Goal: Task Accomplishment & Management: Complete application form

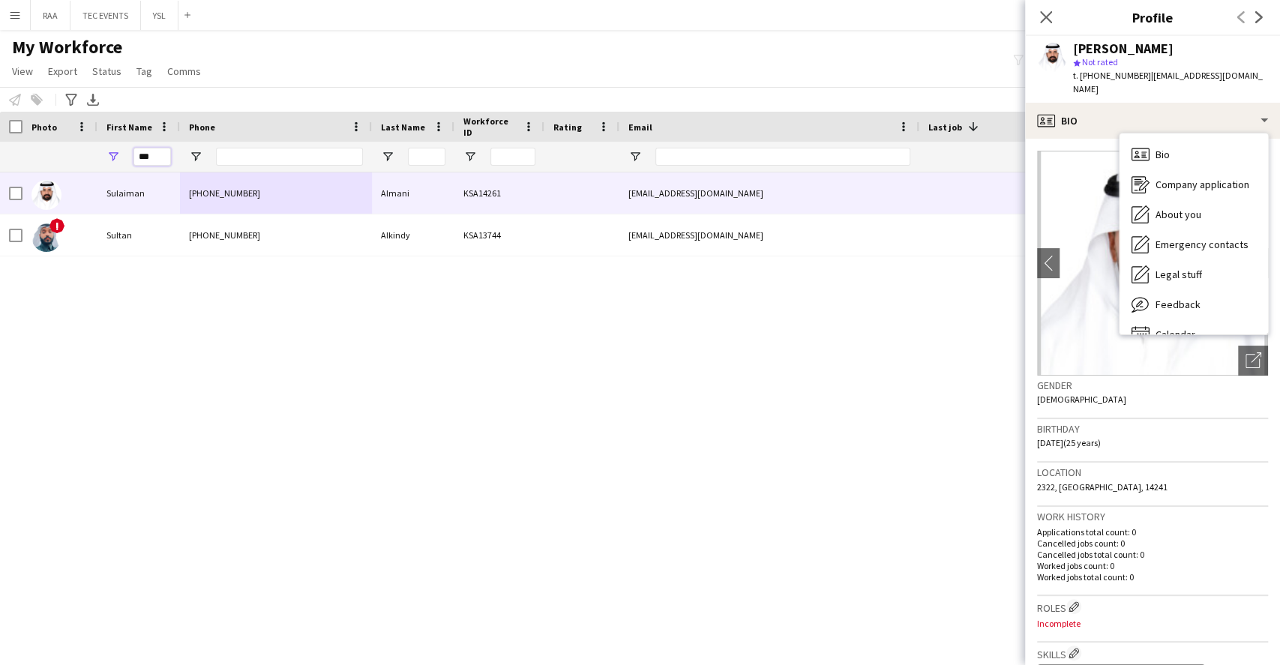
drag, startPoint x: 0, startPoint y: 0, endPoint x: 3, endPoint y: 153, distance: 152.9
click at [3, 153] on div "**********" at bounding box center [835, 157] width 1670 height 30
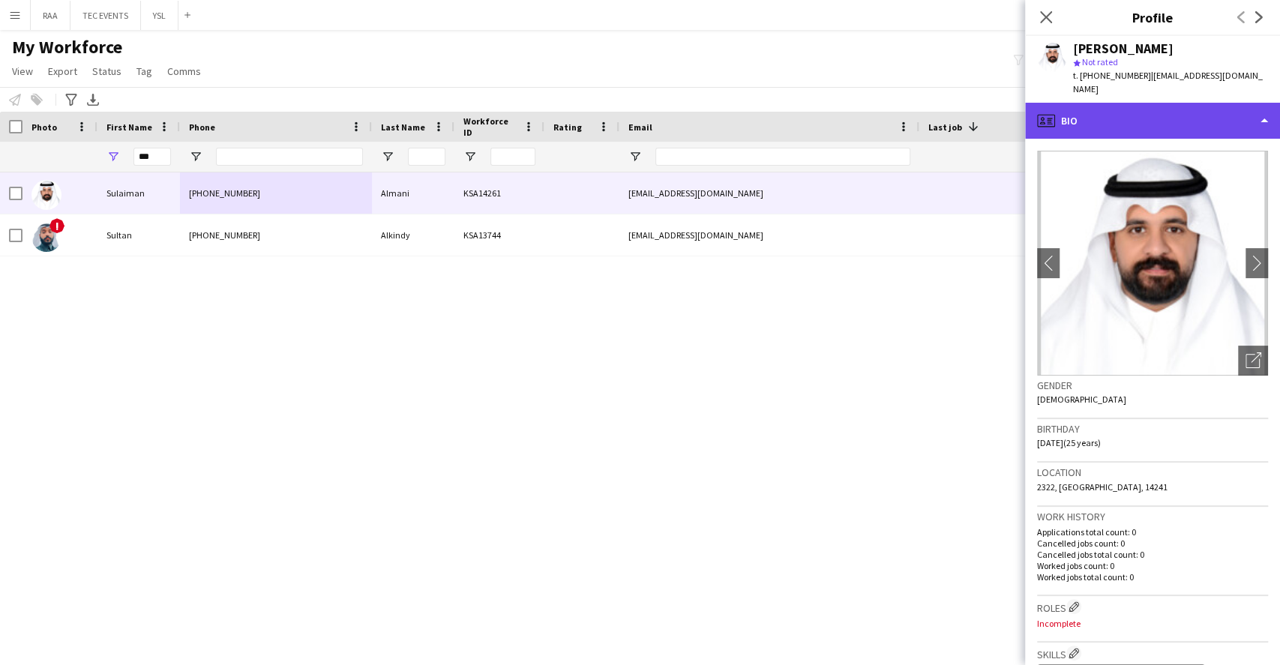
click at [1157, 114] on div "profile Bio" at bounding box center [1152, 121] width 255 height 36
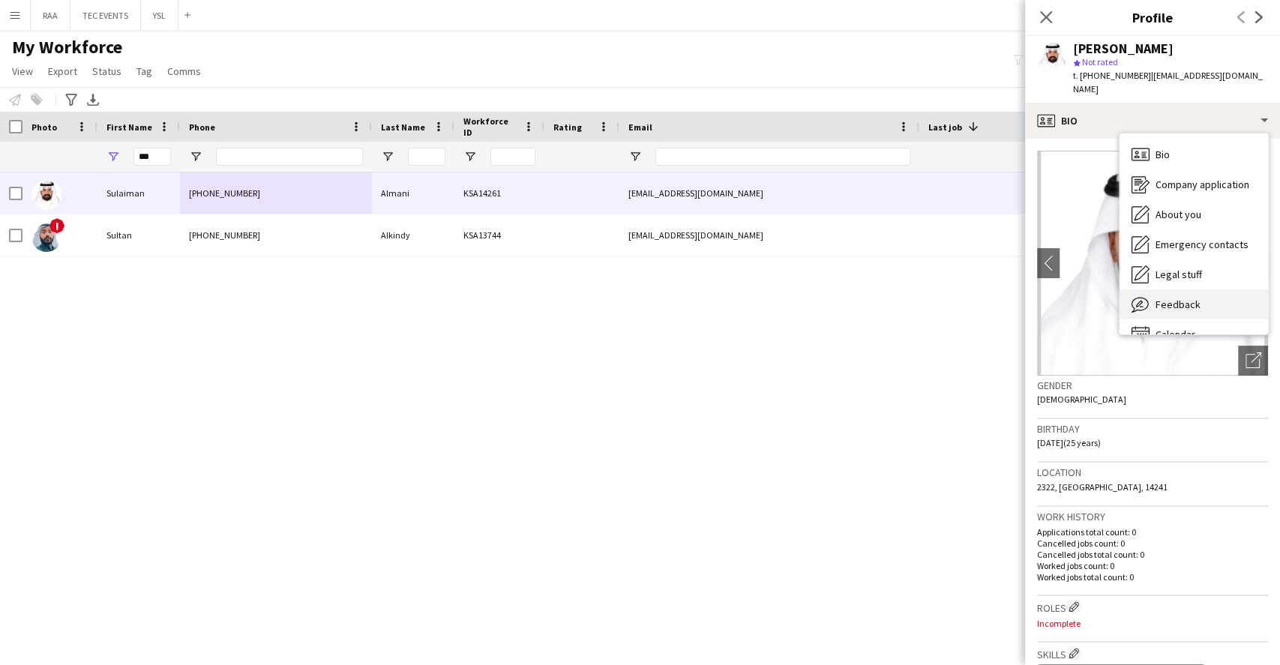
click at [1190, 298] on span "Feedback" at bounding box center [1177, 304] width 45 height 13
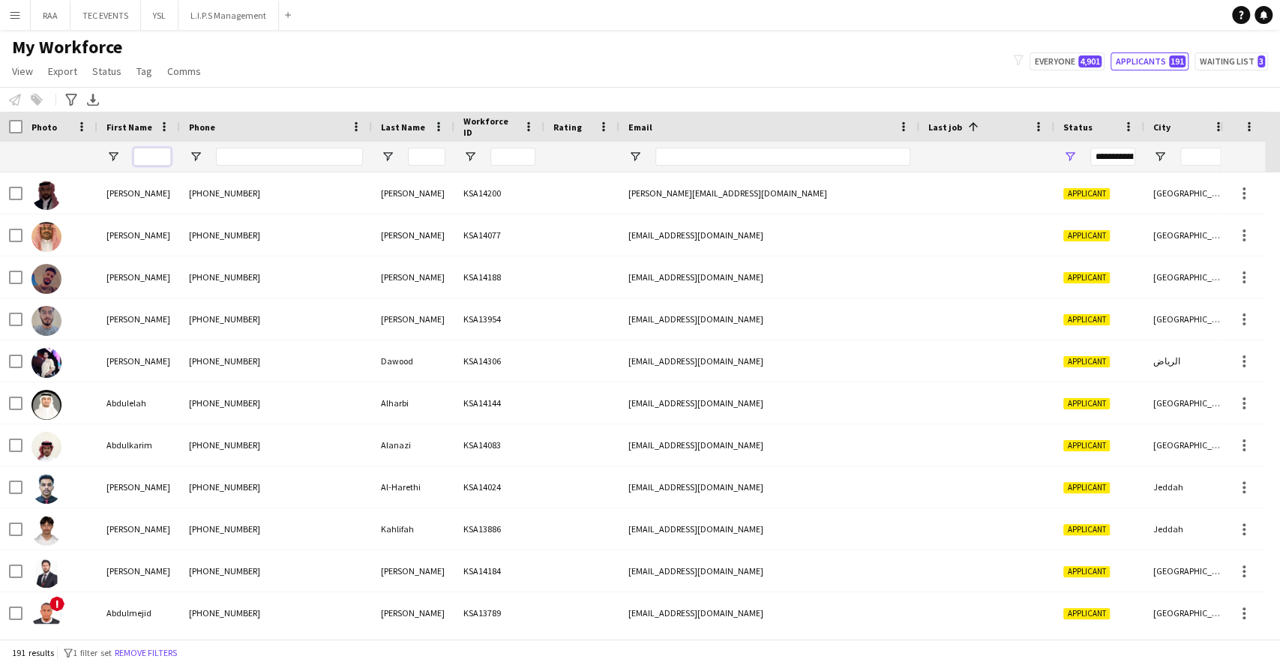
click at [154, 163] on input "First Name Filter Input" at bounding box center [151, 157] width 37 height 18
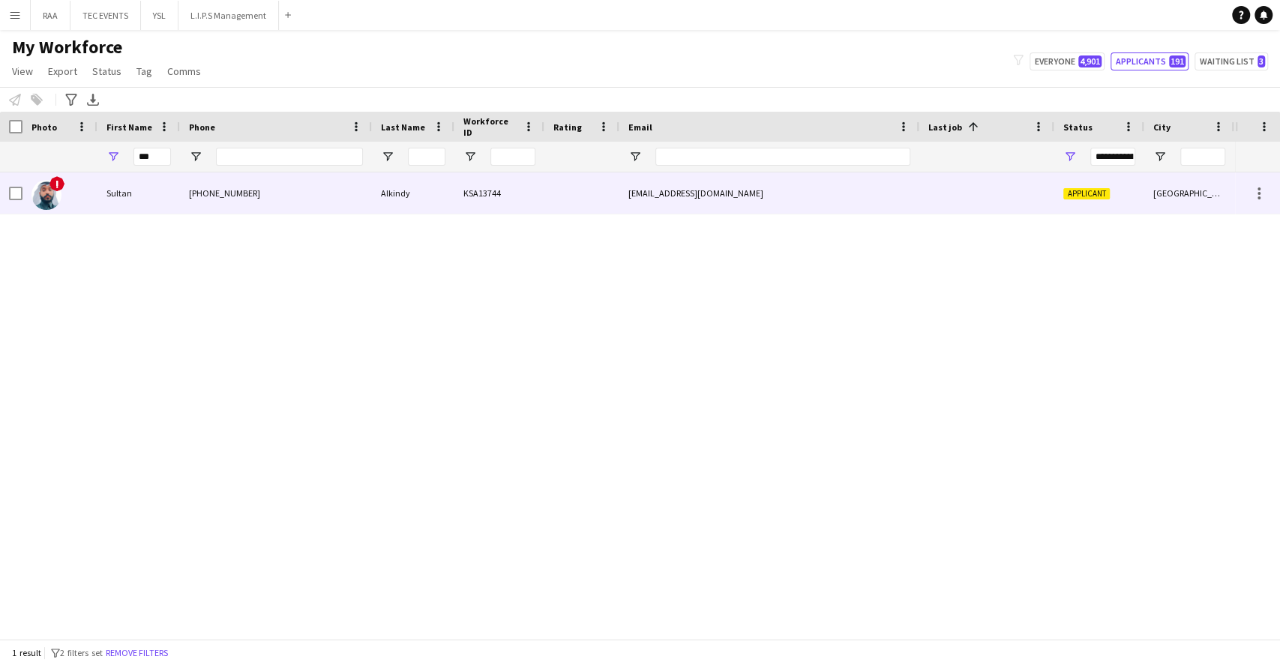
click at [148, 182] on div "Sultan" at bounding box center [138, 192] width 82 height 41
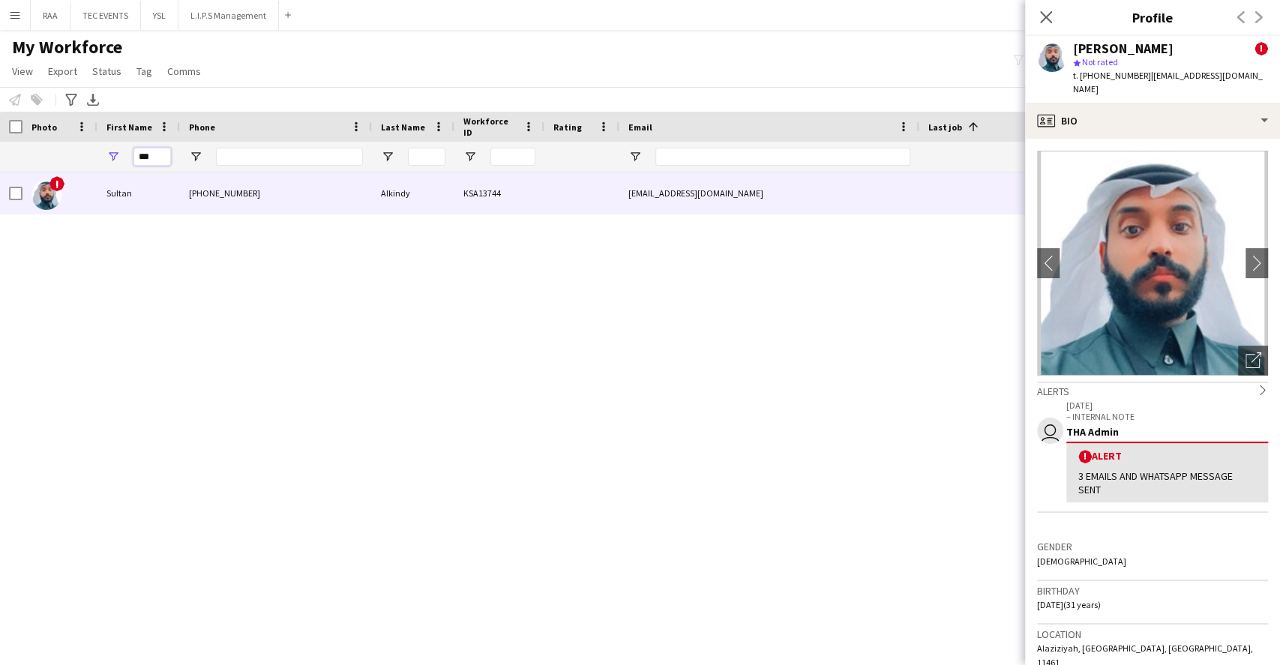
click at [151, 160] on input "***" at bounding box center [151, 157] width 37 height 18
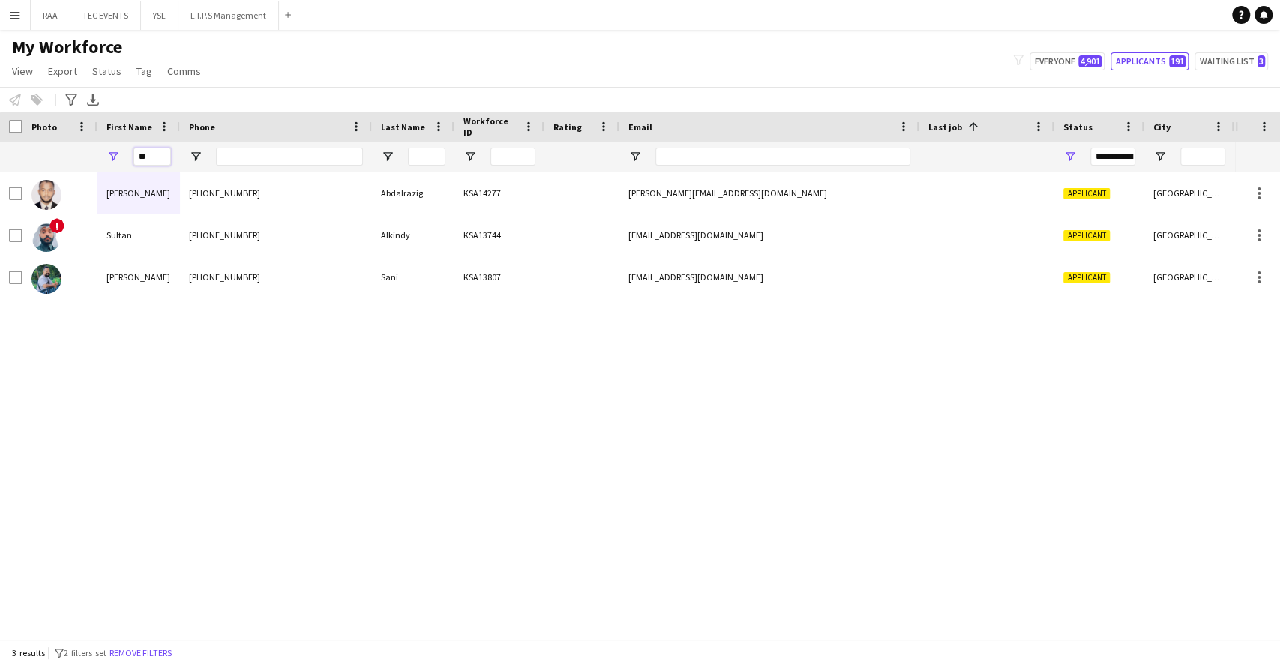
type input "*"
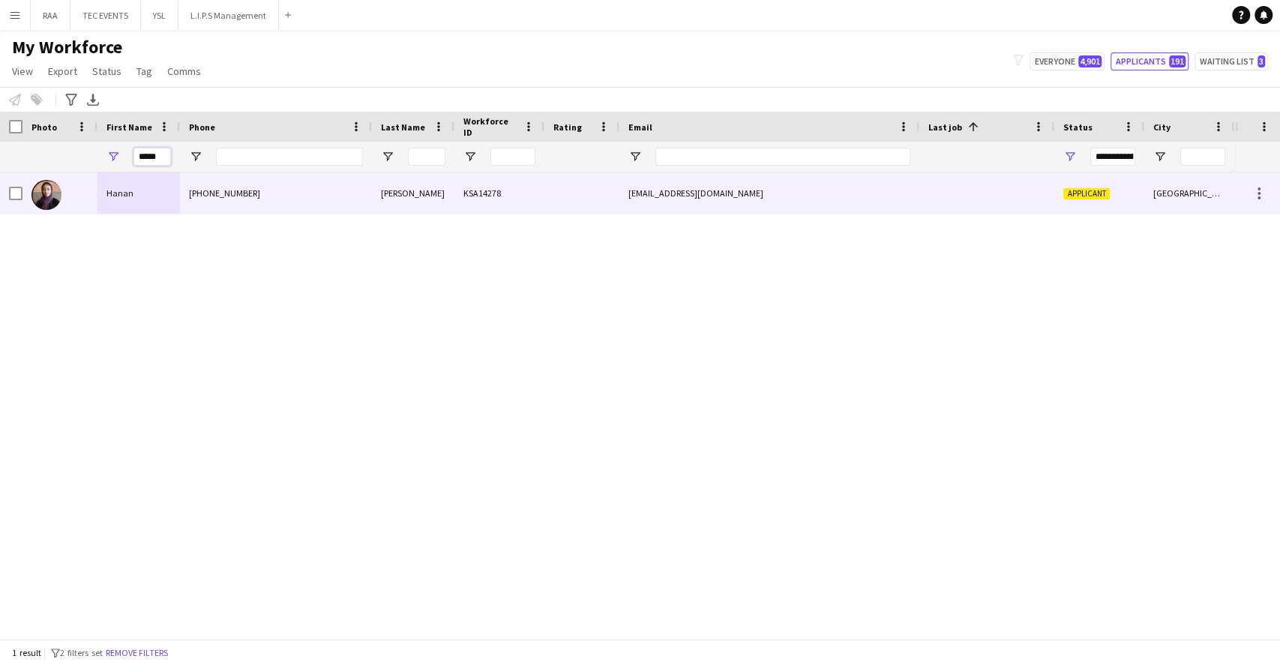
type input "*****"
click at [990, 202] on div at bounding box center [986, 192] width 135 height 41
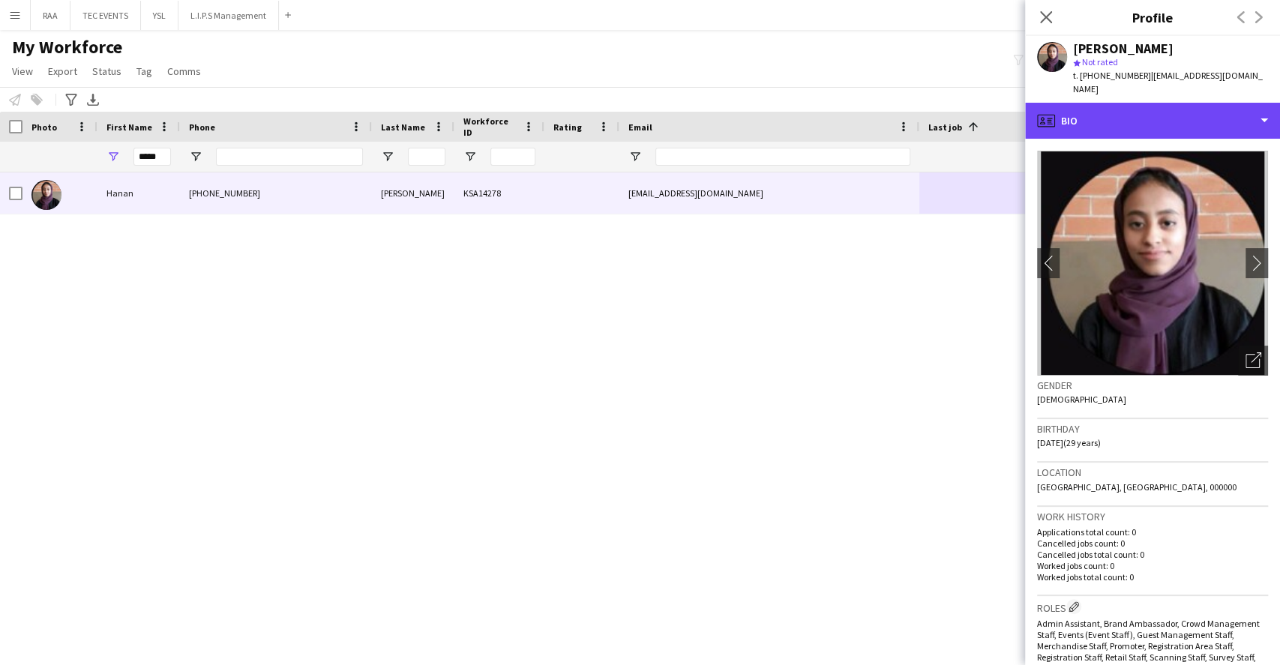
click at [1196, 111] on div "profile Bio" at bounding box center [1152, 121] width 255 height 36
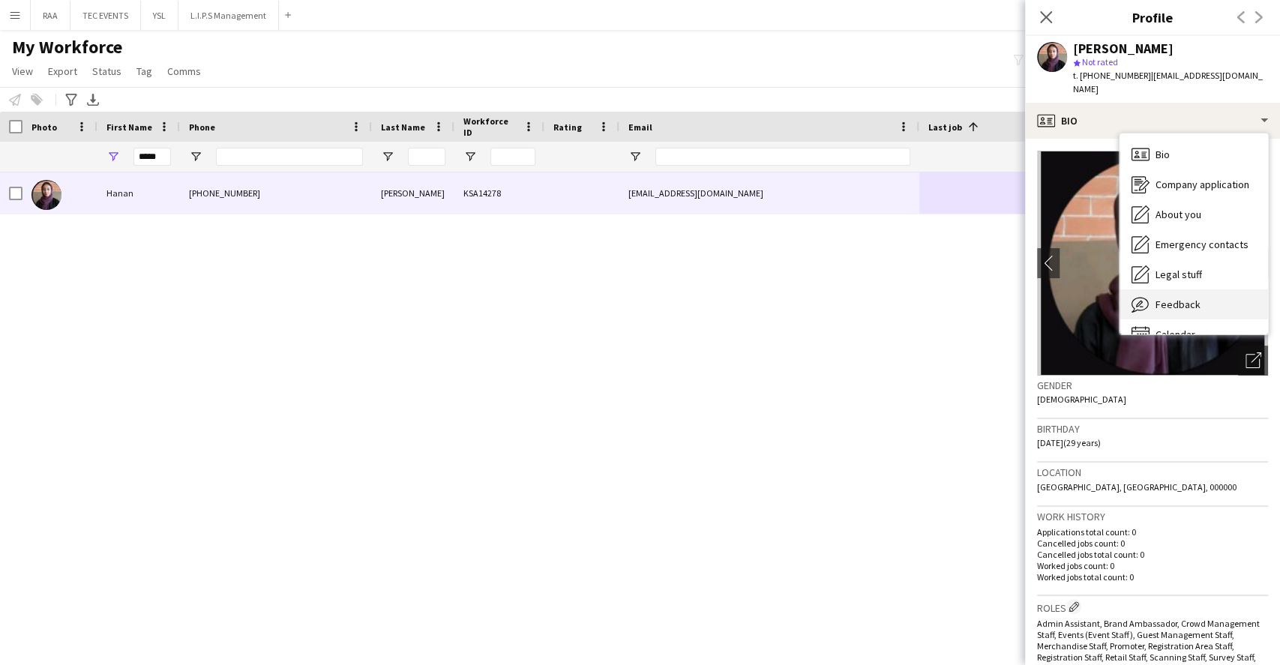
click at [1214, 292] on div "Feedback Feedback" at bounding box center [1193, 304] width 148 height 30
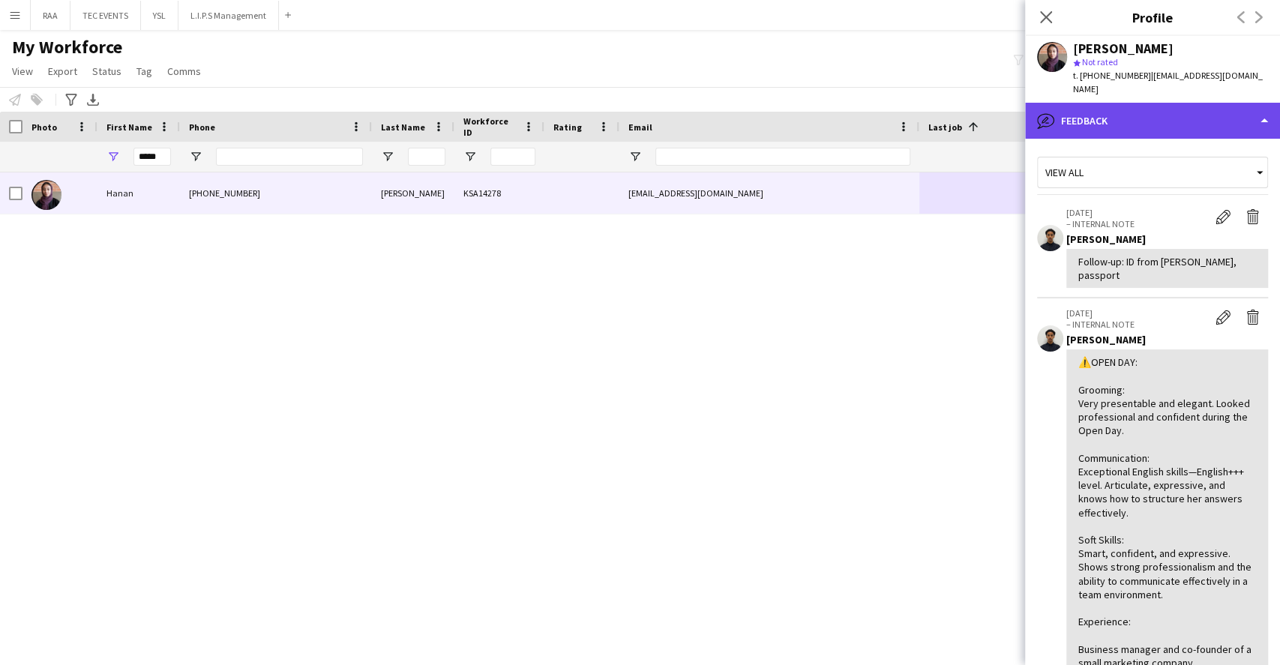
click at [1169, 124] on div "bubble-pencil Feedback" at bounding box center [1152, 121] width 255 height 36
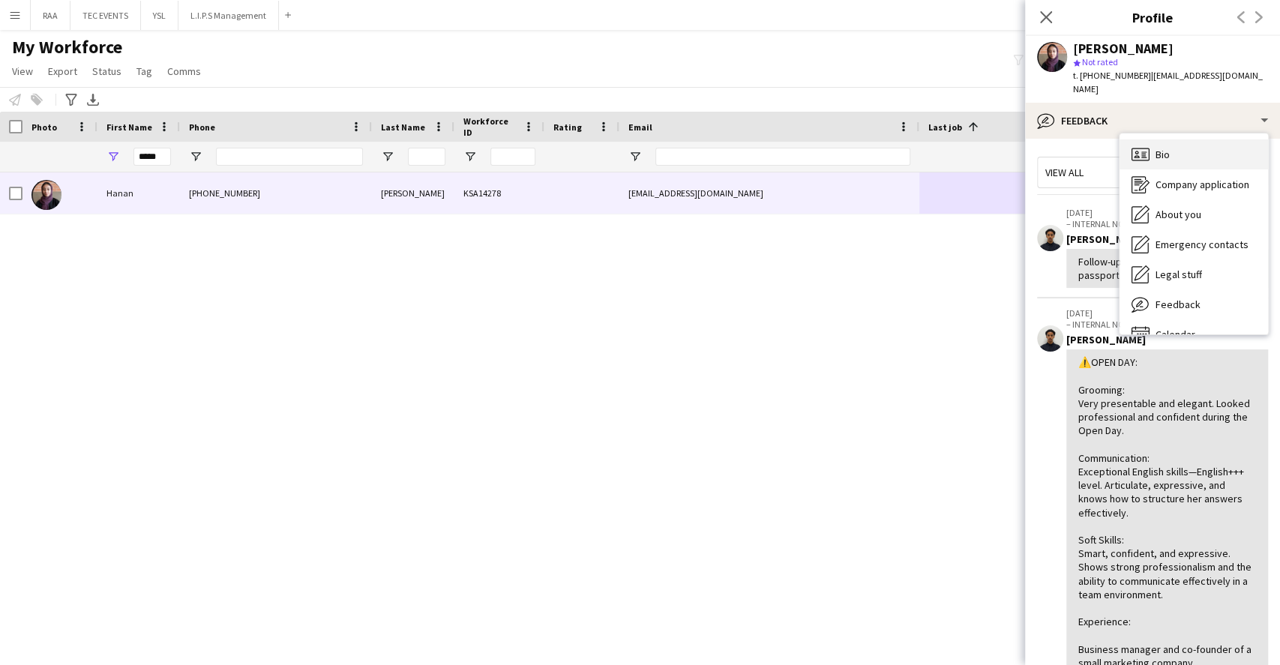
click at [1169, 141] on div "Bio Bio" at bounding box center [1193, 154] width 148 height 30
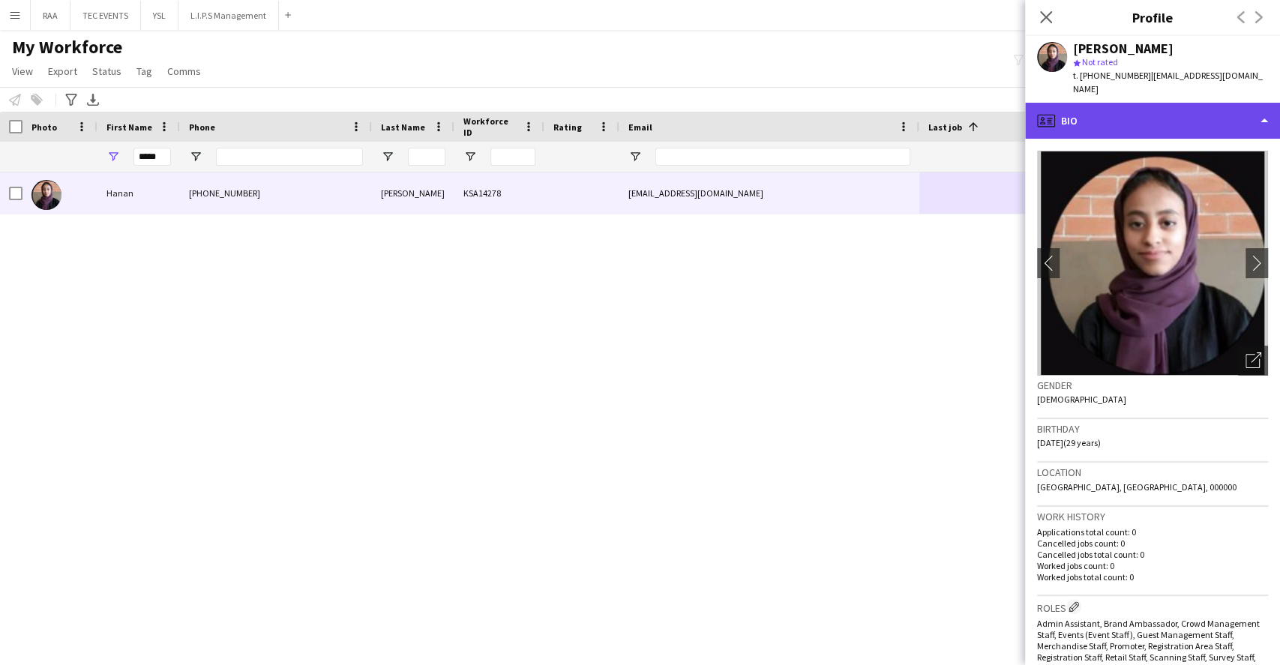
click at [1163, 124] on div "profile Bio" at bounding box center [1152, 121] width 255 height 36
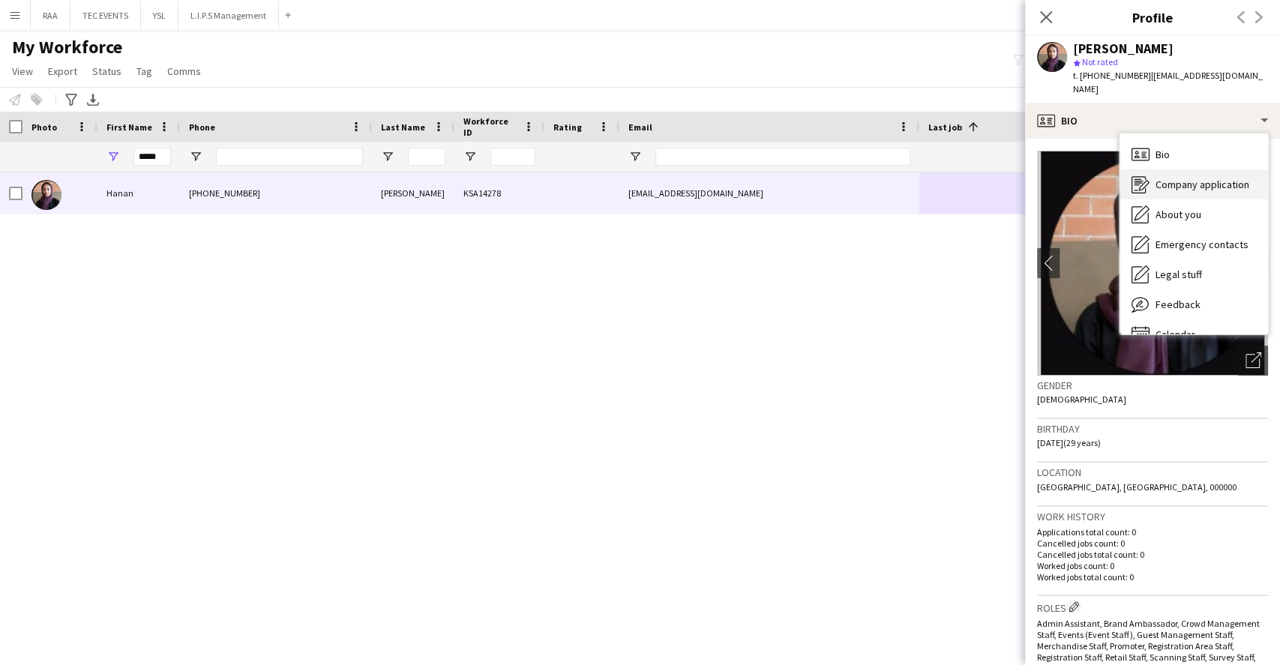
click at [1205, 183] on div "Company application Company application" at bounding box center [1193, 184] width 148 height 30
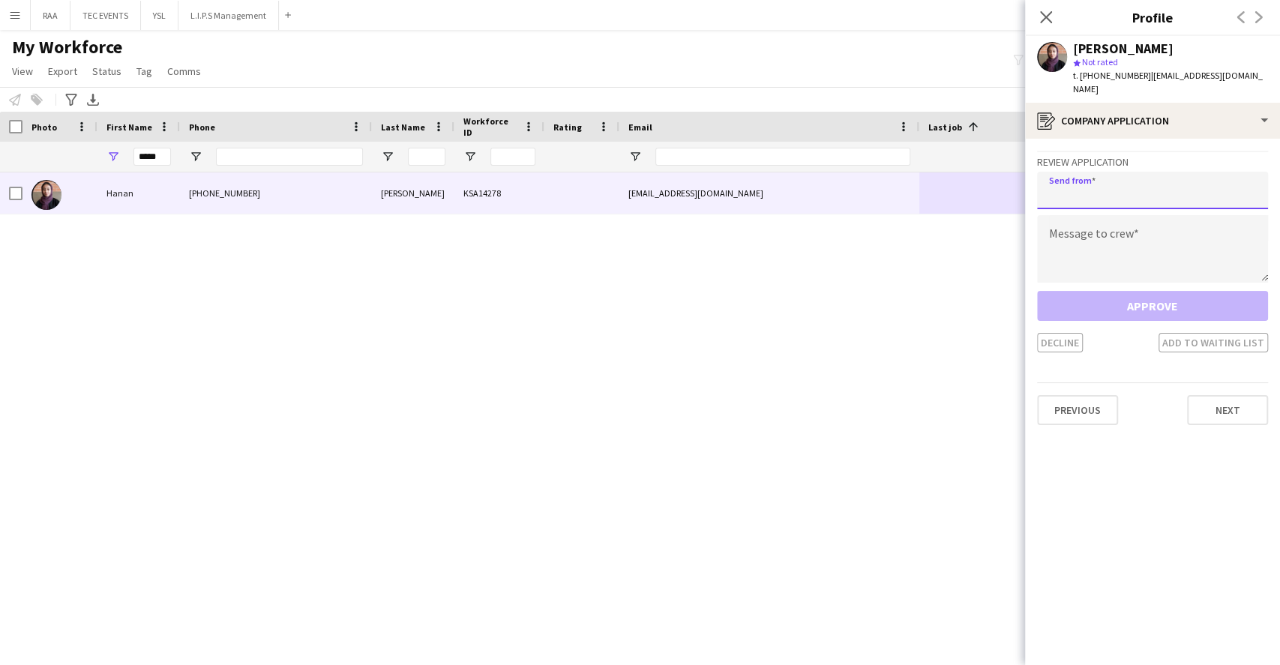
click at [1100, 180] on input "email" at bounding box center [1152, 190] width 231 height 37
paste input "**********"
type input "**********"
click at [1094, 250] on textarea at bounding box center [1152, 248] width 231 height 67
paste textarea "**********"
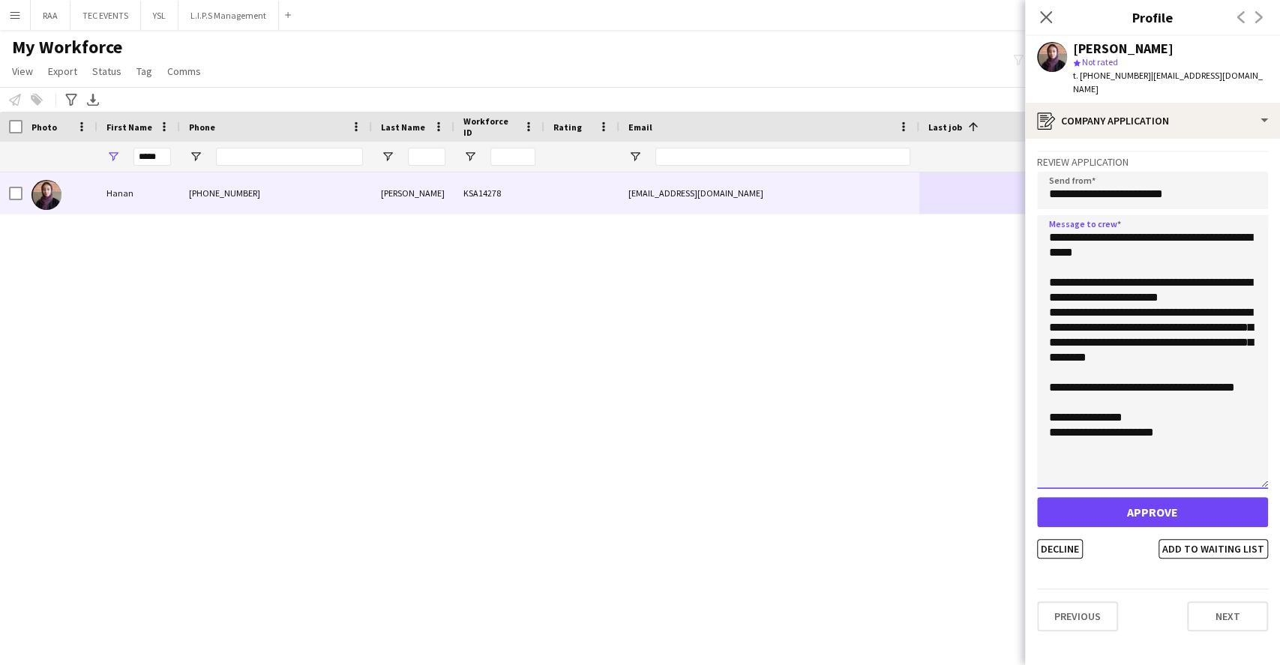
drag, startPoint x: 1263, startPoint y: 259, endPoint x: 1231, endPoint y: 439, distance: 182.8
click at [1231, 439] on textarea "**********" at bounding box center [1152, 352] width 231 height 274
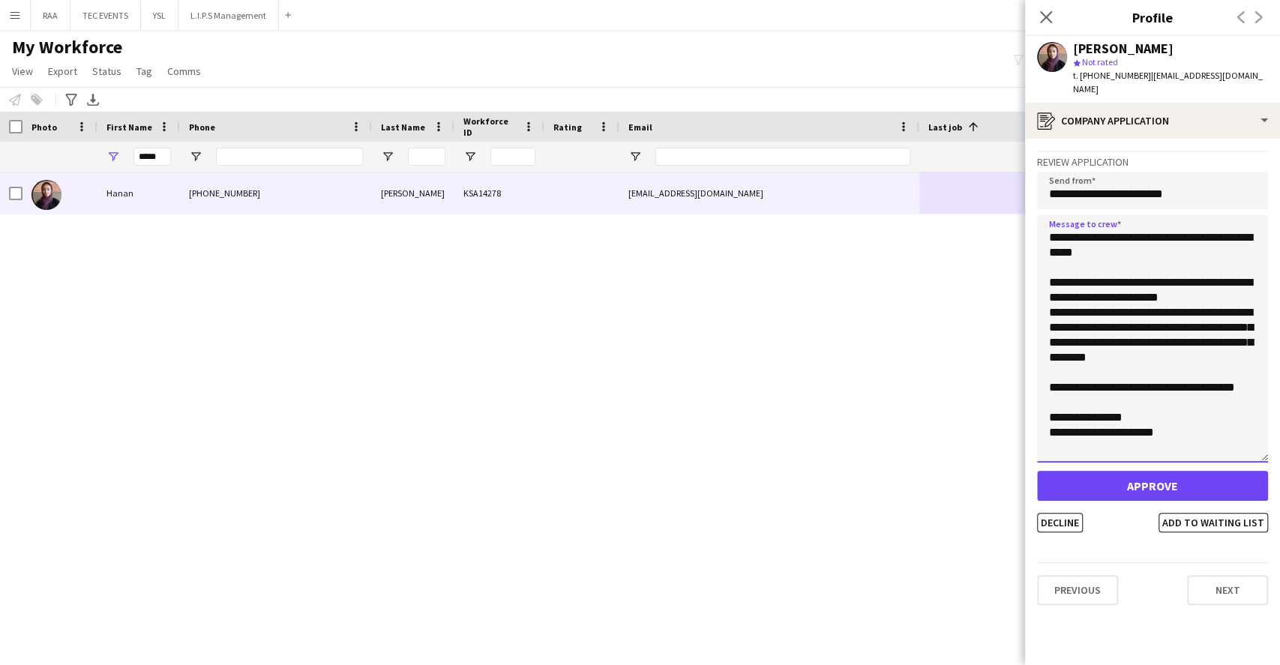
type textarea "**********"
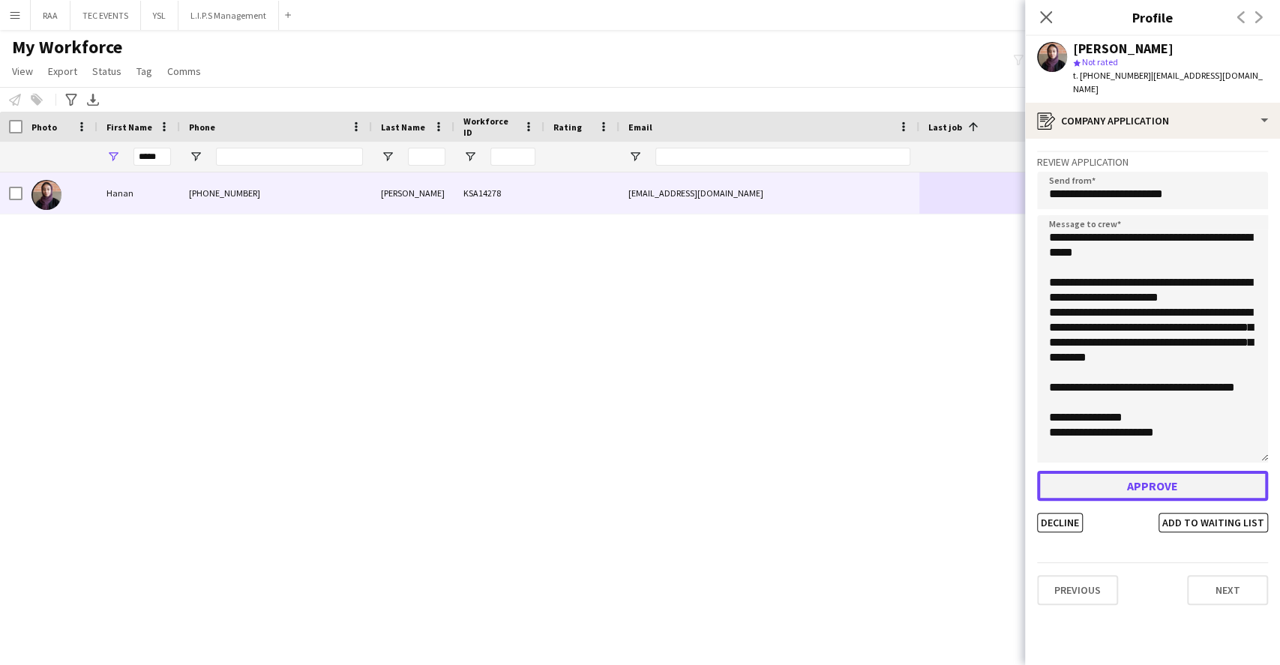
click at [1131, 474] on button "Approve" at bounding box center [1152, 486] width 231 height 30
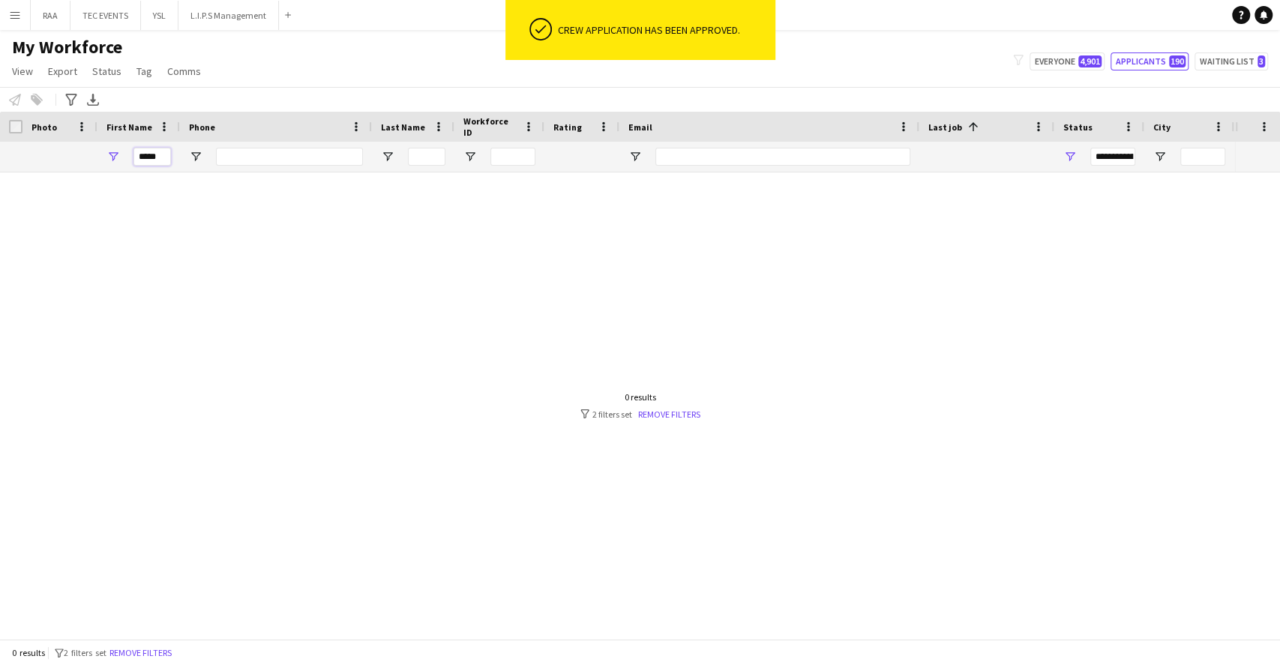
click at [156, 158] on input "*****" at bounding box center [151, 157] width 37 height 18
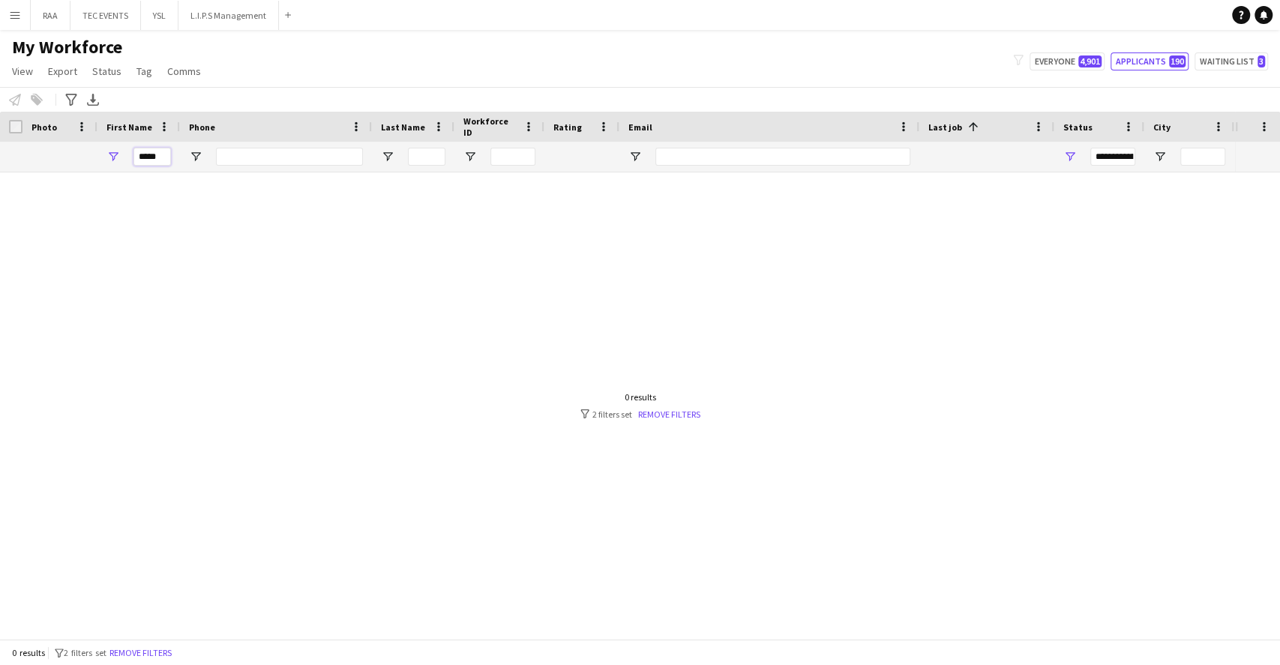
click at [156, 157] on input "*****" at bounding box center [151, 157] width 37 height 18
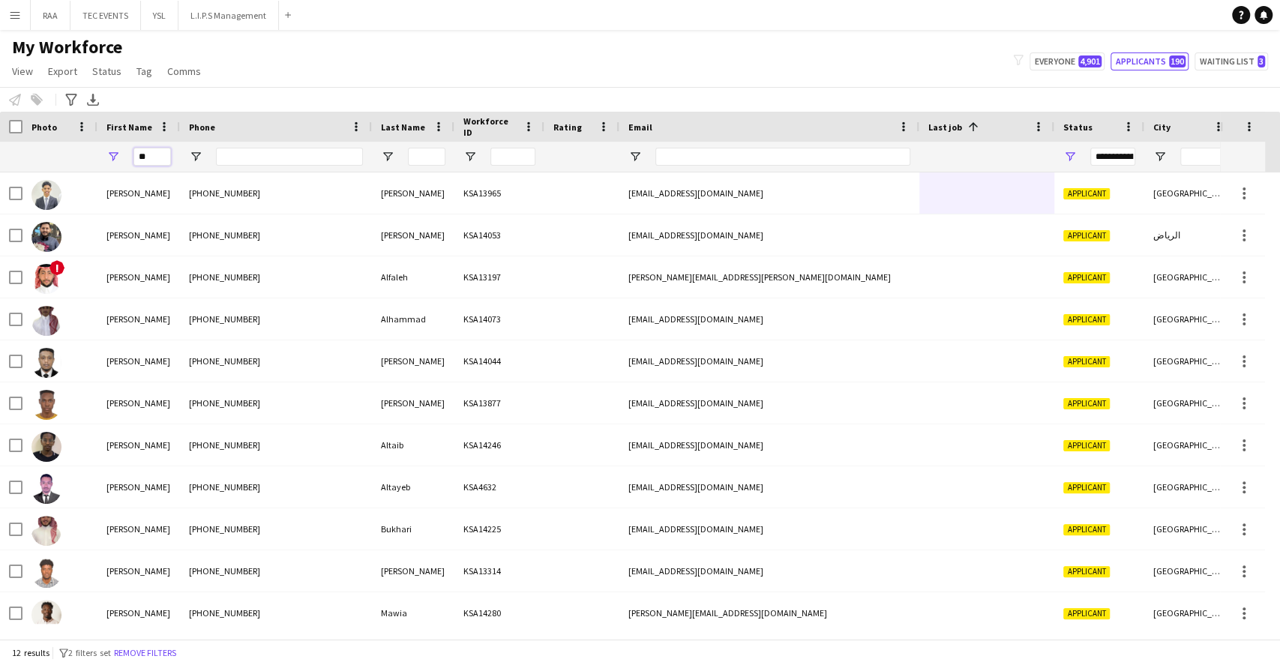
type input "*"
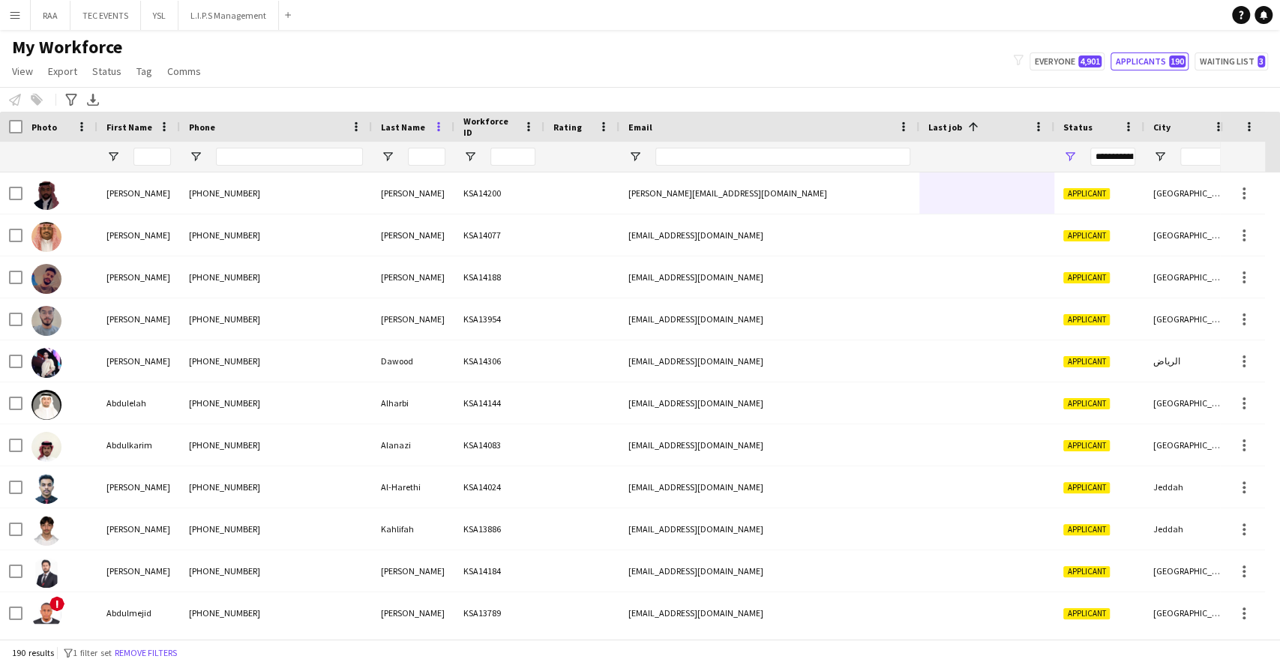
click at [444, 126] on span at bounding box center [438, 126] width 13 height 13
click at [600, 123] on span at bounding box center [603, 126] width 13 height 13
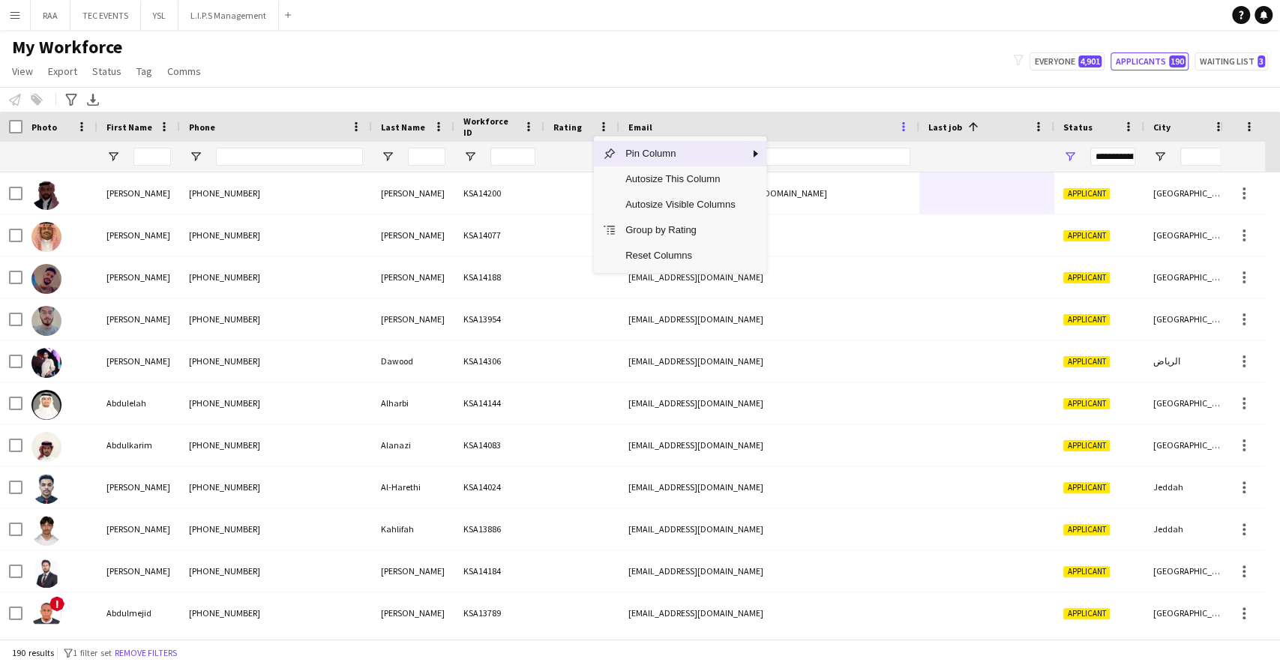
click at [902, 122] on span at bounding box center [903, 126] width 13 height 13
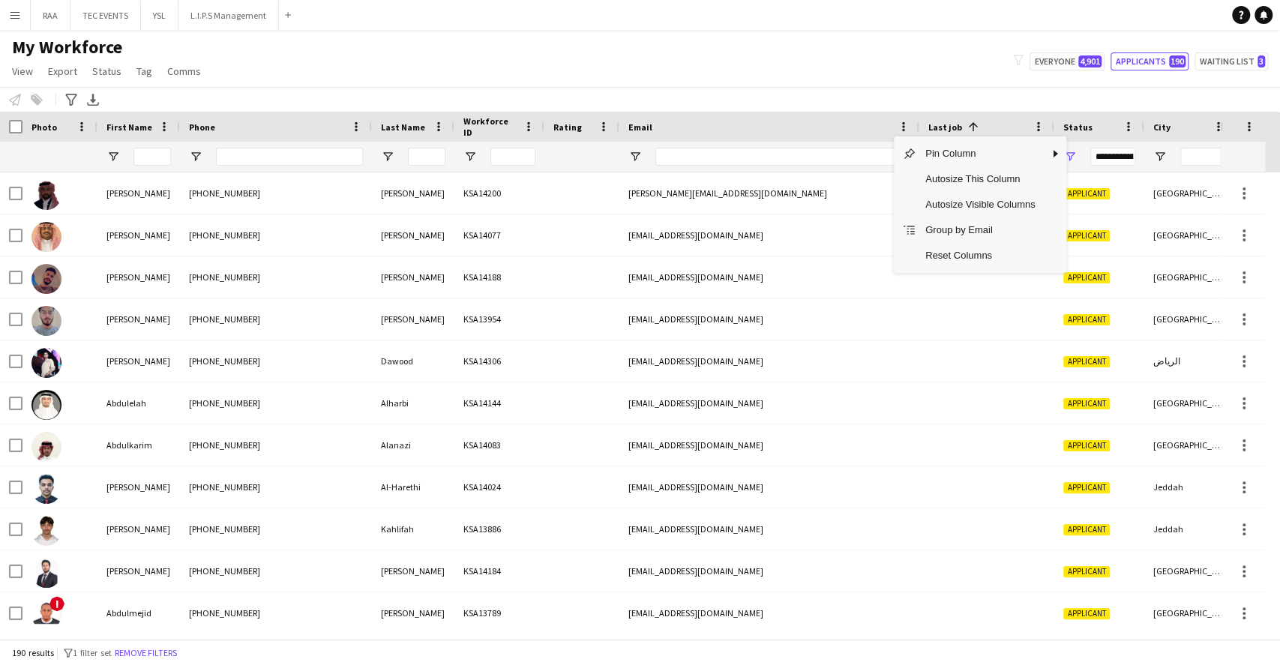
click at [917, 81] on div "My Workforce View Views Default view Basic Export View TAGS Test New view Updat…" at bounding box center [640, 61] width 1280 height 51
click at [1247, 129] on span at bounding box center [1248, 126] width 13 height 13
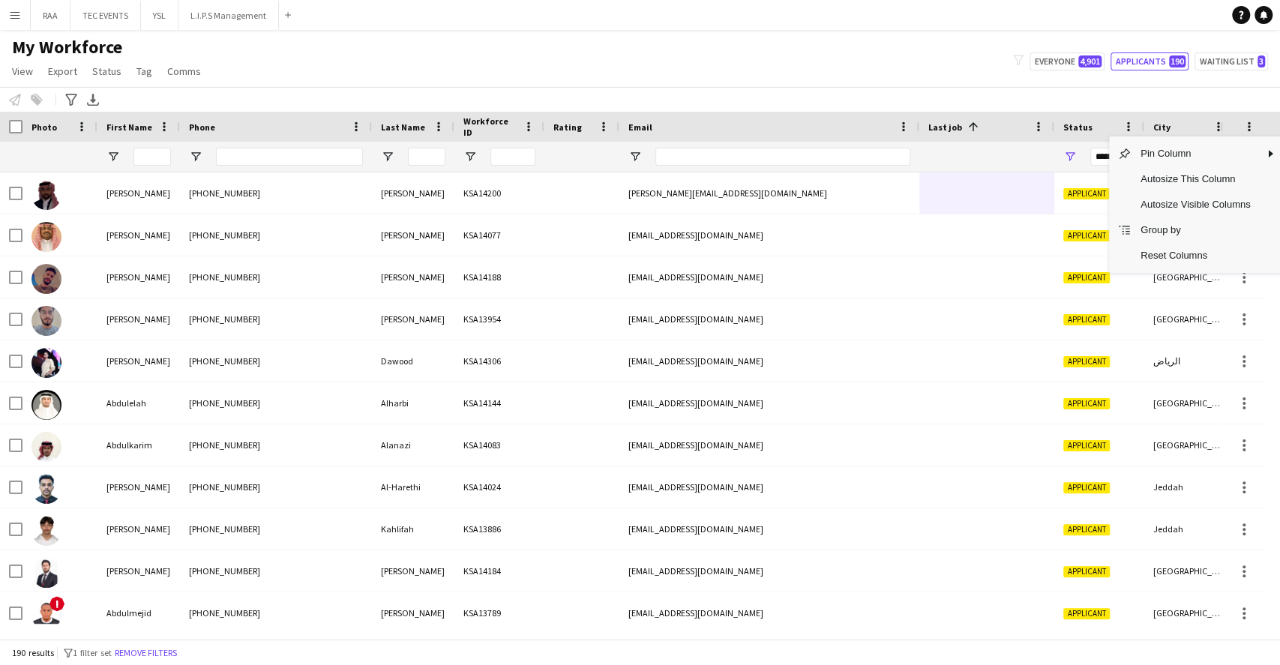
drag, startPoint x: 382, startPoint y: 27, endPoint x: 390, endPoint y: 27, distance: 8.2
click at [383, 27] on app-navbar "Menu Boards Boards Boards All jobs Status Workforce Workforce My Workforce Recr…" at bounding box center [640, 15] width 1280 height 30
click at [168, 129] on span at bounding box center [163, 126] width 13 height 13
click at [144, 68] on span "Tag" at bounding box center [144, 70] width 16 height 13
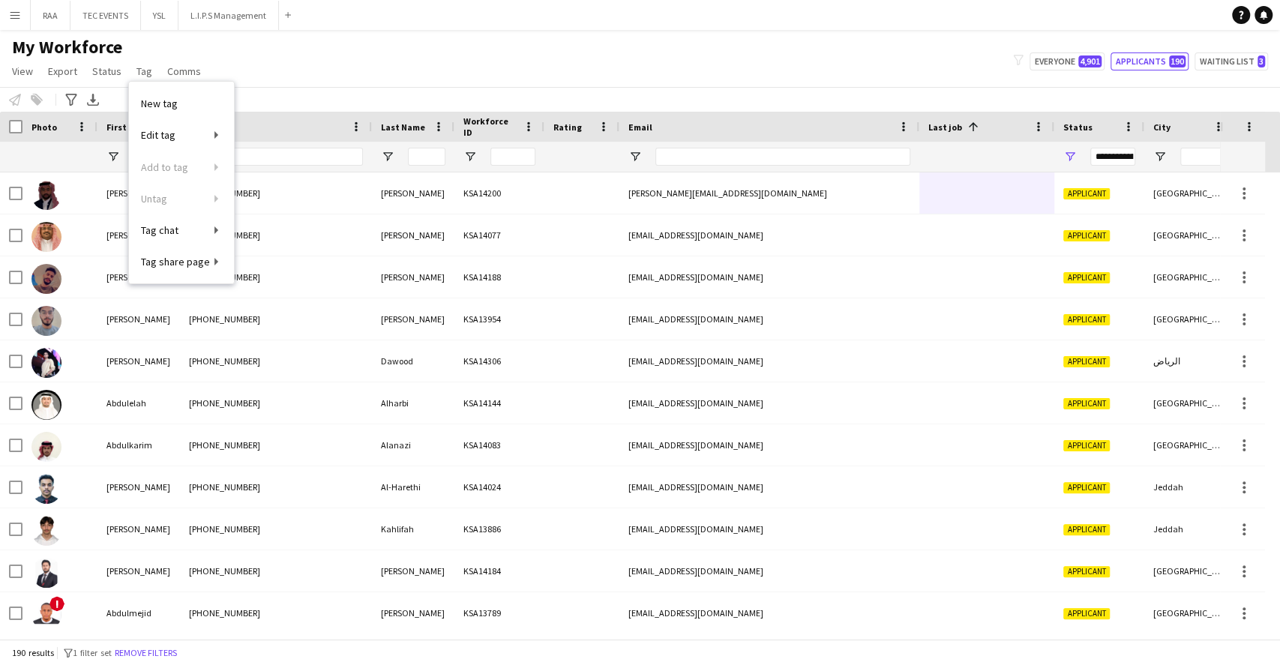
drag, startPoint x: 474, startPoint y: 79, endPoint x: 487, endPoint y: 26, distance: 54.2
click at [474, 79] on div "My Workforce View Views Default view Basic Export View TAGS Test New view Updat…" at bounding box center [640, 61] width 1280 height 51
click at [1070, 159] on span "Open Filter Menu" at bounding box center [1069, 156] width 13 height 13
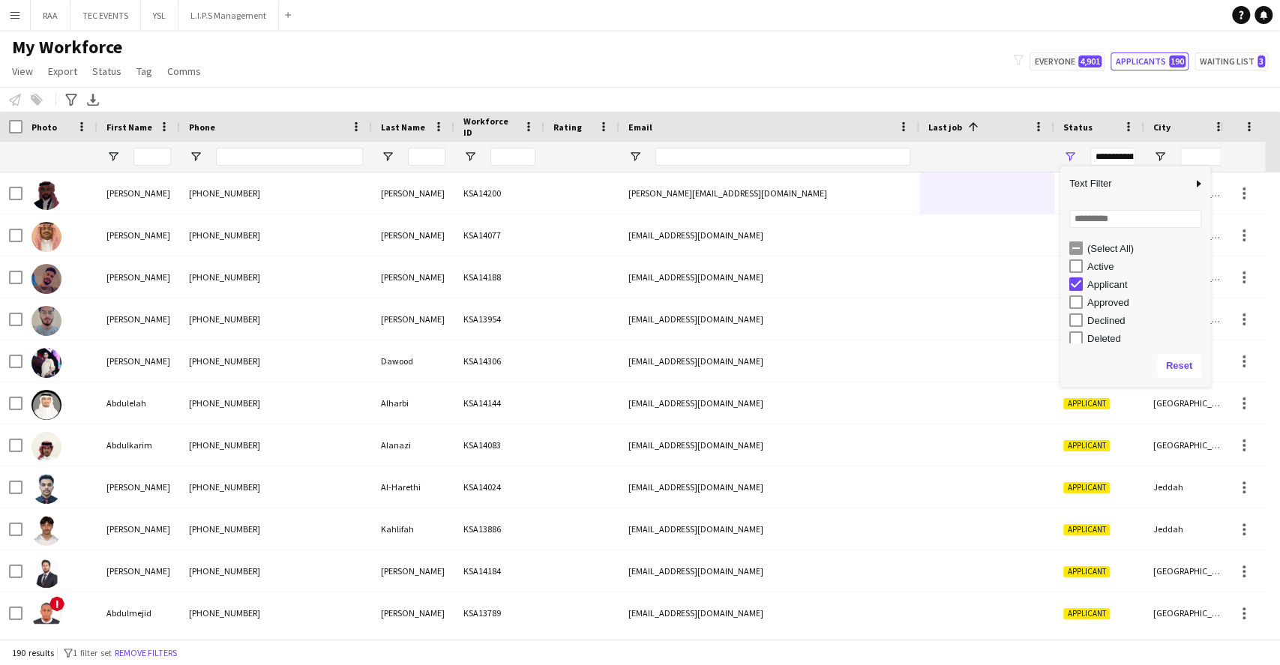
scroll to position [94, 0]
click at [1152, 187] on span "Text Filter" at bounding box center [1126, 183] width 132 height 25
click at [1034, 193] on span "Filtering operator" at bounding box center [1039, 188] width 13 height 13
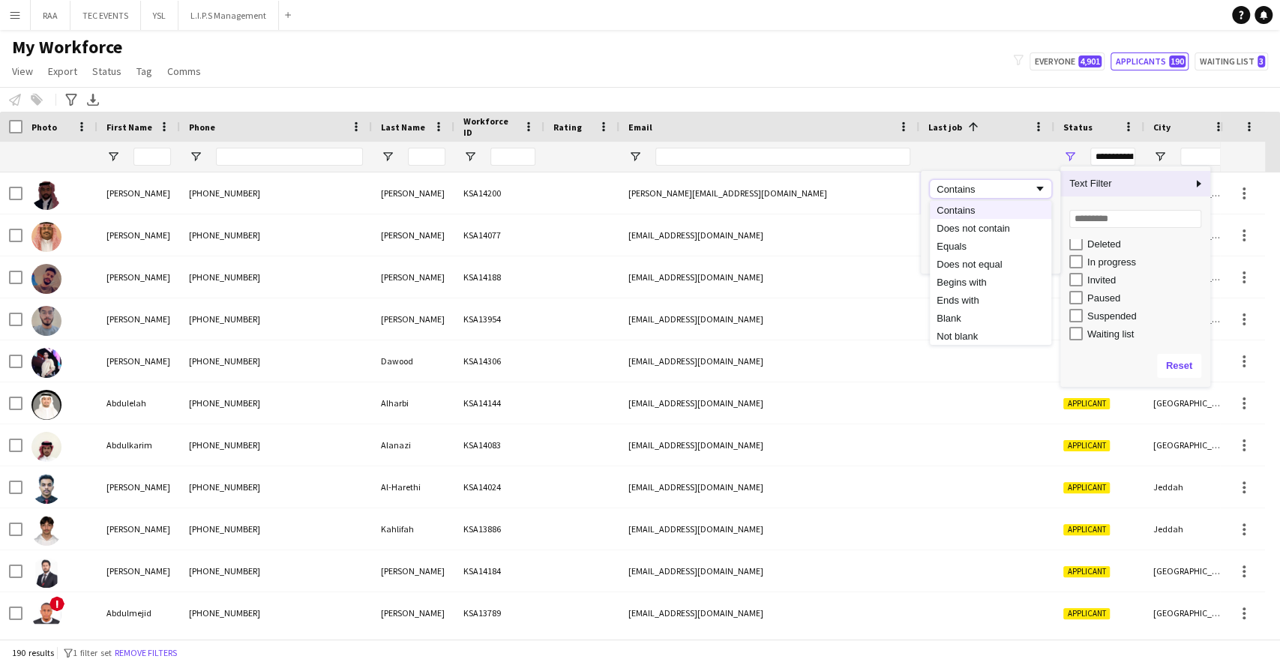
click at [923, 111] on div "Notify workforce Add to tag Select at least one crew to tag him or her. Advance…" at bounding box center [640, 99] width 1280 height 25
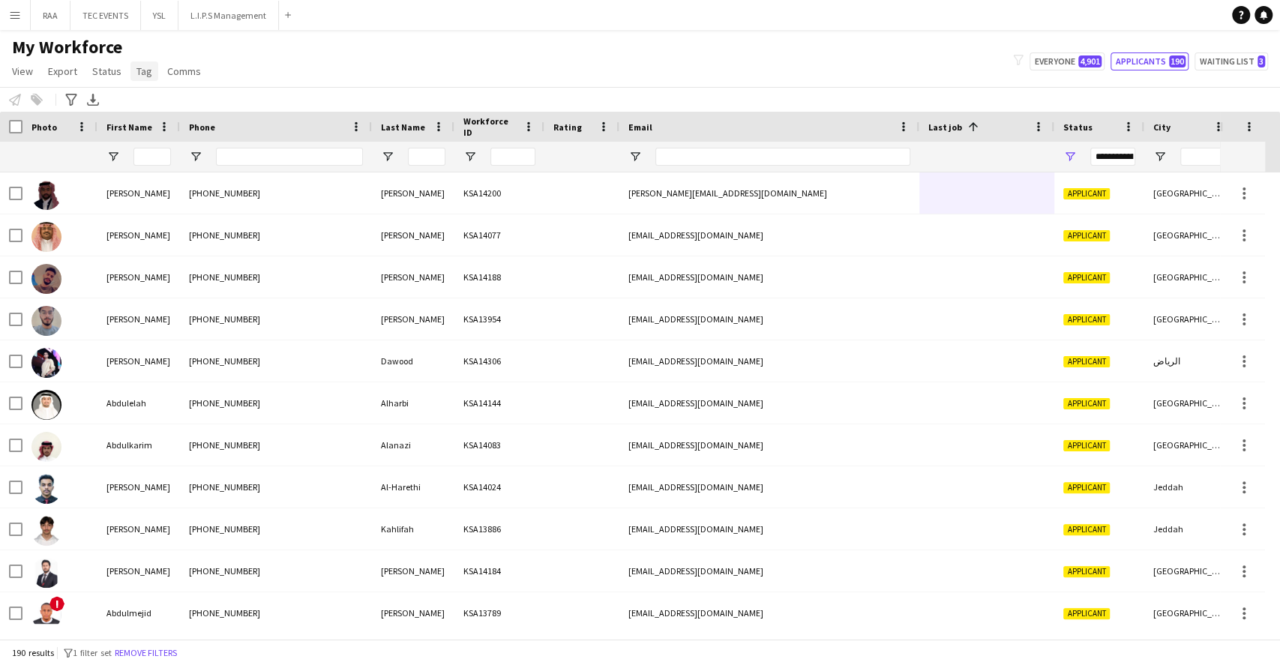
click at [150, 66] on link "Tag" at bounding box center [144, 70] width 28 height 19
click at [338, 81] on div "My Workforce View Views Default view Basic Export View TAGS Test New view Updat…" at bounding box center [640, 61] width 1280 height 51
click at [94, 129] on div at bounding box center [97, 127] width 6 height 30
click at [68, 94] on icon "Advanced filters" at bounding box center [71, 100] width 12 height 12
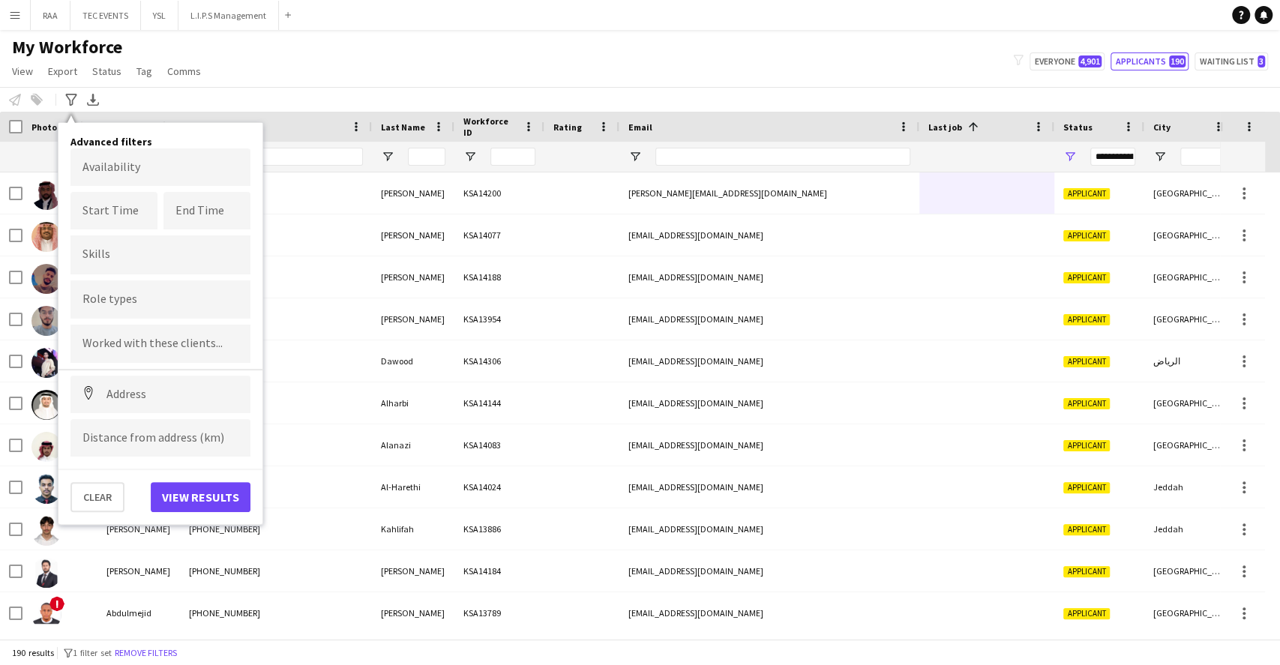
click at [225, 76] on div "My Workforce View Views Default view Basic Export View TAGS Test New view Updat…" at bounding box center [640, 61] width 1280 height 51
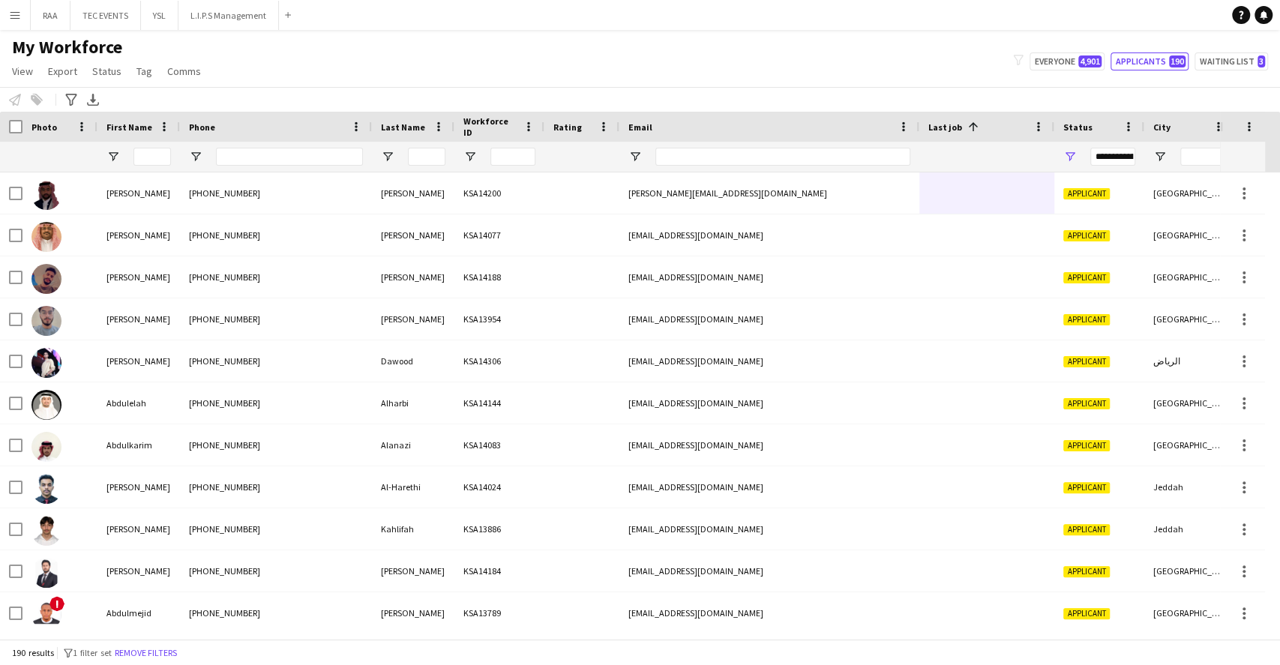
click at [90, 129] on div "Photo" at bounding box center [59, 127] width 75 height 30
click at [84, 127] on span at bounding box center [81, 126] width 13 height 13
click at [162, 122] on span at bounding box center [163, 126] width 13 height 13
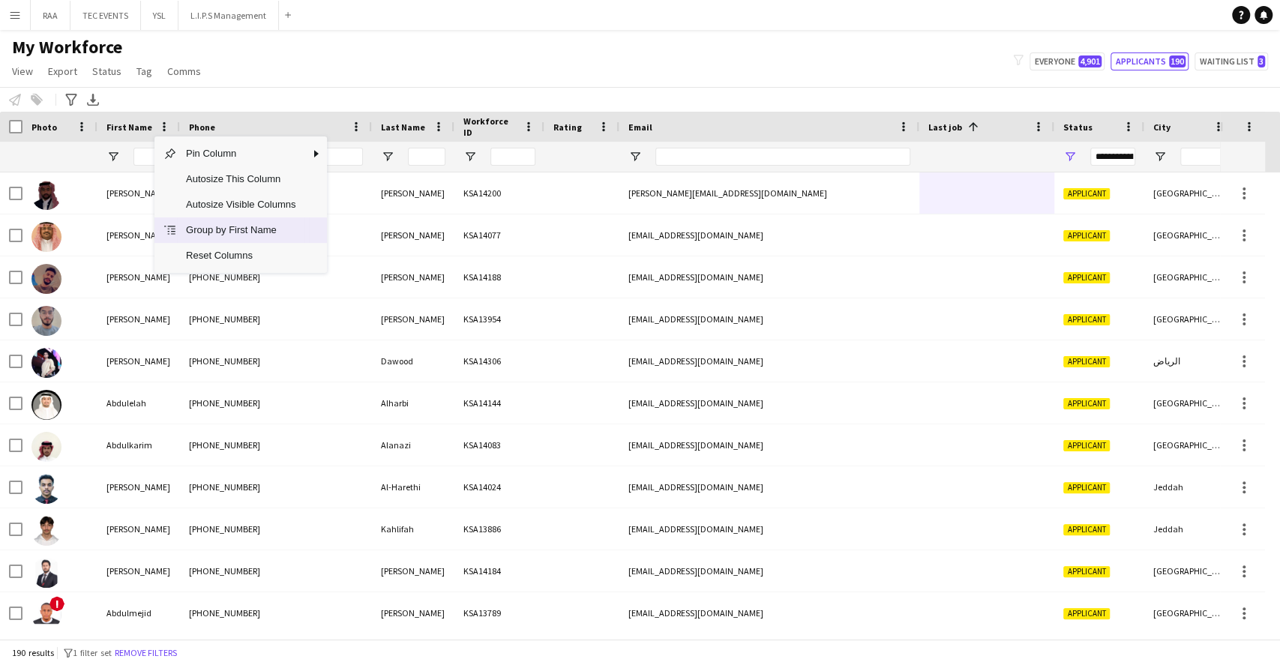
click at [260, 236] on span "Group by First Name" at bounding box center [240, 229] width 127 height 25
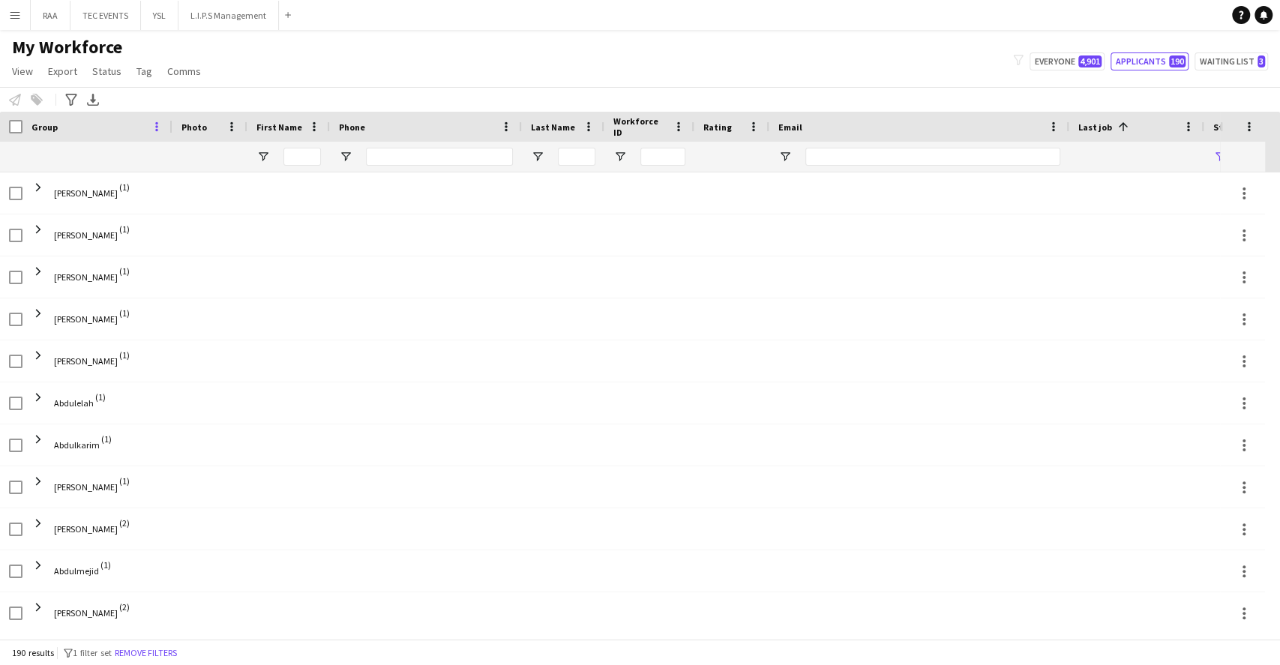
click at [160, 128] on span at bounding box center [156, 126] width 13 height 13
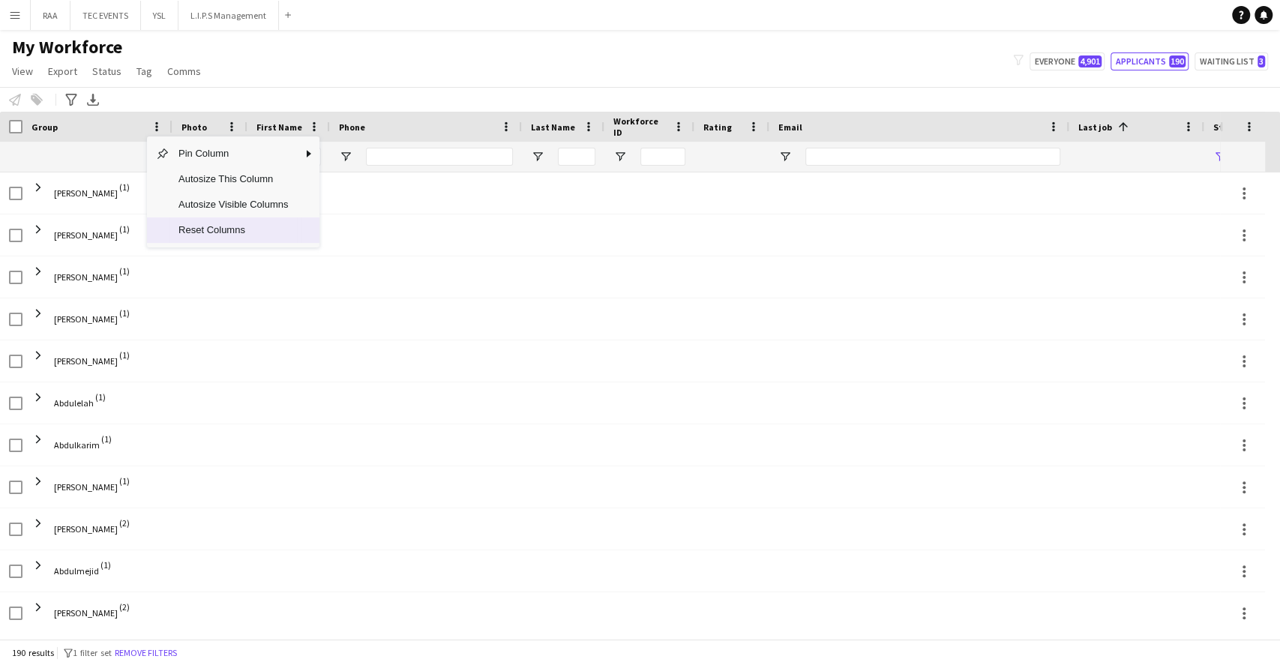
click at [268, 226] on span "Reset Columns" at bounding box center [232, 229] width 127 height 25
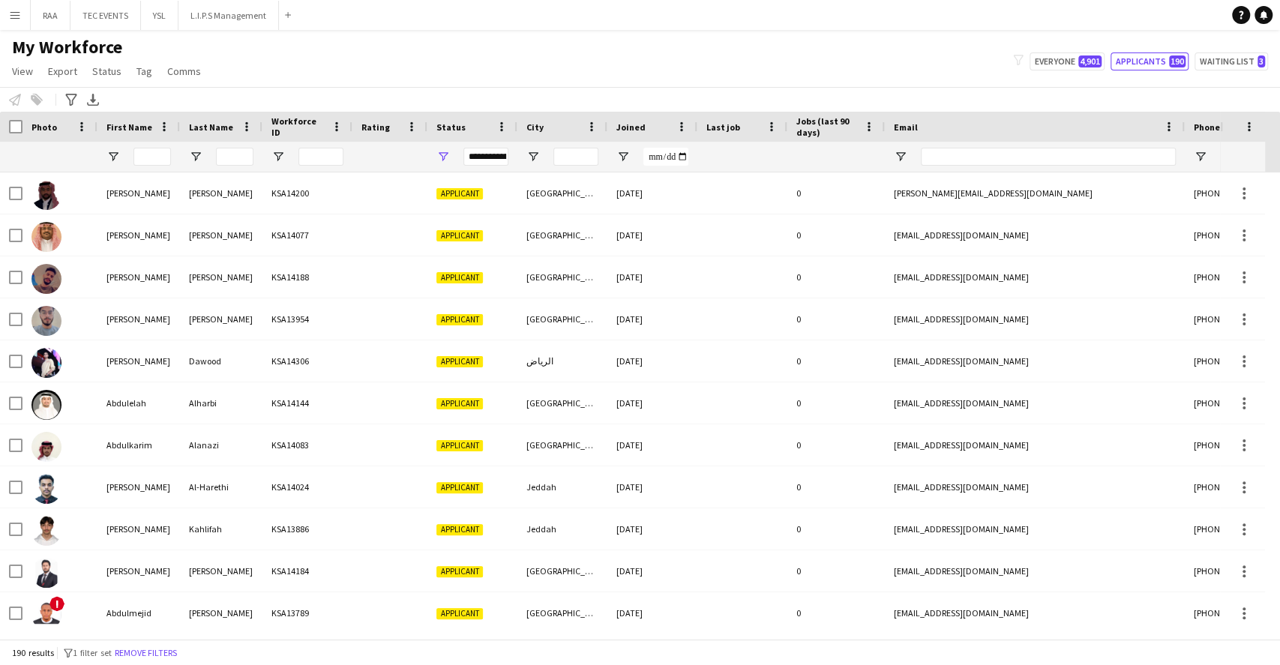
scroll to position [0, 406]
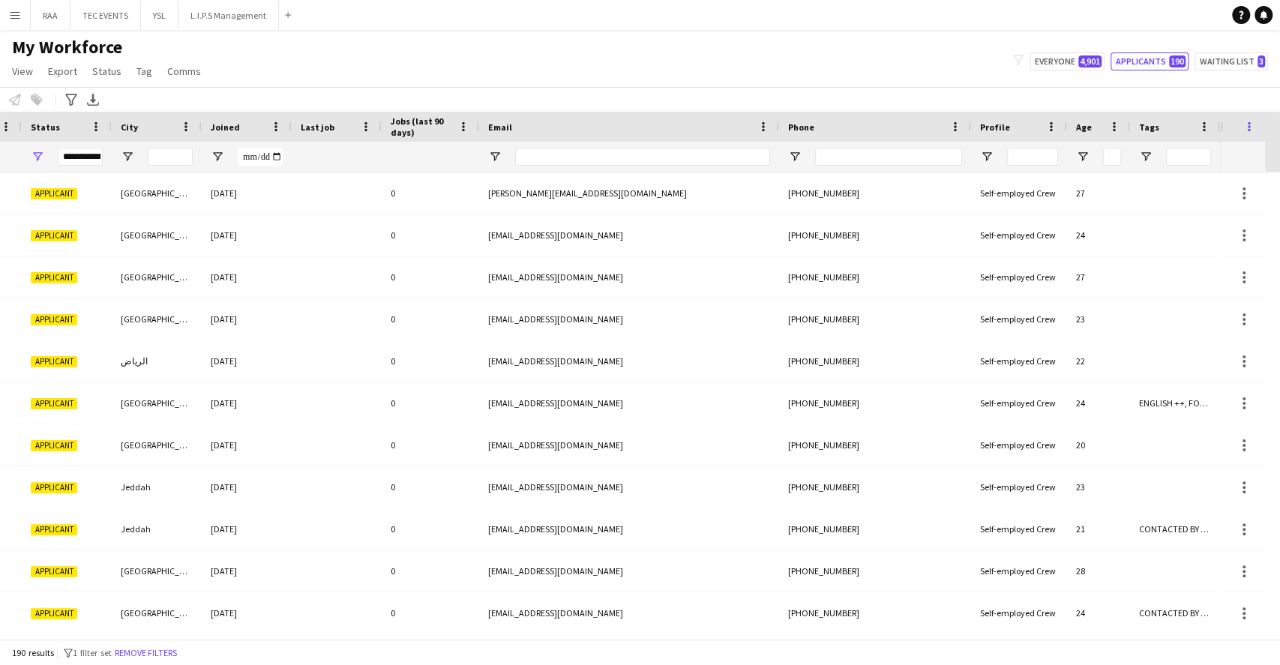
click at [1253, 128] on span at bounding box center [1248, 126] width 13 height 13
click at [1203, 124] on span at bounding box center [1203, 126] width 13 height 13
click at [849, 87] on div "Notify workforce Add to tag Select at least one crew to tag him or her. Advance…" at bounding box center [640, 99] width 1280 height 25
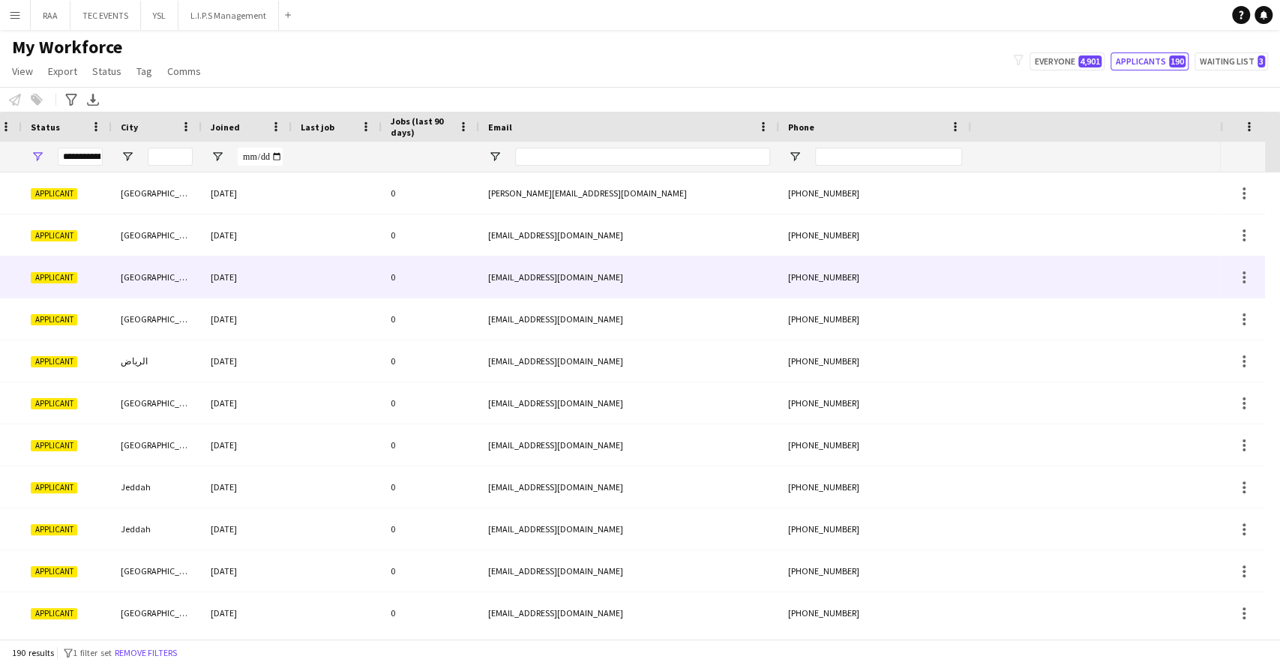
scroll to position [0, 0]
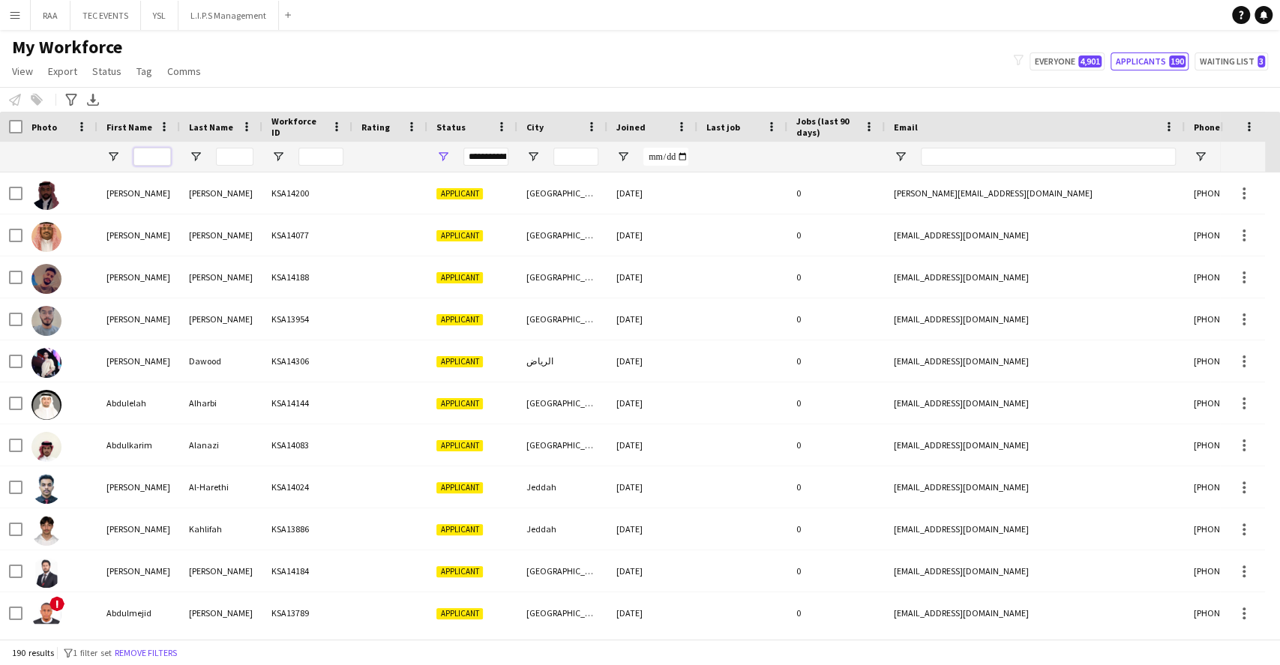
click at [144, 156] on input "First Name Filter Input" at bounding box center [151, 157] width 37 height 18
click at [336, 131] on span at bounding box center [336, 126] width 13 height 13
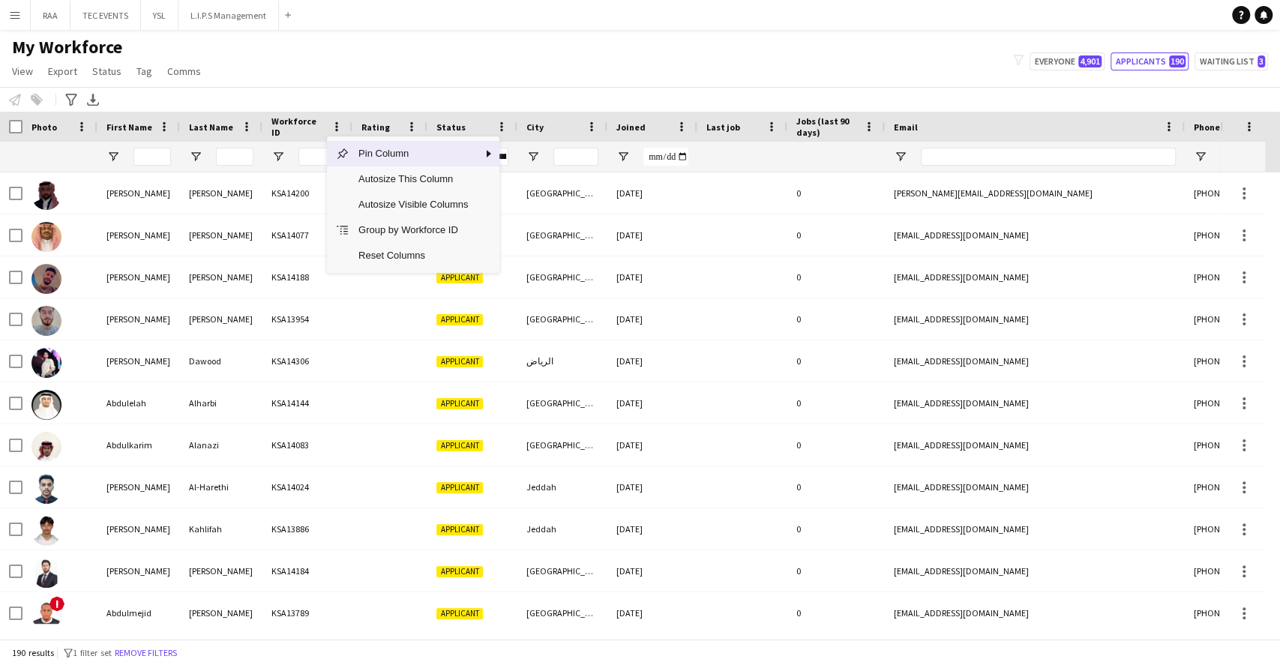
click at [828, 85] on div "My Workforce View Views Default view Basic Export View TAGS Test New view Updat…" at bounding box center [640, 61] width 1280 height 51
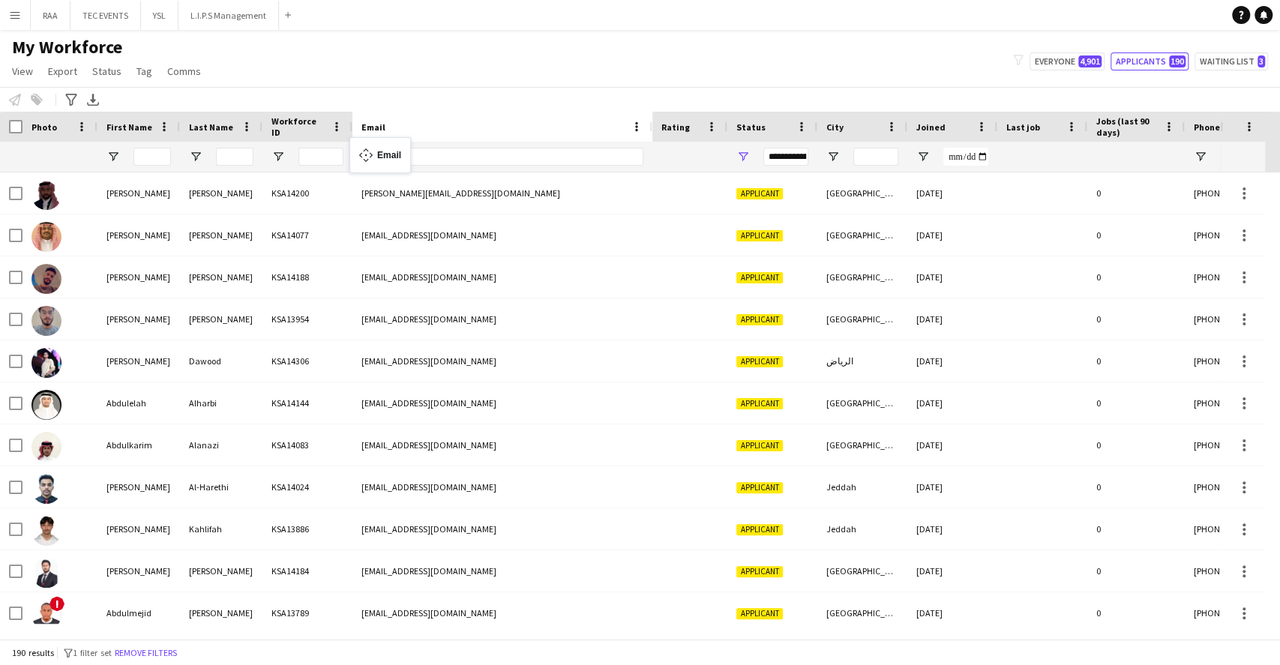
drag, startPoint x: 975, startPoint y: 136, endPoint x: 356, endPoint y: 146, distance: 619.2
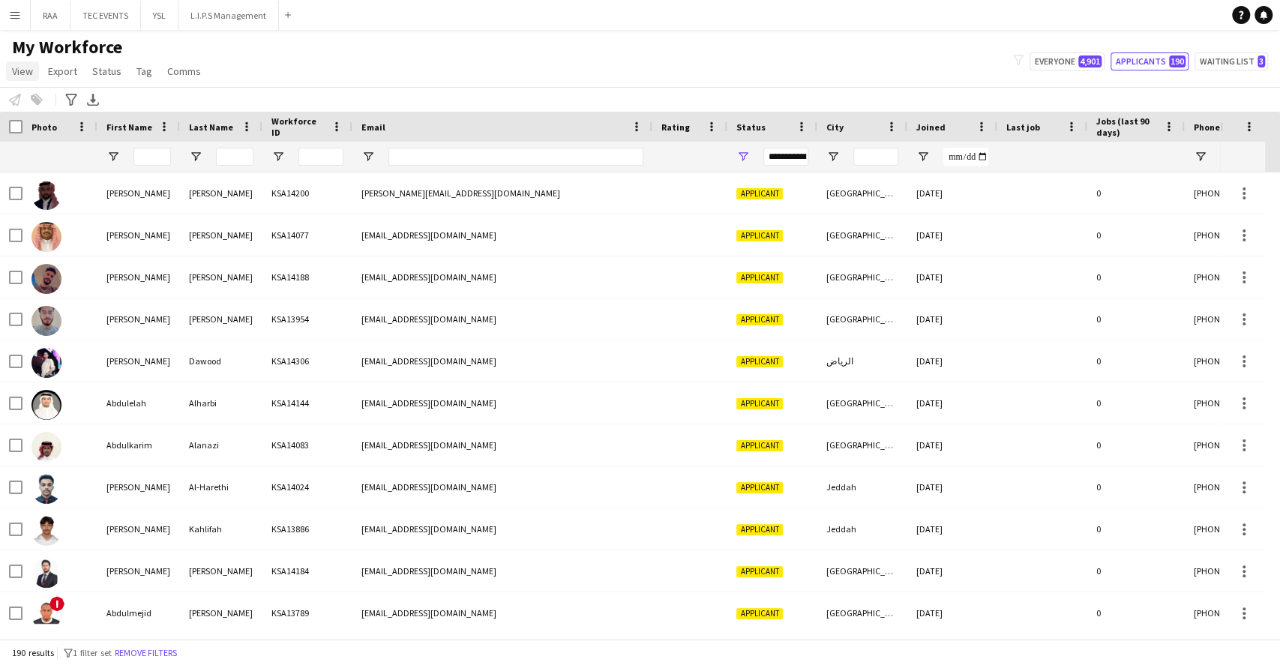
click at [33, 75] on link "View" at bounding box center [22, 70] width 33 height 19
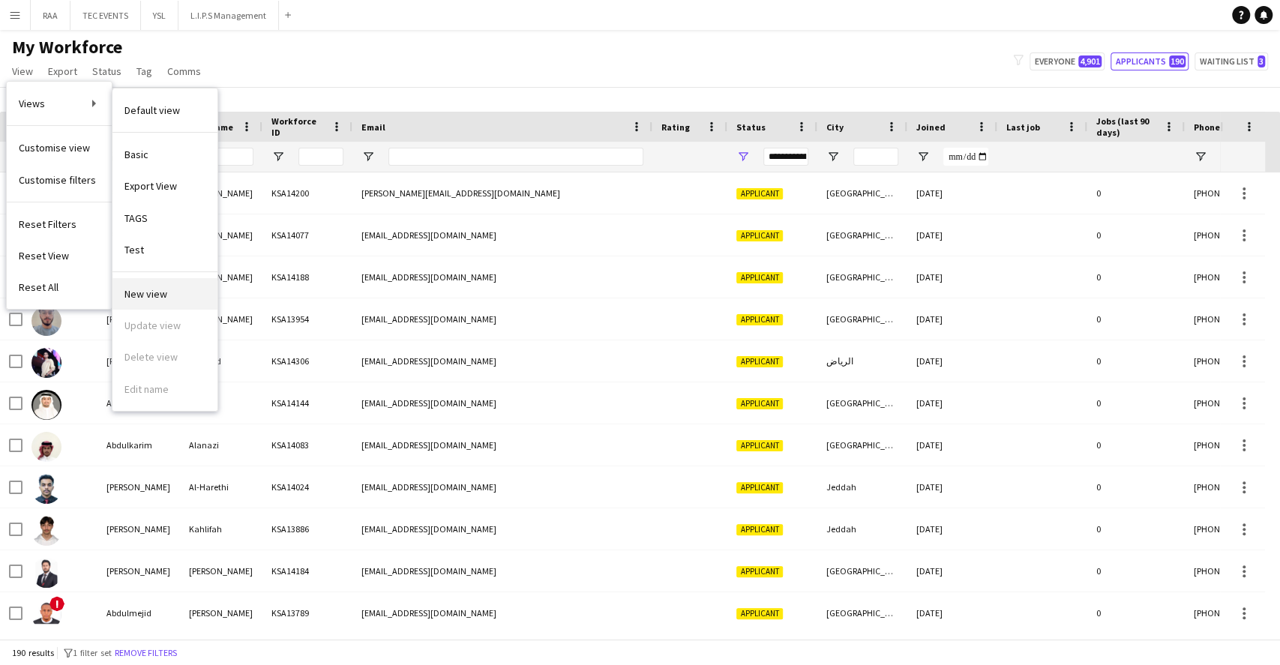
click at [168, 295] on link "New view" at bounding box center [164, 293] width 105 height 31
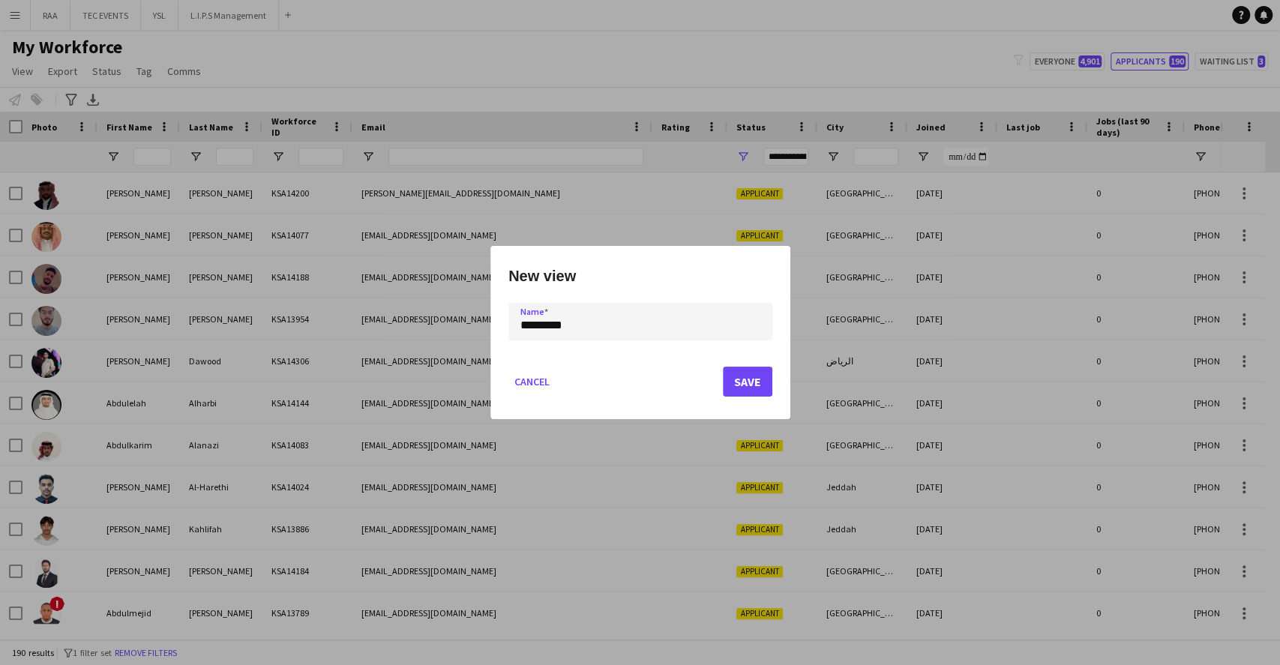
type input "*********"
click at [739, 374] on button "Save" at bounding box center [747, 382] width 49 height 30
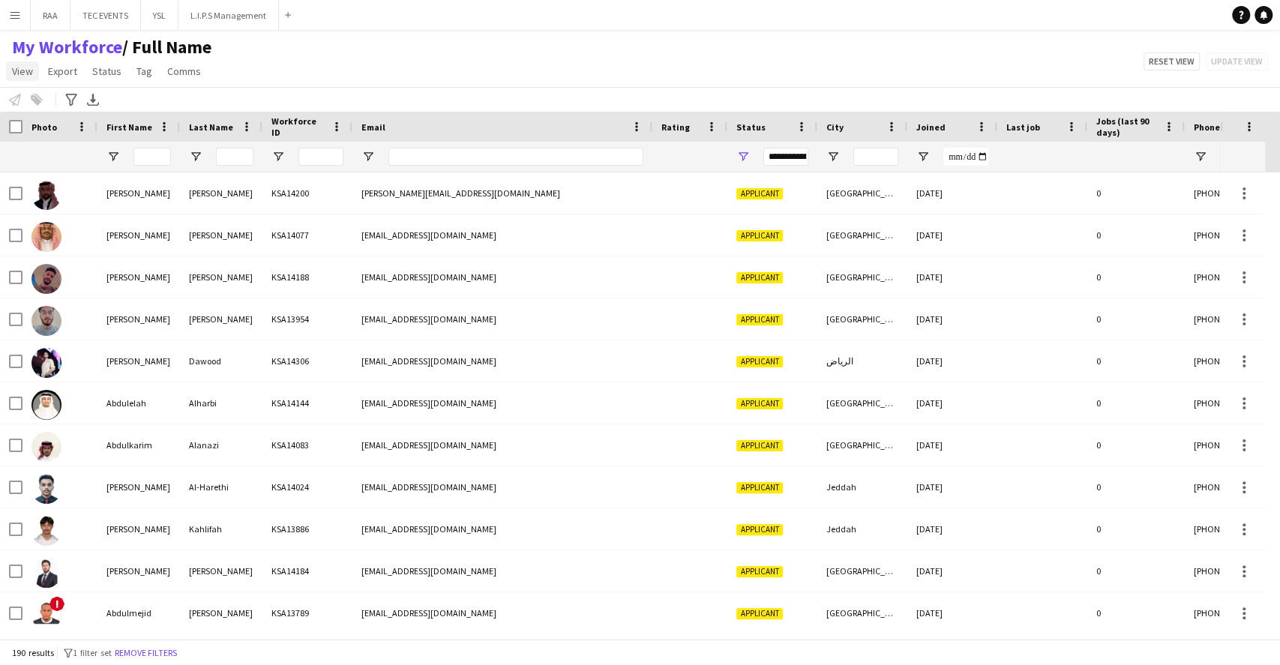
click at [24, 70] on span "View" at bounding box center [22, 70] width 21 height 13
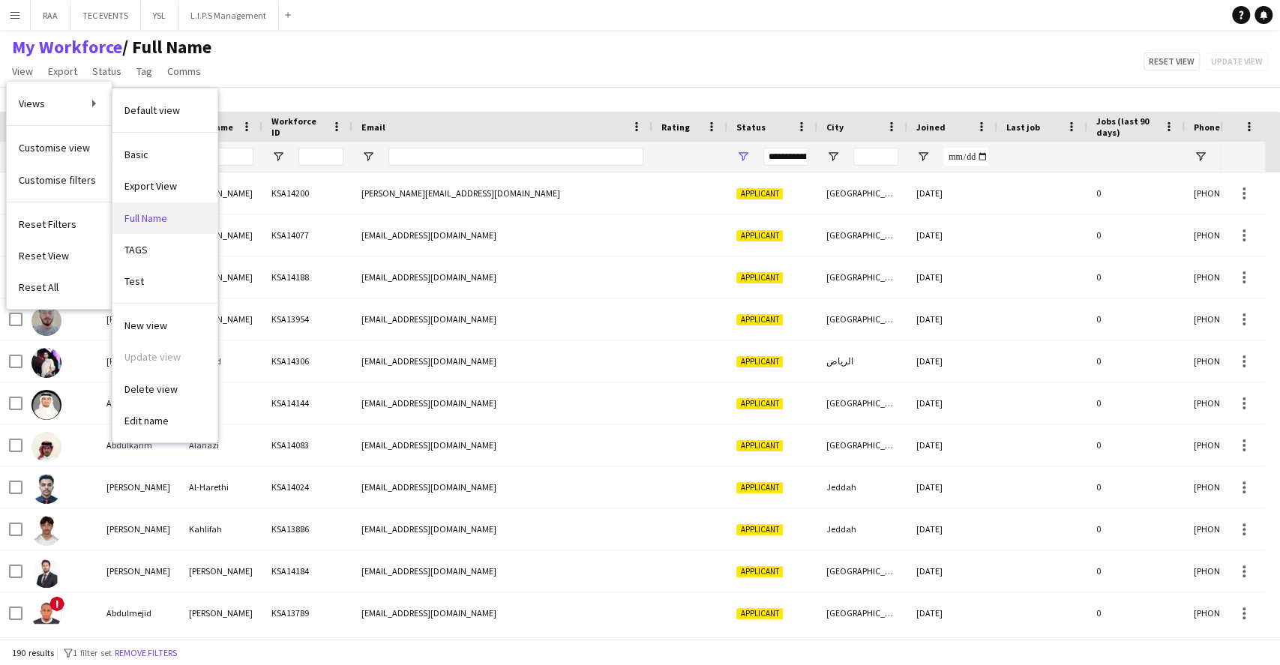
click at [148, 213] on span "Full Name" at bounding box center [145, 217] width 43 height 13
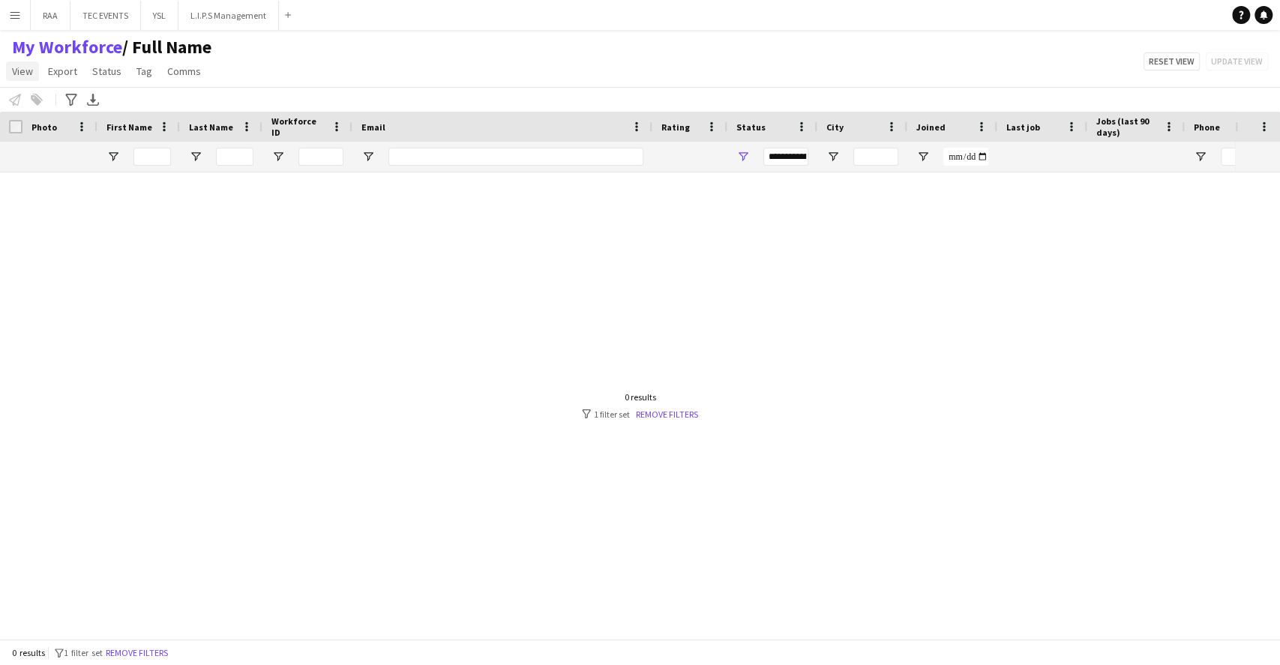
click at [33, 75] on link "View" at bounding box center [22, 70] width 33 height 19
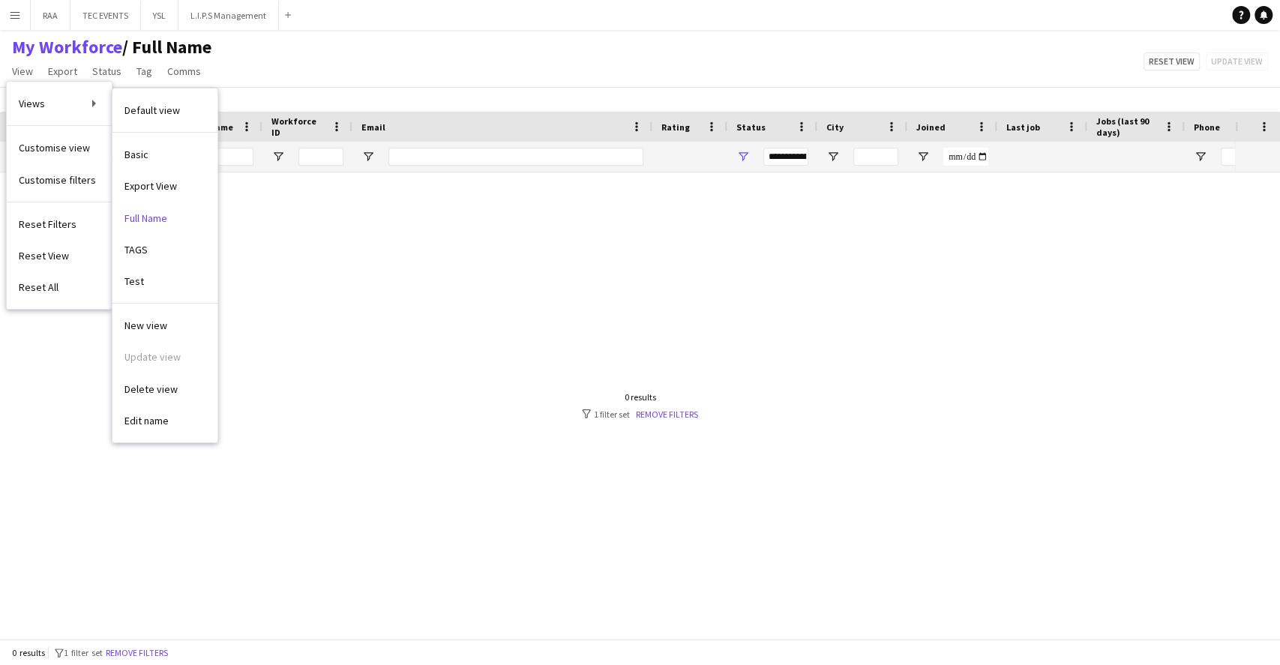
drag, startPoint x: 181, startPoint y: 211, endPoint x: 149, endPoint y: 296, distance: 91.3
click at [149, 296] on link "Test" at bounding box center [164, 280] width 105 height 31
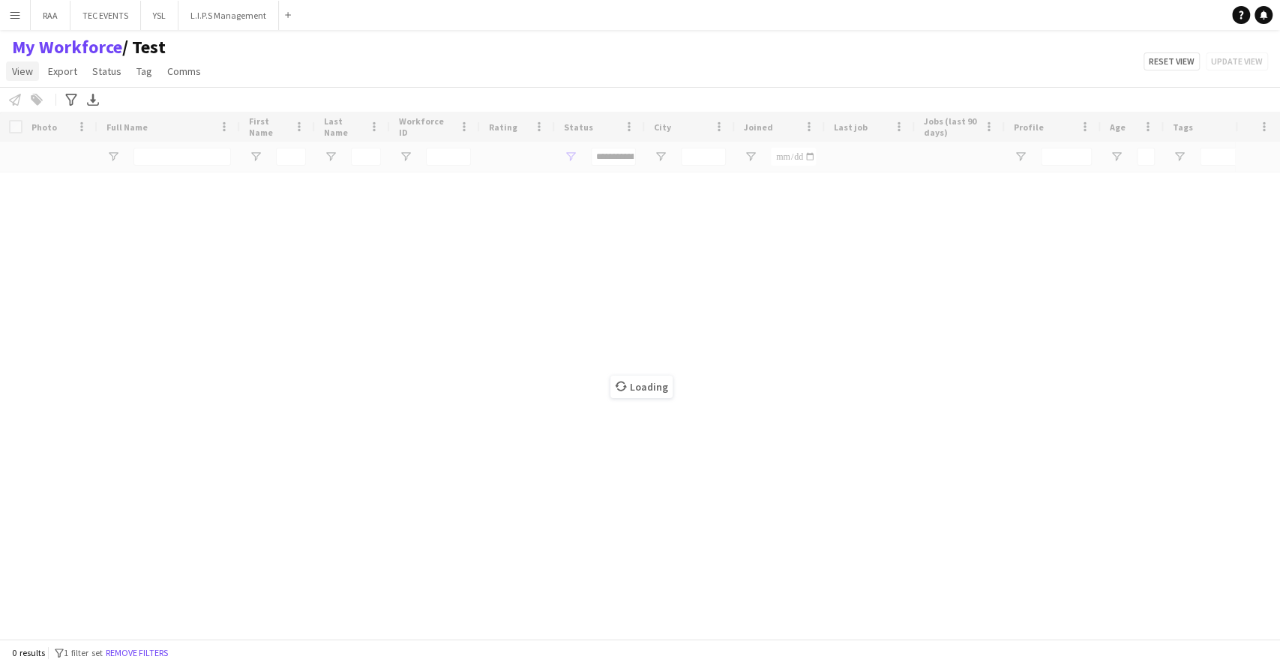
click at [24, 74] on span "View" at bounding box center [22, 70] width 21 height 13
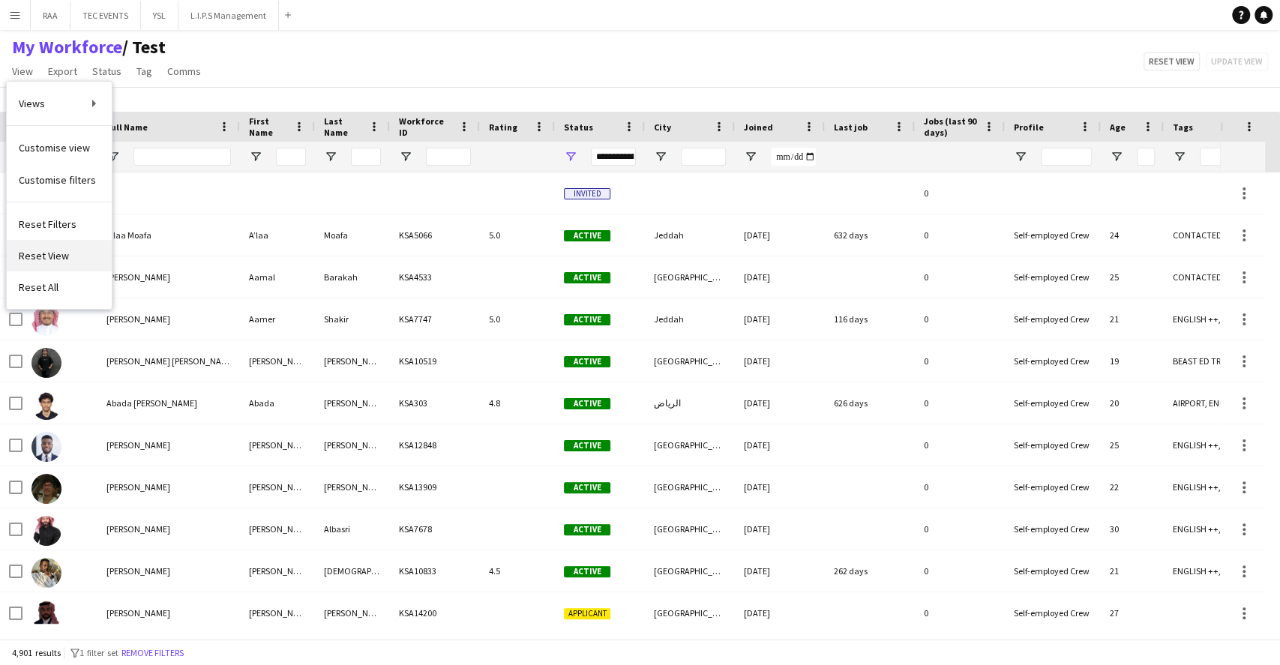
click at [48, 258] on span "Reset View" at bounding box center [44, 255] width 50 height 13
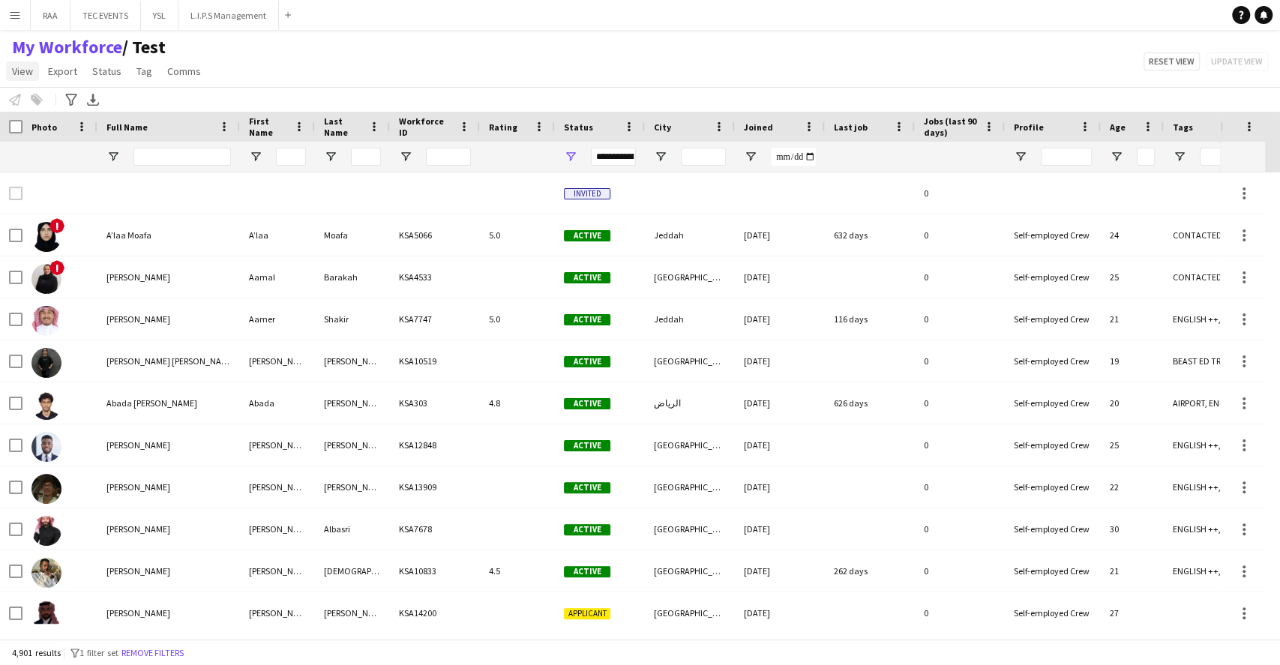
click at [18, 75] on span "View" at bounding box center [22, 70] width 21 height 13
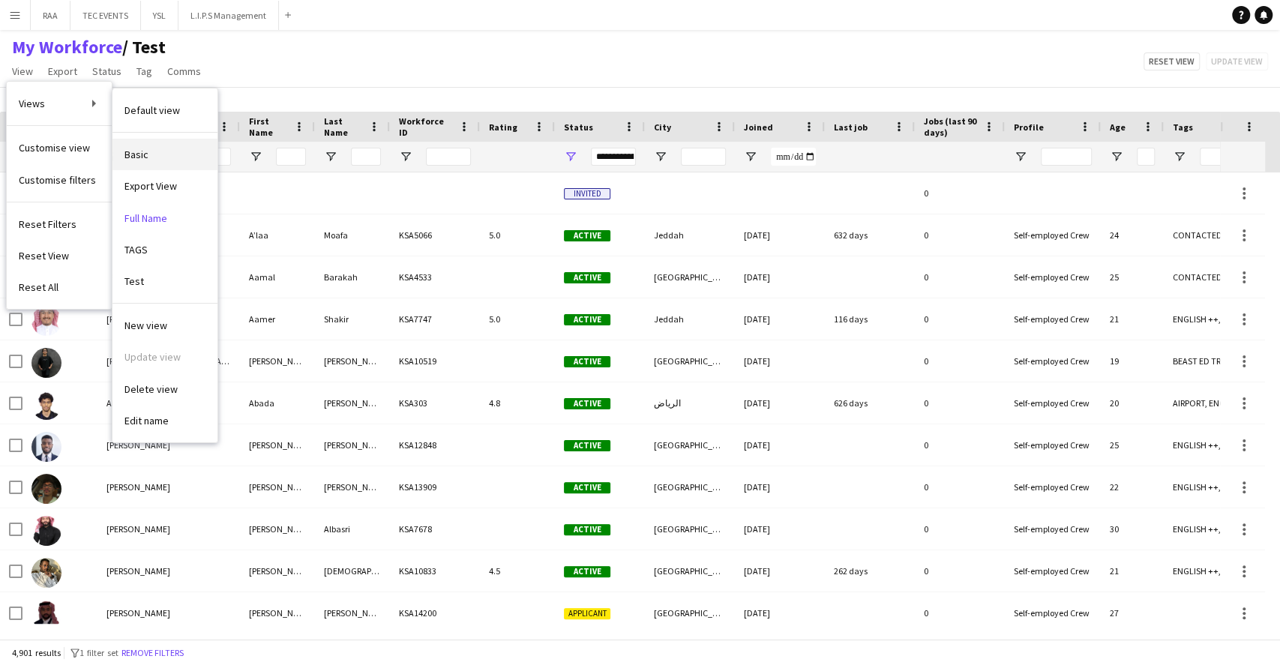
click at [156, 163] on link "Basic" at bounding box center [164, 154] width 105 height 31
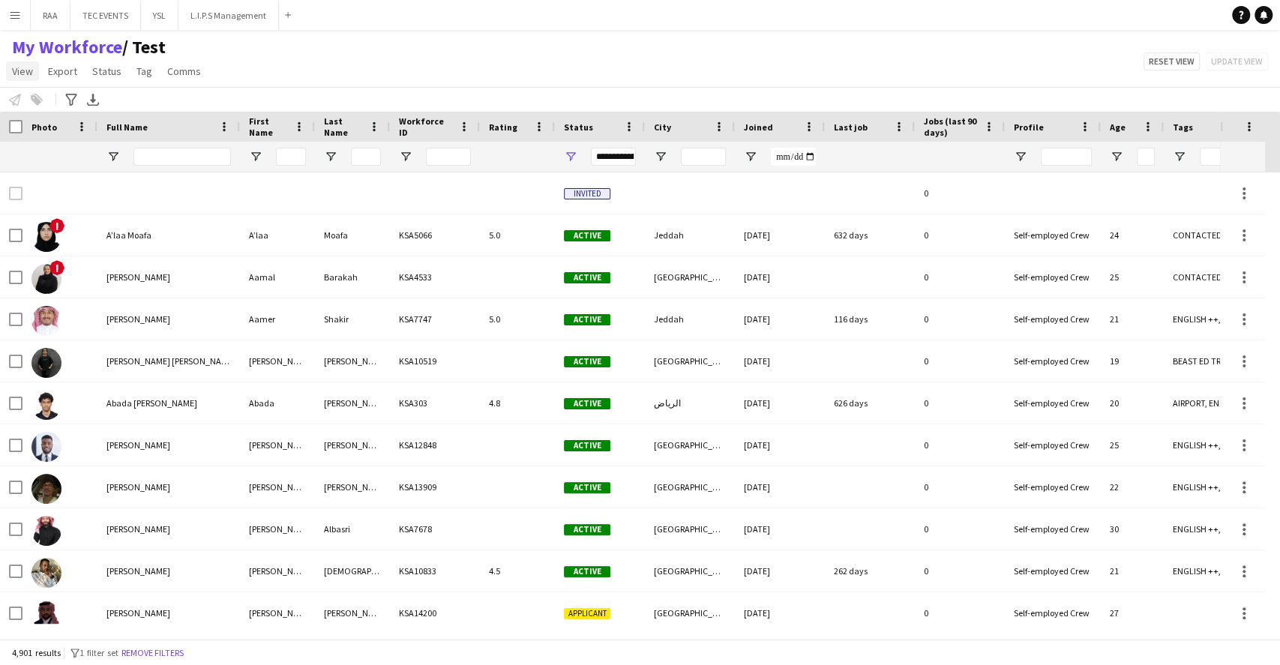
click at [16, 67] on span "View" at bounding box center [22, 70] width 21 height 13
click at [79, 107] on link "Views" at bounding box center [59, 103] width 105 height 31
click at [64, 106] on link "Views" at bounding box center [59, 103] width 105 height 31
click at [60, 110] on link "Views" at bounding box center [59, 103] width 105 height 31
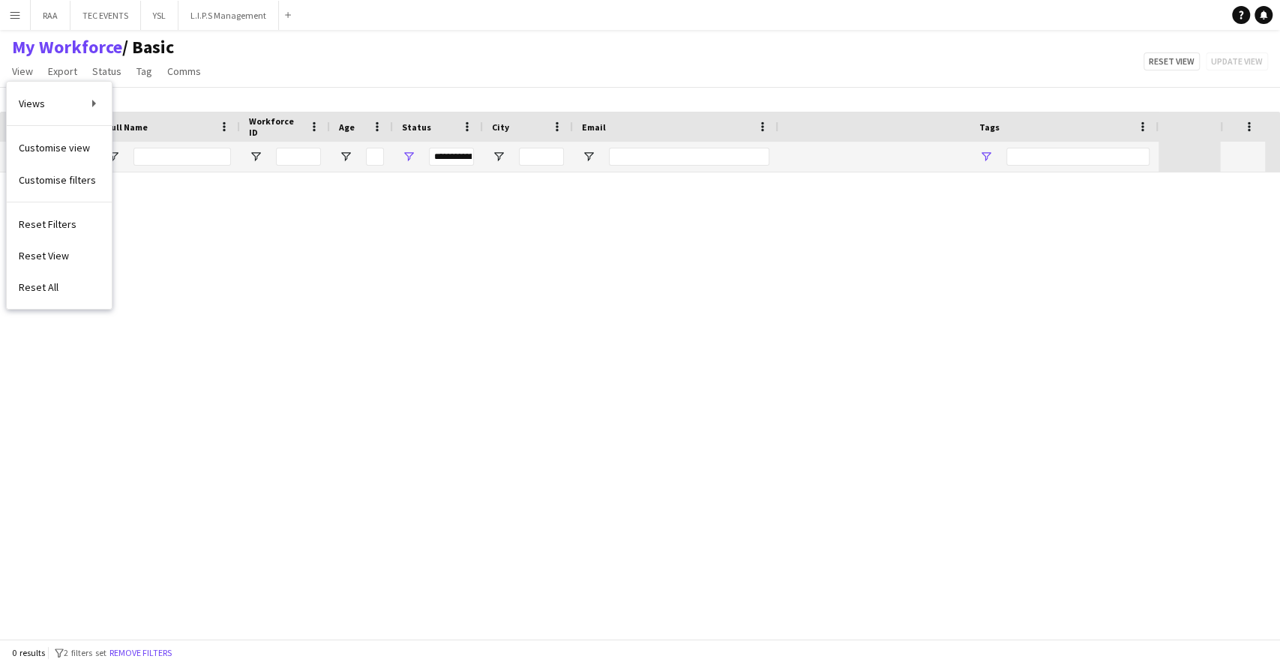
type input "**********"
type input "***"
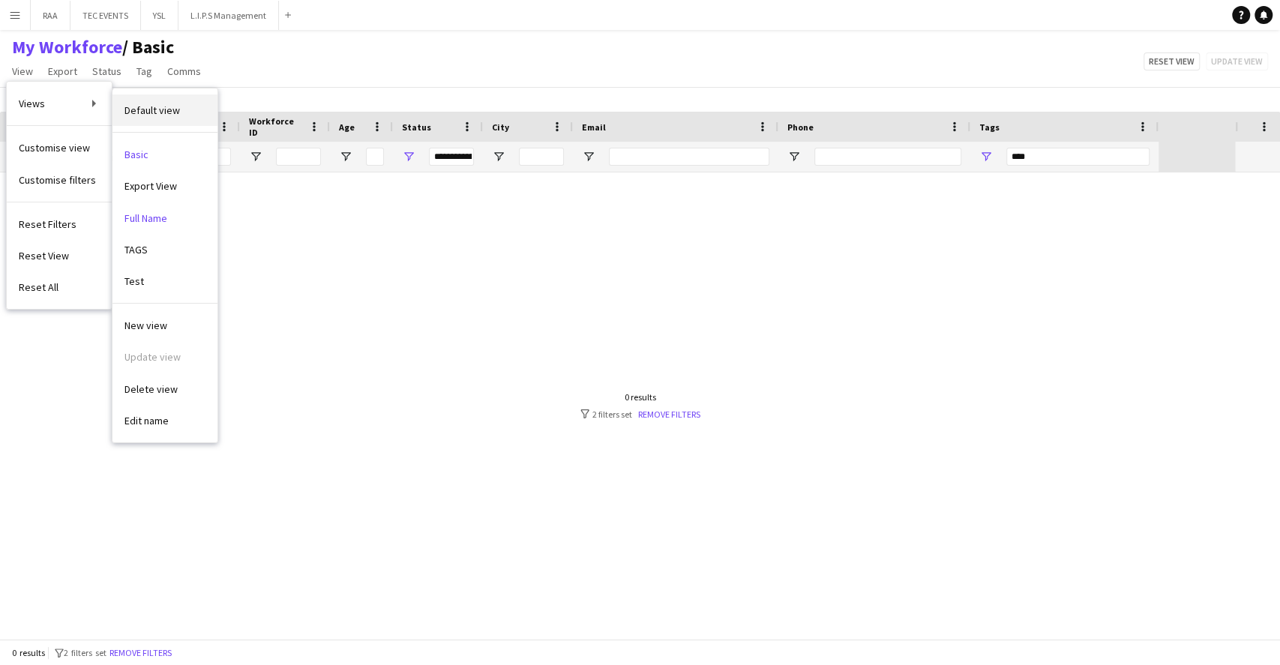
click at [143, 109] on span "Default view" at bounding box center [151, 109] width 55 height 13
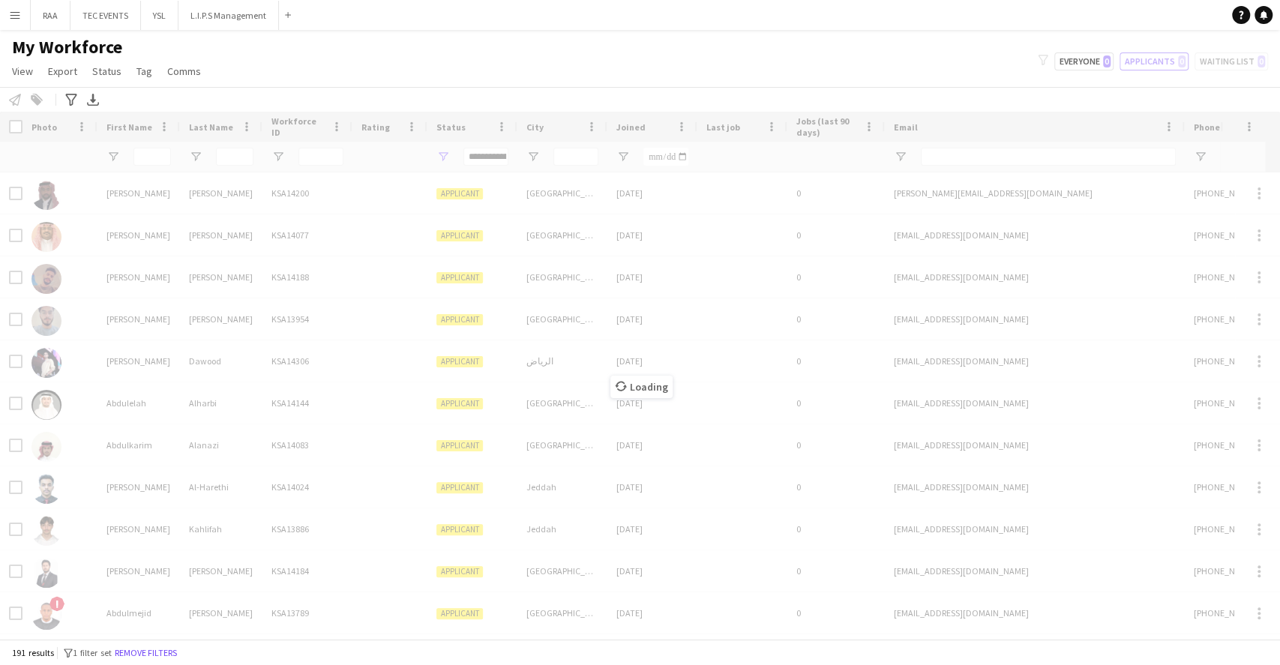
type input "**********"
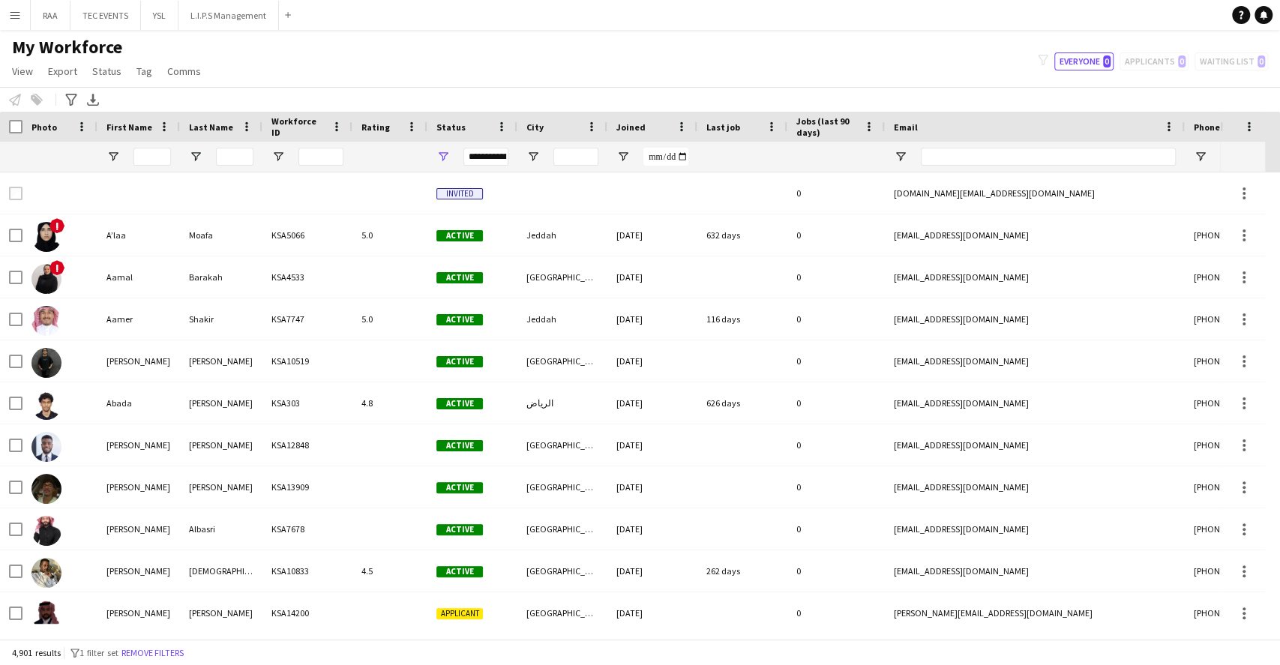
click at [866, 75] on div "My Workforce View Views Default view Basic Export View Full Name TAGS Test New …" at bounding box center [640, 61] width 1280 height 51
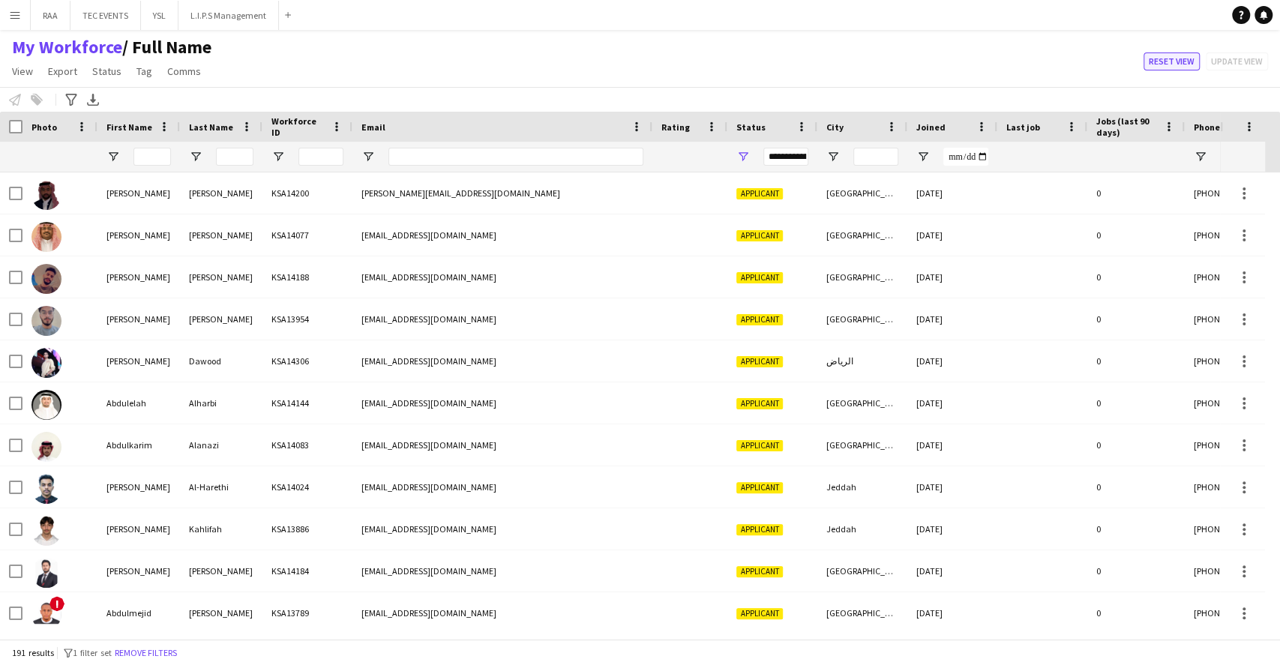
click at [1187, 57] on button "Reset view" at bounding box center [1171, 61] width 56 height 18
click at [1166, 67] on button "Reset view" at bounding box center [1171, 61] width 56 height 18
click at [1033, 59] on div "My Workforce / Full Name View Views Default view Basic Export View Full Name TA…" at bounding box center [640, 61] width 1280 height 51
click at [22, 77] on link "View" at bounding box center [22, 70] width 33 height 19
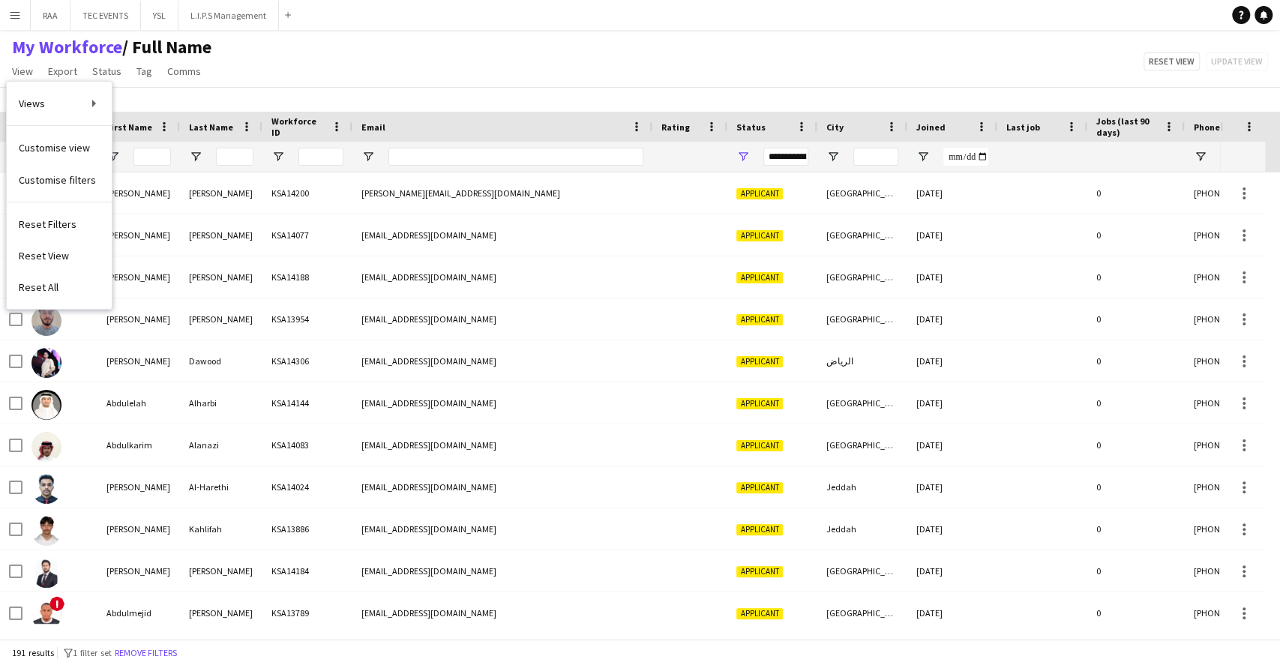
click at [868, 62] on div "My Workforce / Full Name View Views Default view Basic Export View Full Name TA…" at bounding box center [640, 61] width 1280 height 51
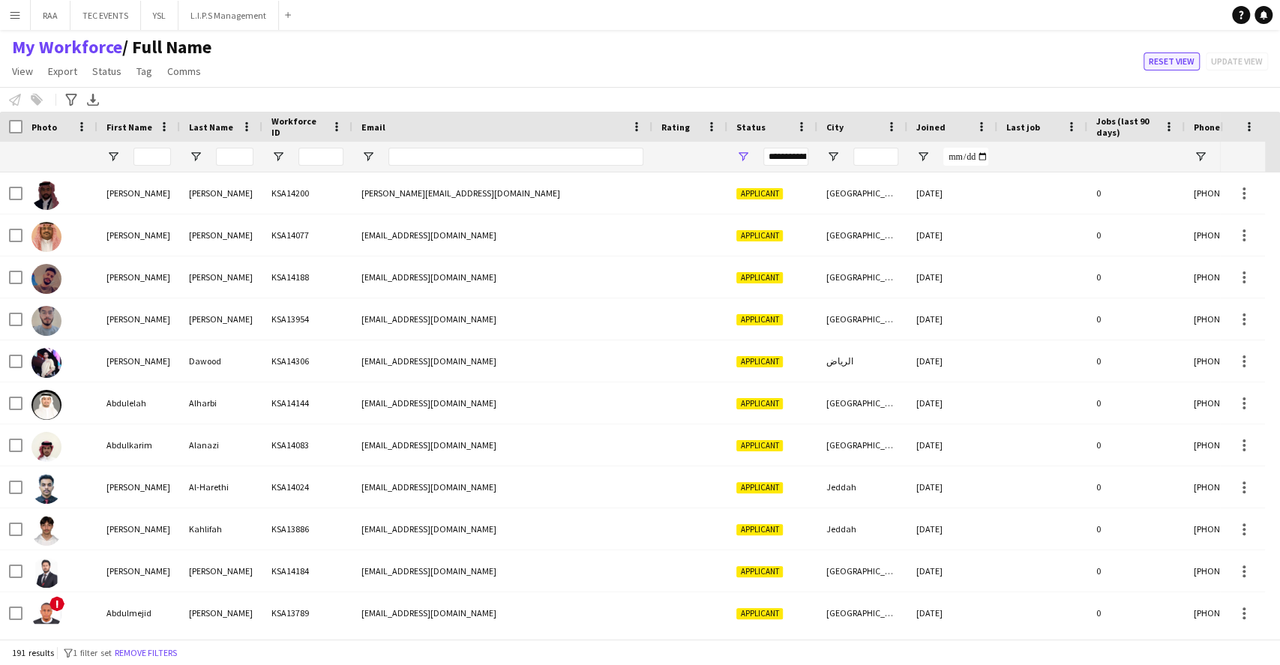
click at [1177, 52] on button "Reset view" at bounding box center [1171, 61] width 56 height 18
click at [1174, 67] on button "Reset view" at bounding box center [1171, 61] width 56 height 18
click at [1141, 64] on div "Reset view Update view" at bounding box center [1202, 61] width 154 height 18
click at [26, 15] on button "Menu" at bounding box center [15, 15] width 30 height 30
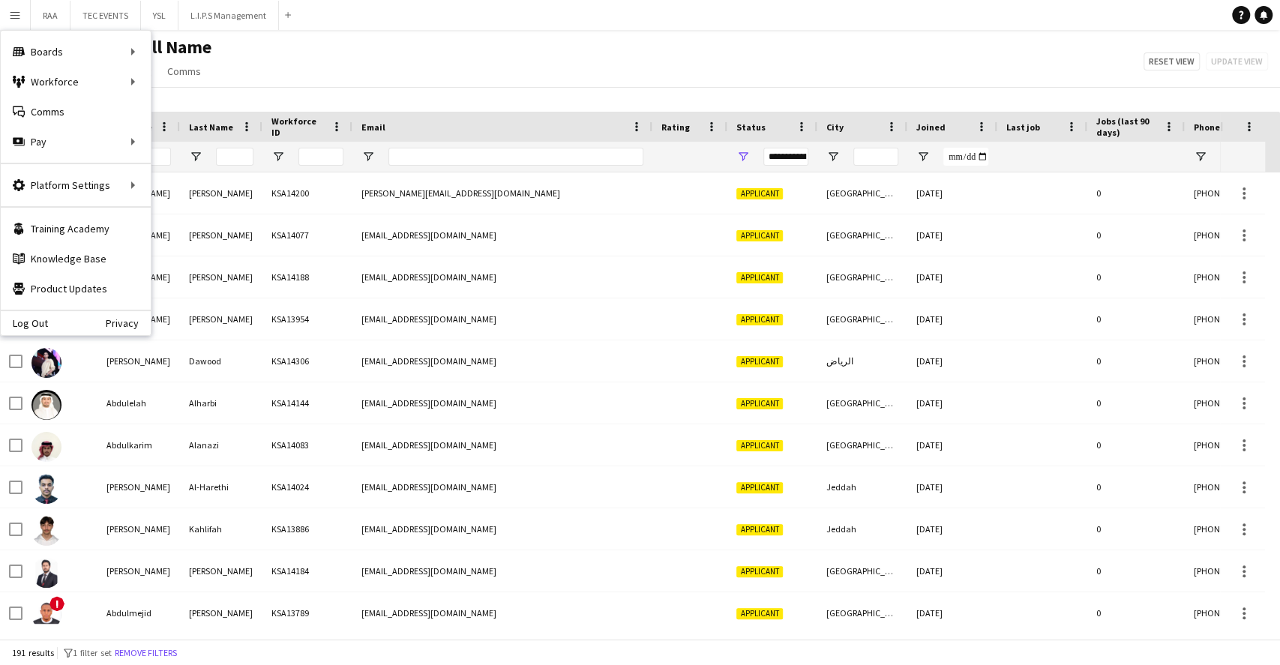
click at [26, 15] on button "Menu" at bounding box center [15, 15] width 30 height 30
click at [372, 58] on div "My Workforce / Full Name View Views Default view Basic Export View Full Name TA…" at bounding box center [640, 61] width 1280 height 51
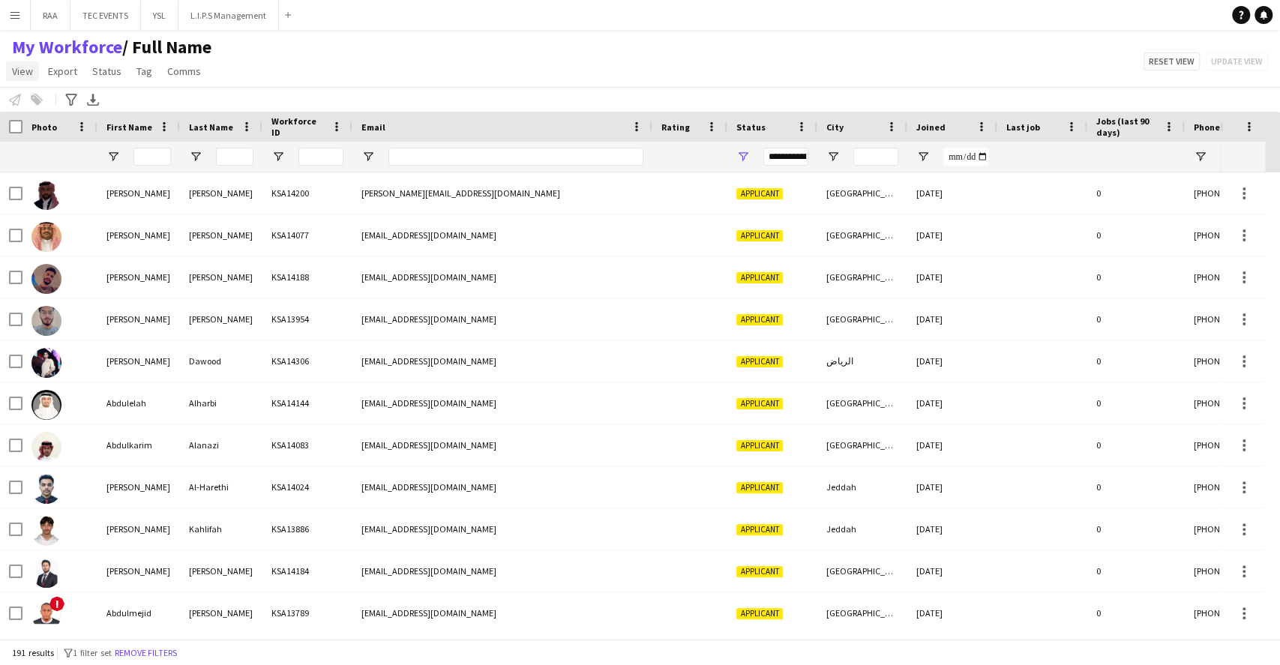
click at [26, 76] on span "View" at bounding box center [22, 70] width 21 height 13
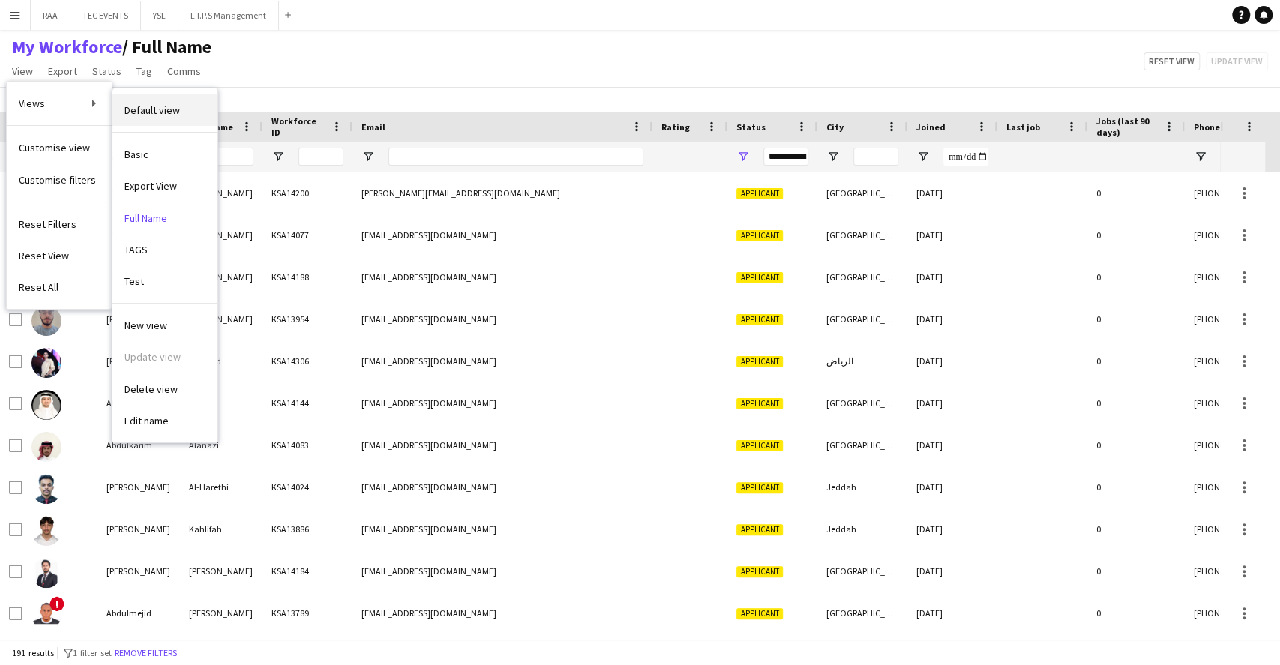
click at [147, 106] on span "Default view" at bounding box center [151, 109] width 55 height 13
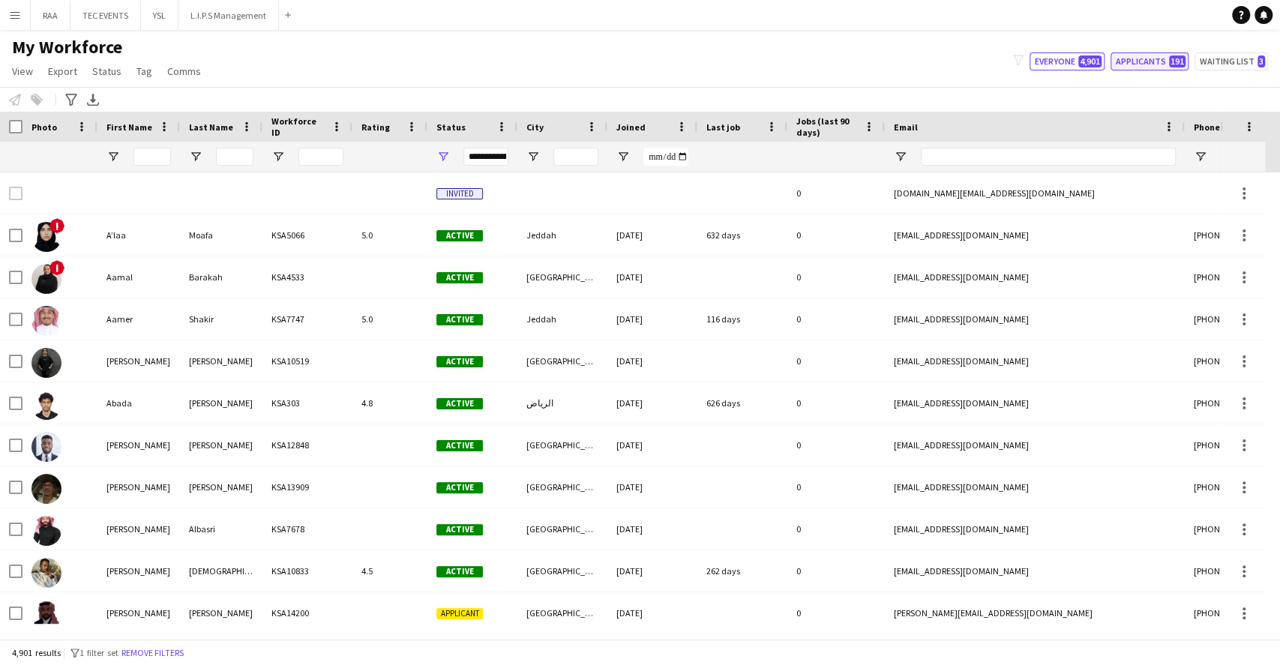
click at [1175, 58] on span "191" at bounding box center [1177, 61] width 16 height 12
type input "**********"
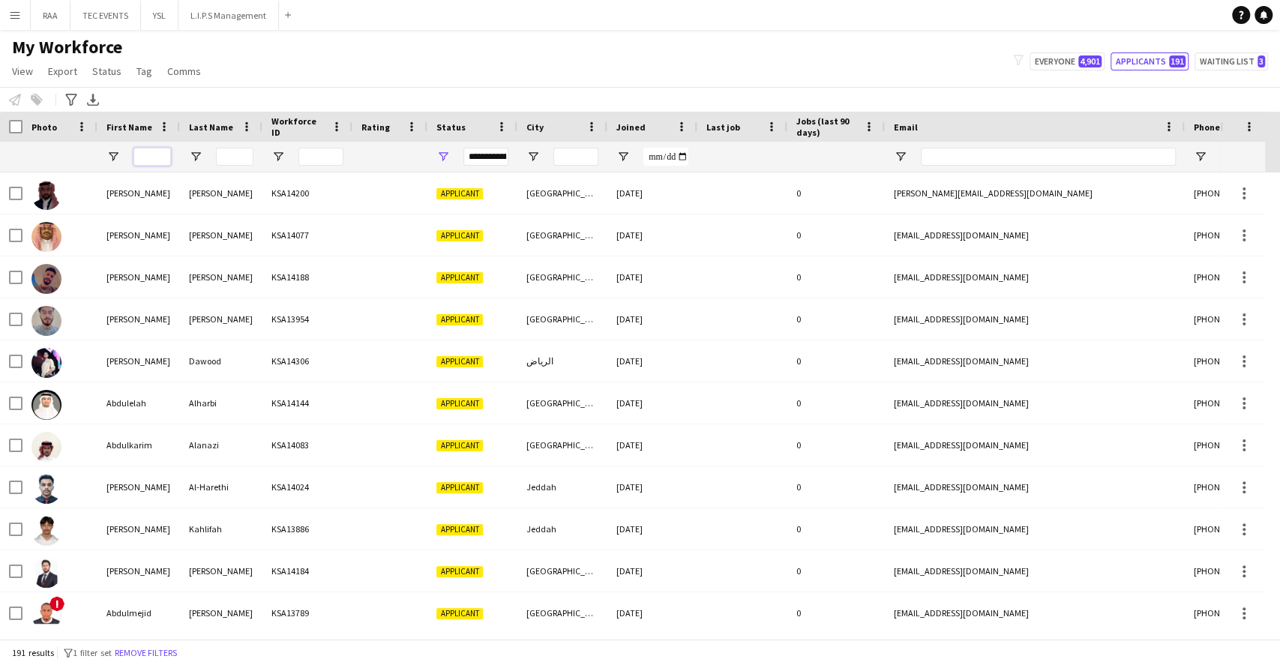
click at [162, 150] on input "First Name Filter Input" at bounding box center [151, 157] width 37 height 18
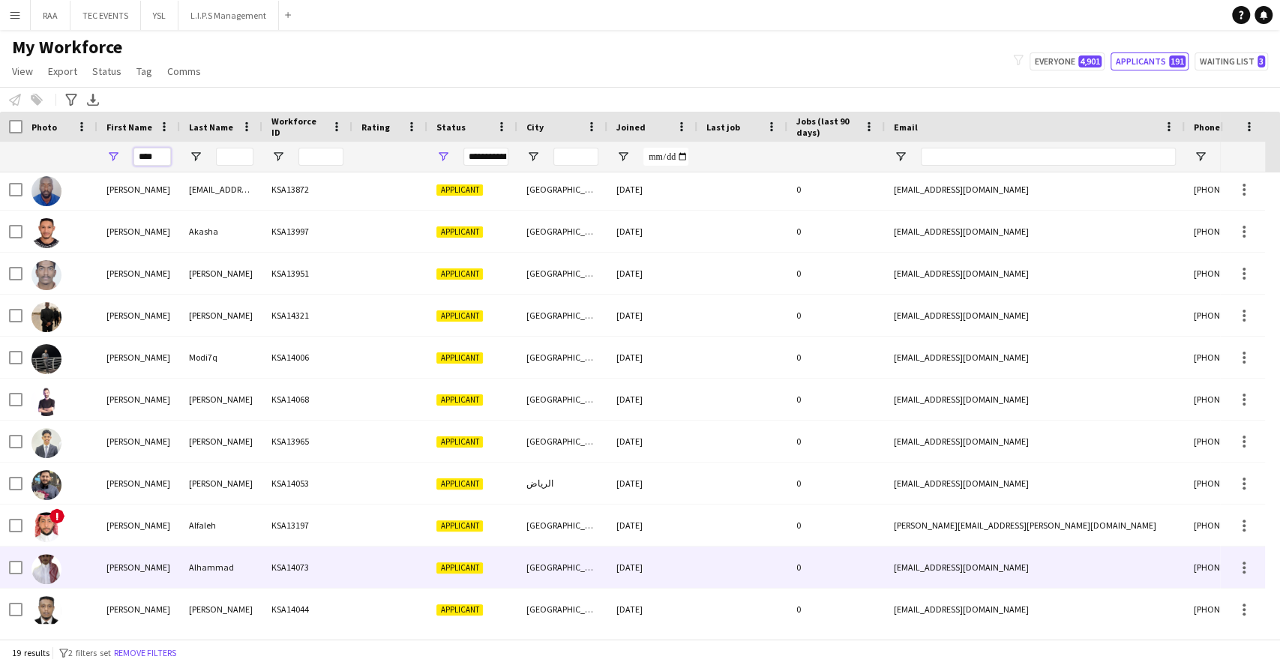
scroll to position [57, 0]
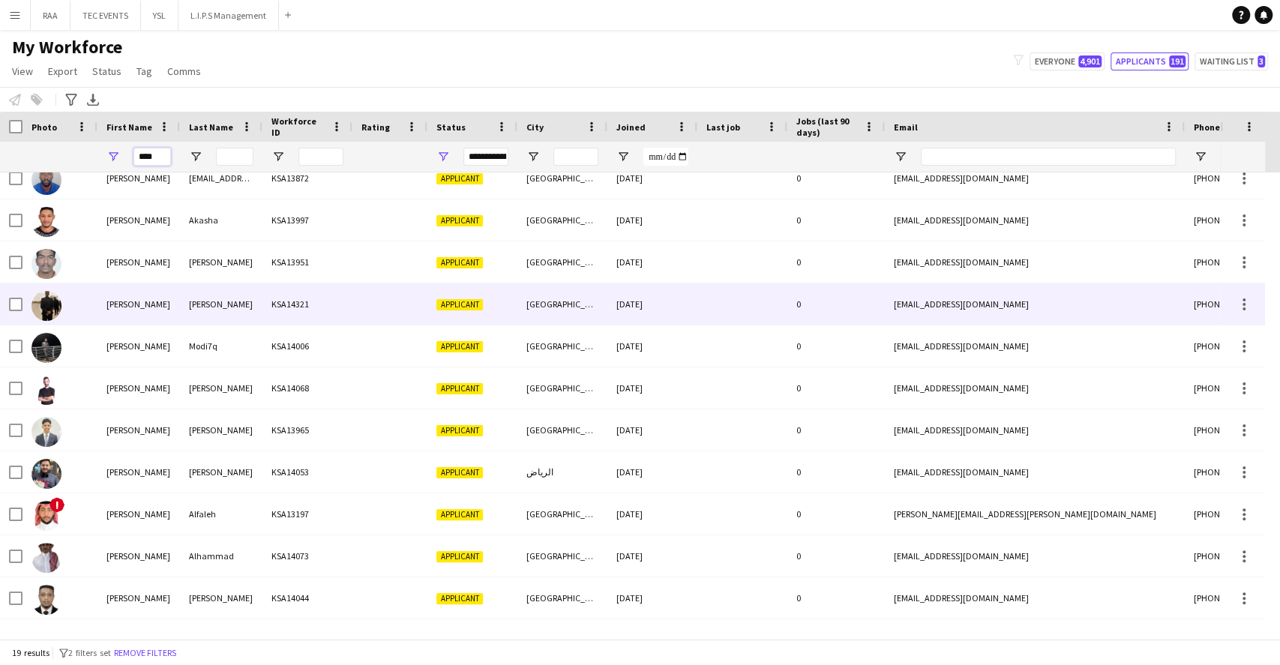
type input "****"
click at [145, 309] on div "[PERSON_NAME]" at bounding box center [138, 303] width 82 height 41
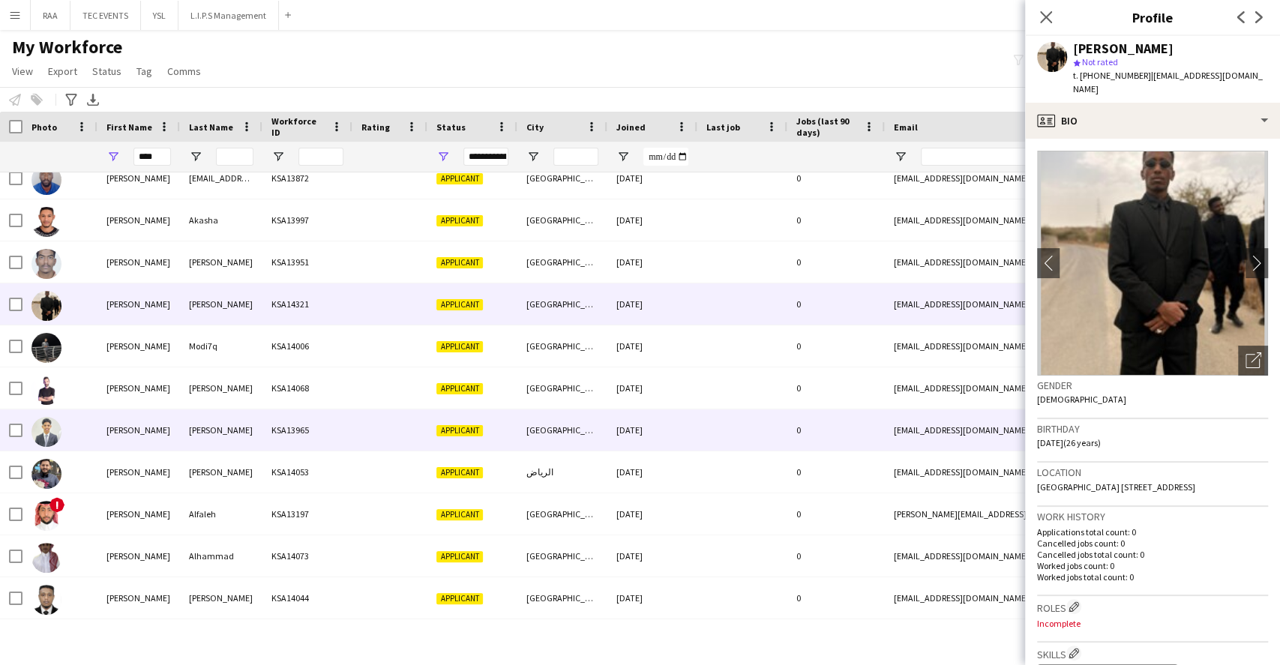
scroll to position [346, 0]
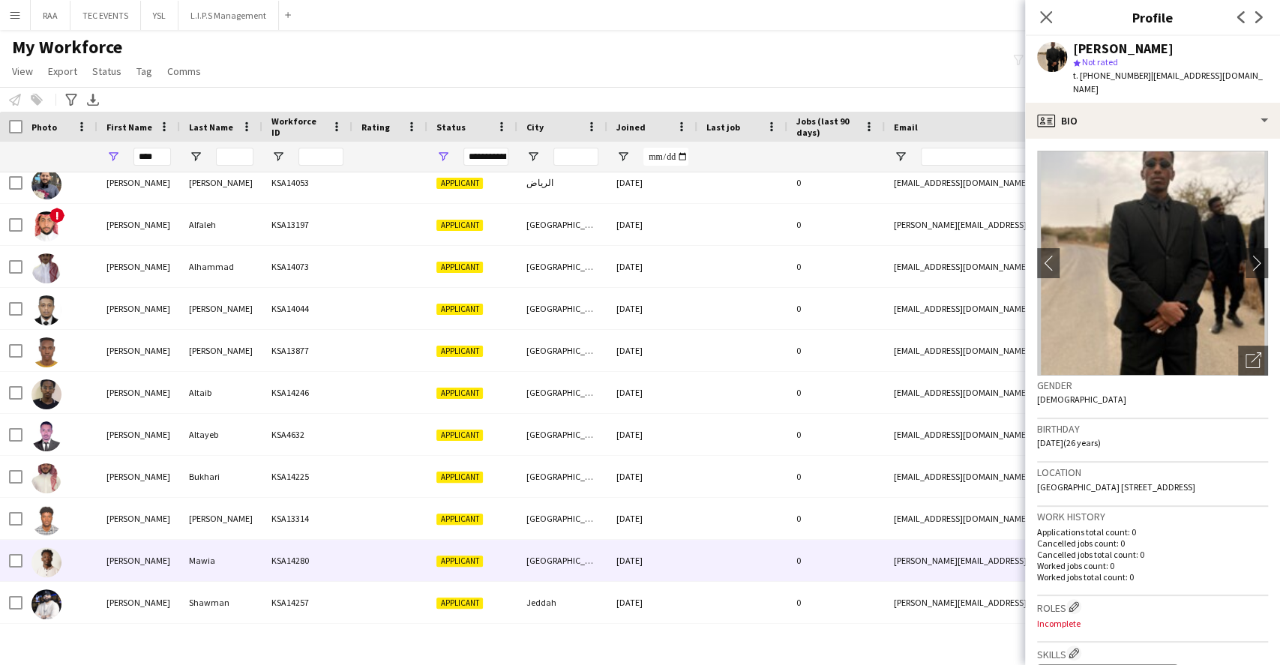
click at [139, 552] on div "[PERSON_NAME]" at bounding box center [138, 560] width 82 height 41
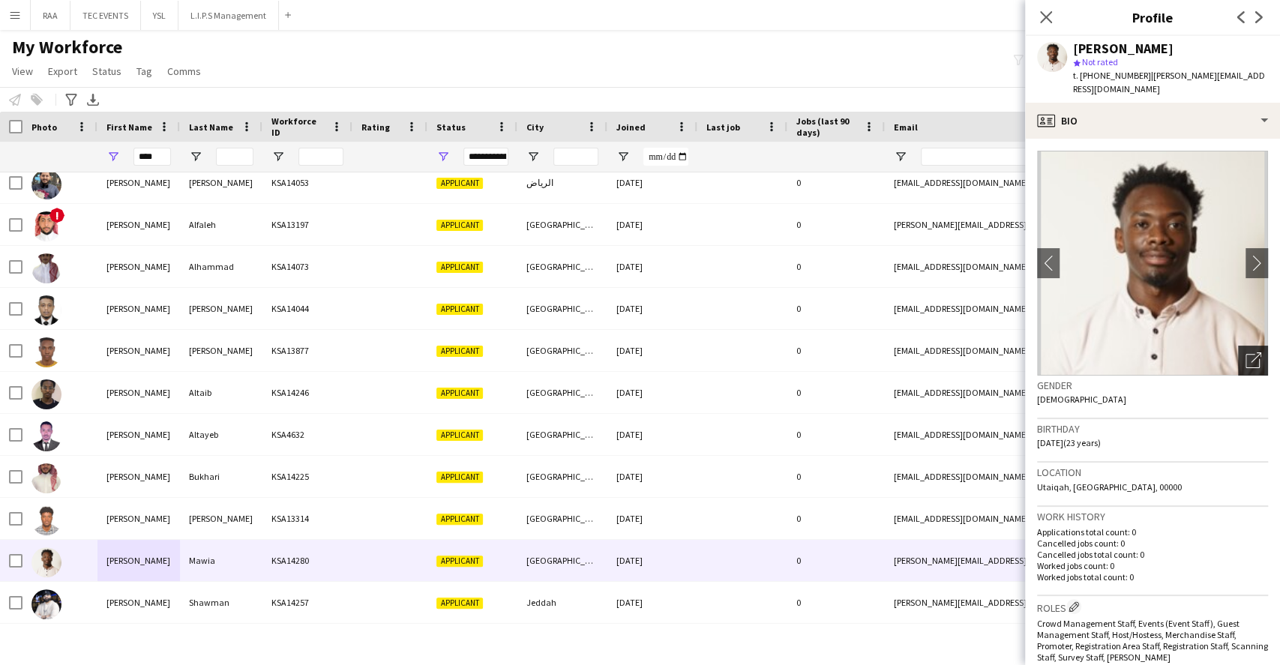
click at [1245, 363] on icon "Open photos pop-in" at bounding box center [1253, 360] width 16 height 16
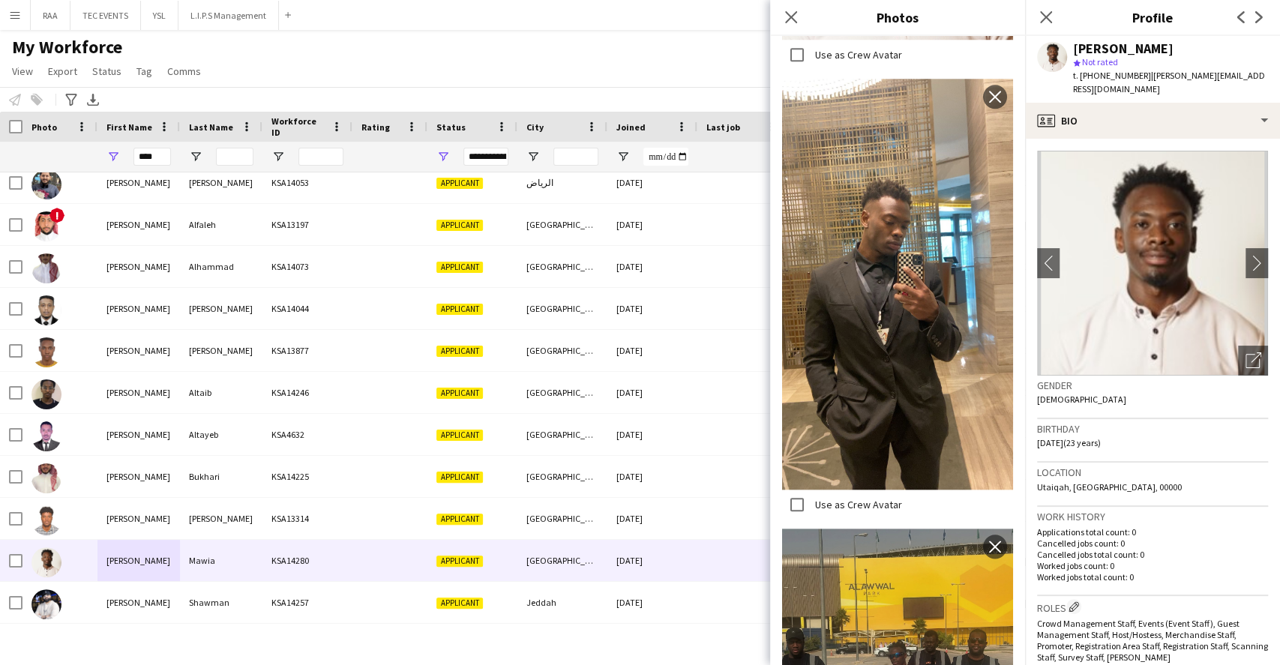
scroll to position [1025, 0]
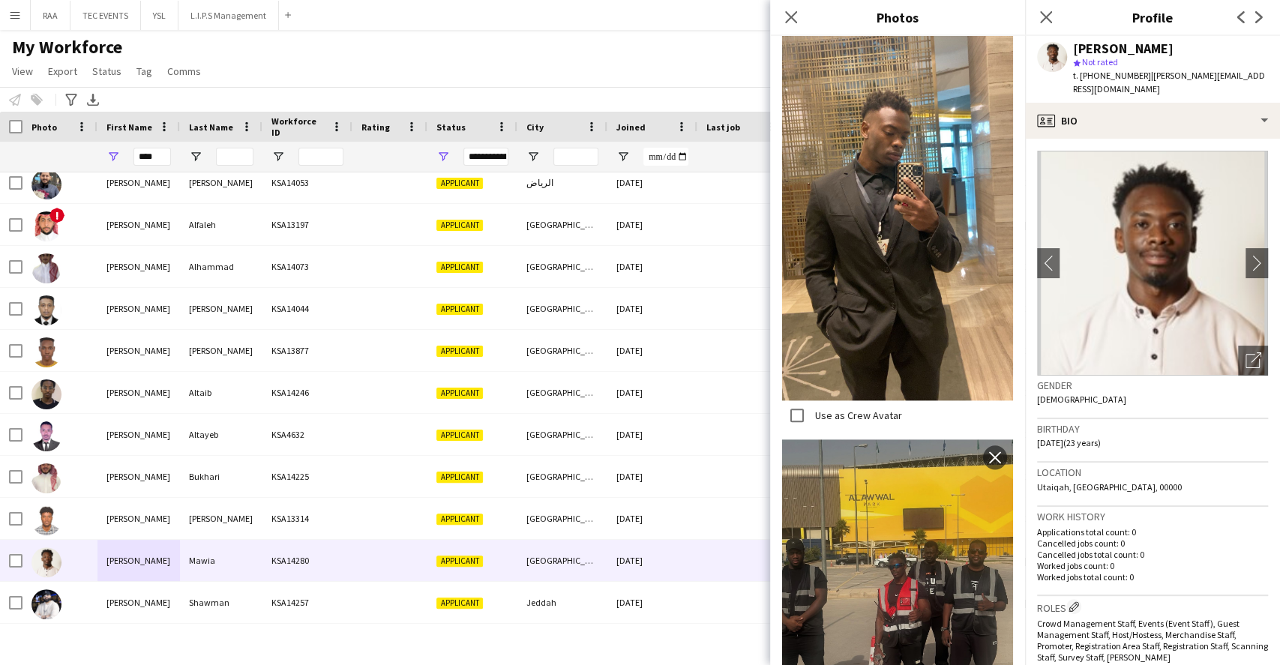
click at [1223, 501] on div "Location Utaiqah, Riyadh, 00000" at bounding box center [1152, 483] width 231 height 43
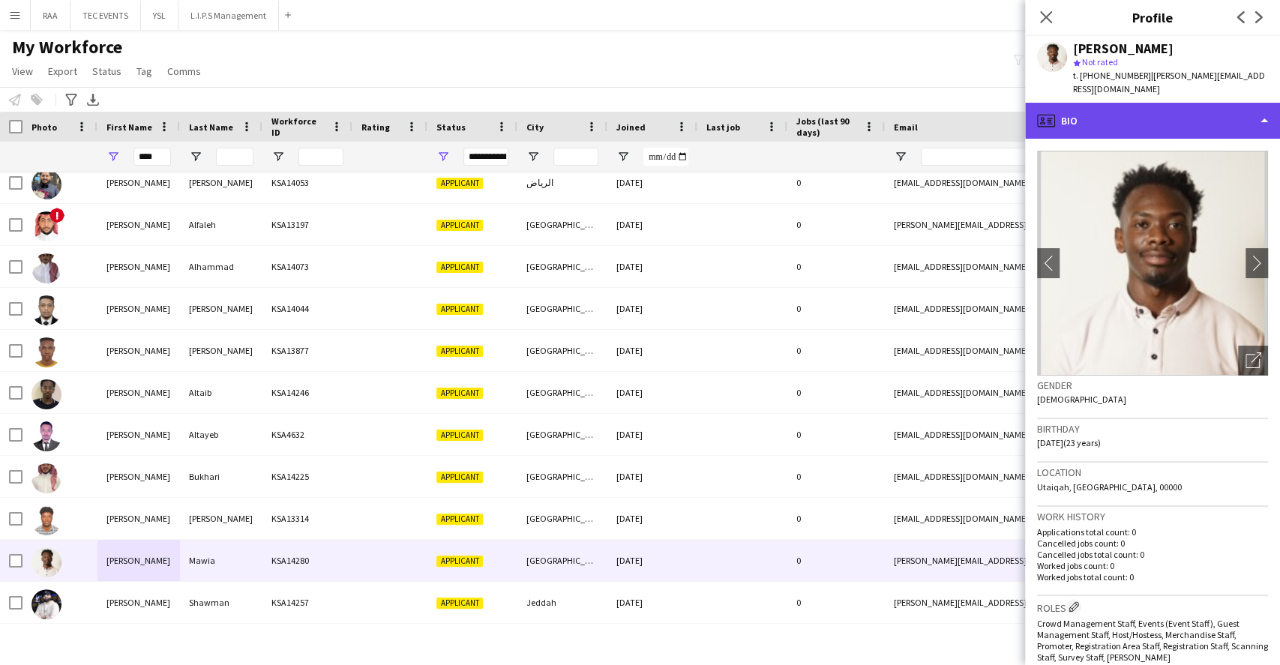
click at [1194, 109] on div "profile Bio" at bounding box center [1152, 121] width 255 height 36
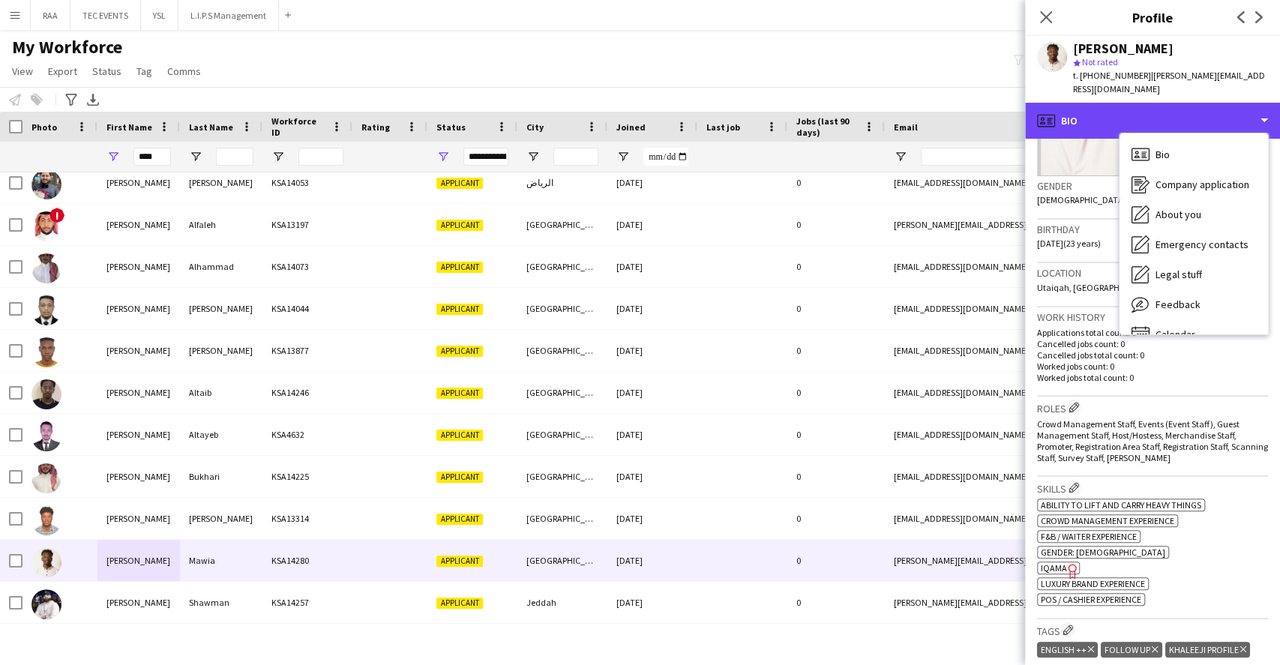
scroll to position [400, 0]
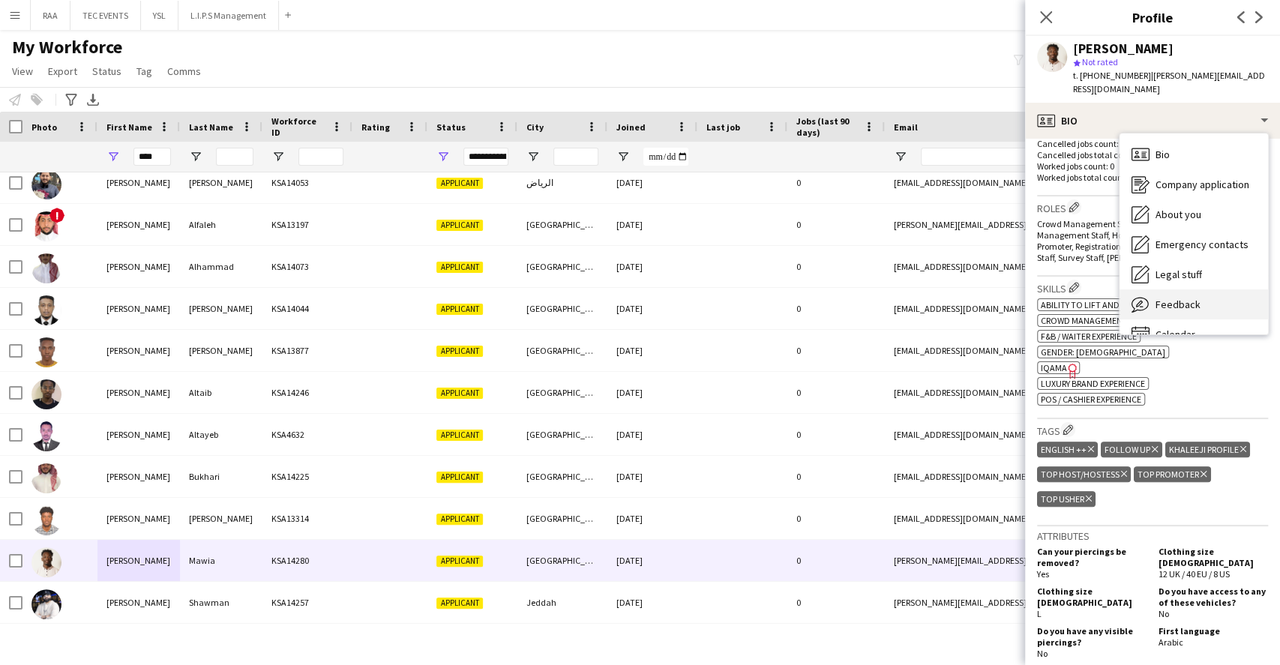
click at [1199, 302] on div "Feedback Feedback" at bounding box center [1193, 304] width 148 height 30
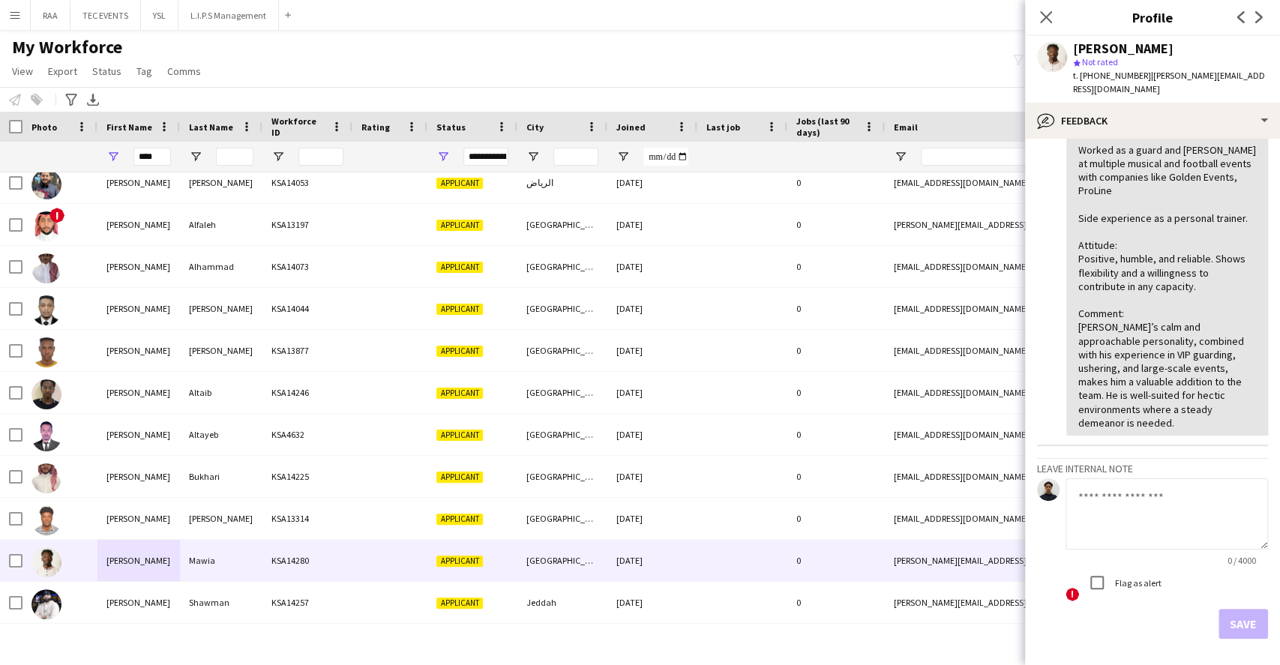
scroll to position [100, 0]
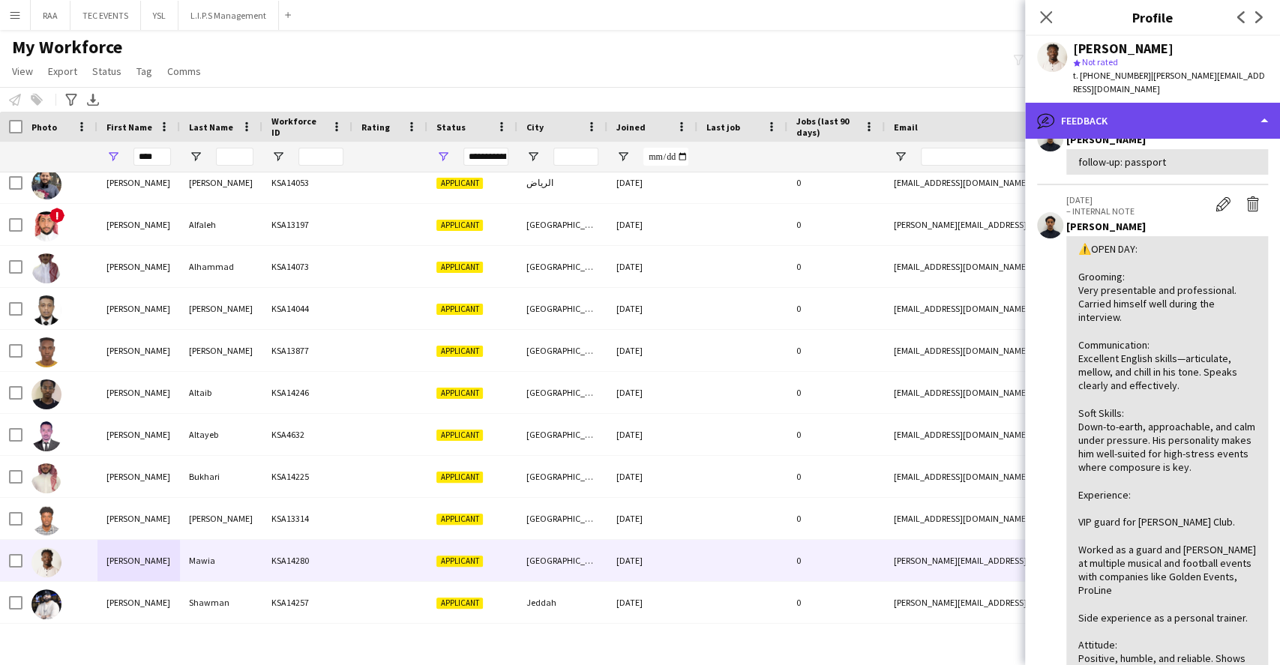
click at [1157, 133] on div "bubble-pencil Feedback" at bounding box center [1152, 121] width 255 height 36
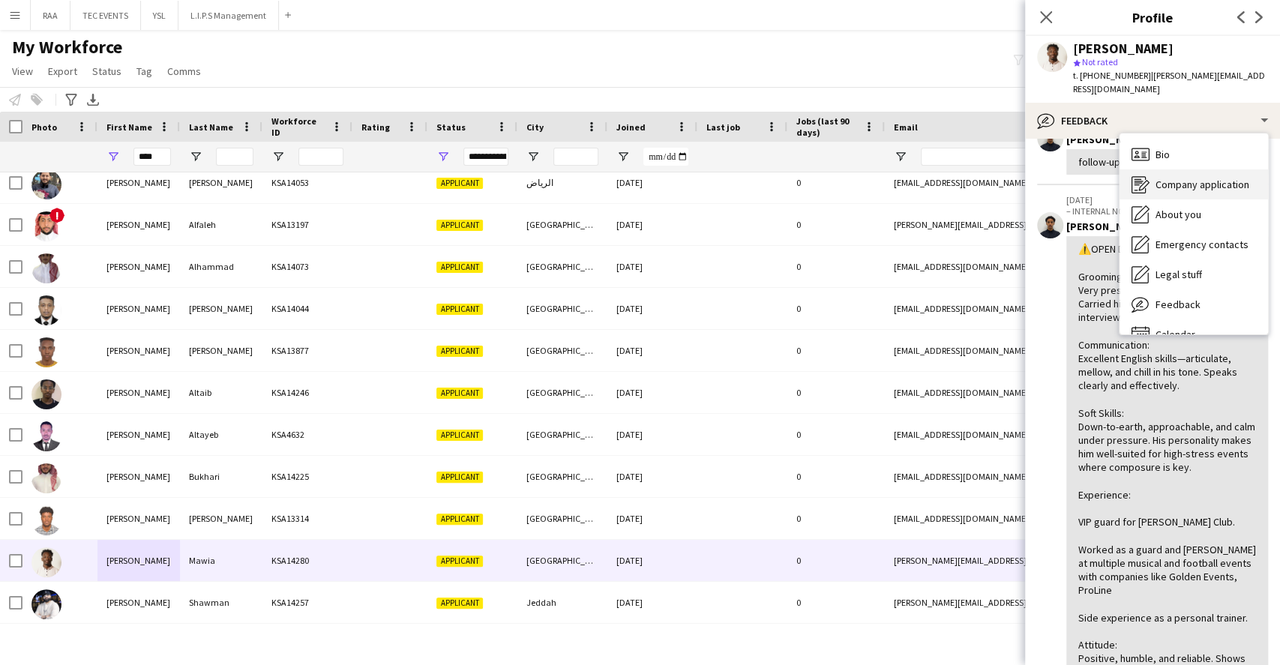
click at [1185, 178] on span "Company application" at bounding box center [1202, 184] width 94 height 13
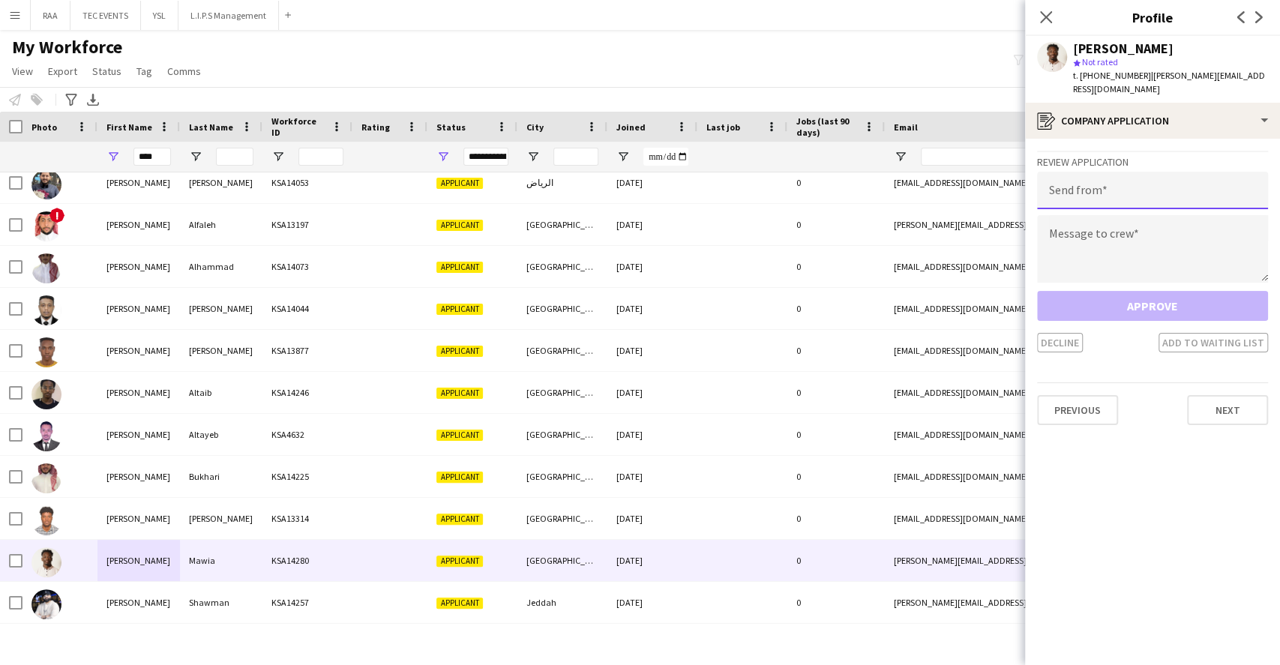
click at [1153, 180] on input "email" at bounding box center [1152, 190] width 231 height 37
paste input "**********"
type input "**********"
click at [1139, 232] on textarea at bounding box center [1152, 248] width 231 height 67
paste textarea "**********"
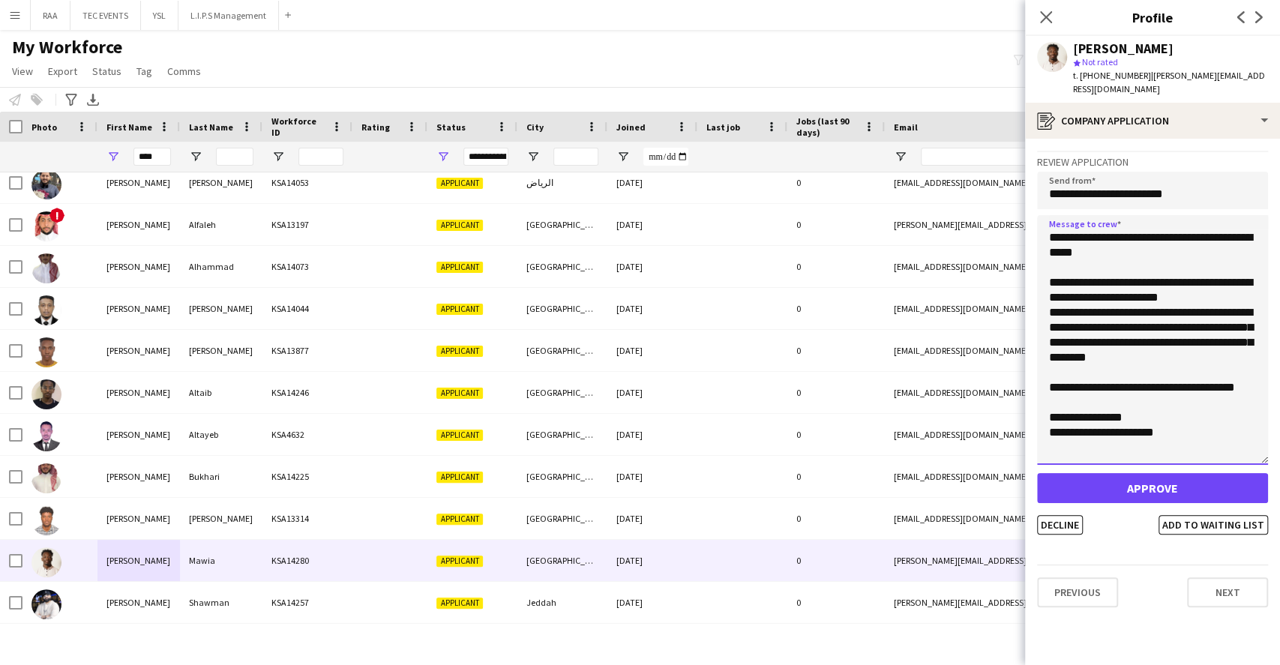
scroll to position [12, 0]
drag, startPoint x: 1258, startPoint y: 269, endPoint x: 1262, endPoint y: 452, distance: 183.0
click at [1262, 452] on textarea "**********" at bounding box center [1152, 340] width 231 height 250
type textarea "**********"
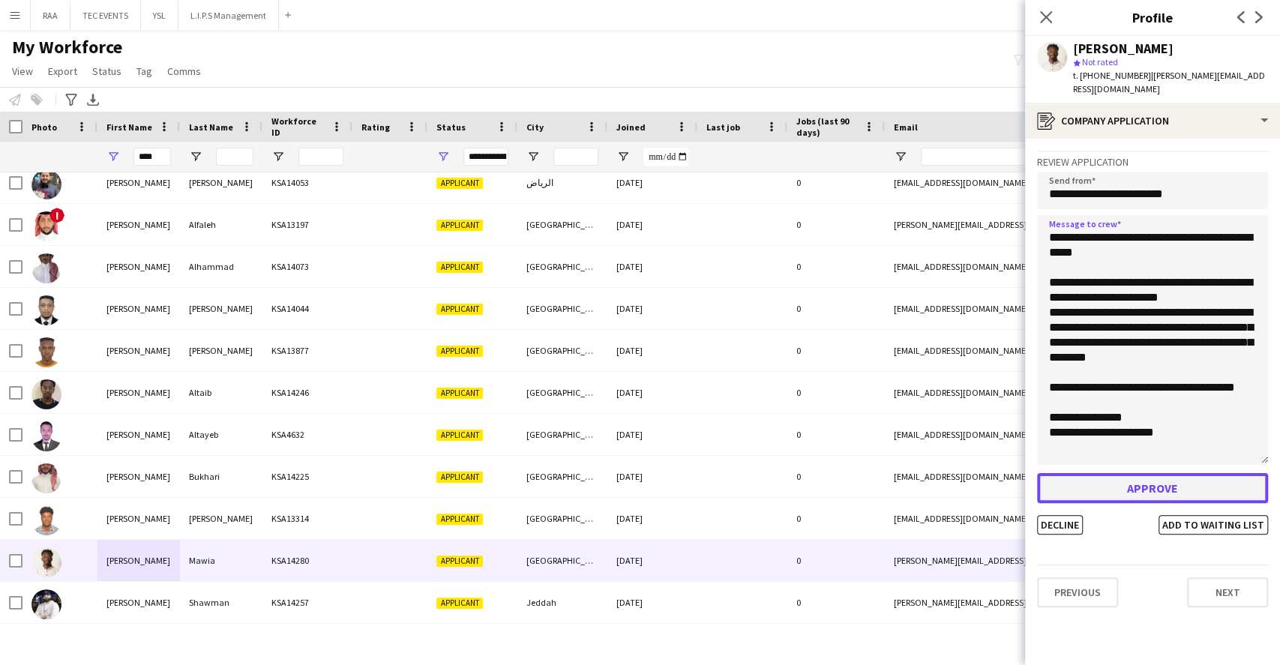
click at [1164, 494] on button "Approve" at bounding box center [1152, 488] width 231 height 30
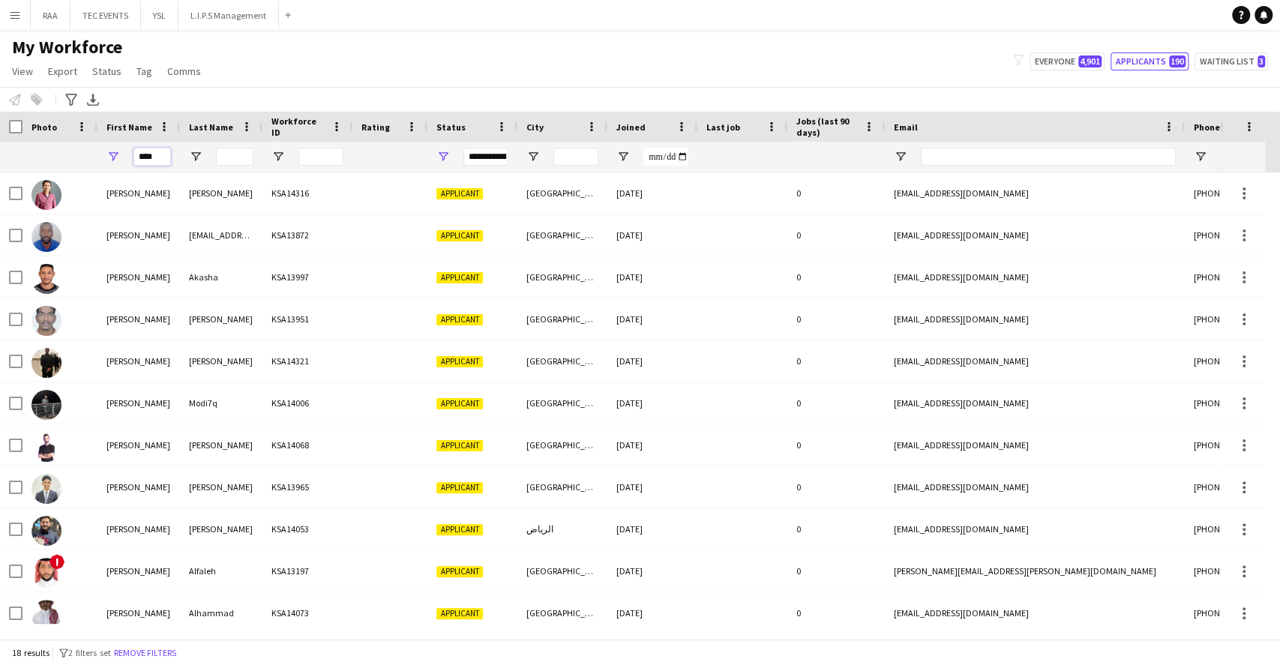
click at [154, 155] on input "****" at bounding box center [151, 157] width 37 height 18
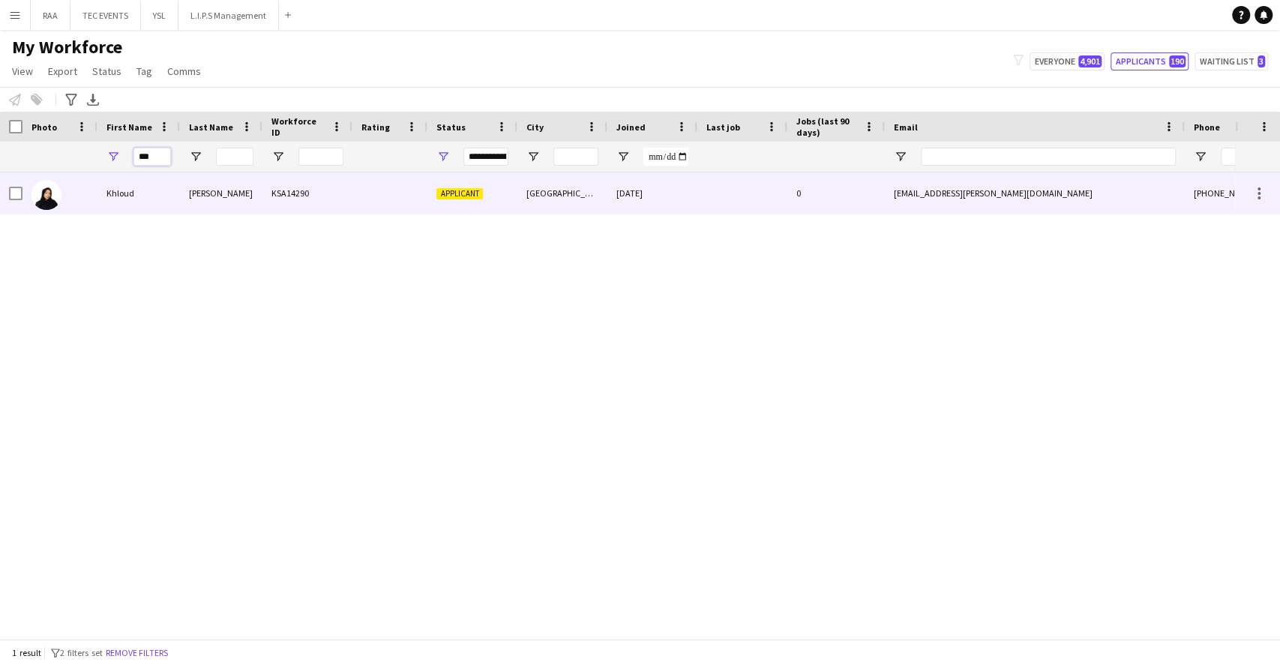
type input "***"
click at [132, 210] on div "Khloud" at bounding box center [138, 192] width 82 height 41
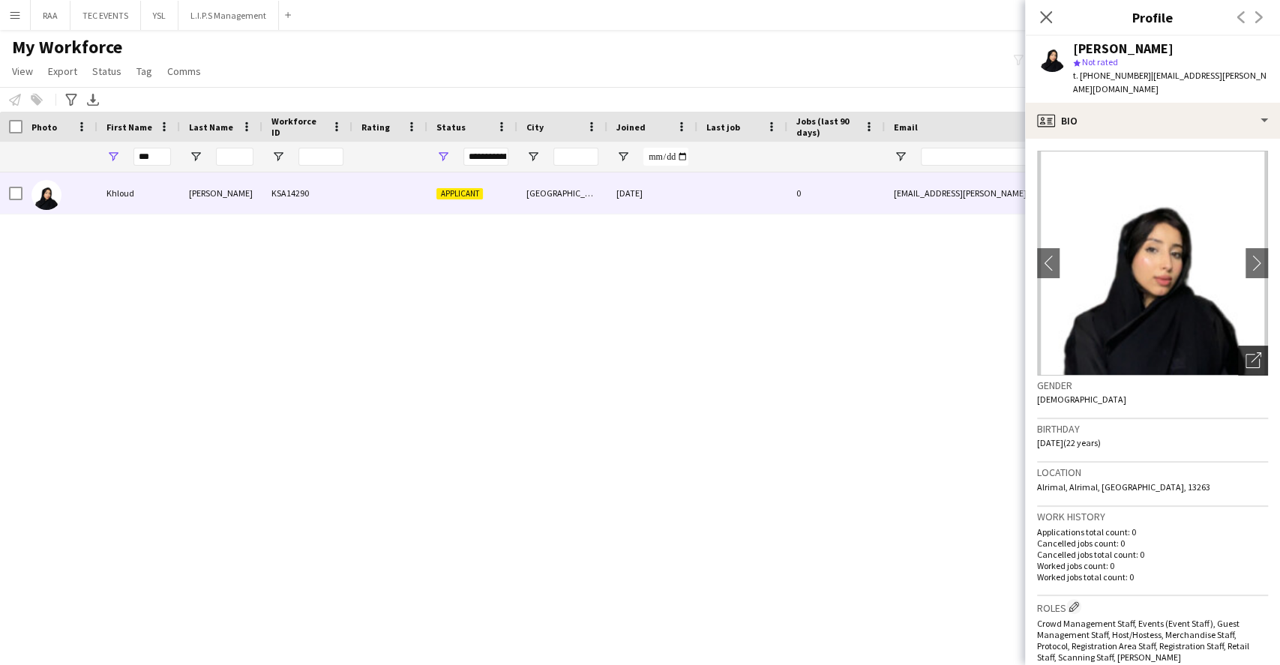
click at [1241, 355] on div "Open photos pop-in" at bounding box center [1253, 361] width 30 height 30
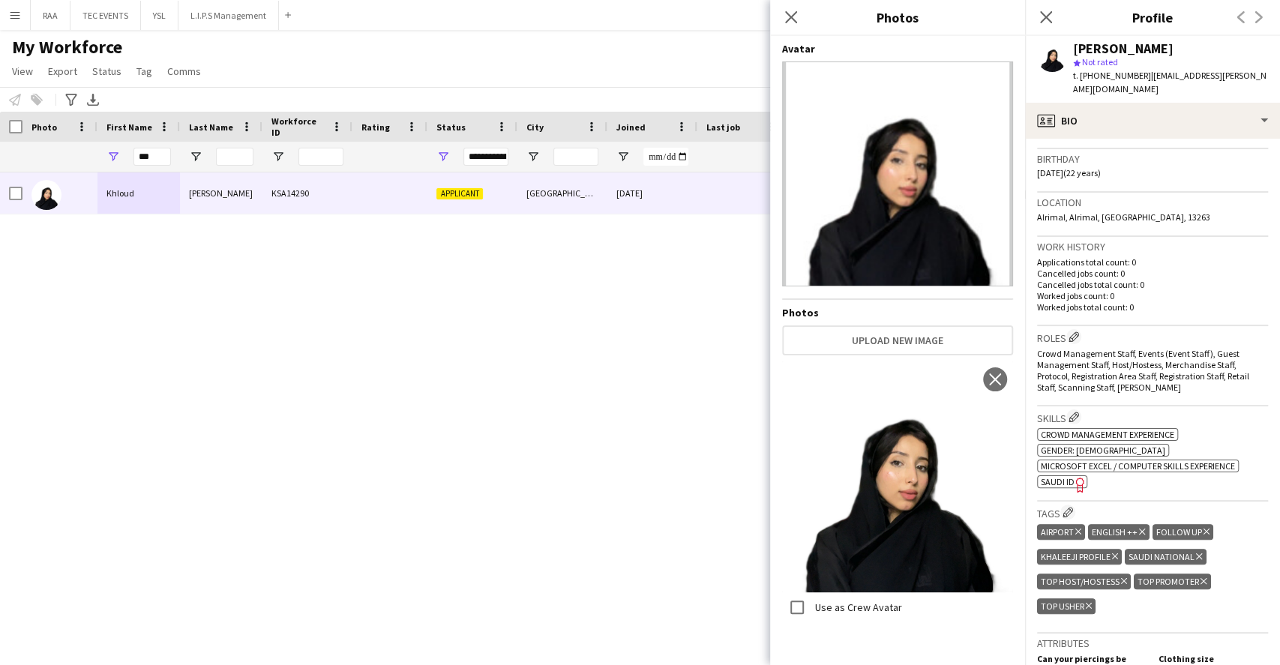
scroll to position [300, 0]
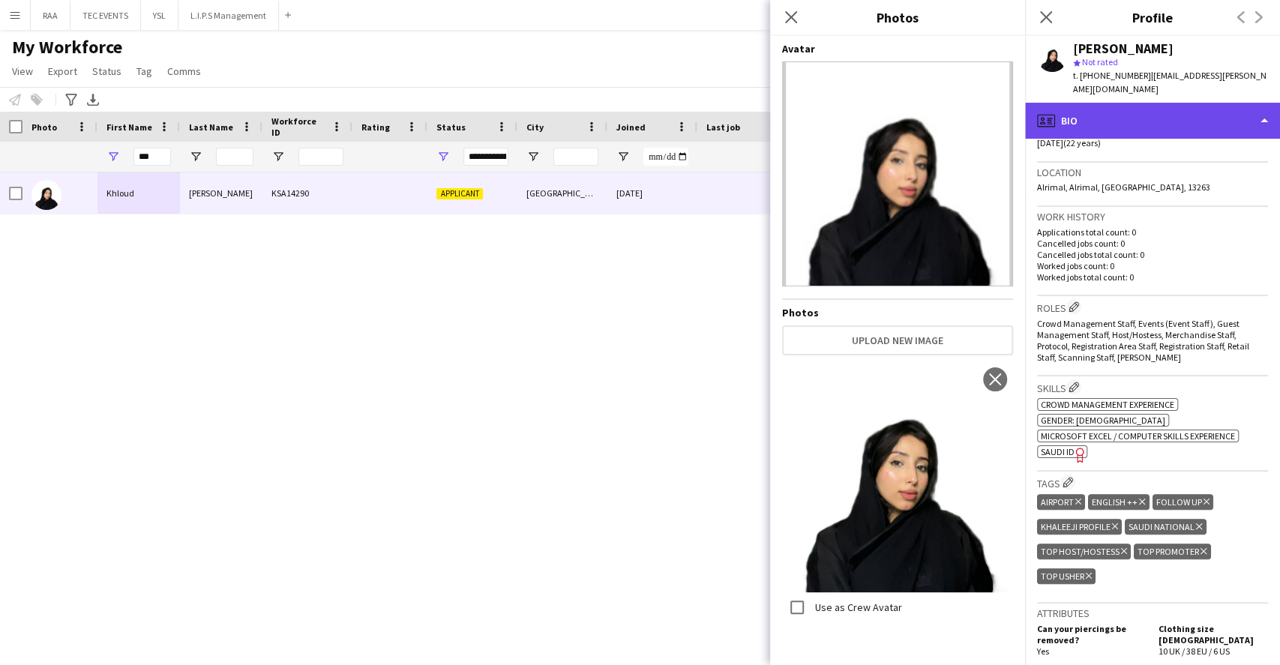
click at [1157, 103] on div "profile Bio" at bounding box center [1152, 121] width 255 height 36
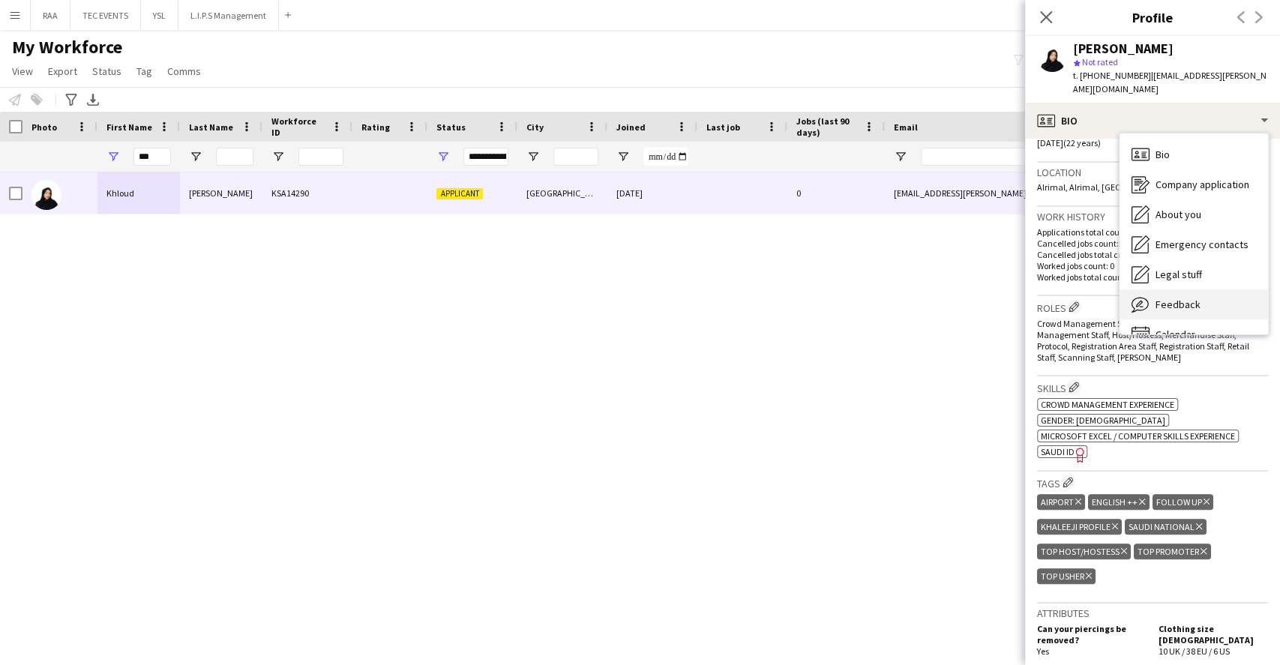
click at [1190, 289] on div "Feedback Feedback" at bounding box center [1193, 304] width 148 height 30
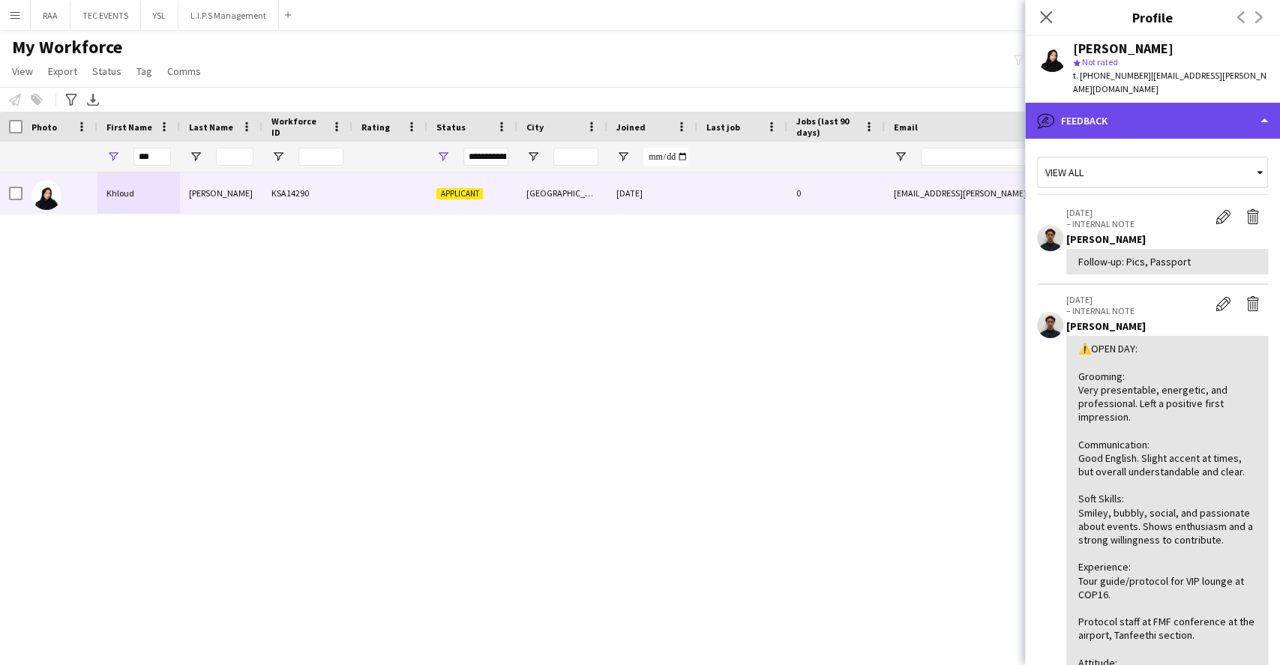
click at [1175, 118] on div "bubble-pencil Feedback" at bounding box center [1152, 121] width 255 height 36
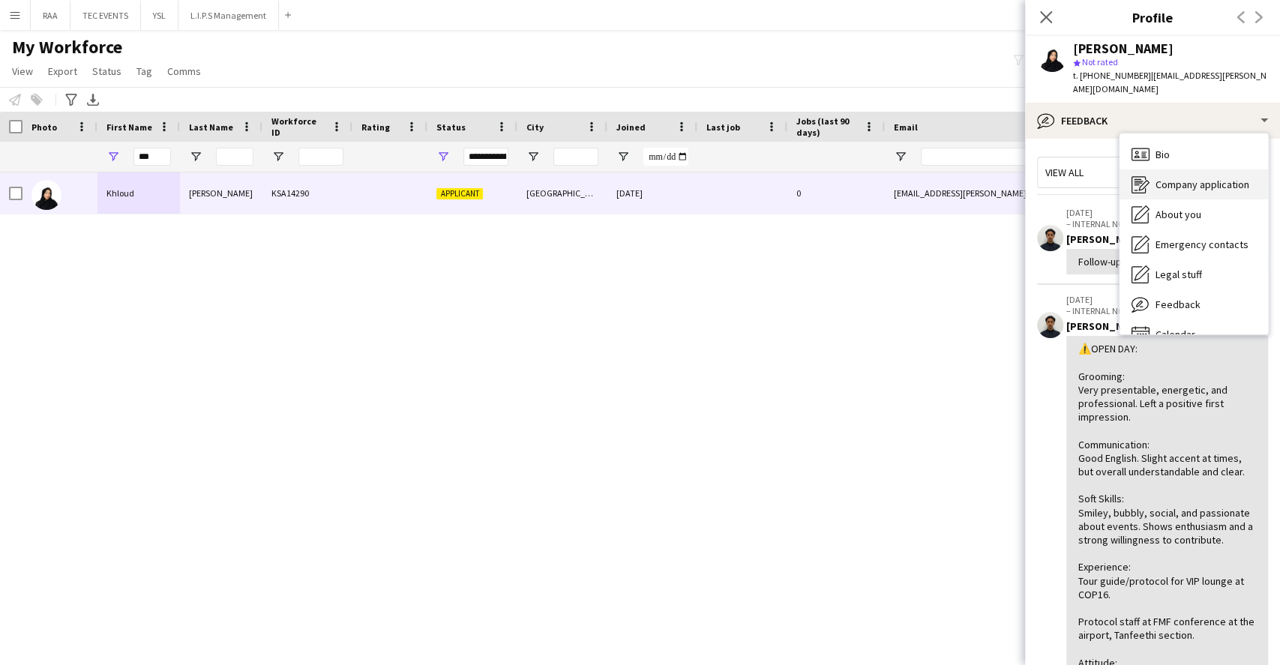
click at [1196, 169] on div "Company application Company application" at bounding box center [1193, 184] width 148 height 30
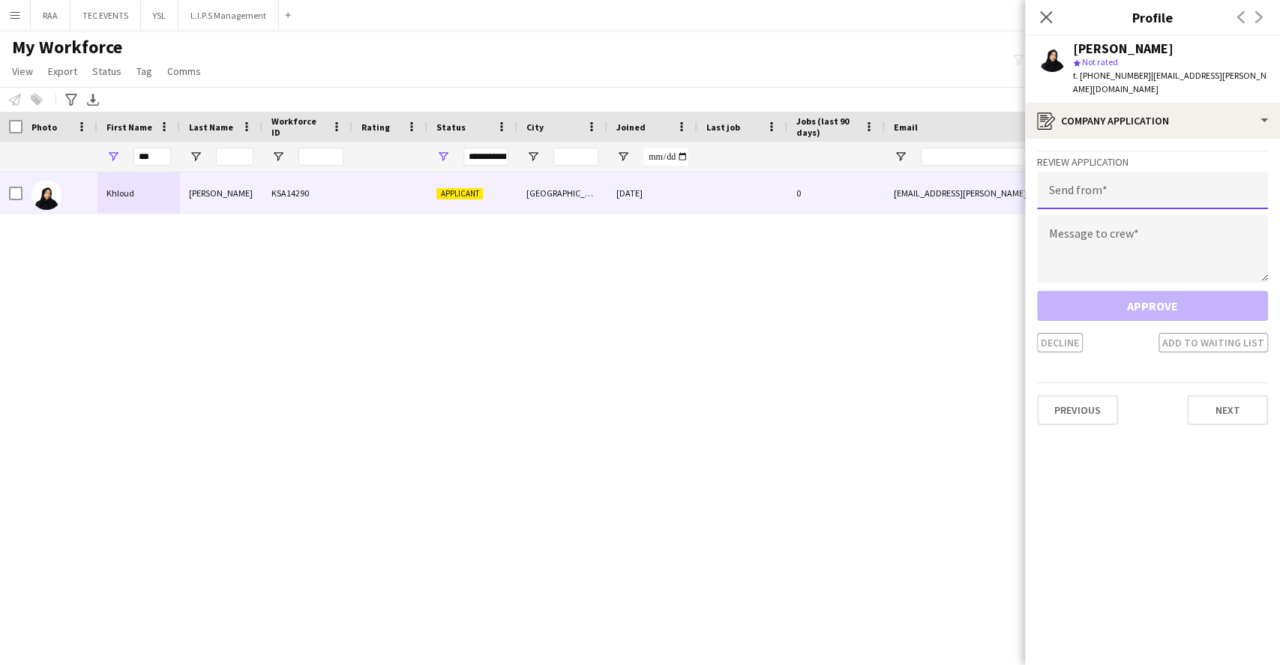
click at [1169, 174] on input "email" at bounding box center [1152, 190] width 231 height 37
paste input "**********"
type input "**********"
click at [1124, 248] on textarea at bounding box center [1152, 248] width 231 height 67
paste textarea "**********"
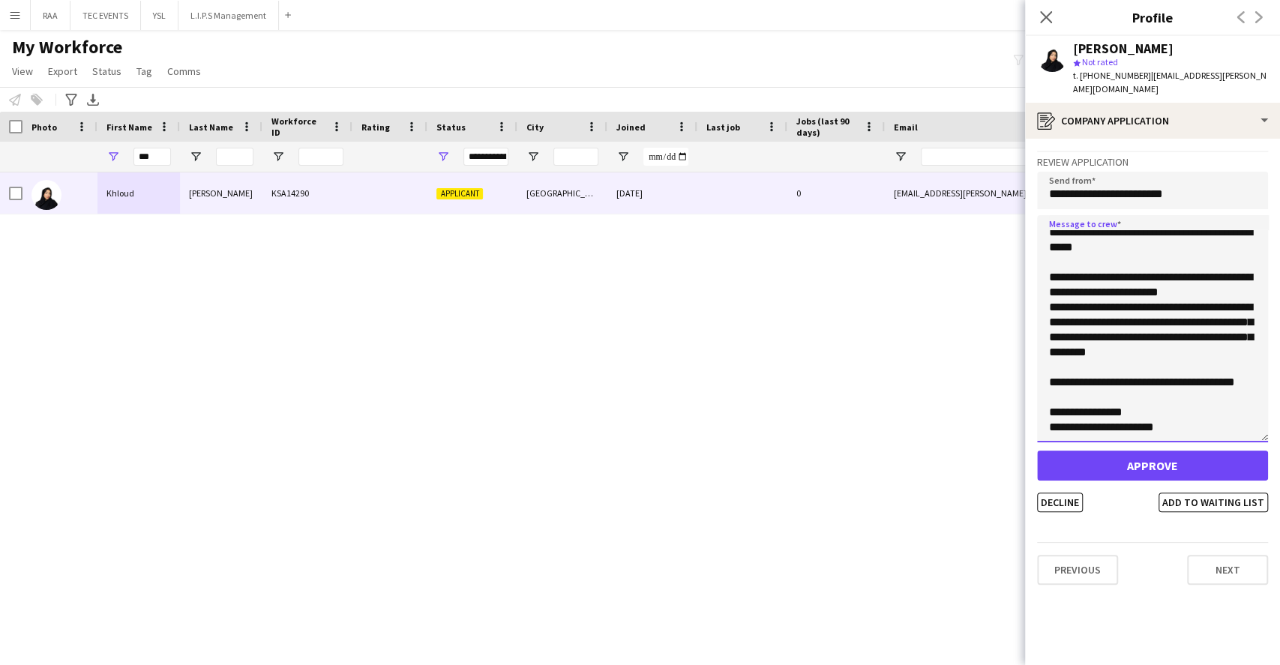
scroll to position [0, 0]
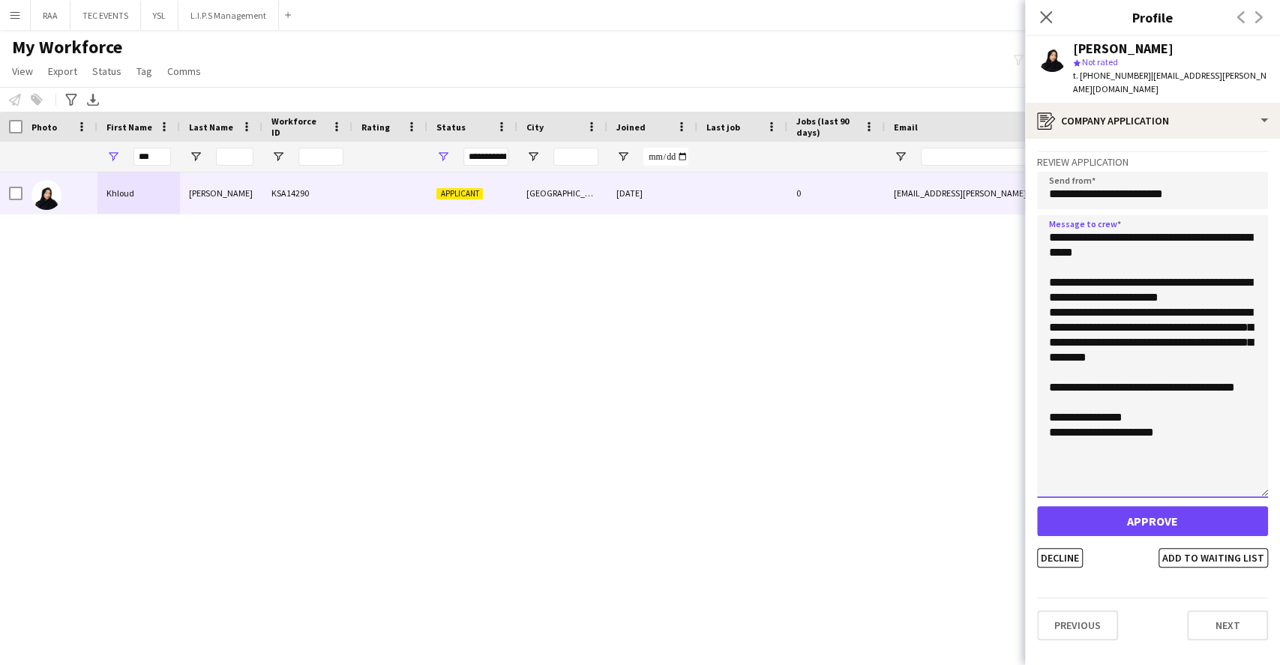
drag, startPoint x: 1257, startPoint y: 262, endPoint x: 1241, endPoint y: 479, distance: 217.2
click at [1241, 479] on textarea "**********" at bounding box center [1152, 356] width 231 height 283
type textarea "**********"
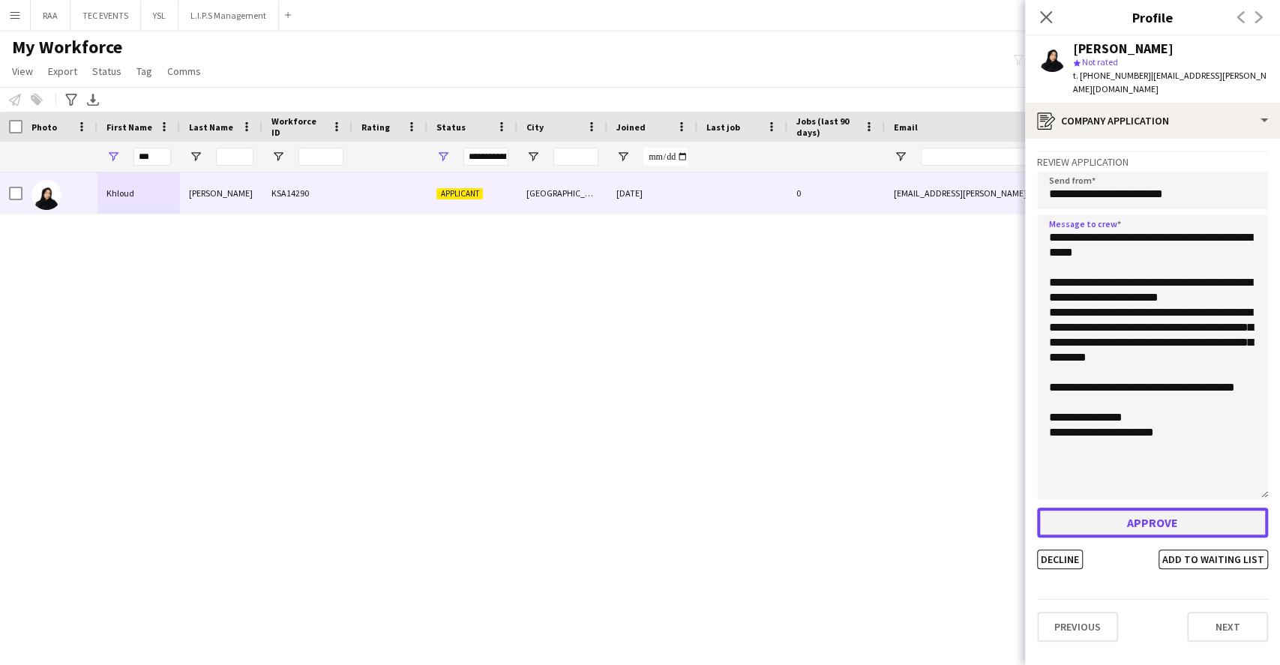
click at [1133, 517] on button "Approve" at bounding box center [1152, 522] width 231 height 30
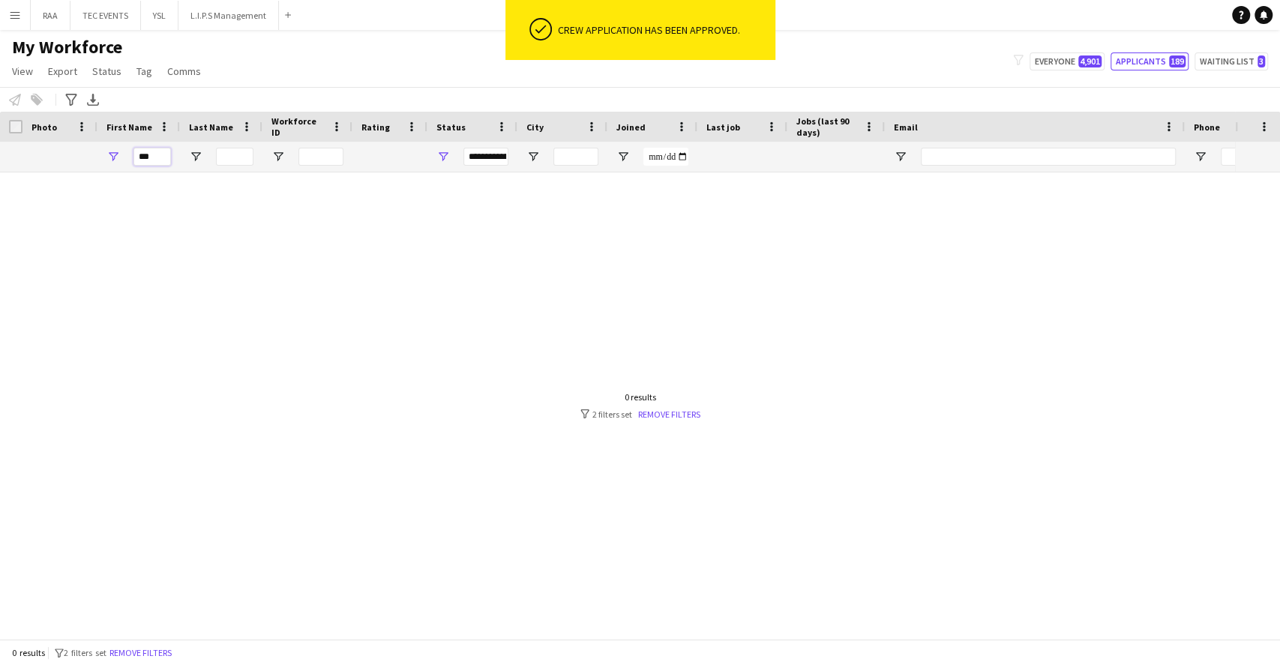
click at [162, 160] on input "***" at bounding box center [151, 157] width 37 height 18
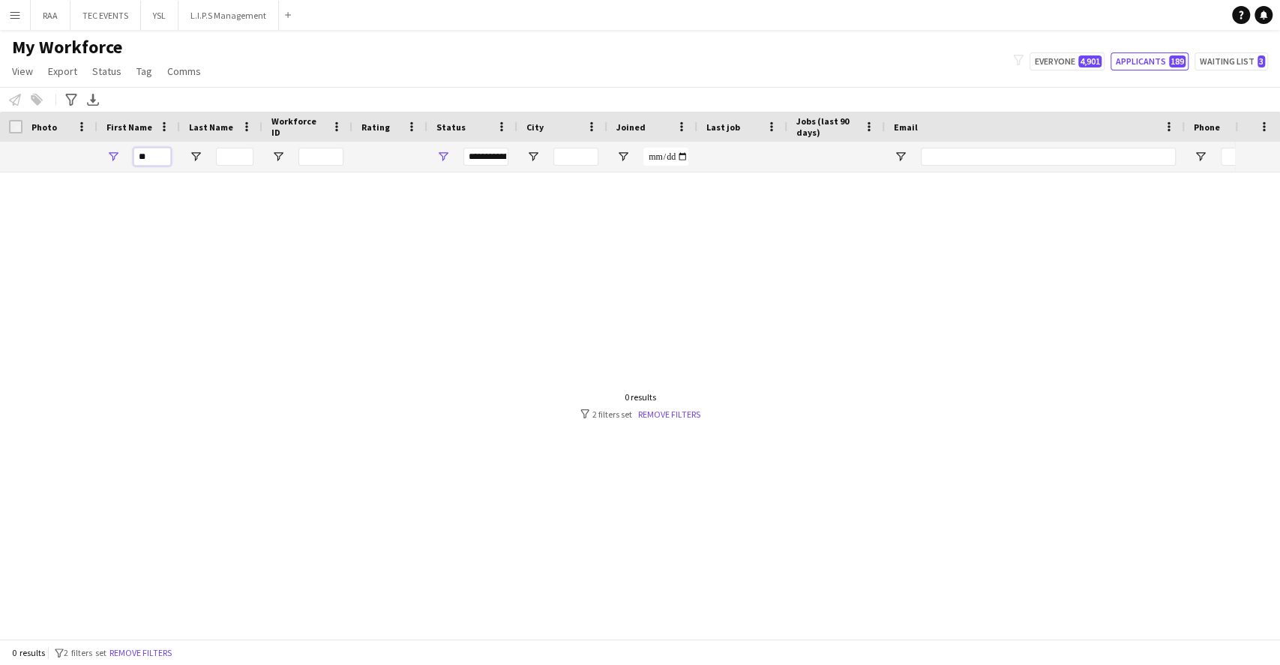
type input "*"
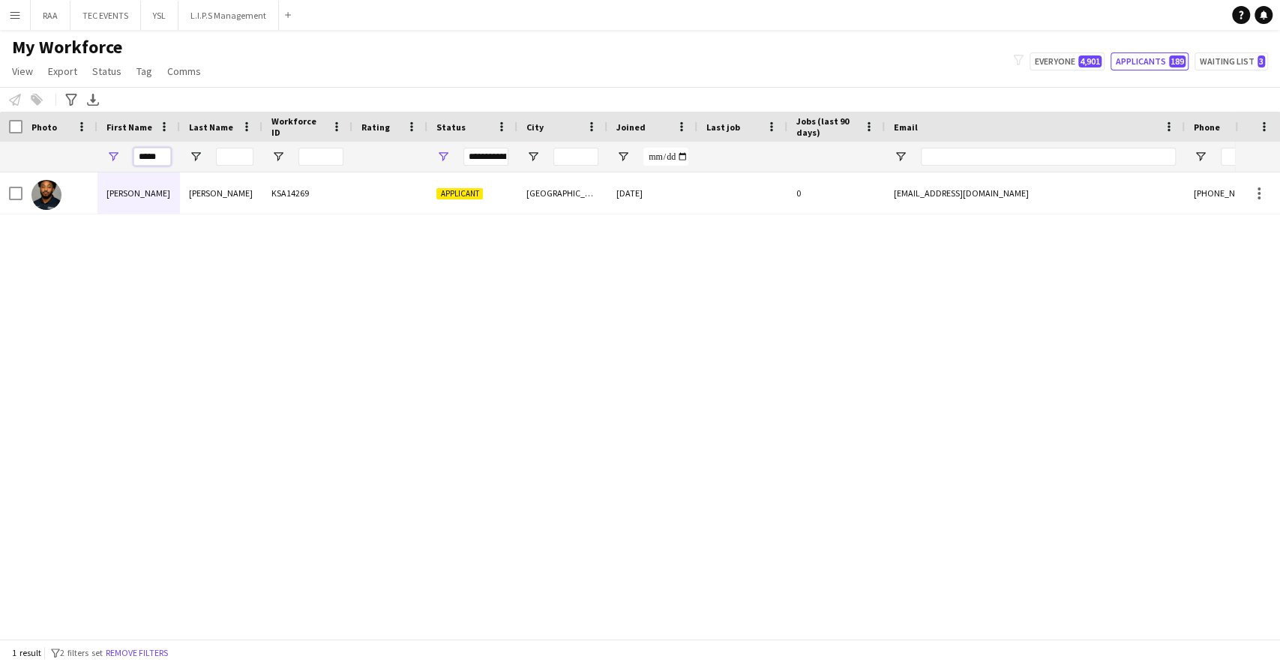
type input "*****"
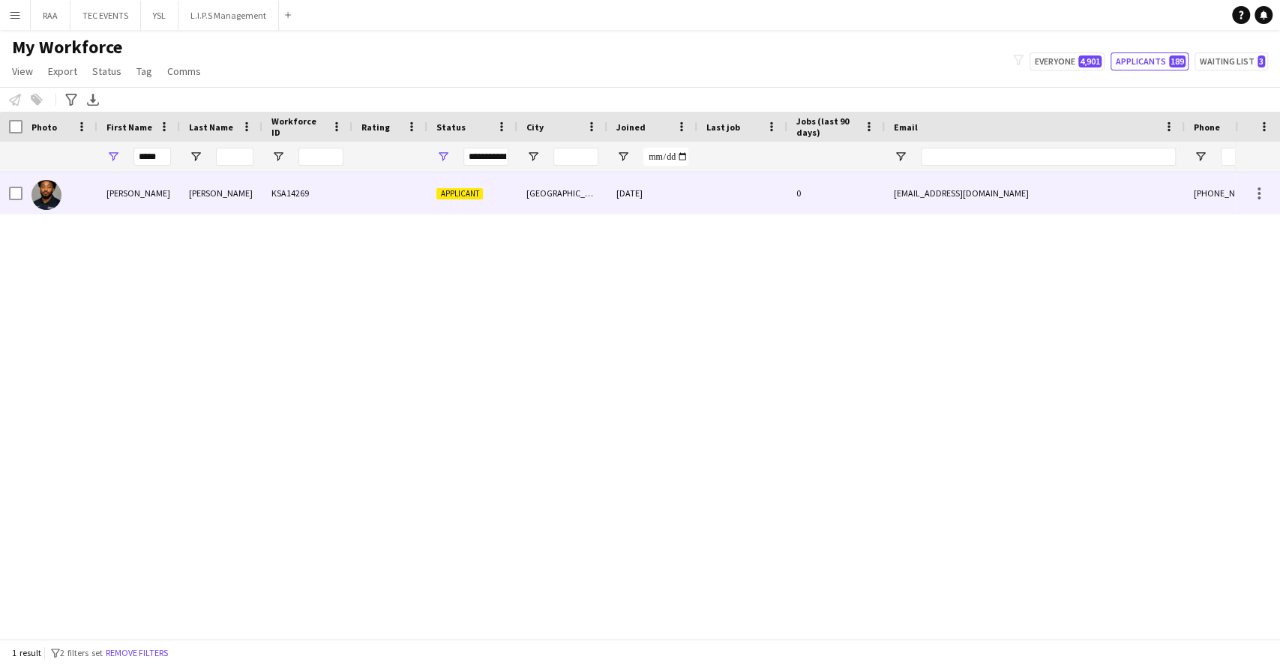
drag, startPoint x: 191, startPoint y: 206, endPoint x: 382, endPoint y: 160, distance: 195.8
click at [192, 206] on div "Henderson" at bounding box center [221, 192] width 82 height 41
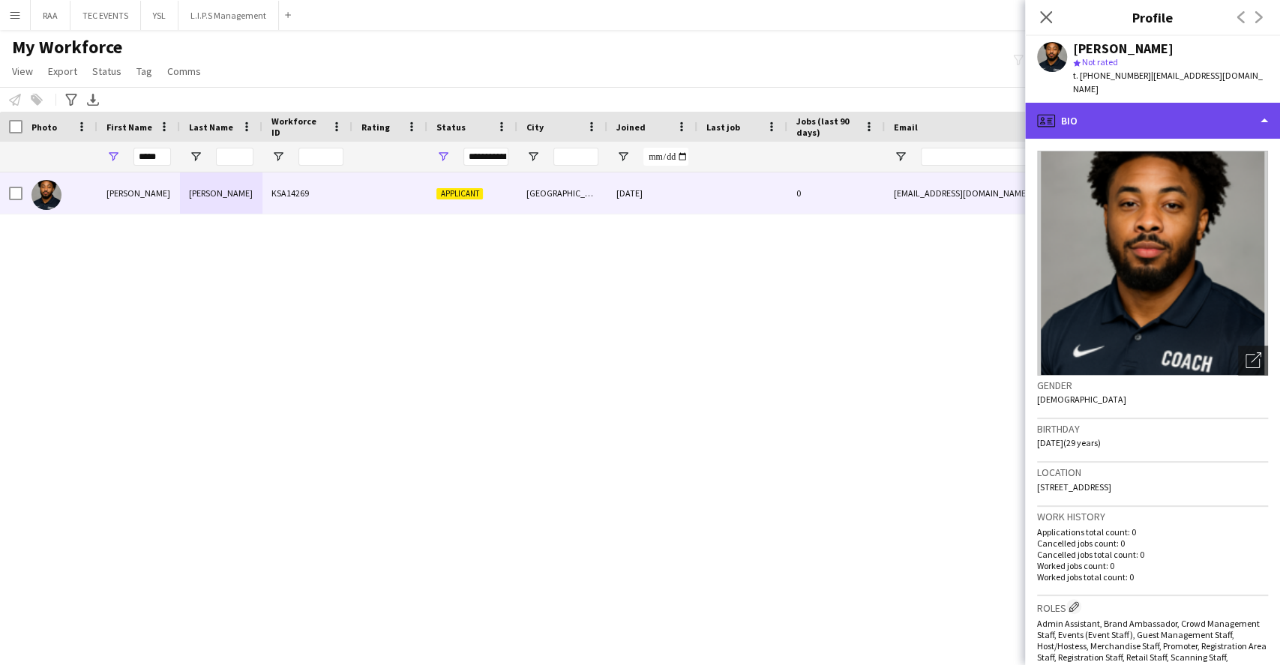
click at [1192, 115] on div "profile Bio" at bounding box center [1152, 121] width 255 height 36
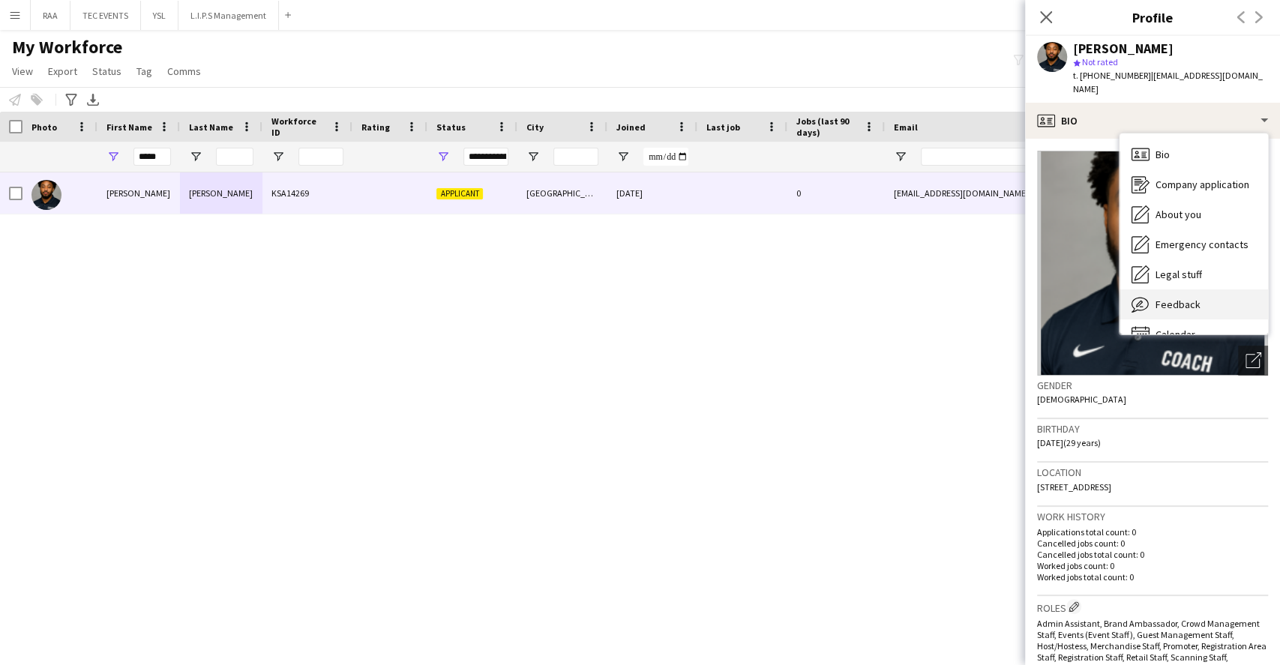
click at [1199, 289] on div "Feedback Feedback" at bounding box center [1193, 304] width 148 height 30
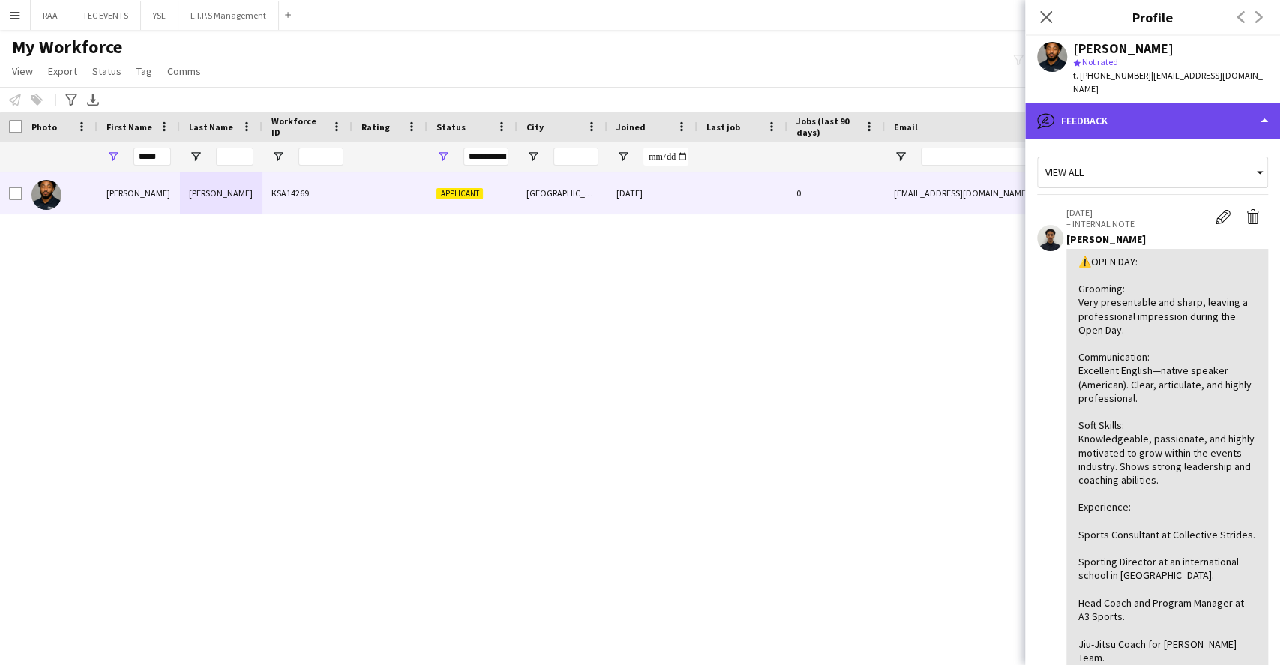
click at [1155, 103] on div "bubble-pencil Feedback" at bounding box center [1152, 121] width 255 height 36
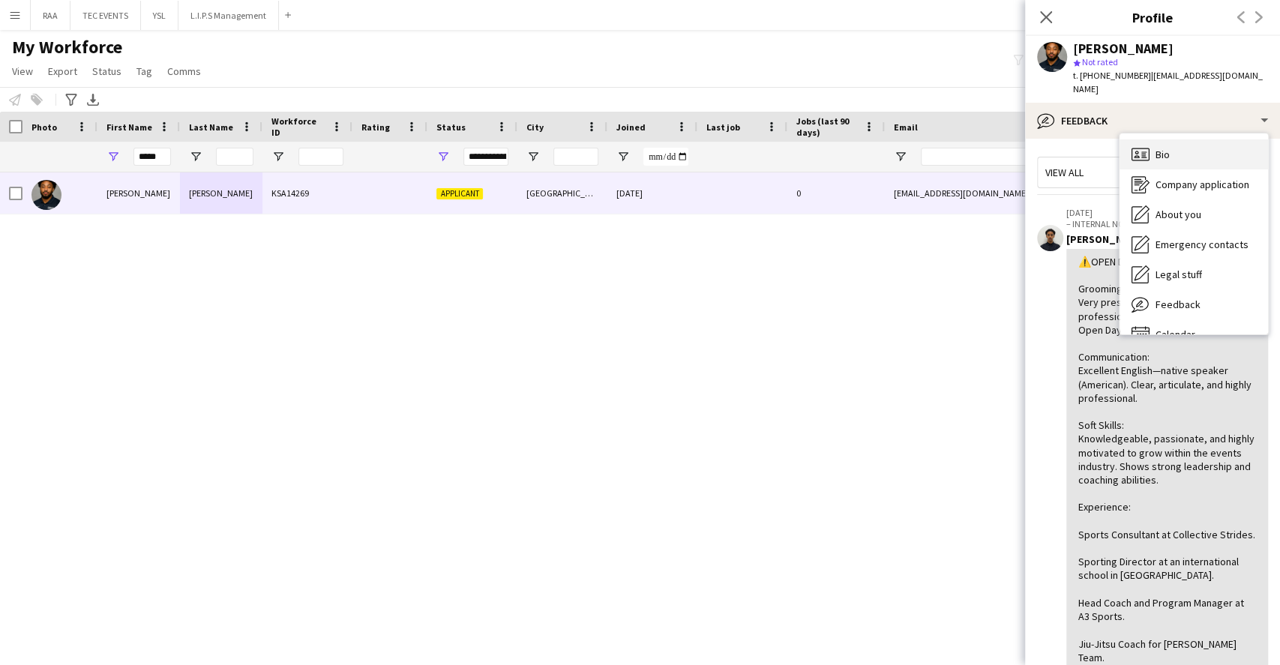
click at [1178, 139] on div "Bio Bio" at bounding box center [1193, 154] width 148 height 30
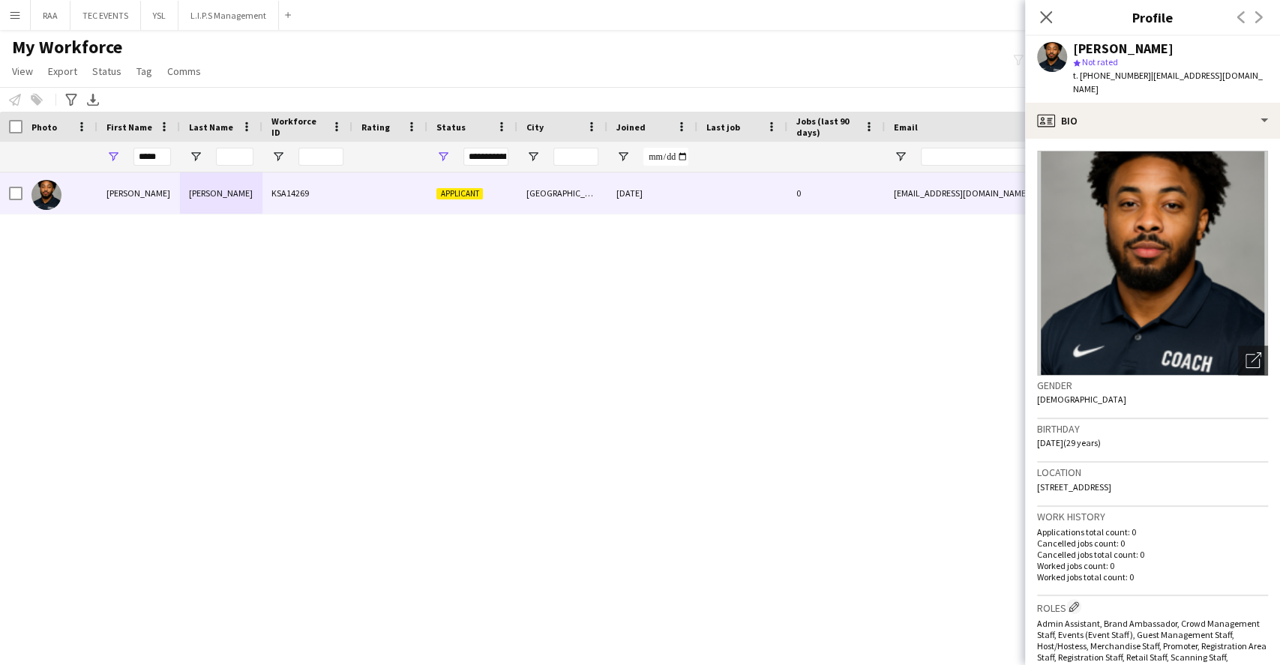
click at [1181, 87] on div "Mahmoud Henderson star Not rated t. +966537162648 | aandmbrothers@gmail.com" at bounding box center [1152, 69] width 255 height 67
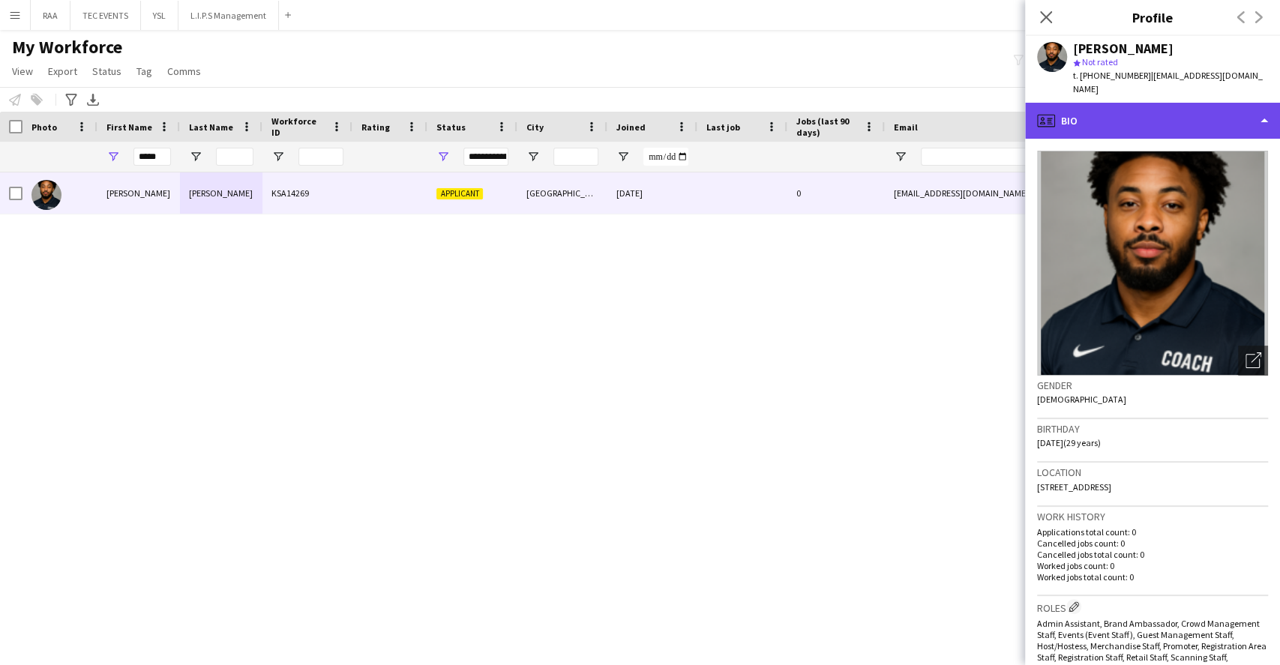
click at [1198, 117] on div "profile Bio" at bounding box center [1152, 121] width 255 height 36
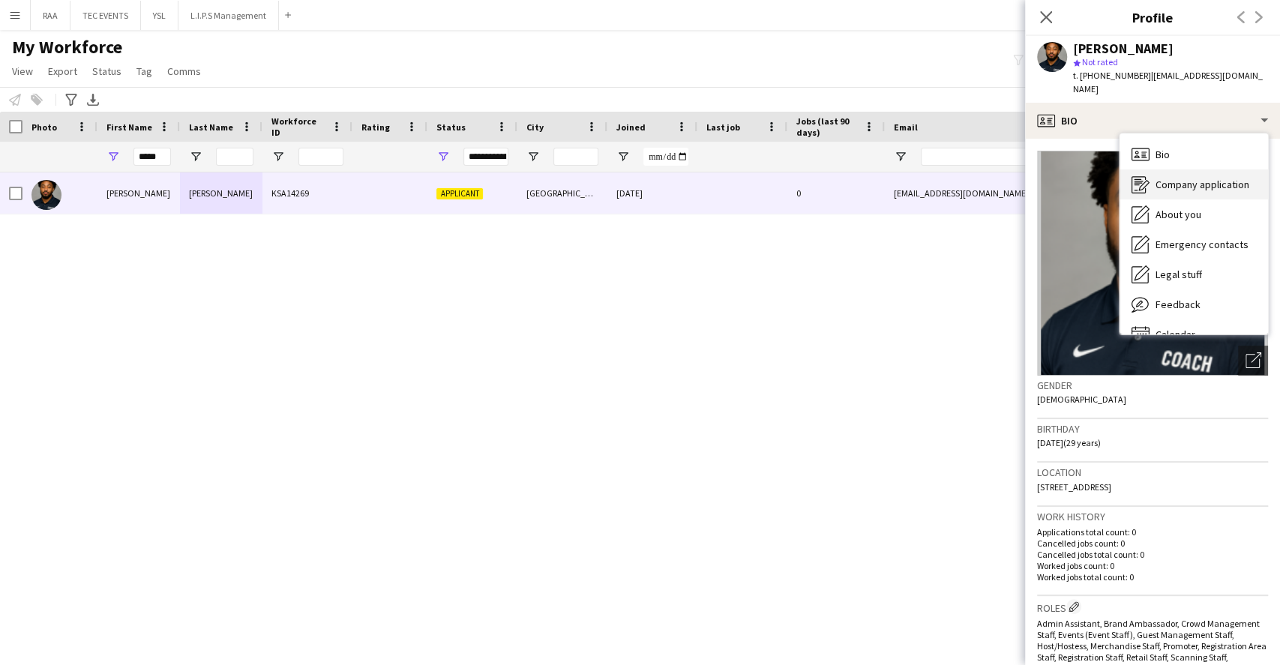
click at [1199, 178] on span "Company application" at bounding box center [1202, 184] width 94 height 13
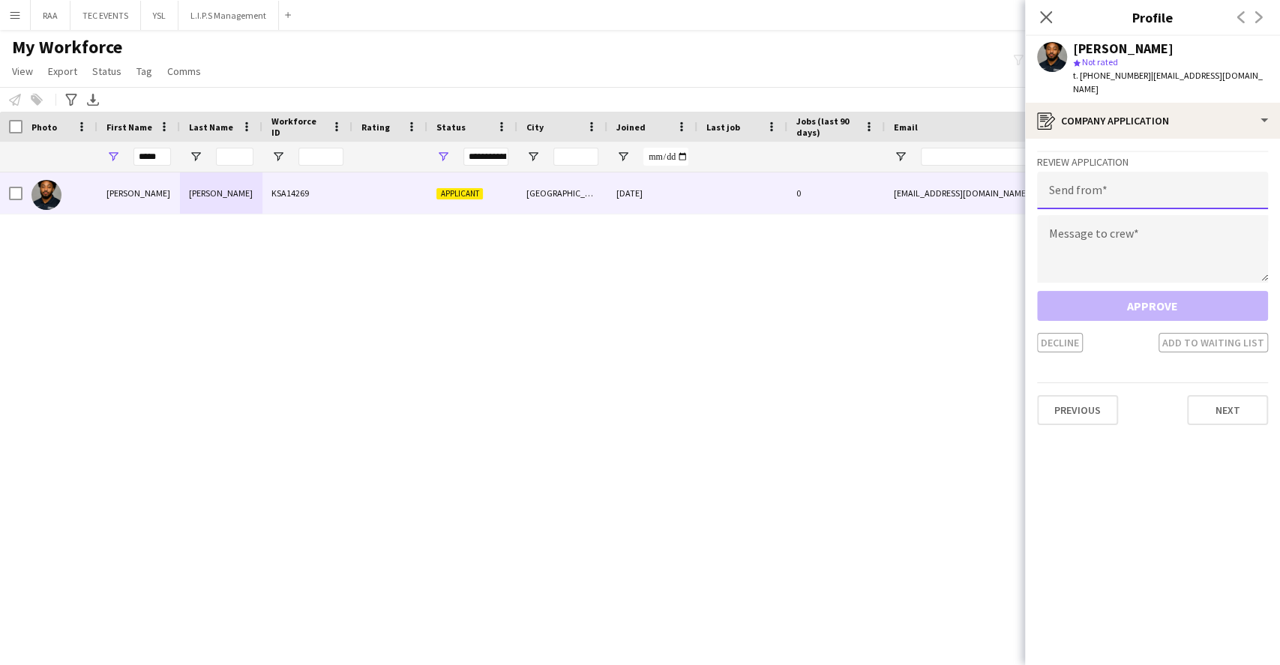
click at [1162, 172] on input "email" at bounding box center [1152, 190] width 231 height 37
paste input "**********"
type input "**********"
click at [1152, 215] on textarea at bounding box center [1152, 248] width 231 height 67
paste textarea "**********"
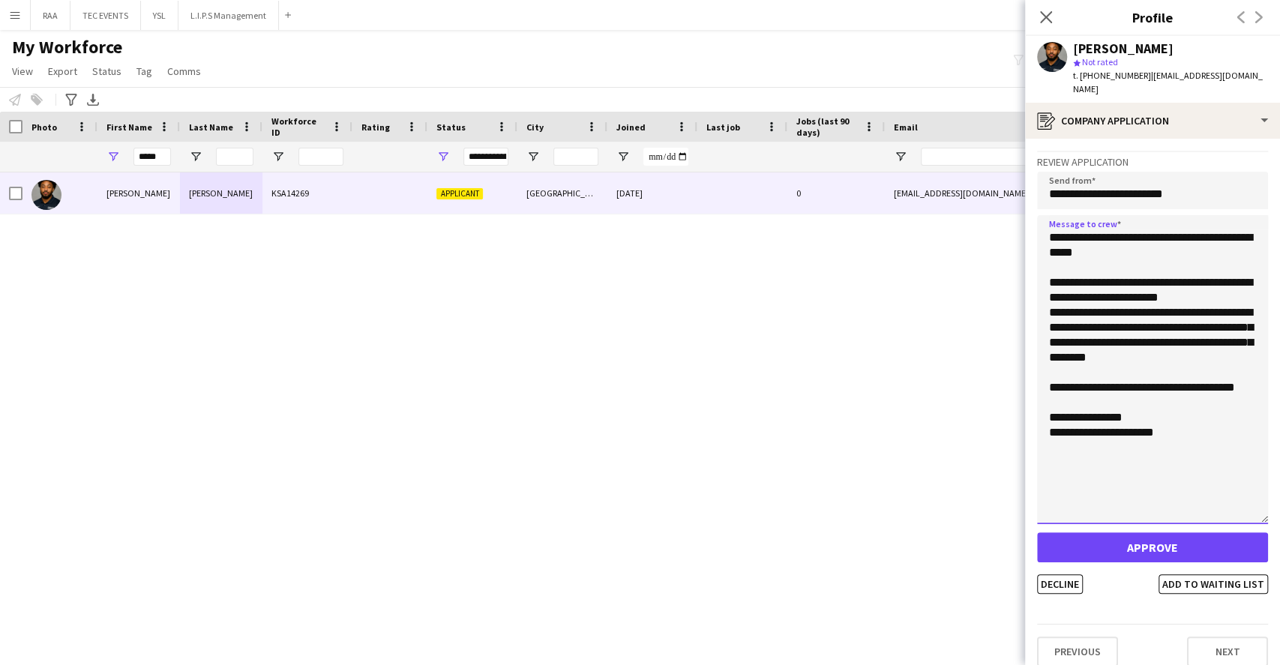
drag, startPoint x: 1259, startPoint y: 262, endPoint x: 1237, endPoint y: 503, distance: 242.4
click at [1237, 503] on textarea "**********" at bounding box center [1152, 369] width 231 height 309
type textarea "**********"
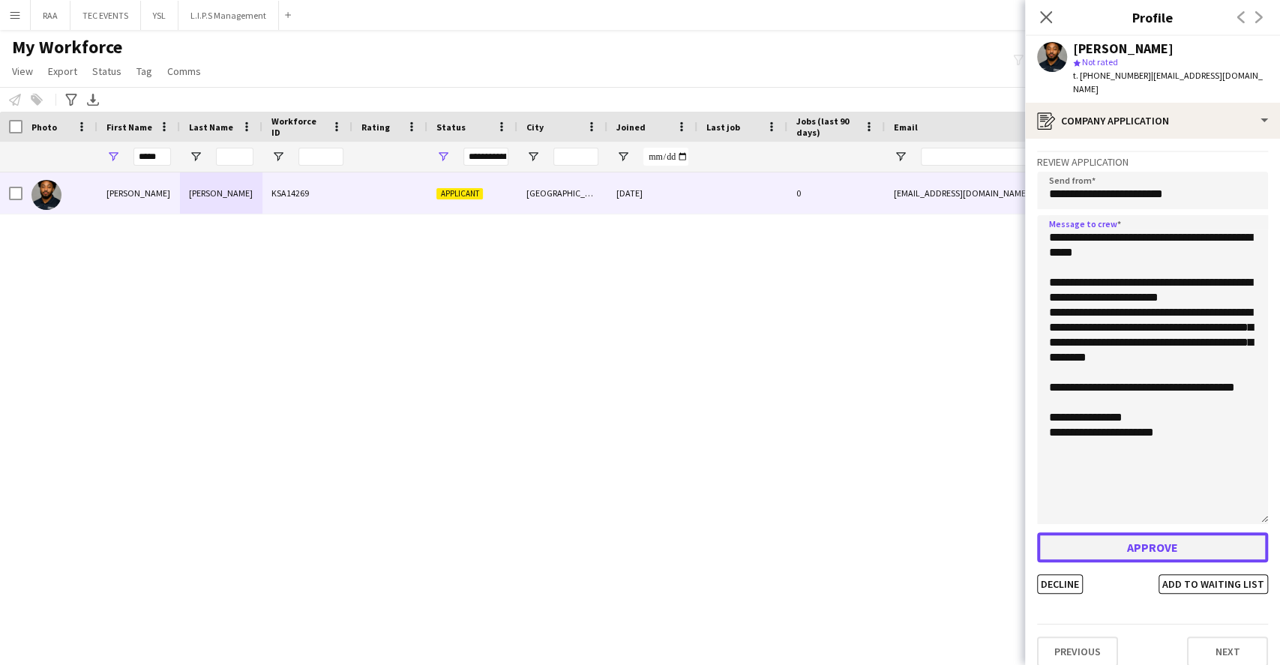
click at [1157, 533] on button "Approve" at bounding box center [1152, 547] width 231 height 30
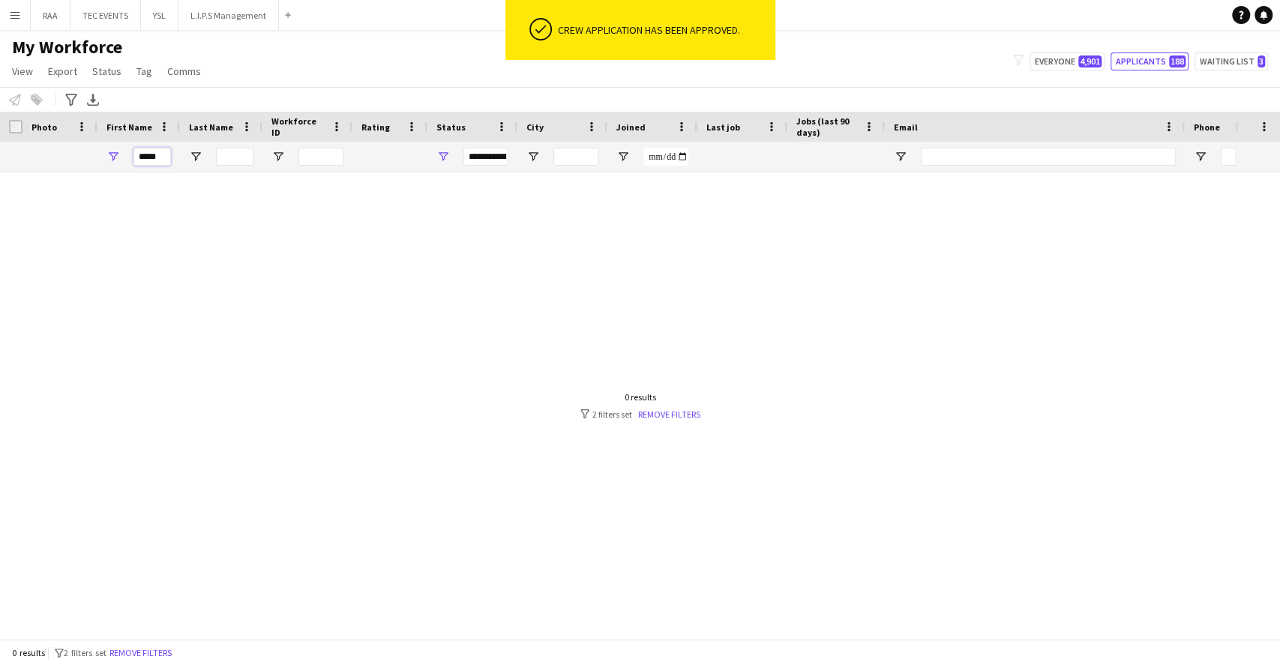
click at [156, 156] on input "*****" at bounding box center [151, 157] width 37 height 18
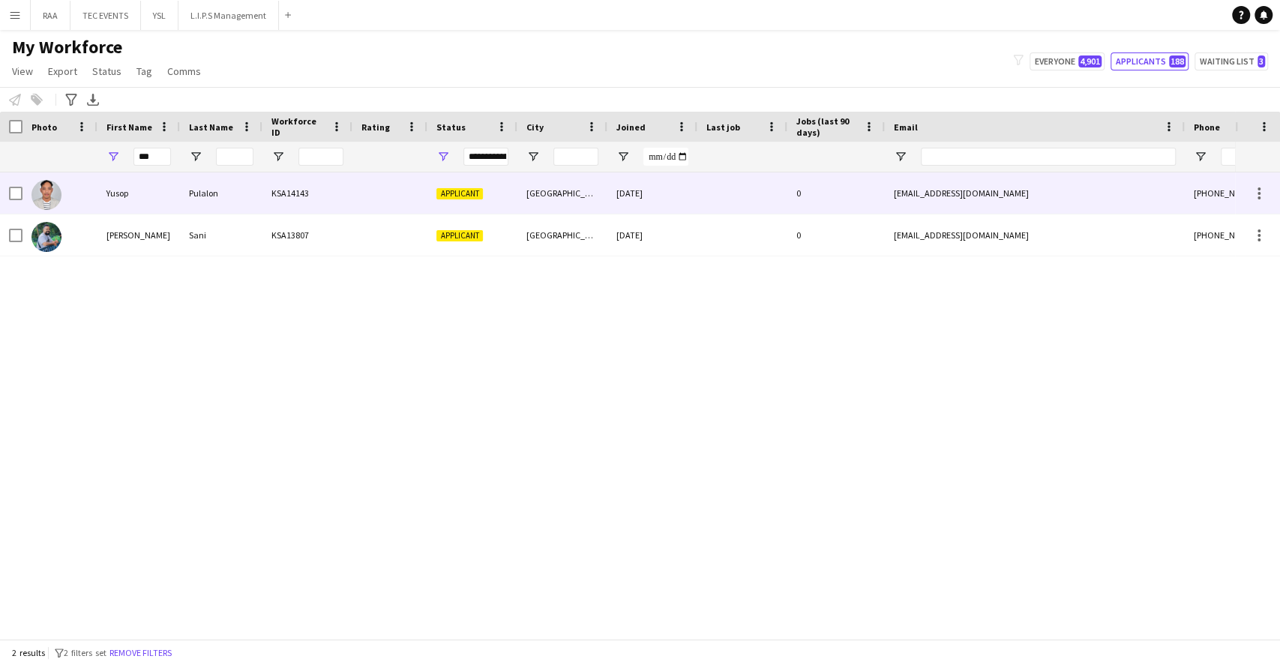
click at [175, 204] on div "Yusop" at bounding box center [138, 192] width 82 height 41
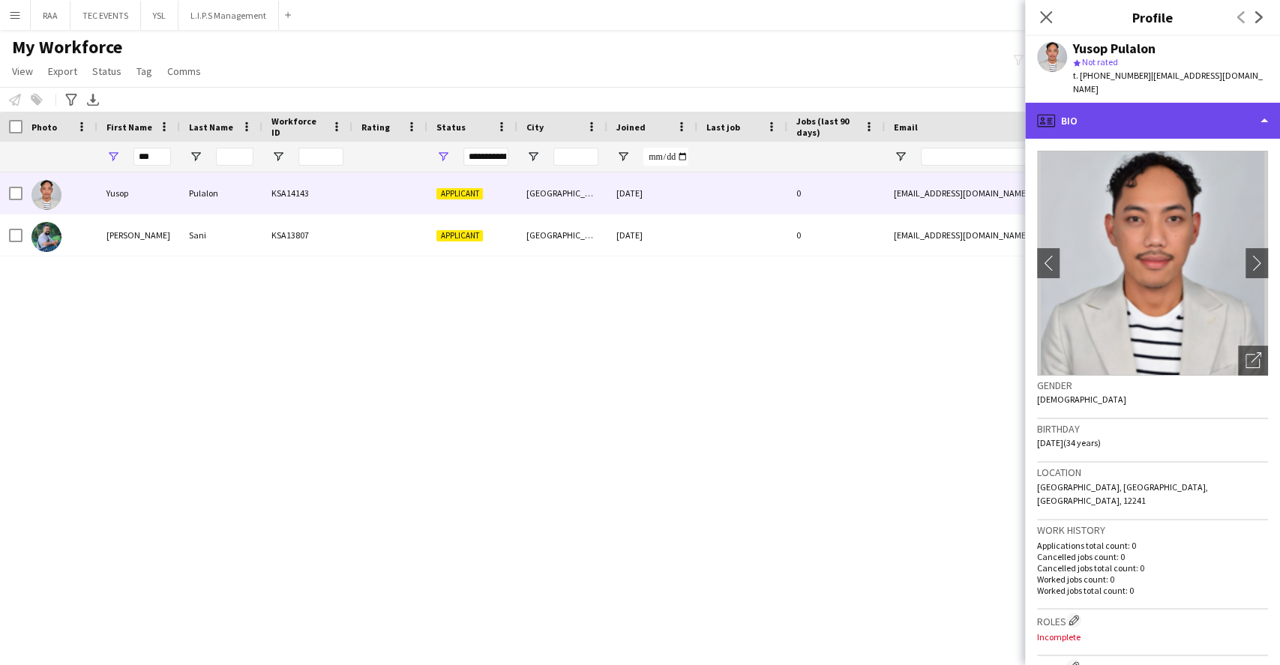
click at [1169, 106] on div "profile Bio" at bounding box center [1152, 121] width 255 height 36
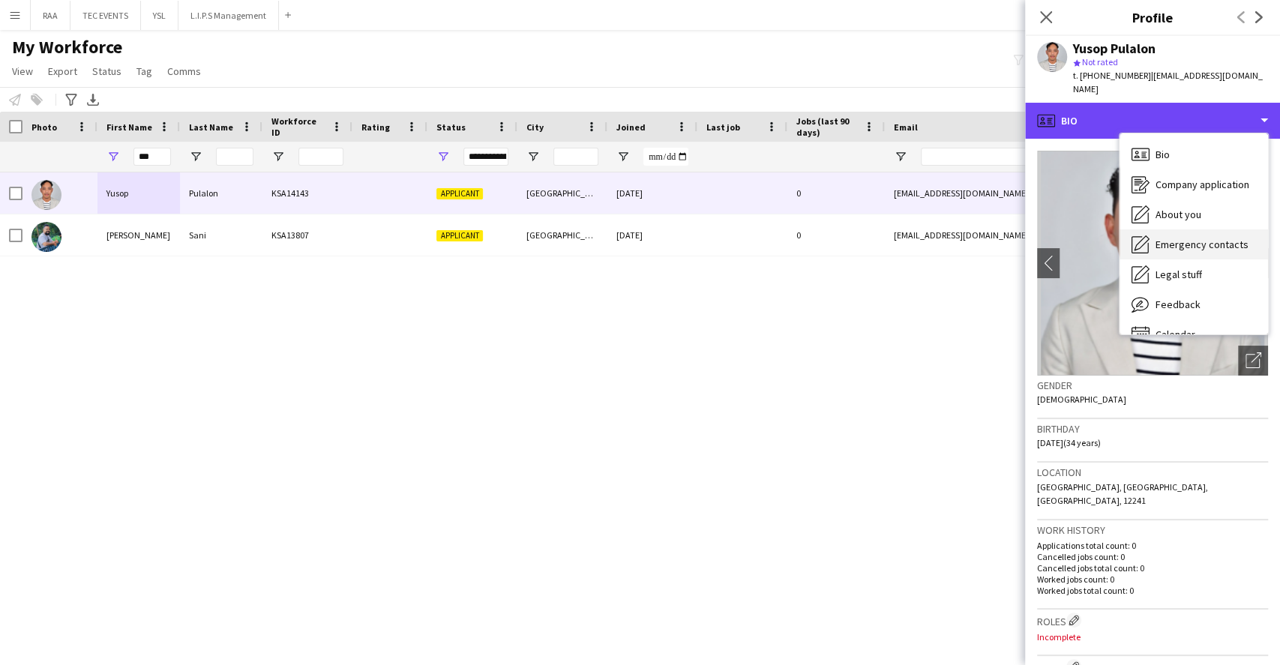
scroll to position [20, 0]
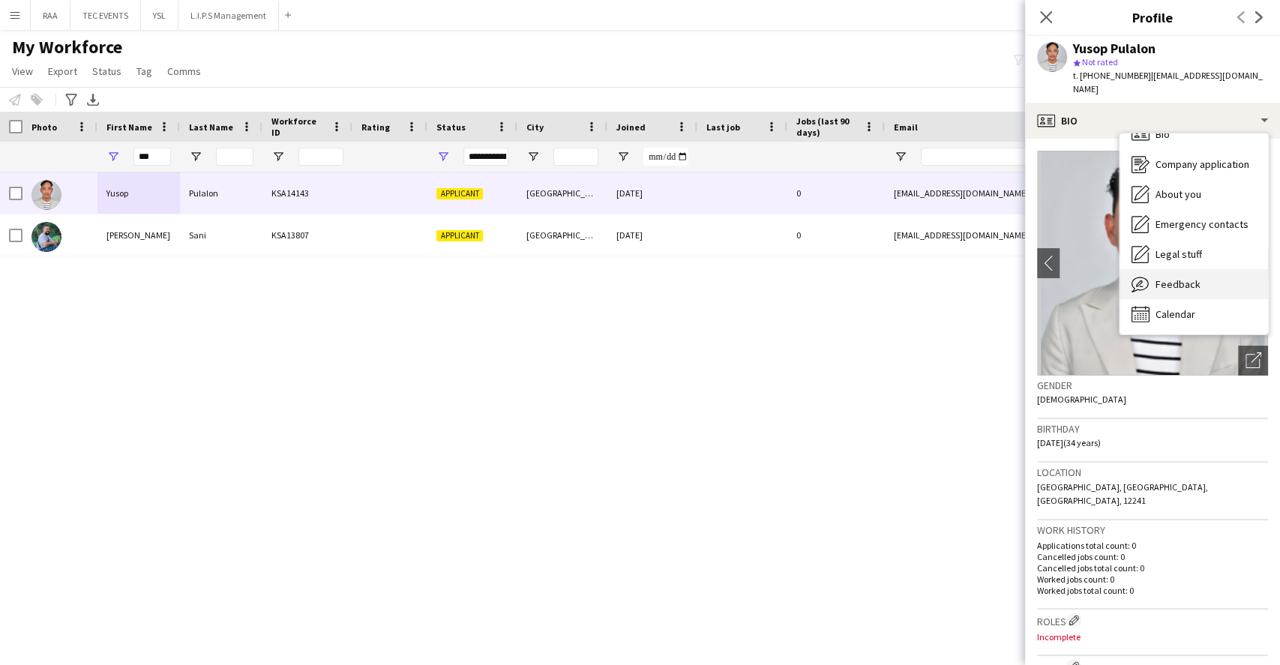
click at [1199, 280] on div "Feedback Feedback" at bounding box center [1193, 284] width 148 height 30
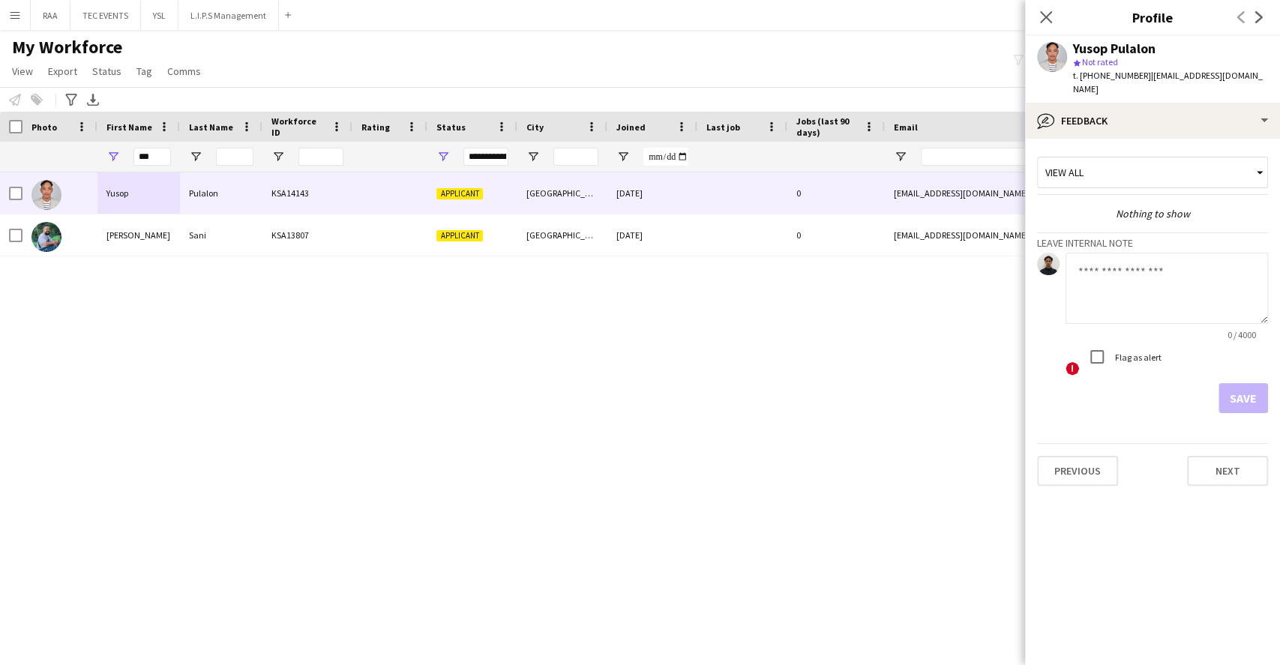
click at [1181, 139] on app-crew-profile-feedback-tab "View all Nothing to show Leave internal note 0 / 4000 ! Flag as alert Save Prev…" at bounding box center [1152, 402] width 255 height 526
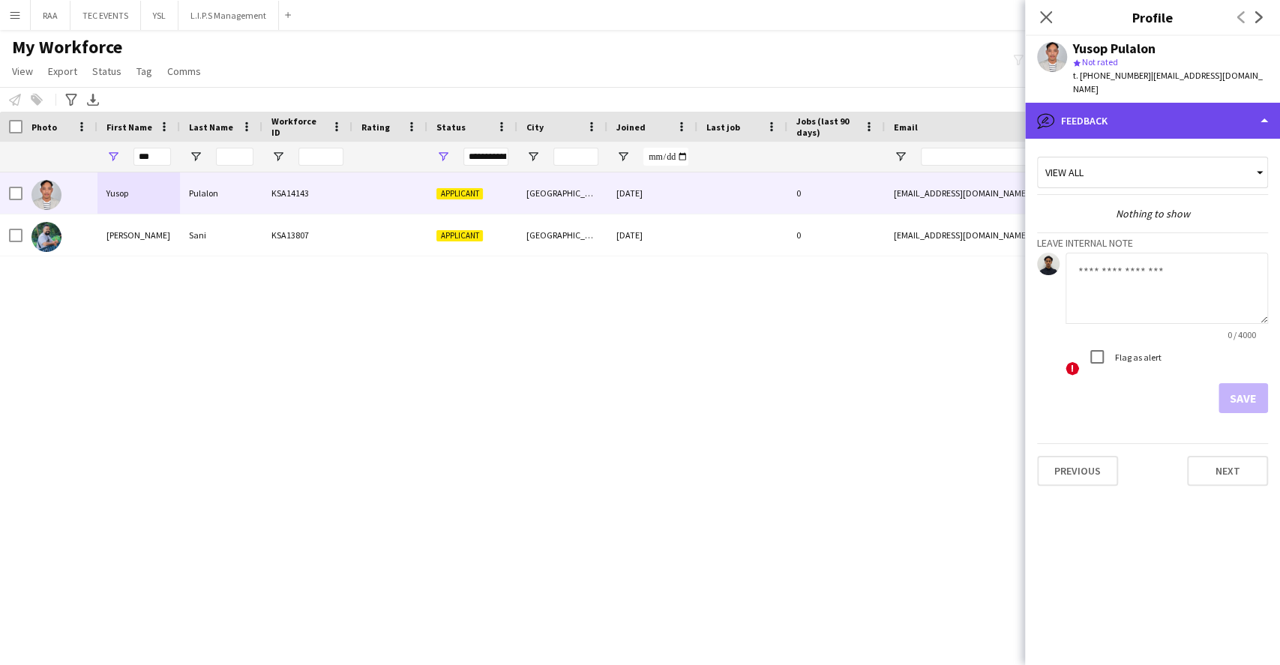
click at [1186, 123] on div "bubble-pencil Feedback" at bounding box center [1152, 121] width 255 height 36
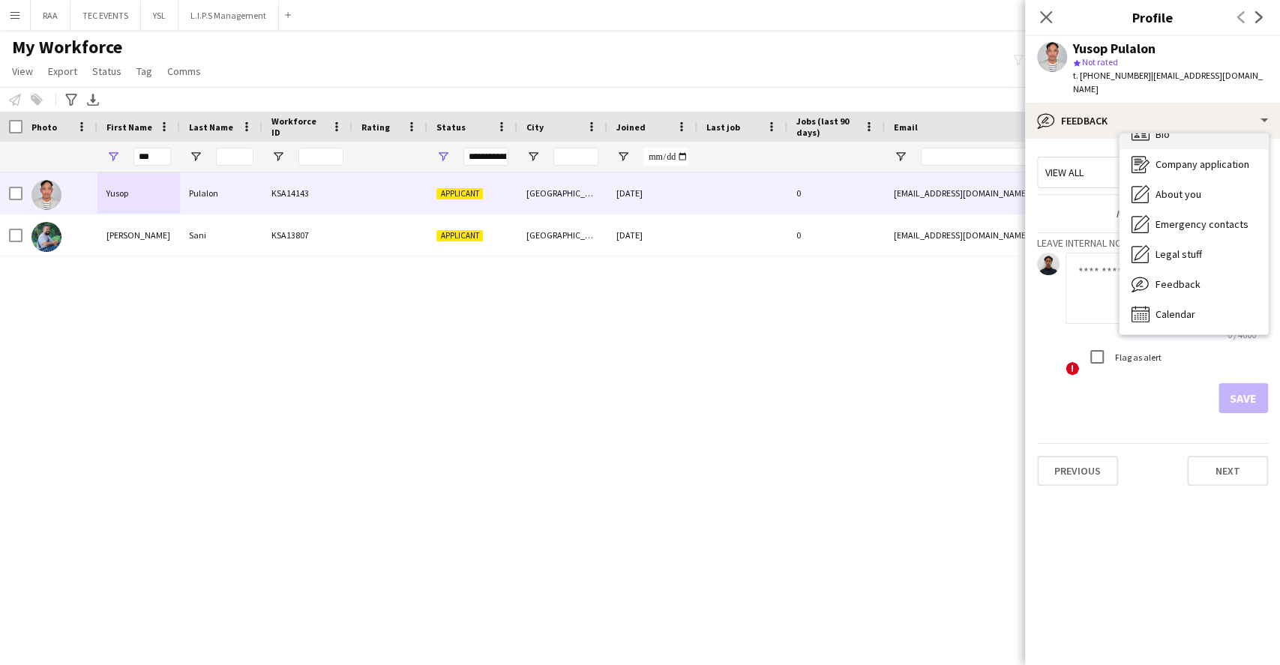
click at [1192, 127] on div "Bio Bio" at bounding box center [1193, 134] width 148 height 30
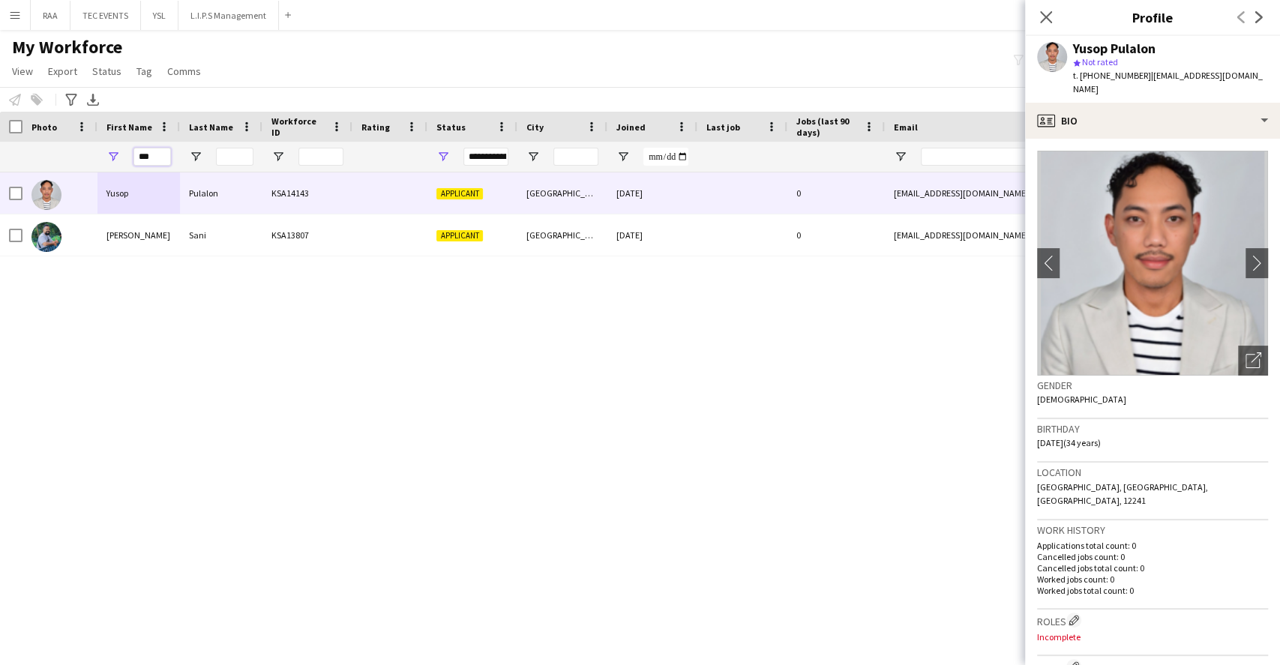
click at [155, 157] on input "***" at bounding box center [151, 157] width 37 height 18
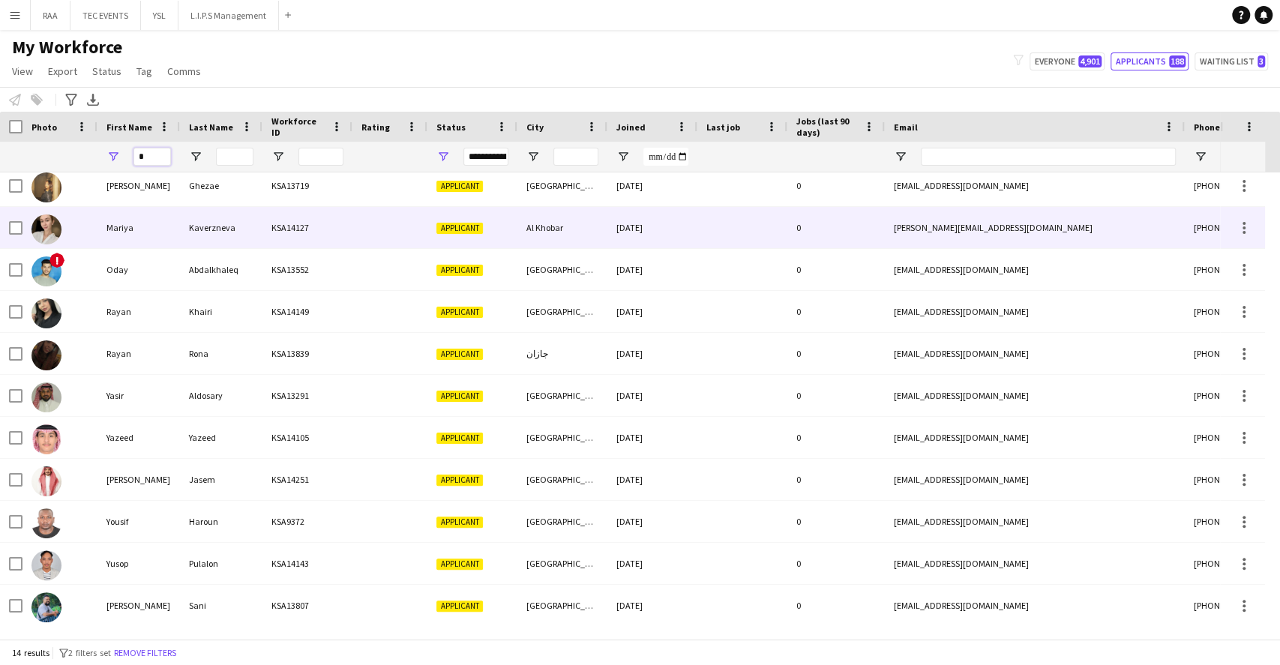
scroll to position [136, 0]
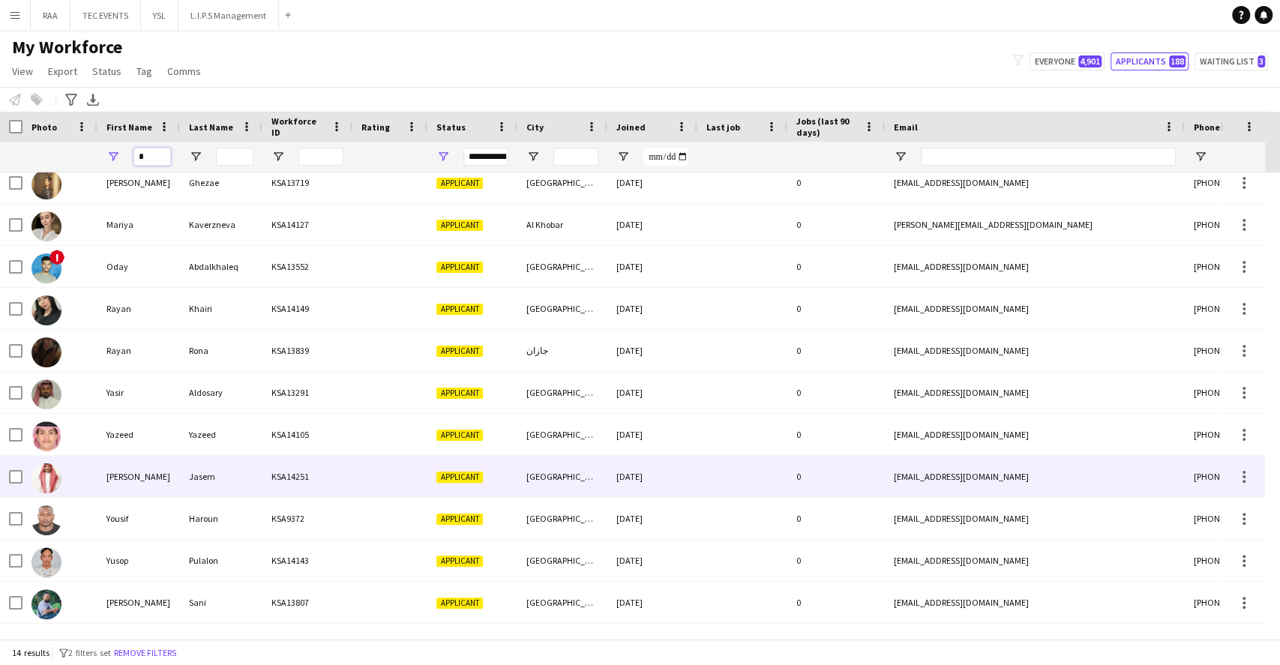
type input "*"
click at [138, 480] on div "[PERSON_NAME]" at bounding box center [138, 476] width 82 height 41
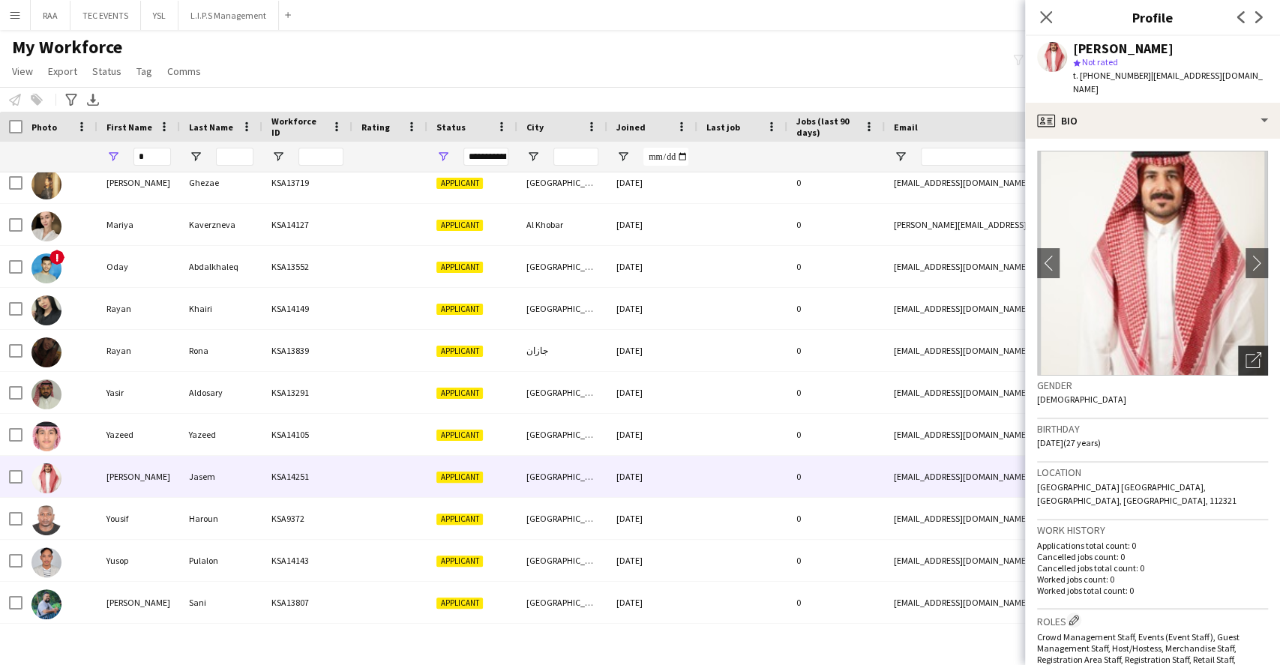
click at [1248, 347] on div "Open photos pop-in" at bounding box center [1253, 361] width 30 height 30
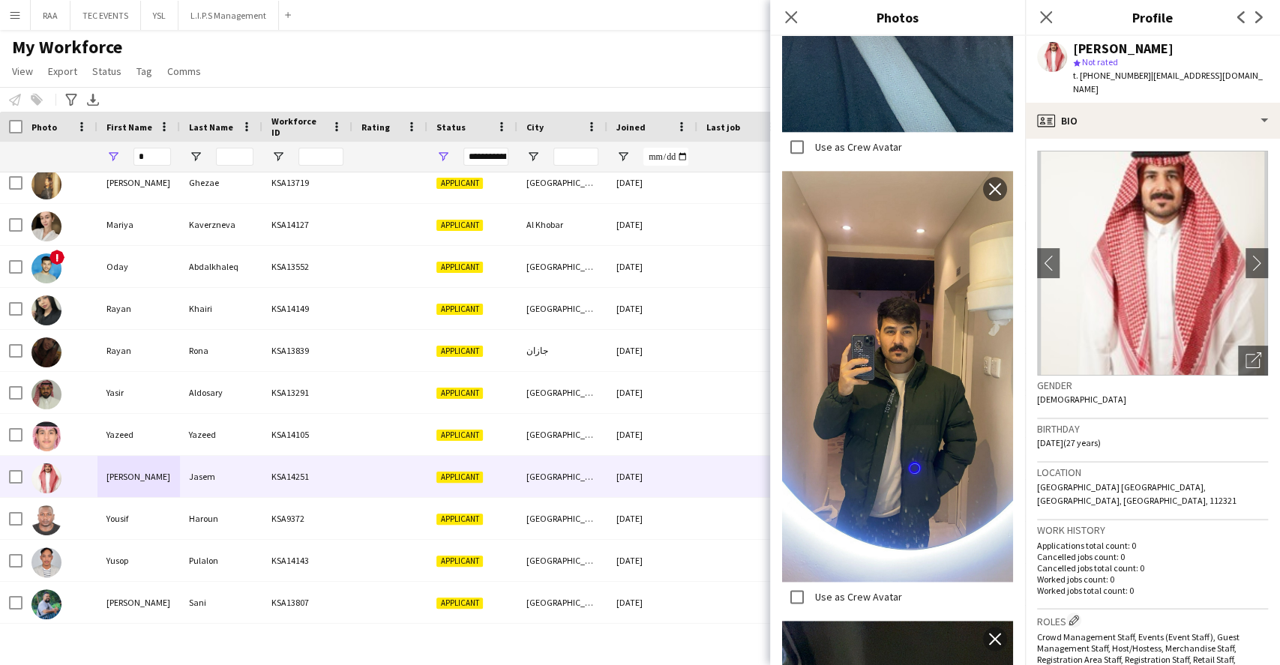
scroll to position [1399, 0]
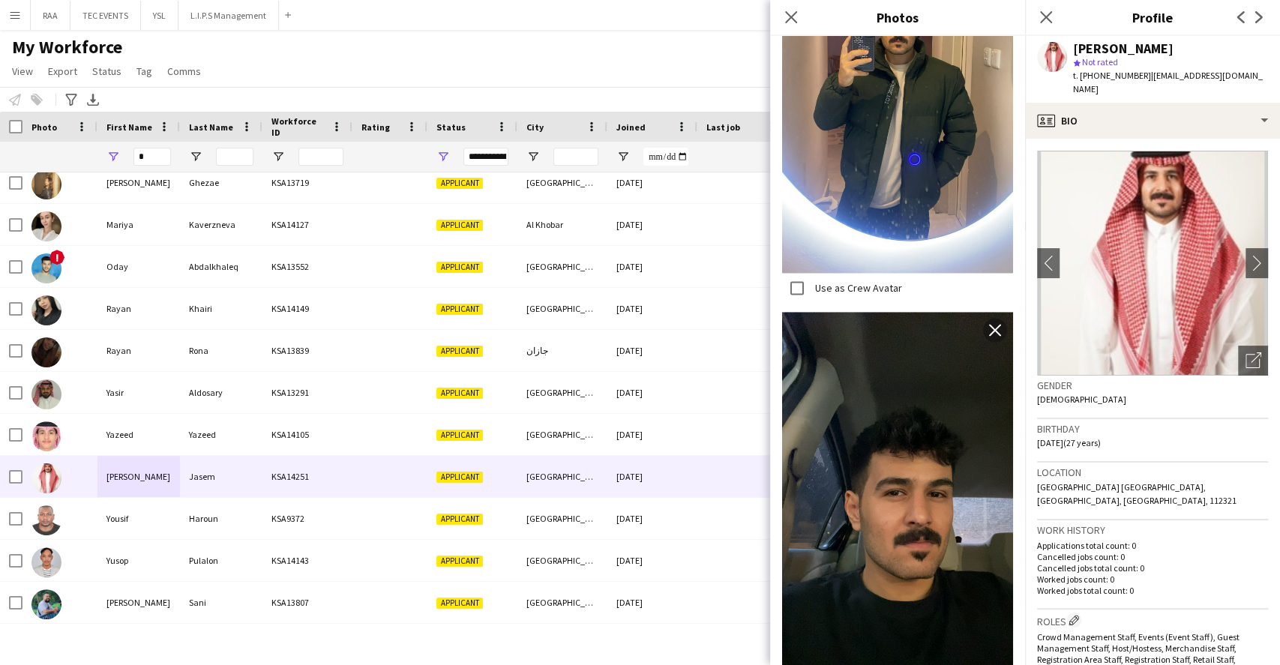
click at [1233, 448] on div "Birthday 02-03-1998 (27 years)" at bounding box center [1152, 440] width 231 height 43
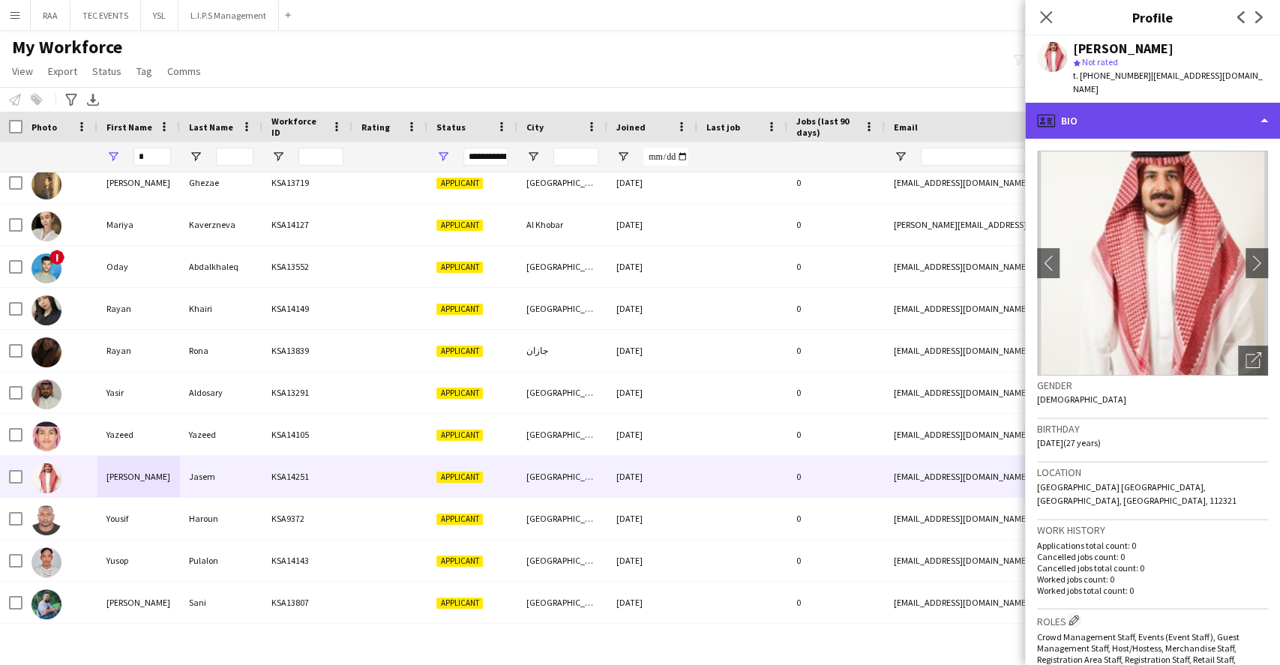
click at [1187, 117] on div "profile Bio" at bounding box center [1152, 121] width 255 height 36
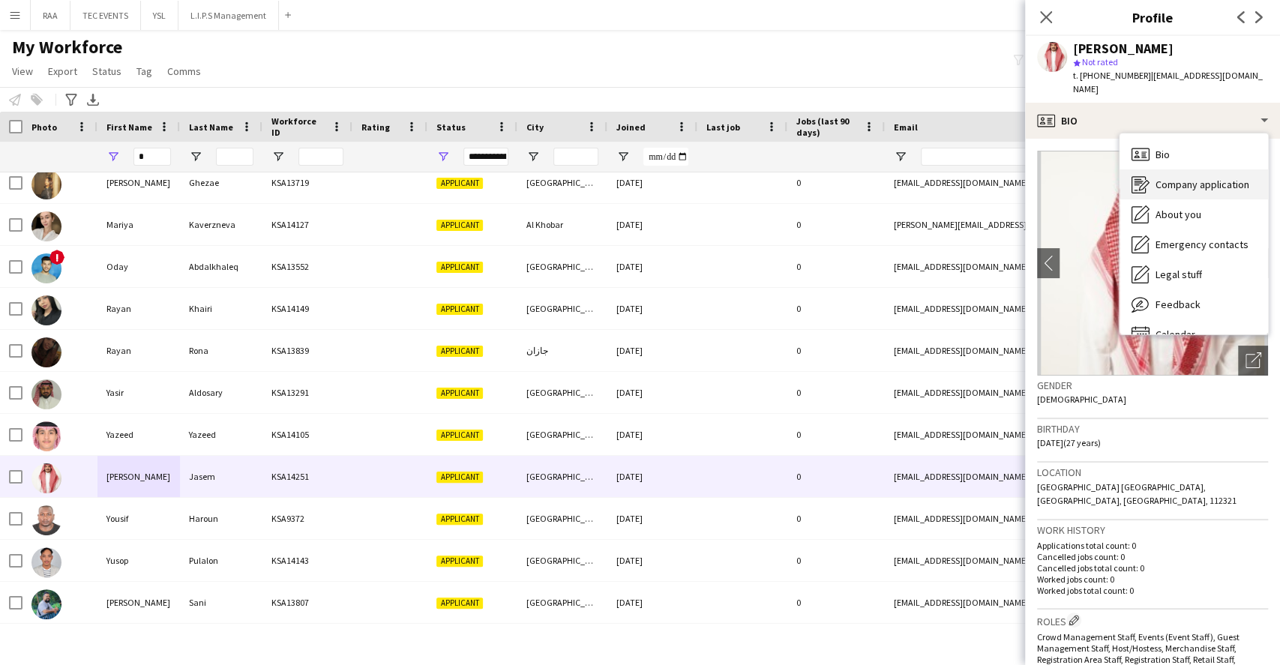
click at [1199, 178] on span "Company application" at bounding box center [1202, 184] width 94 height 13
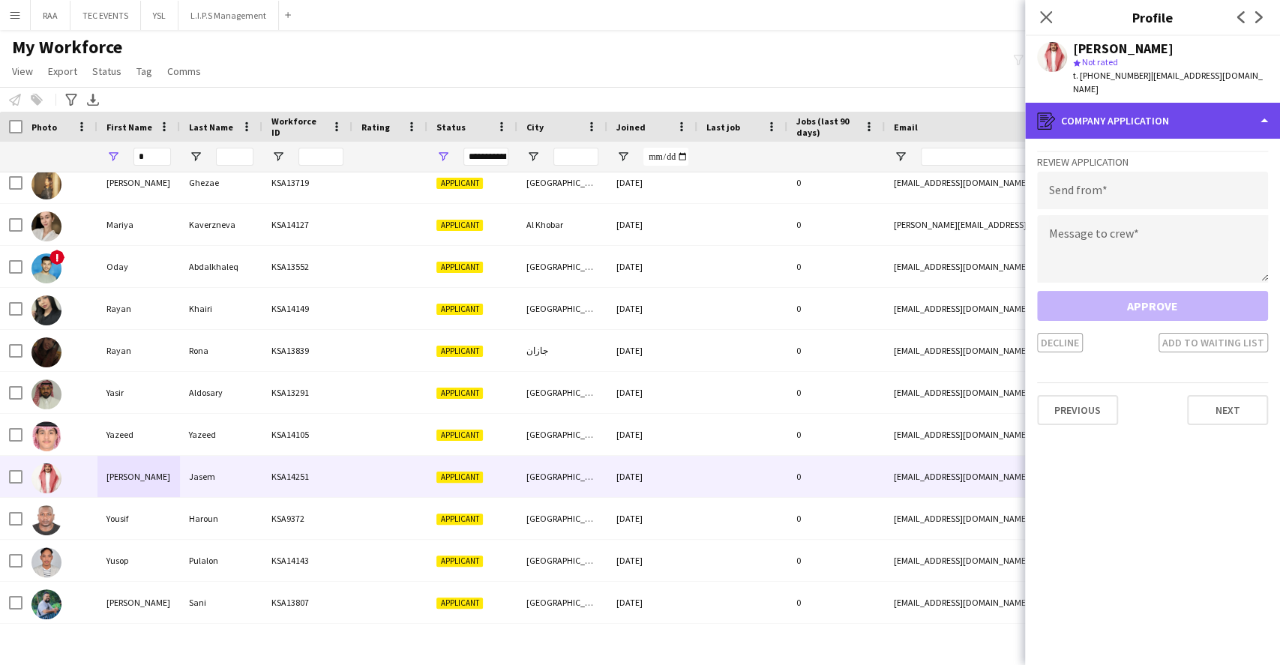
click at [1188, 111] on div "register Company application" at bounding box center [1152, 121] width 255 height 36
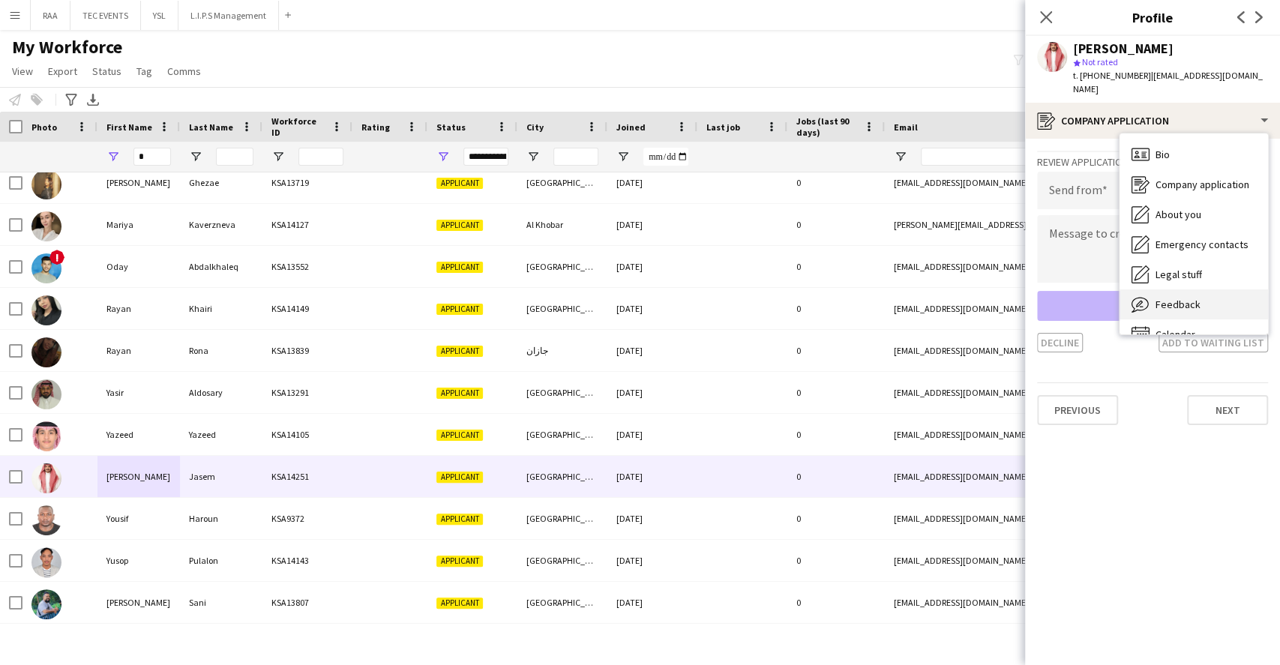
click at [1193, 298] on span "Feedback" at bounding box center [1177, 304] width 45 height 13
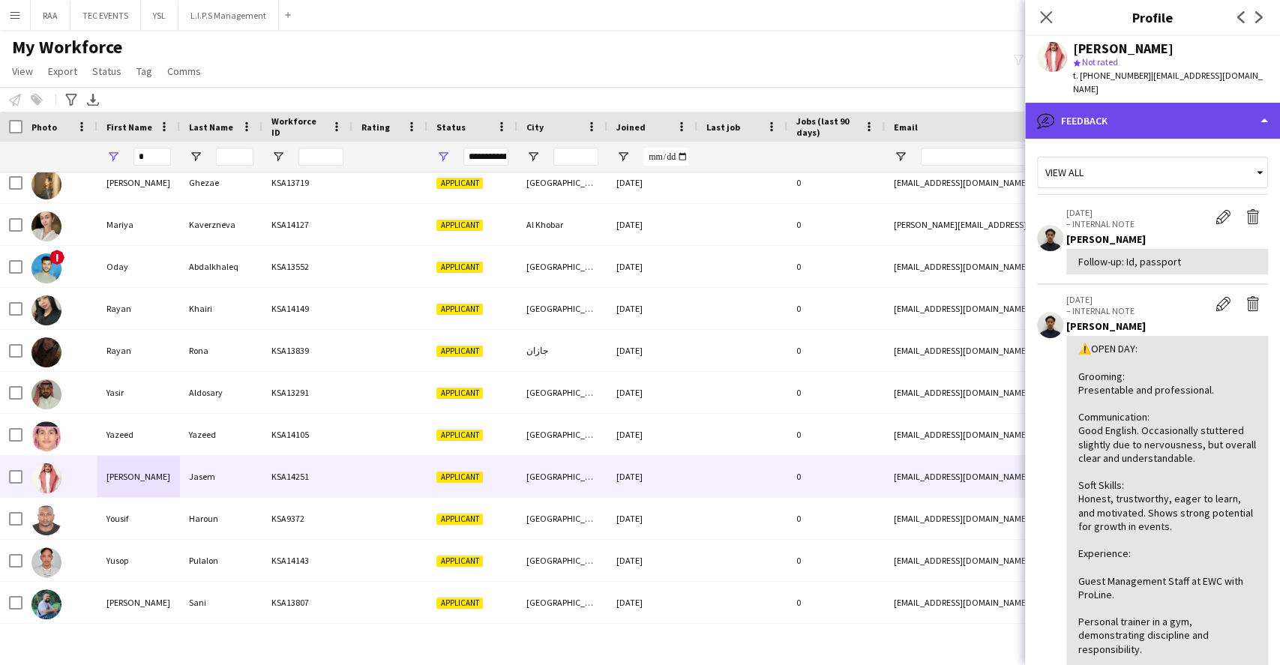
click at [1157, 115] on div "bubble-pencil Feedback" at bounding box center [1152, 121] width 255 height 36
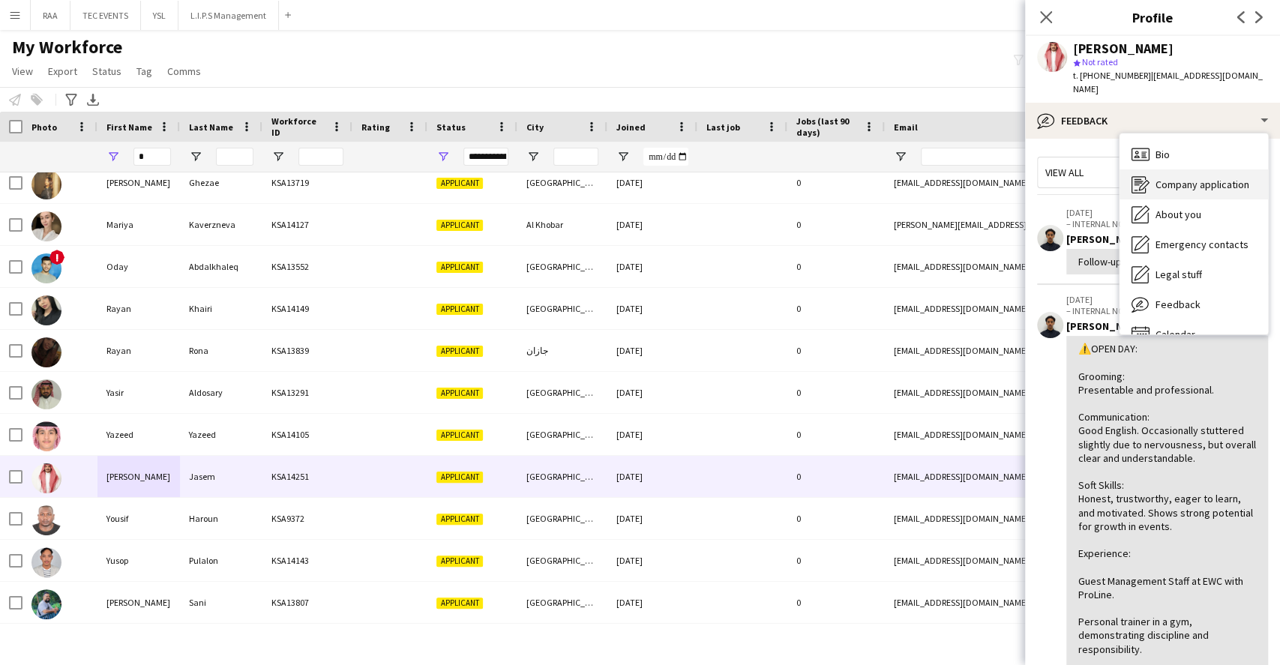
click at [1181, 178] on span "Company application" at bounding box center [1202, 184] width 94 height 13
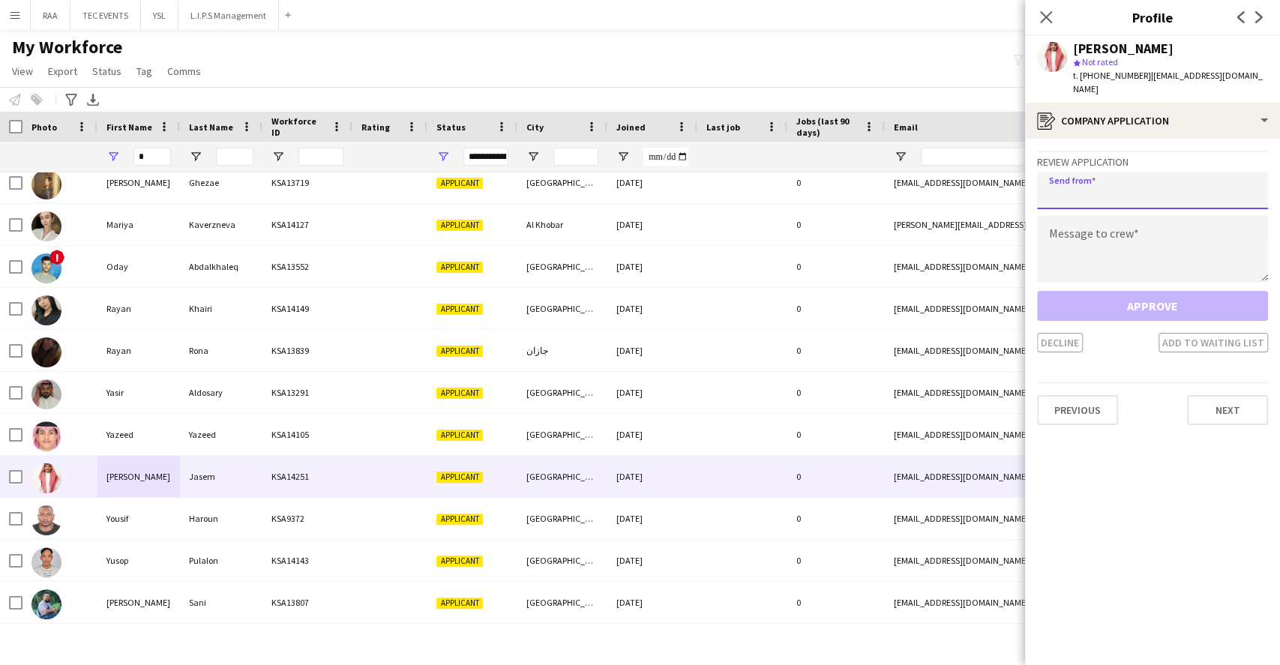
click at [1146, 176] on input "email" at bounding box center [1152, 190] width 231 height 37
paste input "**********"
type input "**********"
click at [1151, 219] on textarea at bounding box center [1152, 248] width 231 height 67
paste textarea "**********"
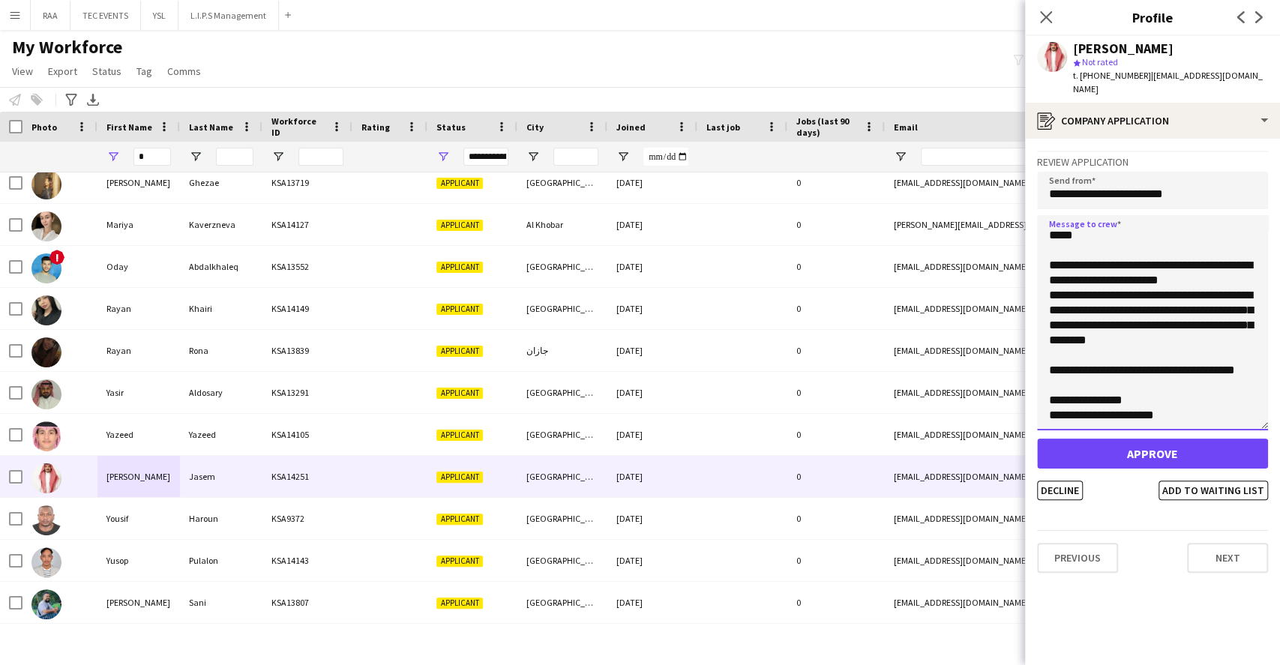
scroll to position [0, 0]
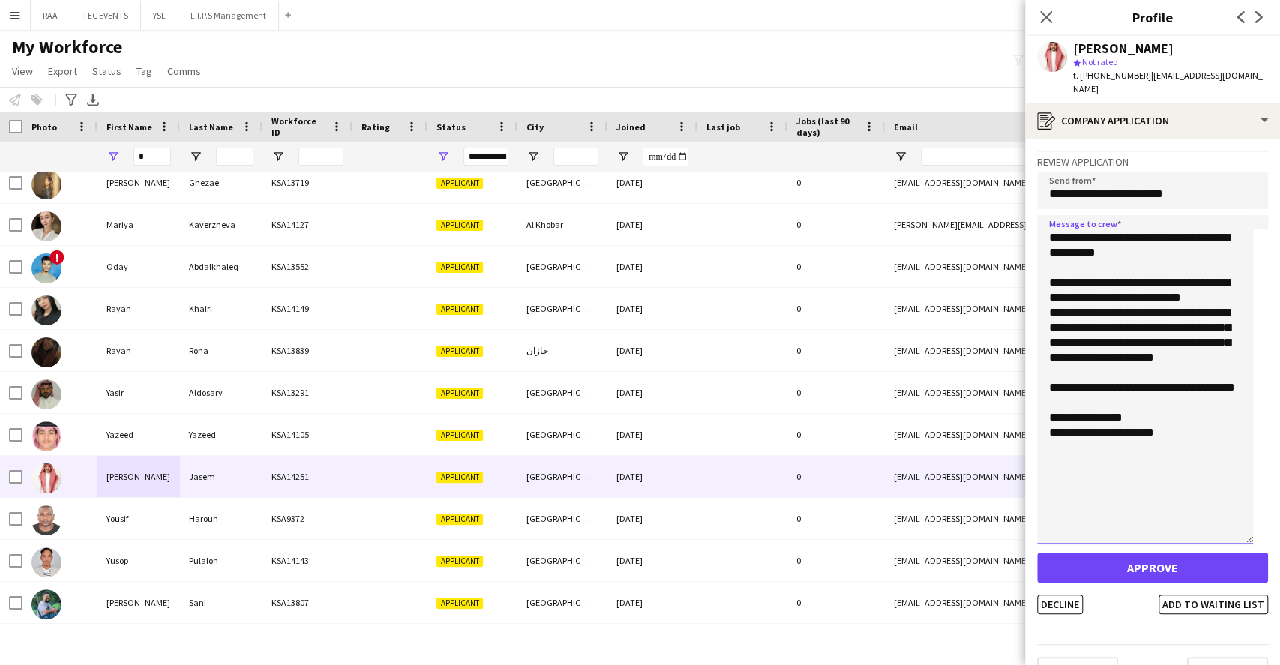
drag, startPoint x: 1255, startPoint y: 259, endPoint x: 1226, endPoint y: 521, distance: 263.2
click at [1226, 522] on textarea "**********" at bounding box center [1145, 379] width 216 height 329
type textarea "**********"
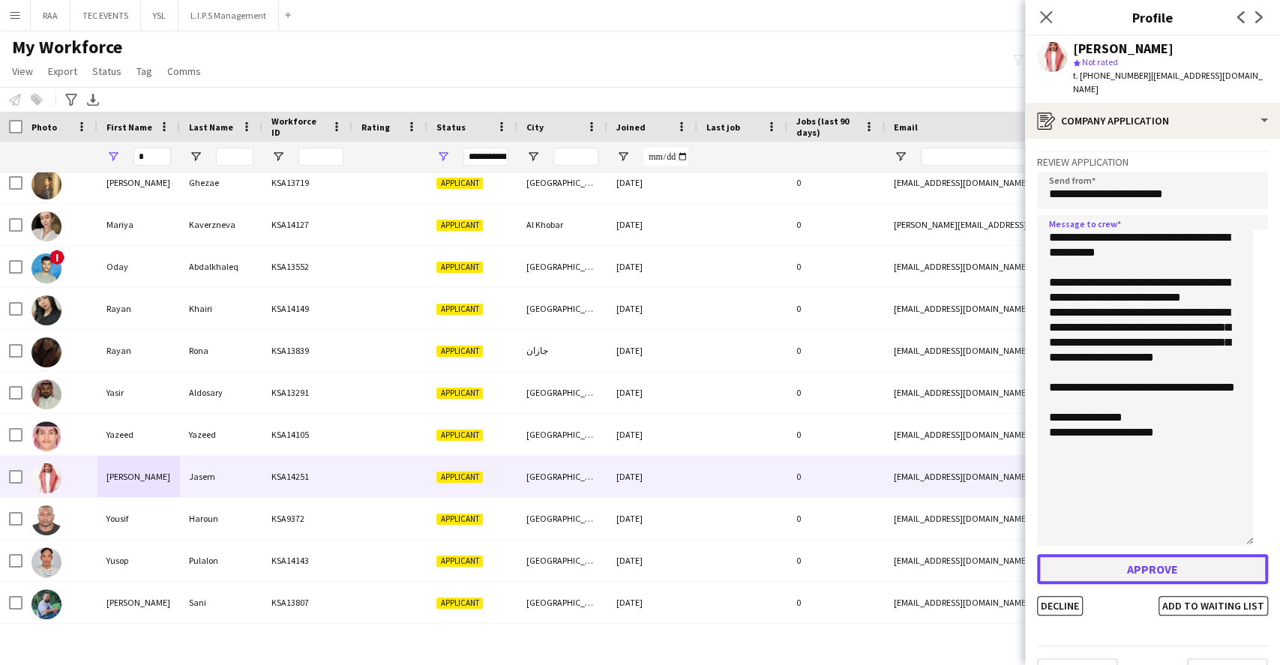
click at [1172, 555] on button "Approve" at bounding box center [1152, 569] width 231 height 30
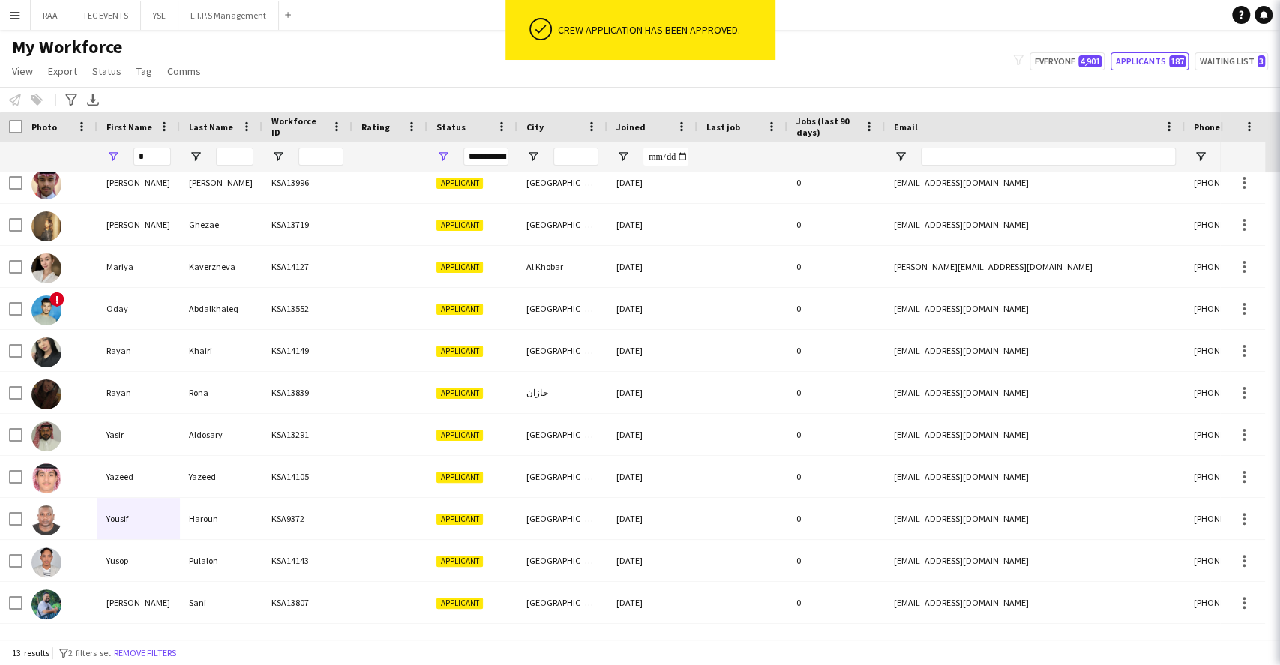
scroll to position [94, 0]
click at [159, 158] on input "*" at bounding box center [151, 157] width 37 height 18
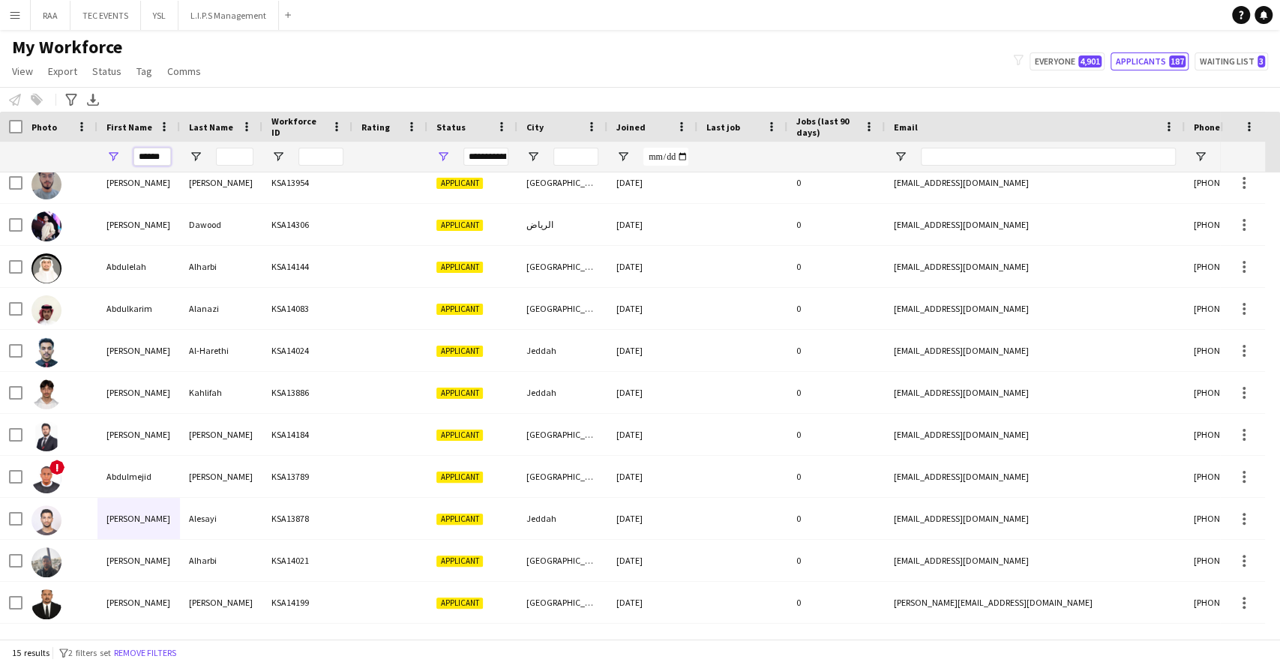
scroll to position [0, 0]
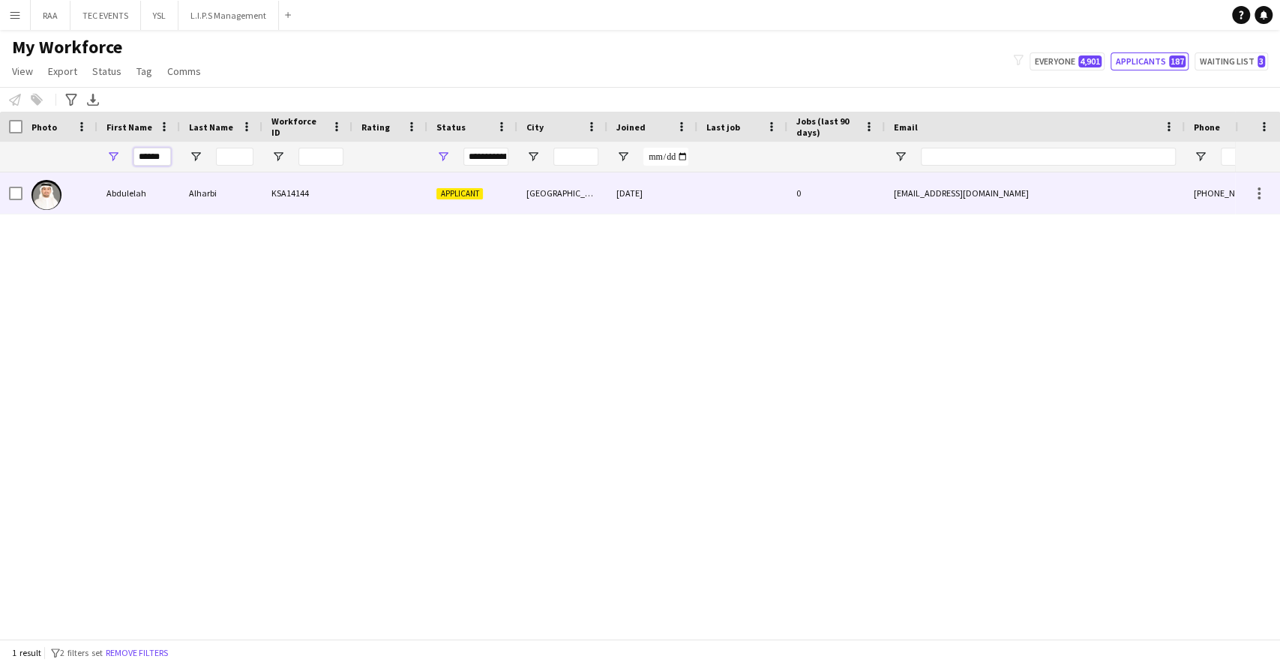
type input "******"
click at [164, 196] on div "Abdulelah" at bounding box center [138, 192] width 82 height 41
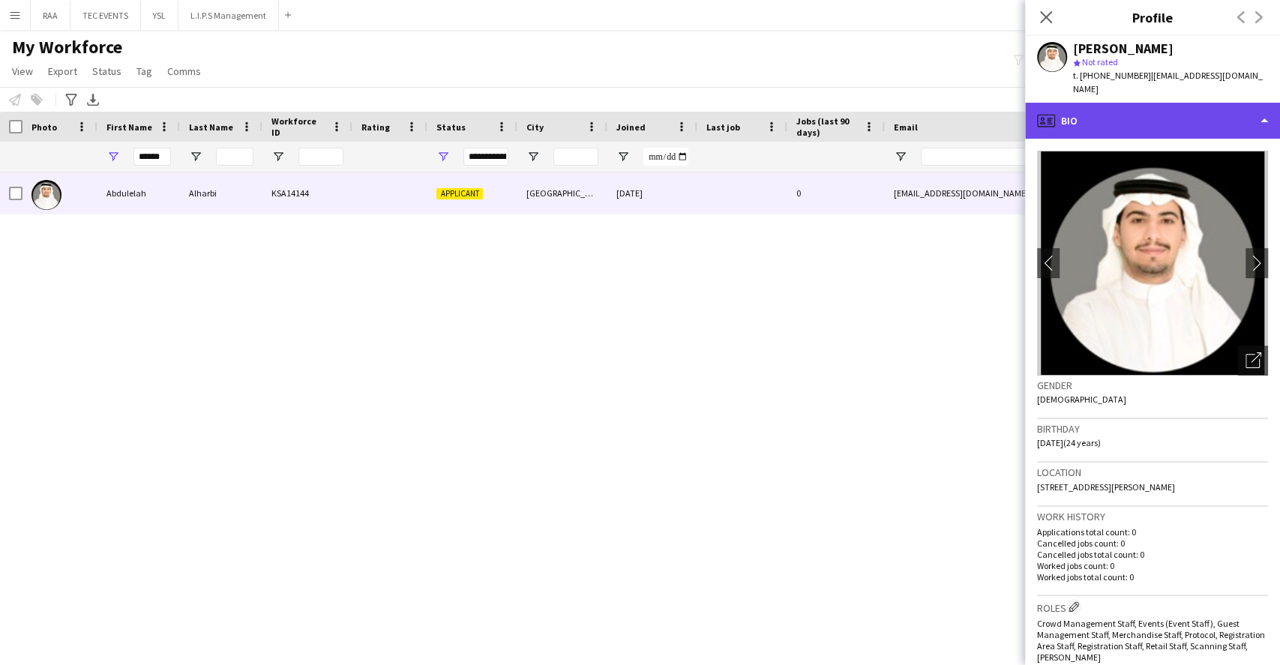
click at [1231, 116] on div "profile Bio" at bounding box center [1152, 121] width 255 height 36
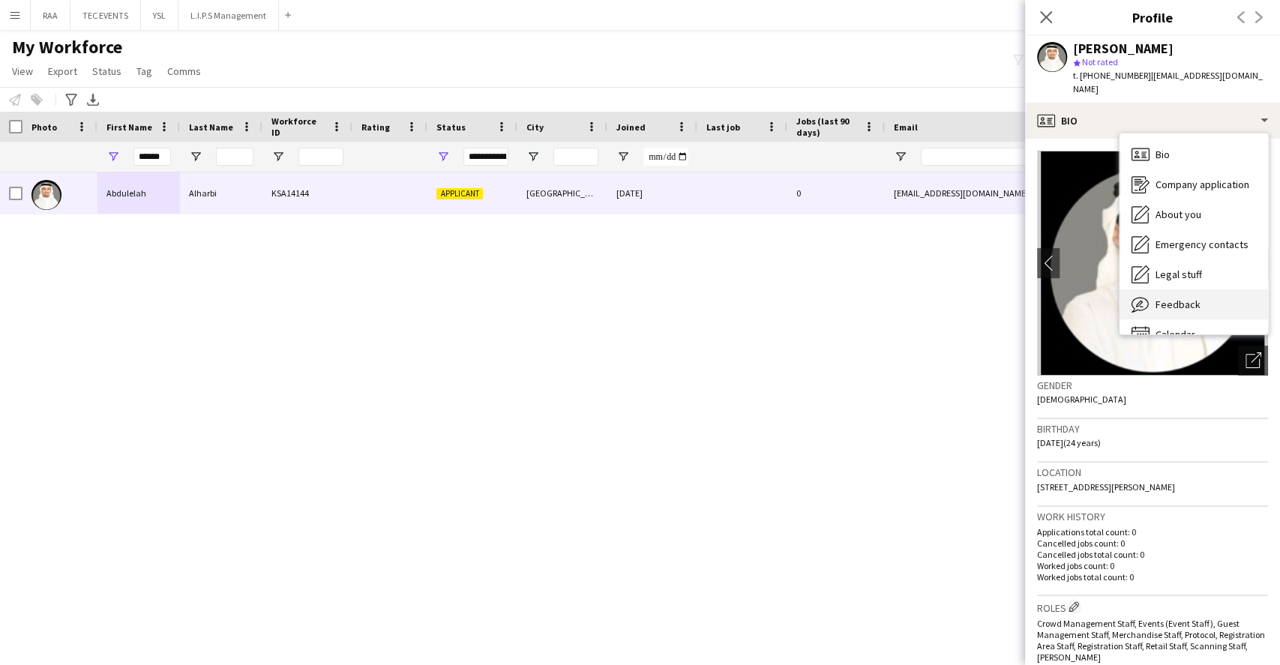
click at [1208, 298] on div "Feedback Feedback" at bounding box center [1193, 304] width 148 height 30
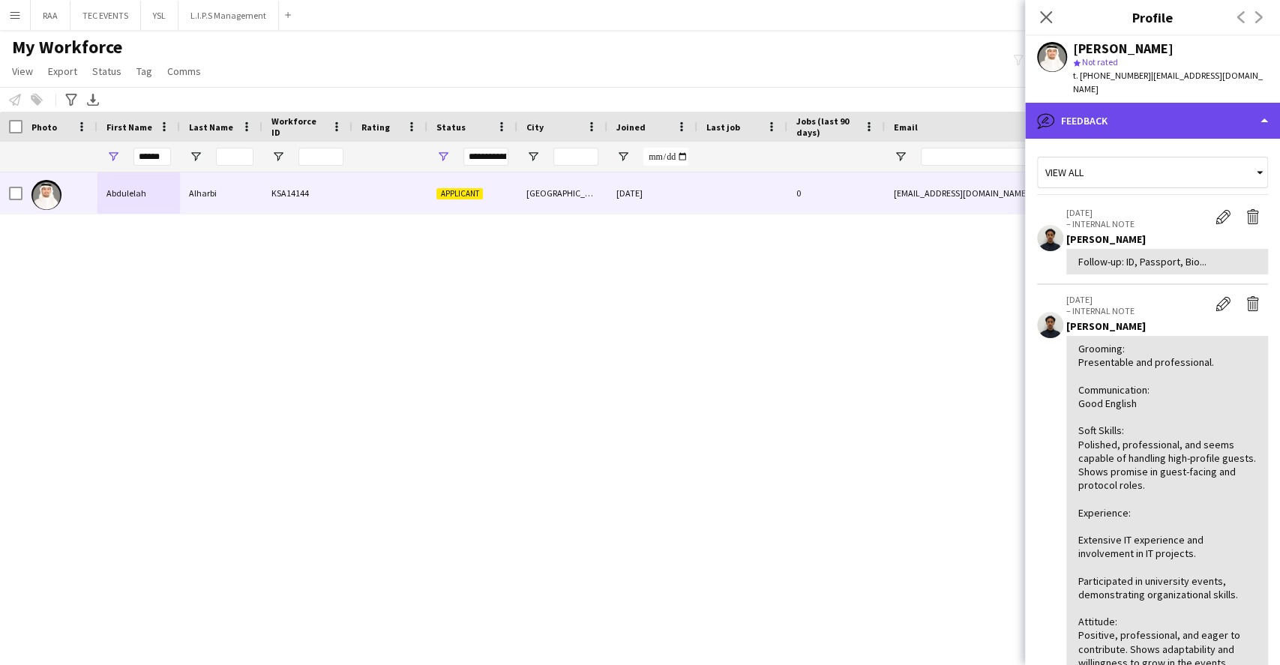
click at [1187, 123] on div "bubble-pencil Feedback" at bounding box center [1152, 121] width 255 height 36
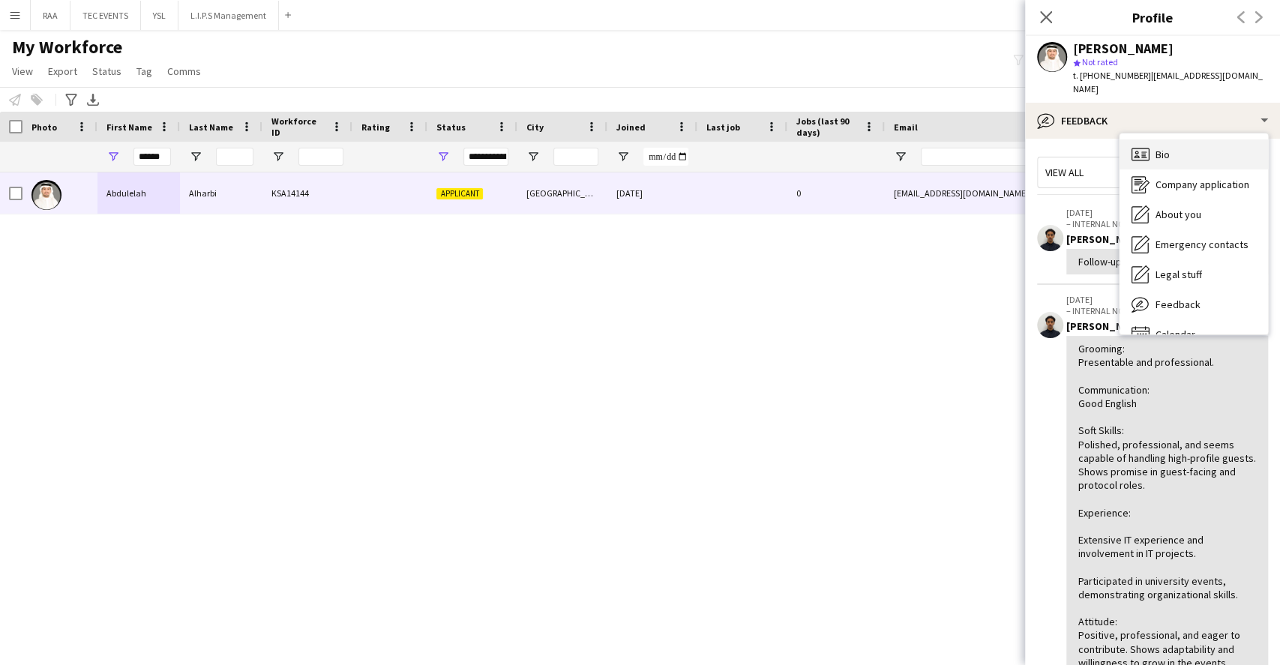
click at [1186, 142] on div "Bio Bio" at bounding box center [1193, 154] width 148 height 30
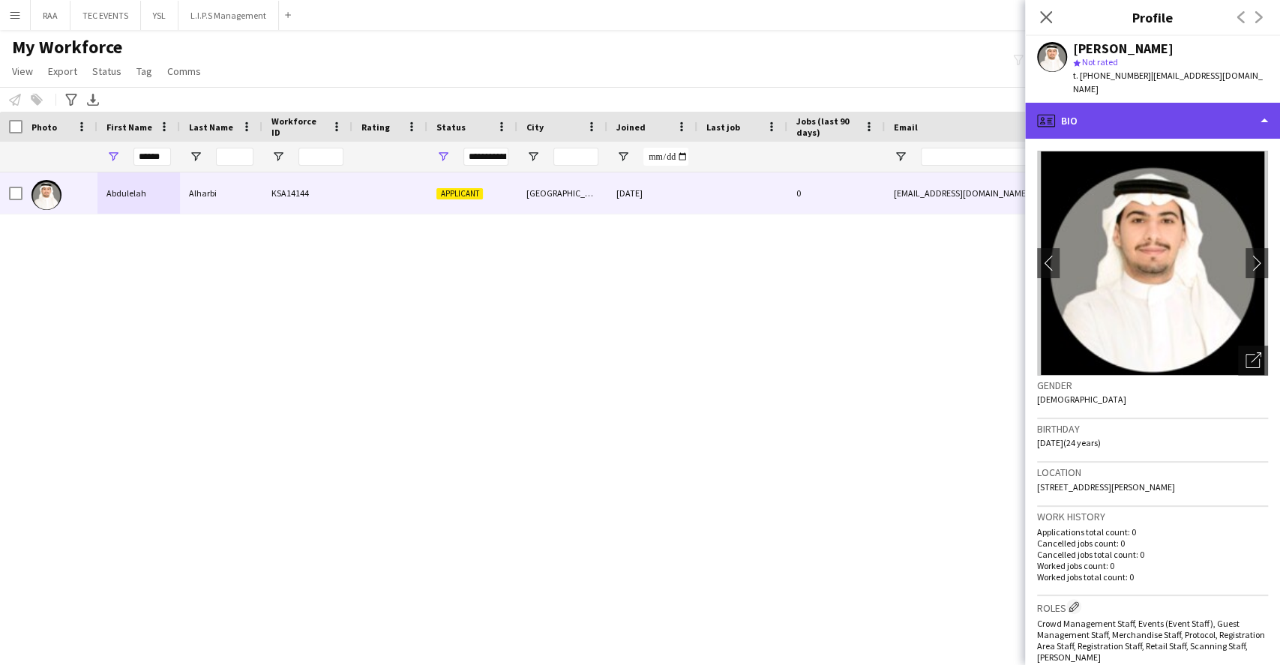
click at [1186, 104] on div "profile Bio" at bounding box center [1152, 121] width 255 height 36
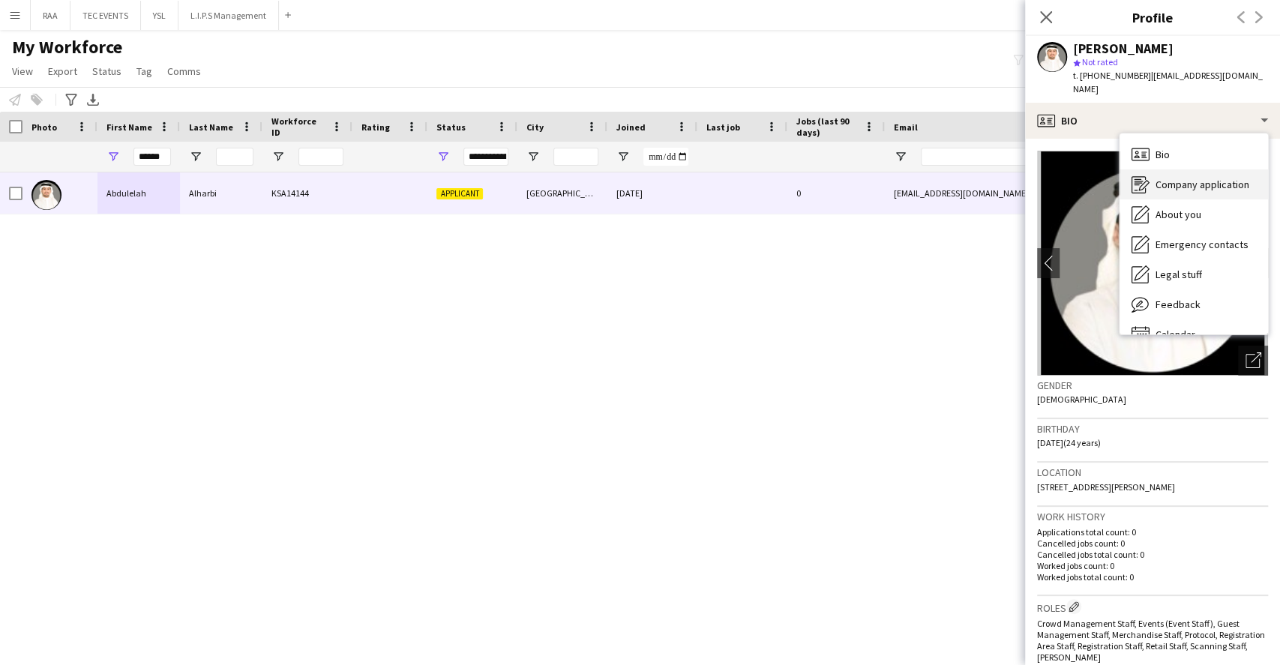
click at [1194, 178] on span "Company application" at bounding box center [1202, 184] width 94 height 13
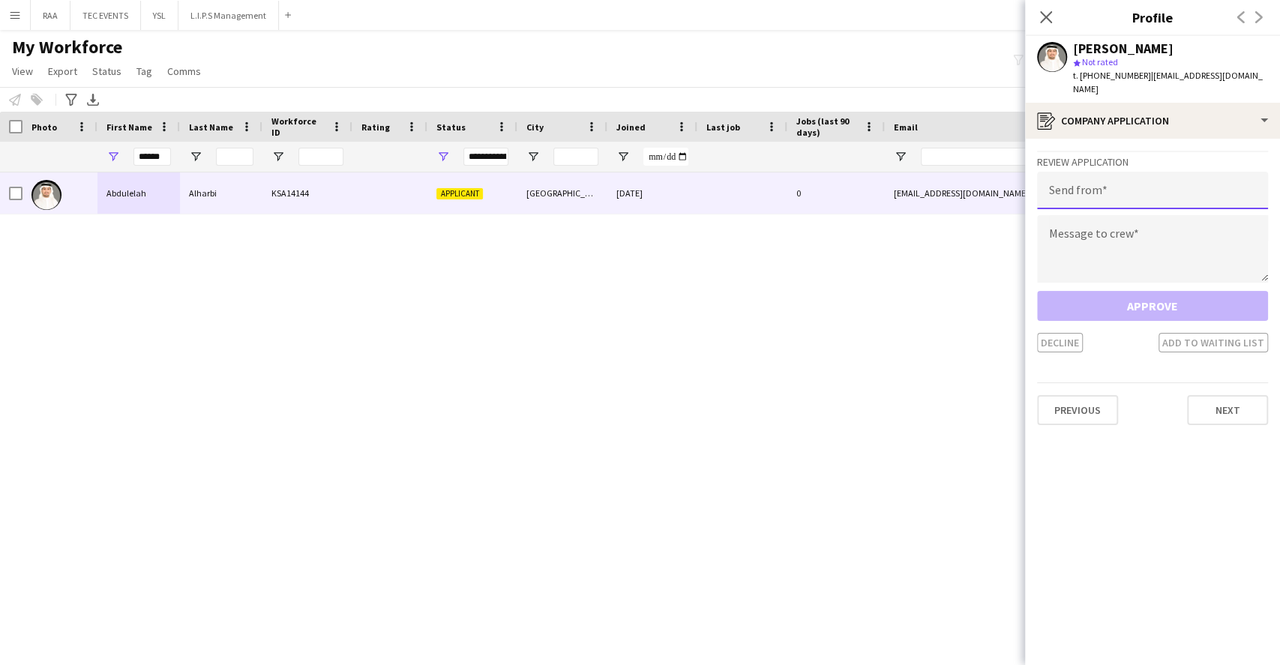
click at [1162, 172] on input "email" at bounding box center [1152, 190] width 231 height 37
paste input "**********"
type input "**********"
click at [1138, 243] on textarea at bounding box center [1152, 248] width 231 height 67
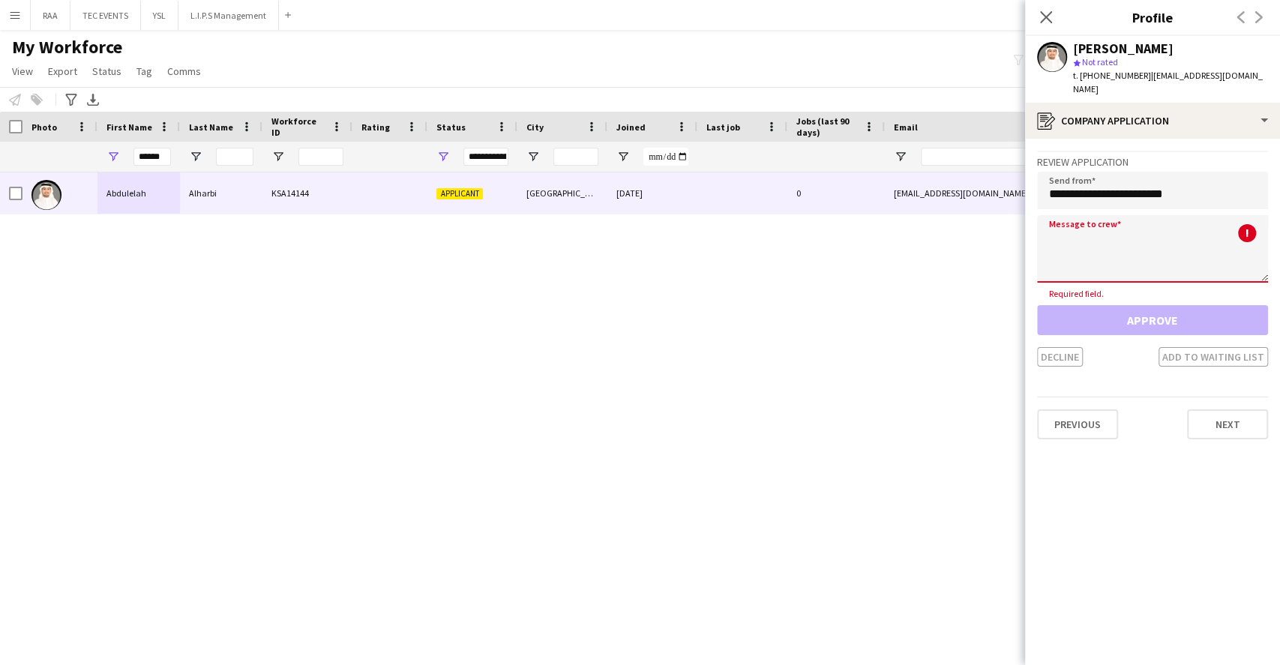
paste textarea "**********"
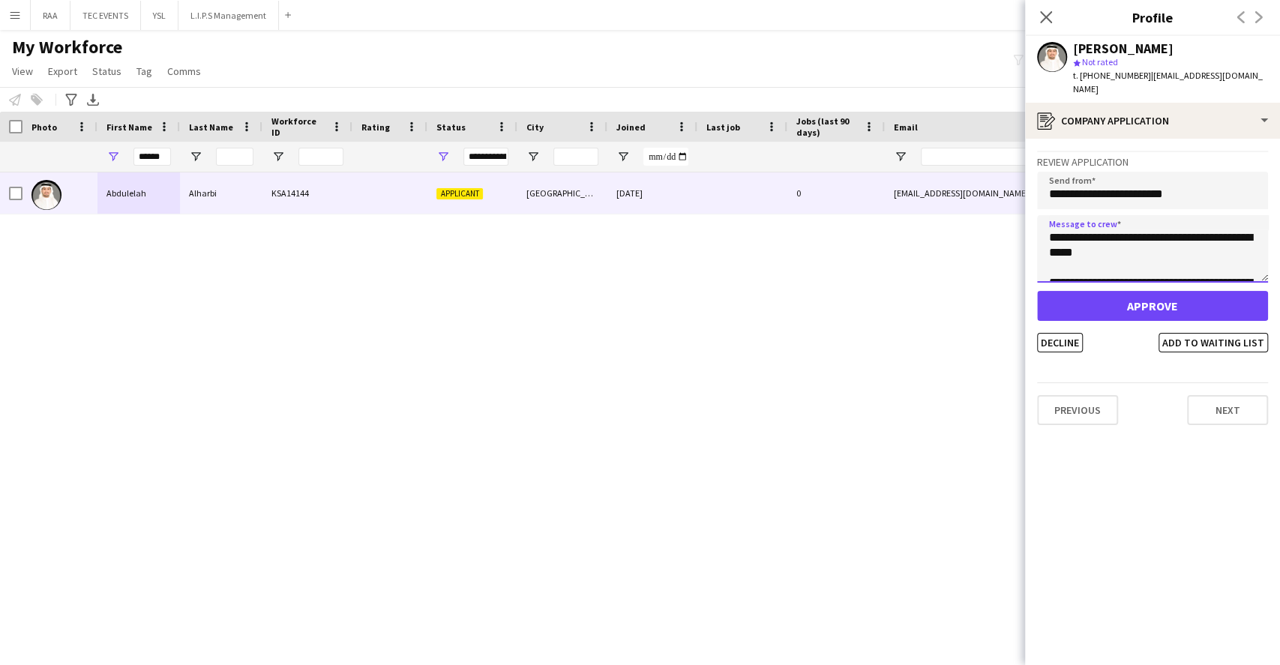
scroll to position [188, 0]
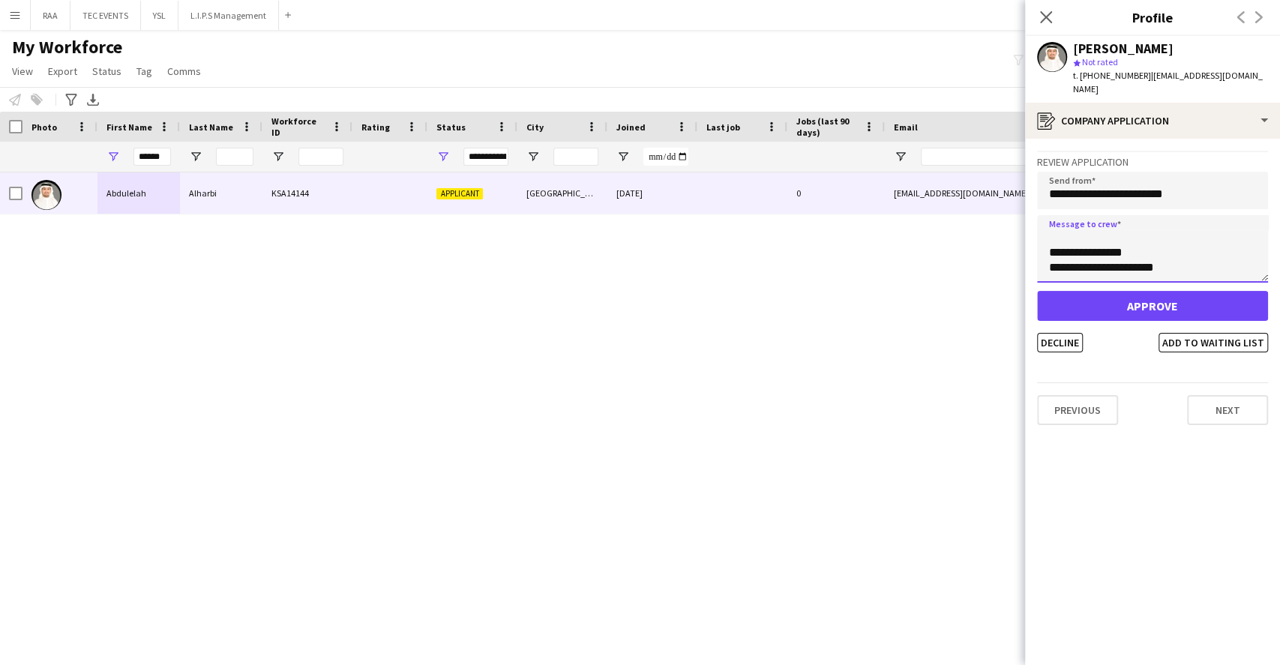
type textarea "**********"
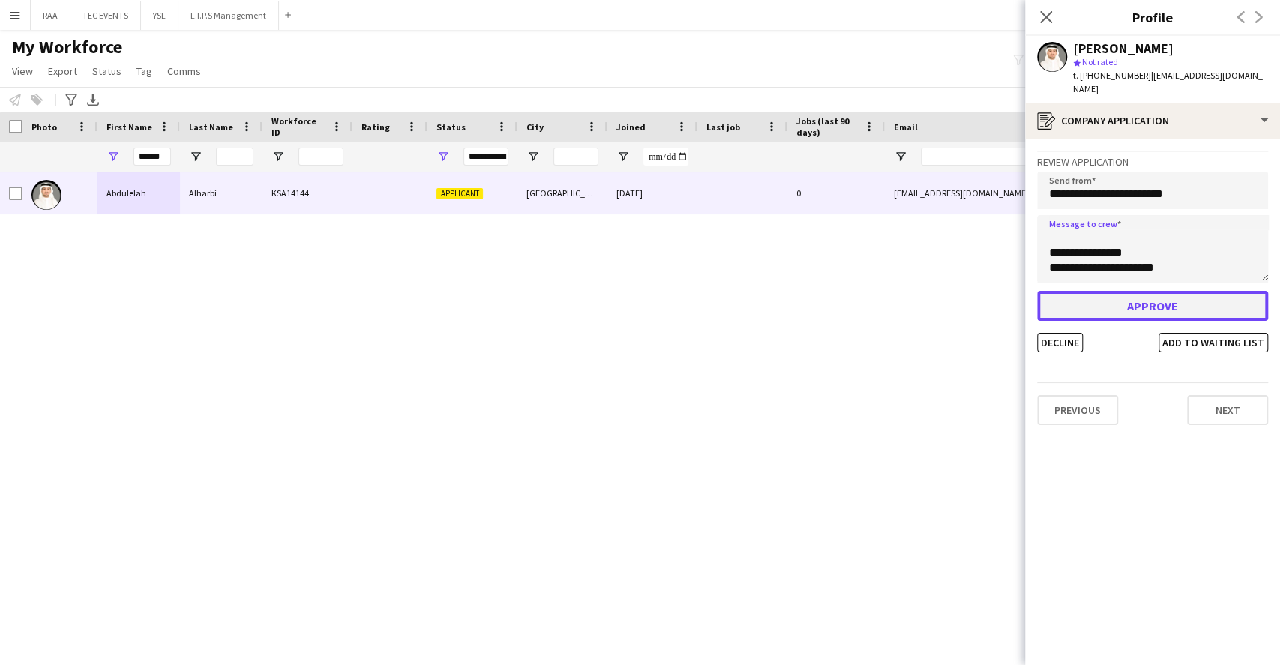
click at [1214, 302] on button "Approve" at bounding box center [1152, 306] width 231 height 30
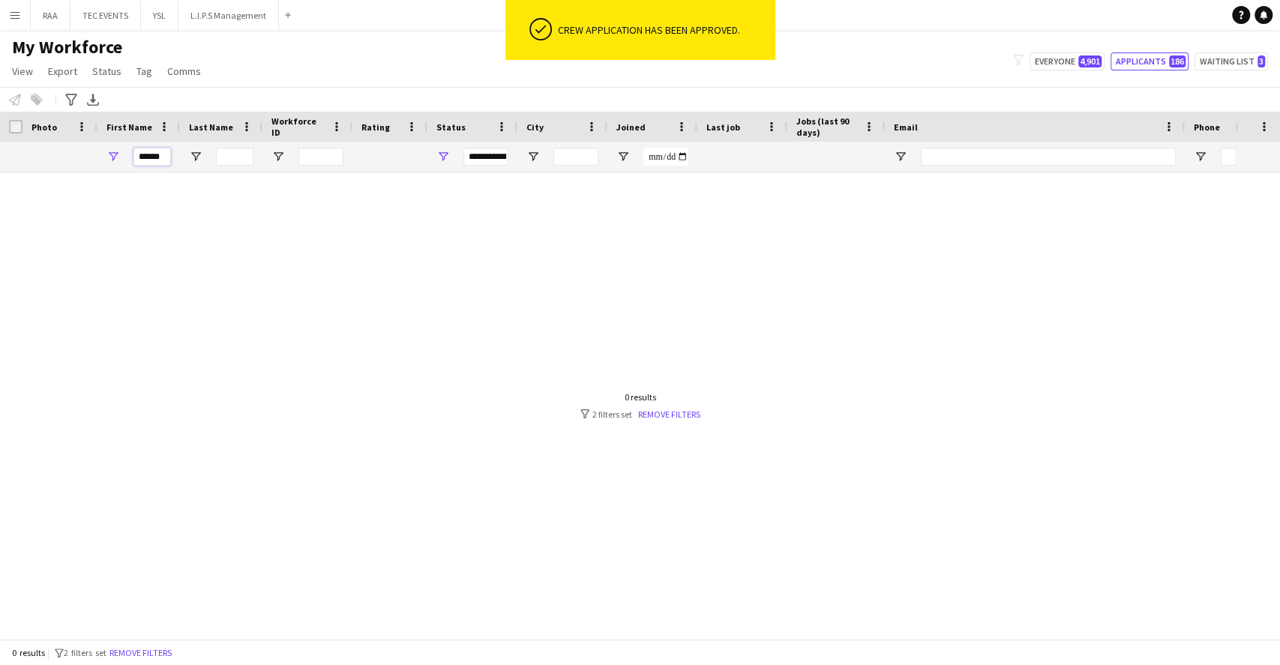
click at [159, 157] on input "******" at bounding box center [151, 157] width 37 height 18
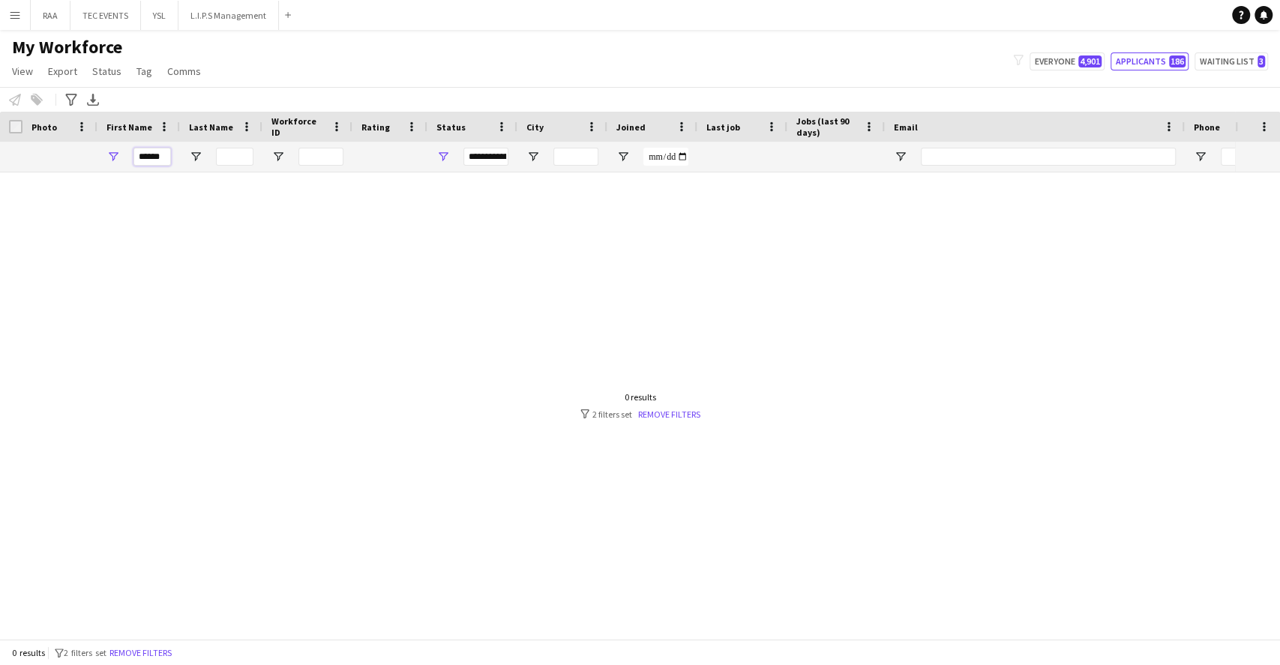
click at [159, 157] on input "******" at bounding box center [151, 157] width 37 height 18
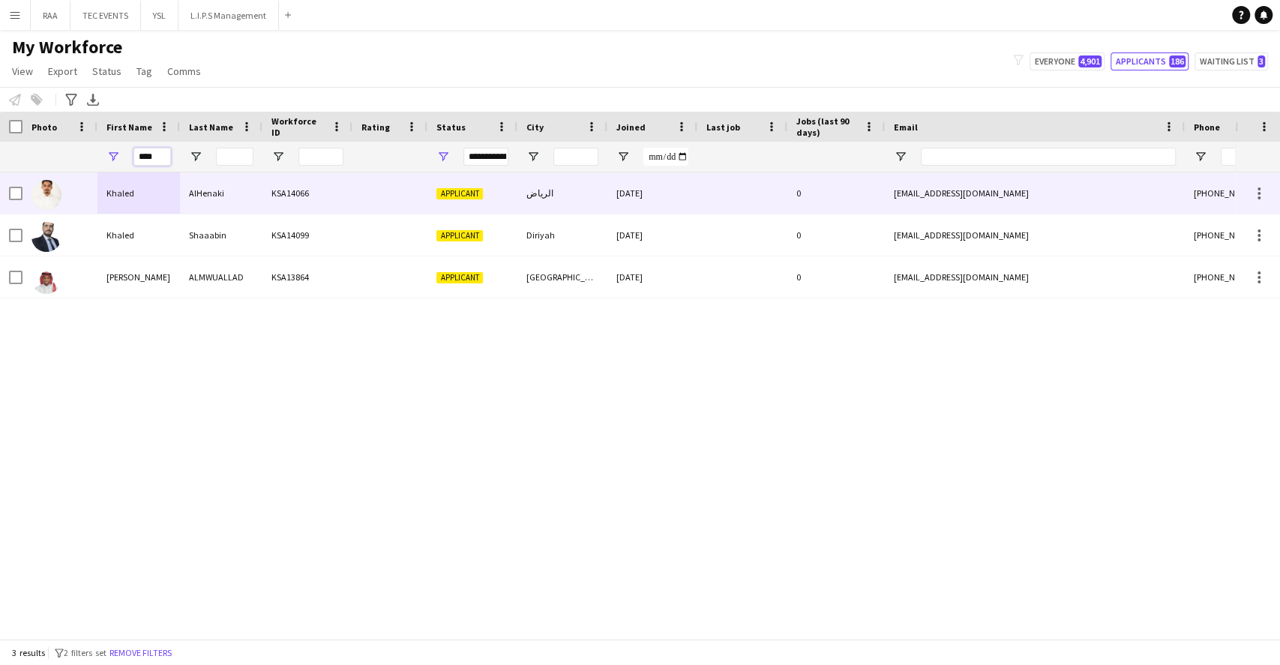
type input "****"
click at [163, 197] on div "Khaled" at bounding box center [138, 192] width 82 height 41
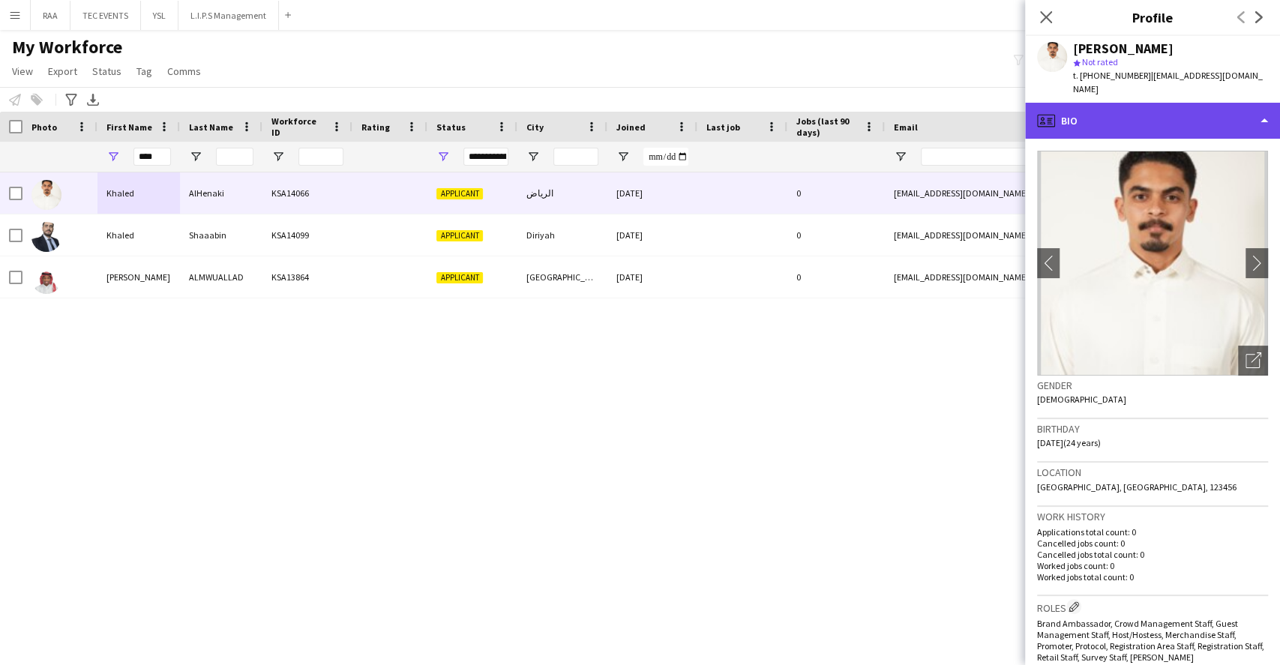
click at [1175, 108] on div "profile Bio" at bounding box center [1152, 121] width 255 height 36
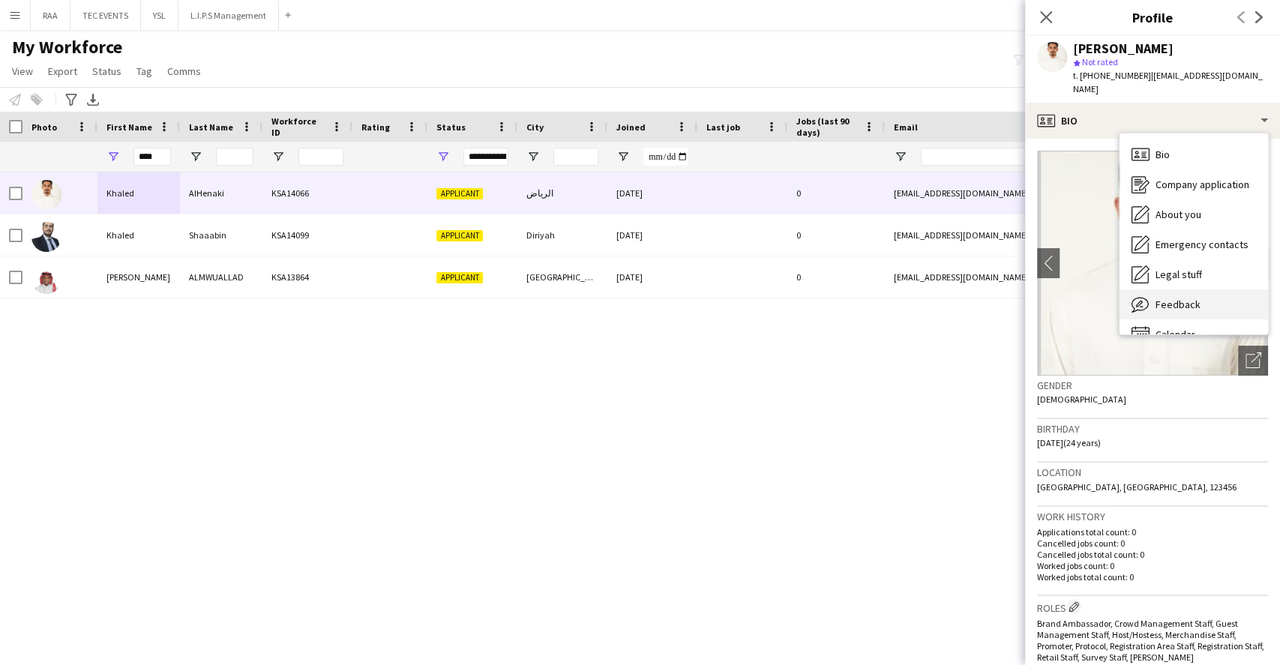
click at [1190, 298] on span "Feedback" at bounding box center [1177, 304] width 45 height 13
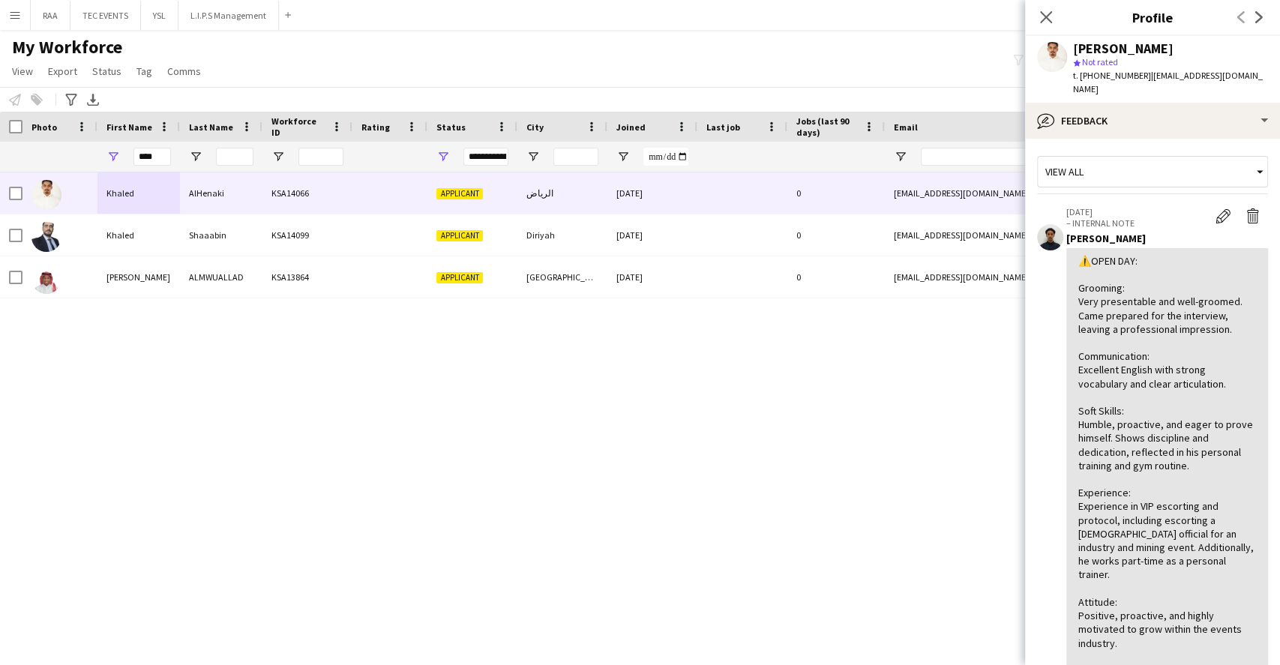
scroll to position [0, 0]
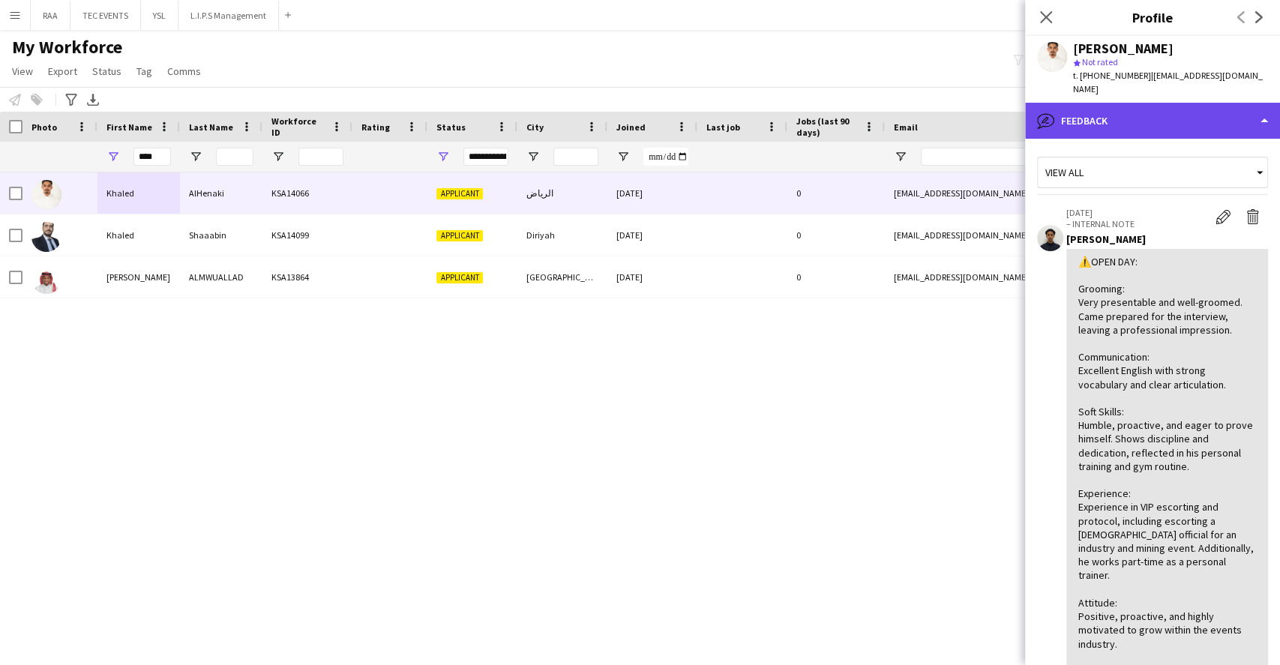
click at [1141, 103] on div "bubble-pencil Feedback" at bounding box center [1152, 121] width 255 height 36
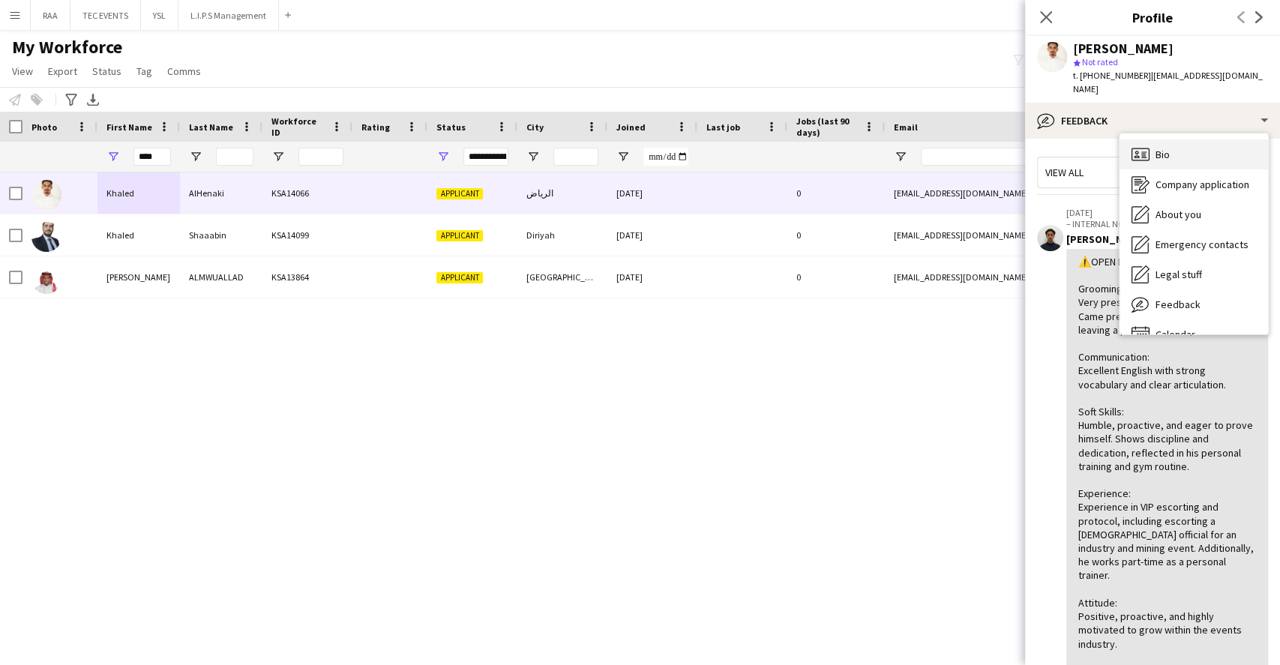
click at [1182, 145] on div "Bio Bio" at bounding box center [1193, 154] width 148 height 30
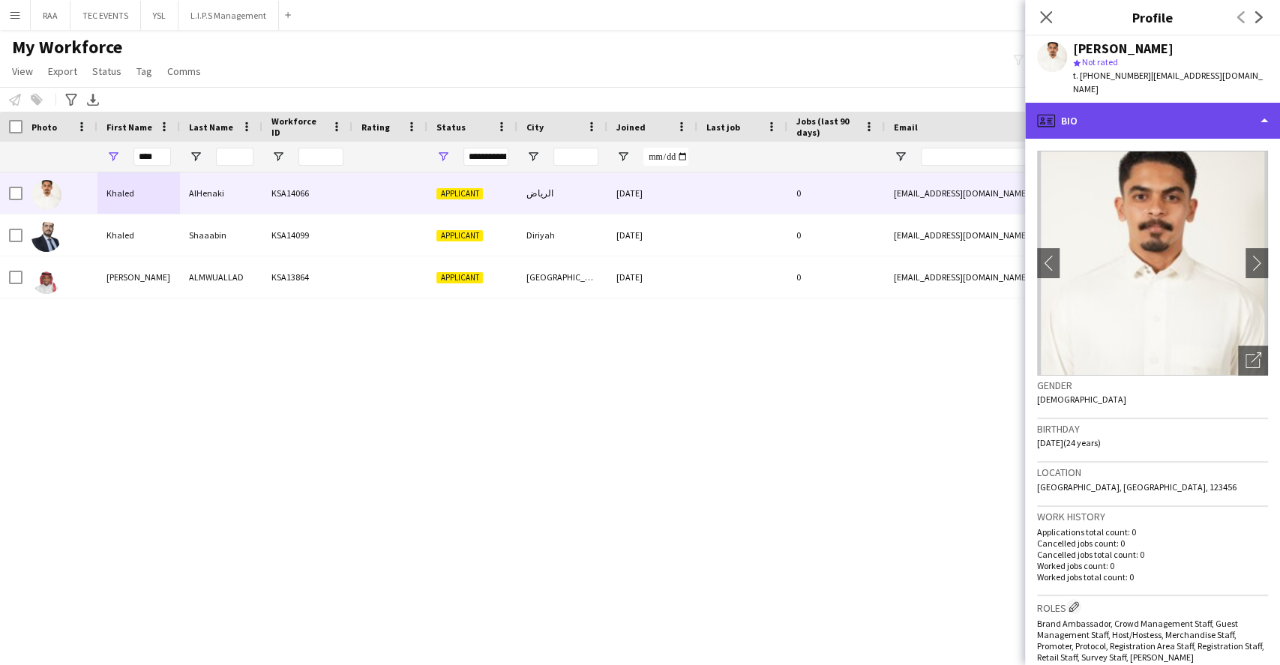
click at [1180, 104] on div "profile Bio" at bounding box center [1152, 121] width 255 height 36
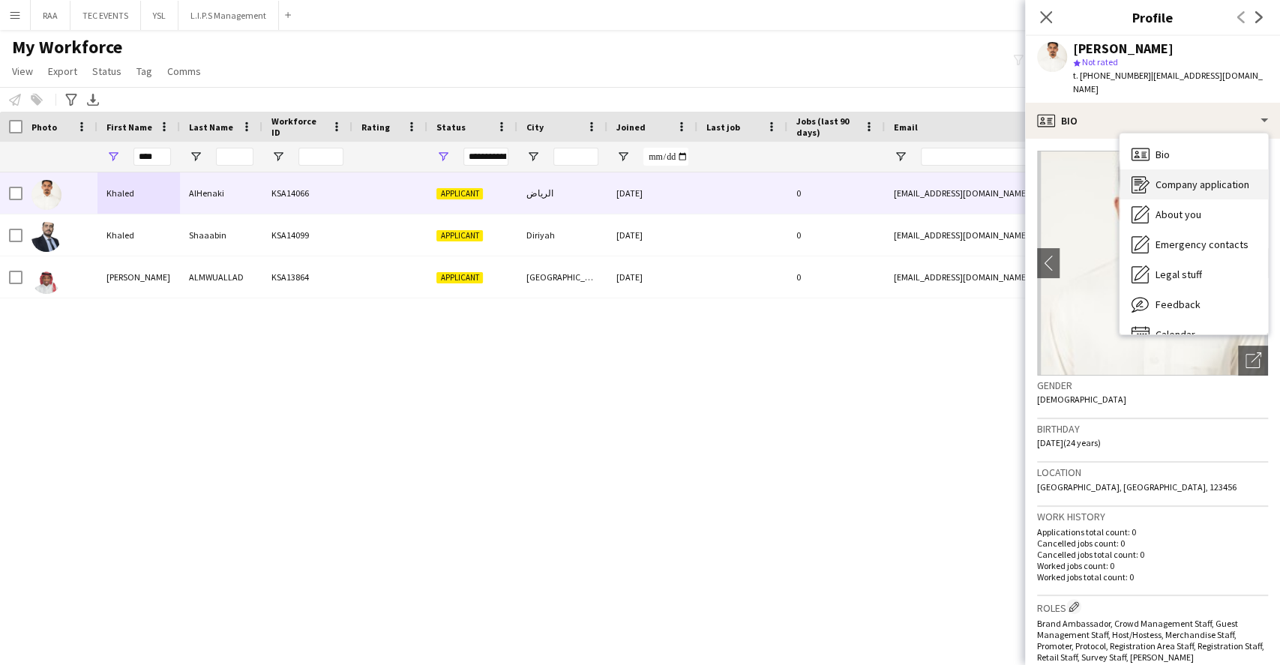
click at [1186, 169] on div "Company application Company application" at bounding box center [1193, 184] width 148 height 30
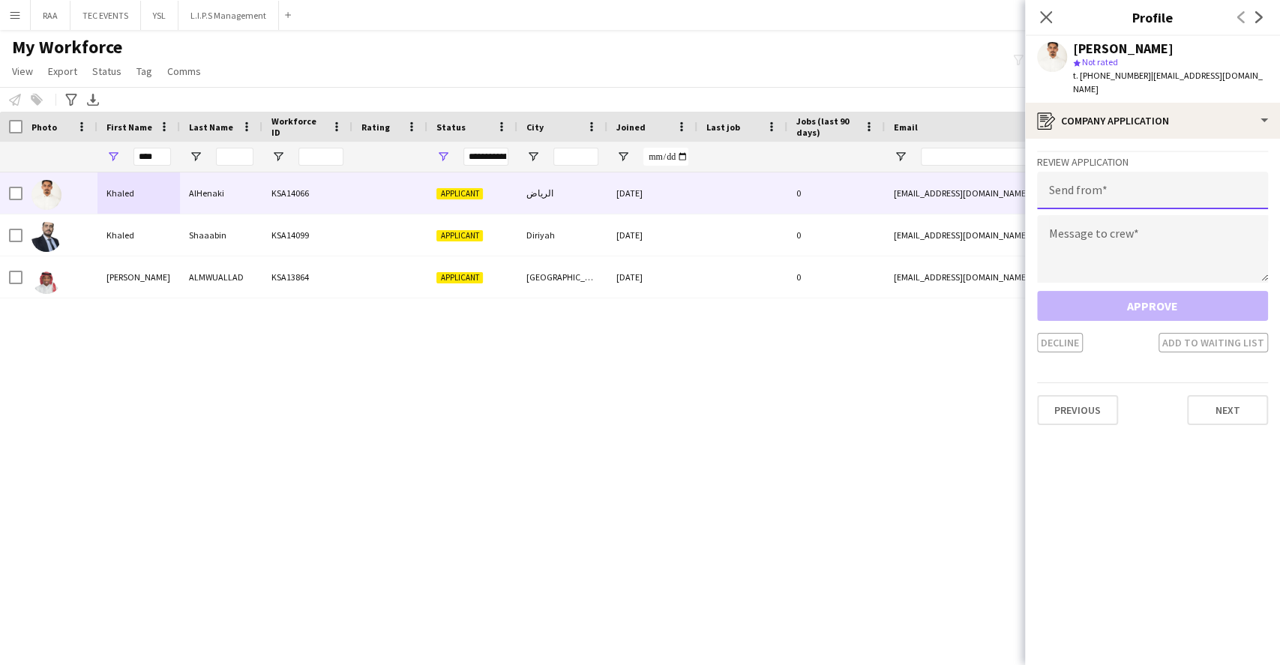
click at [1133, 184] on input "email" at bounding box center [1152, 190] width 231 height 37
paste input "**********"
type input "**********"
drag, startPoint x: 1131, startPoint y: 202, endPoint x: 1137, endPoint y: 214, distance: 13.4
click at [1131, 215] on textarea at bounding box center [1152, 248] width 231 height 67
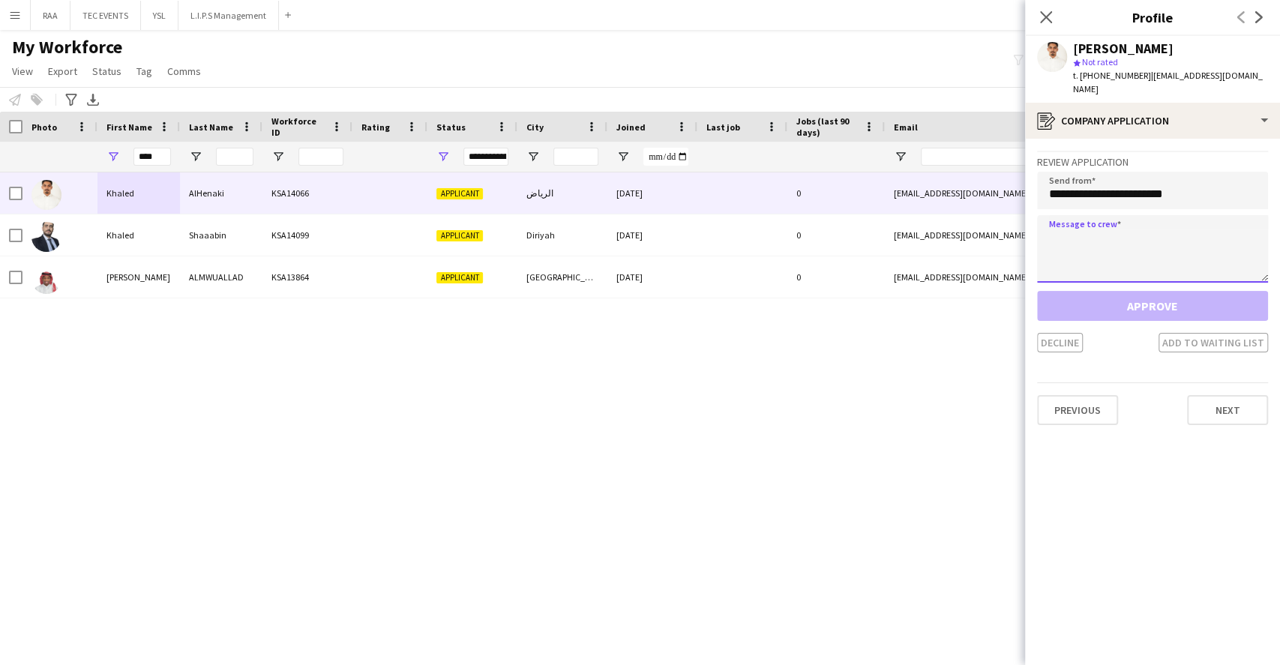
paste textarea "**********"
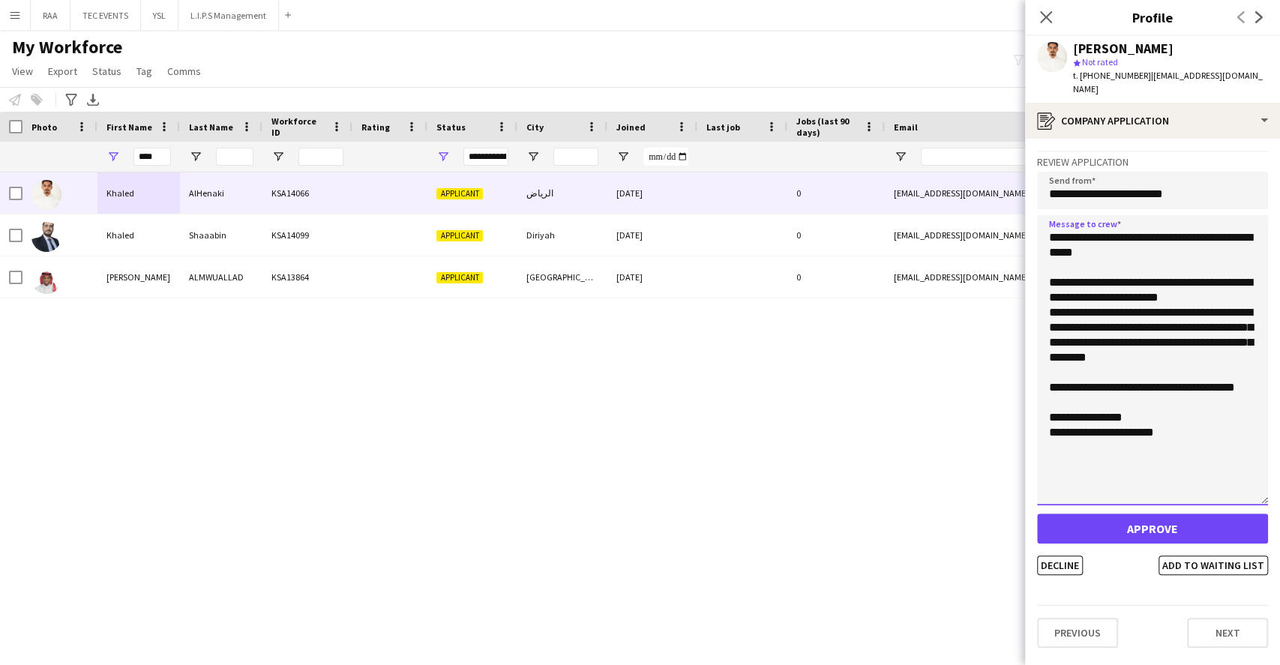
drag, startPoint x: 1265, startPoint y: 262, endPoint x: 1277, endPoint y: 442, distance: 180.3
click at [1277, 442] on app-crew-profile-application "**********" at bounding box center [1152, 402] width 255 height 526
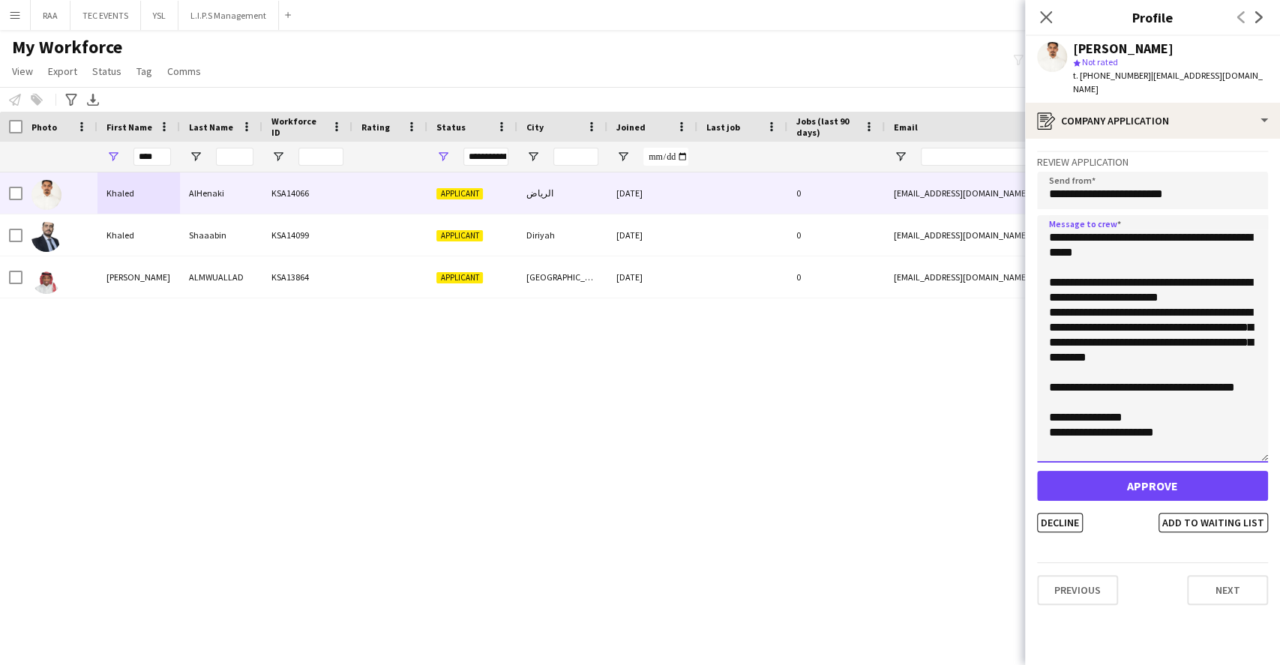
type textarea "**********"
click at [1163, 471] on button "Approve" at bounding box center [1152, 486] width 231 height 30
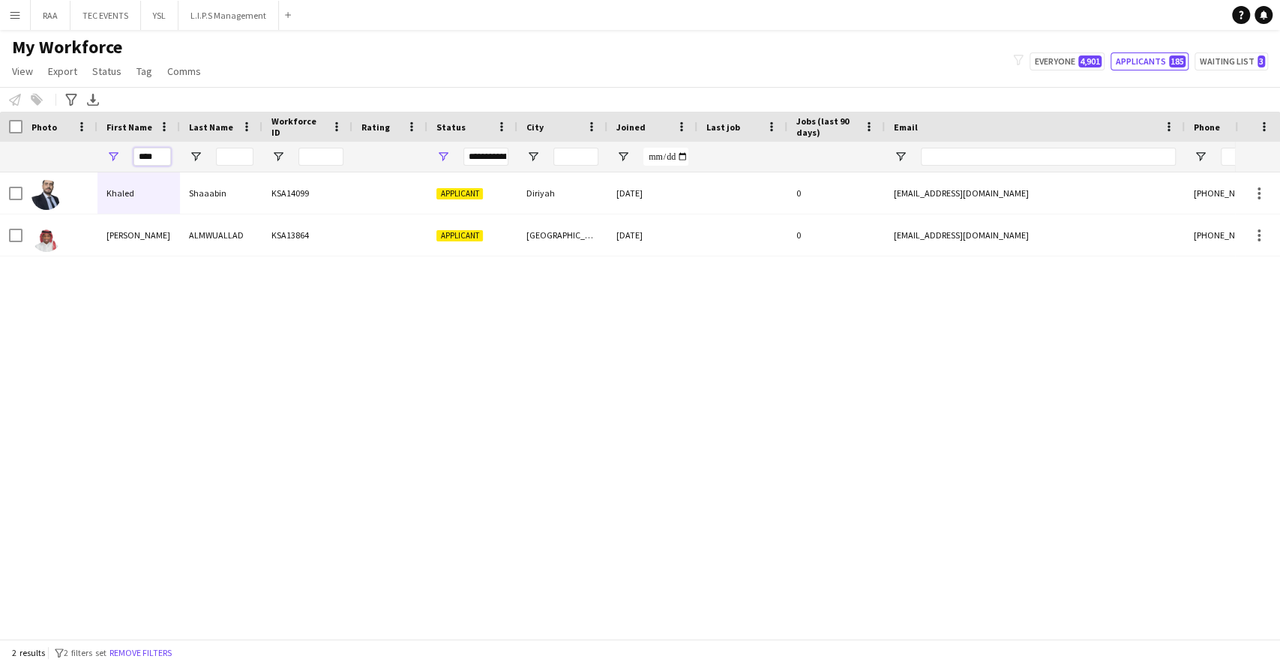
click at [154, 160] on input "****" at bounding box center [151, 157] width 37 height 18
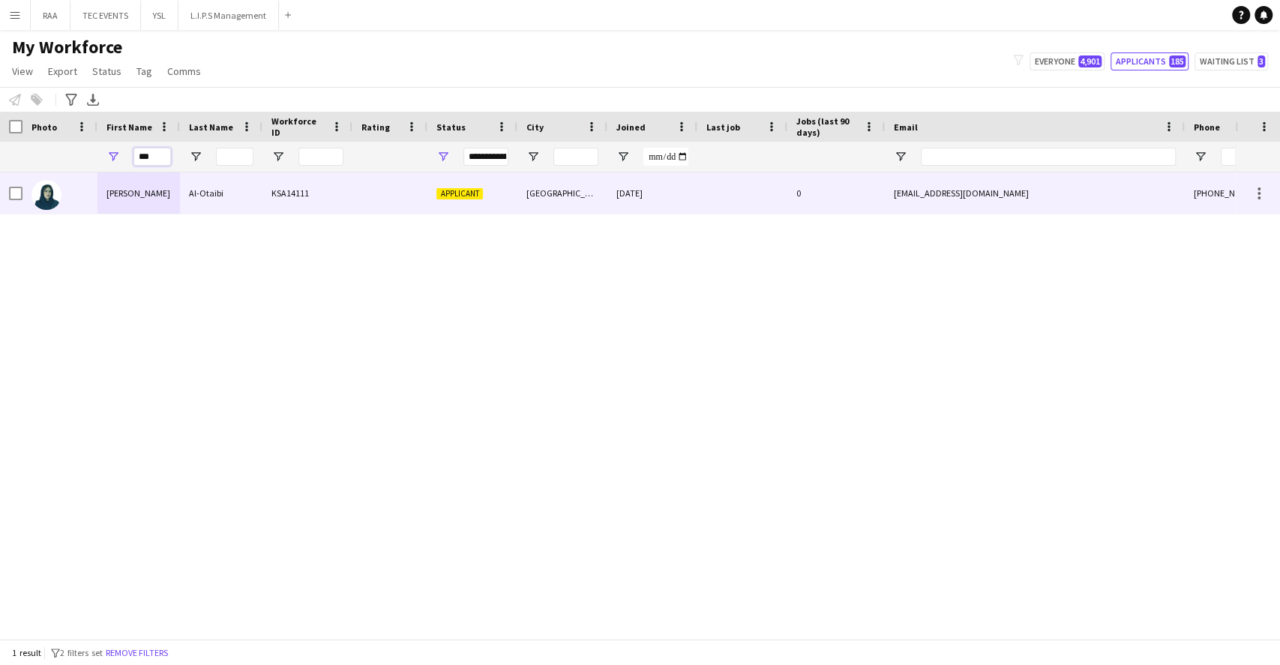
type input "***"
click at [217, 154] on input "Last Name Filter Input" at bounding box center [234, 157] width 37 height 18
click at [223, 187] on div "Al-Otaibi" at bounding box center [221, 192] width 82 height 41
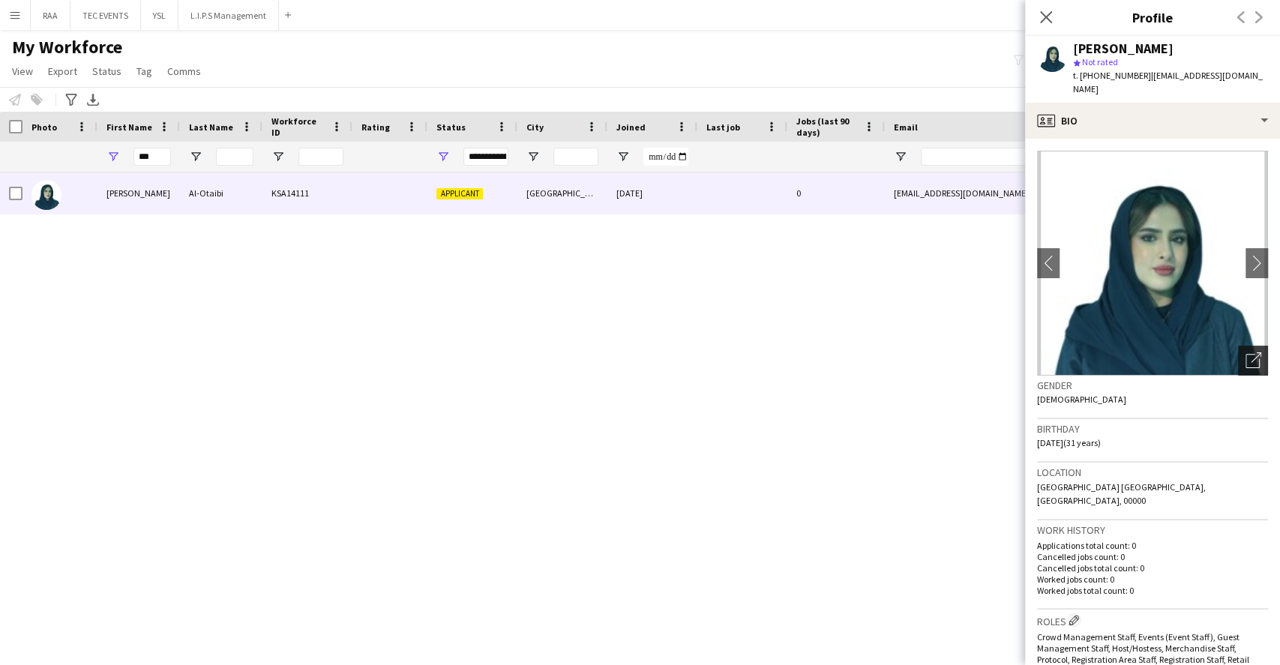
click at [1245, 352] on icon "Open photos pop-in" at bounding box center [1253, 360] width 16 height 16
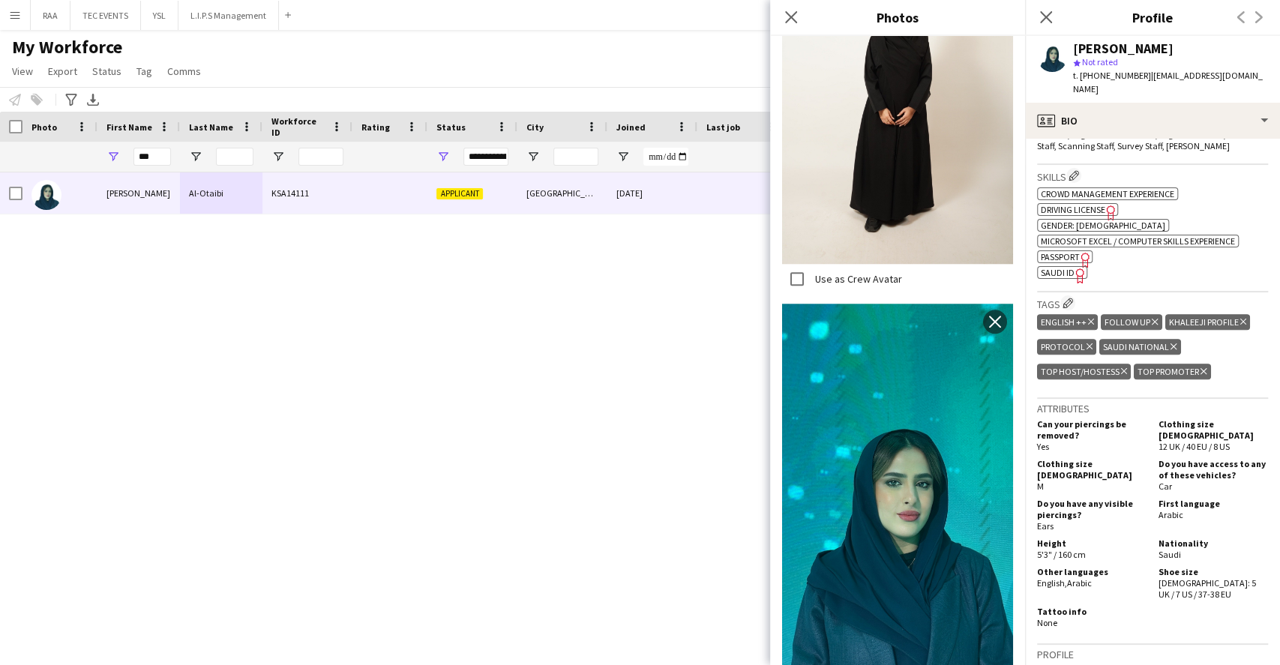
scroll to position [400, 0]
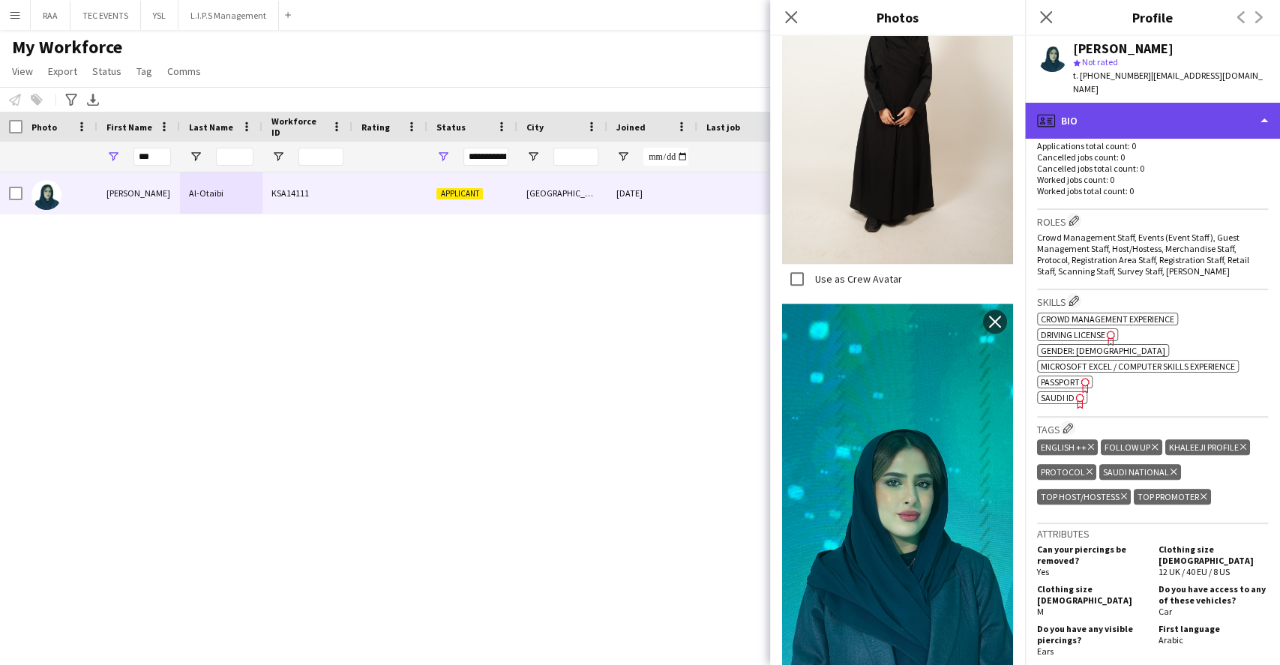
click at [1187, 122] on div "profile Bio" at bounding box center [1152, 121] width 255 height 36
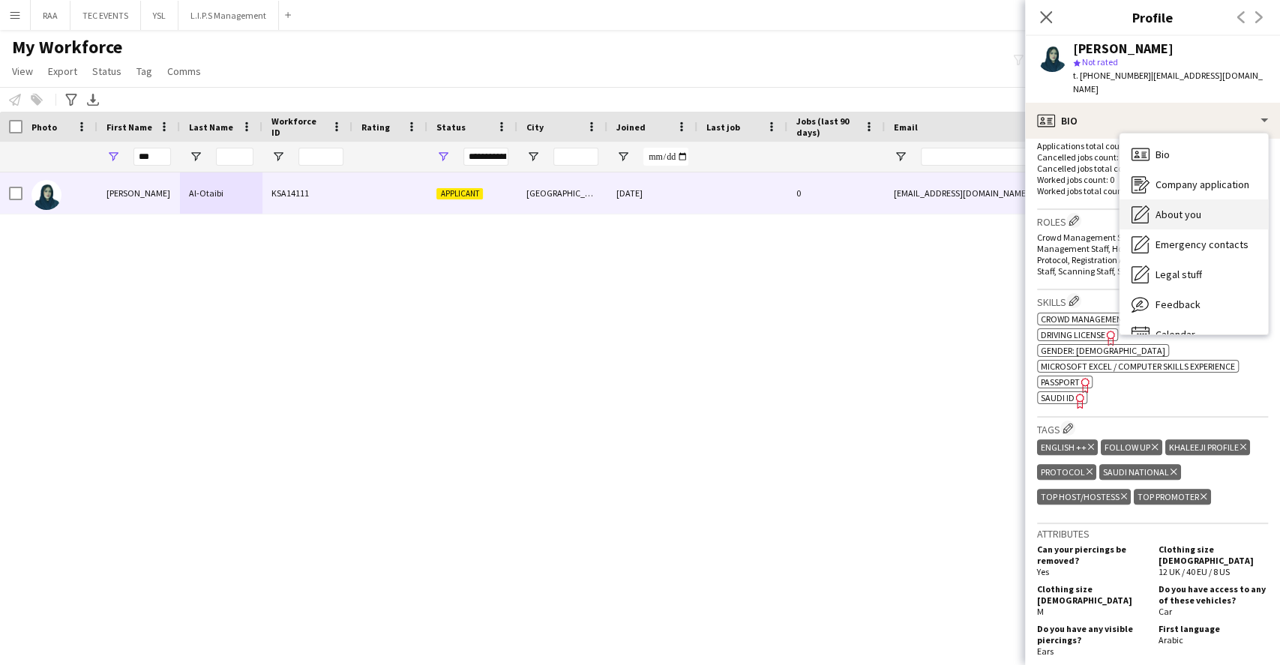
click at [1186, 208] on span "About you" at bounding box center [1178, 214] width 46 height 13
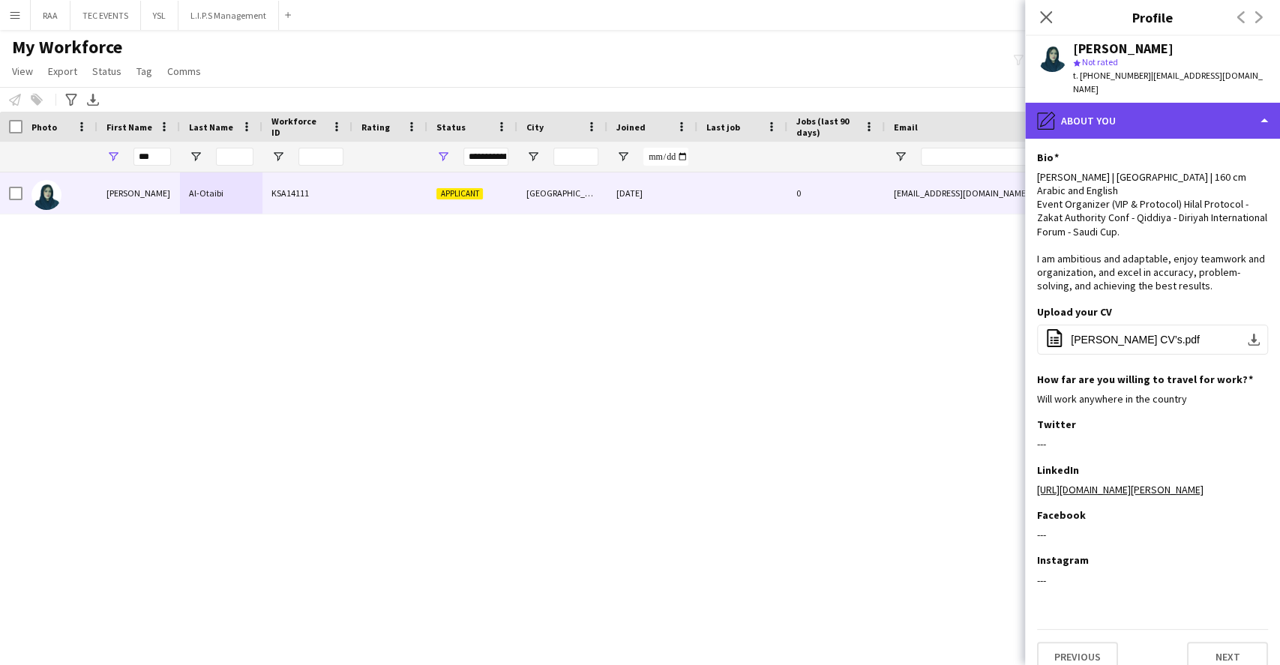
click at [1191, 133] on div "pencil4 About you" at bounding box center [1152, 121] width 255 height 36
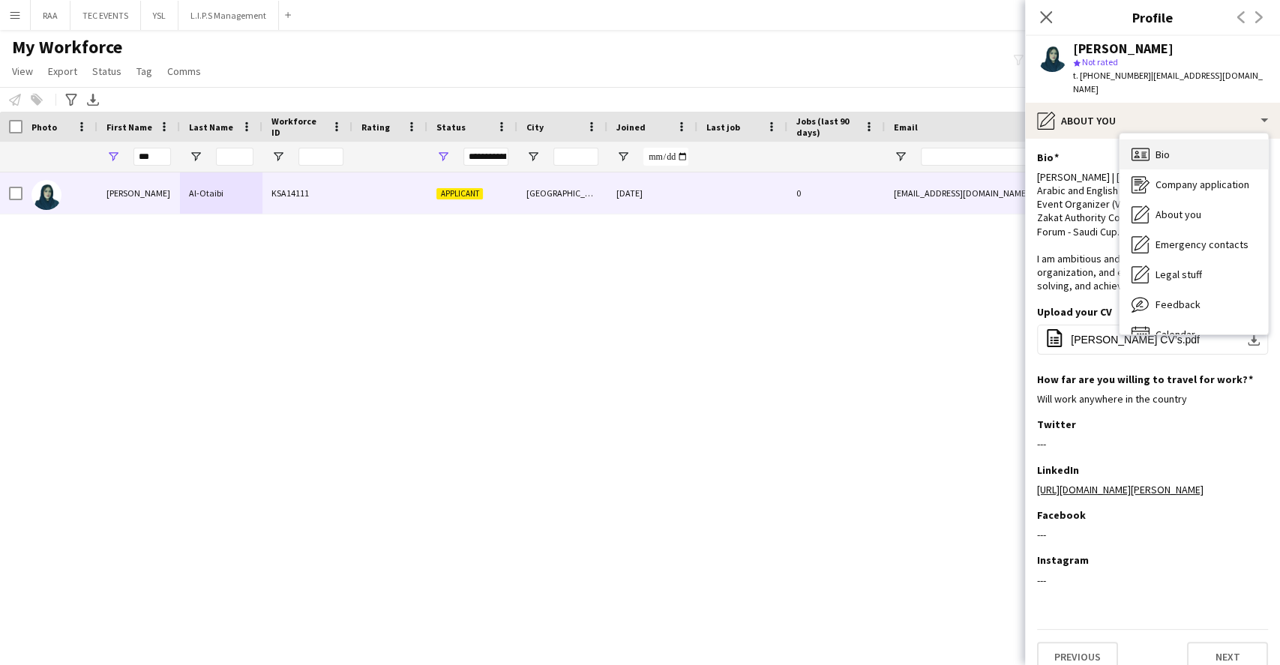
click at [1155, 148] on span "Bio" at bounding box center [1162, 154] width 14 height 13
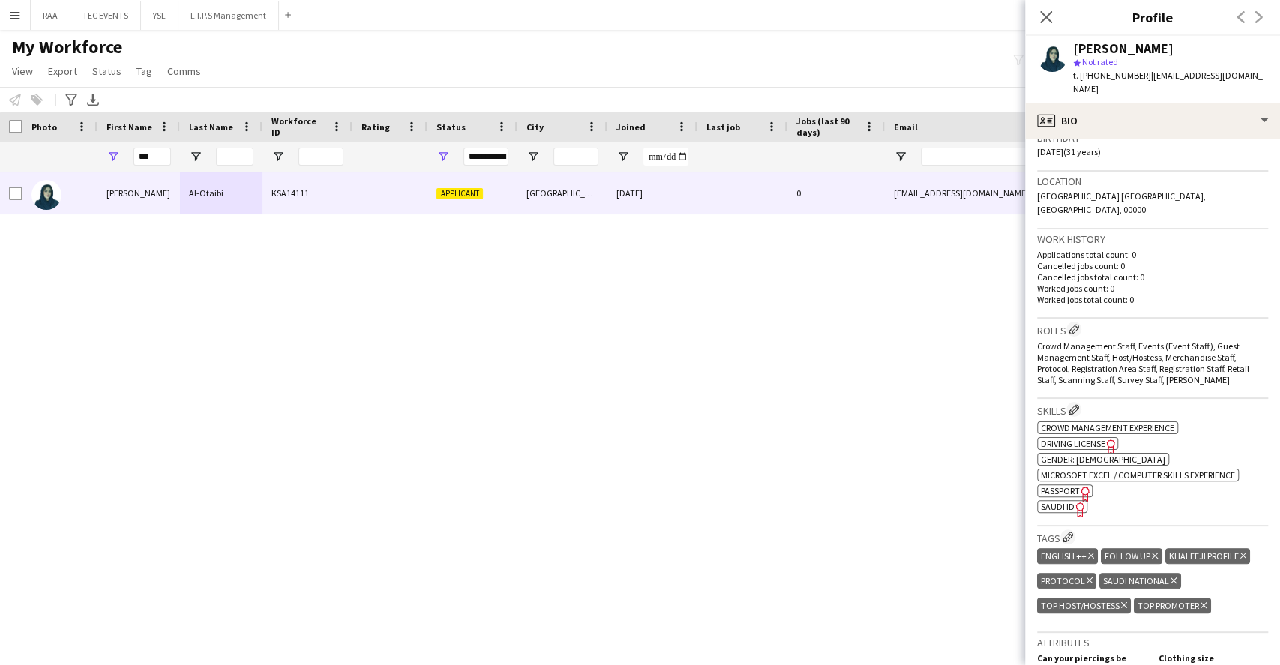
scroll to position [300, 0]
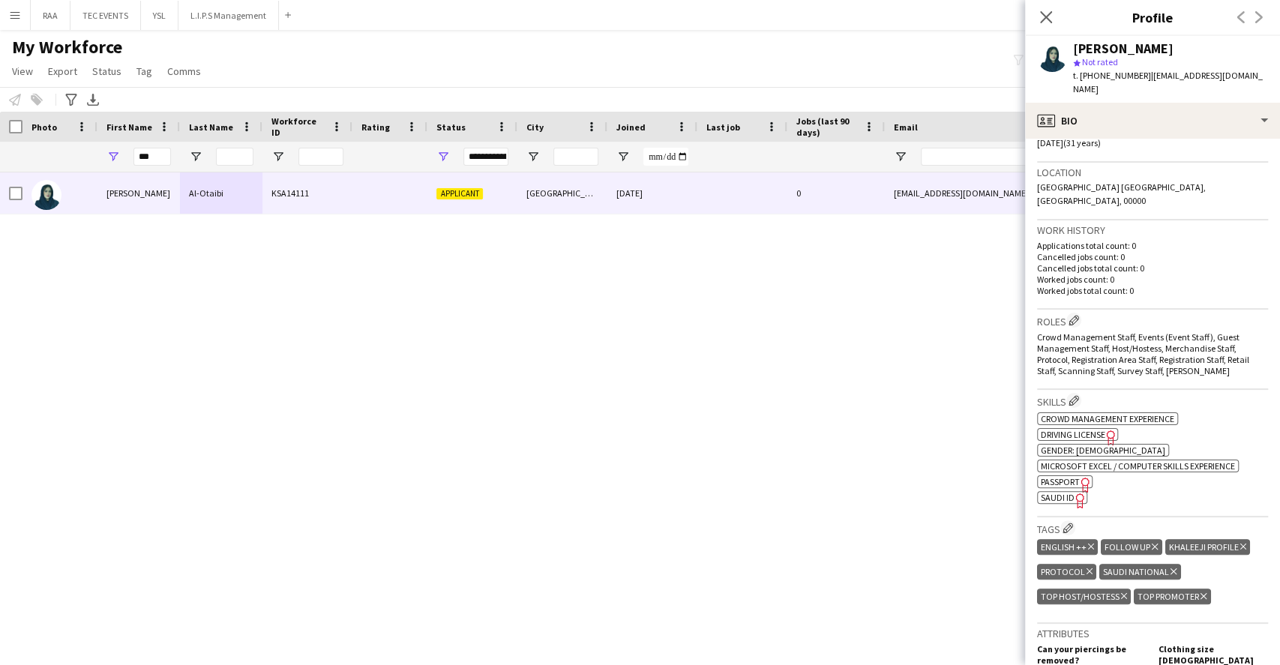
click at [1152, 543] on icon at bounding box center [1154, 546] width 6 height 6
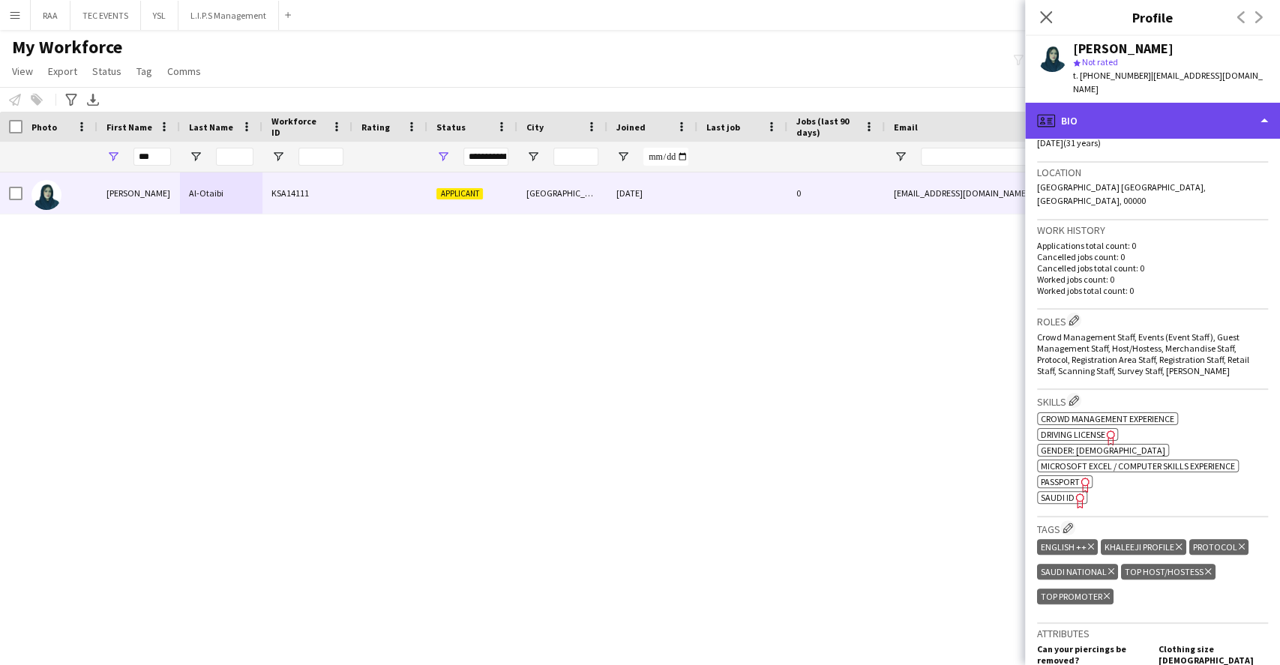
click at [1181, 127] on div "profile Bio" at bounding box center [1152, 121] width 255 height 36
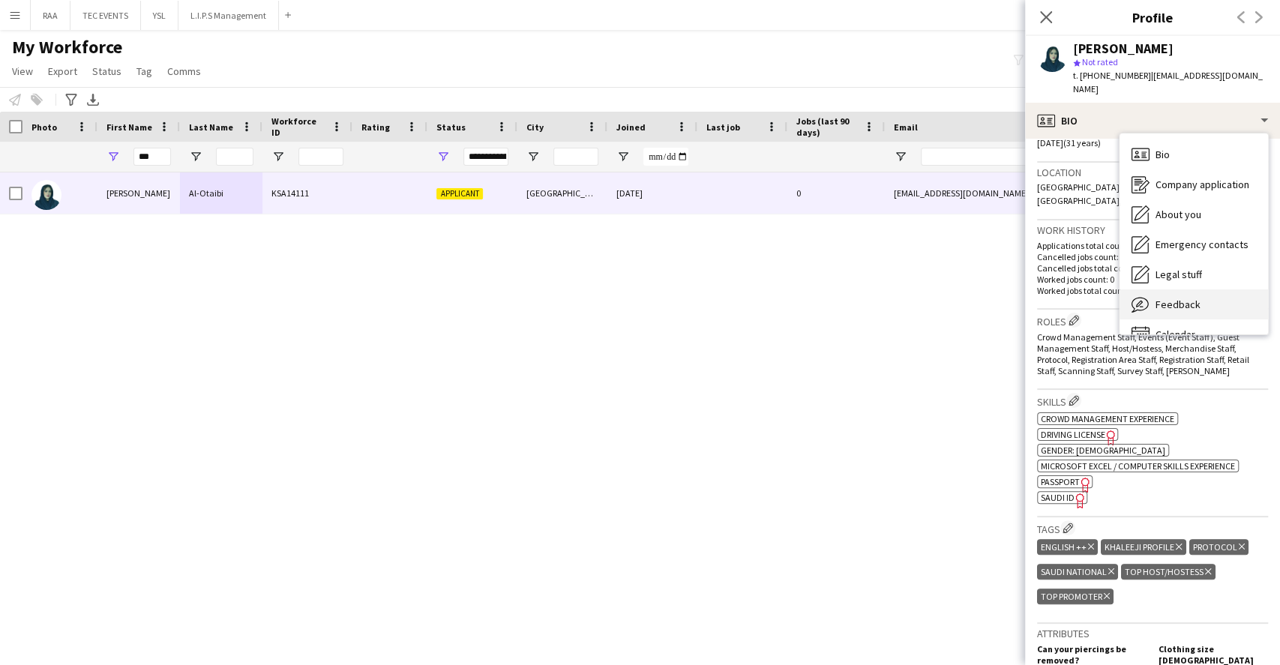
click at [1227, 300] on div "Feedback Feedback" at bounding box center [1193, 304] width 148 height 30
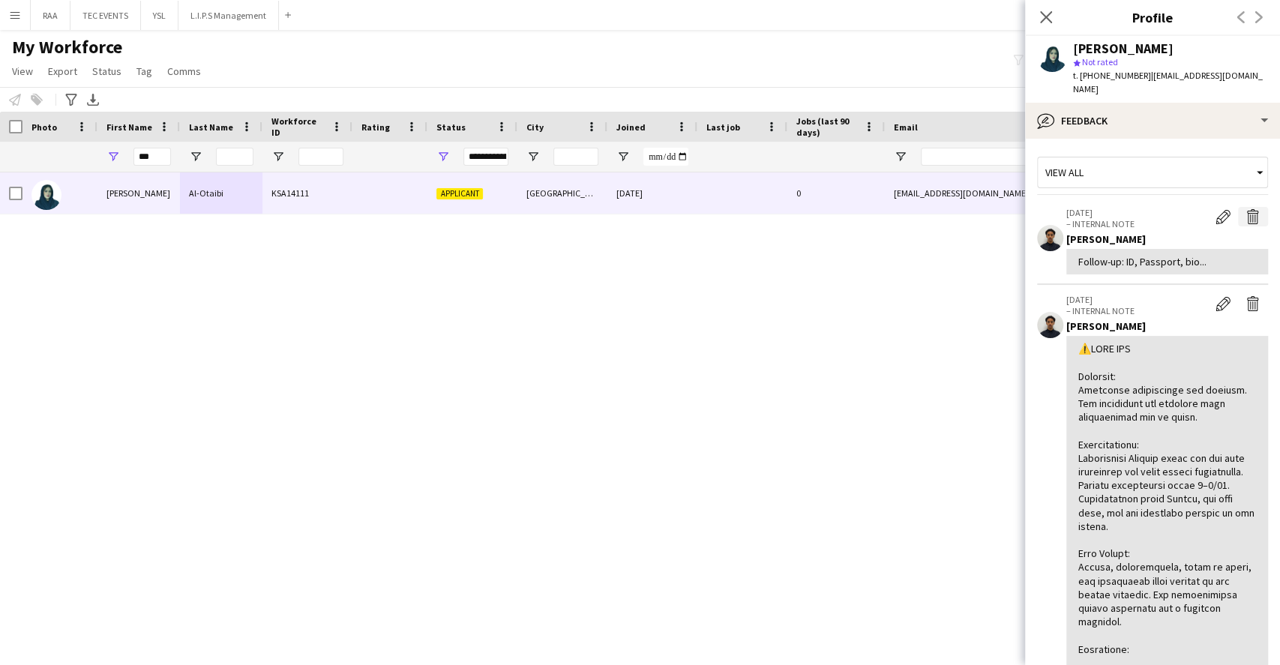
click at [1245, 217] on app-icon "Delete internal note" at bounding box center [1252, 216] width 15 height 15
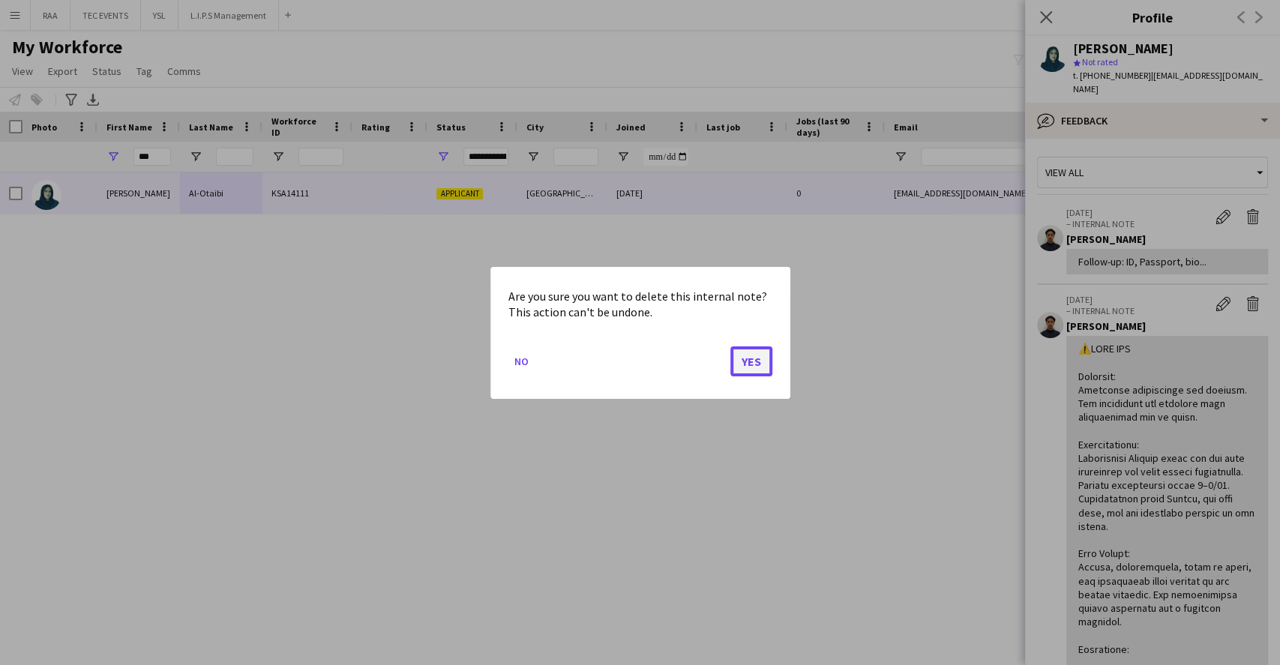
click at [768, 353] on button "Yes" at bounding box center [751, 361] width 42 height 30
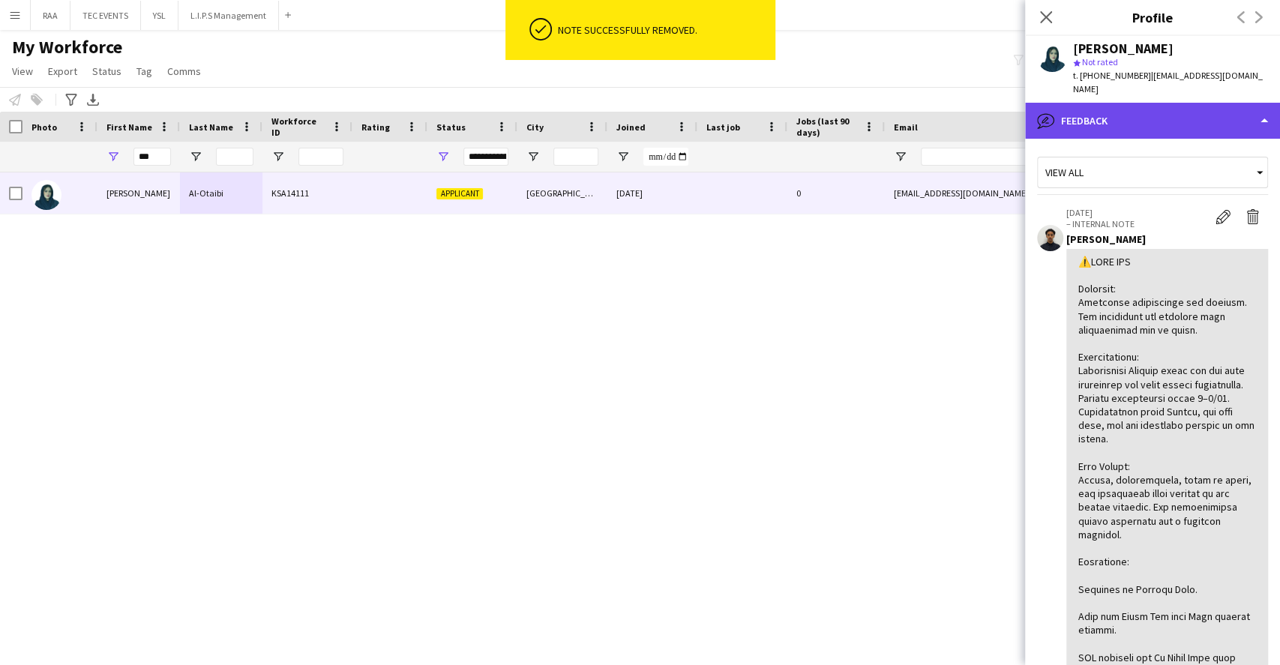
click at [1154, 118] on div "bubble-pencil Feedback" at bounding box center [1152, 121] width 255 height 36
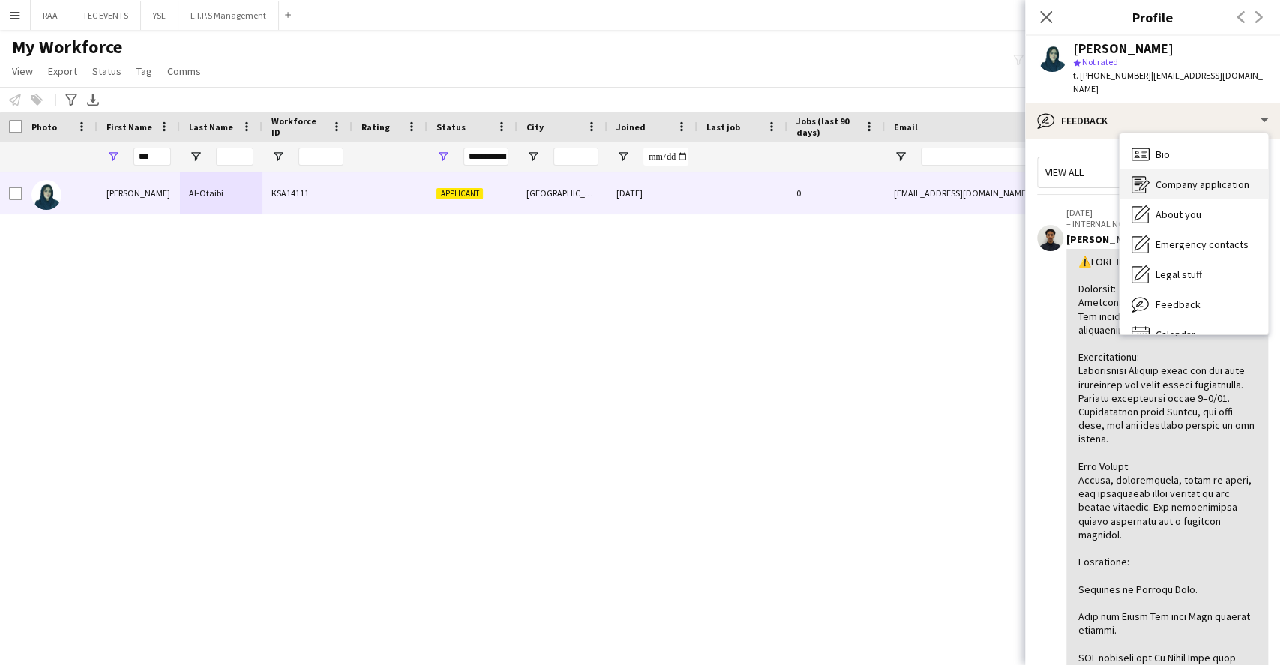
click at [1193, 190] on span "Company application" at bounding box center [1202, 184] width 94 height 13
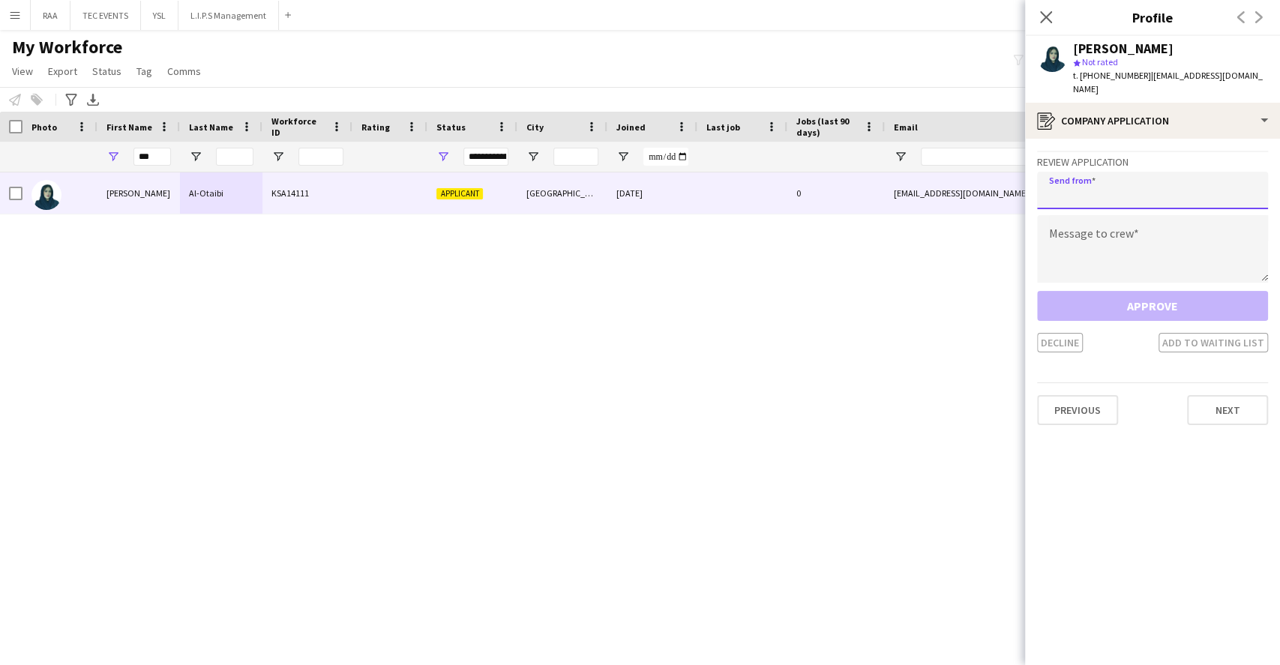
click at [1160, 196] on input "email" at bounding box center [1152, 190] width 231 height 37
paste input "**********"
type input "**********"
click at [1155, 219] on textarea at bounding box center [1152, 248] width 231 height 67
paste textarea "**********"
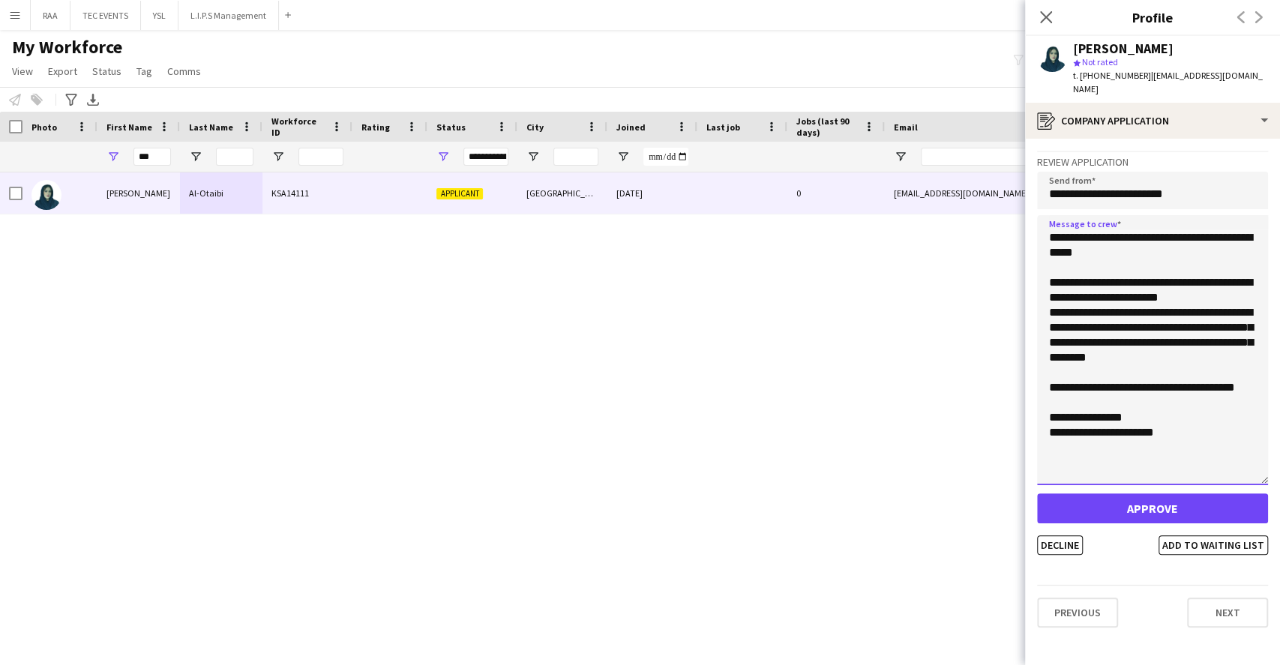
scroll to position [0, 0]
drag, startPoint x: 1265, startPoint y: 276, endPoint x: 1241, endPoint y: 488, distance: 213.5
click at [1241, 485] on textarea "**********" at bounding box center [1152, 350] width 231 height 270
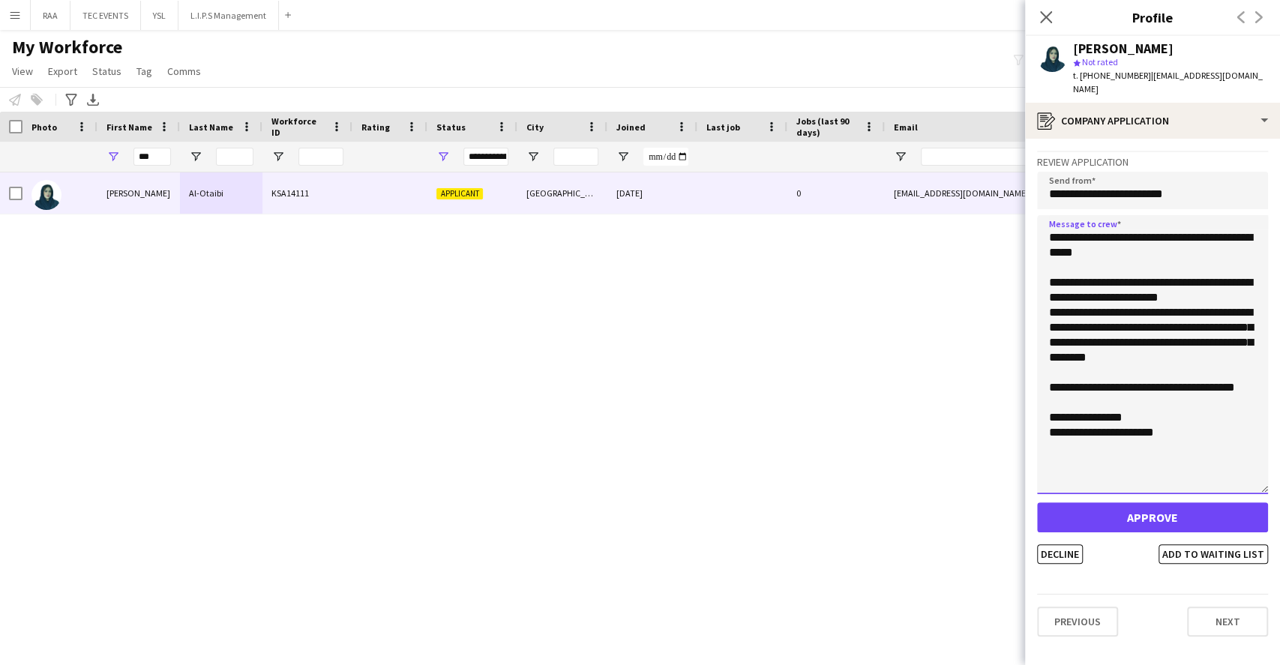
type textarea "**********"
click at [1169, 513] on button "Approve" at bounding box center [1152, 517] width 231 height 30
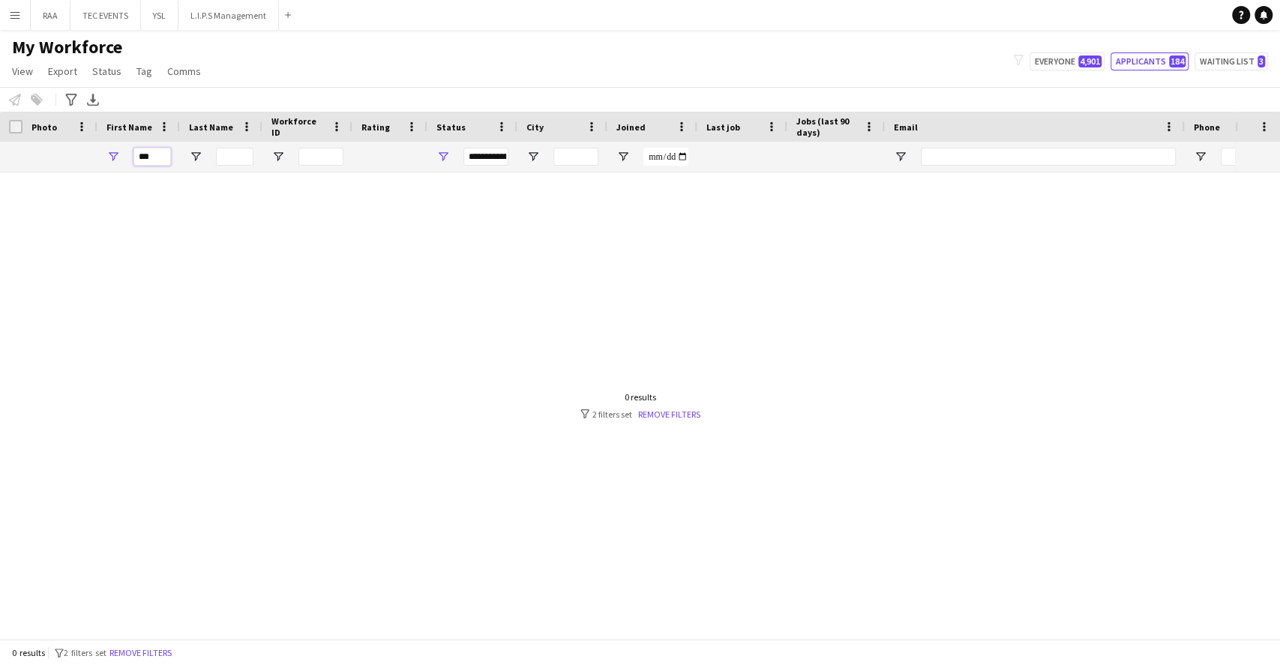
click at [164, 155] on input "***" at bounding box center [151, 157] width 37 height 18
type input "*"
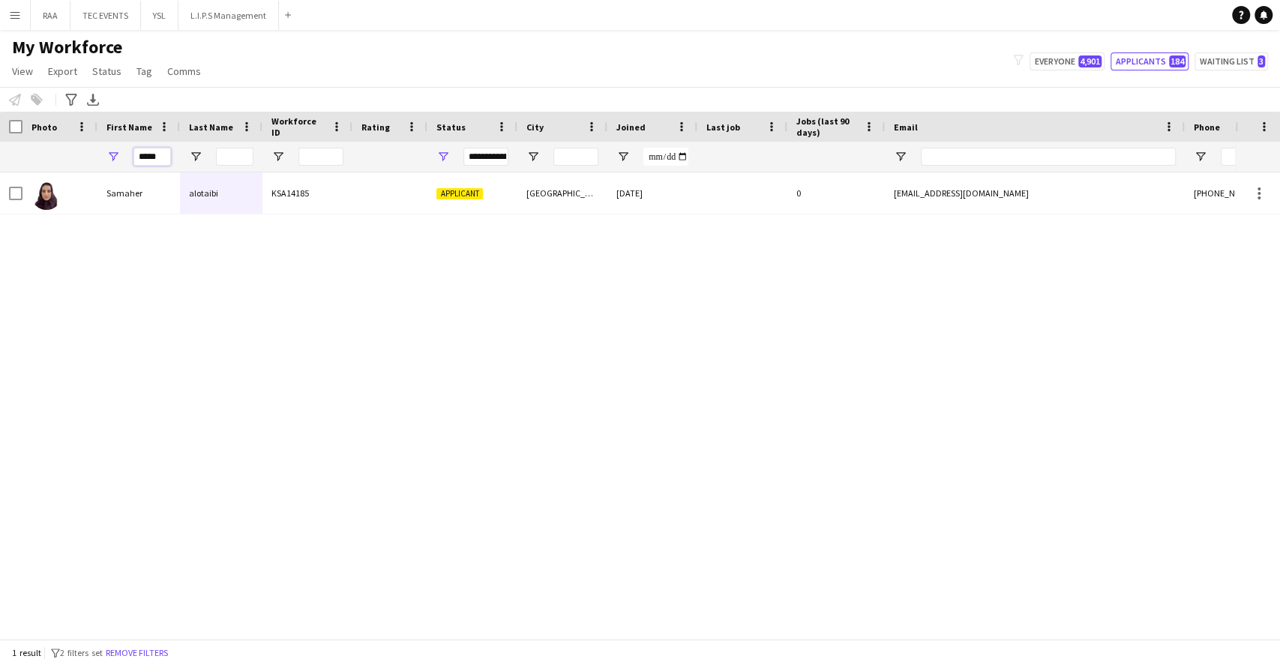
type input "*****"
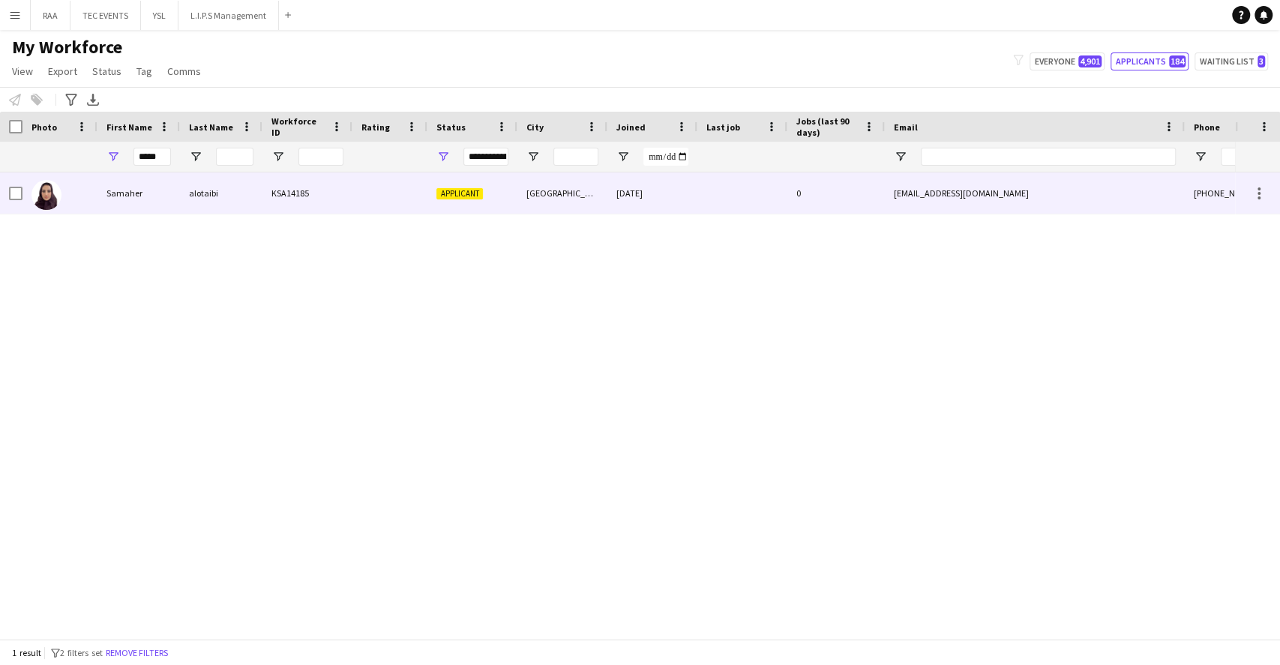
click at [166, 202] on div "Samaher" at bounding box center [138, 192] width 82 height 41
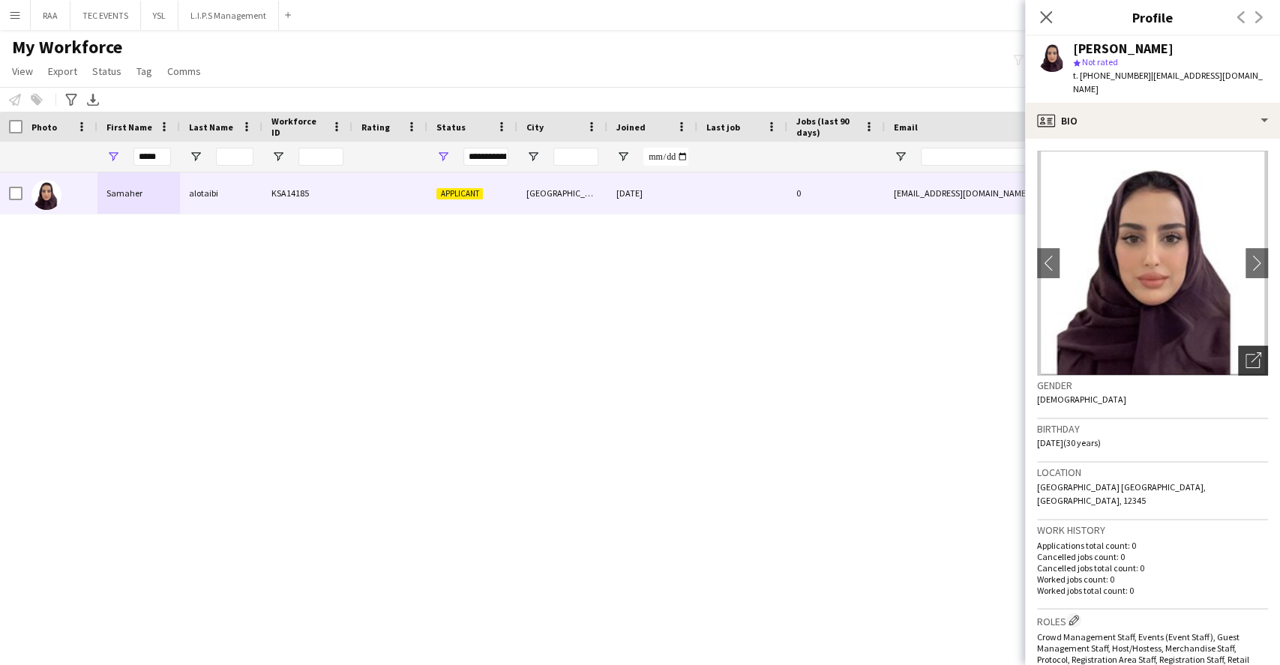
click at [1238, 359] on div "Open photos pop-in" at bounding box center [1253, 361] width 30 height 30
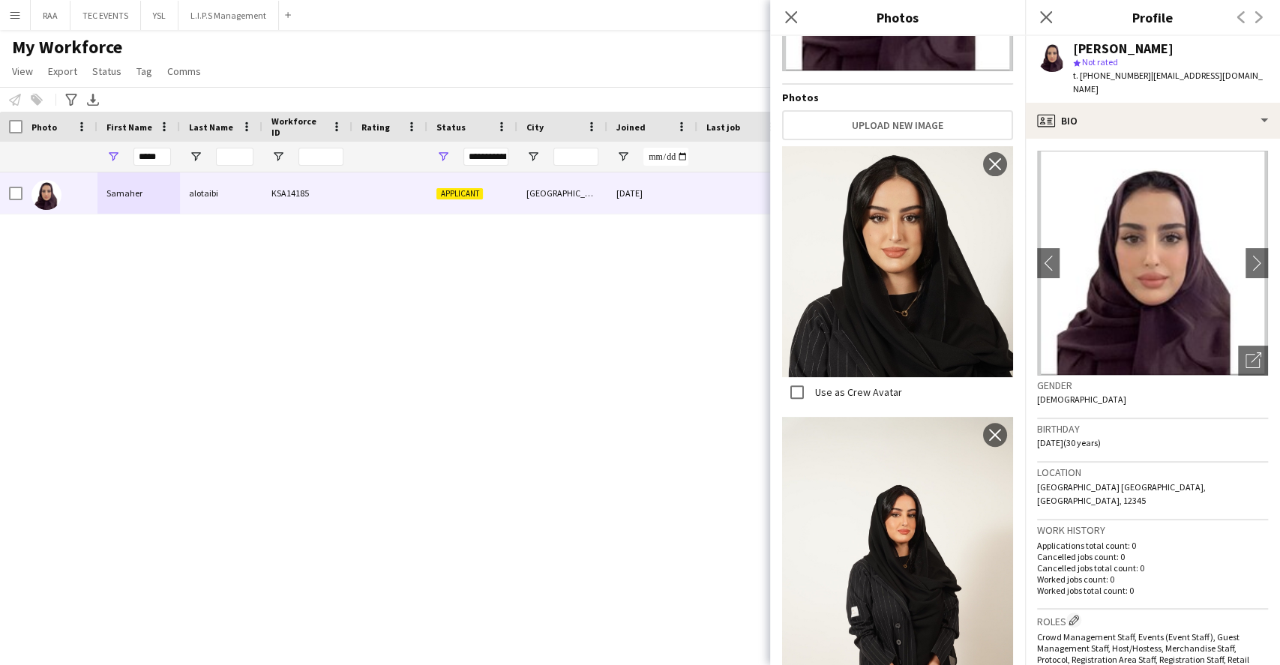
scroll to position [298, 0]
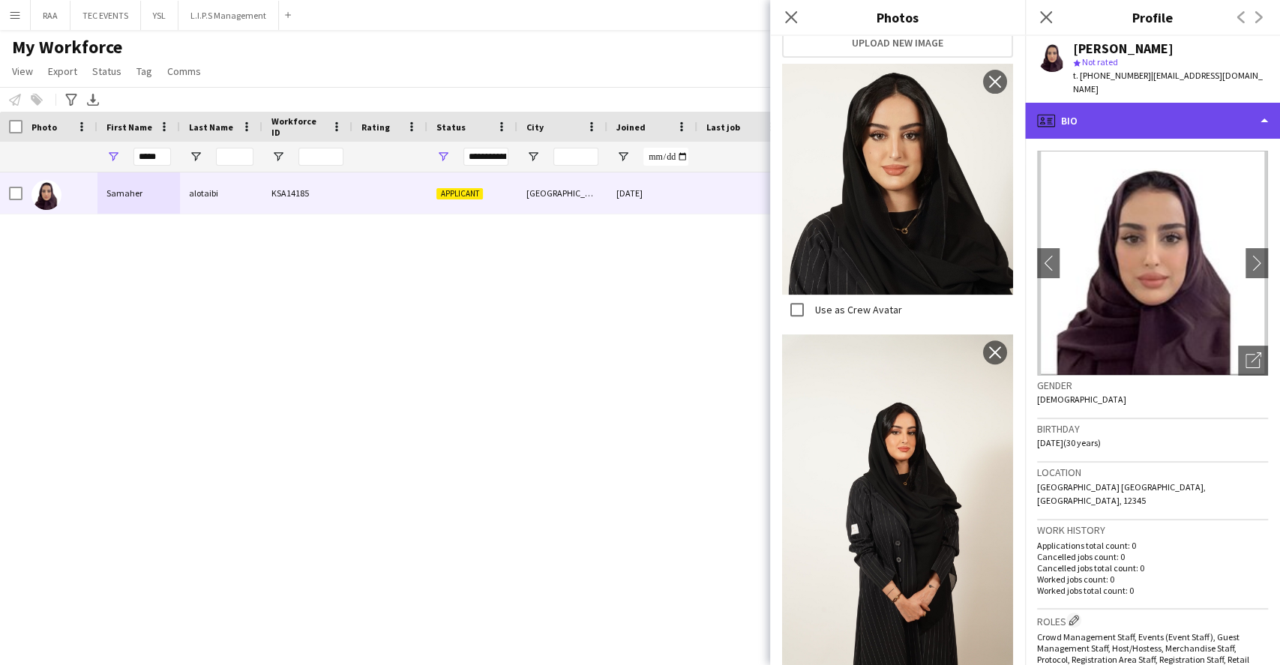
click at [1151, 115] on div "profile Bio" at bounding box center [1152, 121] width 255 height 36
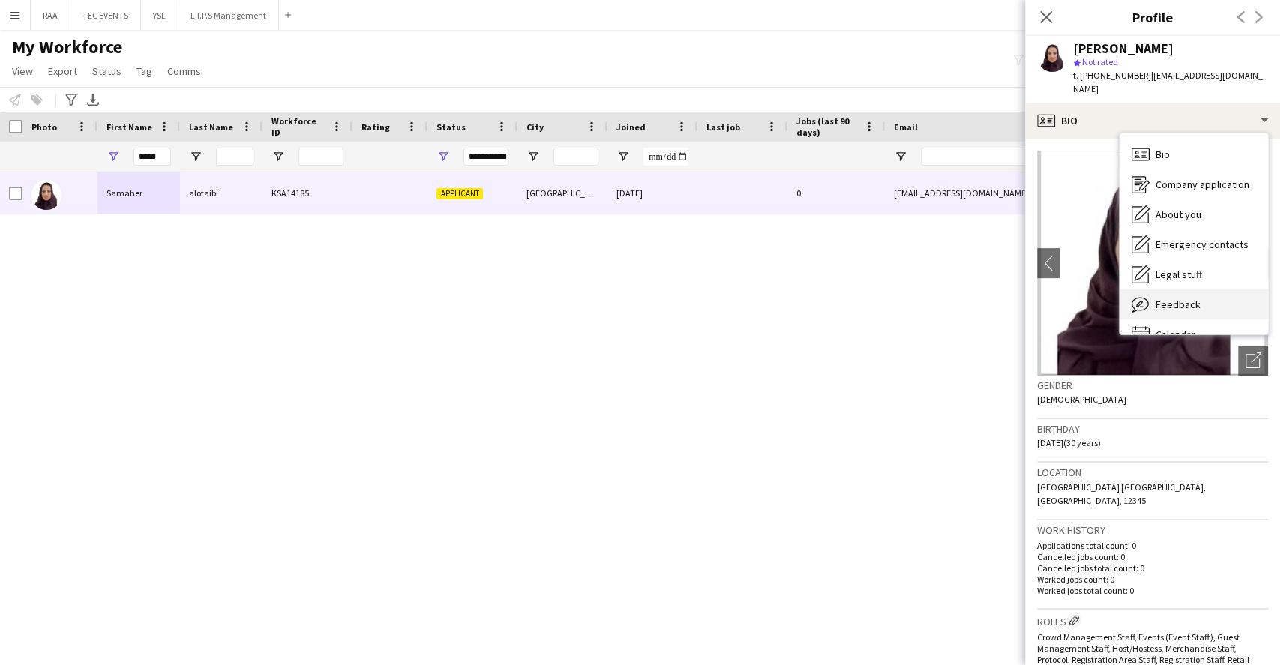
click at [1247, 310] on div "Feedback Feedback" at bounding box center [1193, 304] width 148 height 30
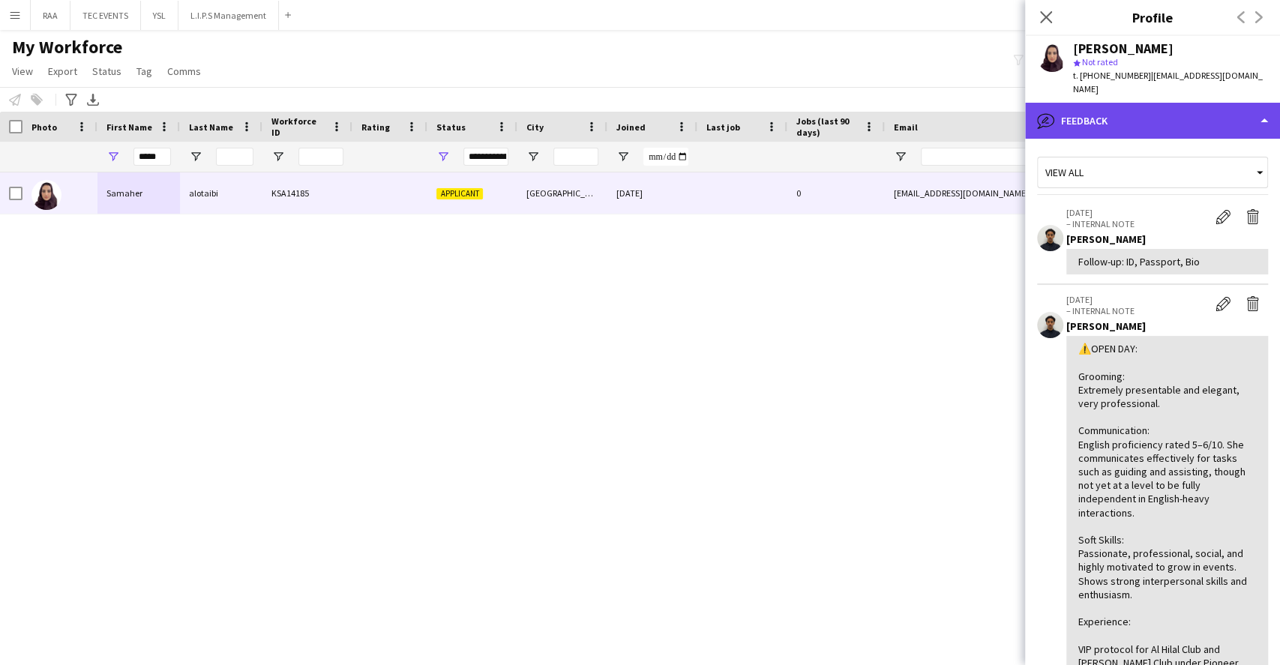
click at [1193, 135] on div "bubble-pencil Feedback" at bounding box center [1152, 121] width 255 height 36
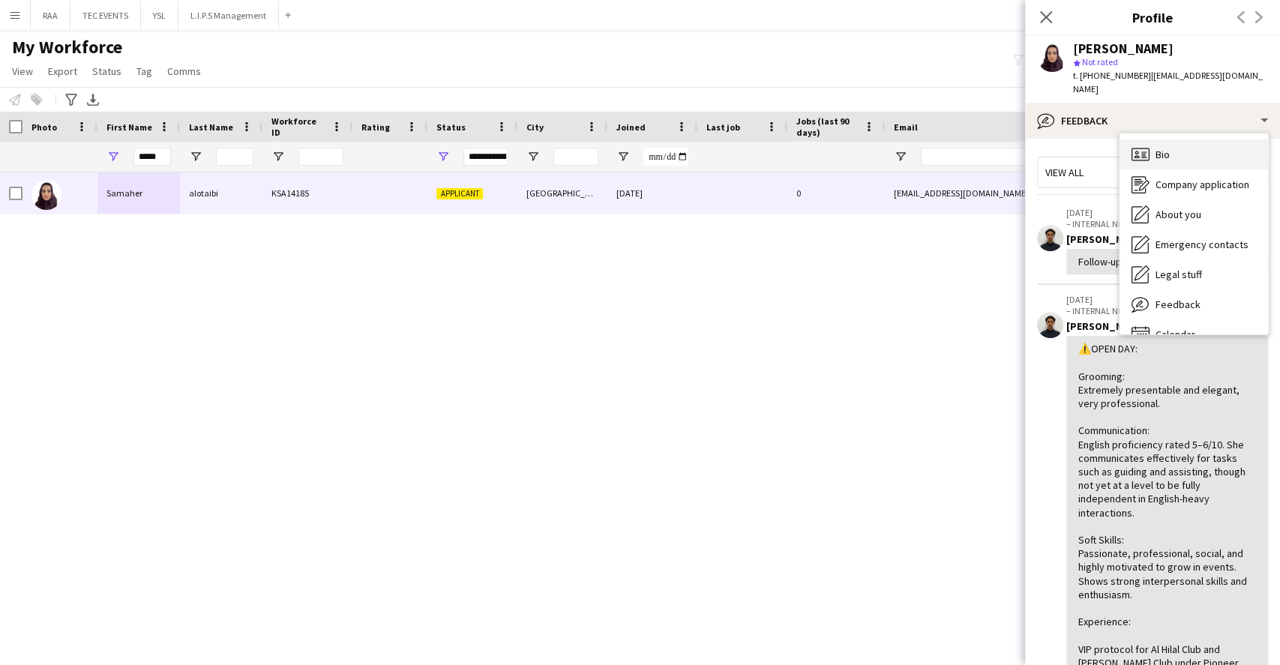
click at [1205, 157] on div "Bio Bio" at bounding box center [1193, 154] width 148 height 30
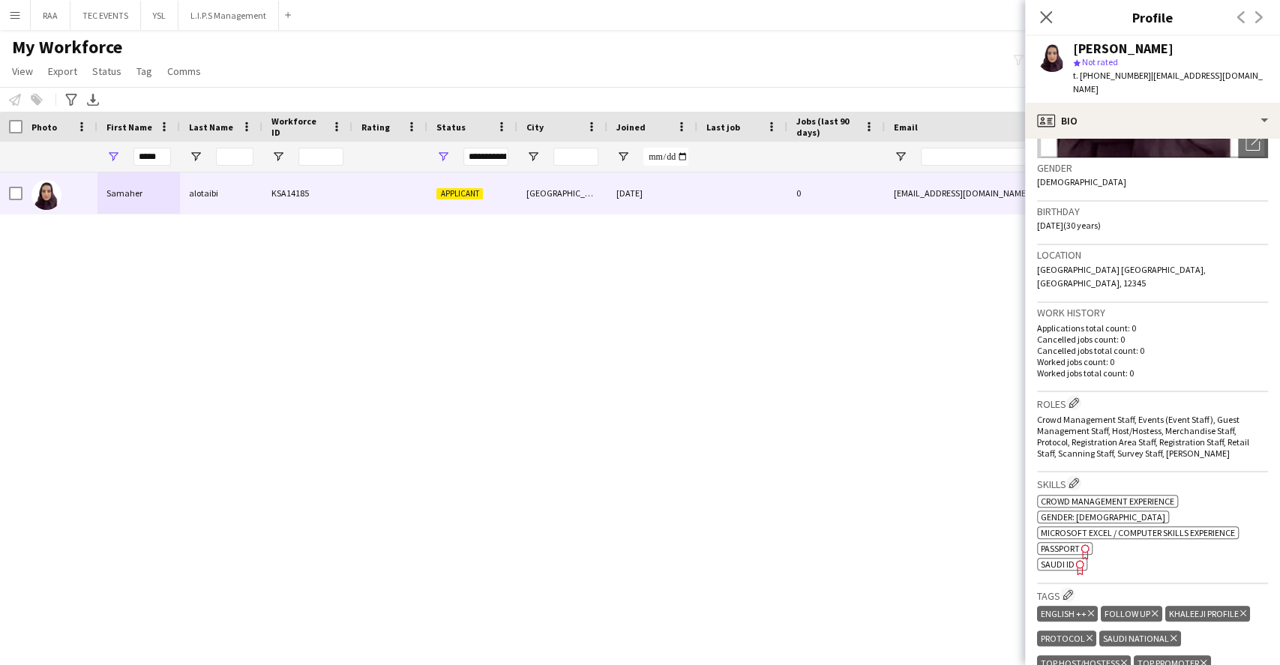
scroll to position [400, 0]
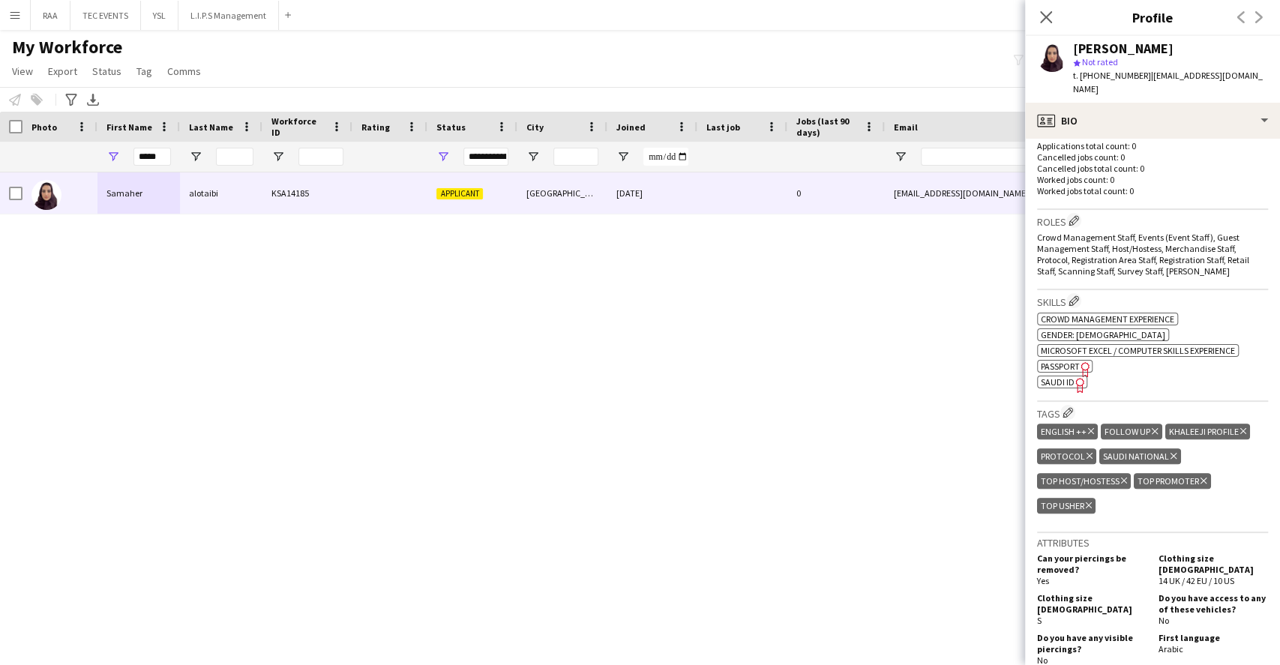
click at [1152, 427] on icon "Delete tag" at bounding box center [1154, 431] width 6 height 9
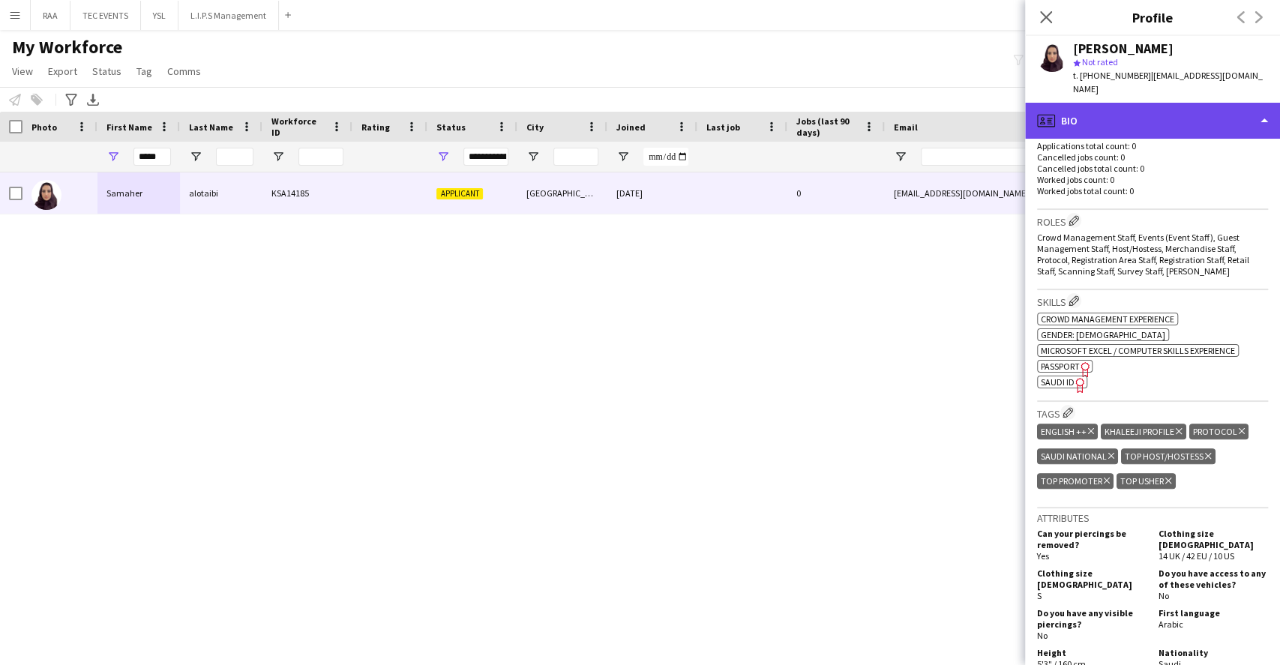
click at [1145, 123] on div "profile Bio" at bounding box center [1152, 121] width 255 height 36
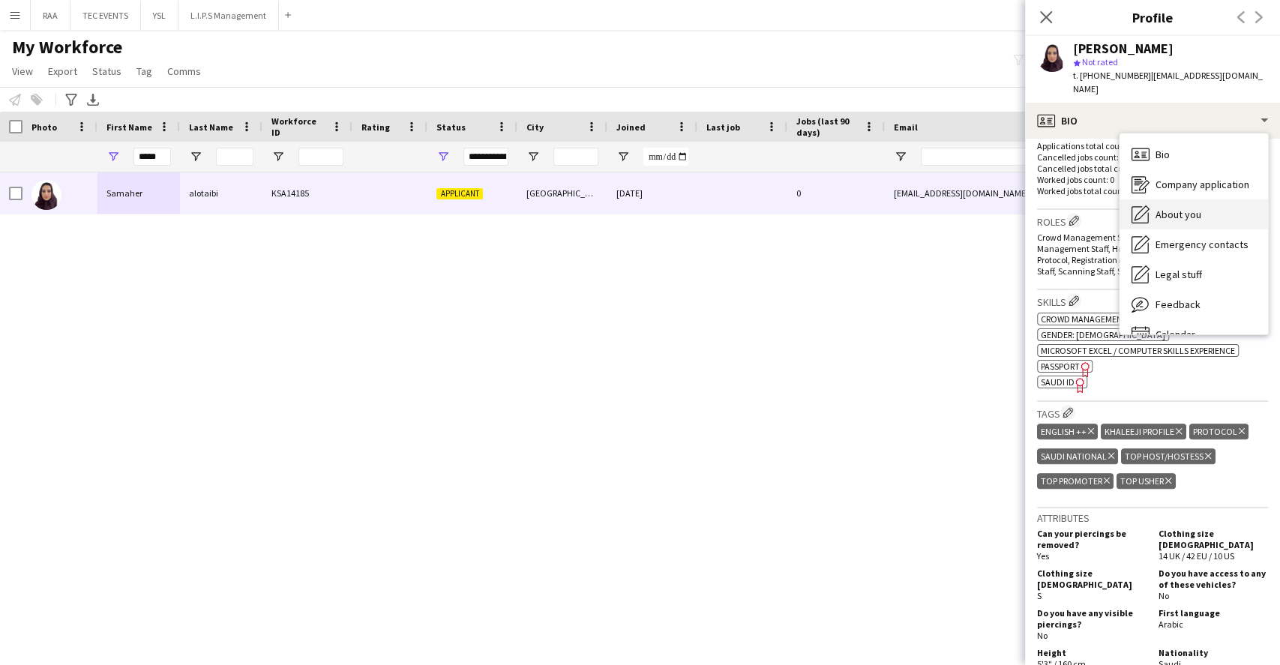
click at [1193, 208] on span "About you" at bounding box center [1178, 214] width 46 height 13
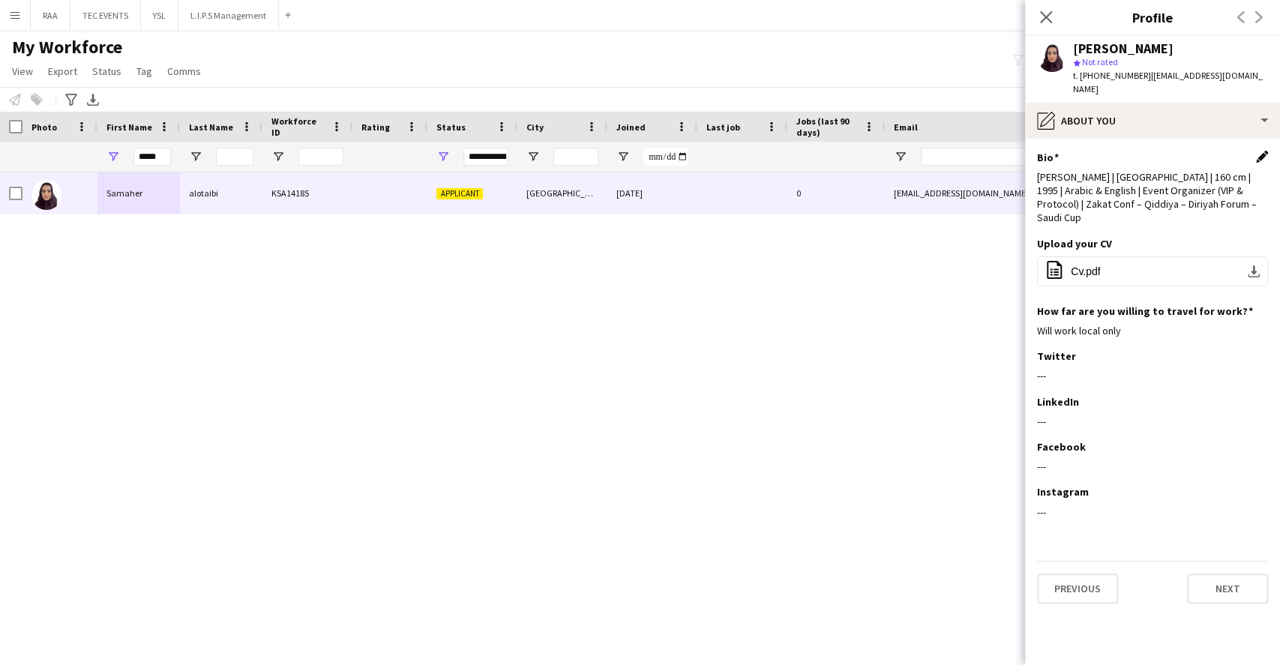
click at [1259, 158] on app-icon "Edit this field" at bounding box center [1262, 157] width 12 height 12
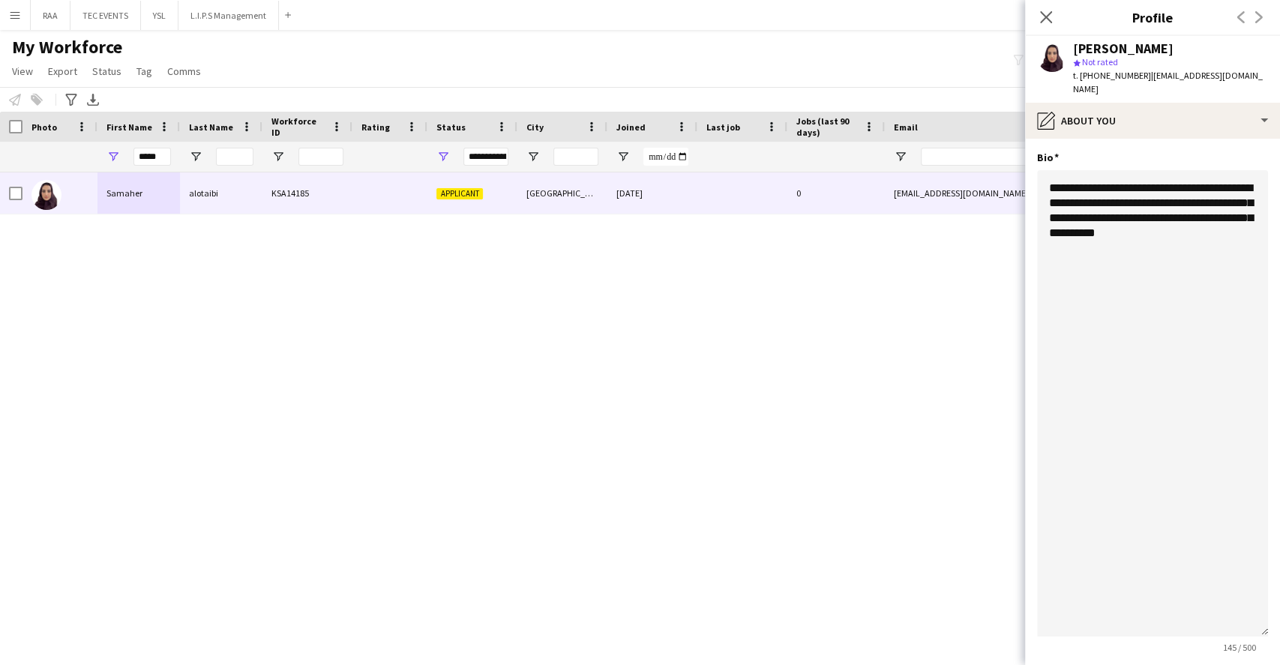
drag, startPoint x: 1250, startPoint y: 249, endPoint x: 1270, endPoint y: 589, distance: 340.9
click at [1278, 651] on app-section-data-types "**********" at bounding box center [1152, 402] width 255 height 526
drag, startPoint x: 1243, startPoint y: 235, endPoint x: 1002, endPoint y: 153, distance: 254.4
click at [1002, 153] on body "Menu Boards Boards Boards All jobs Status Workforce Workforce My Workforce Recr…" at bounding box center [640, 332] width 1280 height 665
paste textarea "**********"
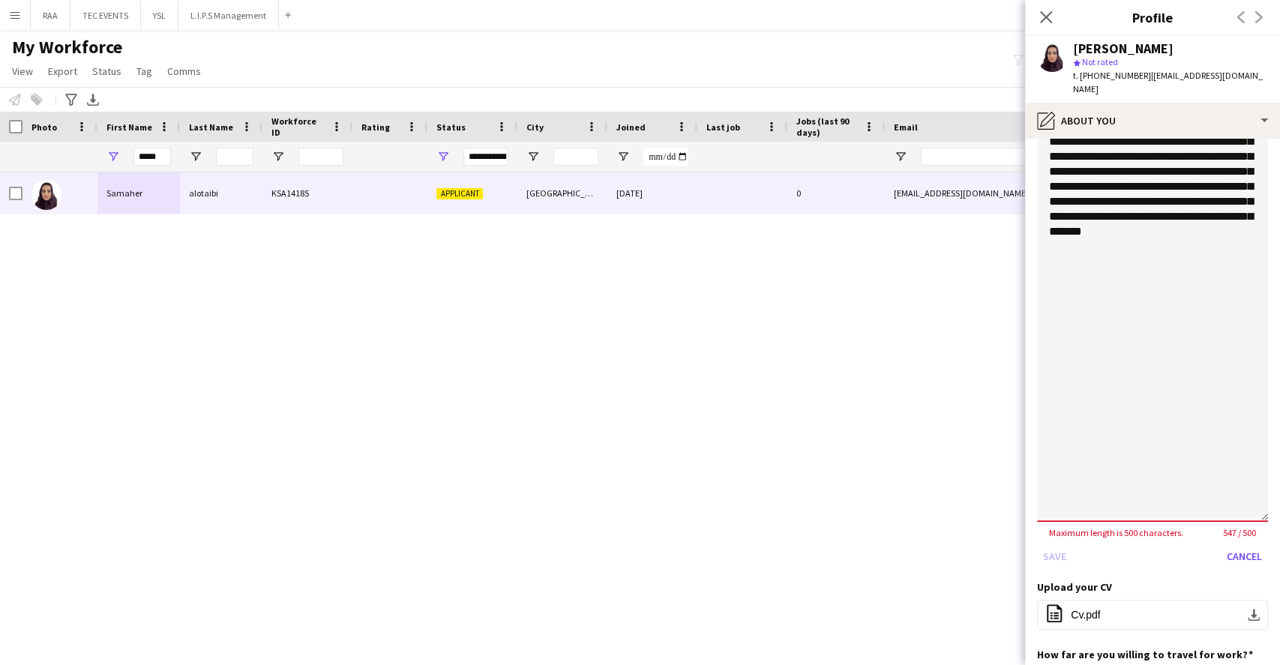
scroll to position [0, 0]
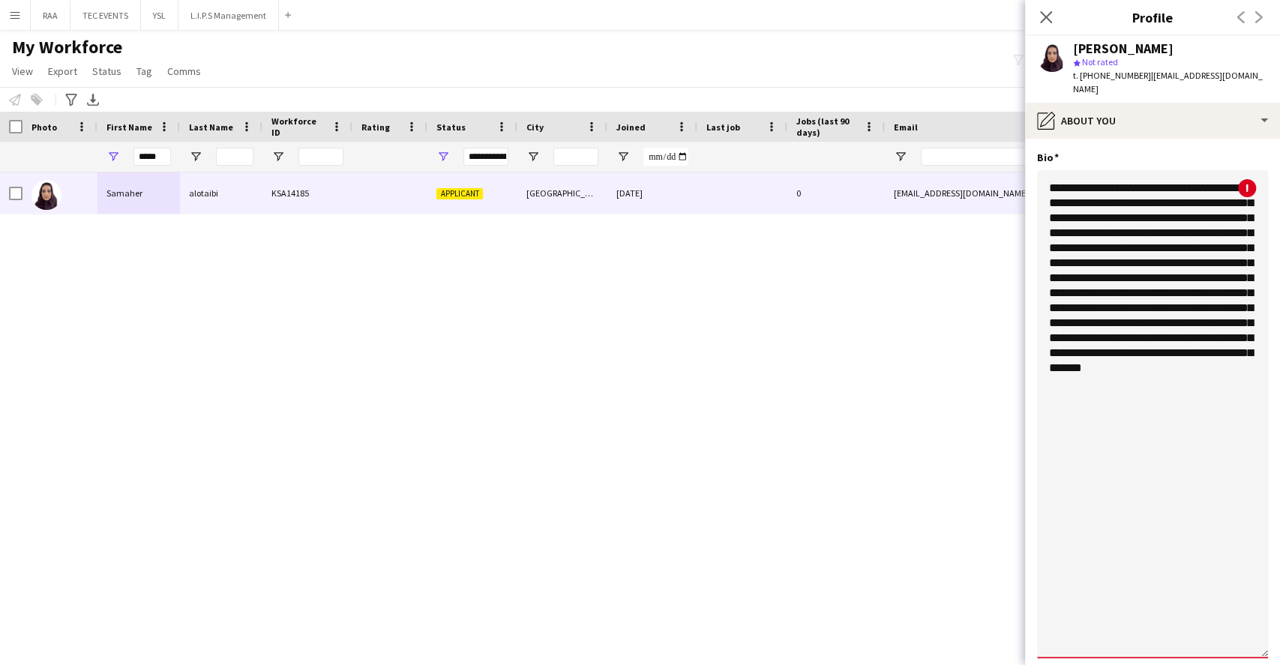
drag, startPoint x: 1127, startPoint y: 405, endPoint x: 974, endPoint y: 267, distance: 205.9
click at [974, 267] on body "Menu Boards Boards Boards All jobs Status Workforce Workforce My Workforce Recr…" at bounding box center [640, 332] width 1280 height 665
drag, startPoint x: 1099, startPoint y: 425, endPoint x: 1033, endPoint y: 155, distance: 277.8
click at [1033, 155] on app-section-data-types "**********" at bounding box center [1152, 402] width 255 height 526
paste textarea
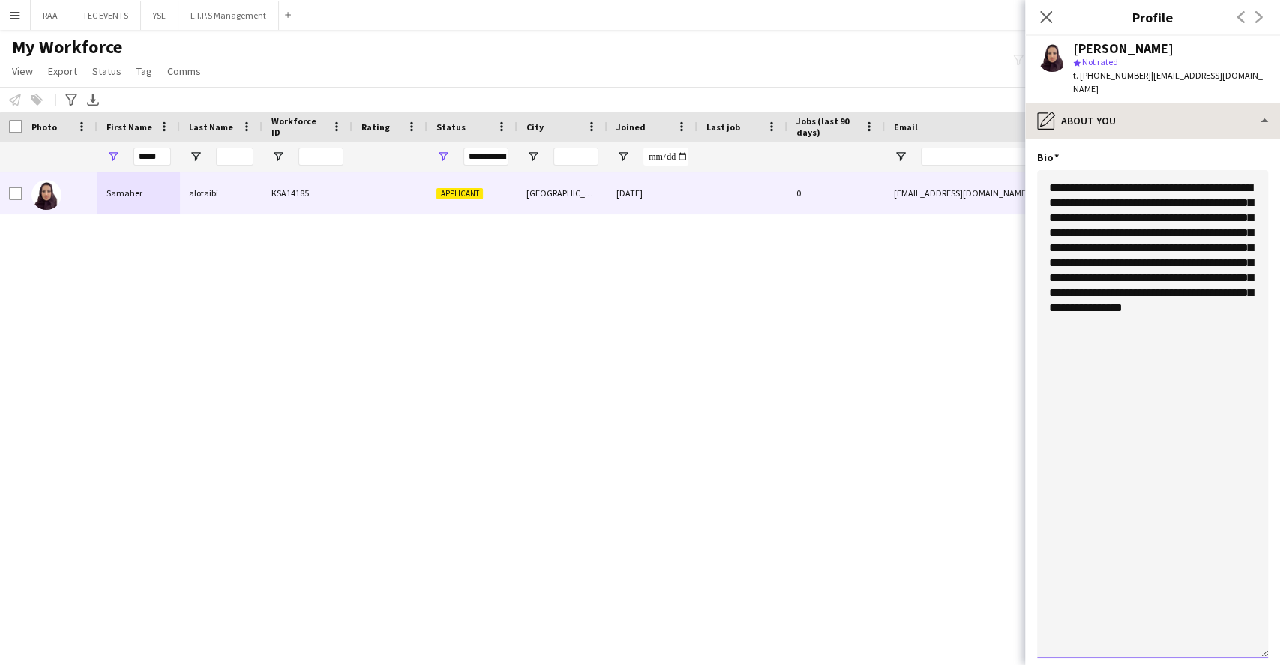
type textarea "**********"
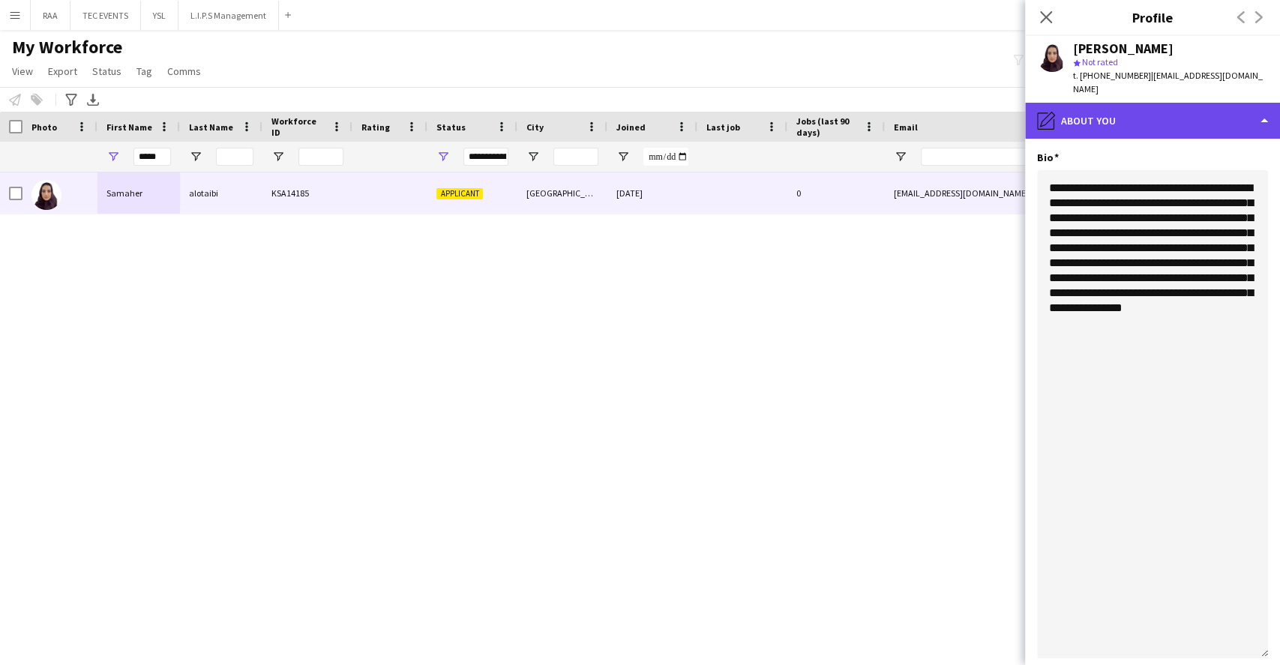
click at [1204, 119] on div "pencil4 About you" at bounding box center [1152, 121] width 255 height 36
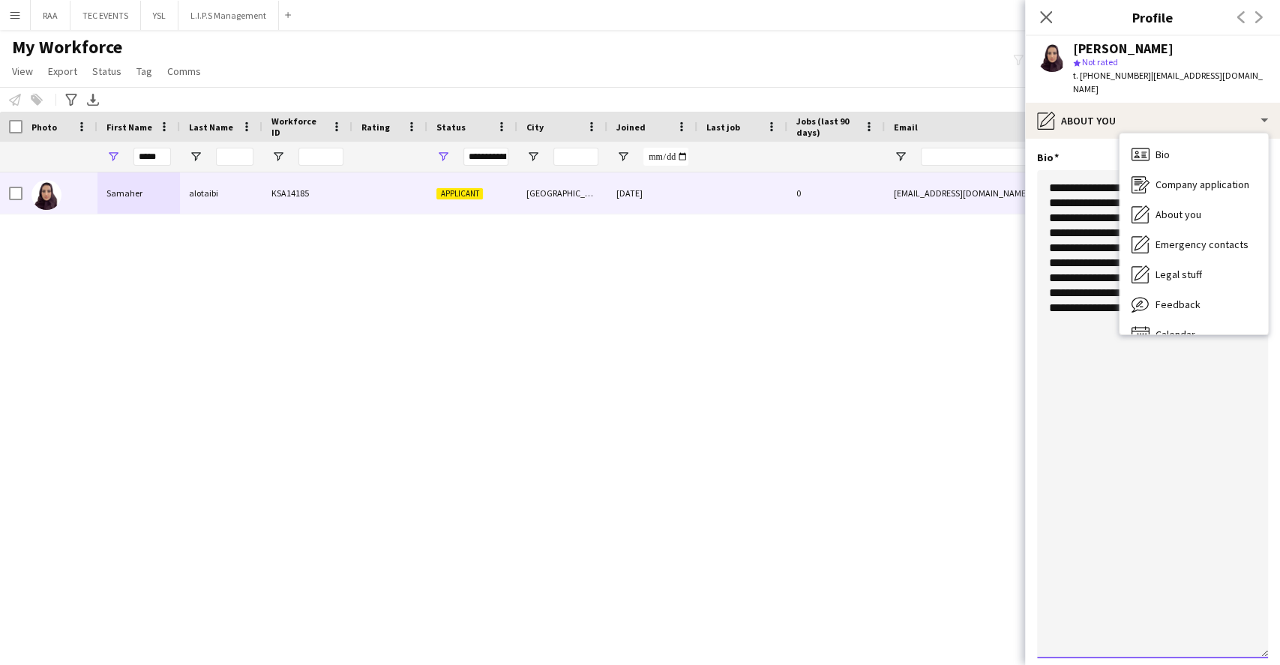
click at [1073, 551] on textarea "**********" at bounding box center [1152, 414] width 231 height 488
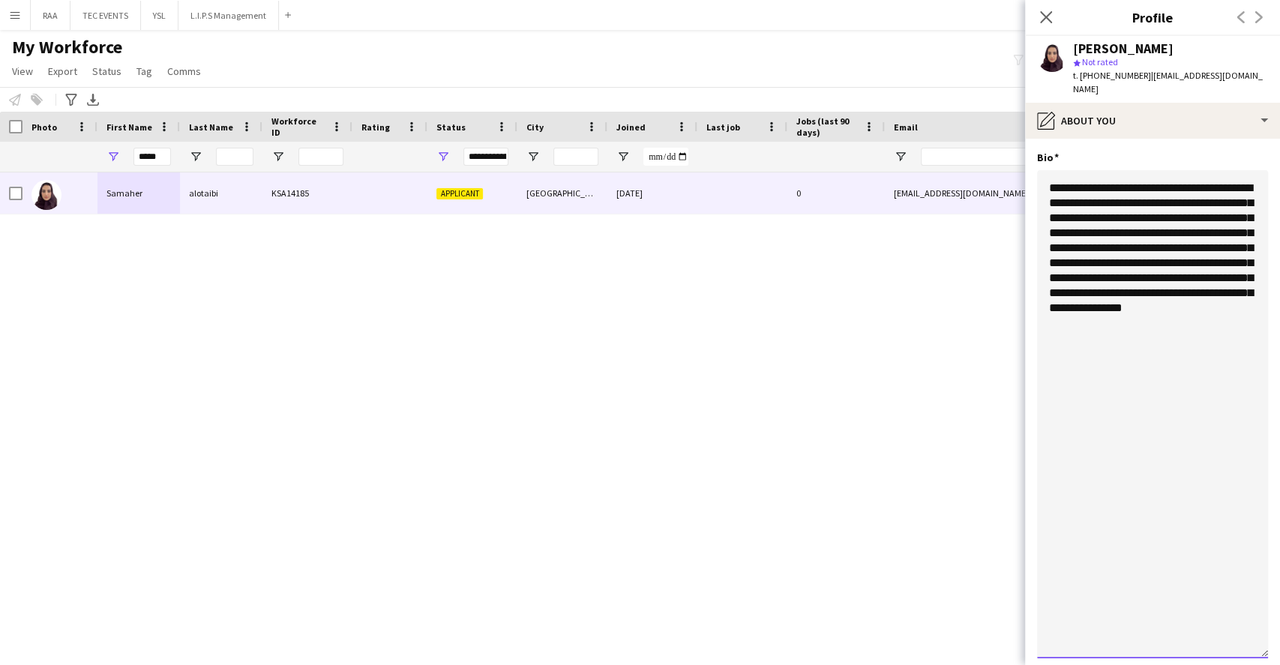
scroll to position [430, 0]
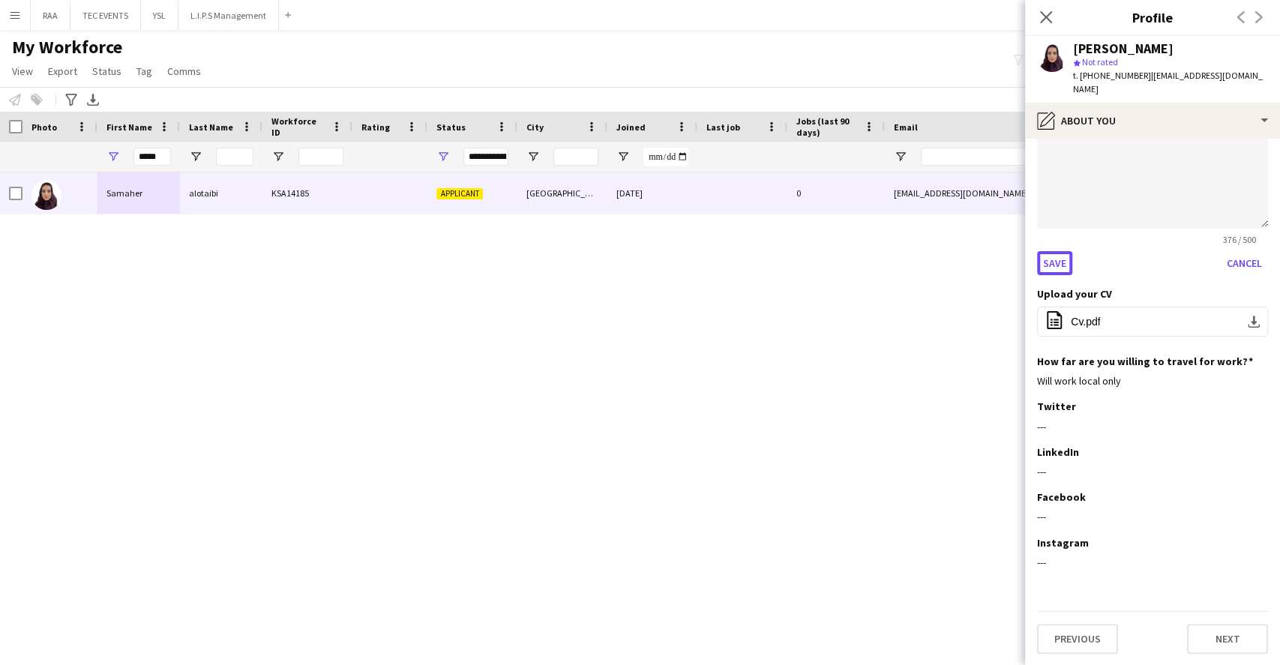
click at [1067, 265] on button "Save" at bounding box center [1054, 263] width 35 height 24
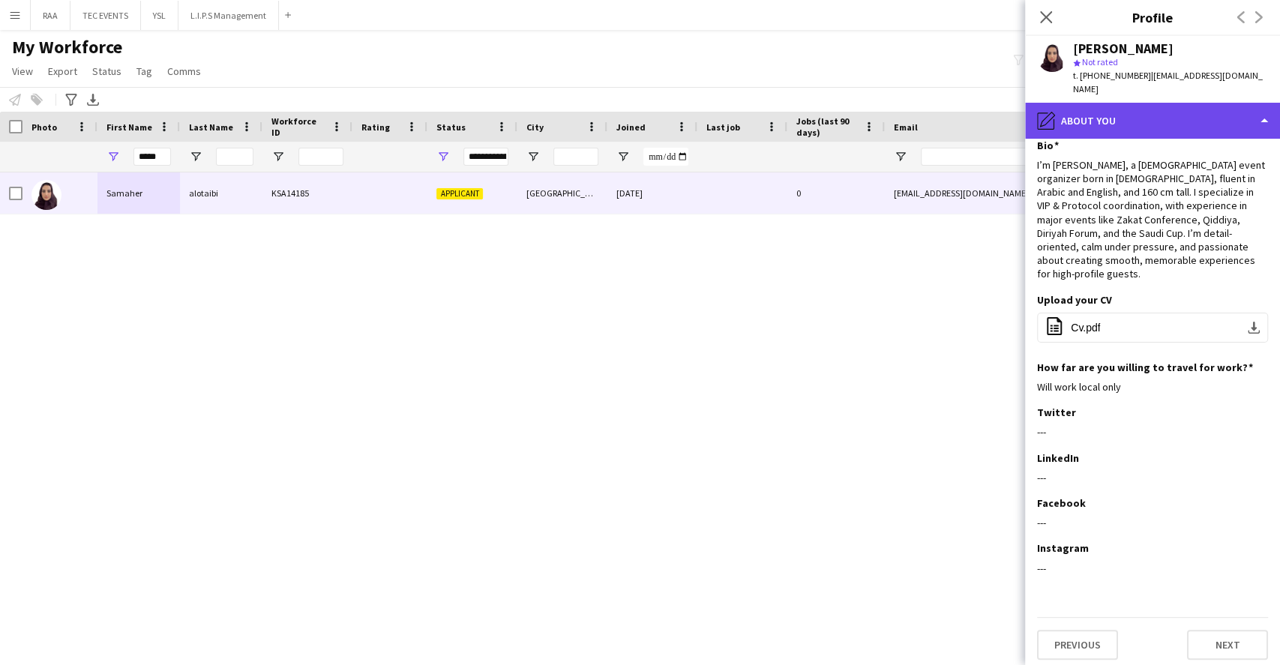
click at [1166, 121] on div "pencil4 About you" at bounding box center [1152, 121] width 255 height 36
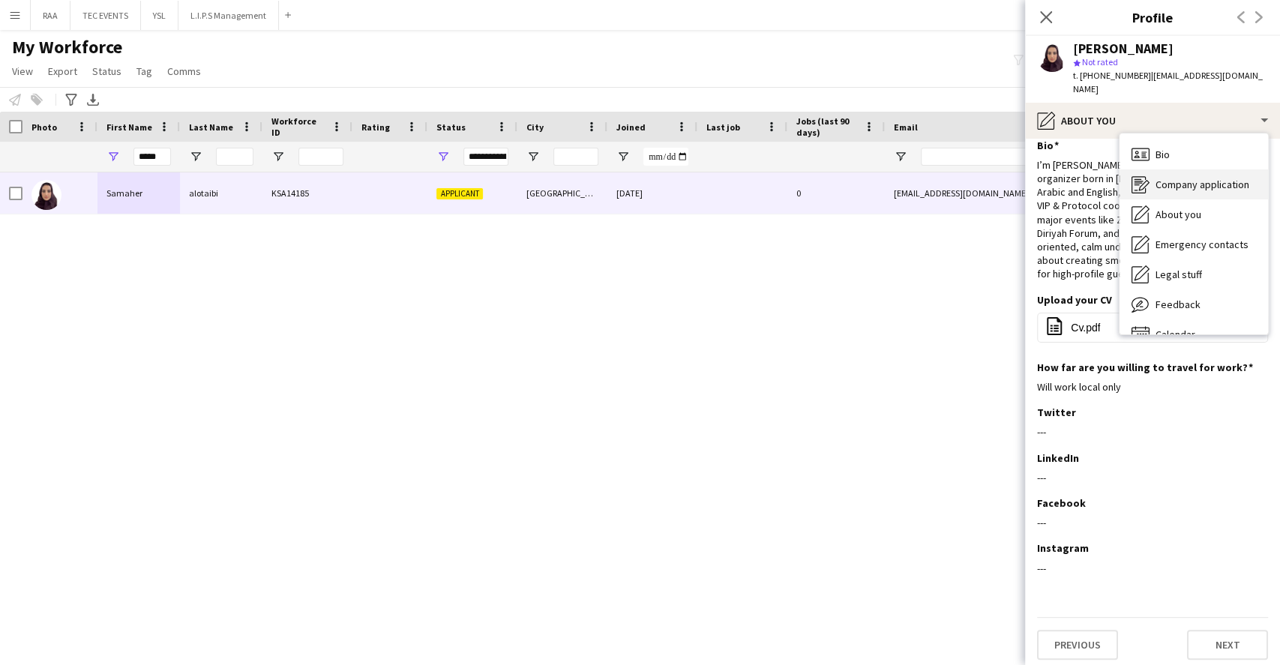
drag, startPoint x: 1187, startPoint y: 190, endPoint x: 1174, endPoint y: 170, distance: 23.7
click at [1174, 170] on div "Company application Company application" at bounding box center [1193, 184] width 148 height 30
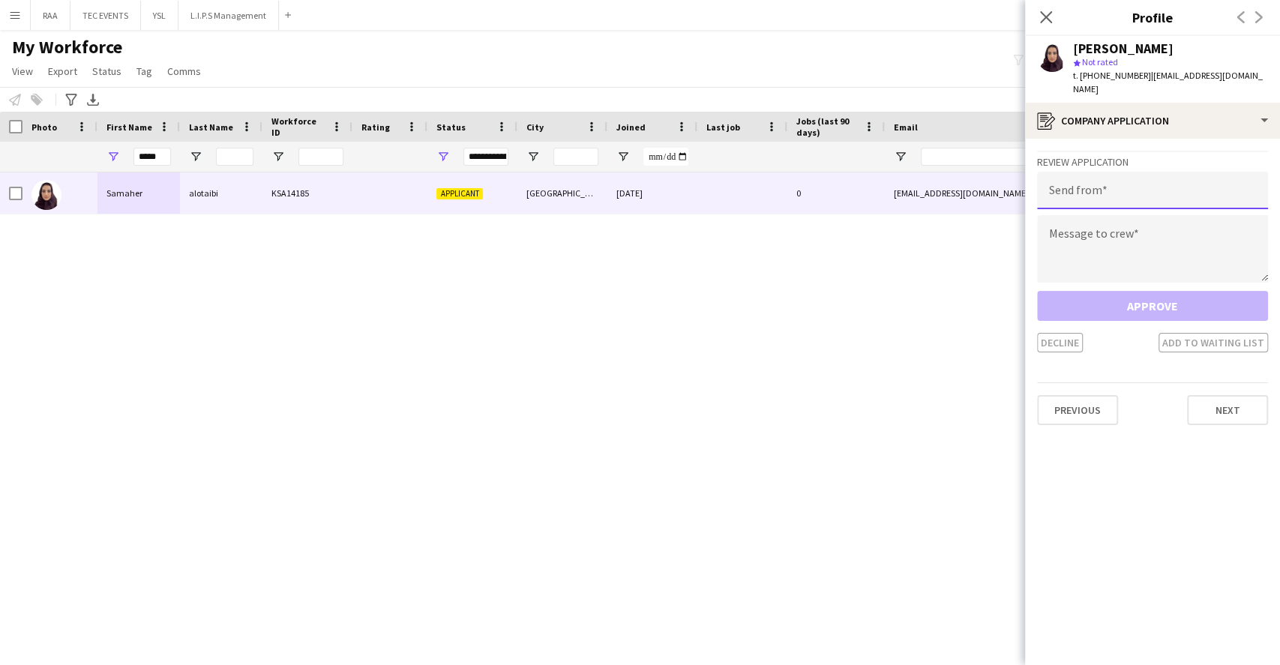
click at [1157, 197] on input "email" at bounding box center [1152, 190] width 231 height 37
paste input "**********"
type input "**********"
click at [1145, 252] on textarea at bounding box center [1152, 248] width 231 height 67
paste textarea "**********"
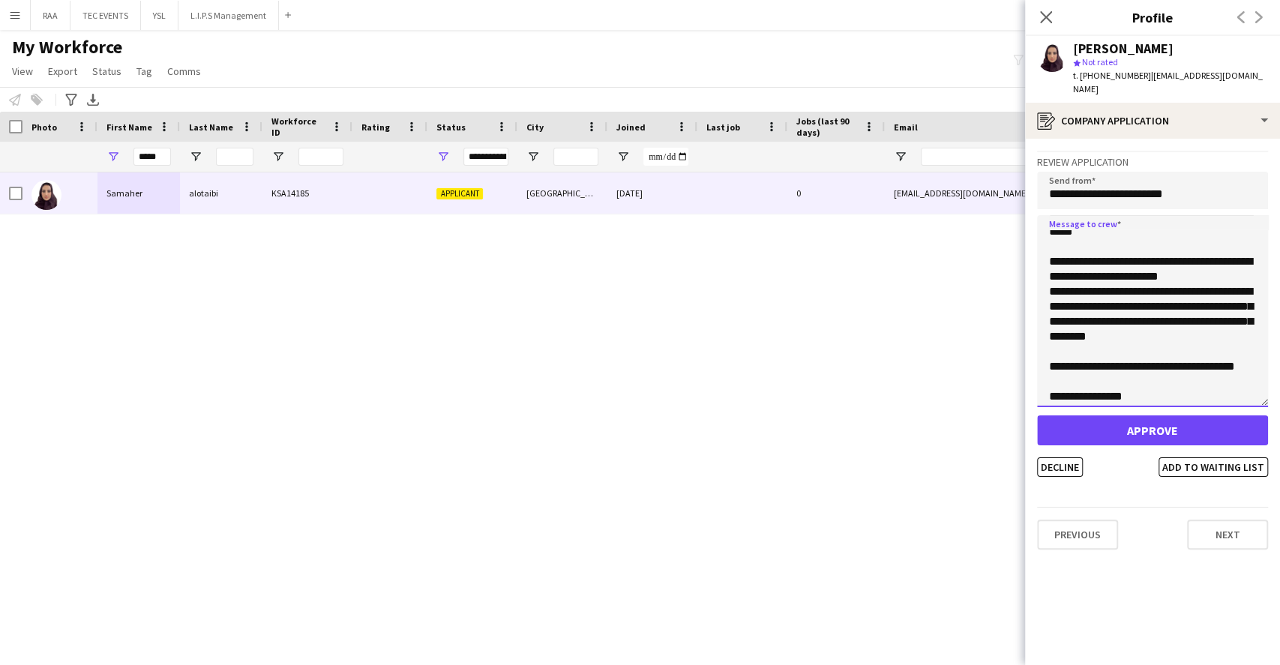
scroll to position [0, 0]
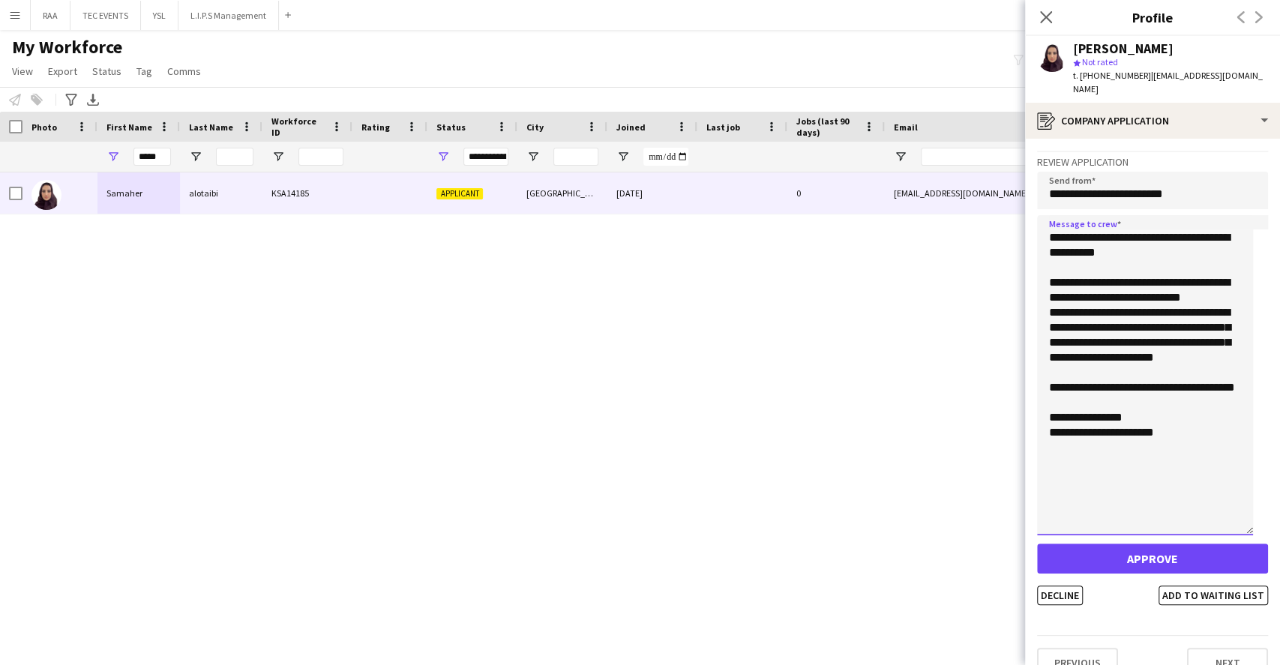
drag, startPoint x: 1253, startPoint y: 274, endPoint x: 1222, endPoint y: 528, distance: 256.1
click at [1222, 528] on textarea "**********" at bounding box center [1145, 375] width 216 height 320
type textarea "**********"
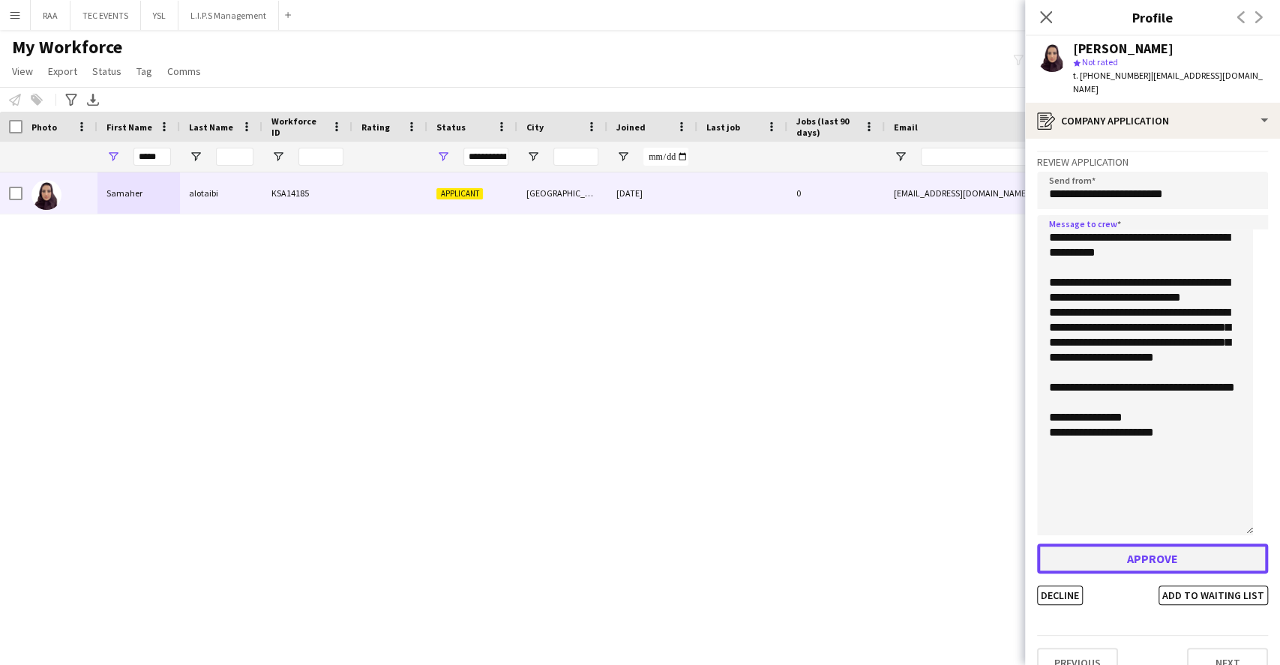
click at [1126, 561] on button "Approve" at bounding box center [1152, 558] width 231 height 30
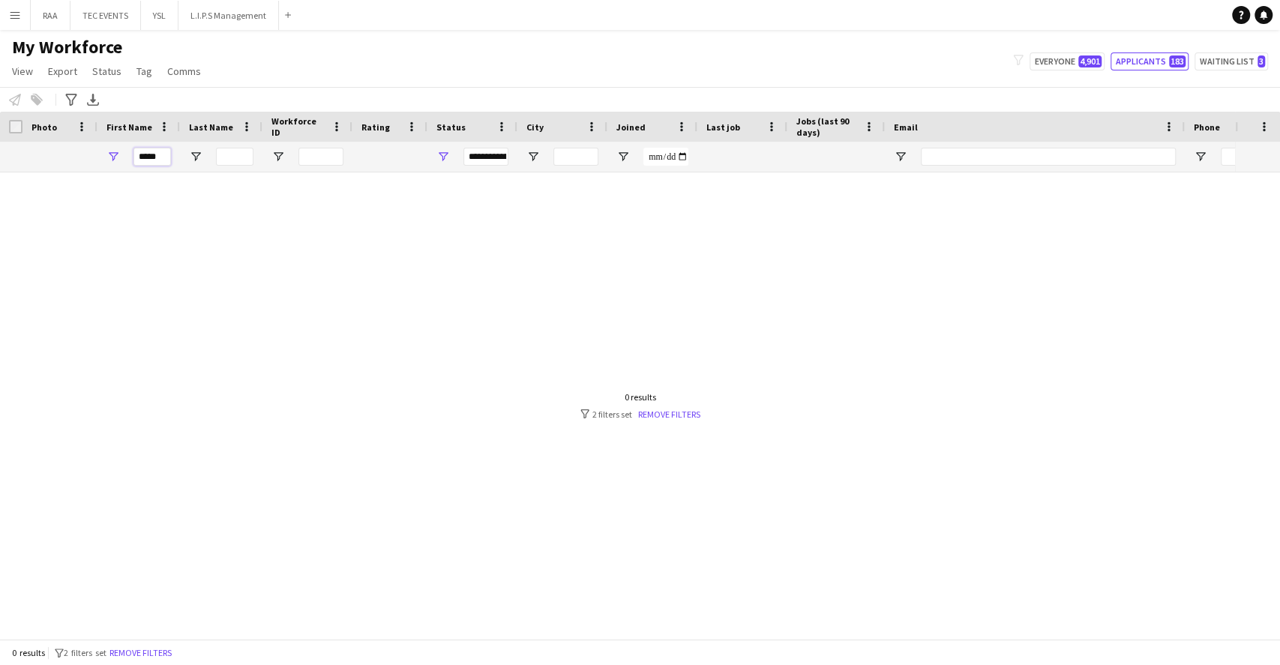
click at [160, 157] on input "*****" at bounding box center [151, 157] width 37 height 18
type input "*"
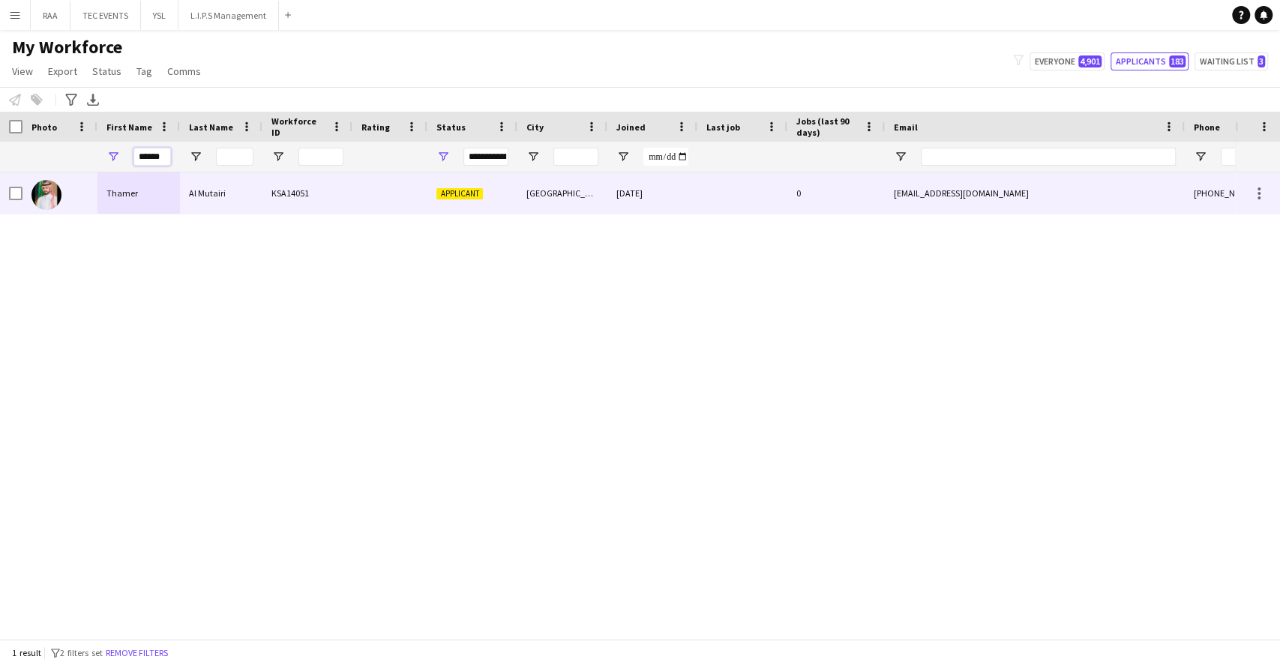
type input "******"
click at [133, 200] on div "Thamer" at bounding box center [138, 192] width 82 height 41
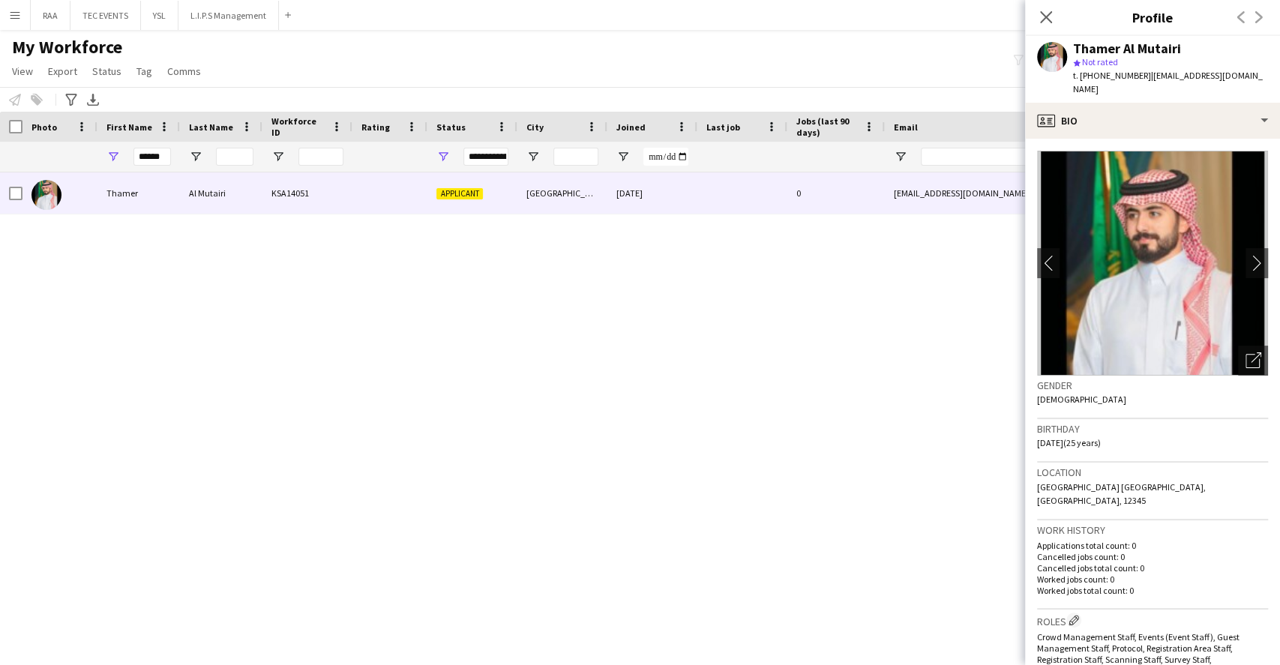
click at [1190, 139] on app-crew-profile-bio "chevron-left chevron-right Open photos pop-in Gender Male Birthday 02-11-1999 (…" at bounding box center [1152, 402] width 255 height 526
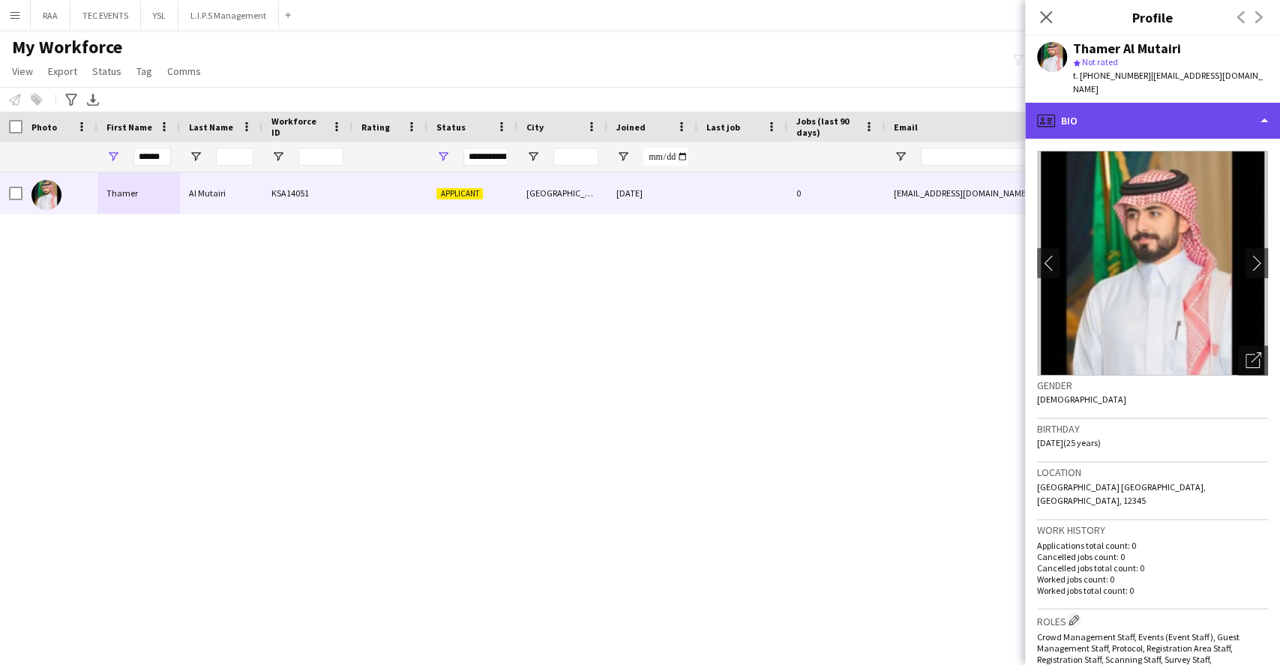
click at [1194, 103] on div "profile Bio" at bounding box center [1152, 121] width 255 height 36
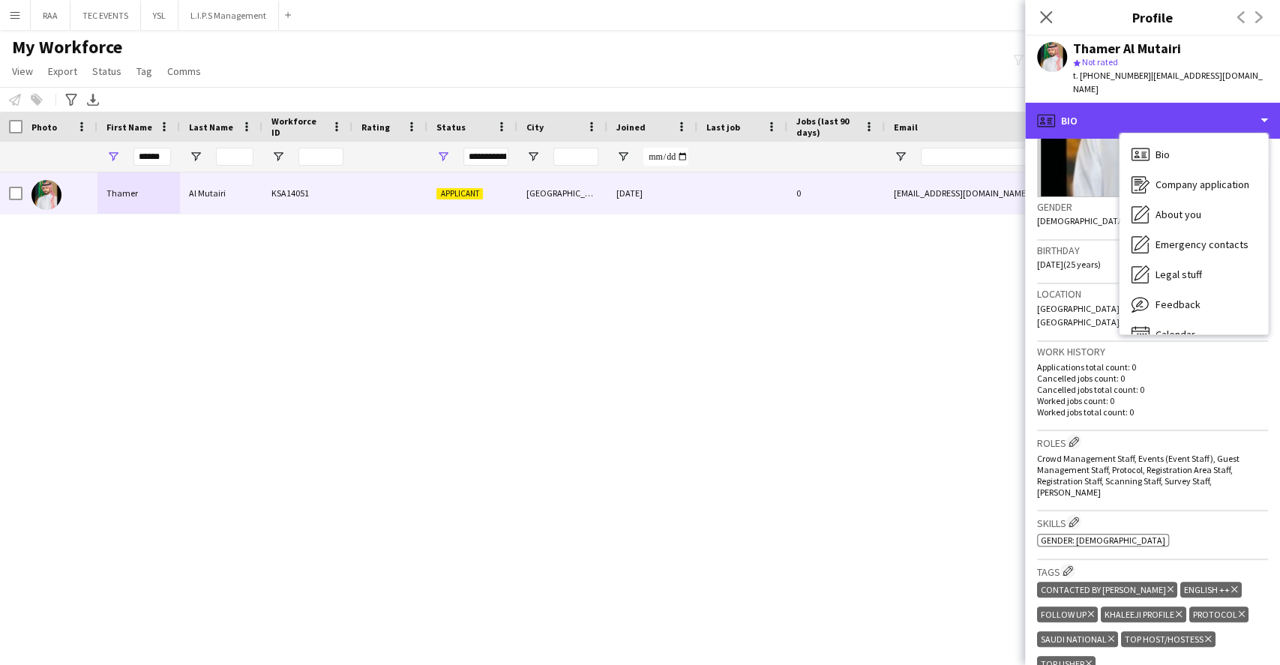
scroll to position [300, 0]
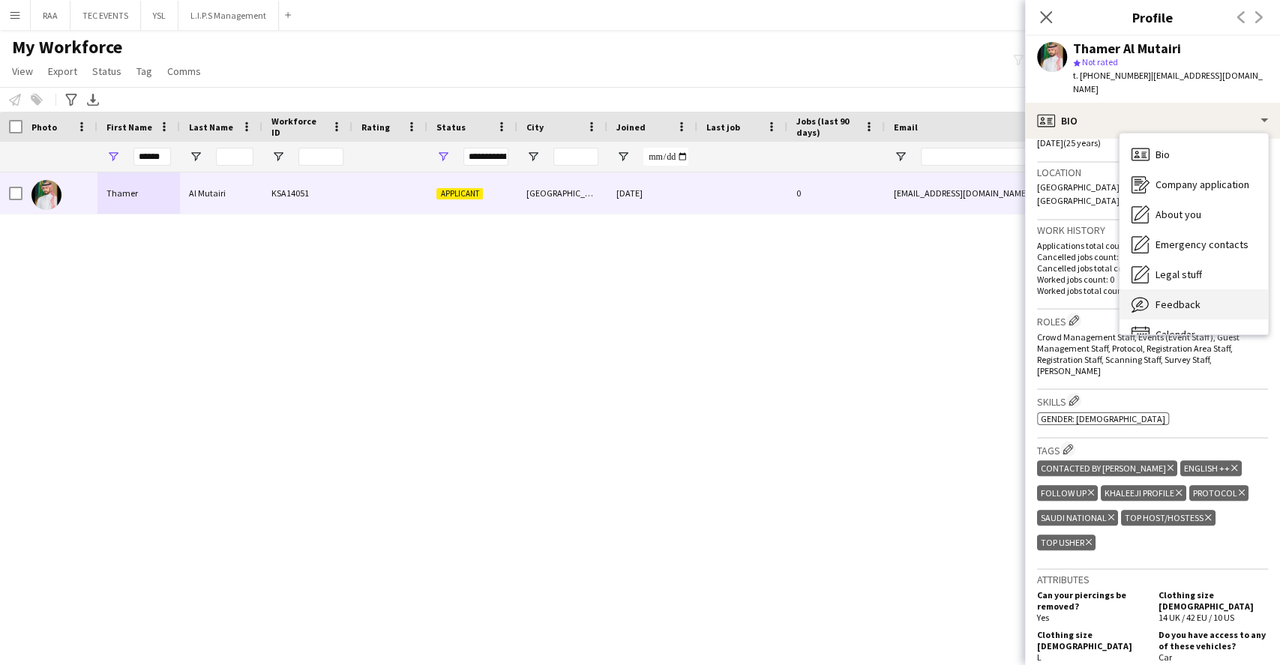
click at [1196, 298] on span "Feedback" at bounding box center [1177, 304] width 45 height 13
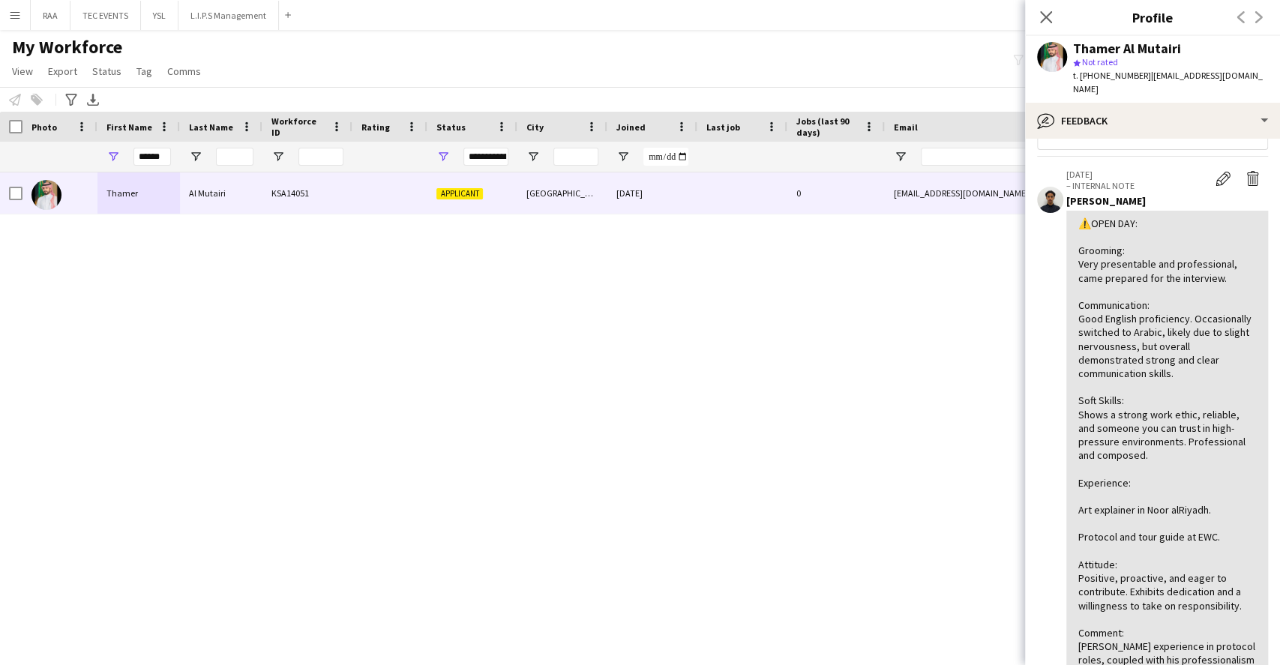
scroll to position [0, 0]
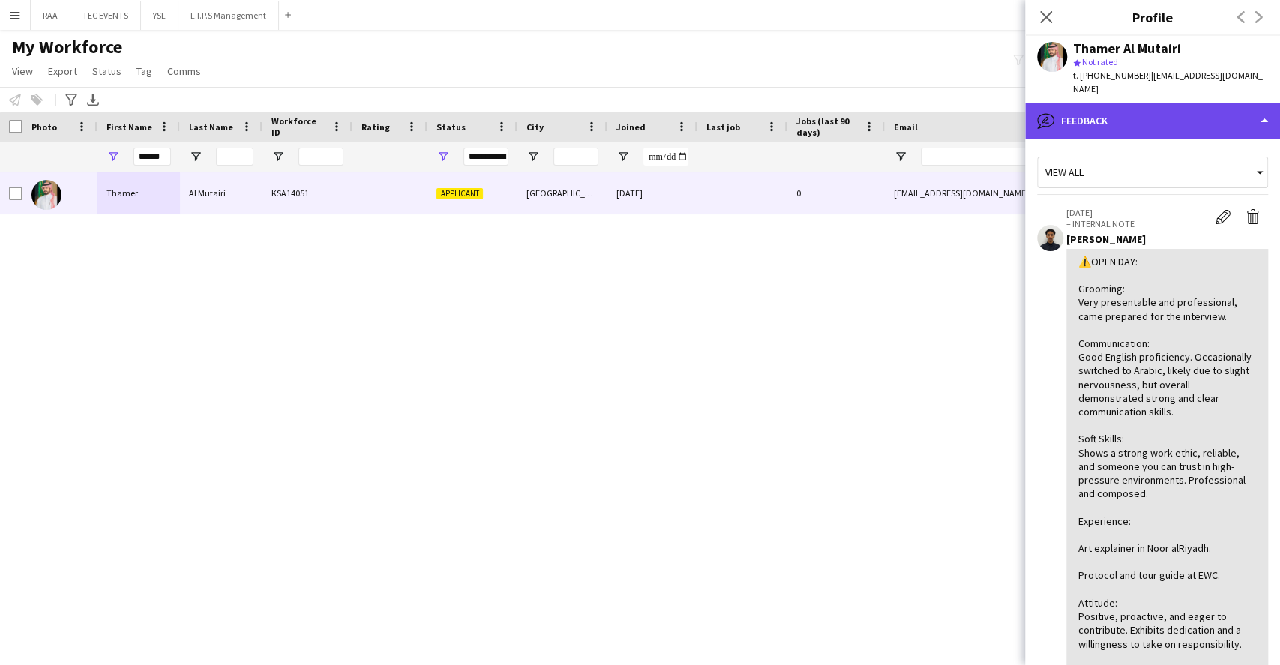
click at [1166, 103] on div "bubble-pencil Feedback" at bounding box center [1152, 121] width 255 height 36
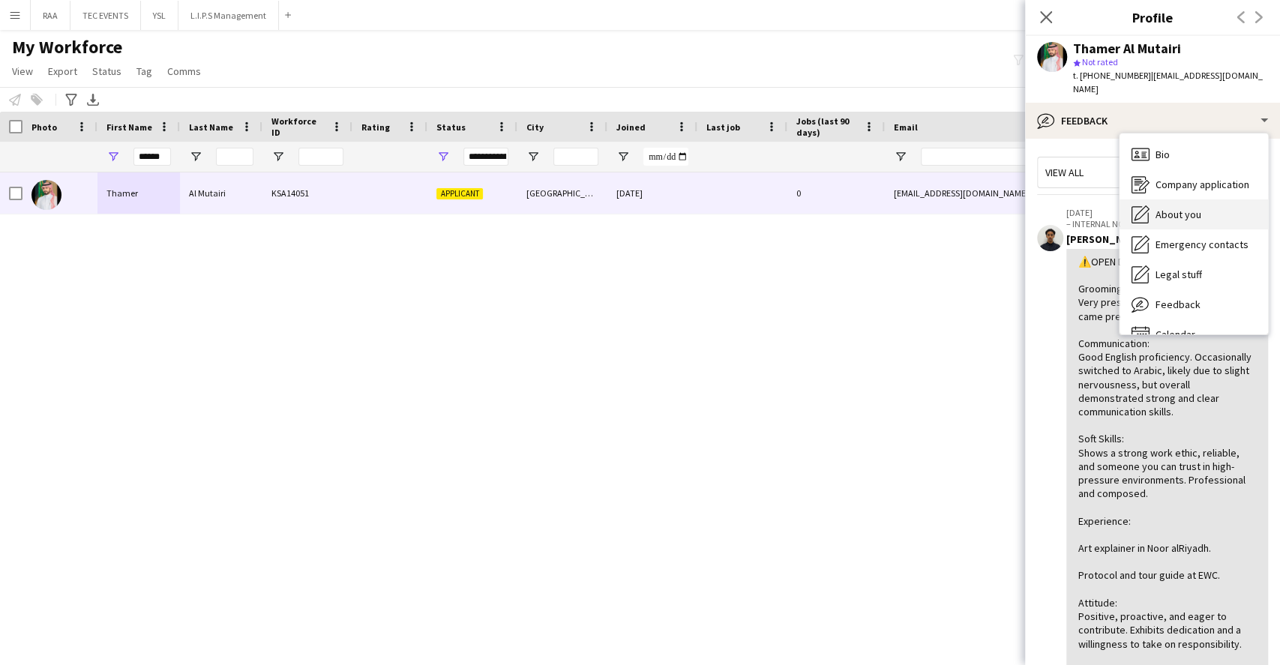
click at [1187, 199] on div "About you About you" at bounding box center [1193, 214] width 148 height 30
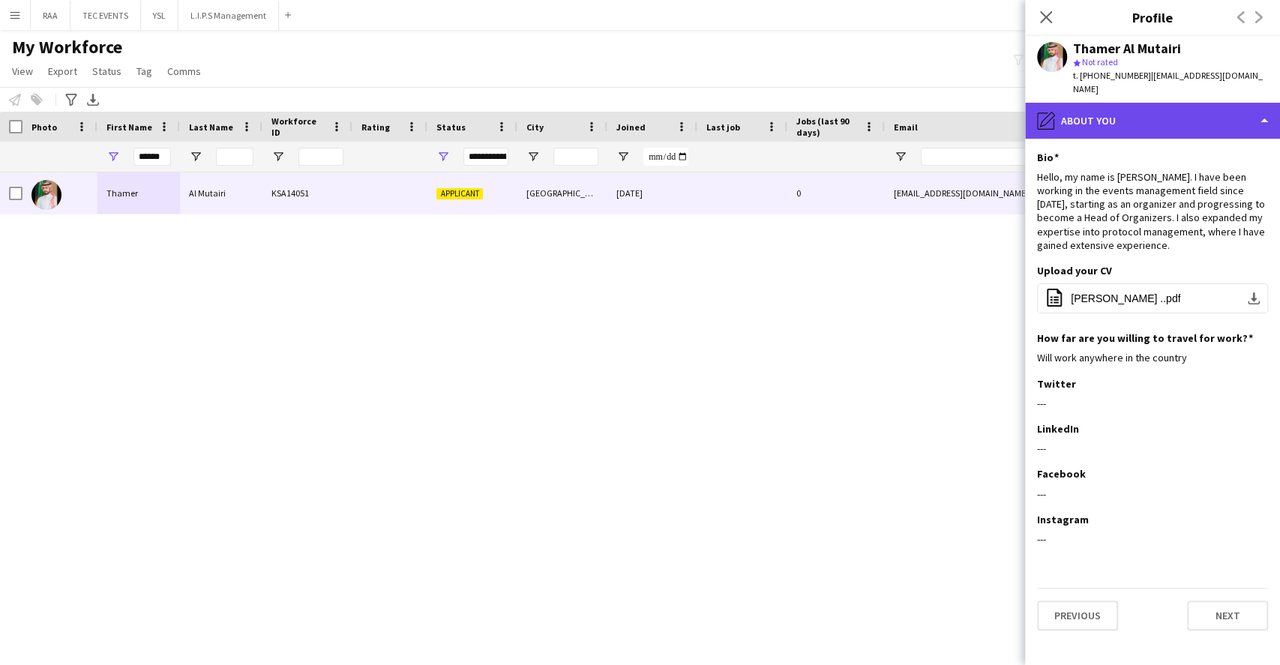
click at [1195, 103] on div "pencil4 About you" at bounding box center [1152, 121] width 255 height 36
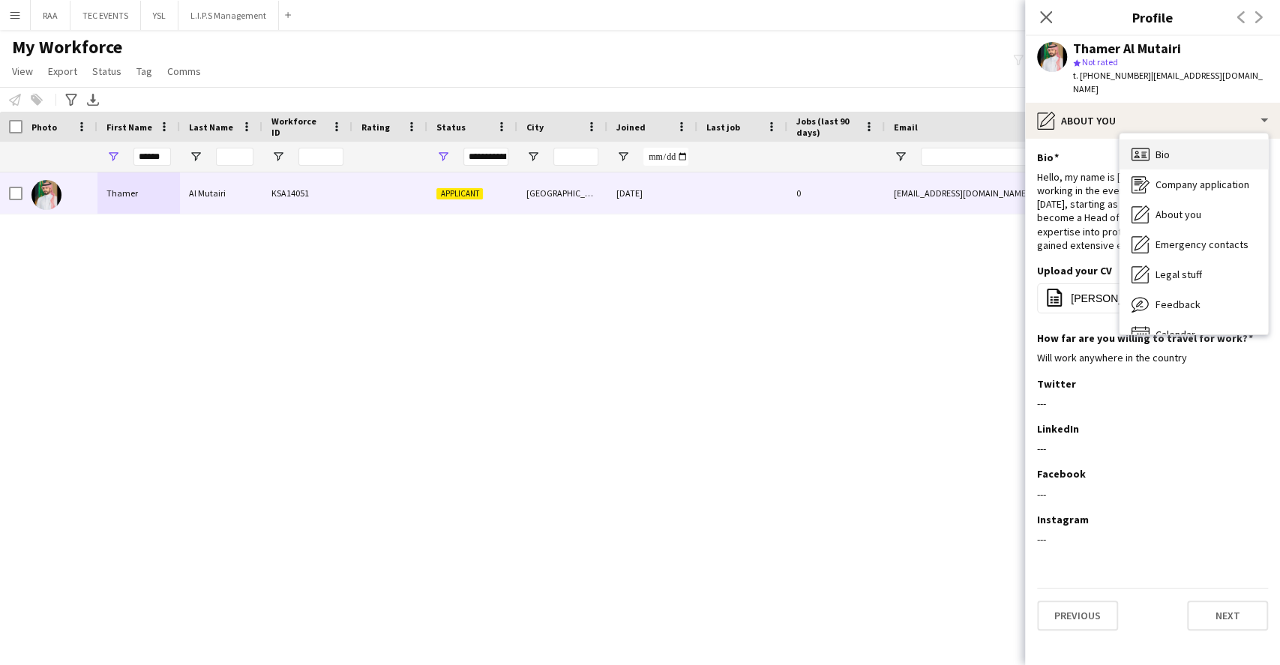
click at [1197, 139] on div "Bio Bio" at bounding box center [1193, 154] width 148 height 30
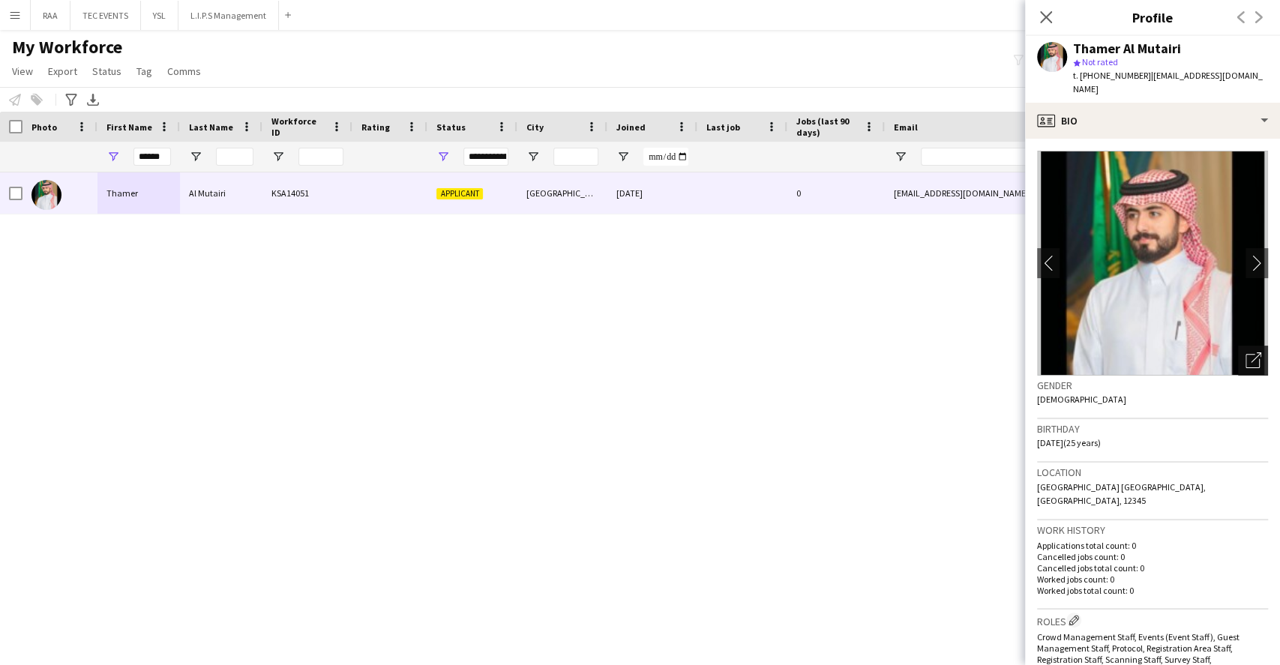
click at [1245, 352] on icon "Open photos pop-in" at bounding box center [1253, 360] width 16 height 16
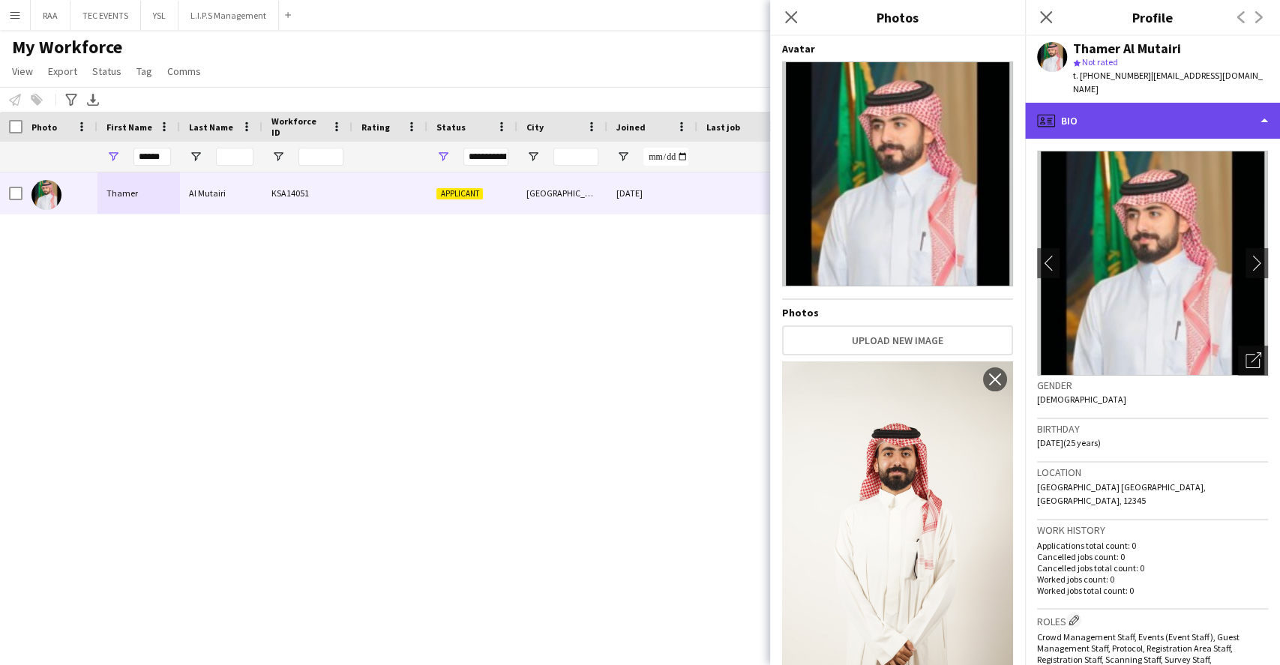
click at [1163, 123] on div "profile Bio" at bounding box center [1152, 121] width 255 height 36
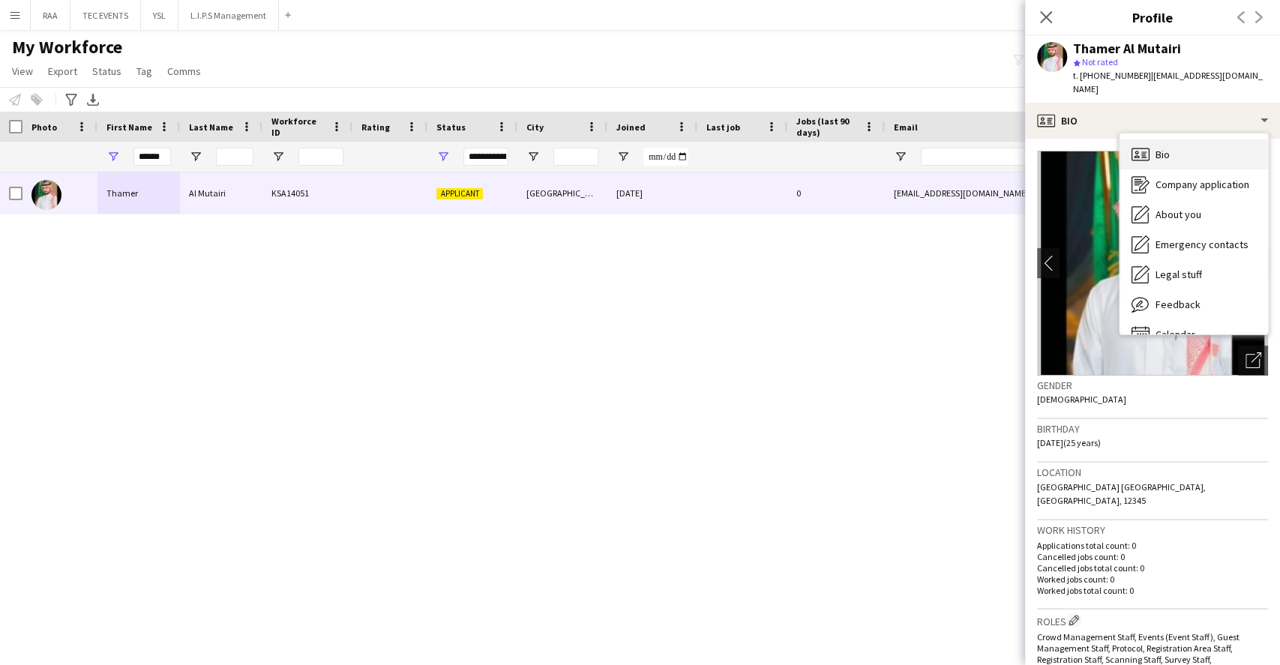
click at [1172, 139] on div "Bio Bio" at bounding box center [1193, 154] width 148 height 30
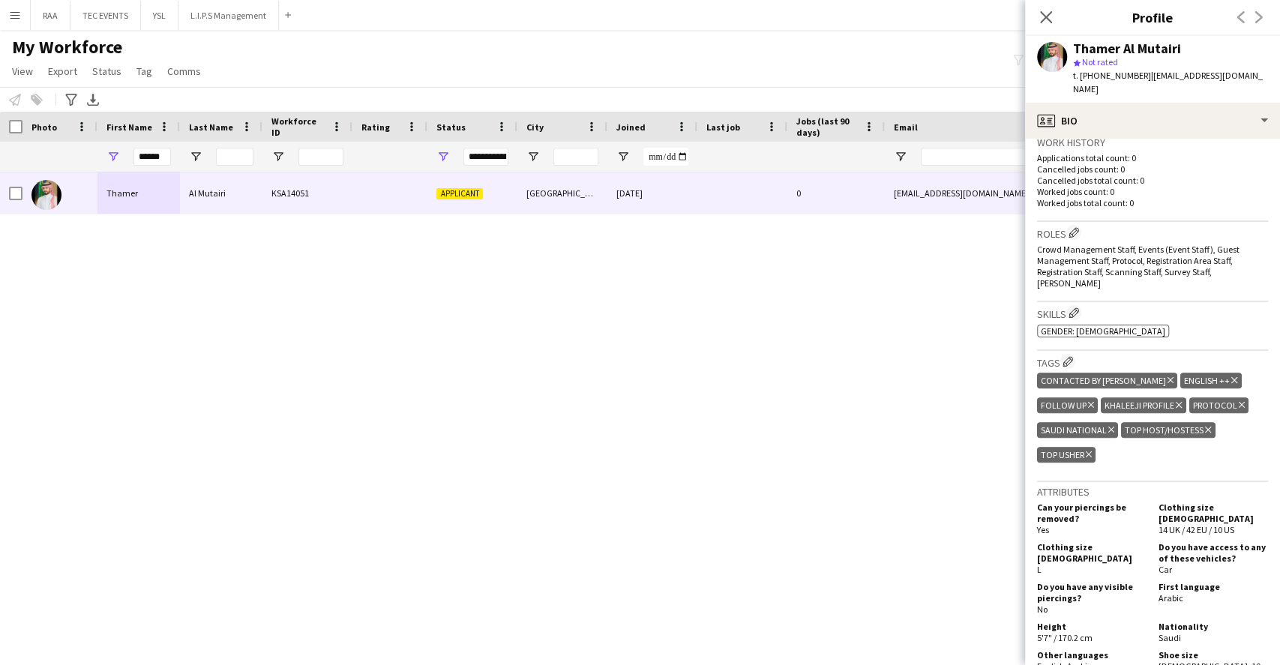
scroll to position [499, 0]
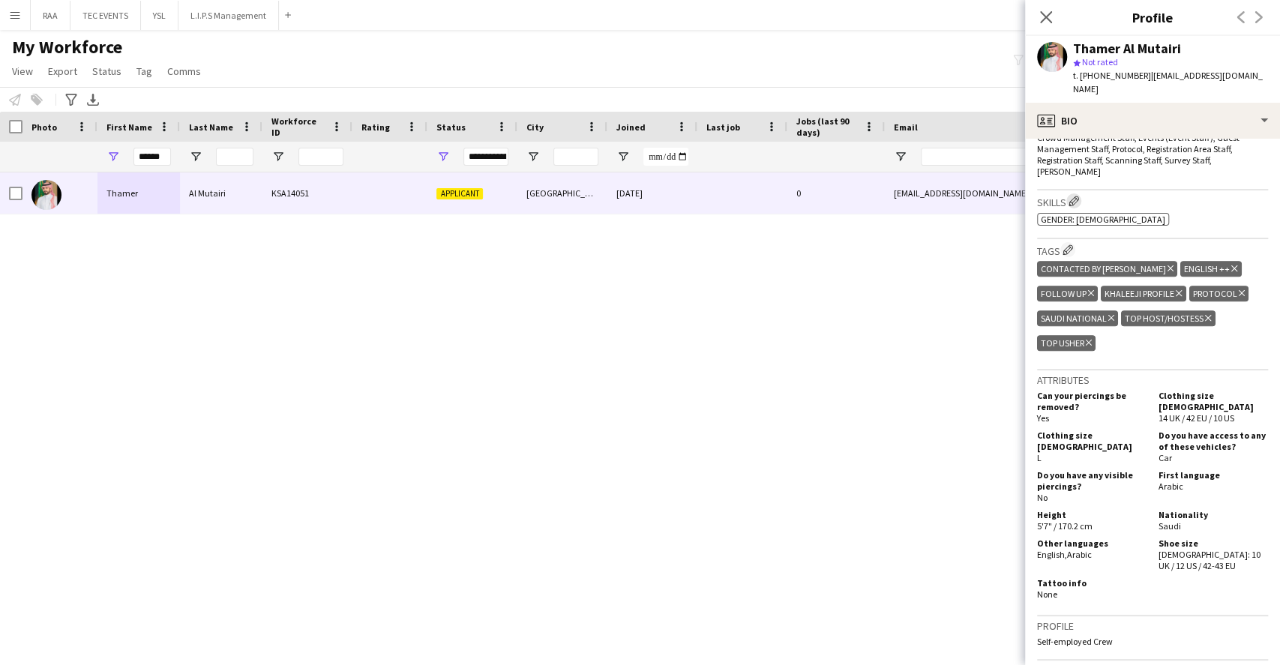
click at [1079, 196] on app-icon "Edit crew company skills" at bounding box center [1073, 201] width 10 height 10
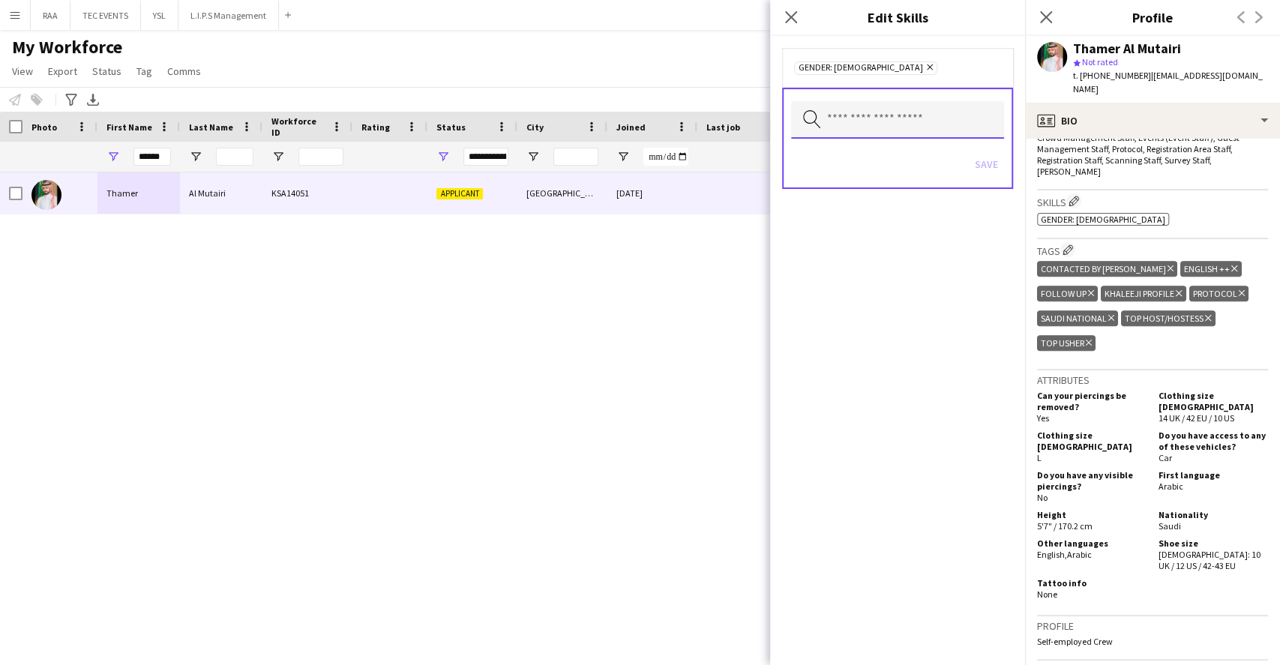
click at [926, 122] on input "text" at bounding box center [897, 119] width 213 height 37
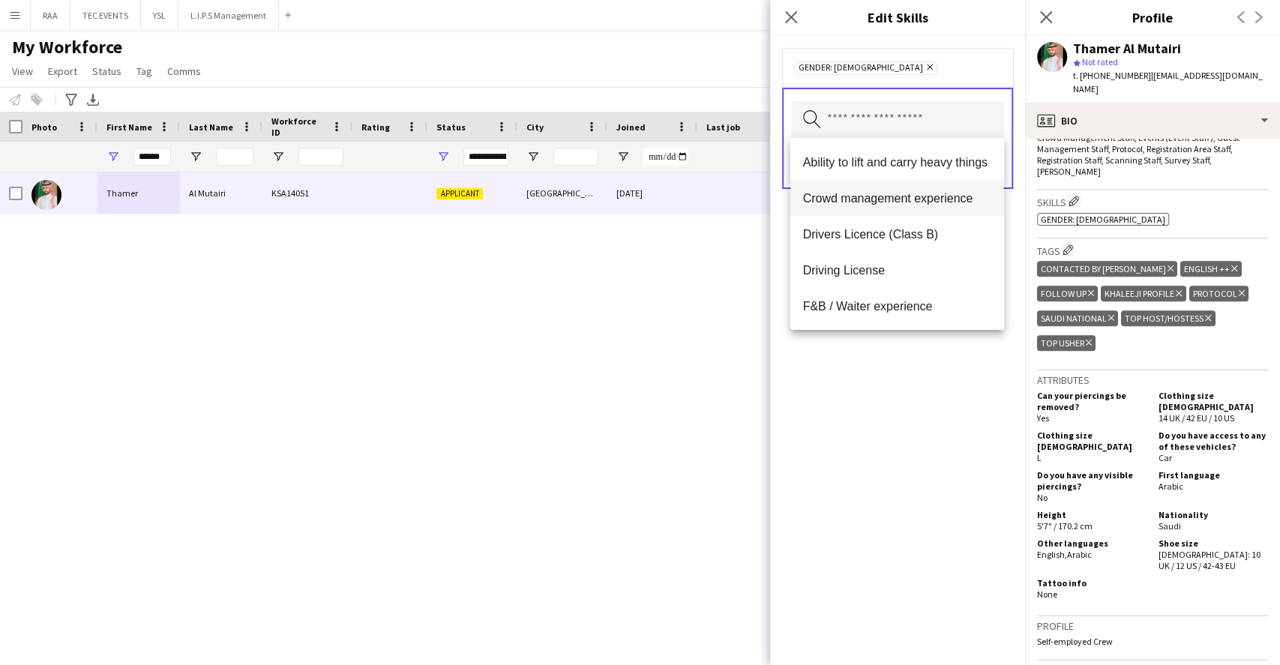
click at [906, 187] on mat-option "Crowd management experience" at bounding box center [896, 198] width 213 height 36
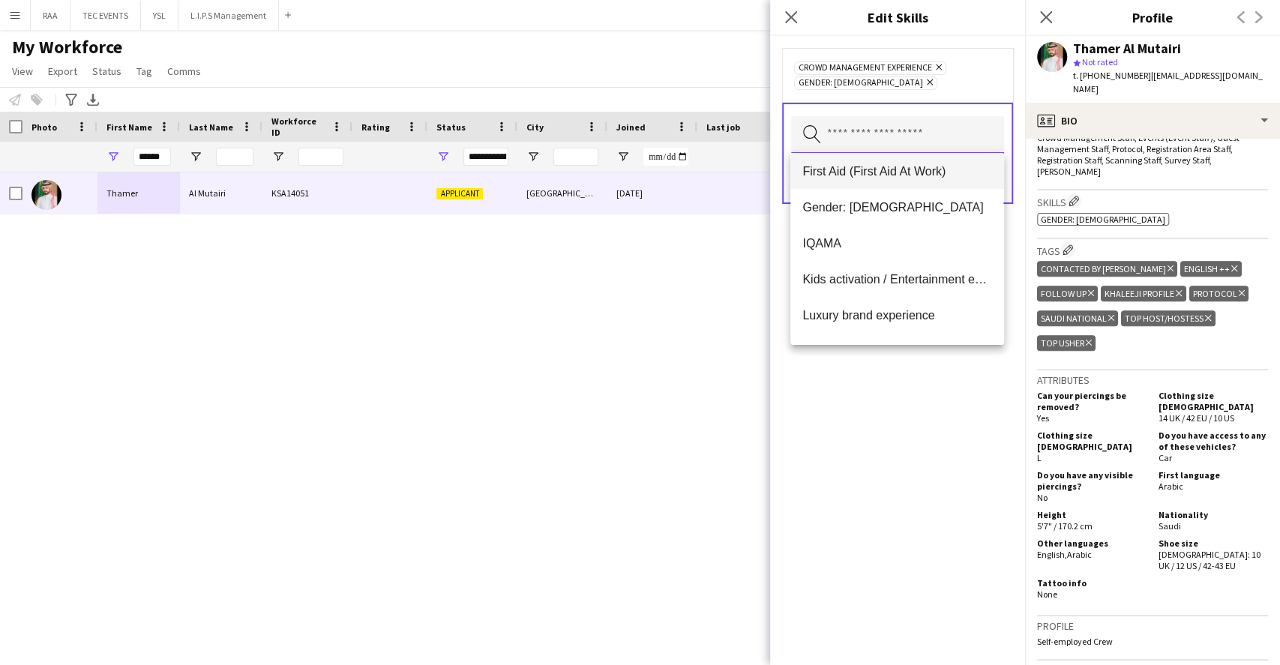
scroll to position [0, 0]
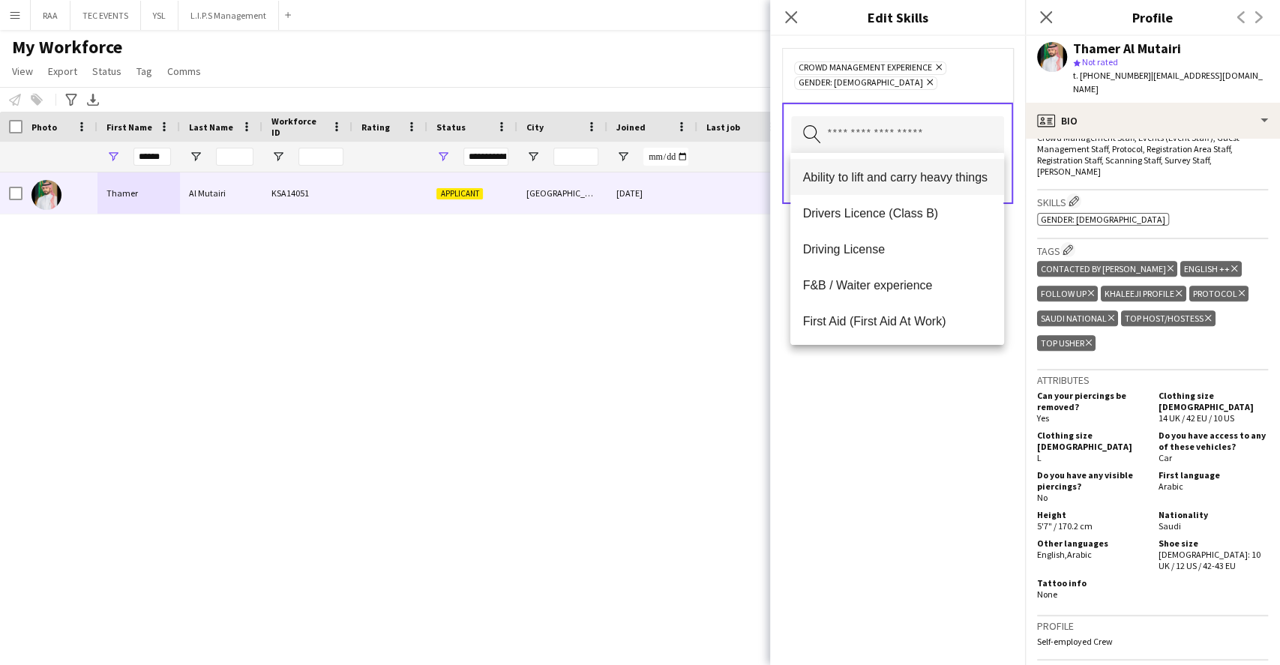
click at [920, 177] on span "Ability to lift and carry heavy things" at bounding box center [896, 177] width 189 height 14
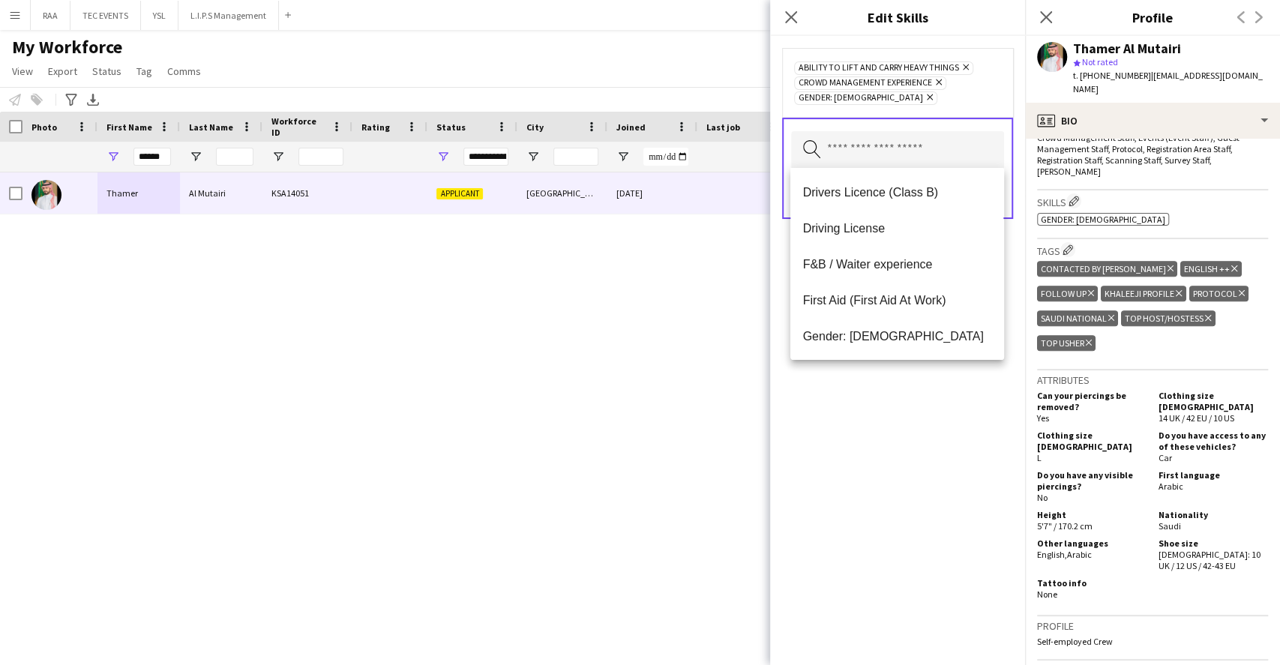
click at [895, 454] on div "Ability to lift and carry heavy things Remove Crowd management experience Remov…" at bounding box center [897, 350] width 255 height 629
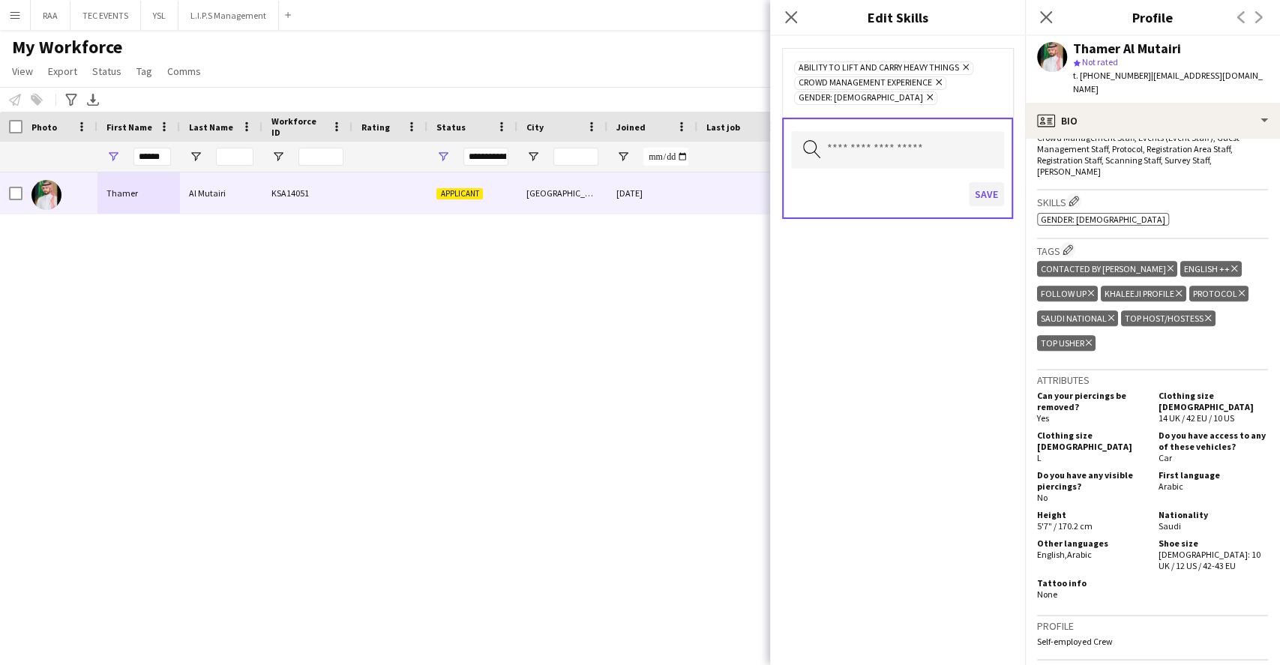
click at [997, 181] on div "Save" at bounding box center [897, 196] width 213 height 43
click at [996, 196] on button "Save" at bounding box center [985, 194] width 35 height 24
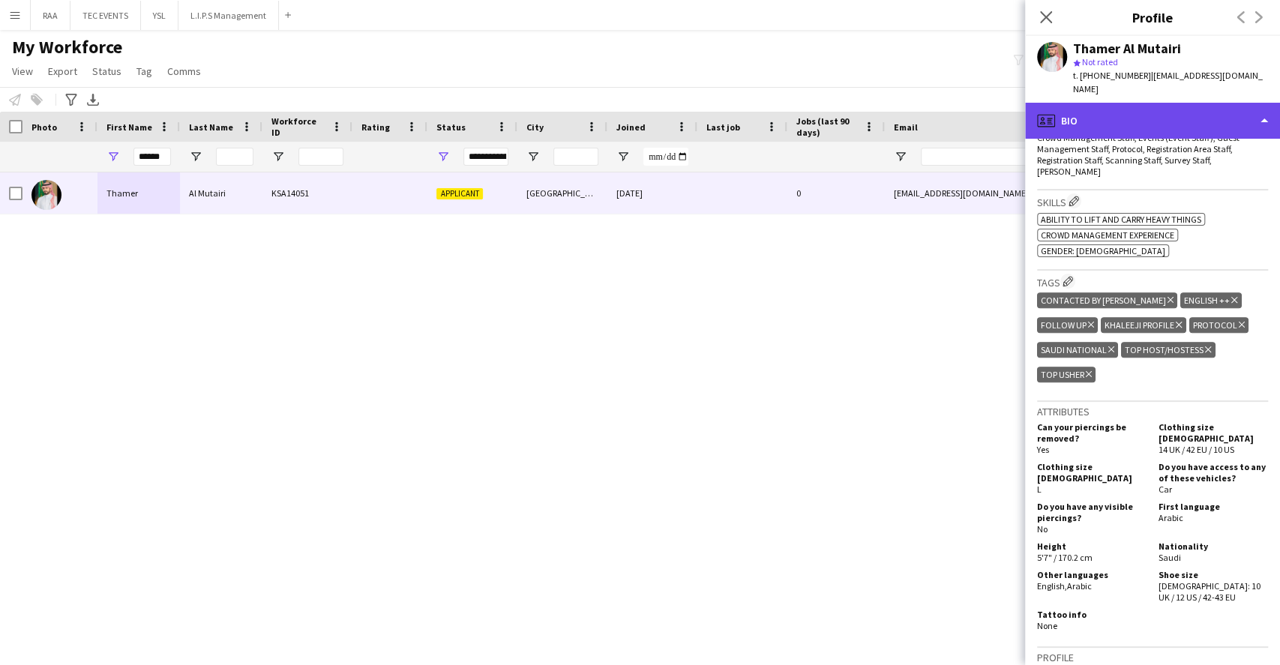
click at [1173, 117] on div "profile Bio" at bounding box center [1152, 121] width 255 height 36
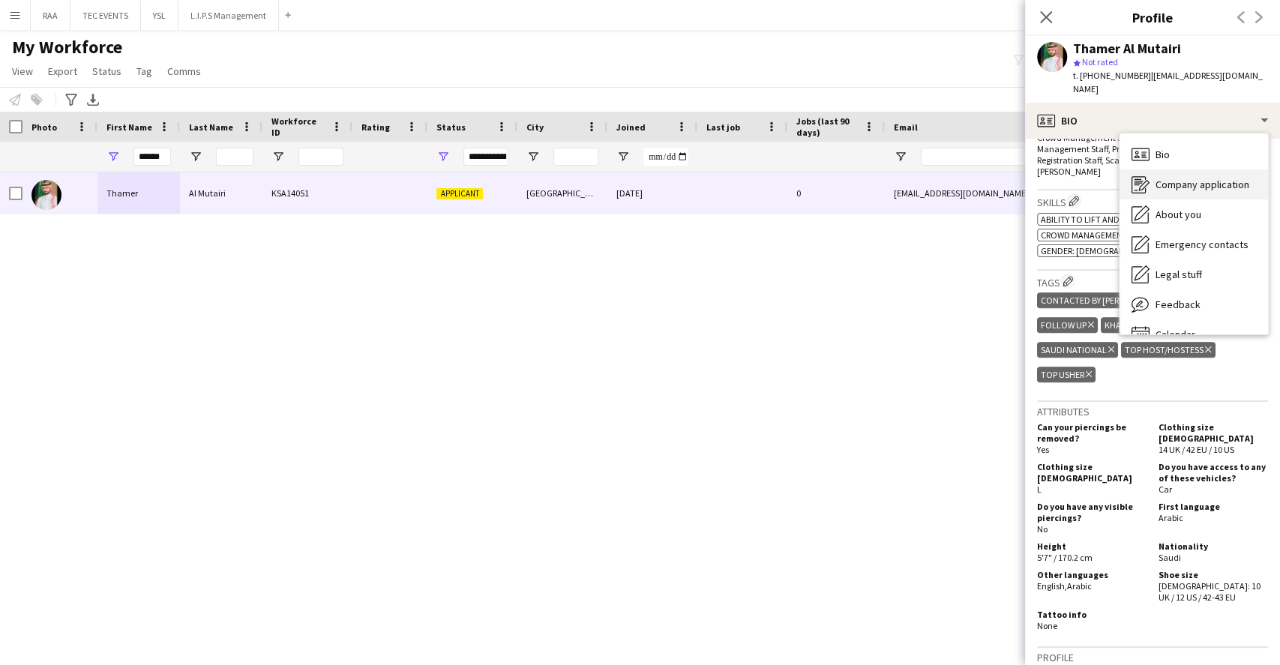
click at [1193, 169] on div "Company application Company application" at bounding box center [1193, 184] width 148 height 30
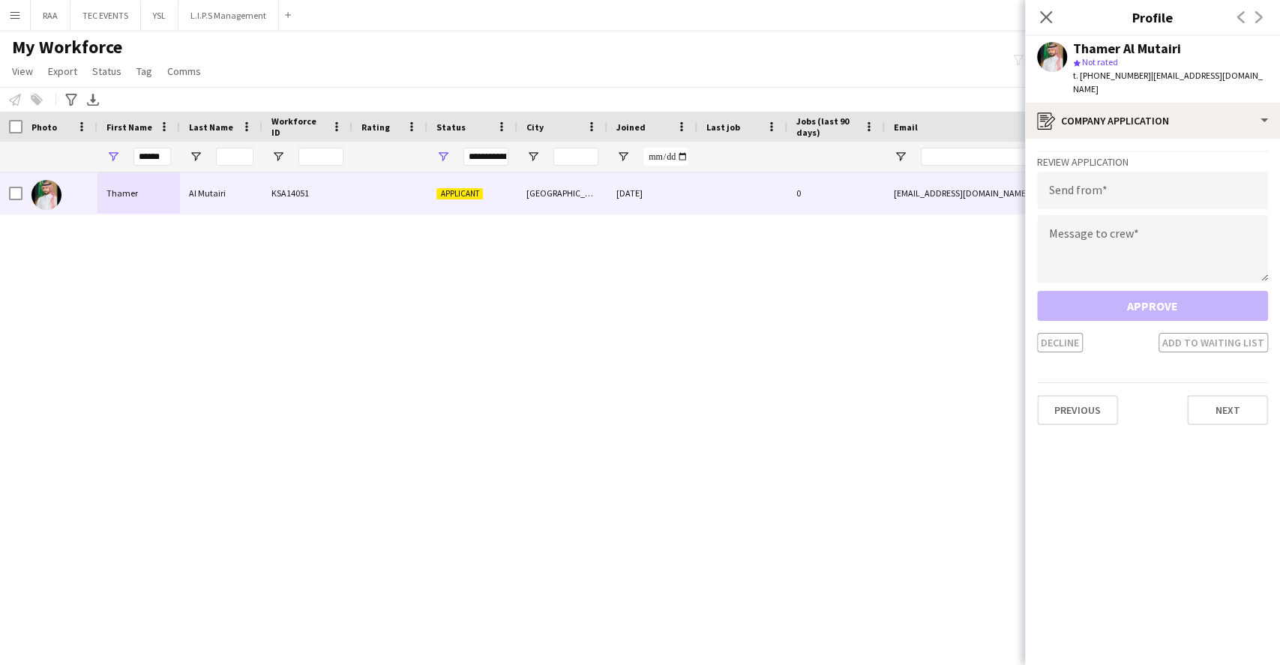
click at [1145, 157] on div "Review Application Send from Message to crew Approve Decline Add to waiting list" at bounding box center [1152, 252] width 231 height 202
click at [1144, 172] on input "email" at bounding box center [1152, 190] width 231 height 37
paste input "**********"
type input "**********"
click at [1181, 237] on textarea at bounding box center [1152, 248] width 231 height 67
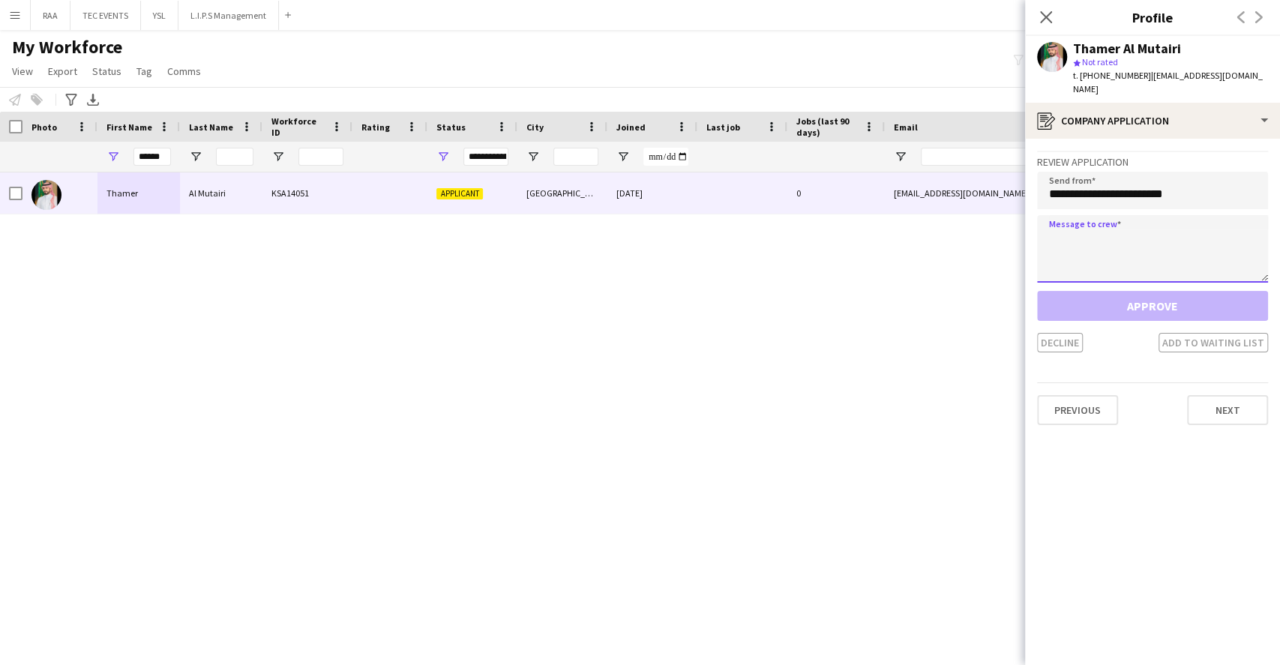
paste textarea "**********"
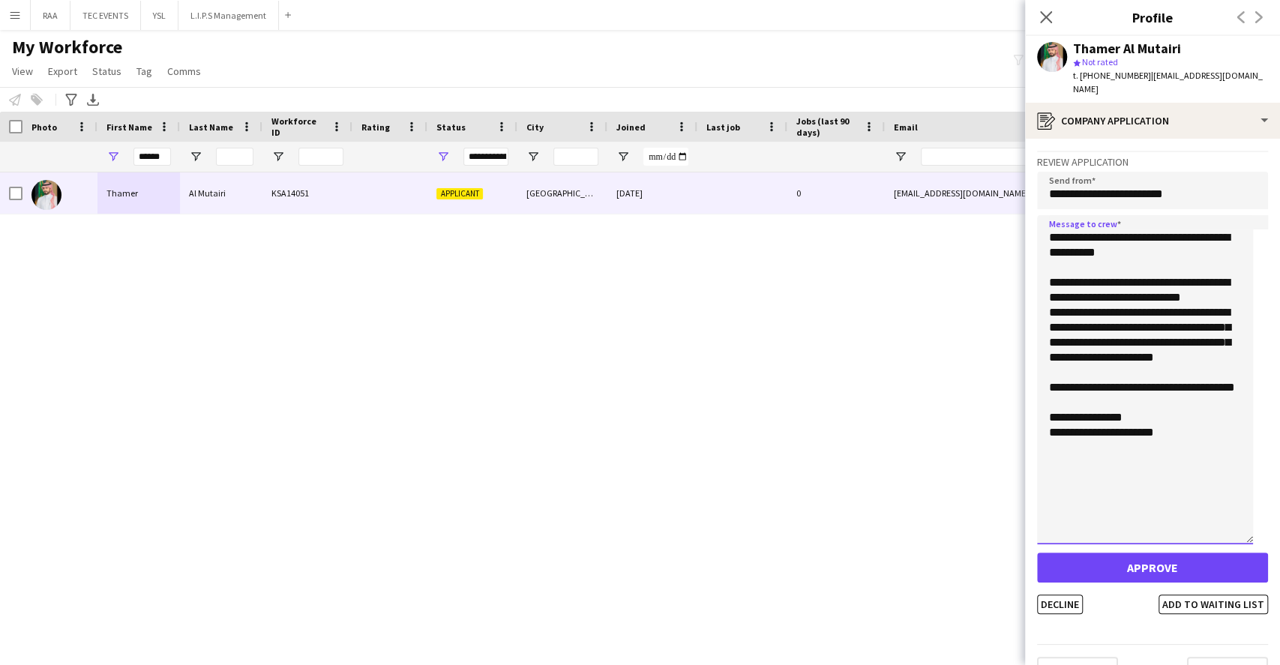
drag, startPoint x: 1259, startPoint y: 256, endPoint x: 1244, endPoint y: 517, distance: 262.0
click at [1244, 517] on textarea "**********" at bounding box center [1145, 379] width 216 height 329
type textarea "**********"
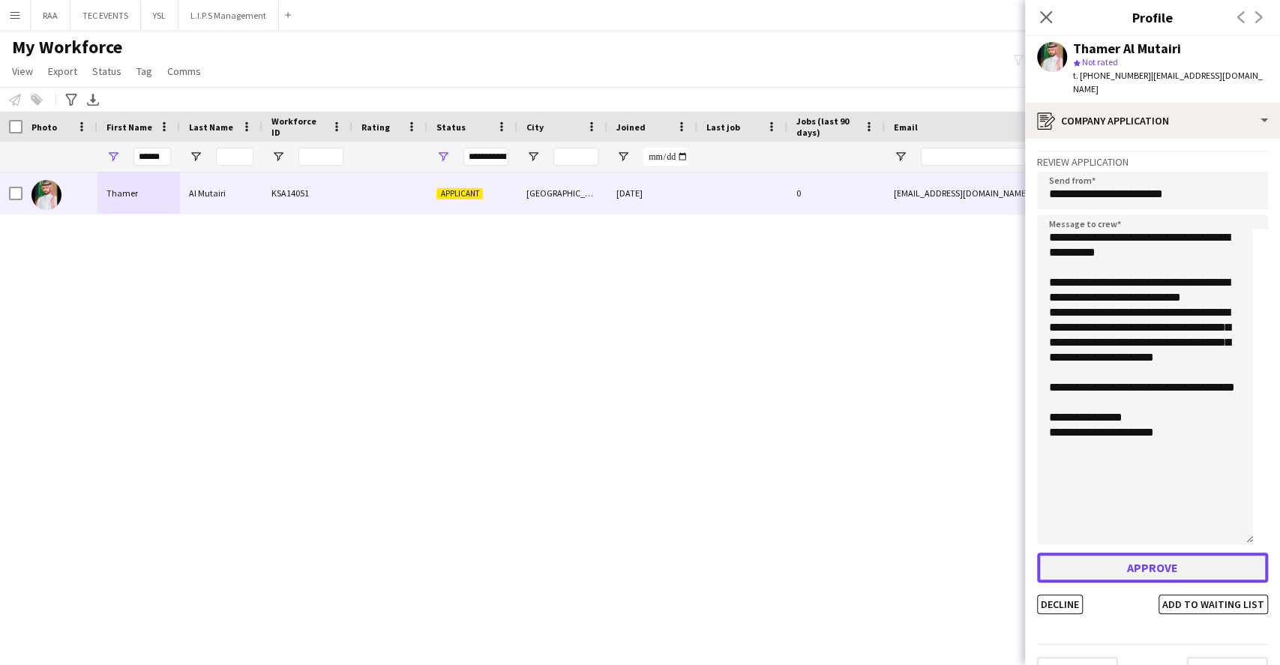
click at [1142, 558] on button "Approve" at bounding box center [1152, 567] width 231 height 30
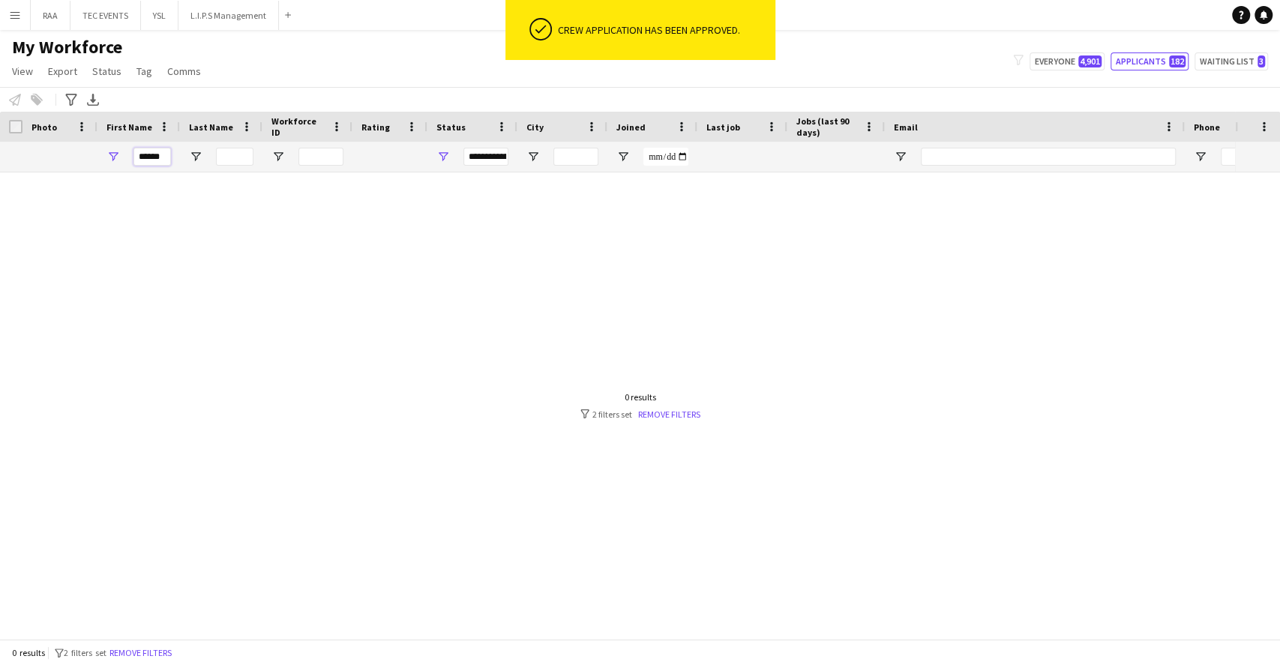
click at [151, 154] on input "******" at bounding box center [151, 157] width 37 height 18
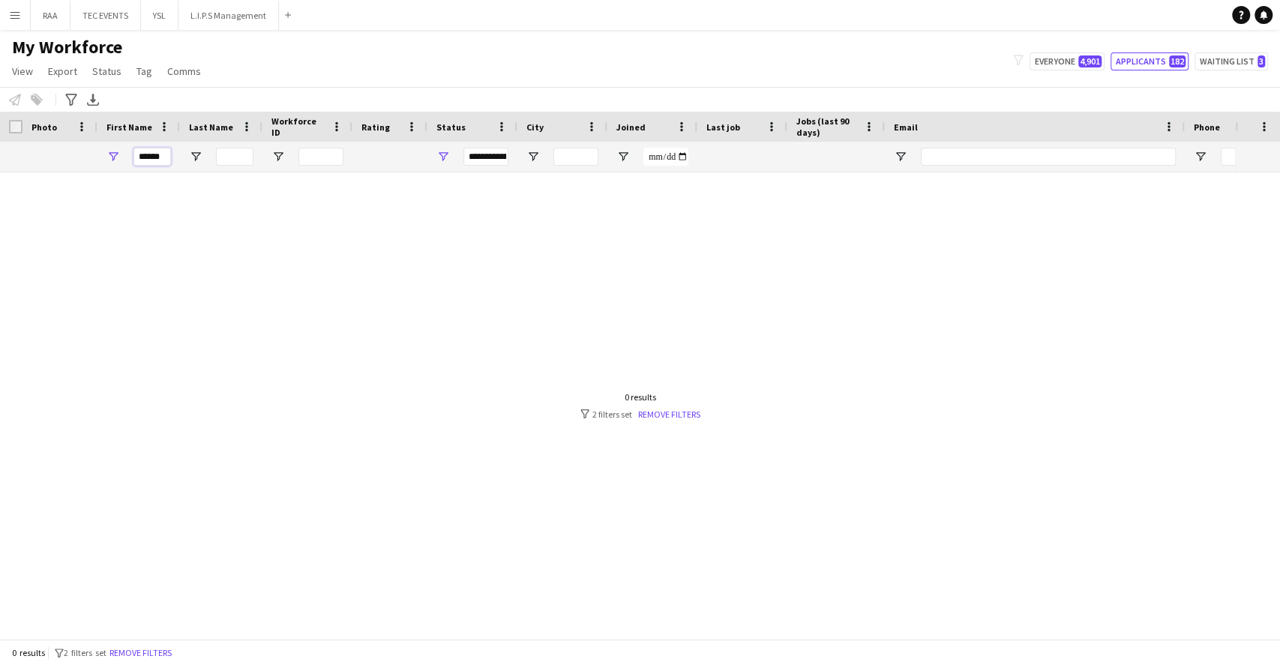
click at [151, 154] on input "******" at bounding box center [151, 157] width 37 height 18
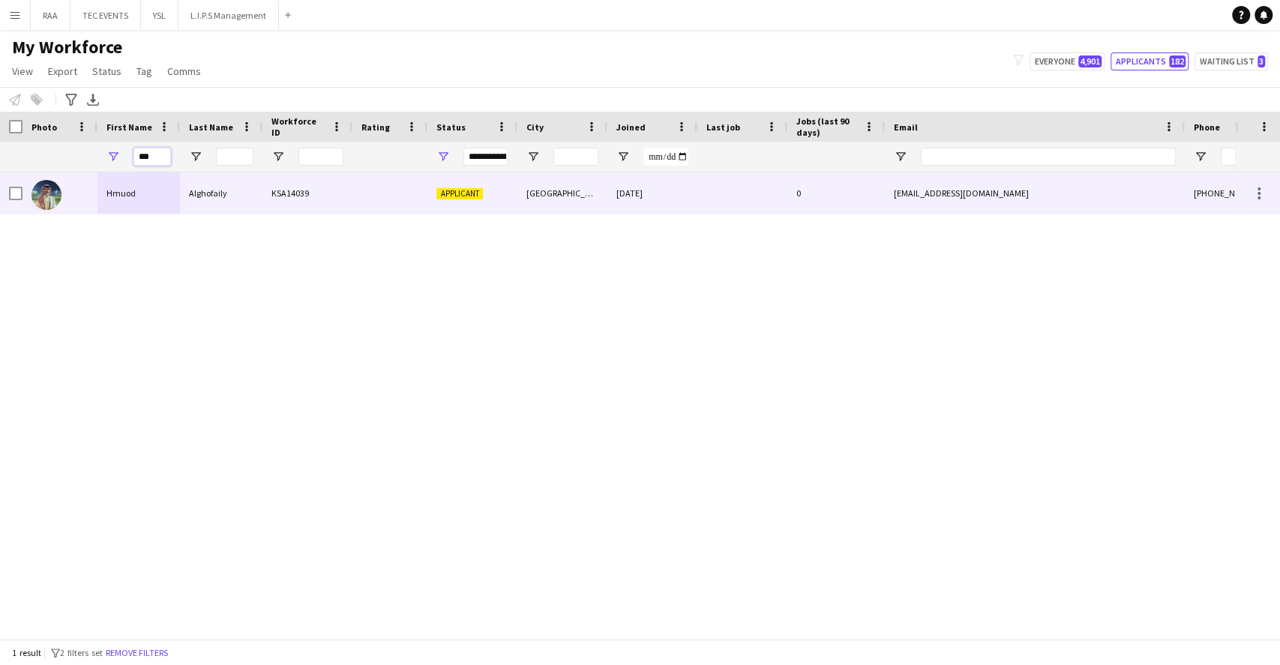
type input "***"
drag, startPoint x: 166, startPoint y: 195, endPoint x: 181, endPoint y: 195, distance: 14.2
click at [167, 195] on div "Hmuod" at bounding box center [138, 192] width 82 height 41
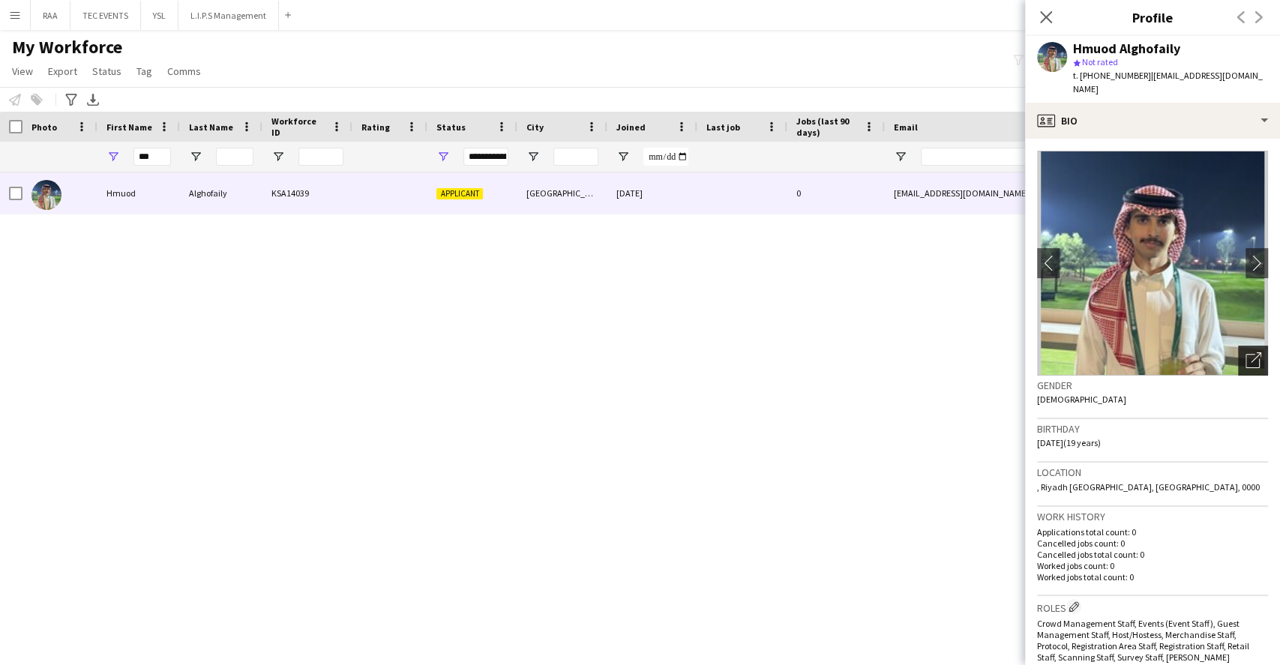
click at [1245, 352] on icon "Open photos pop-in" at bounding box center [1253, 360] width 16 height 16
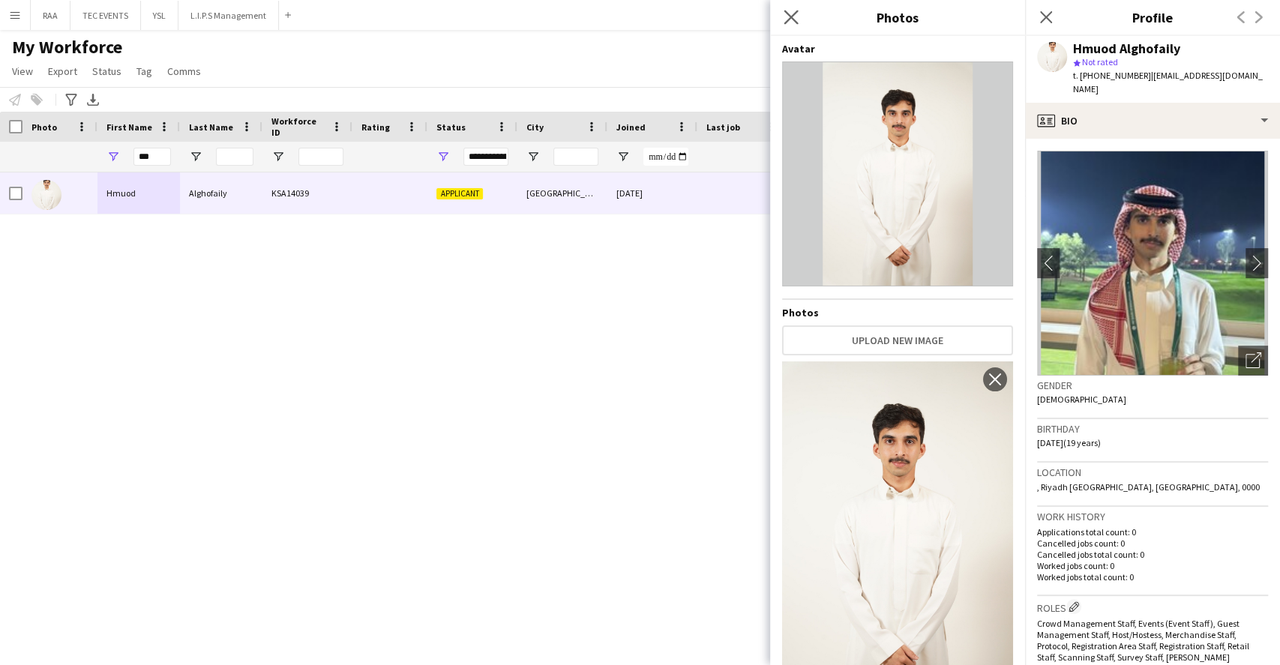
click at [783, 16] on icon "Close pop-in" at bounding box center [790, 17] width 14 height 14
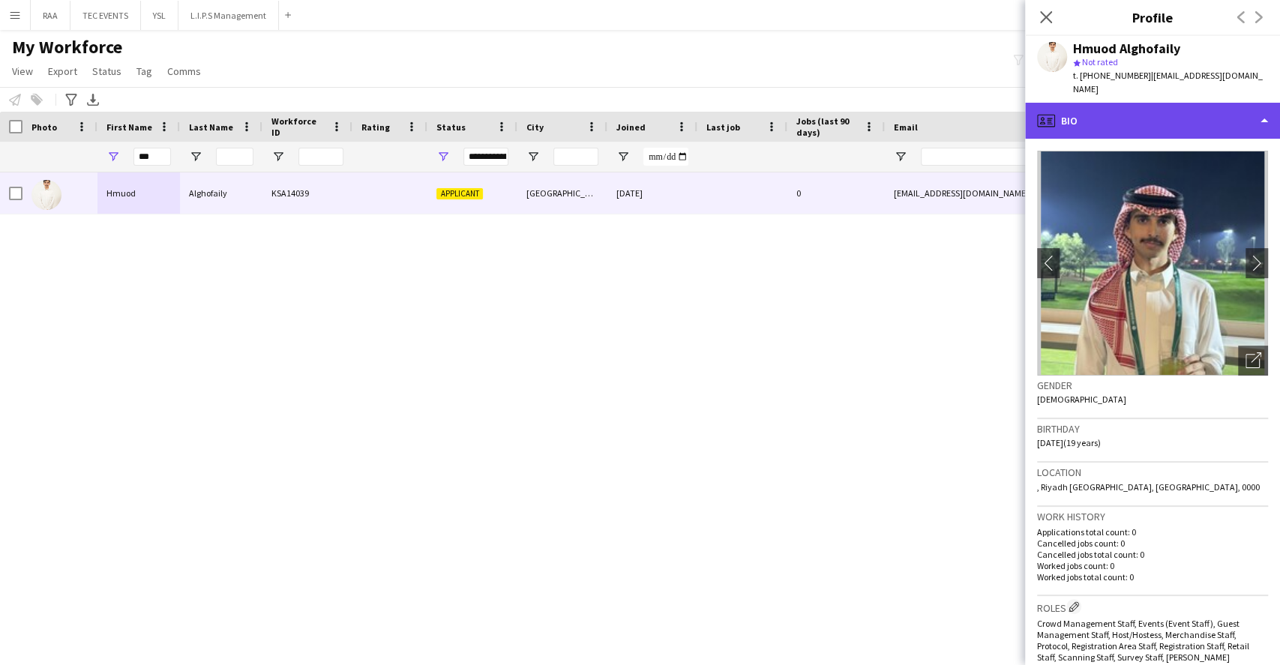
click at [1066, 115] on div "profile Bio" at bounding box center [1152, 121] width 255 height 36
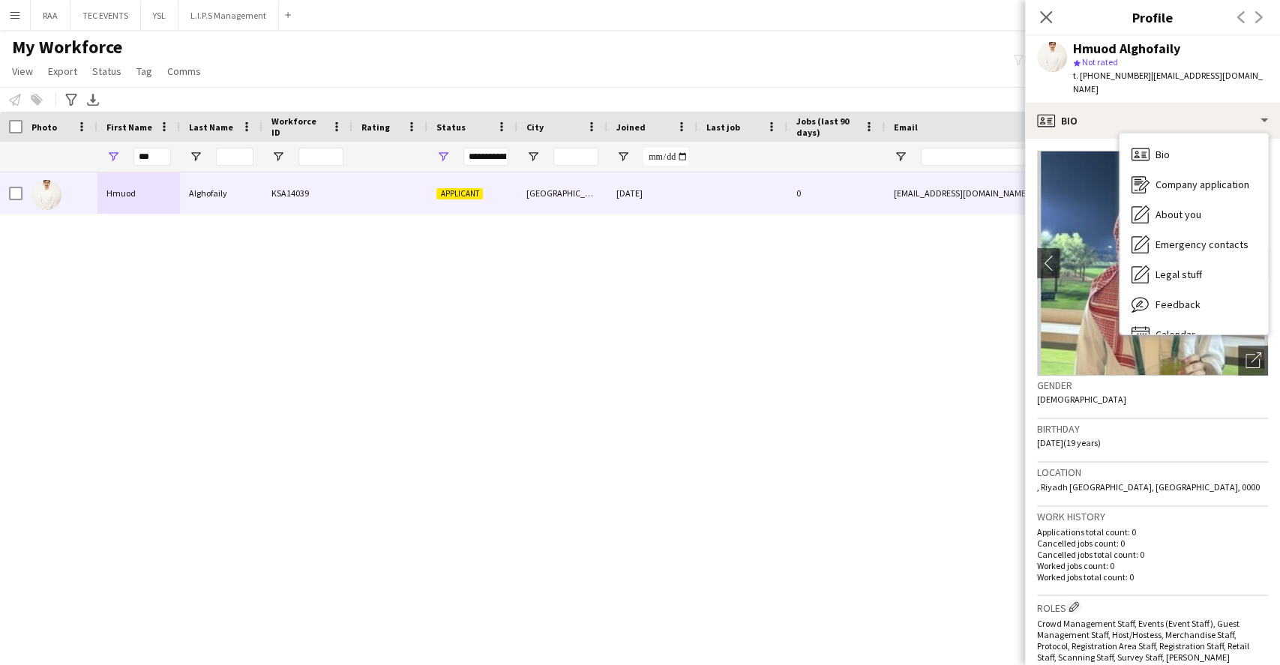
click at [1072, 181] on img at bounding box center [1152, 263] width 231 height 225
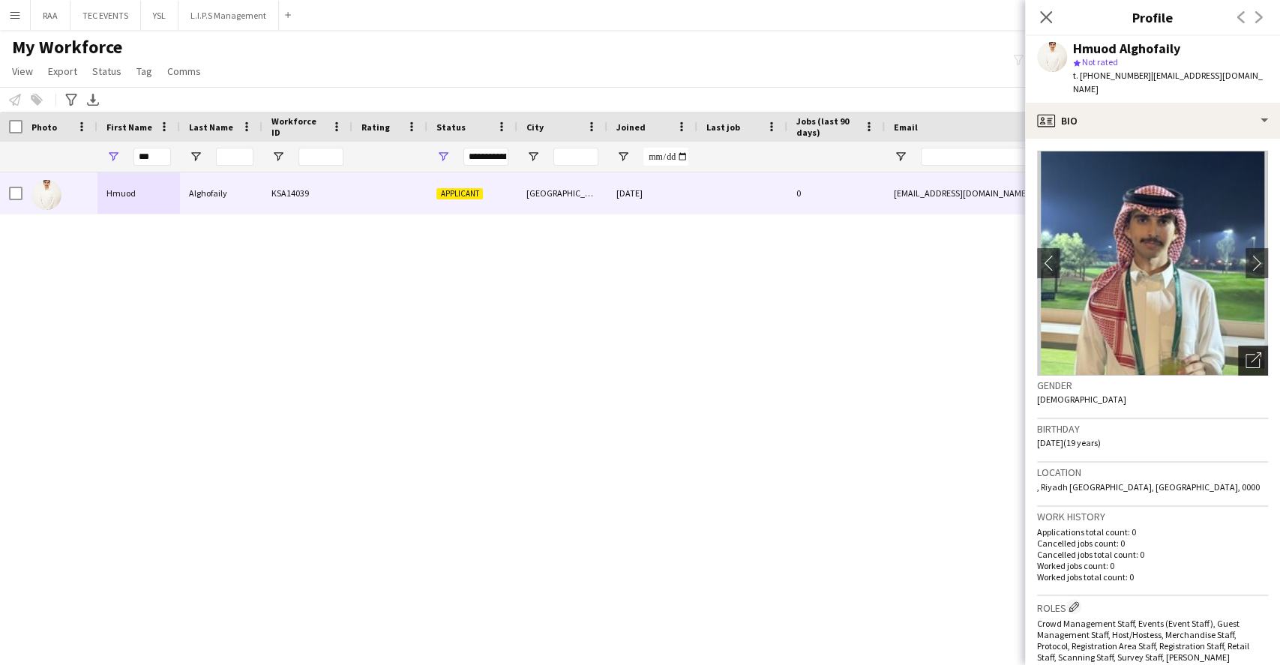
click at [1238, 358] on div "Open photos pop-in" at bounding box center [1253, 361] width 30 height 30
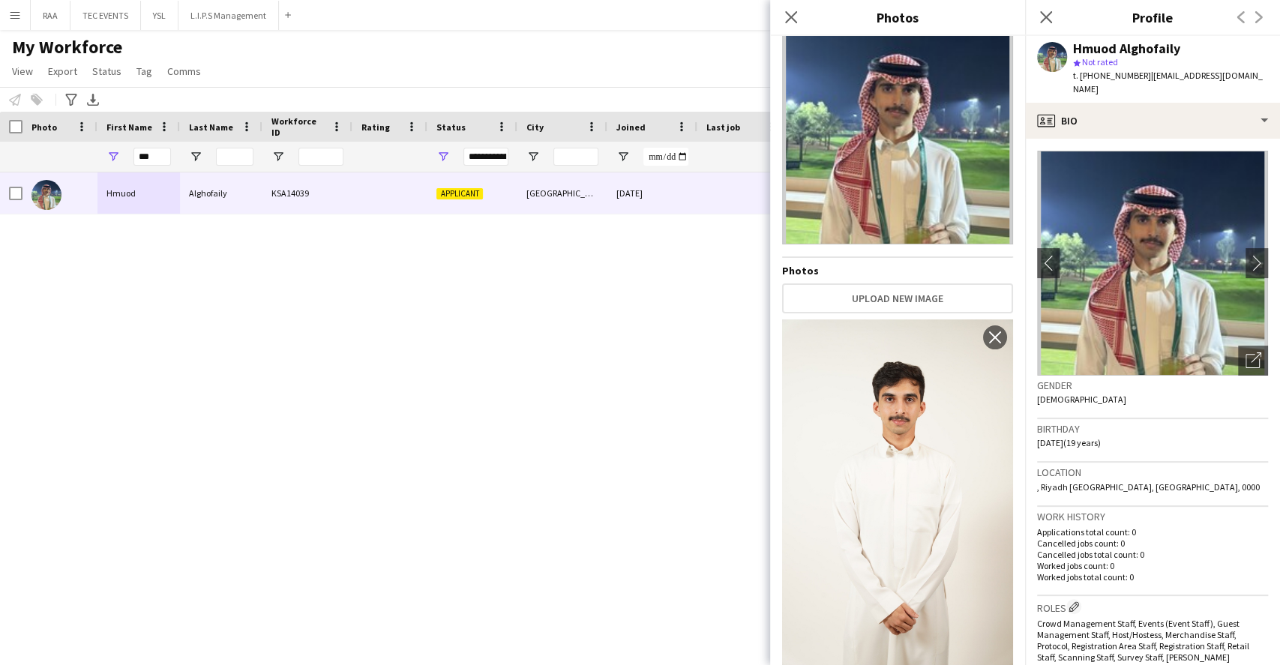
click at [1142, 422] on h3 "Birthday" at bounding box center [1152, 428] width 231 height 13
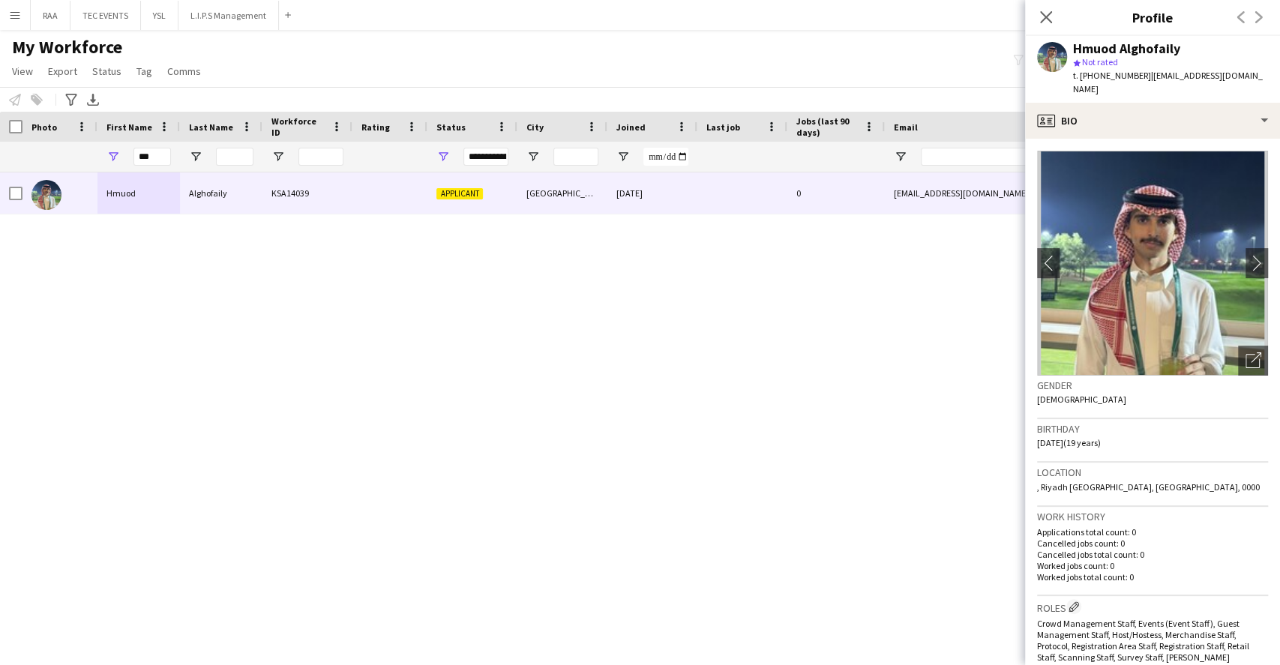
click at [1211, 67] on div "star Not rated" at bounding box center [1170, 61] width 195 height 13
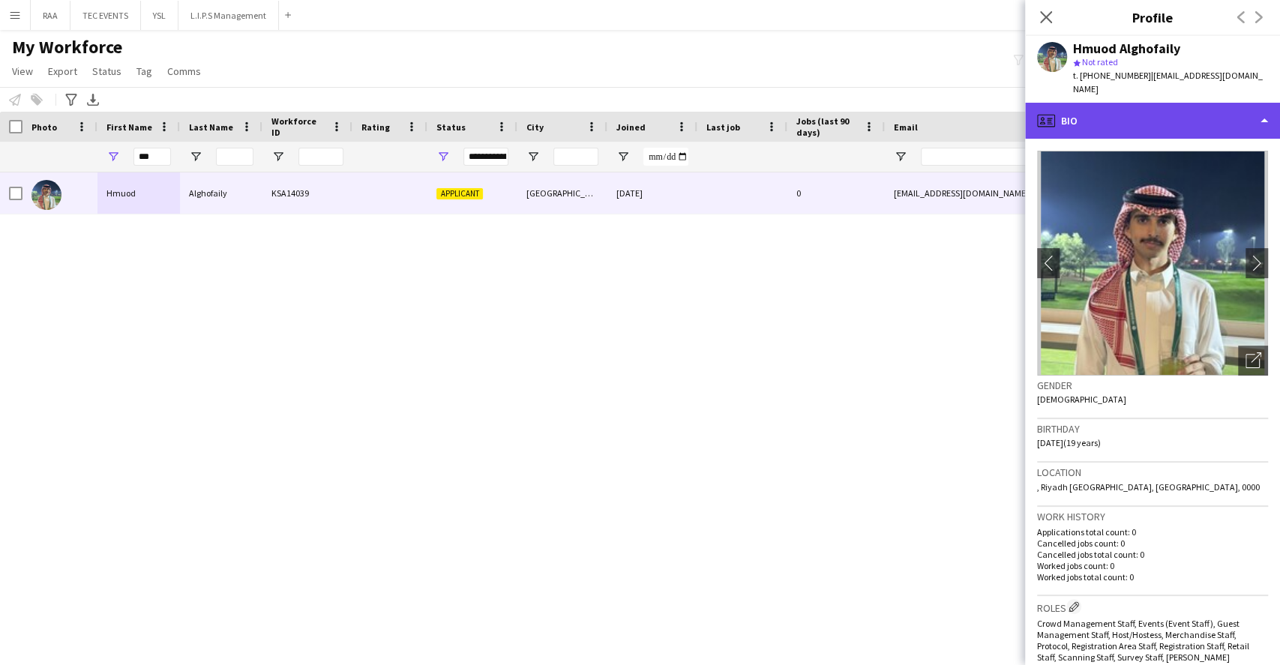
click at [1198, 109] on div "profile Bio" at bounding box center [1152, 121] width 255 height 36
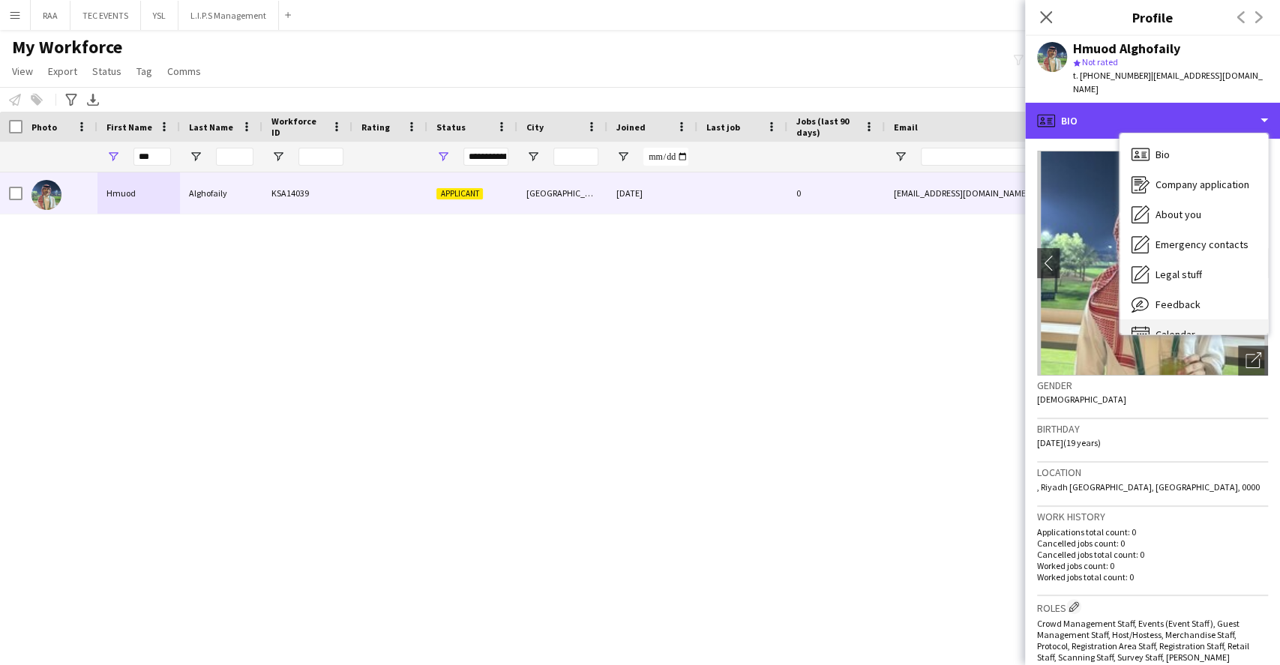
scroll to position [20, 0]
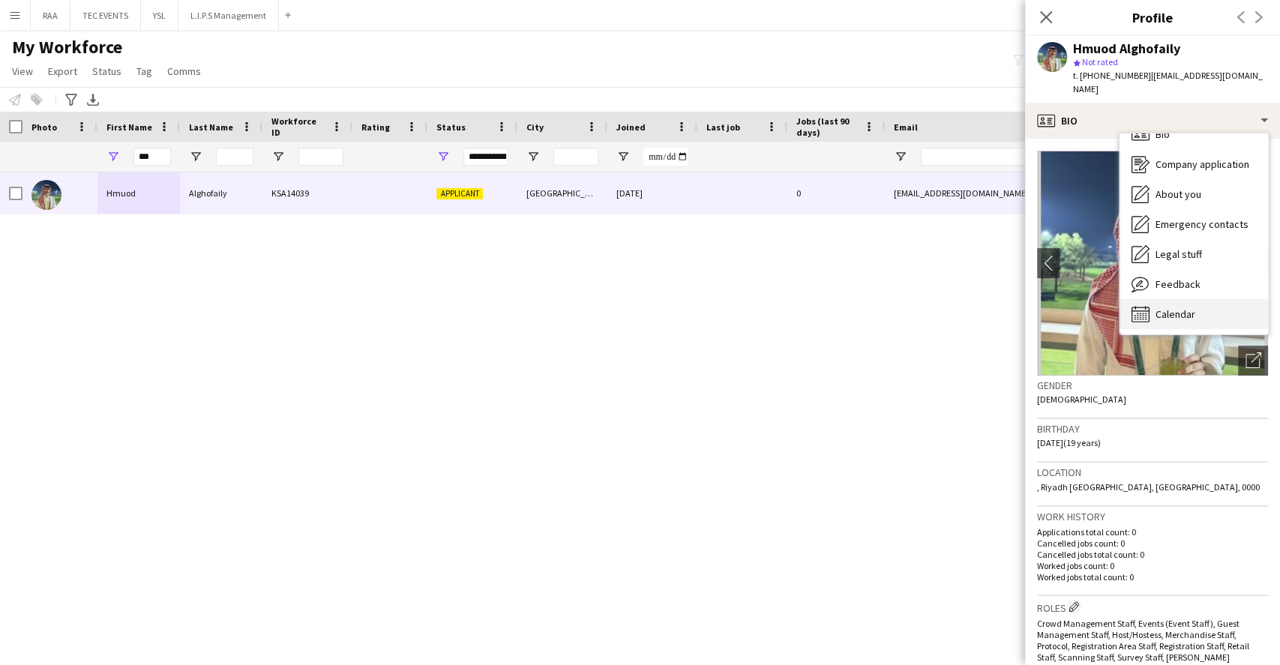
click at [1193, 299] on div "Calendar Calendar" at bounding box center [1193, 314] width 148 height 30
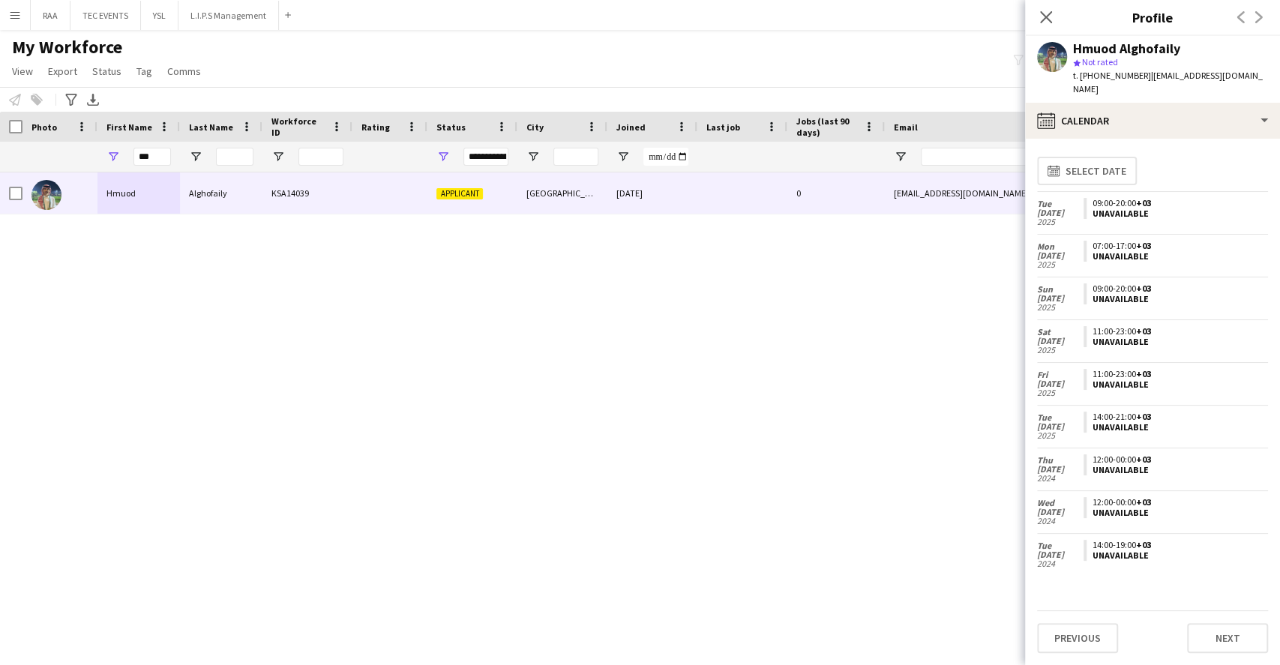
drag, startPoint x: 1187, startPoint y: 136, endPoint x: 1187, endPoint y: 124, distance: 11.2
click at [1187, 139] on app-calendar-tab "calendar-full Select date Tue 25 Feb 2025 09:00-20:00 +03 Unavailable Mon 24 Fe…" at bounding box center [1152, 402] width 255 height 526
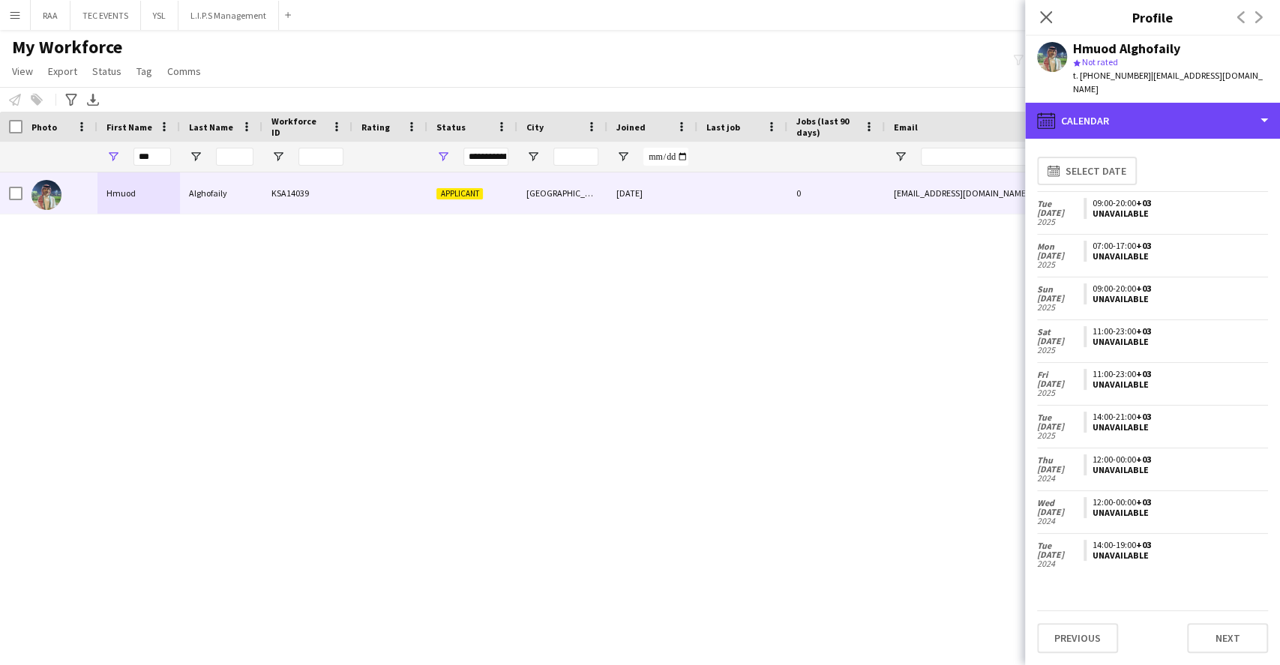
drag, startPoint x: 1179, startPoint y: 109, endPoint x: 1171, endPoint y: 139, distance: 31.1
click at [1178, 109] on div "calendar-full Calendar" at bounding box center [1152, 121] width 255 height 36
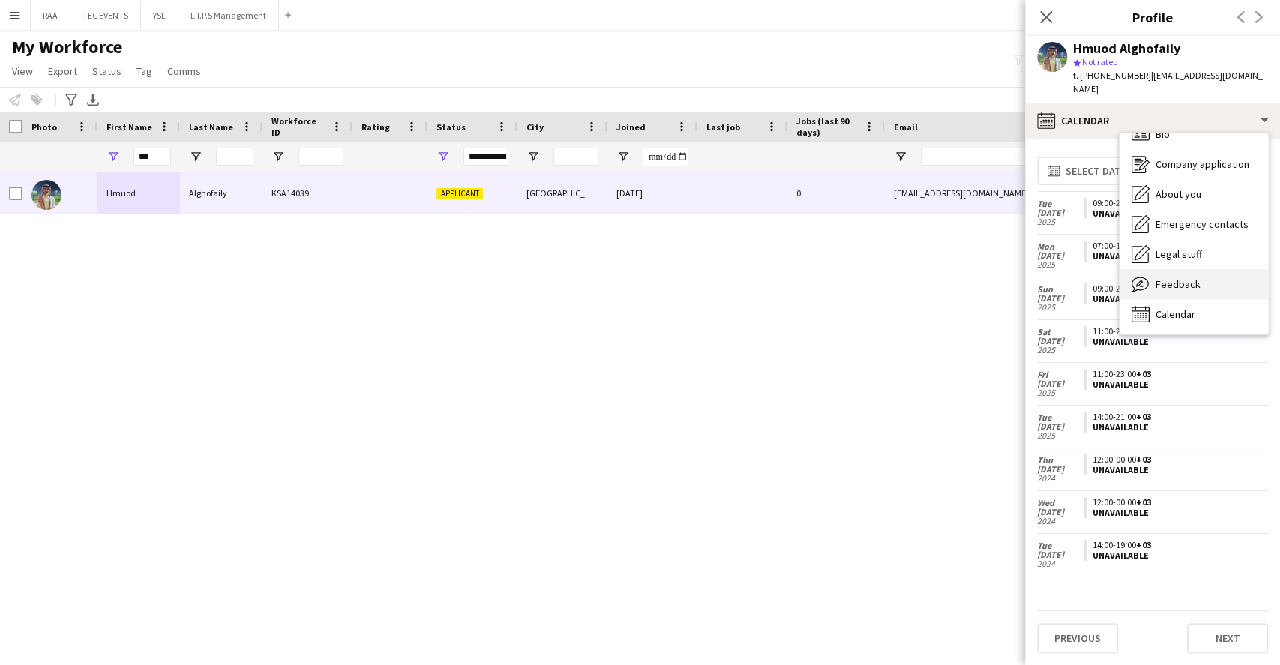
click at [1208, 269] on div "Feedback Feedback" at bounding box center [1193, 284] width 148 height 30
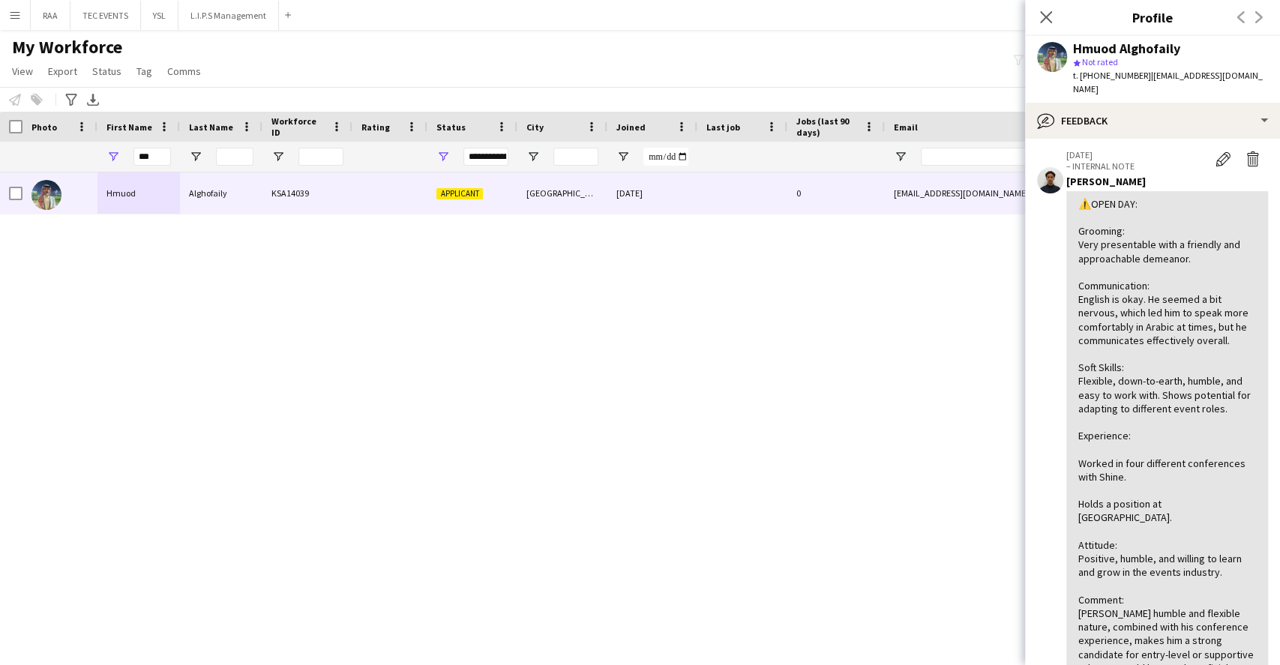
scroll to position [0, 0]
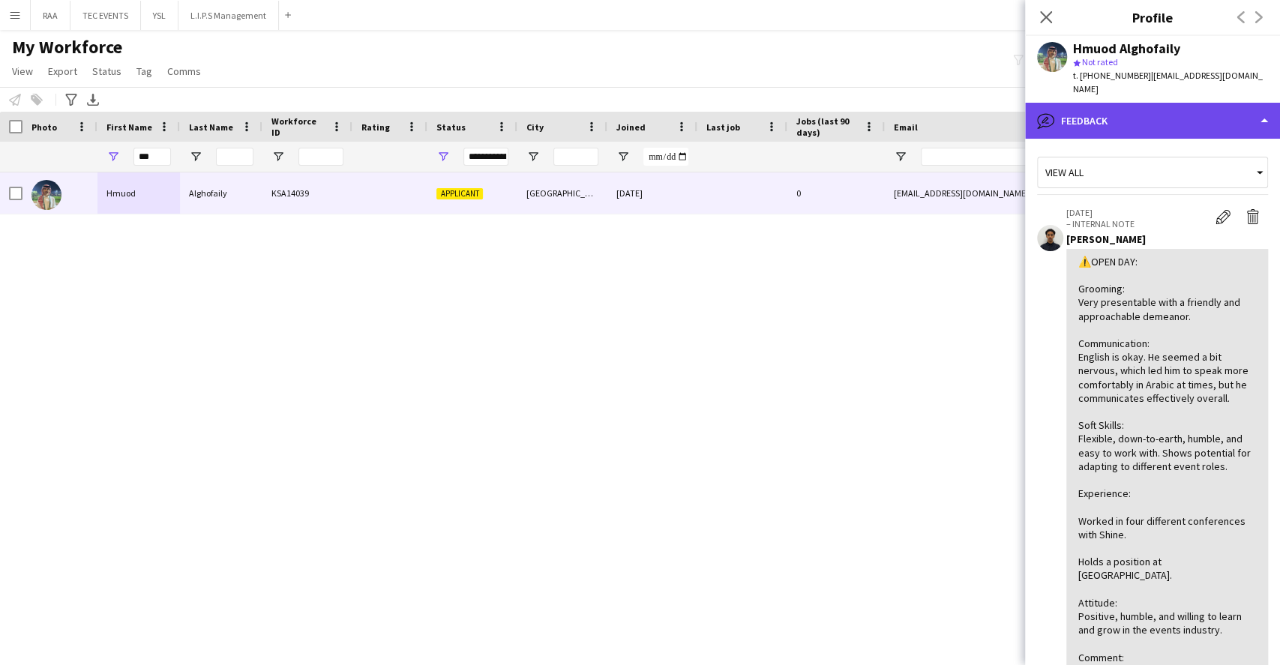
click at [1187, 103] on div "bubble-pencil Feedback" at bounding box center [1152, 121] width 255 height 36
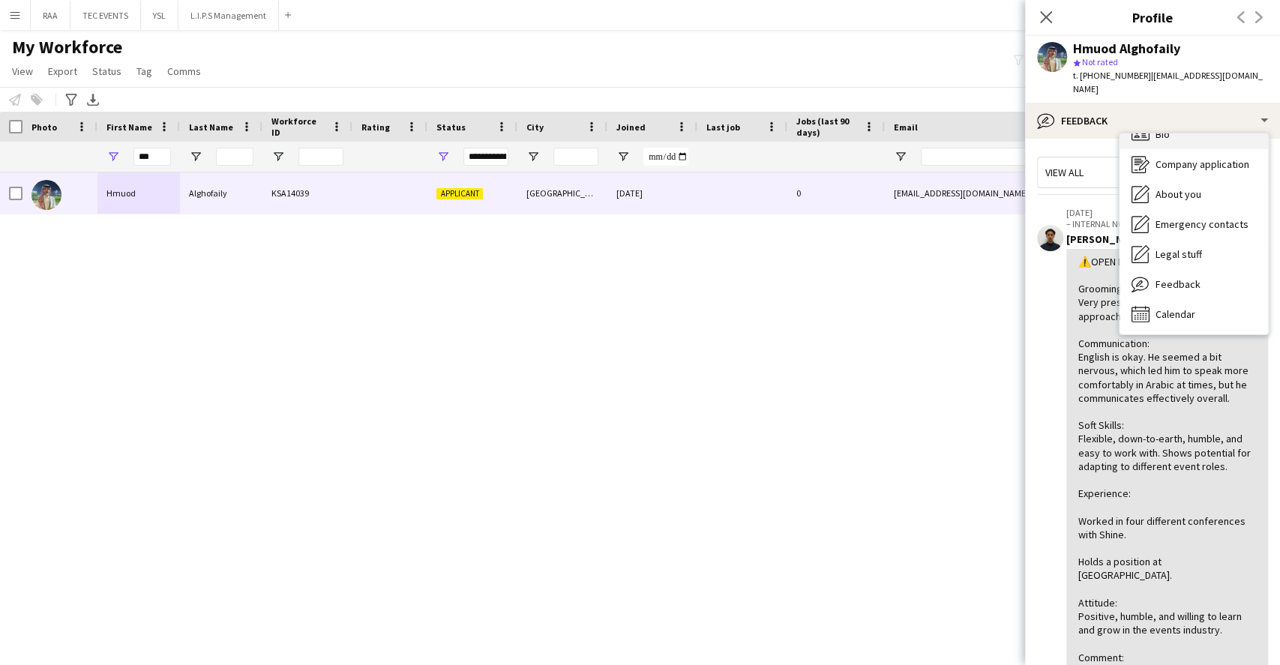
click at [1195, 130] on div "Bio Bio" at bounding box center [1193, 134] width 148 height 30
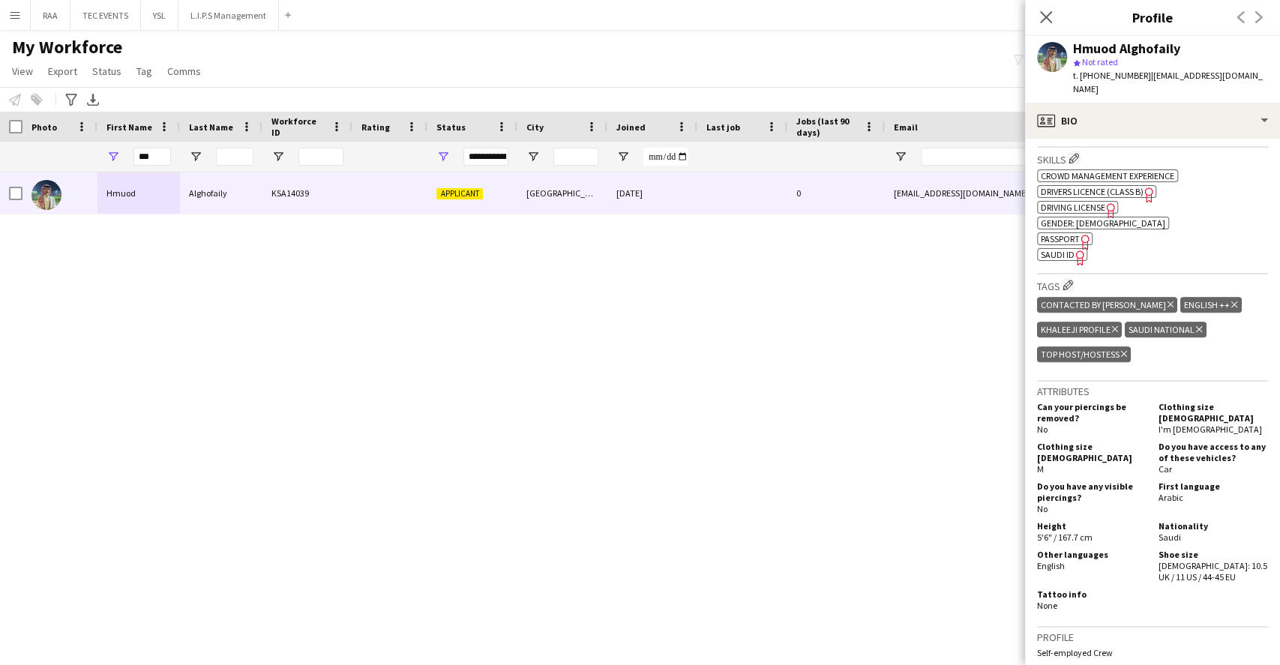
scroll to position [499, 0]
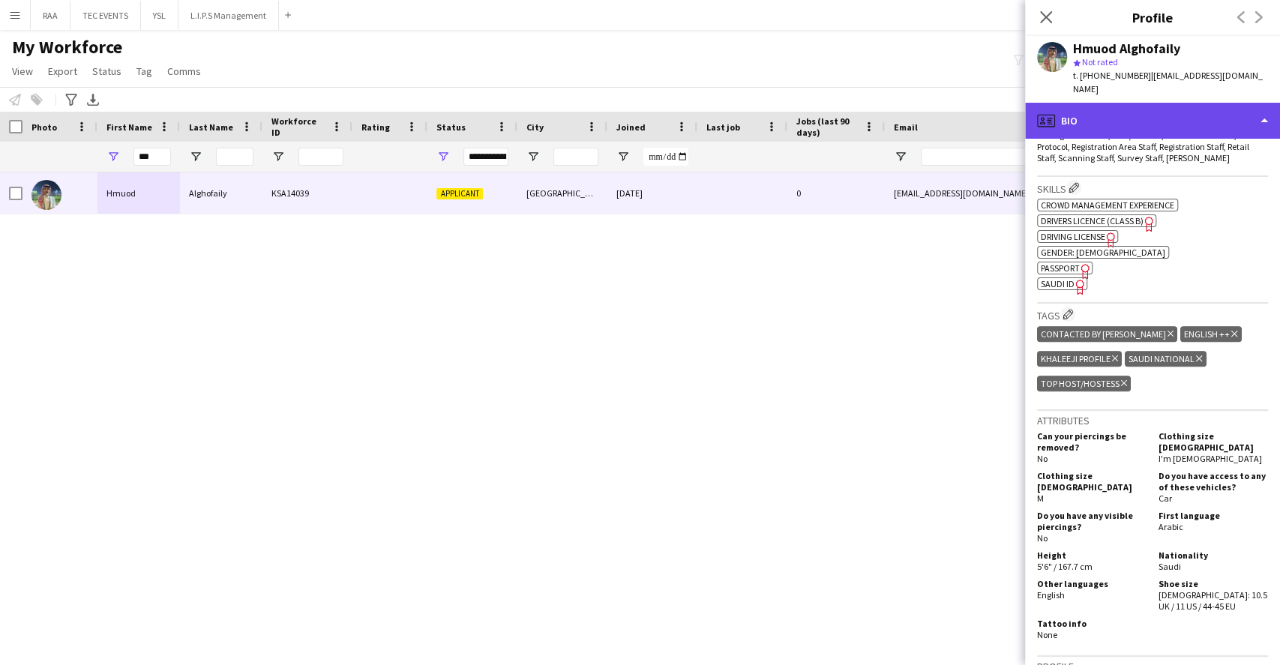
click at [1175, 118] on div "profile Bio" at bounding box center [1152, 121] width 255 height 36
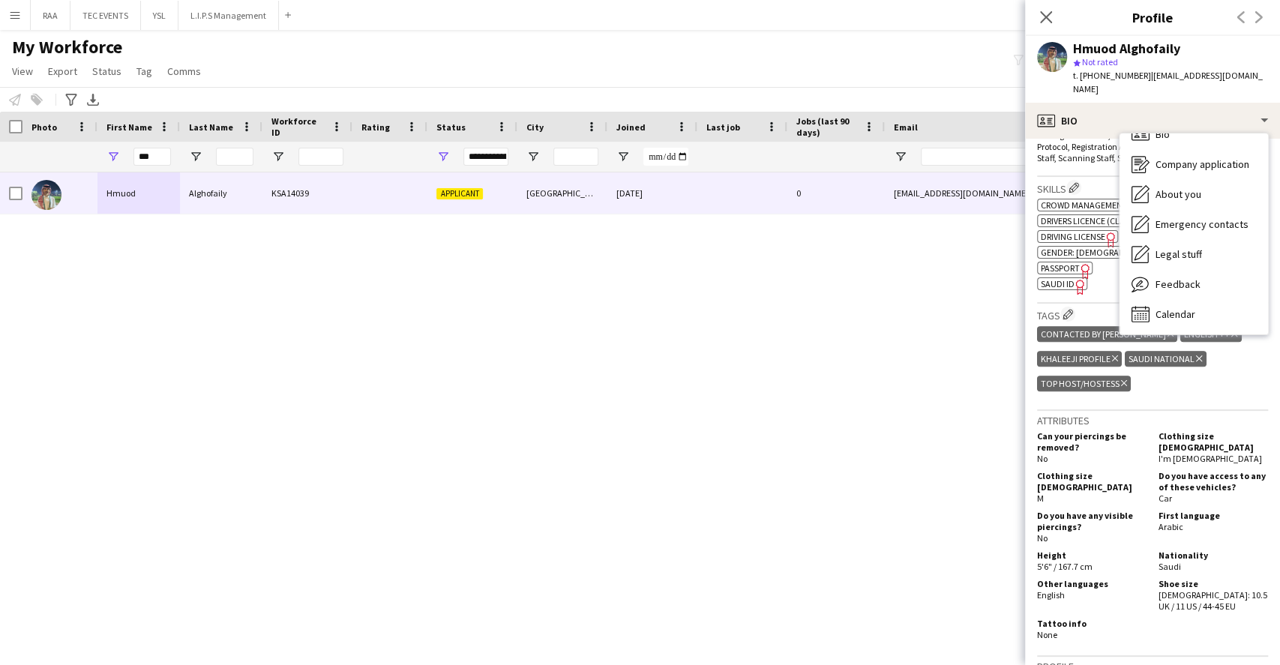
click at [1100, 291] on div "Skills Edit crew company skills ok-circled2 background Layer 1 cross-circle-red…" at bounding box center [1152, 240] width 231 height 127
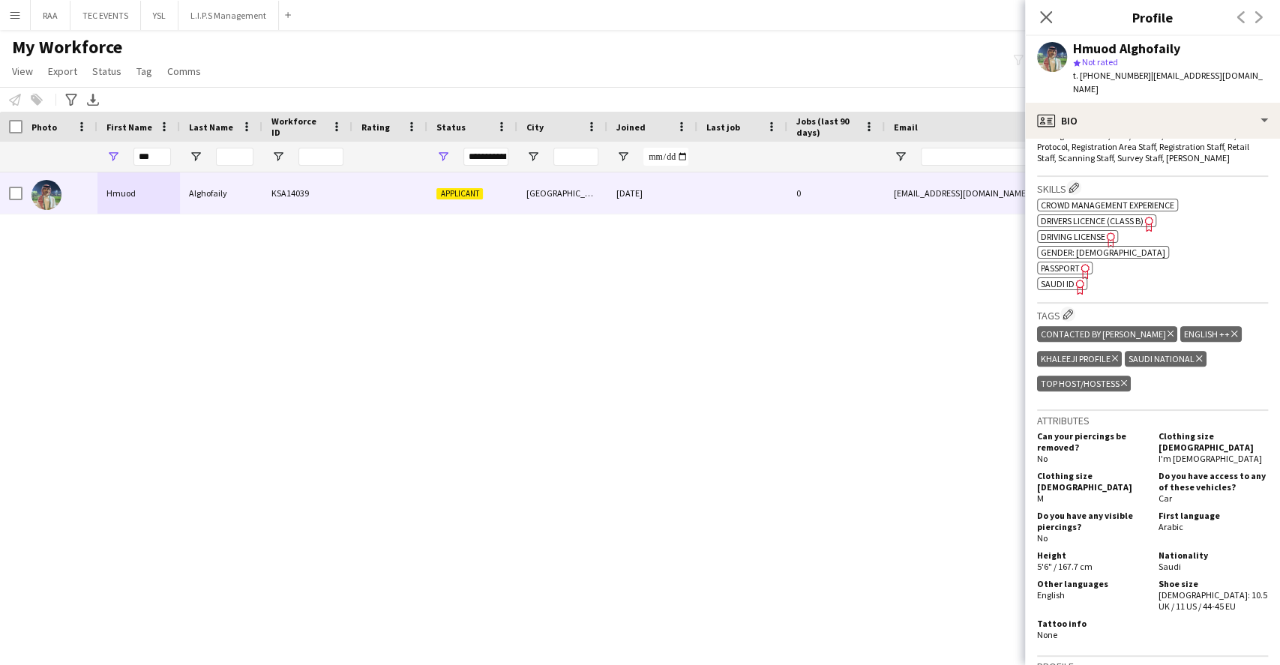
click at [1167, 331] on icon at bounding box center [1170, 334] width 6 height 6
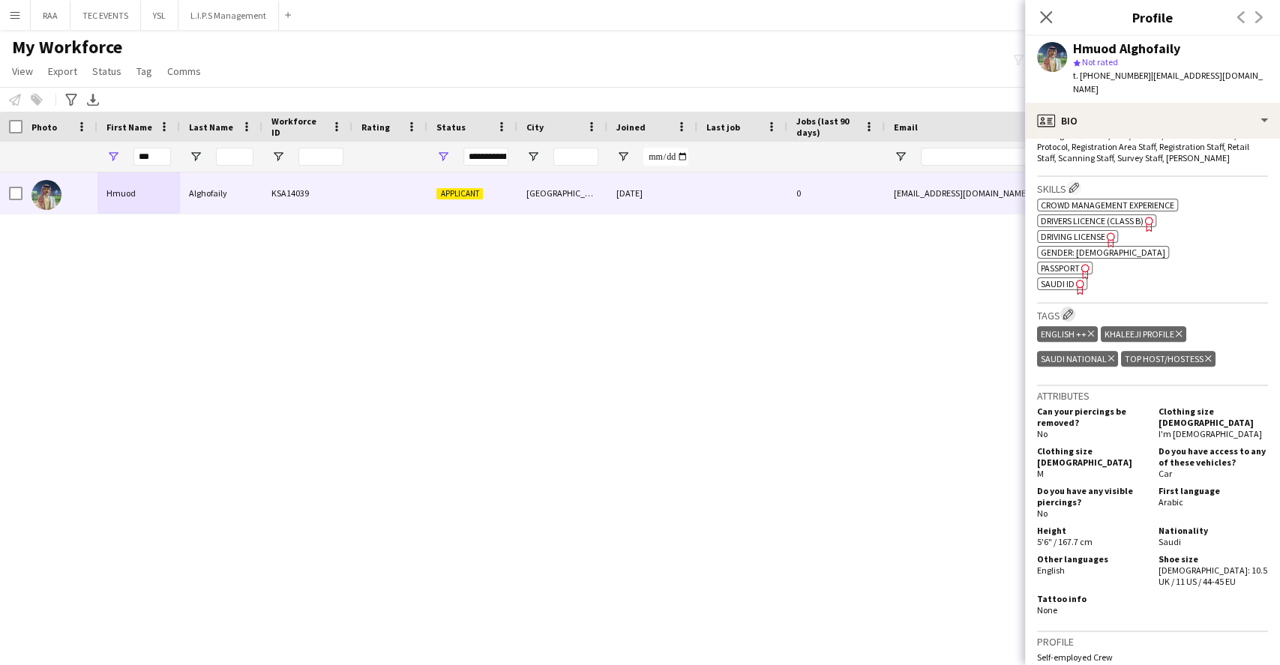
click at [1073, 309] on app-icon "Edit crew company tags" at bounding box center [1067, 314] width 10 height 10
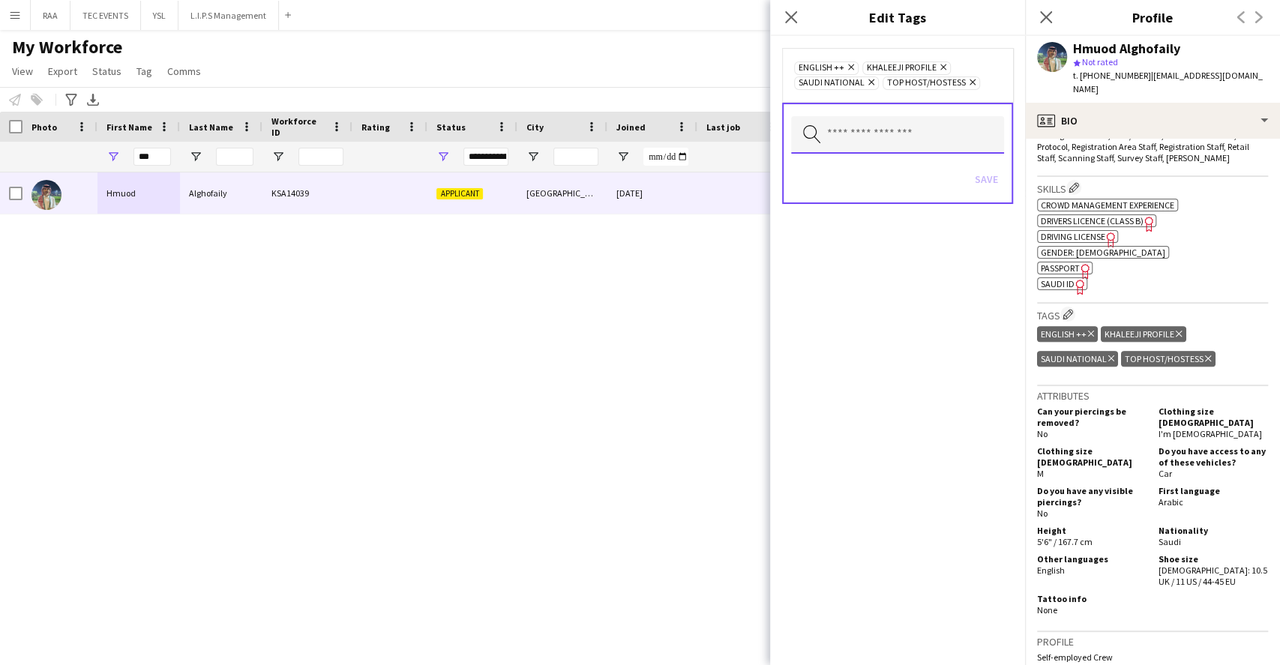
click at [895, 148] on input "text" at bounding box center [897, 134] width 213 height 37
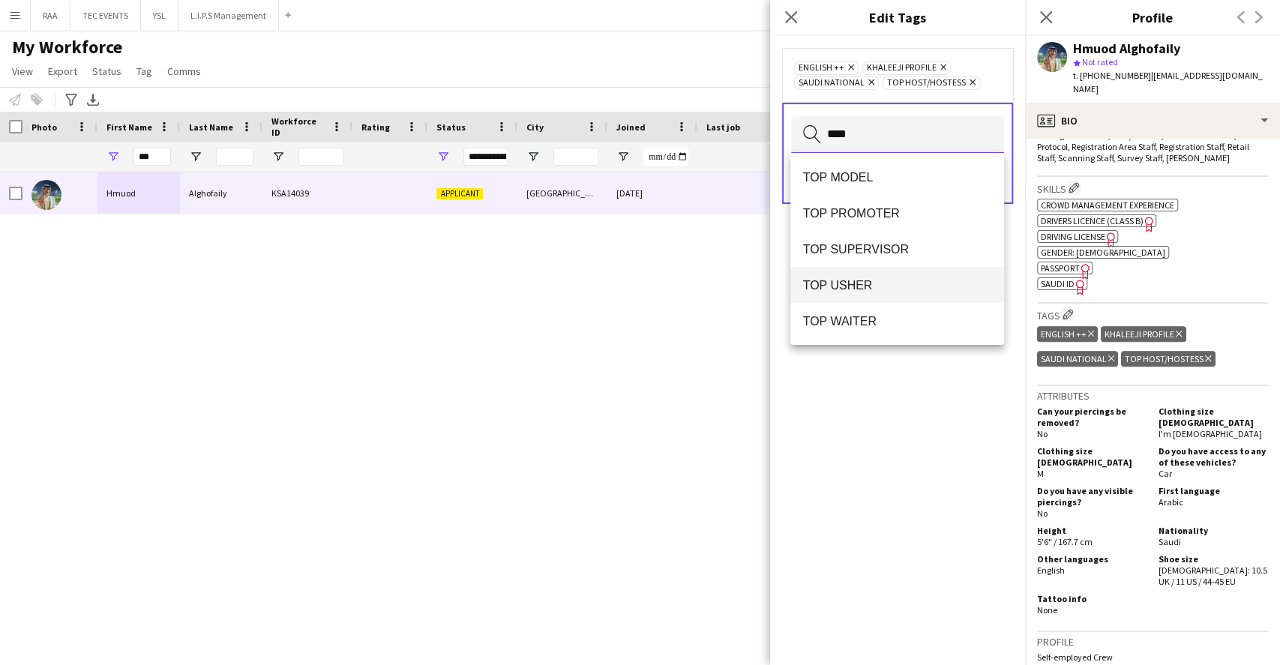
type input "***"
click at [951, 284] on span "TOP USHER" at bounding box center [896, 285] width 189 height 14
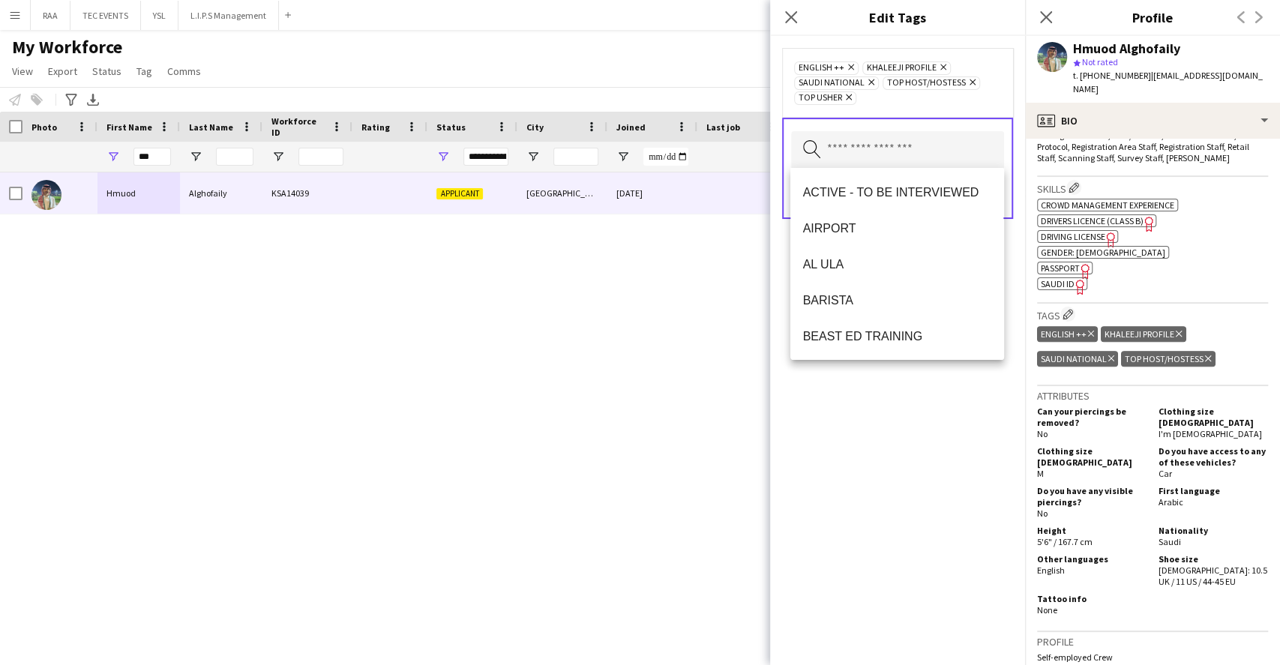
click at [938, 431] on div "ENGLISH ++ Remove KHALEEJI PROFILE Remove SAUDI NATIONAL Remove TOP HOST/HOSTES…" at bounding box center [897, 350] width 255 height 629
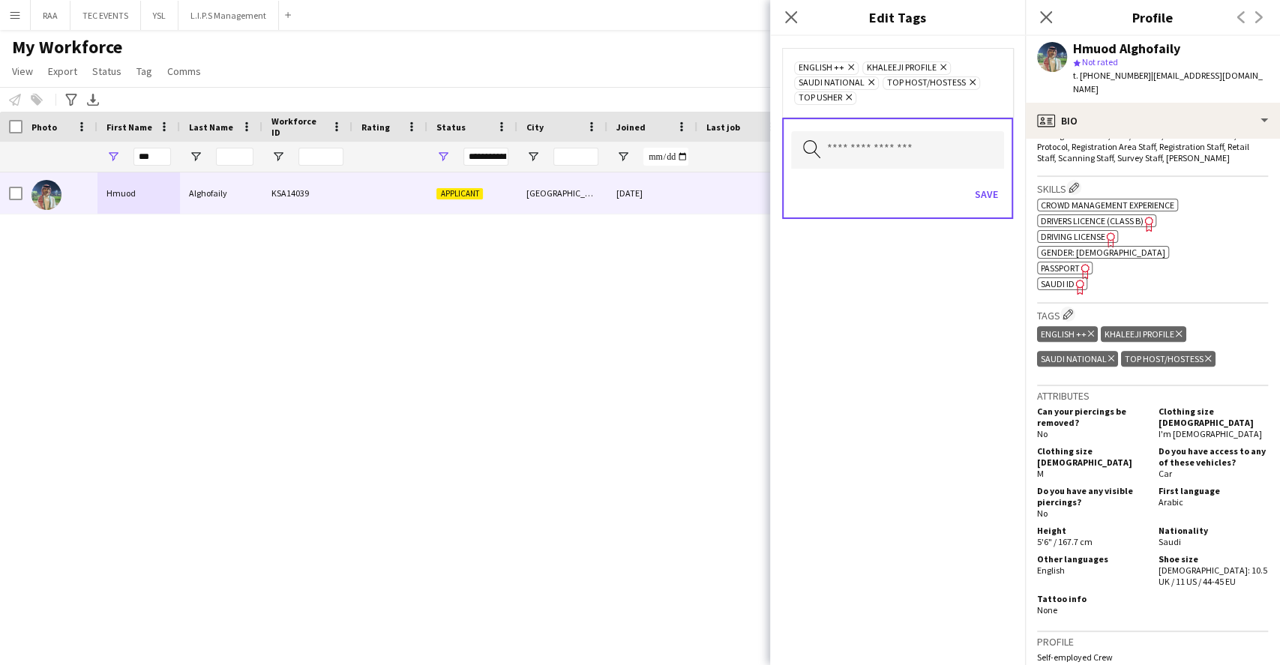
click at [987, 180] on div "Save" at bounding box center [897, 196] width 213 height 43
click at [989, 187] on button "Save" at bounding box center [985, 194] width 35 height 24
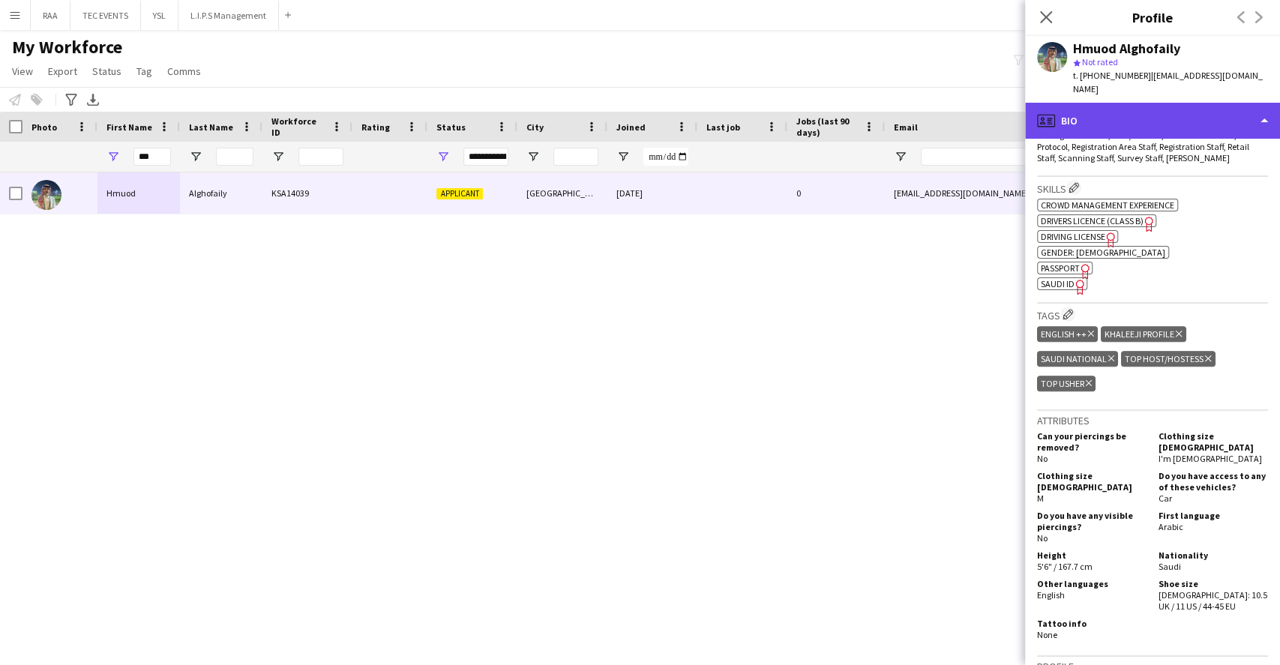
click at [1223, 111] on div "profile Bio" at bounding box center [1152, 121] width 255 height 36
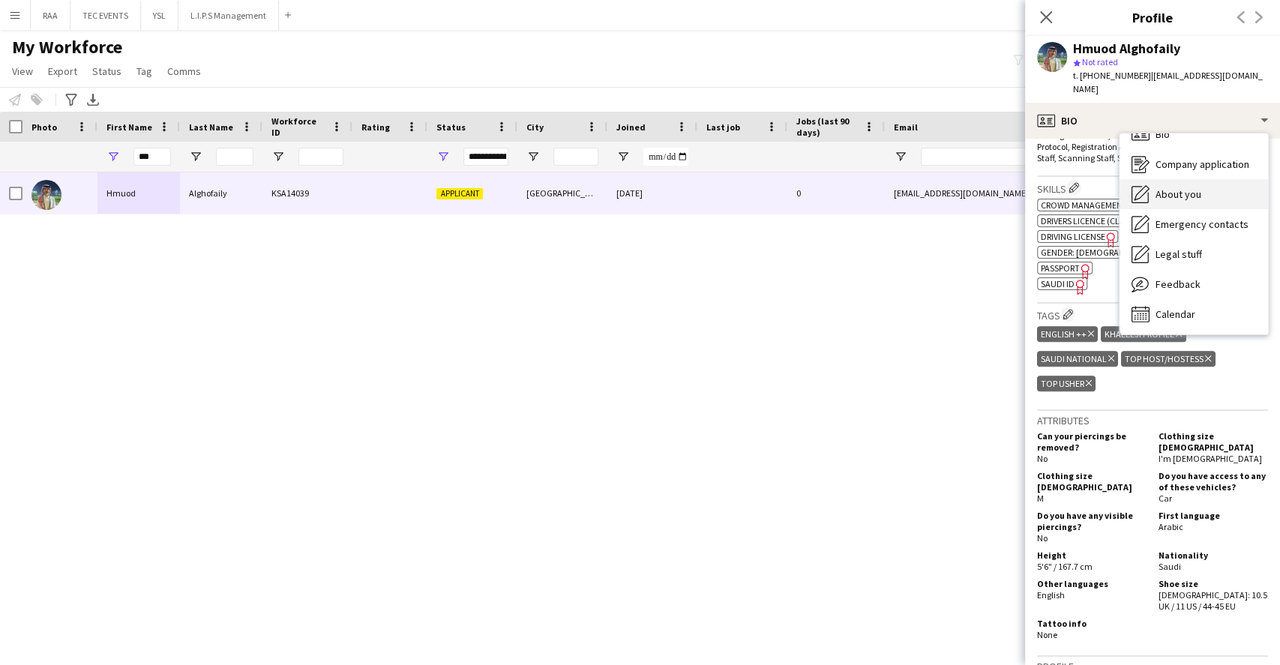
click at [1217, 179] on div "About you About you" at bounding box center [1193, 194] width 148 height 30
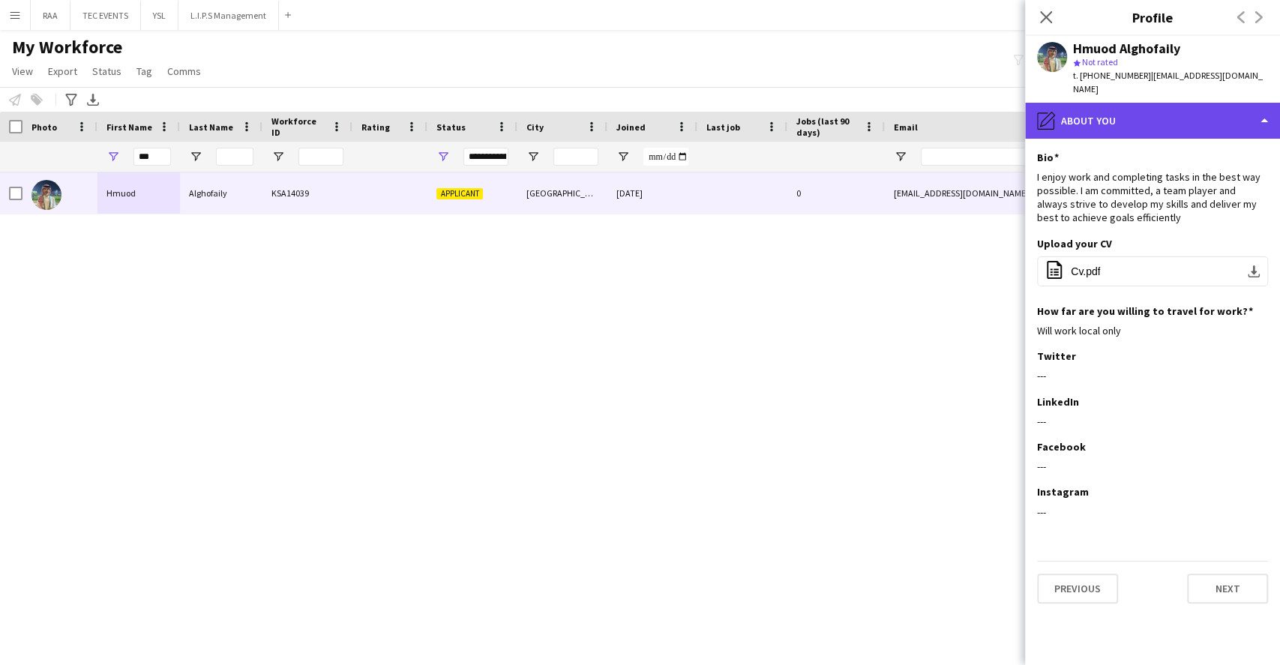
click at [1201, 112] on div "pencil4 About you" at bounding box center [1152, 121] width 255 height 36
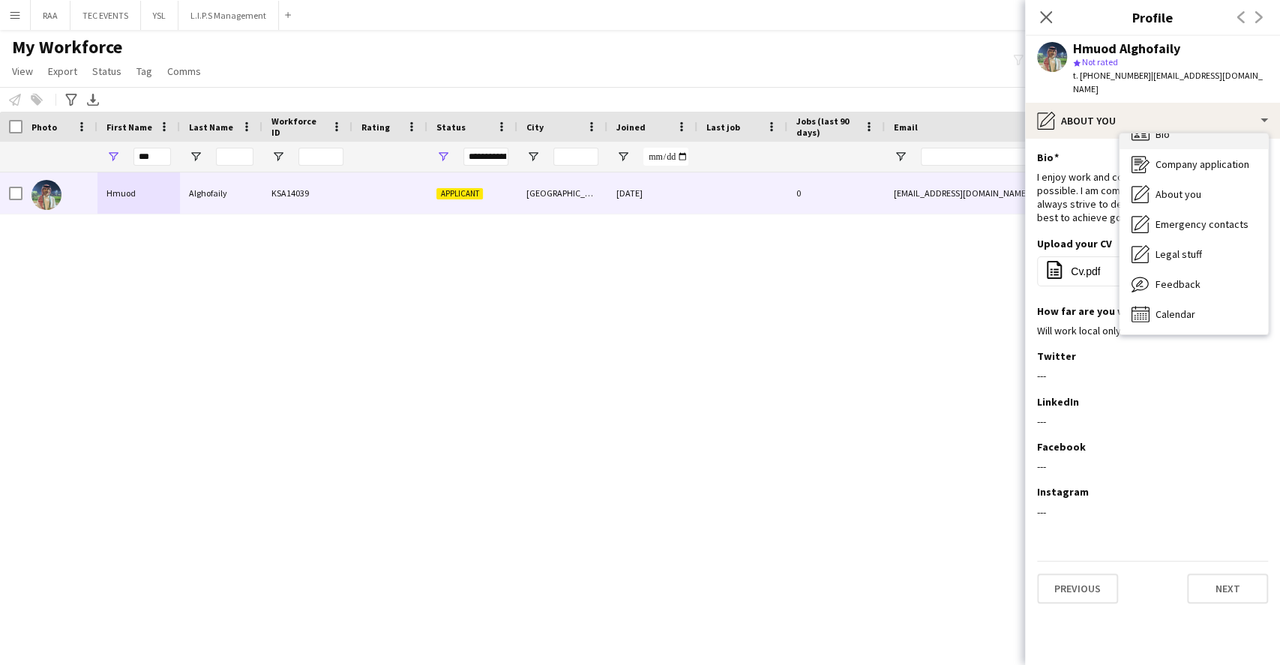
click at [1184, 120] on div "Bio Bio" at bounding box center [1193, 134] width 148 height 30
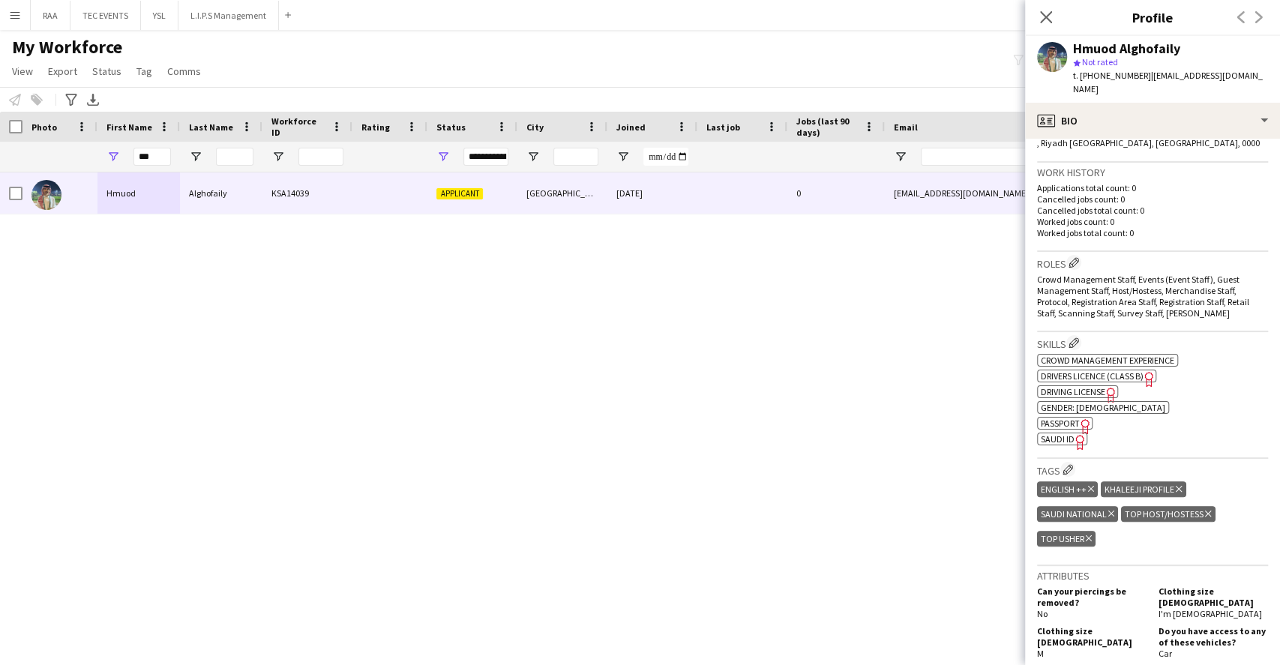
scroll to position [400, 0]
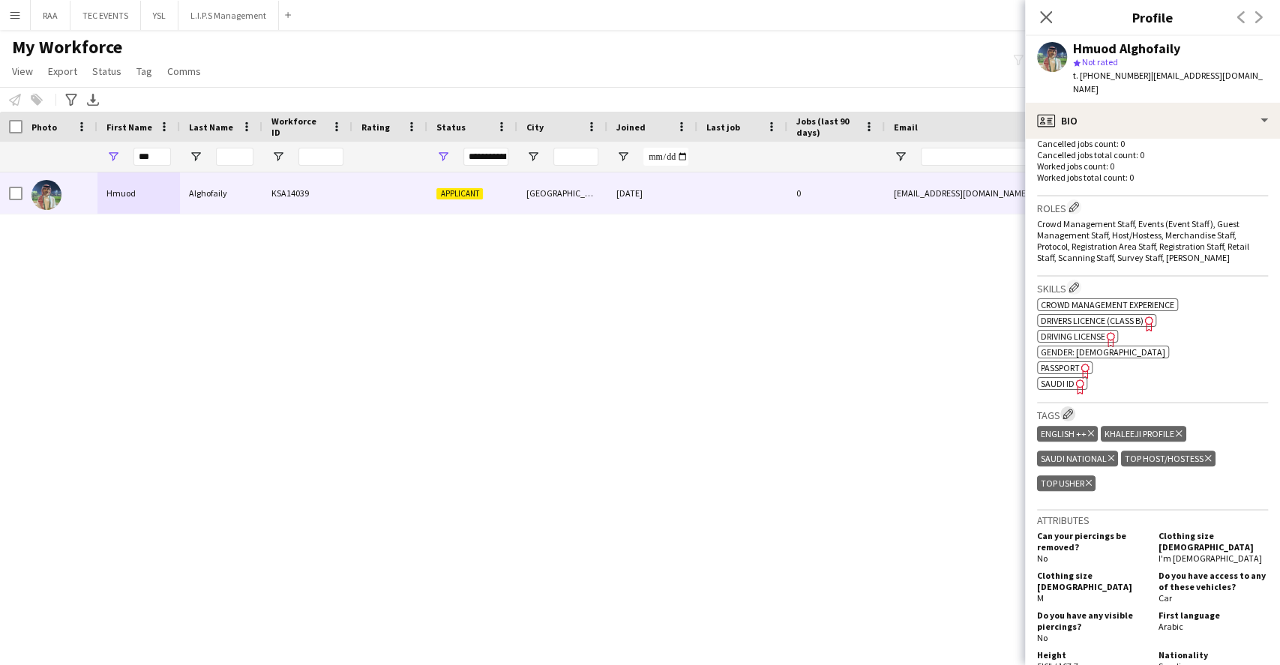
click at [1067, 406] on button "Edit crew company tags" at bounding box center [1067, 413] width 15 height 15
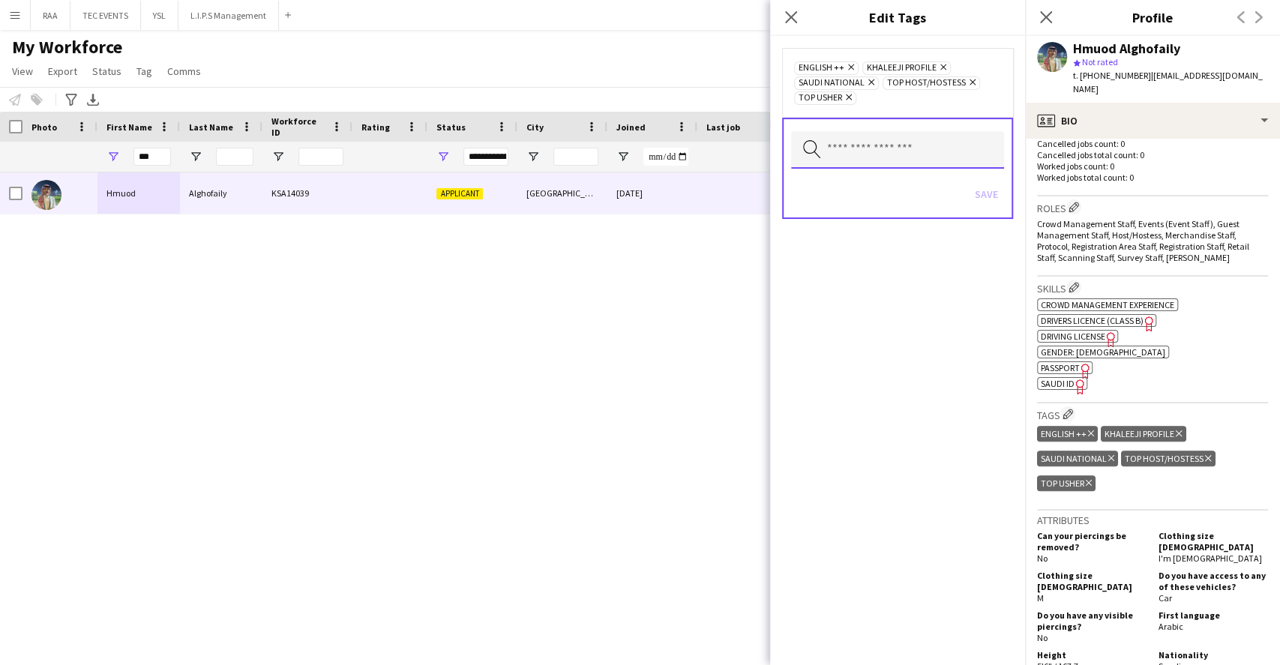
click at [868, 138] on input "text" at bounding box center [897, 149] width 213 height 37
type input "****"
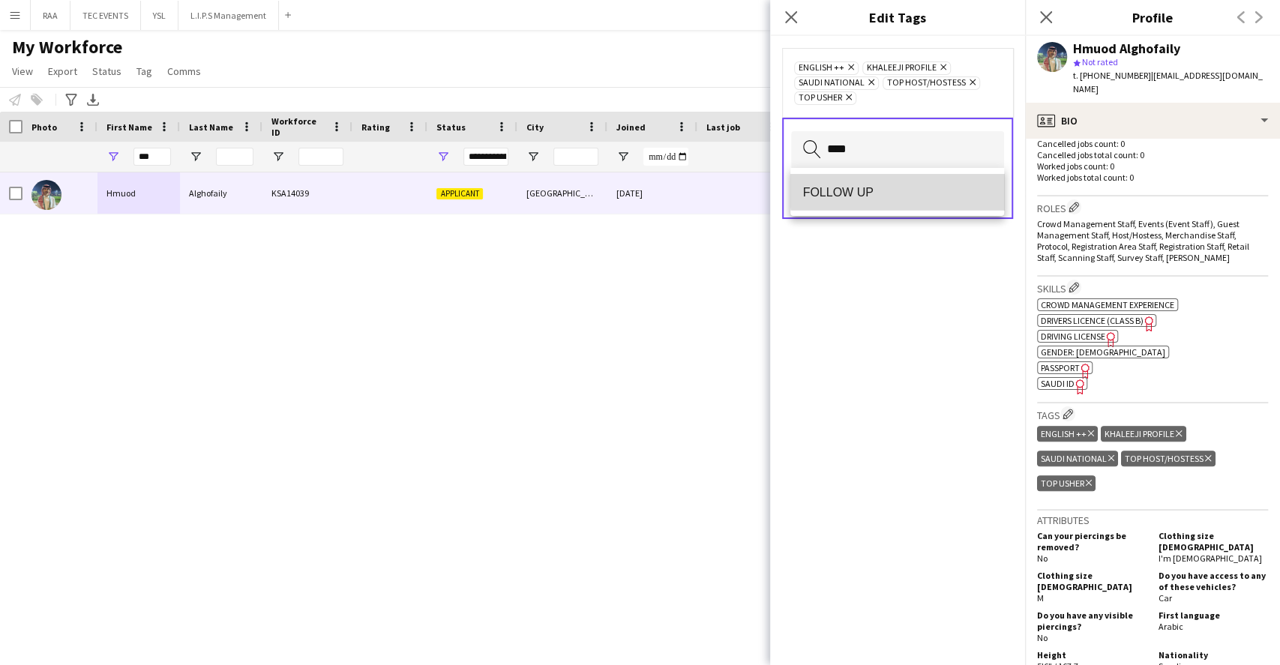
click at [906, 190] on span "FOLLOW UP" at bounding box center [896, 192] width 189 height 14
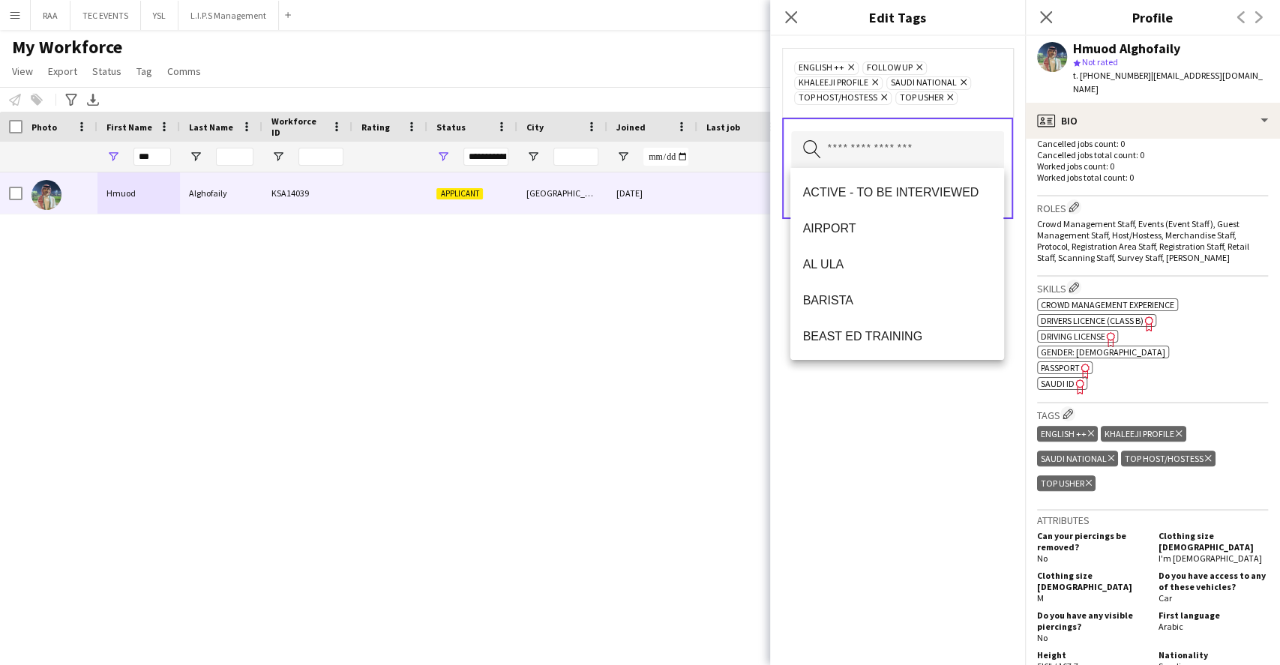
click at [923, 424] on div "ENGLISH ++ Remove FOLLOW UP Remove KHALEEJI PROFILE Remove SAUDI NATIONAL Remov…" at bounding box center [897, 350] width 255 height 629
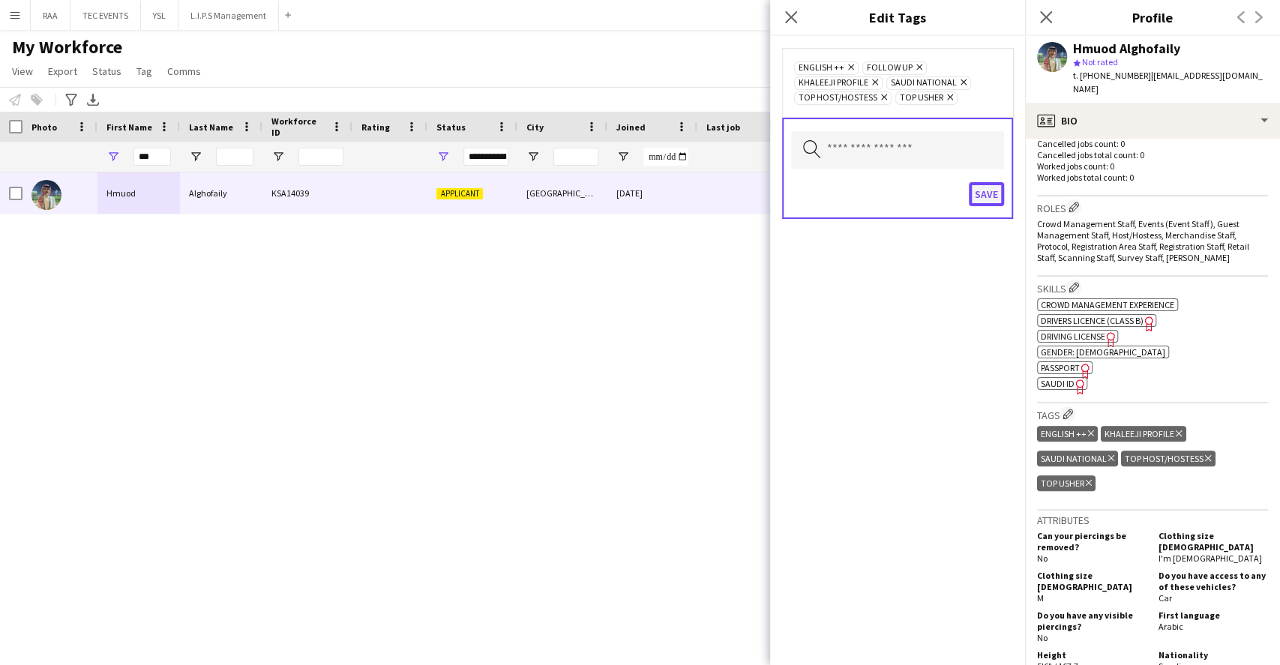
click at [996, 195] on button "Save" at bounding box center [985, 194] width 35 height 24
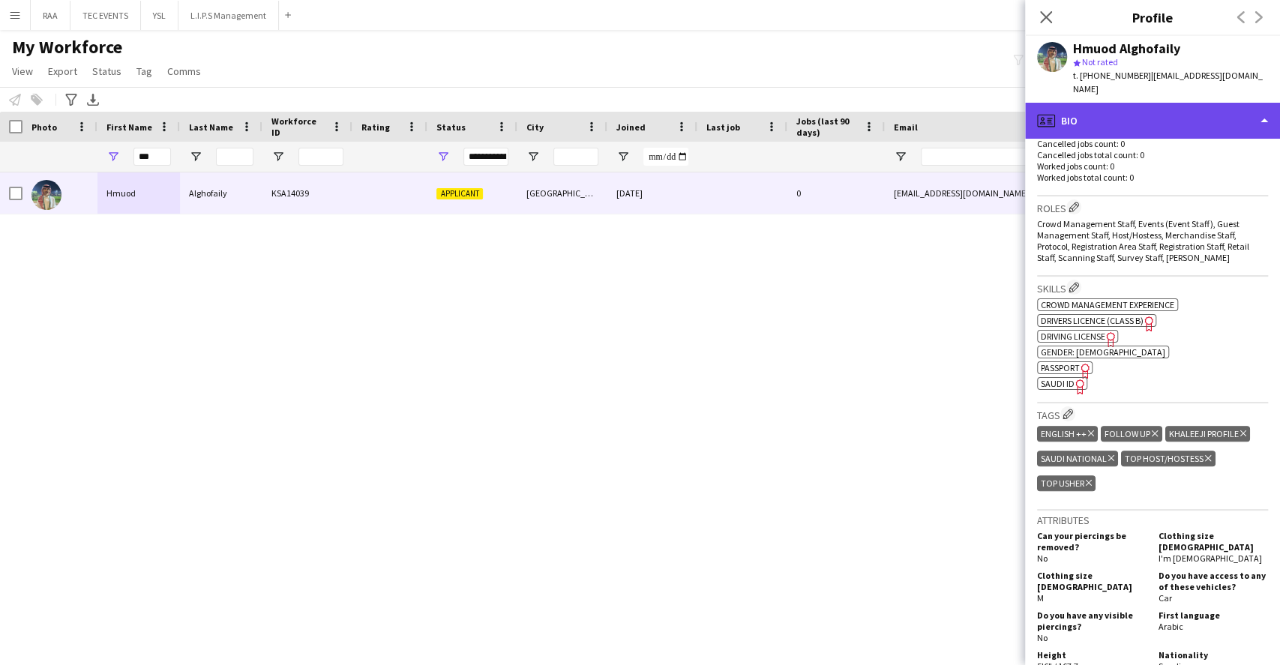
click at [1172, 123] on div "profile Bio" at bounding box center [1152, 121] width 255 height 36
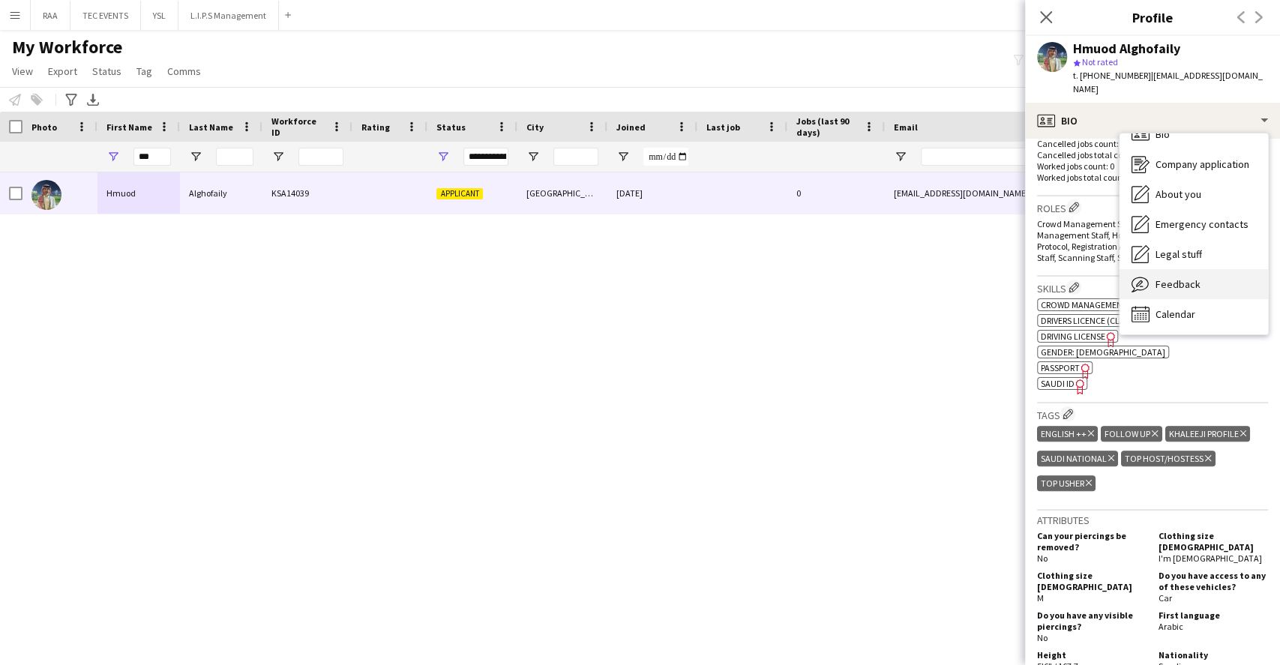
click at [1208, 269] on div "Feedback Feedback" at bounding box center [1193, 284] width 148 height 30
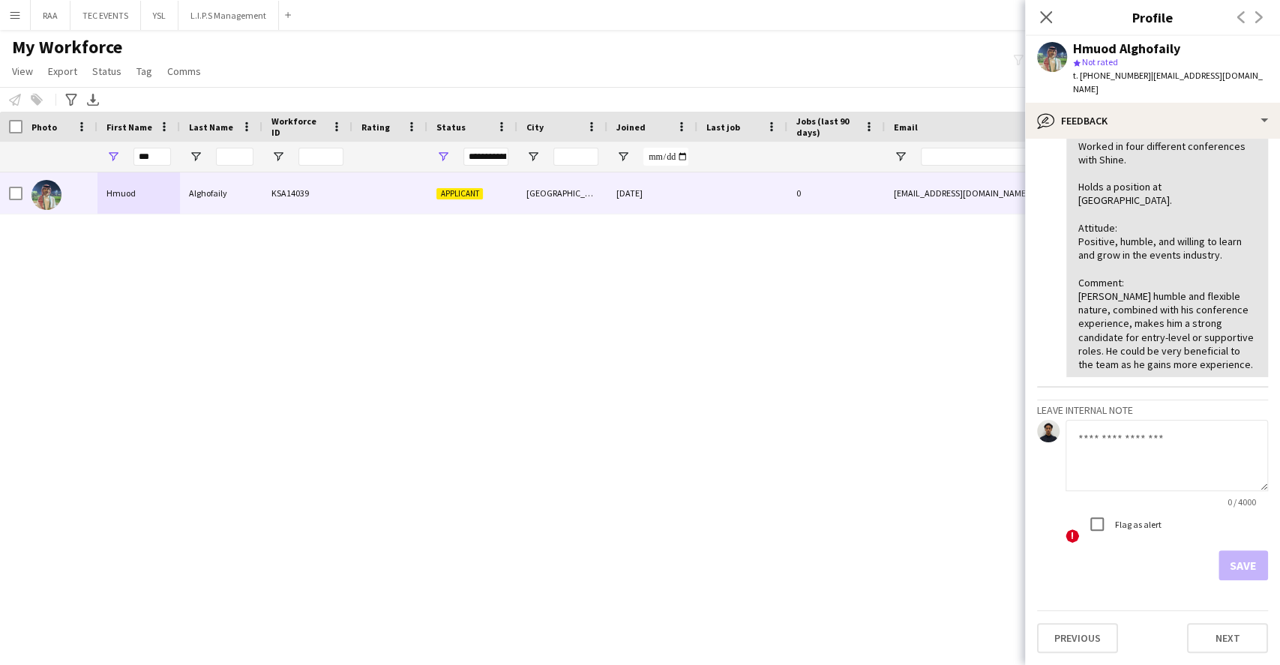
scroll to position [388, 0]
click at [1149, 458] on textarea at bounding box center [1166, 455] width 202 height 71
type textarea "**********"
click at [1226, 564] on button "Save" at bounding box center [1242, 565] width 49 height 30
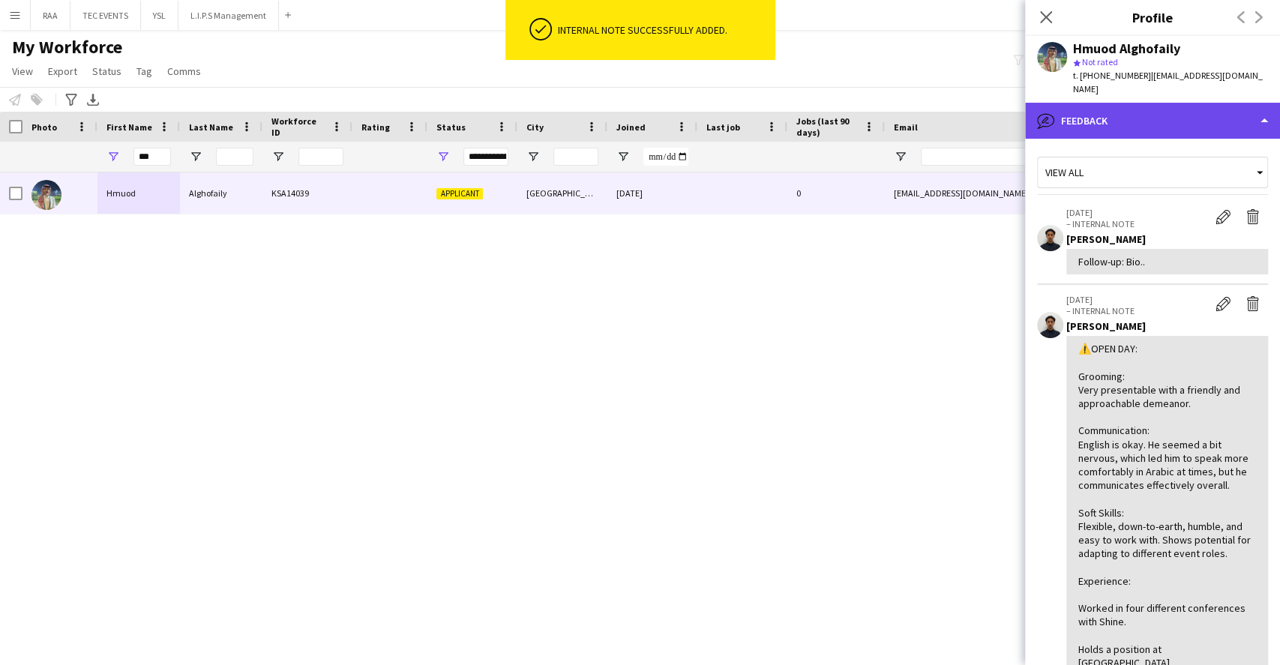
click at [1196, 103] on div "bubble-pencil Feedback" at bounding box center [1152, 121] width 255 height 36
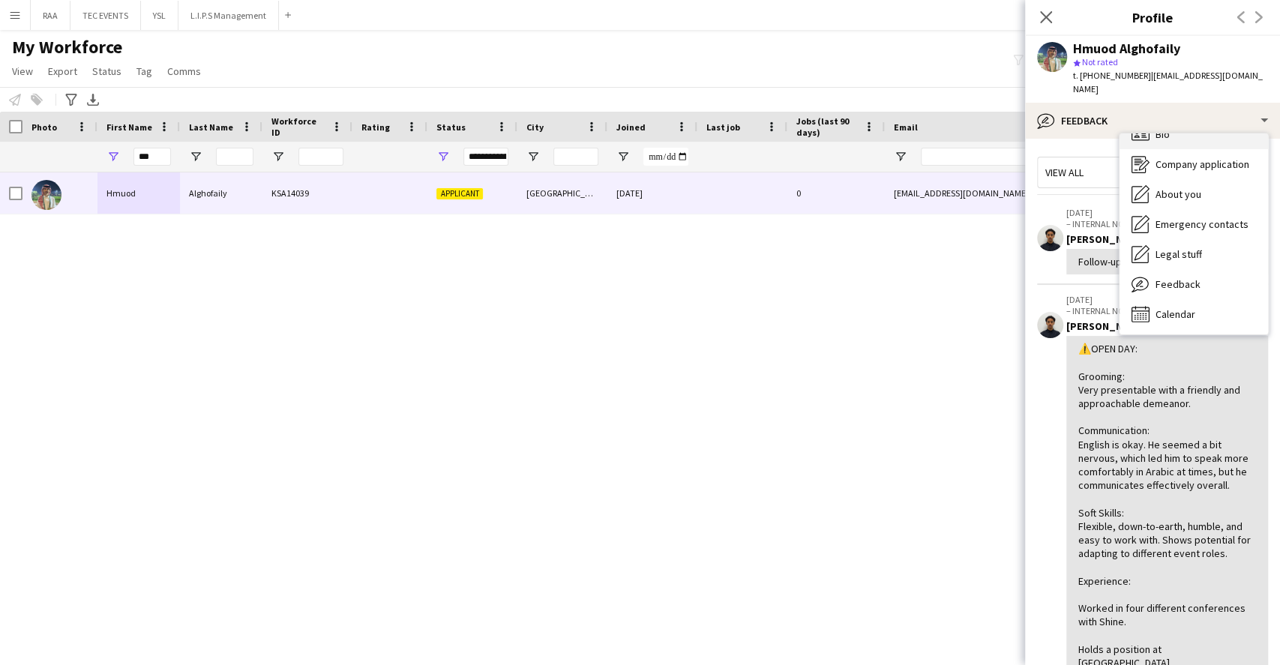
click at [1211, 130] on div "Bio Bio" at bounding box center [1193, 134] width 148 height 30
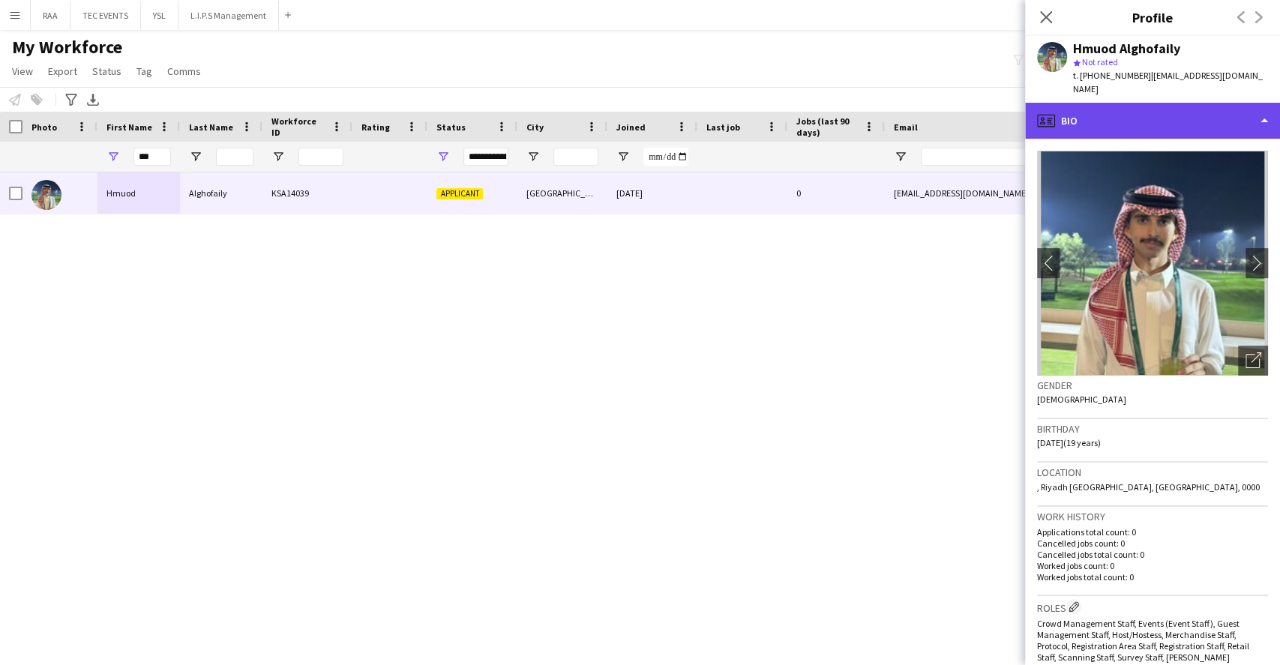
click at [1190, 115] on div "profile Bio" at bounding box center [1152, 121] width 255 height 36
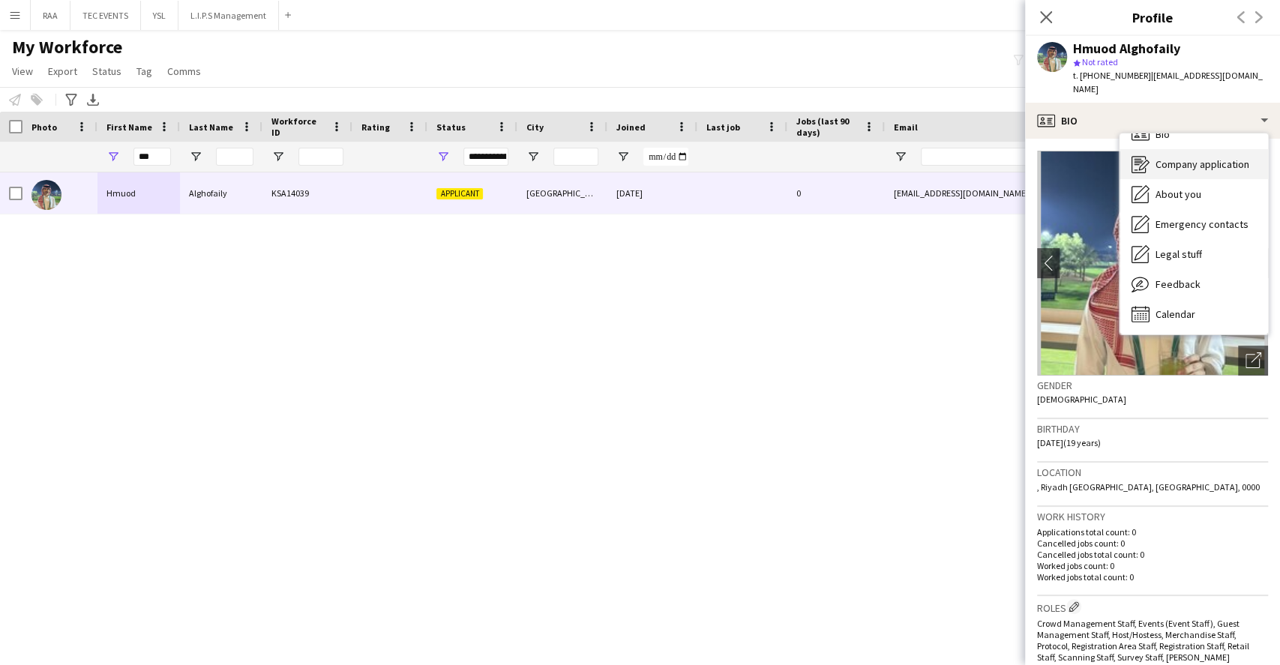
click at [1187, 157] on span "Company application" at bounding box center [1202, 163] width 94 height 13
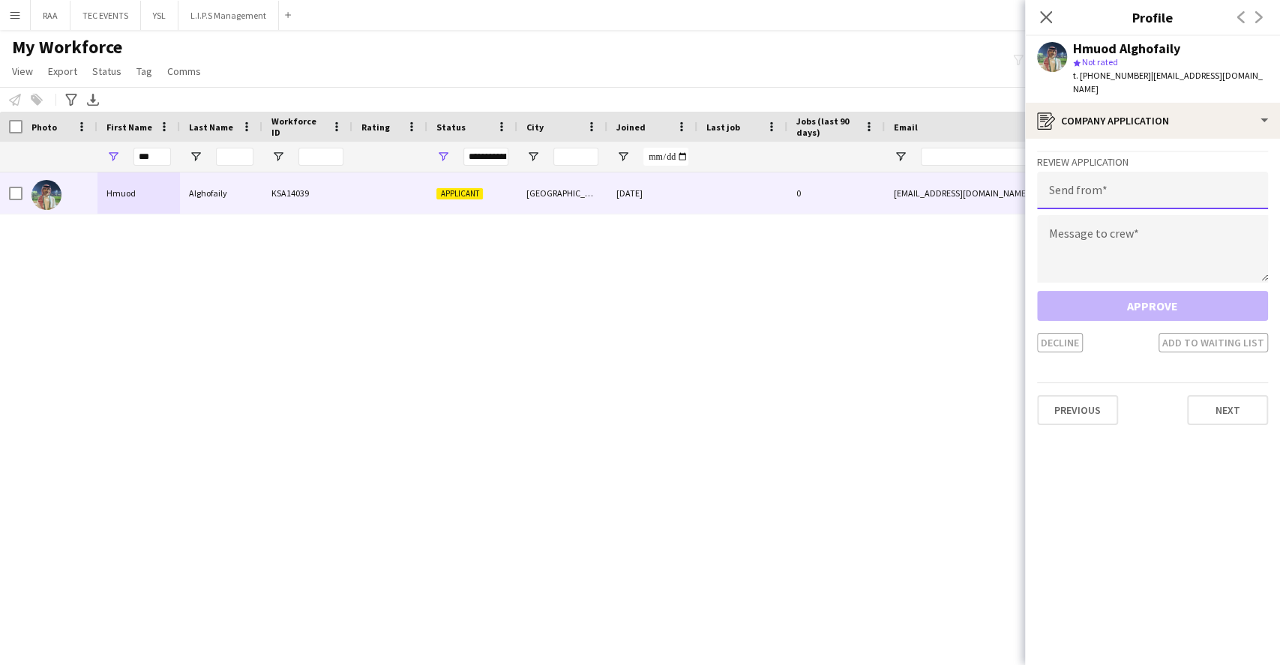
click at [1110, 172] on input "email" at bounding box center [1152, 190] width 231 height 37
paste input "**********"
type input "**********"
click at [1142, 231] on textarea at bounding box center [1152, 248] width 231 height 67
paste textarea "**********"
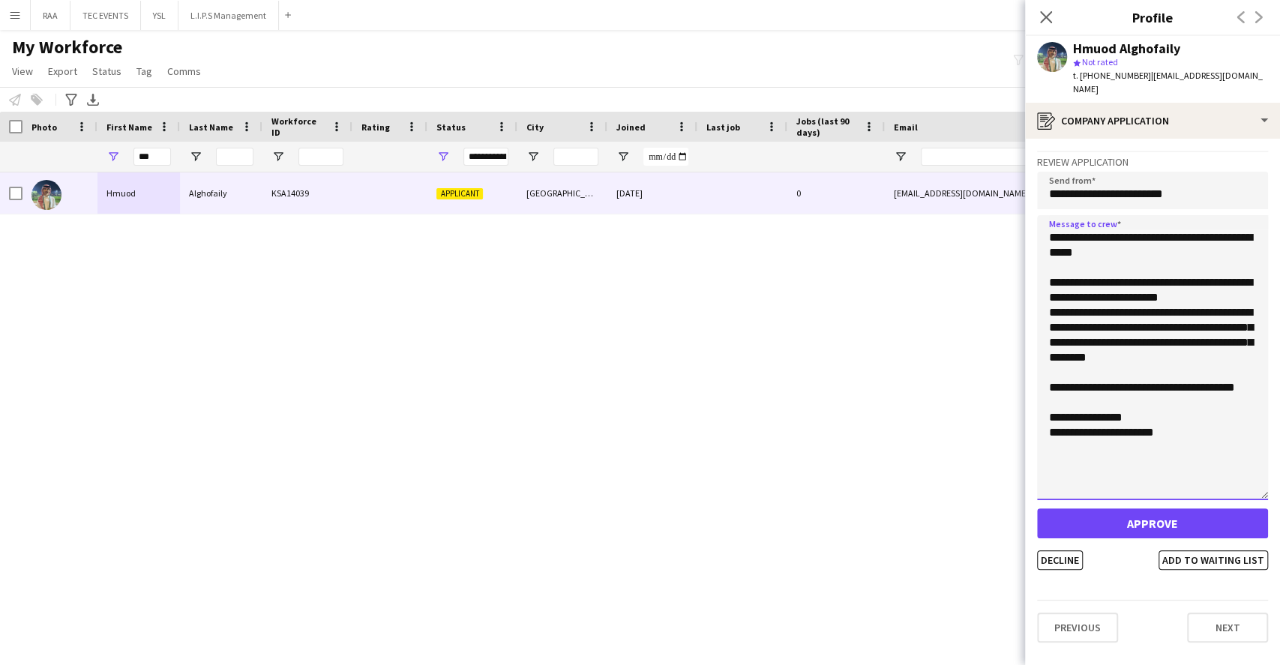
drag, startPoint x: 1261, startPoint y: 256, endPoint x: 1235, endPoint y: 483, distance: 229.4
click at [1235, 483] on textarea "**********" at bounding box center [1152, 357] width 231 height 285
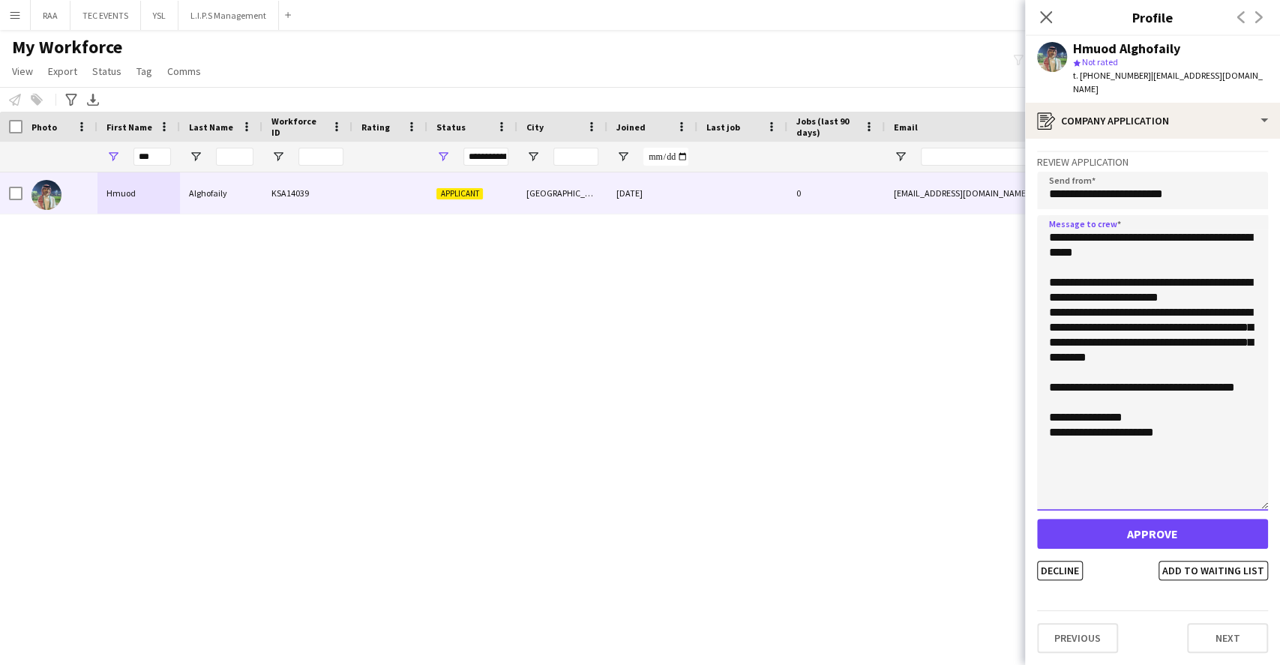
type textarea "**********"
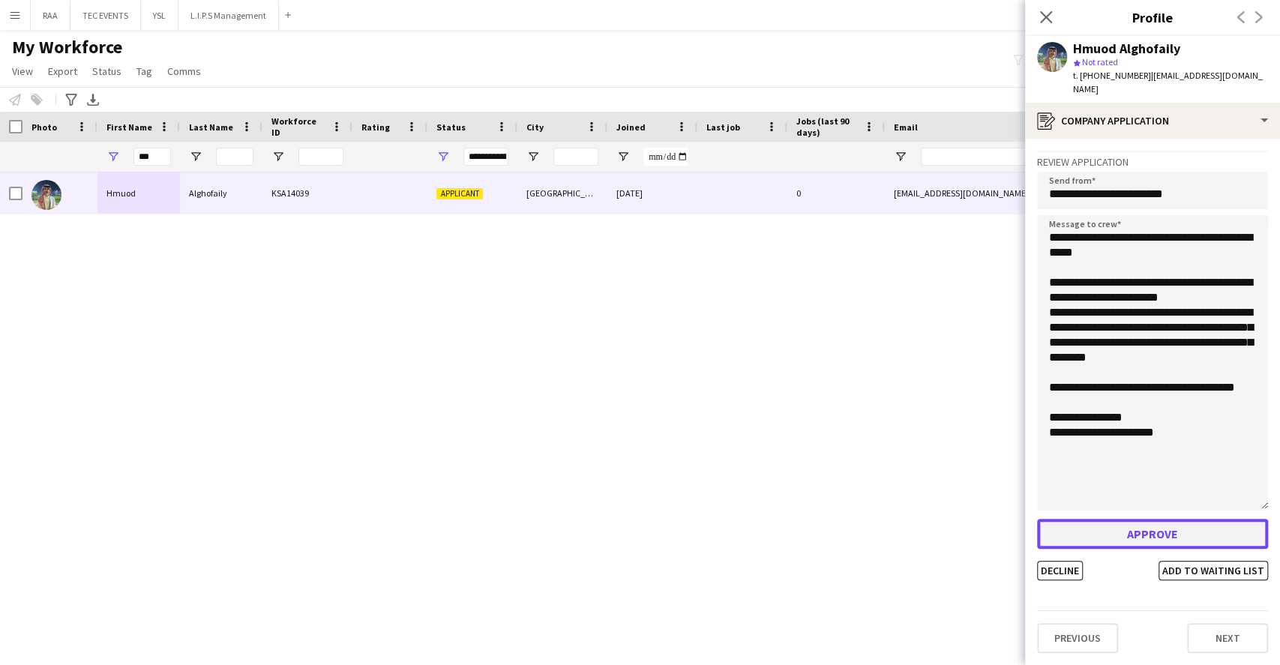
click at [1181, 519] on button "Approve" at bounding box center [1152, 534] width 231 height 30
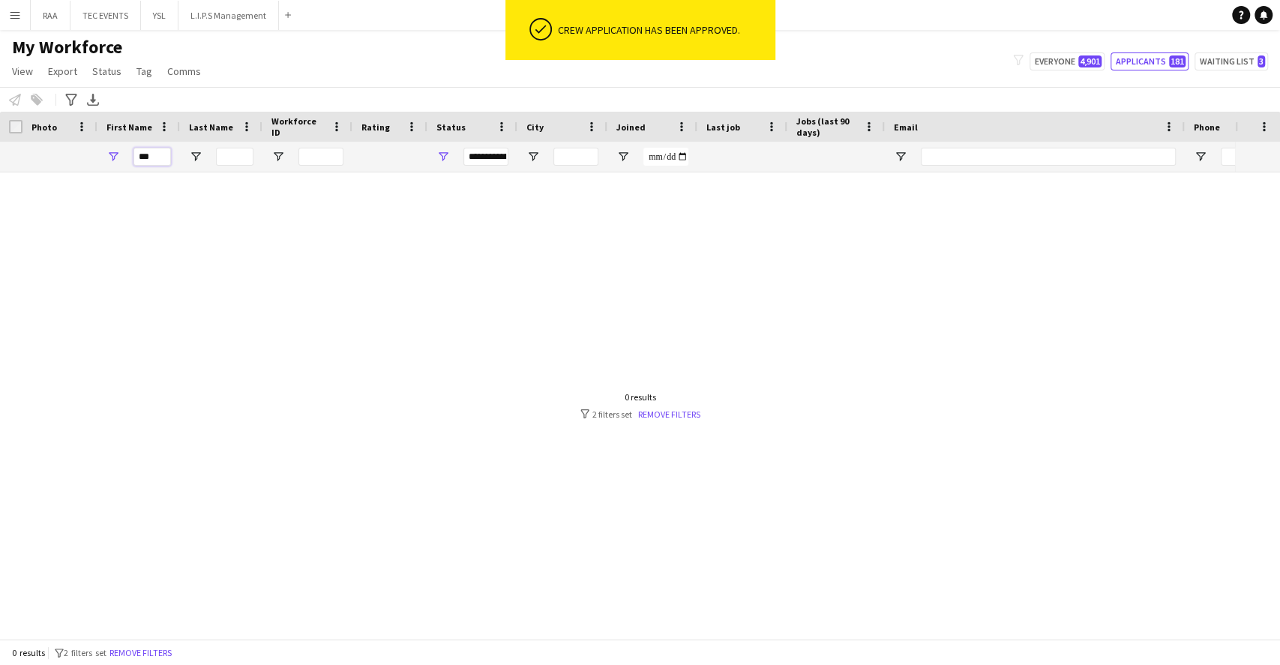
click at [148, 153] on input "***" at bounding box center [151, 157] width 37 height 18
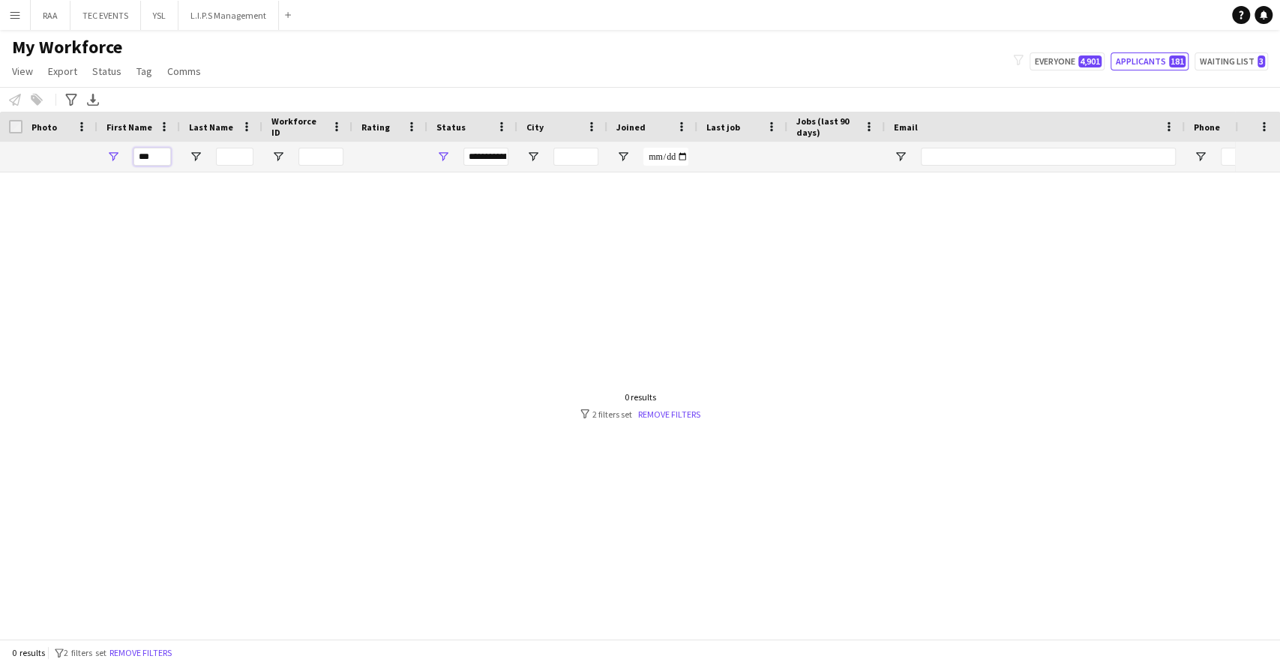
click at [148, 153] on input "***" at bounding box center [151, 157] width 37 height 18
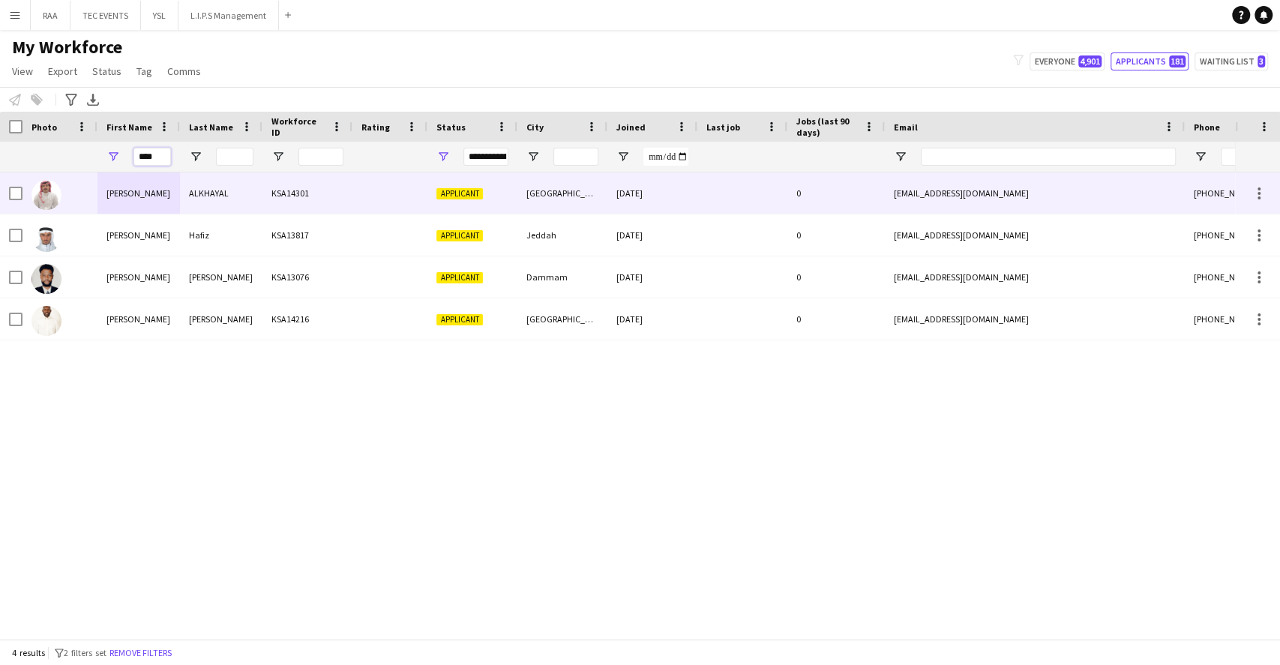
type input "****"
click at [163, 190] on div "Omar" at bounding box center [138, 192] width 82 height 41
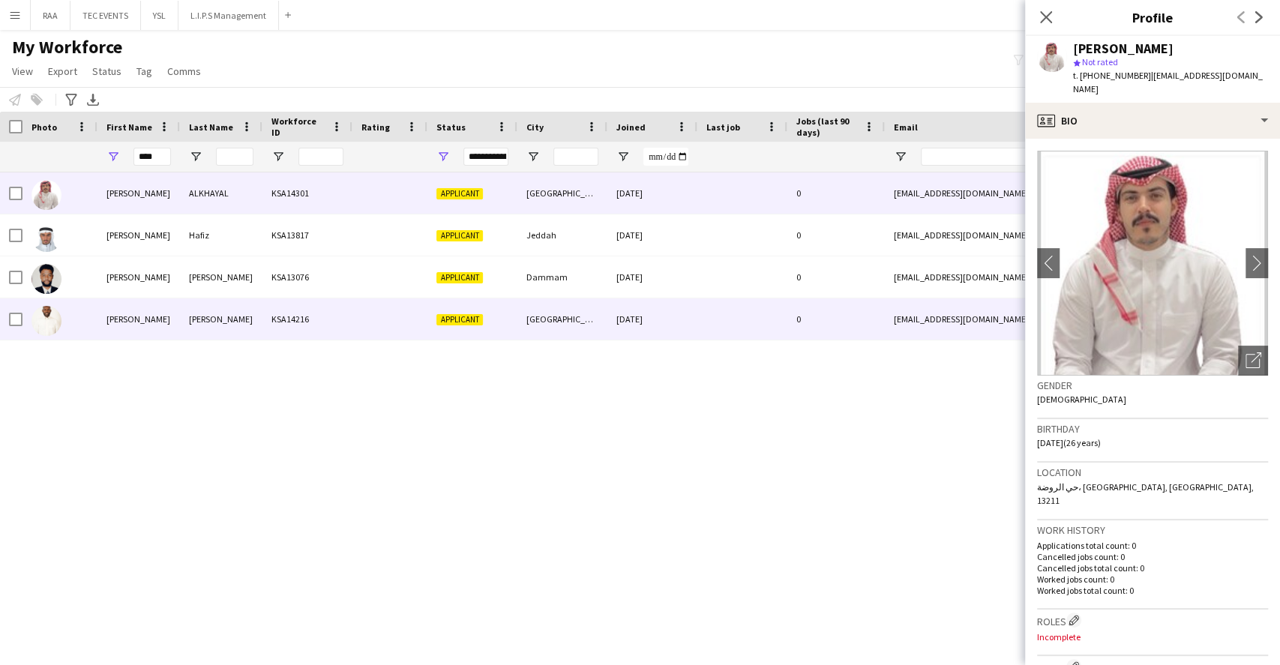
click at [158, 303] on div "Omar" at bounding box center [138, 318] width 82 height 41
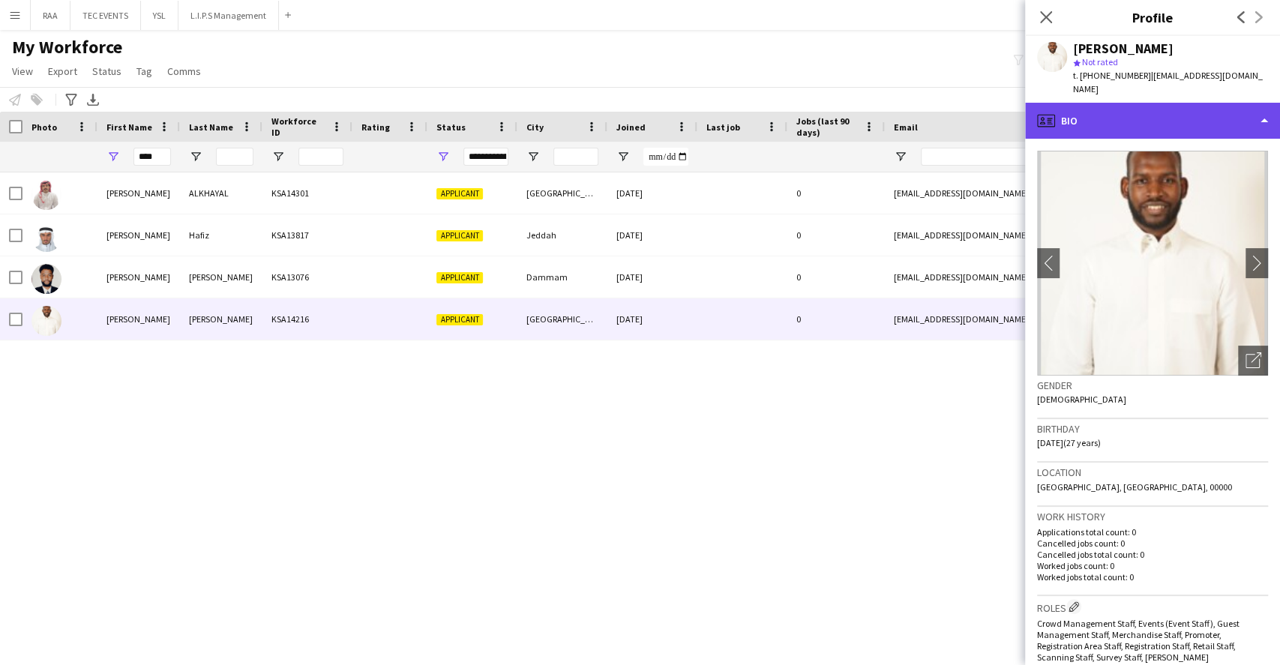
click at [1067, 103] on div "profile Bio" at bounding box center [1152, 121] width 255 height 36
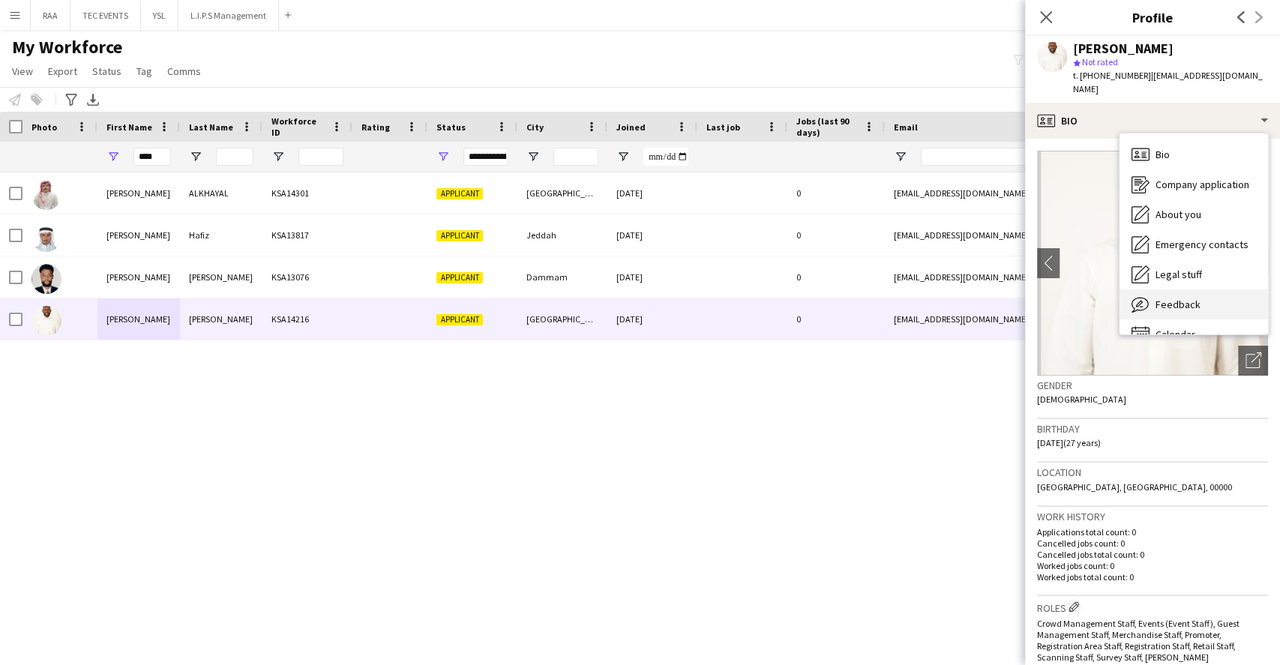
click at [1175, 298] on span "Feedback" at bounding box center [1177, 304] width 45 height 13
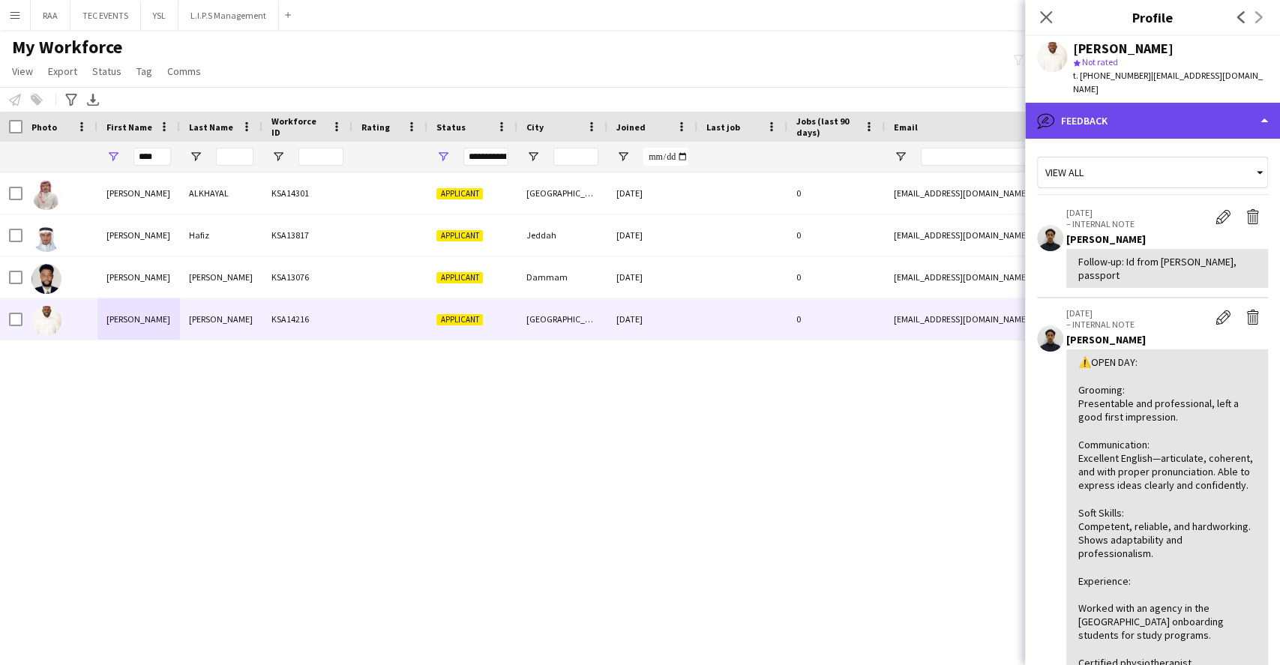
click at [1194, 103] on div "bubble-pencil Feedback" at bounding box center [1152, 121] width 255 height 36
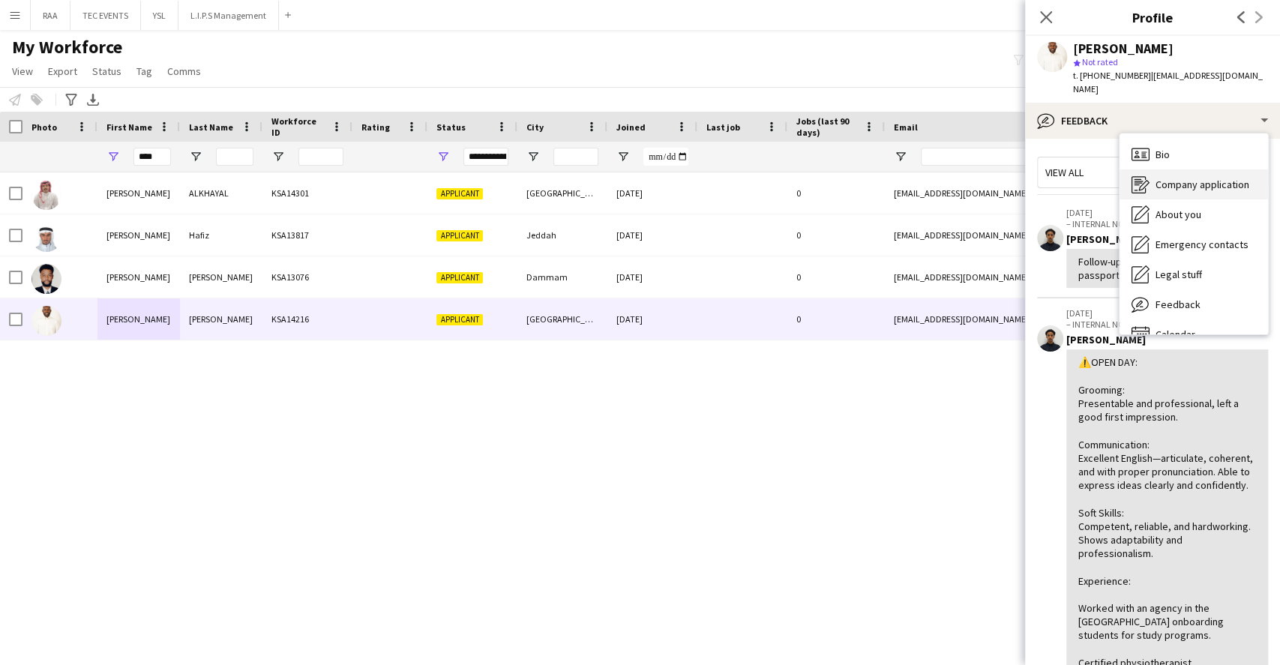
click at [1196, 178] on span "Company application" at bounding box center [1202, 184] width 94 height 13
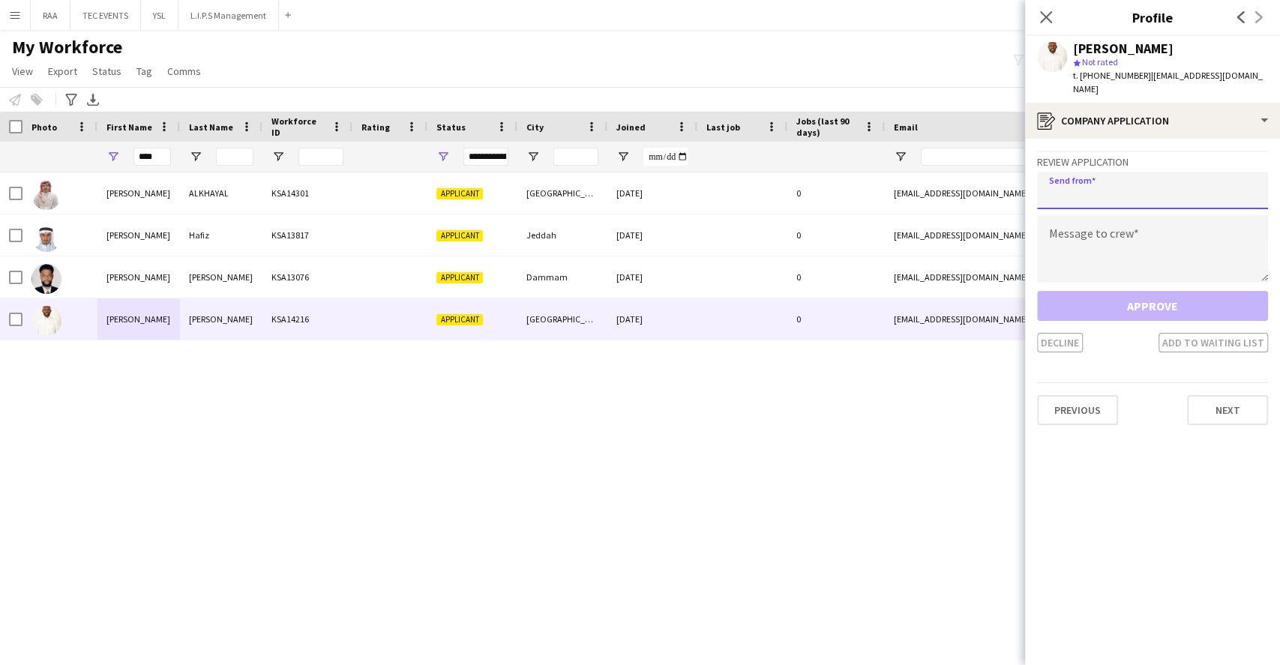
click at [1176, 177] on input "email" at bounding box center [1152, 190] width 231 height 37
paste input "**********"
type input "**********"
click at [1118, 240] on textarea at bounding box center [1152, 248] width 231 height 67
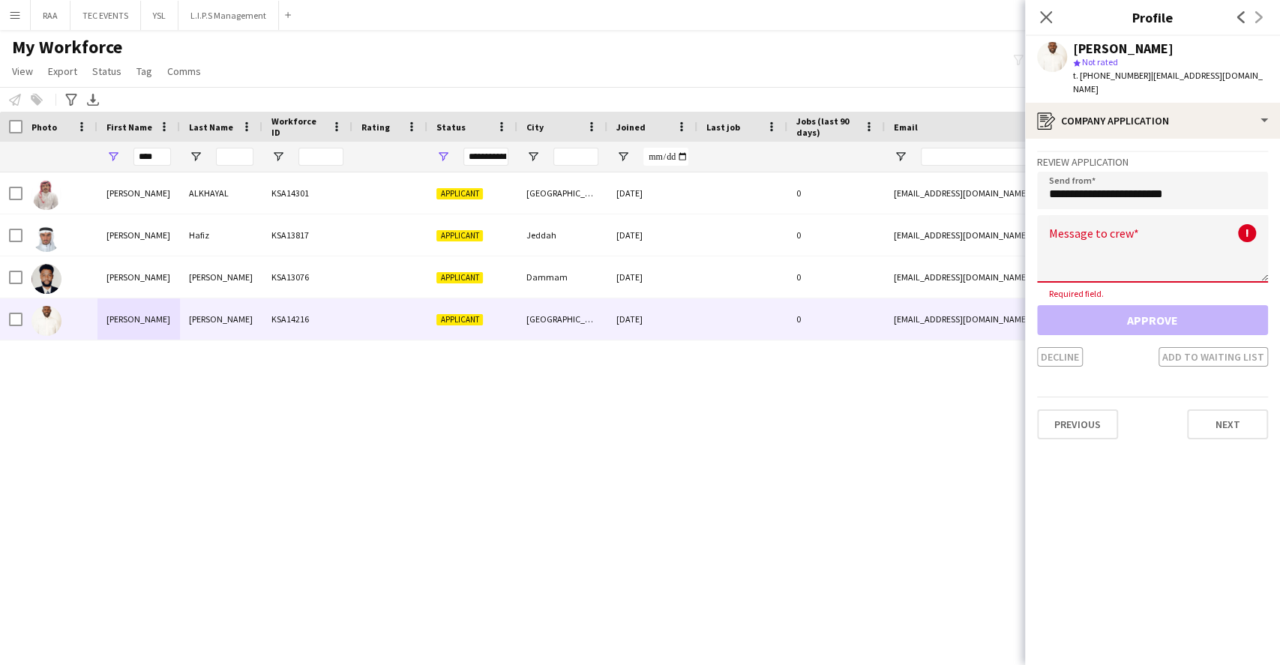
click at [1085, 215] on textarea at bounding box center [1152, 248] width 231 height 67
paste textarea "**********"
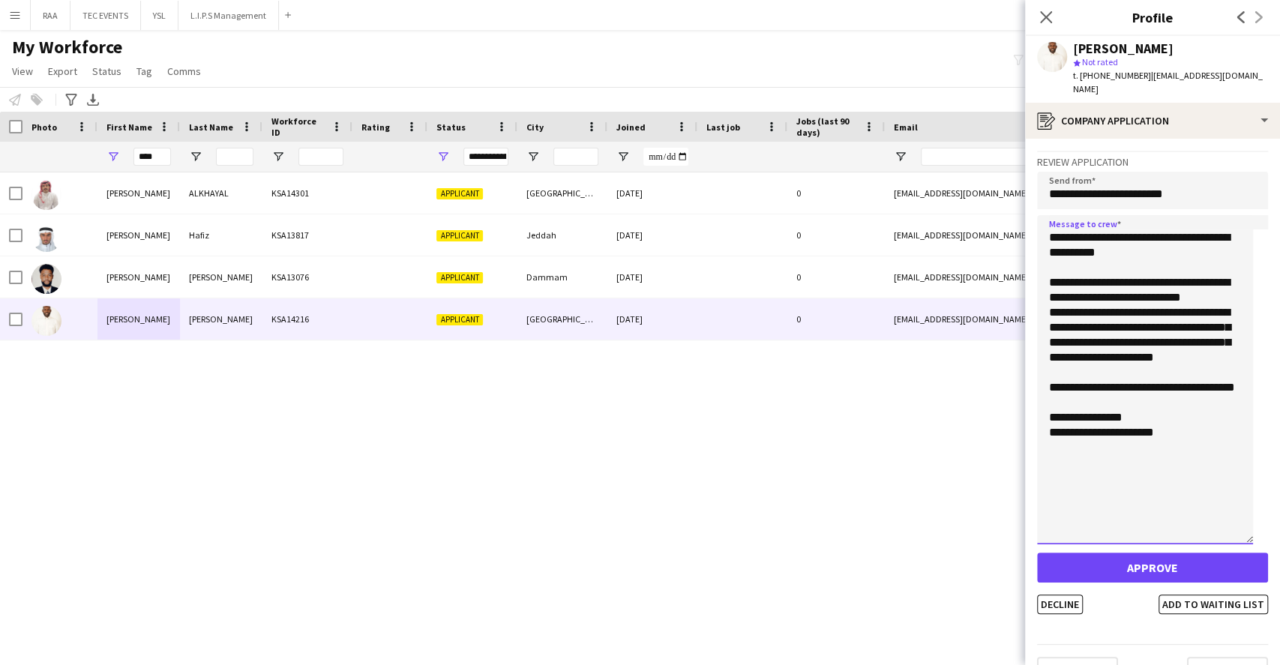
drag, startPoint x: 1260, startPoint y: 260, endPoint x: 1268, endPoint y: 521, distance: 261.0
click at [1268, 521] on app-crew-profile-application "**********" at bounding box center [1152, 402] width 255 height 526
type textarea "**********"
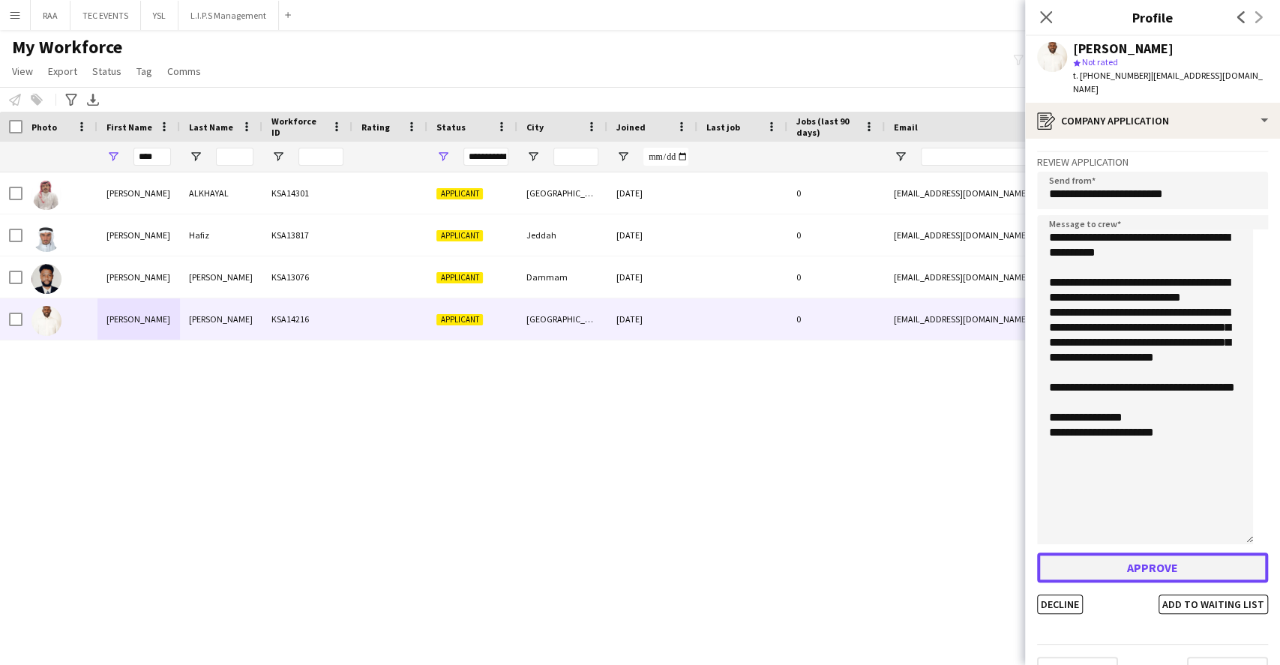
click at [1148, 552] on button "Approve" at bounding box center [1152, 567] width 231 height 30
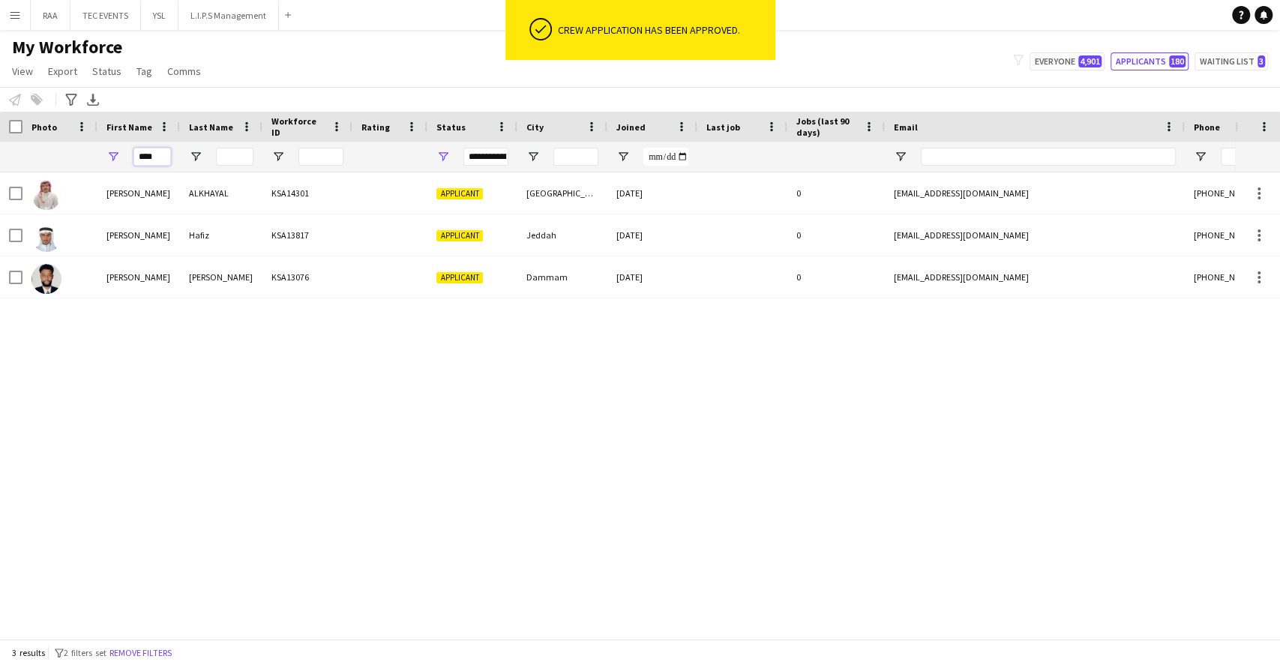
click at [163, 157] on input "****" at bounding box center [151, 157] width 37 height 18
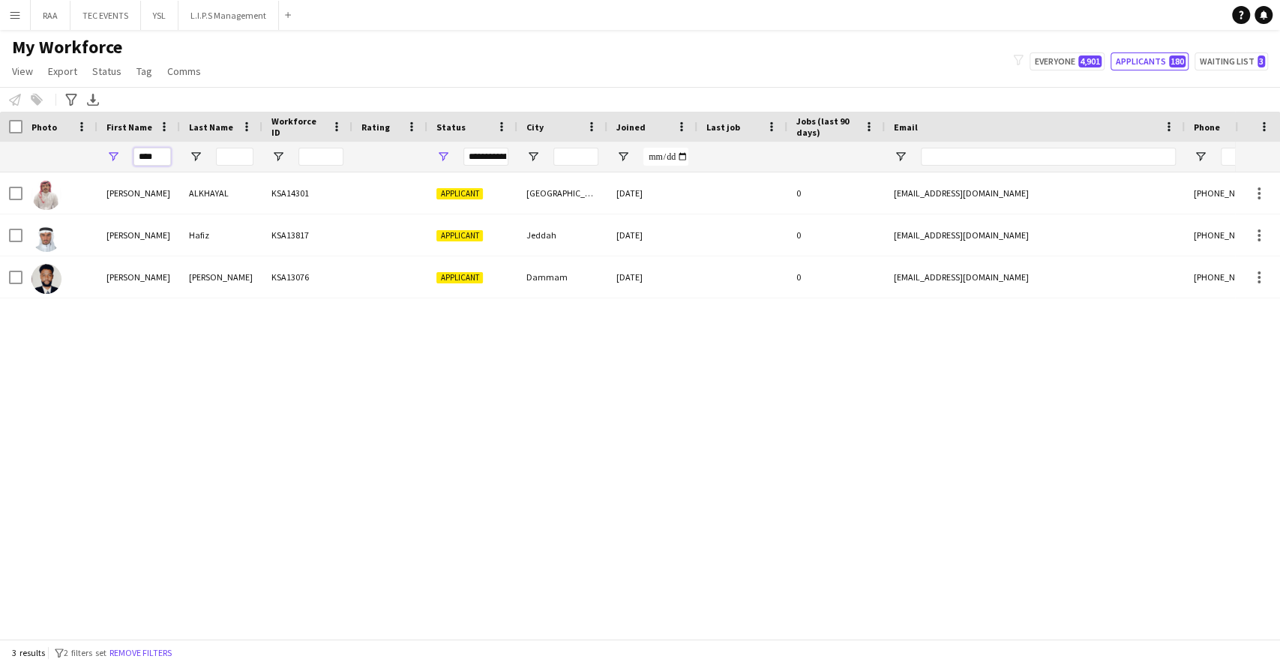
click at [163, 157] on input "****" at bounding box center [151, 157] width 37 height 18
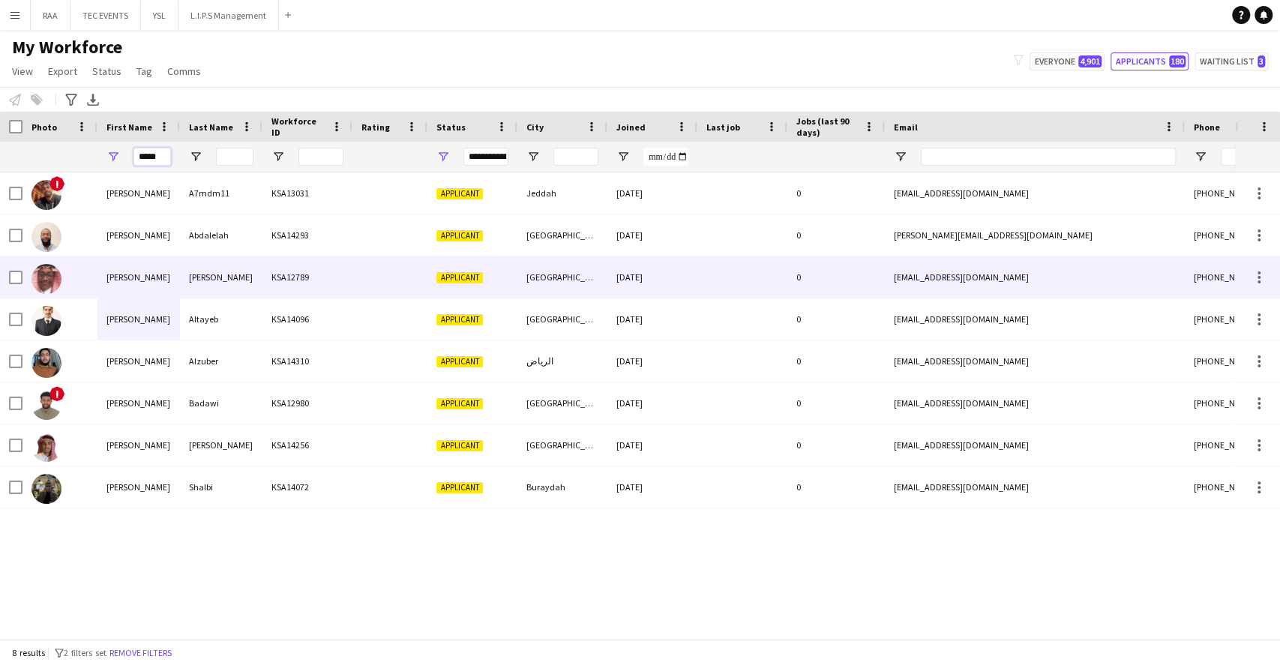
type input "*****"
click at [156, 286] on div "[PERSON_NAME]" at bounding box center [138, 276] width 82 height 41
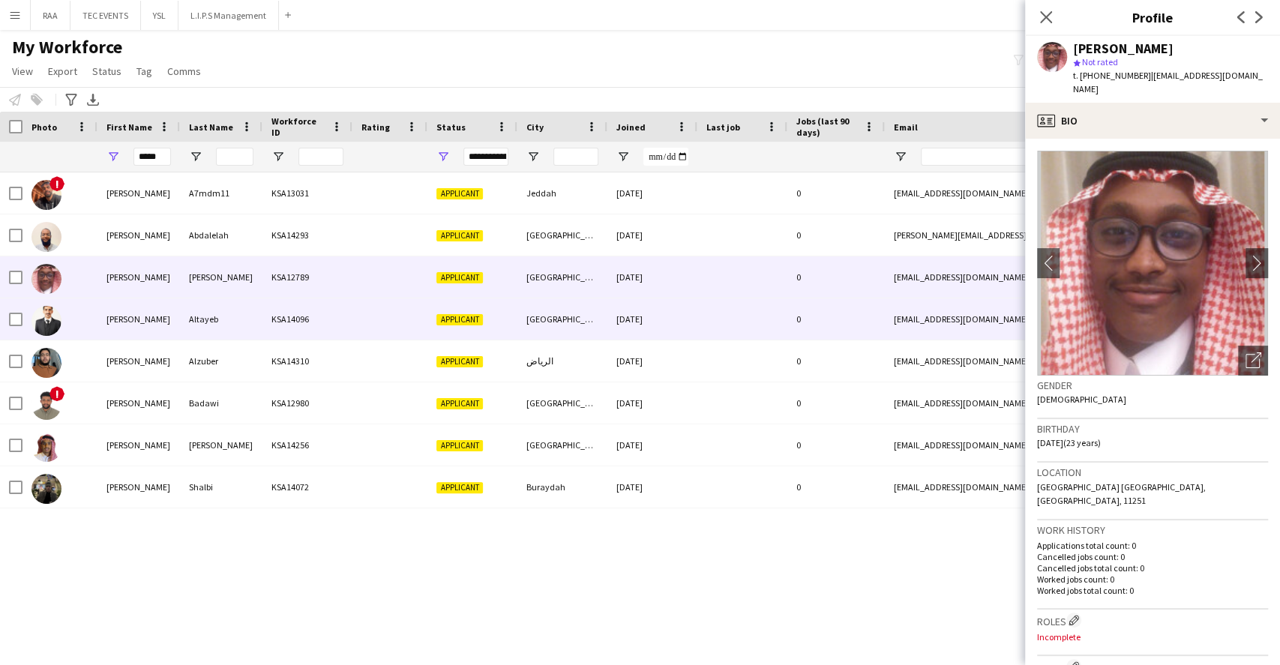
click at [153, 312] on div "[PERSON_NAME]" at bounding box center [138, 318] width 82 height 41
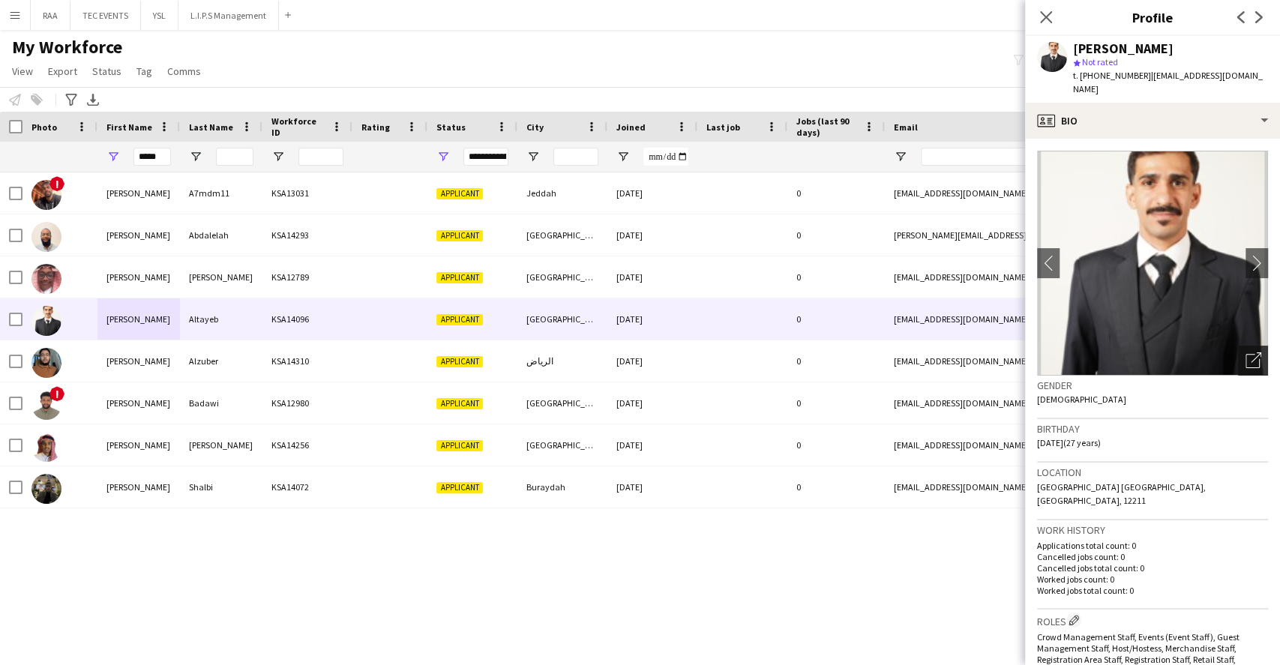
click at [1245, 346] on div "Open photos pop-in" at bounding box center [1253, 361] width 30 height 30
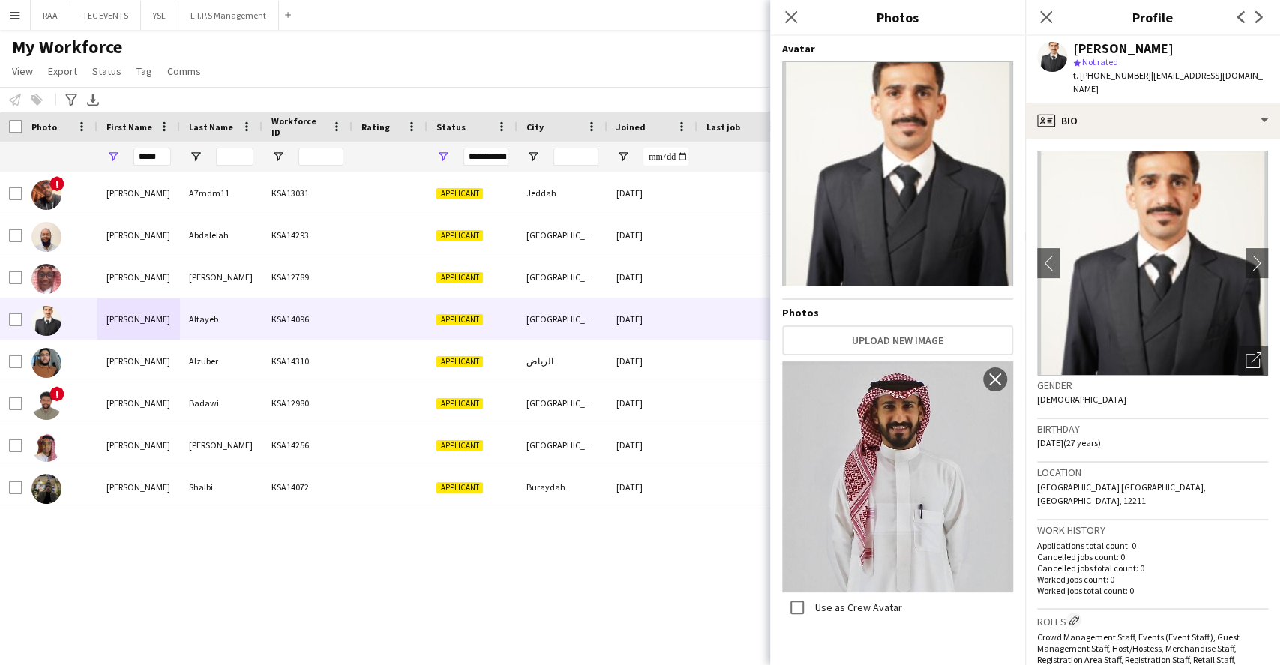
click at [1148, 462] on div "Location Riyadh Saudi Arabia, Riyadh, 12211" at bounding box center [1152, 491] width 231 height 58
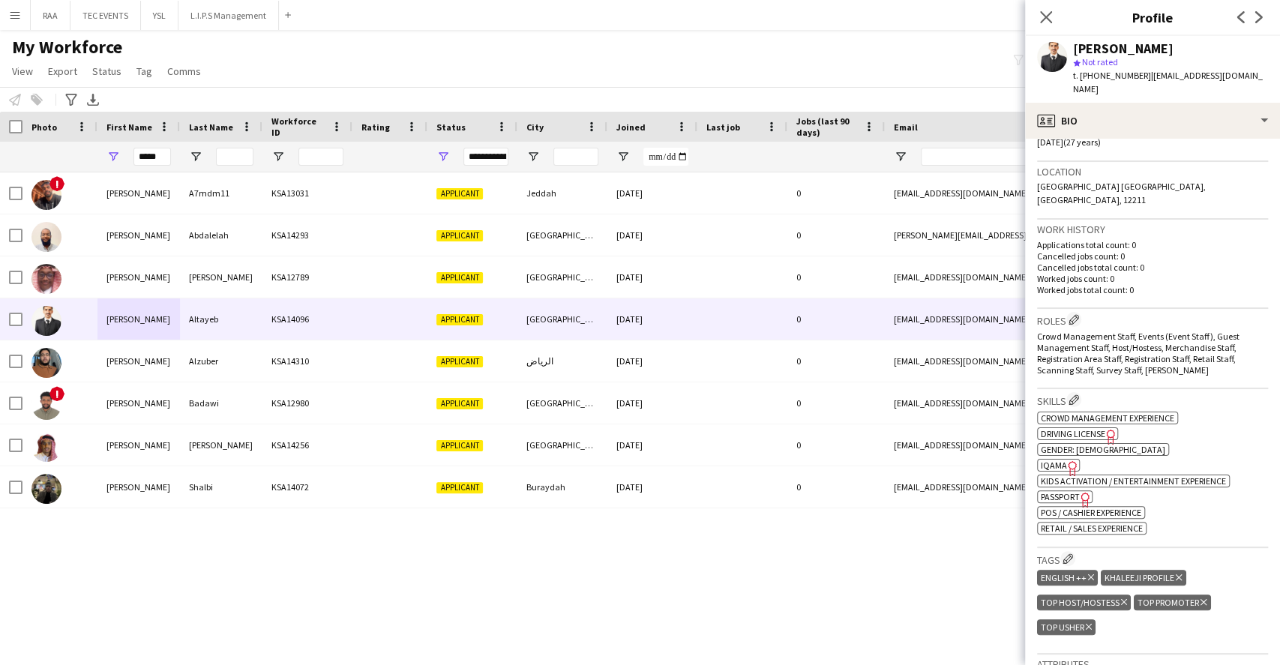
scroll to position [300, 0]
click at [1052, 460] on span "IQAMA" at bounding box center [1053, 465] width 26 height 11
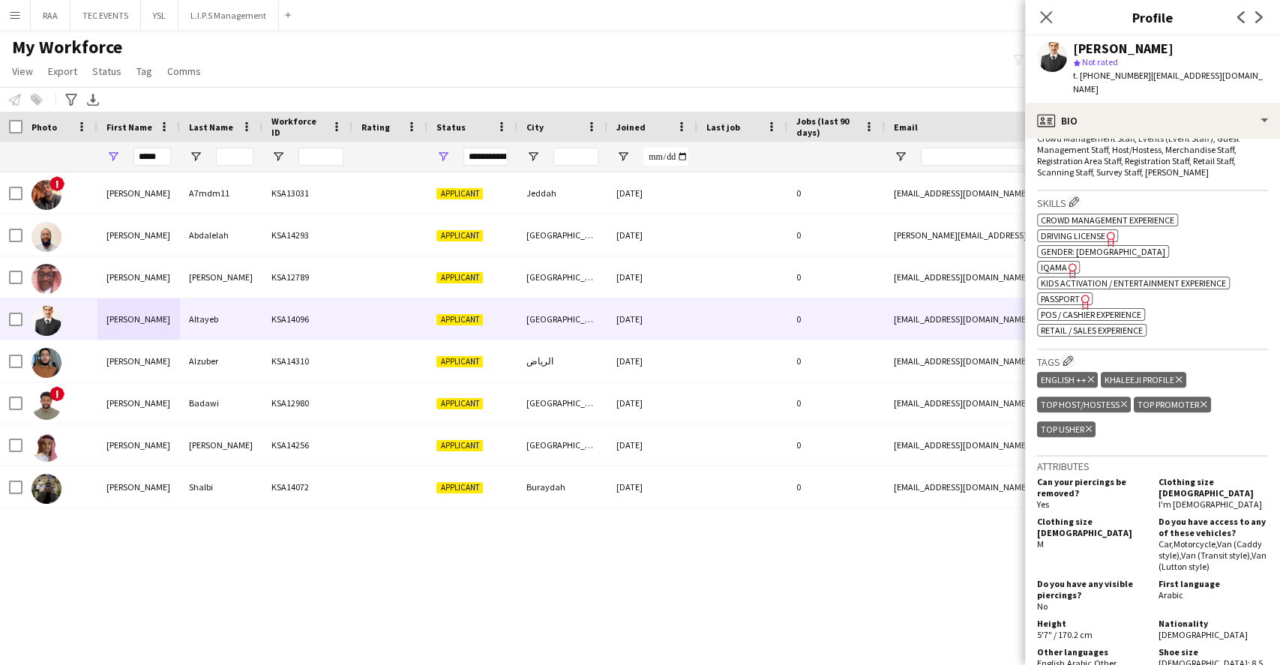
scroll to position [499, 0]
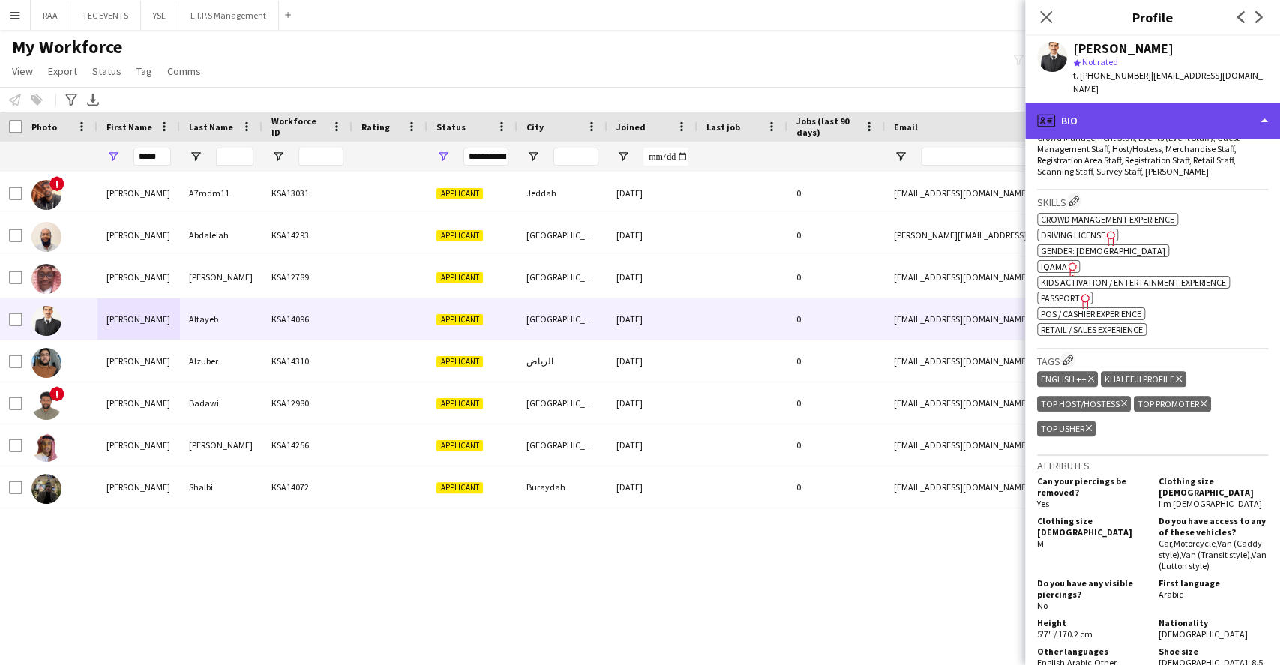
click at [1122, 112] on div "profile Bio" at bounding box center [1152, 121] width 255 height 36
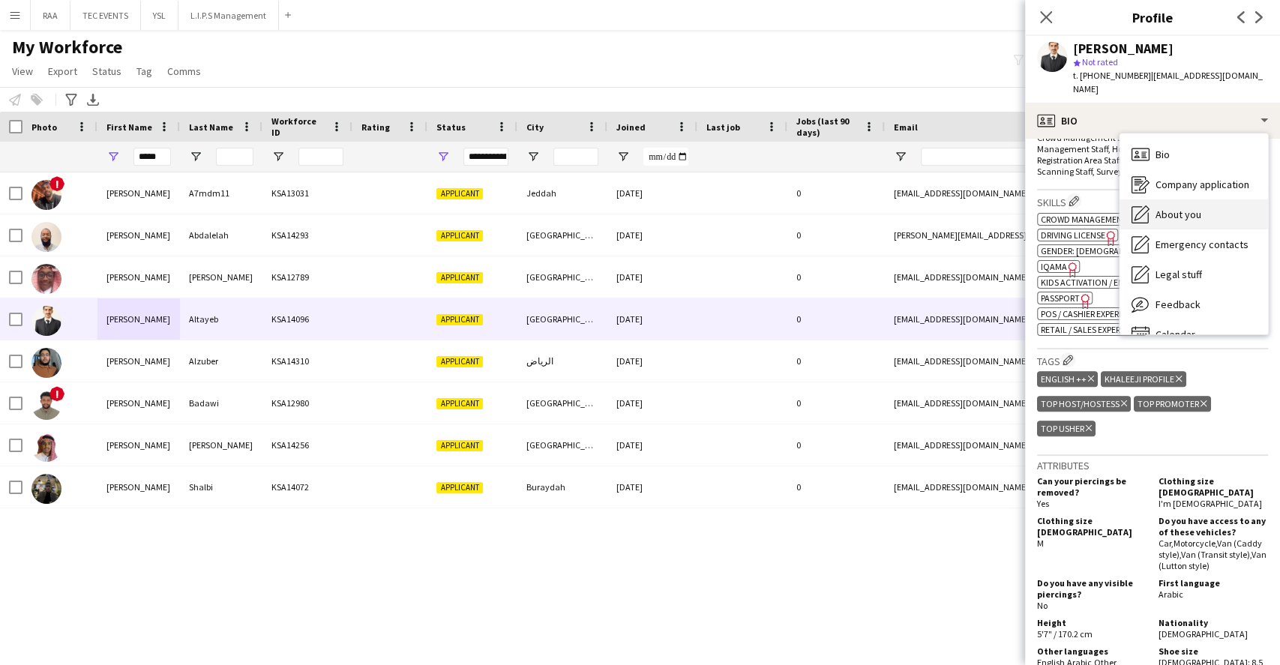
click at [1193, 199] on div "About you About you" at bounding box center [1193, 214] width 148 height 30
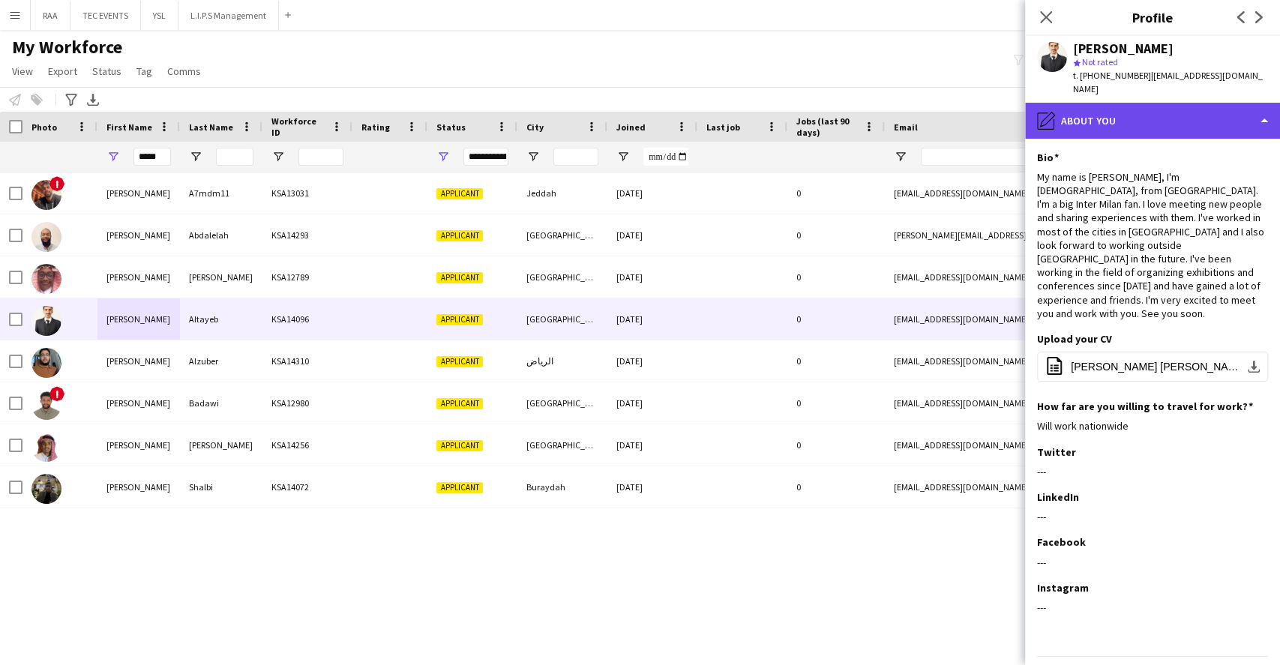
click at [1205, 105] on div "pencil4 About you" at bounding box center [1152, 121] width 255 height 36
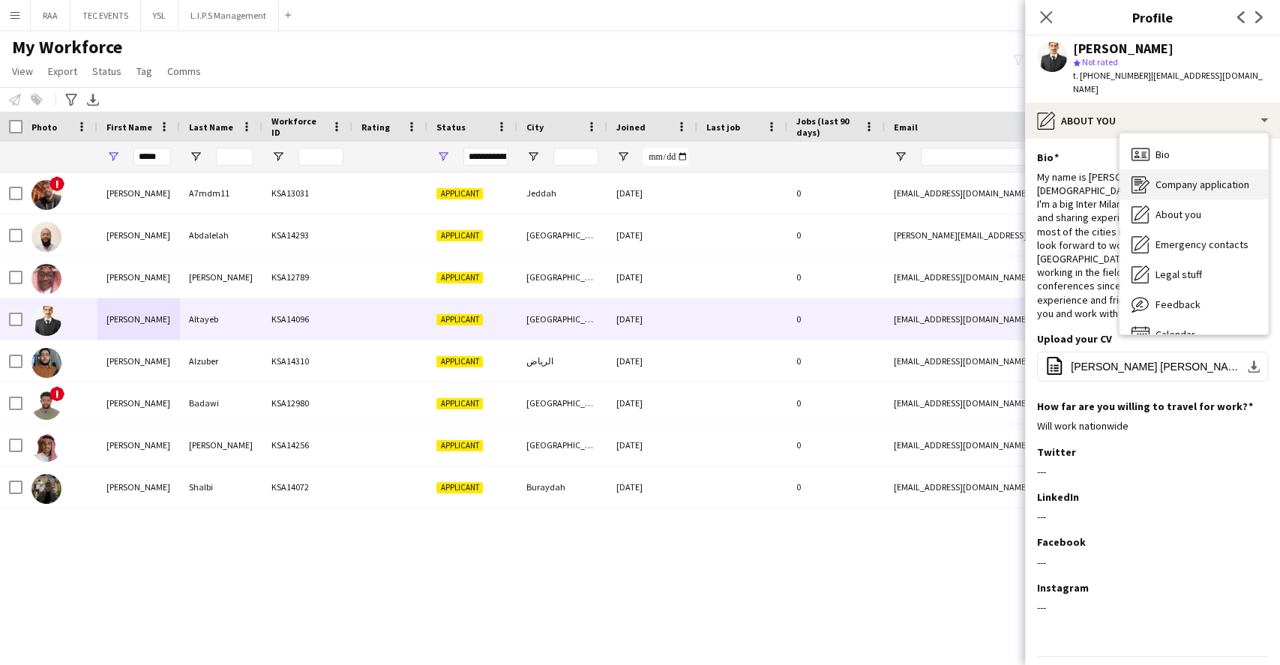
click at [1197, 180] on div "Company application Company application" at bounding box center [1193, 184] width 148 height 30
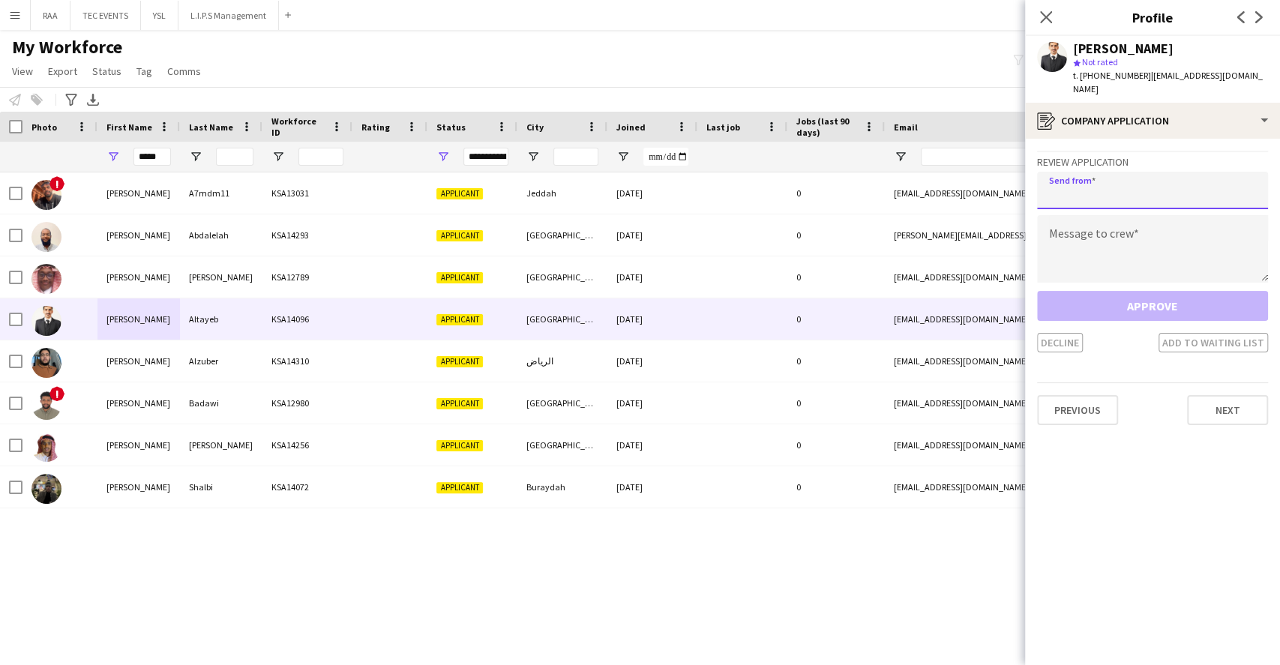
click at [1157, 175] on input "email" at bounding box center [1152, 190] width 231 height 37
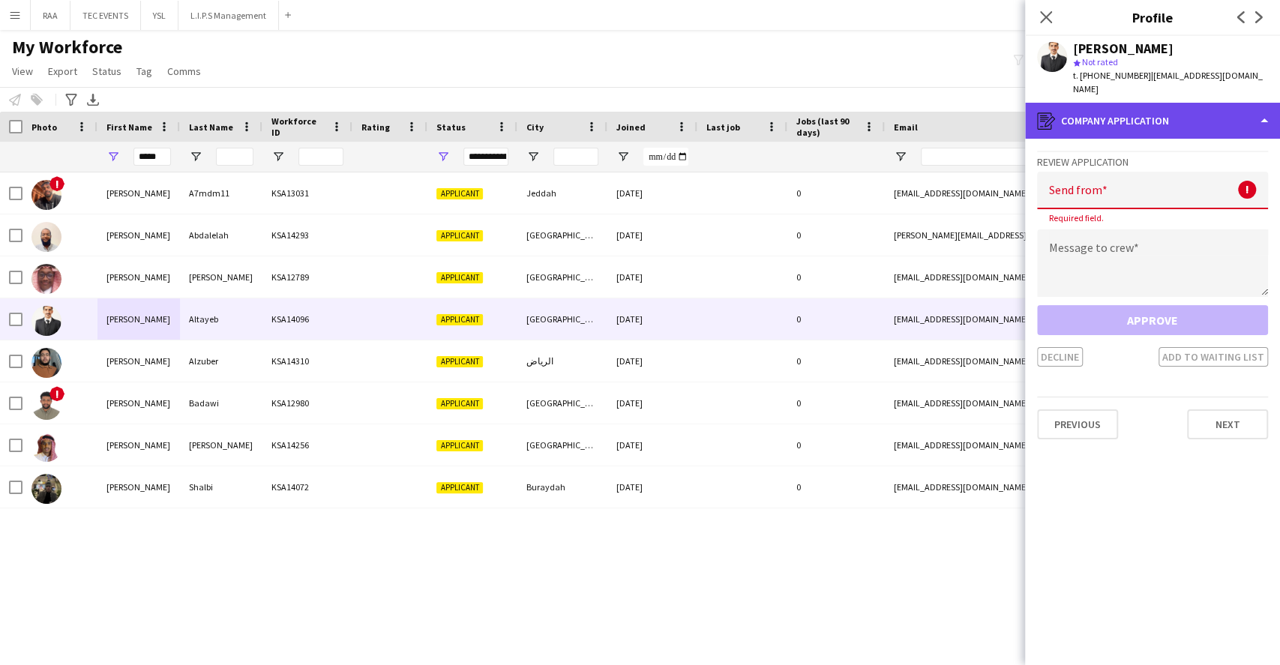
click at [1155, 121] on div "register Company application" at bounding box center [1152, 121] width 255 height 36
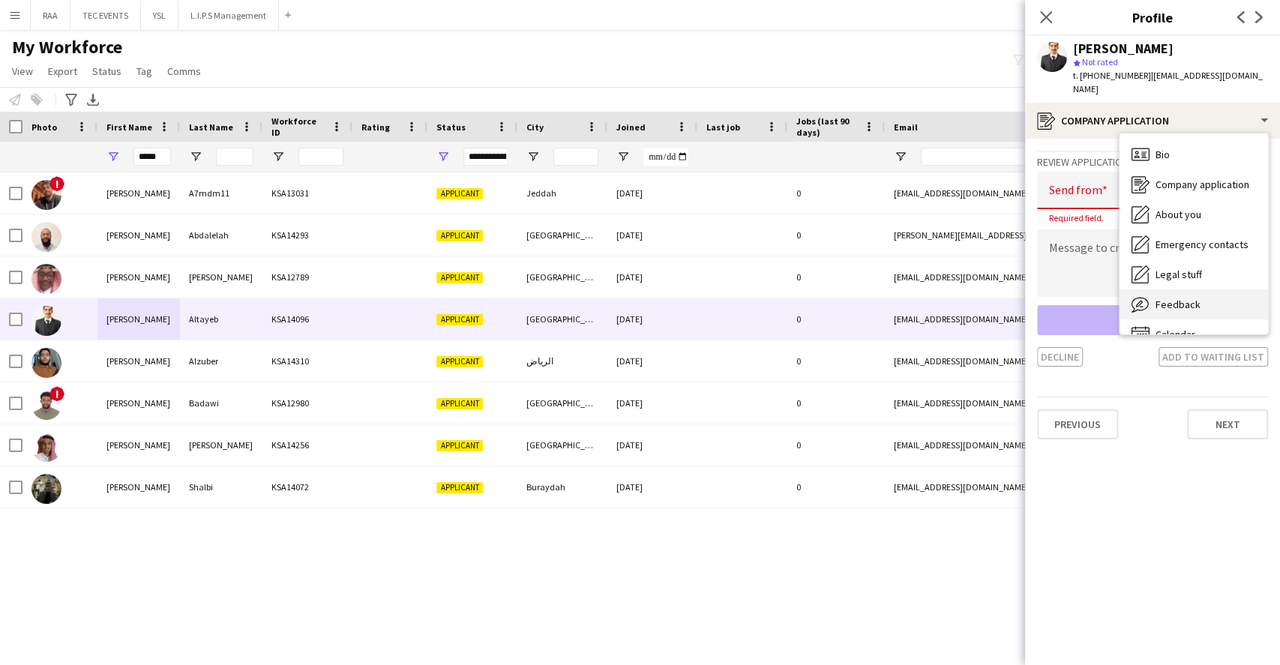
click at [1181, 298] on span "Feedback" at bounding box center [1177, 304] width 45 height 13
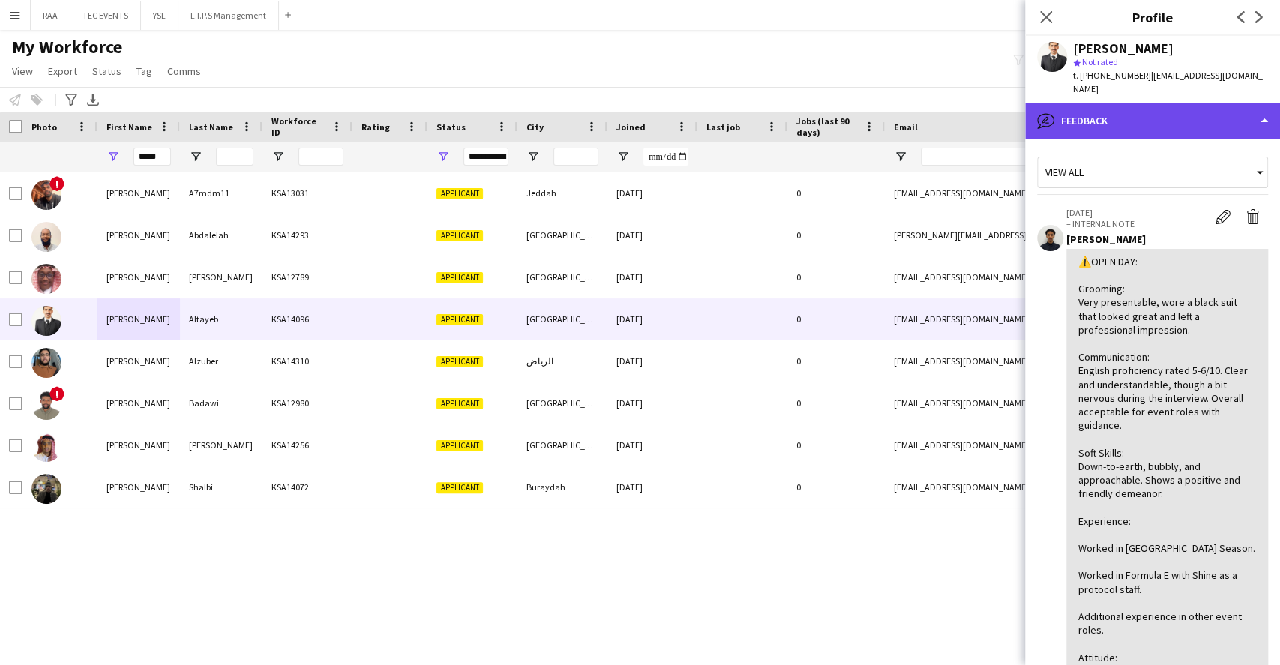
click at [1163, 103] on div "bubble-pencil Feedback" at bounding box center [1152, 121] width 255 height 36
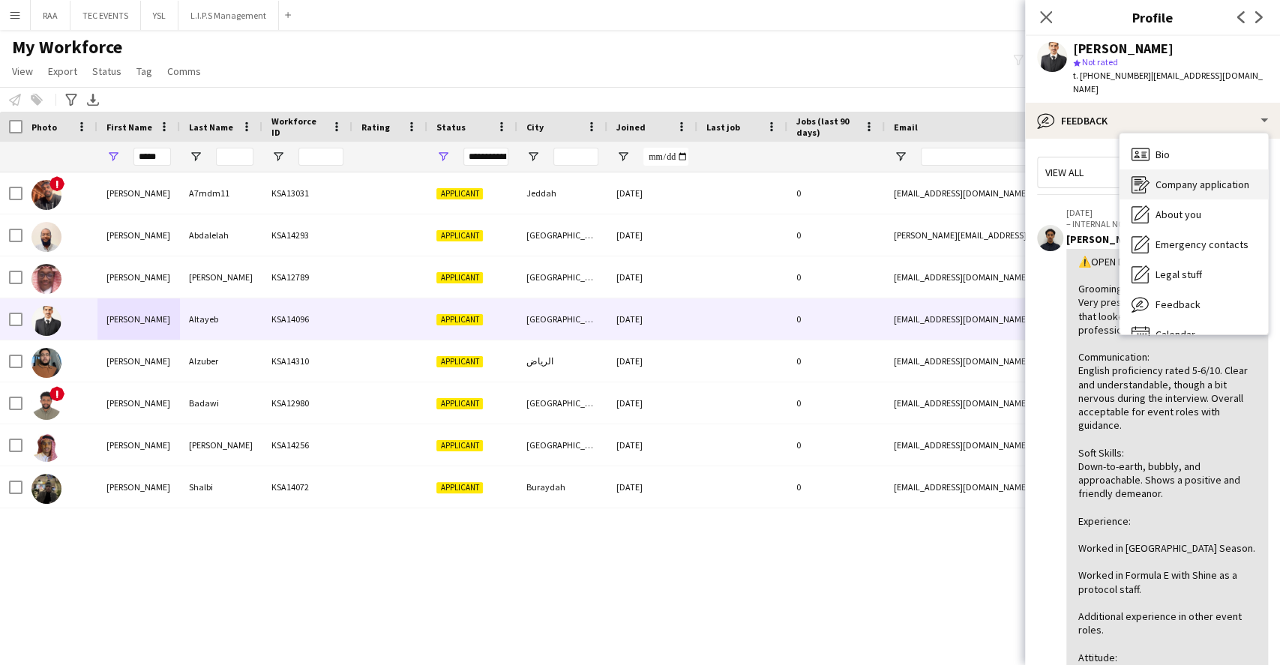
click at [1169, 178] on span "Company application" at bounding box center [1202, 184] width 94 height 13
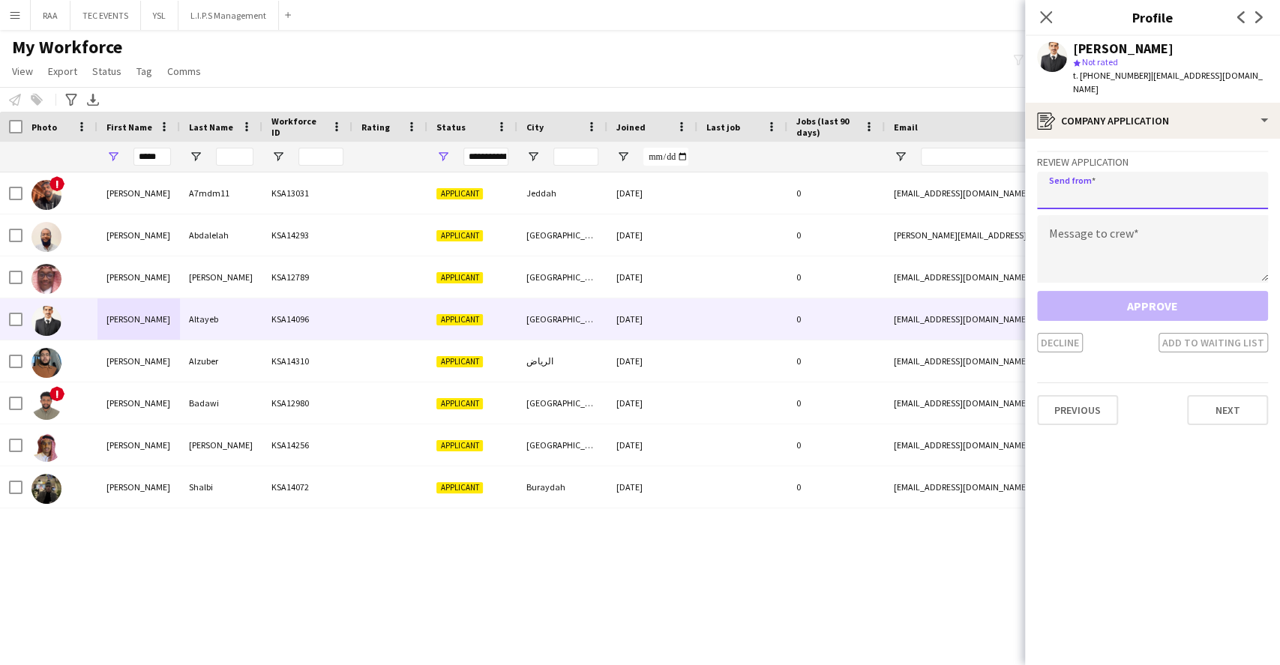
click at [1154, 175] on input "email" at bounding box center [1152, 190] width 231 height 37
paste input "**********"
type input "**********"
click at [1142, 233] on textarea at bounding box center [1152, 248] width 231 height 67
paste textarea "**********"
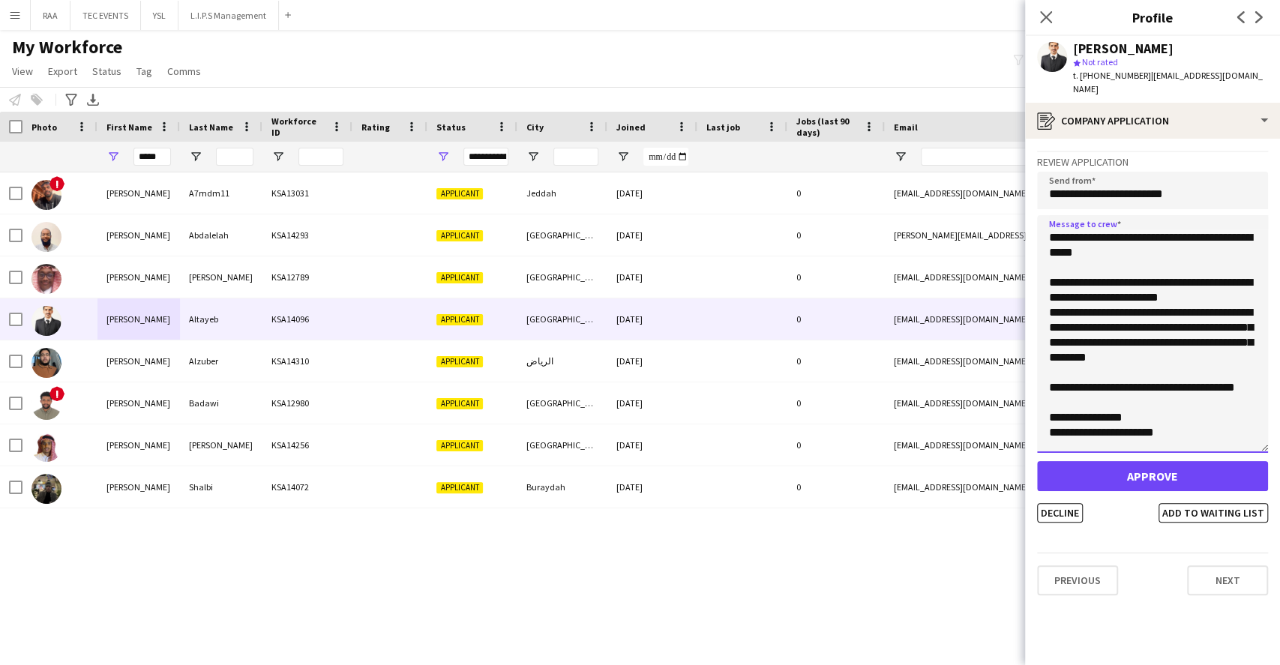
scroll to position [10, 0]
drag, startPoint x: 1259, startPoint y: 269, endPoint x: 1217, endPoint y: 445, distance: 180.5
click at [1217, 445] on textarea "**********" at bounding box center [1152, 334] width 231 height 238
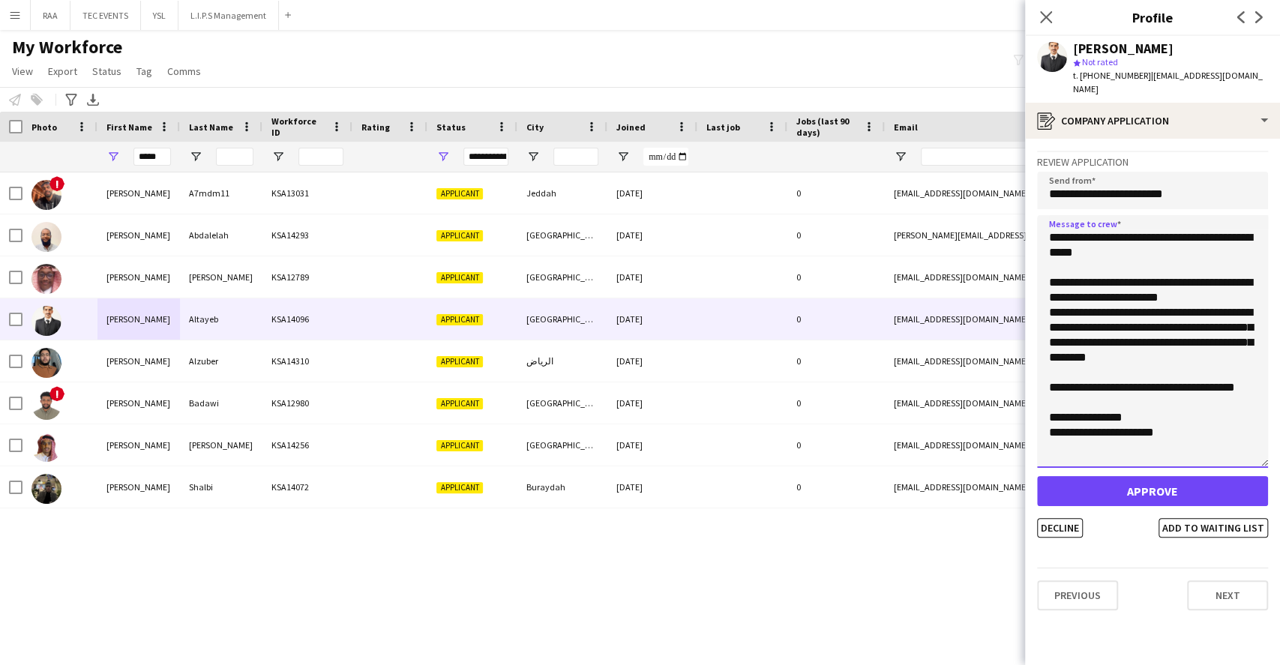
type textarea "**********"
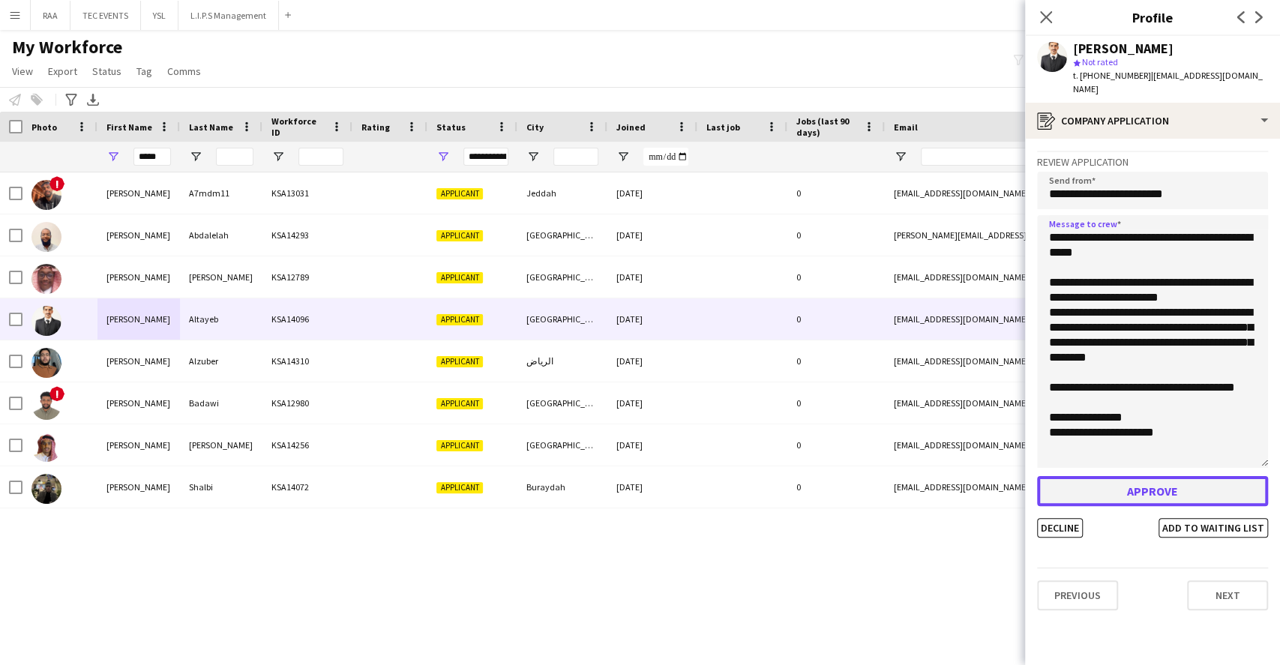
click at [1155, 480] on button "Approve" at bounding box center [1152, 491] width 231 height 30
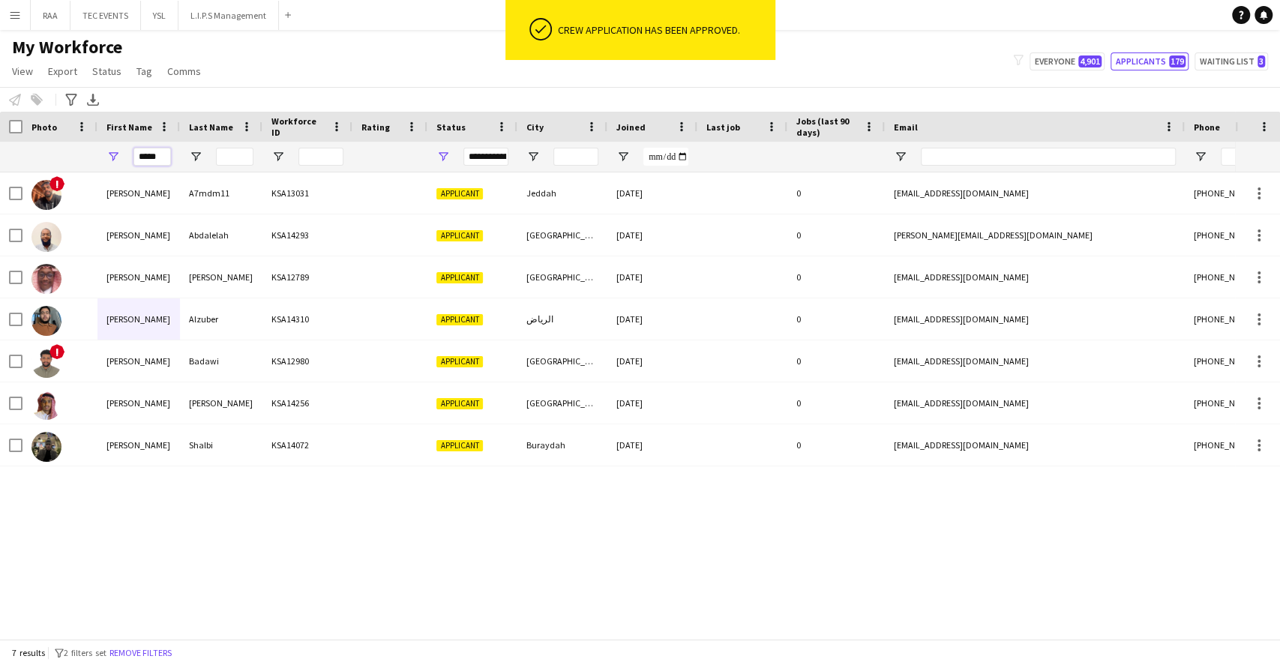
click at [153, 160] on input "*****" at bounding box center [151, 157] width 37 height 18
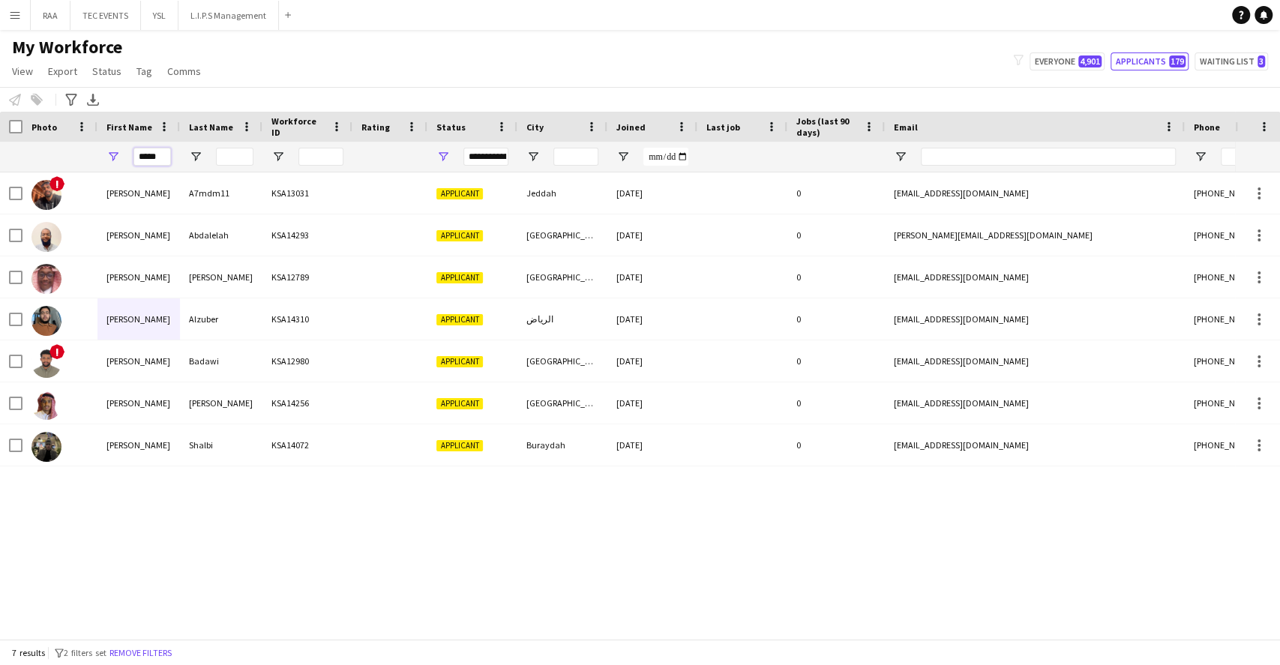
click at [153, 160] on input "*****" at bounding box center [151, 157] width 37 height 18
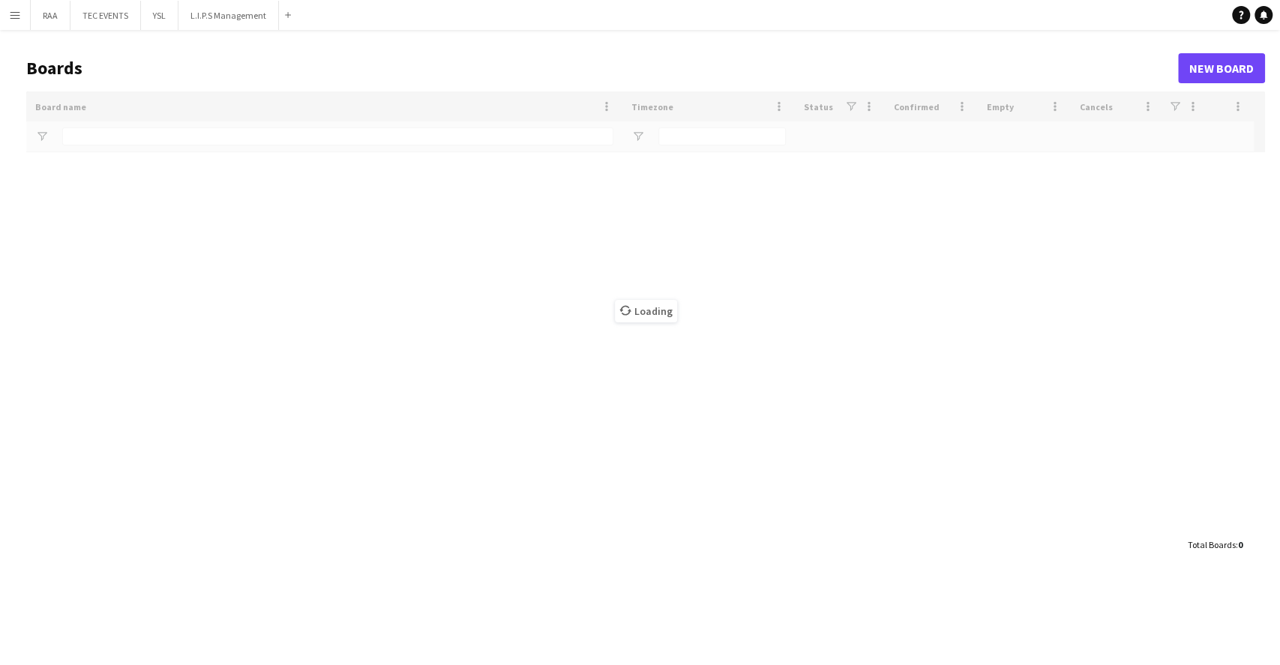
type input "***"
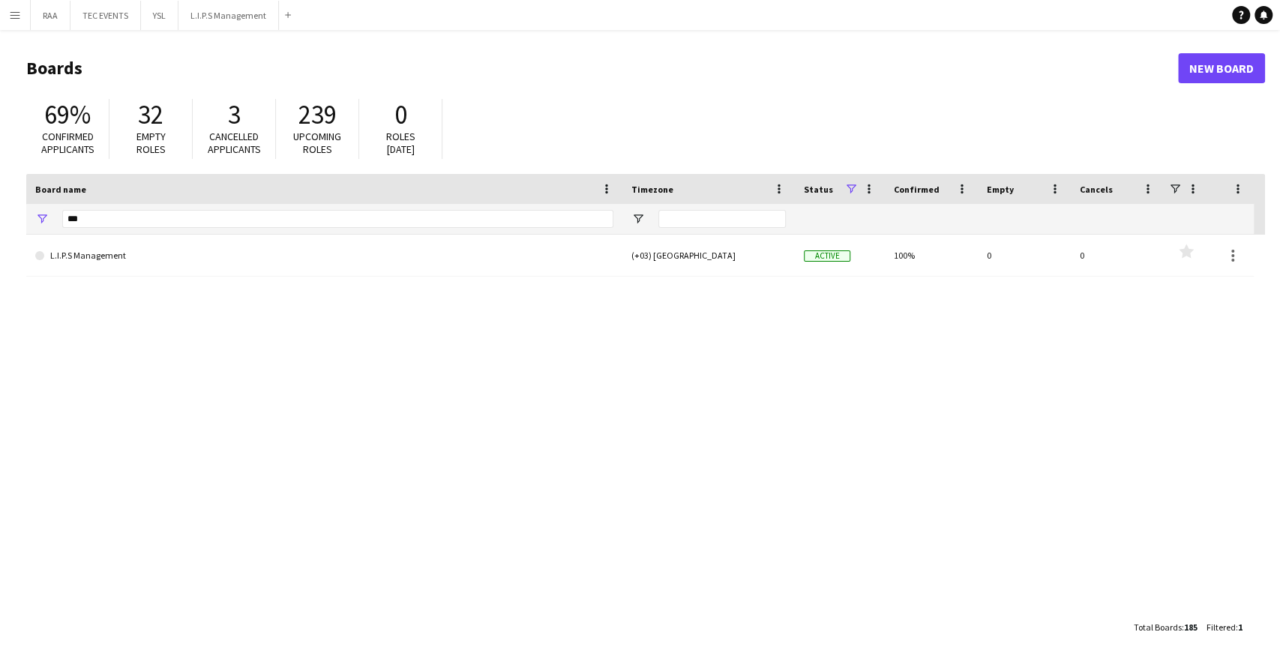
click at [8, 23] on button "Menu" at bounding box center [15, 15] width 30 height 30
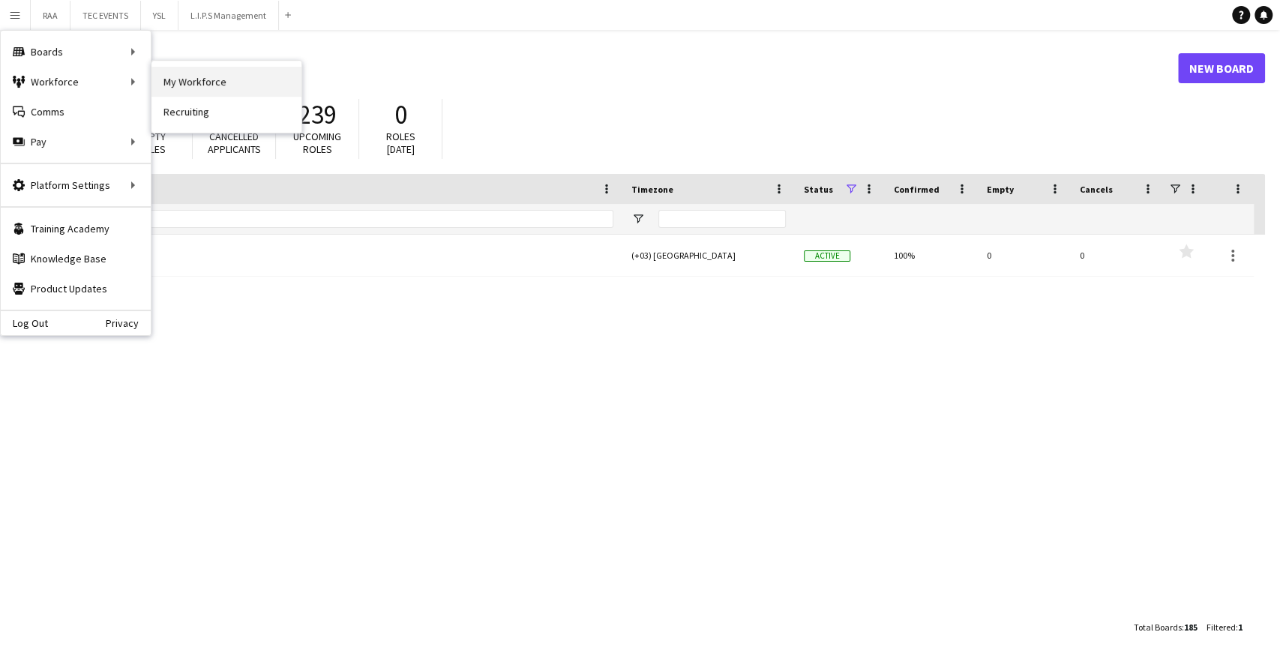
click at [244, 87] on link "My Workforce" at bounding box center [226, 82] width 150 height 30
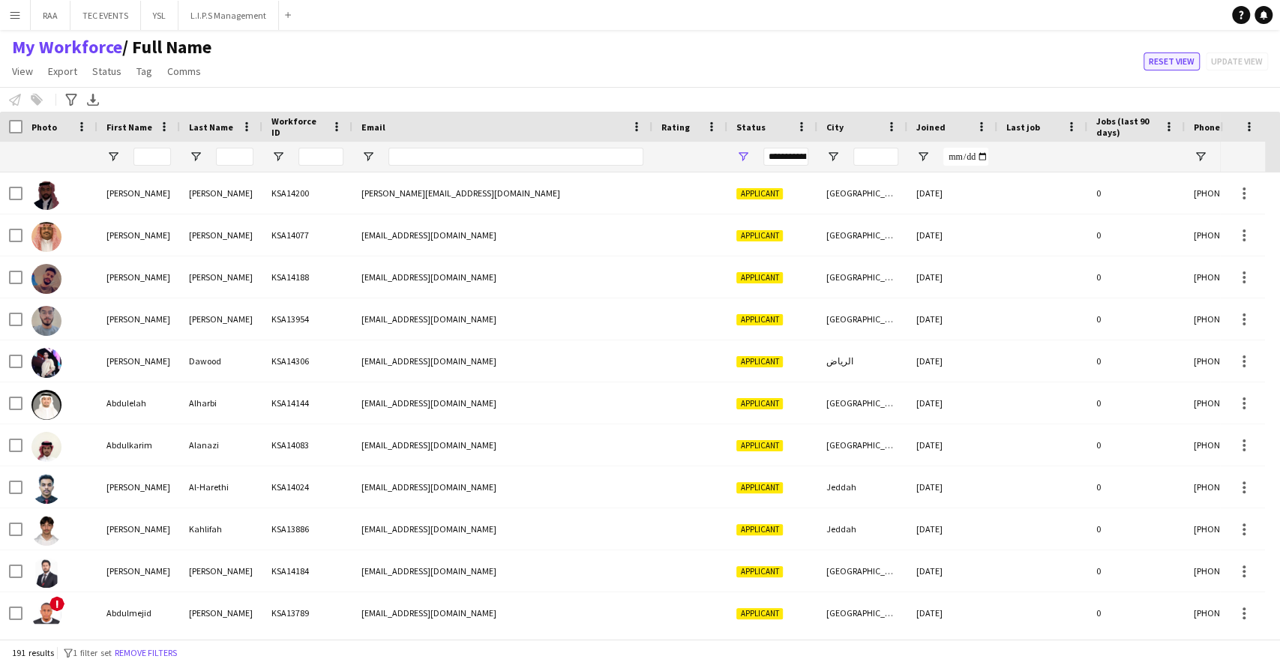
click at [1159, 65] on button "Reset view" at bounding box center [1171, 61] width 56 height 18
click at [1171, 61] on button "Reset view" at bounding box center [1171, 61] width 56 height 18
click at [1189, 64] on button "Reset view" at bounding box center [1171, 61] width 56 height 18
click at [16, 67] on span "View" at bounding box center [22, 70] width 21 height 13
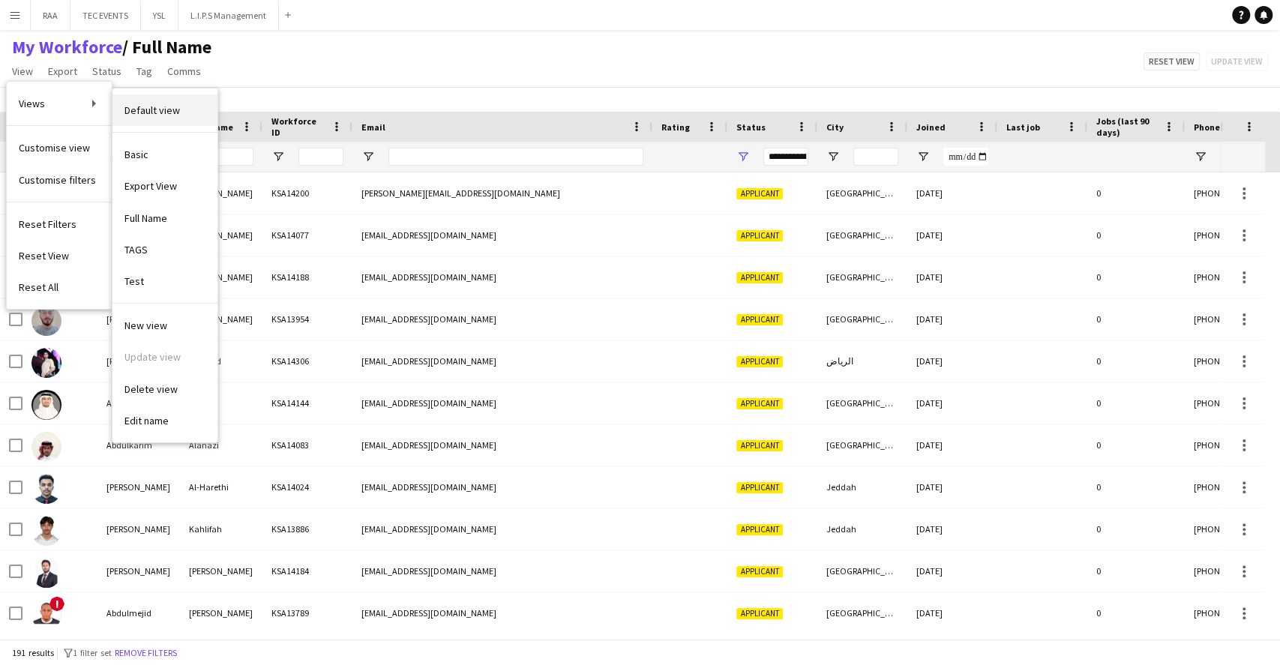
click at [119, 104] on link "Default view" at bounding box center [164, 109] width 105 height 31
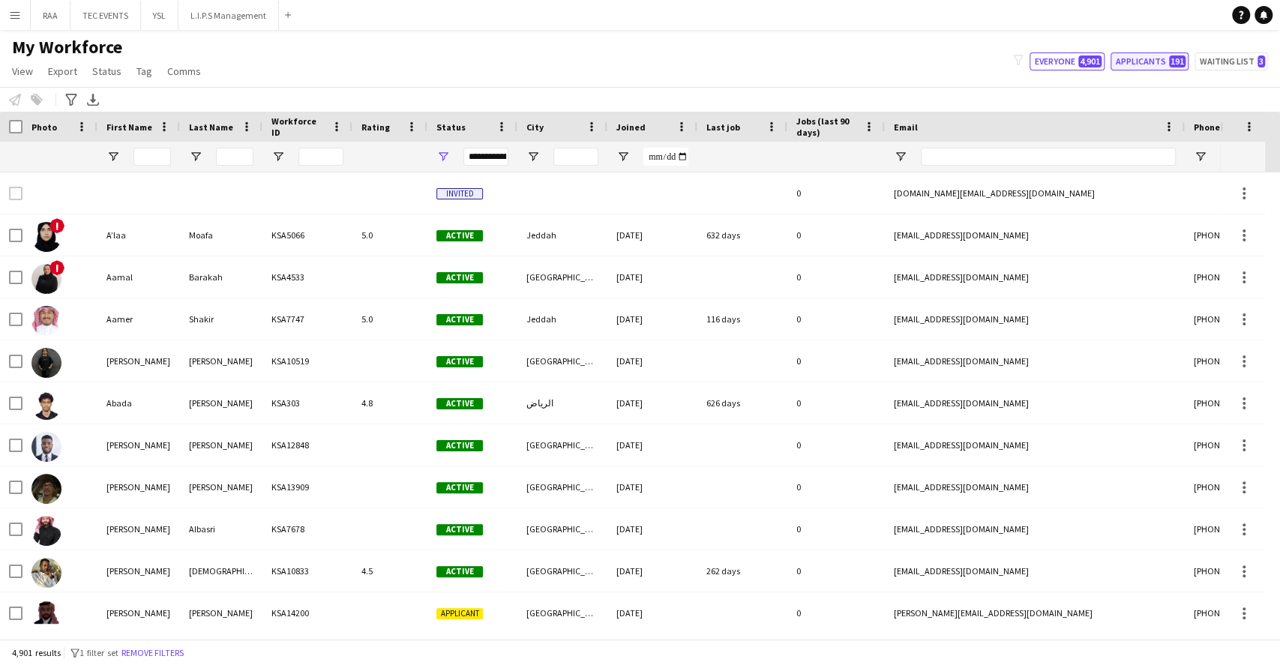
click at [1165, 69] on button "Applicants 191" at bounding box center [1149, 61] width 78 height 18
type input "**********"
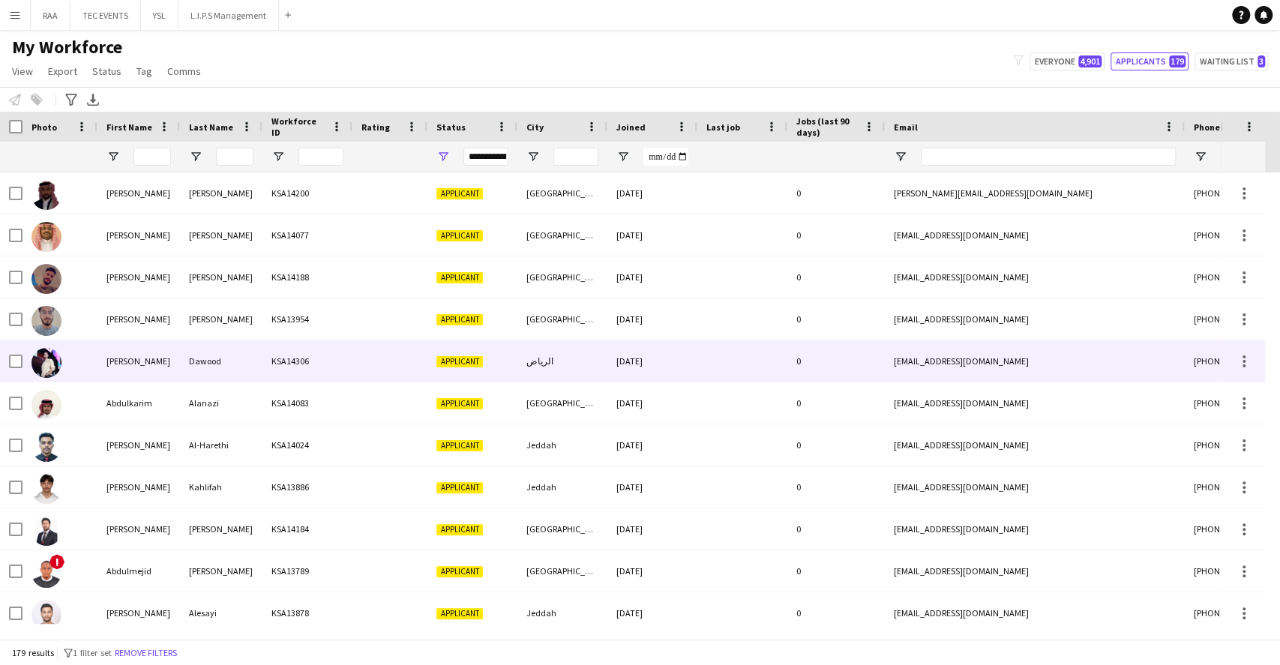
click at [190, 363] on div "Dawood" at bounding box center [221, 360] width 82 height 41
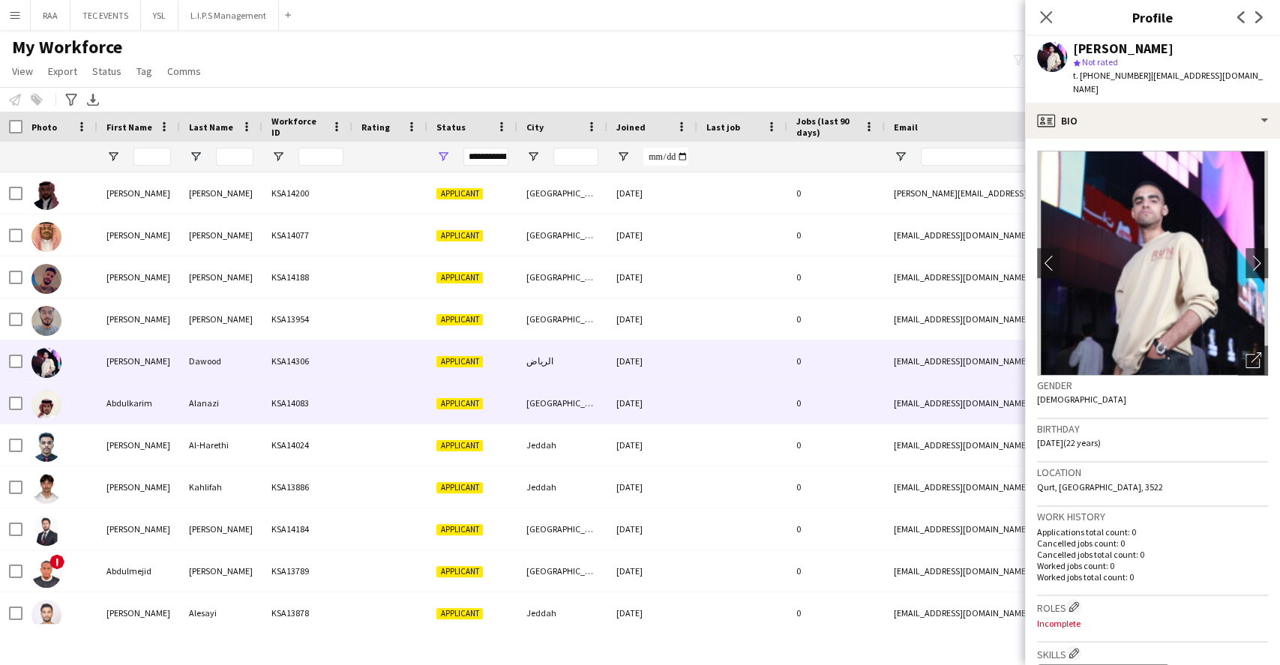
click at [220, 399] on div "Alanazi" at bounding box center [221, 402] width 82 height 41
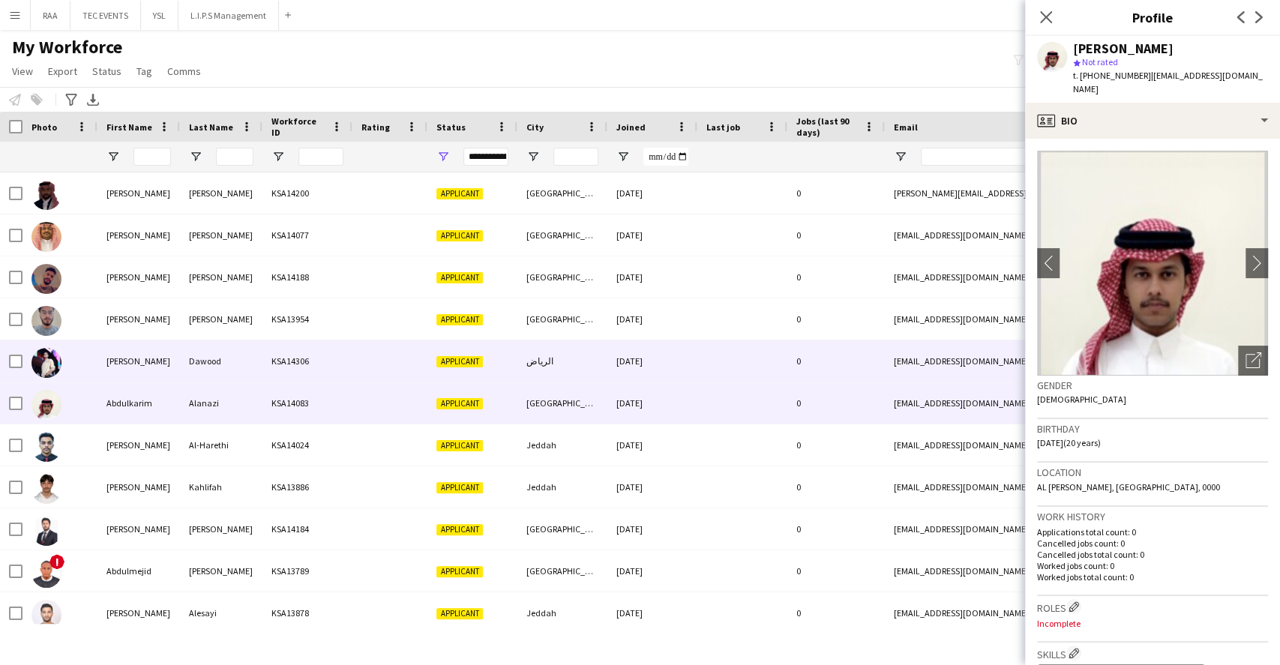
click at [217, 366] on div "Dawood" at bounding box center [221, 360] width 82 height 41
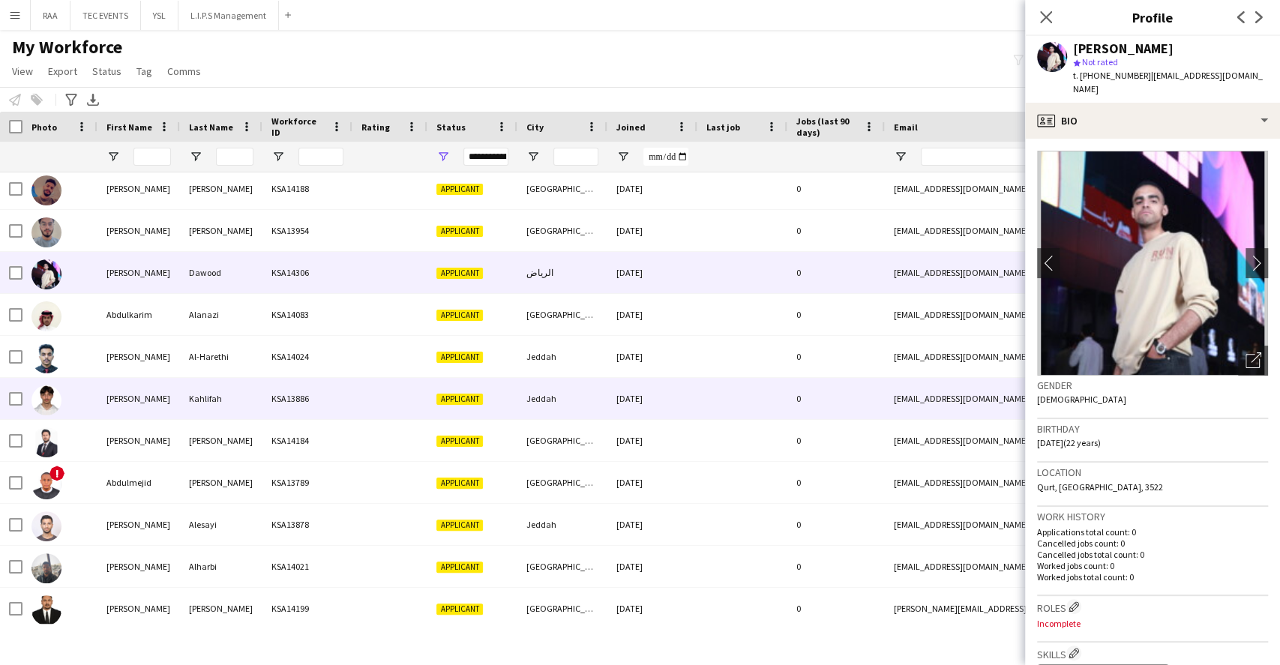
scroll to position [100, 0]
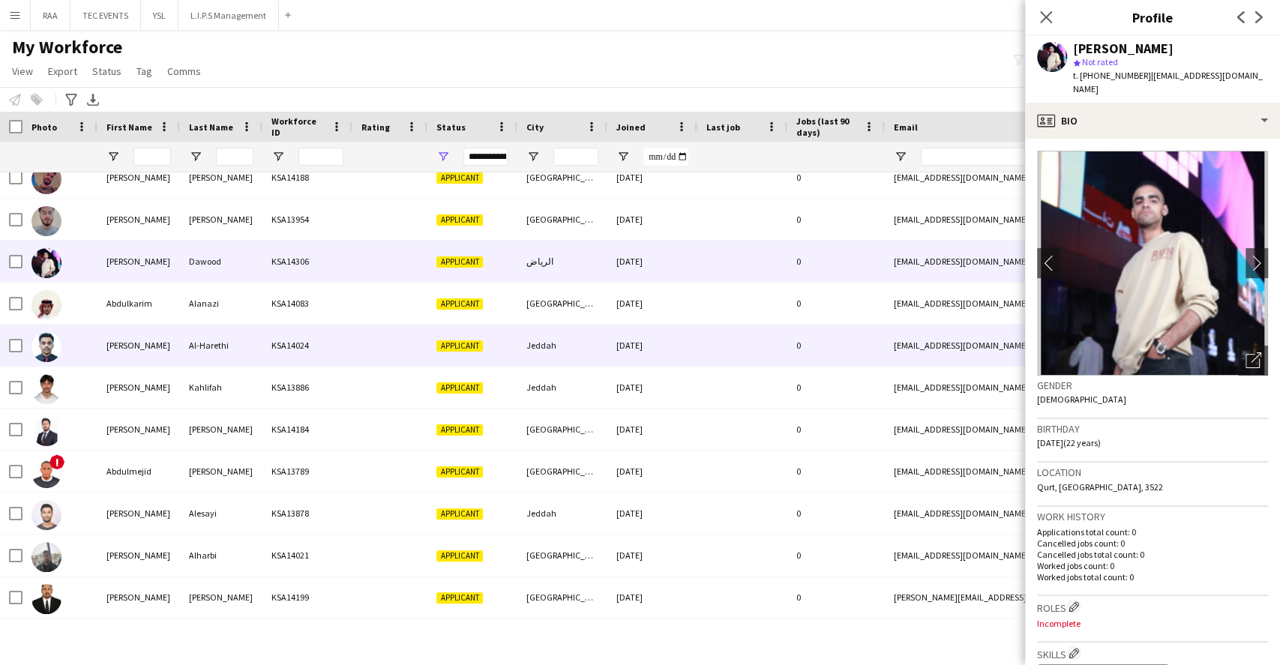
click at [160, 345] on div "[PERSON_NAME]" at bounding box center [138, 345] width 82 height 41
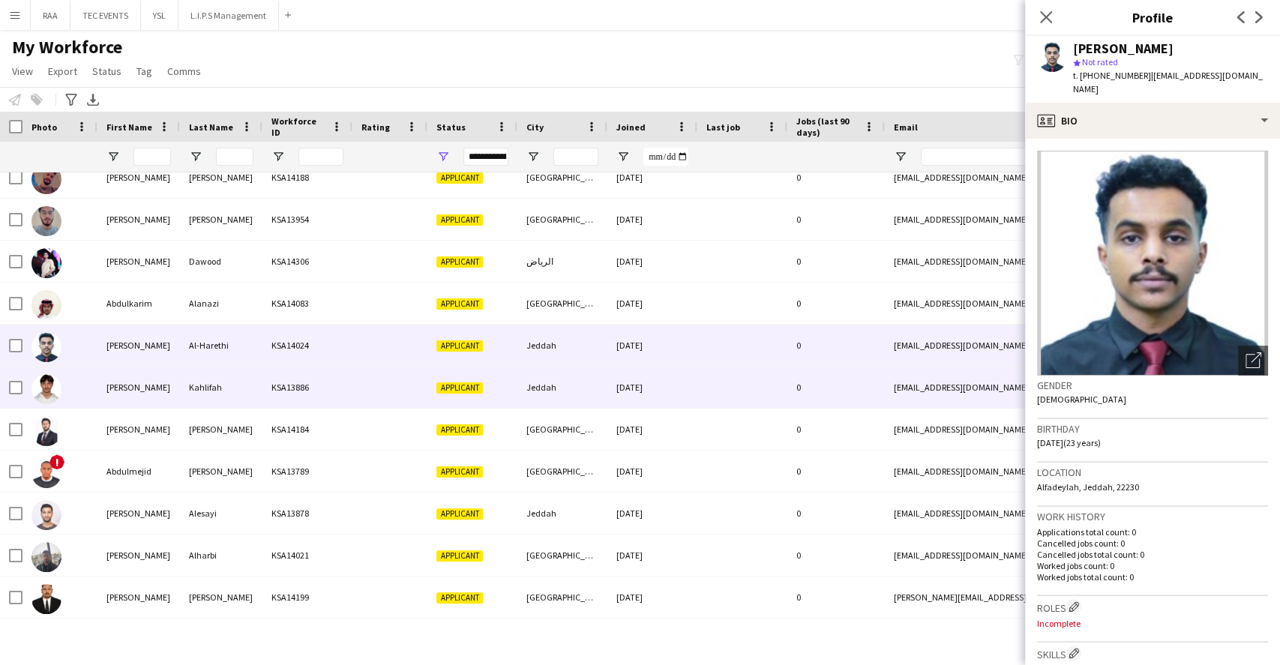
click at [167, 384] on div "[PERSON_NAME]" at bounding box center [138, 387] width 82 height 41
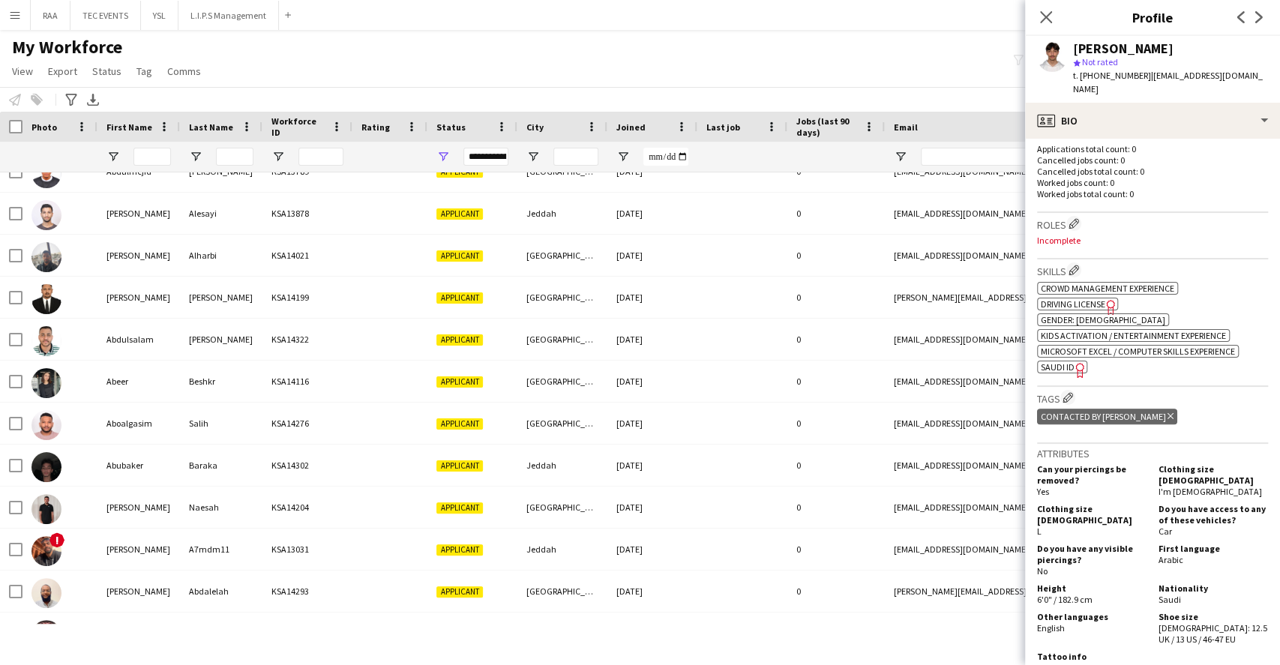
scroll to position [400, 0]
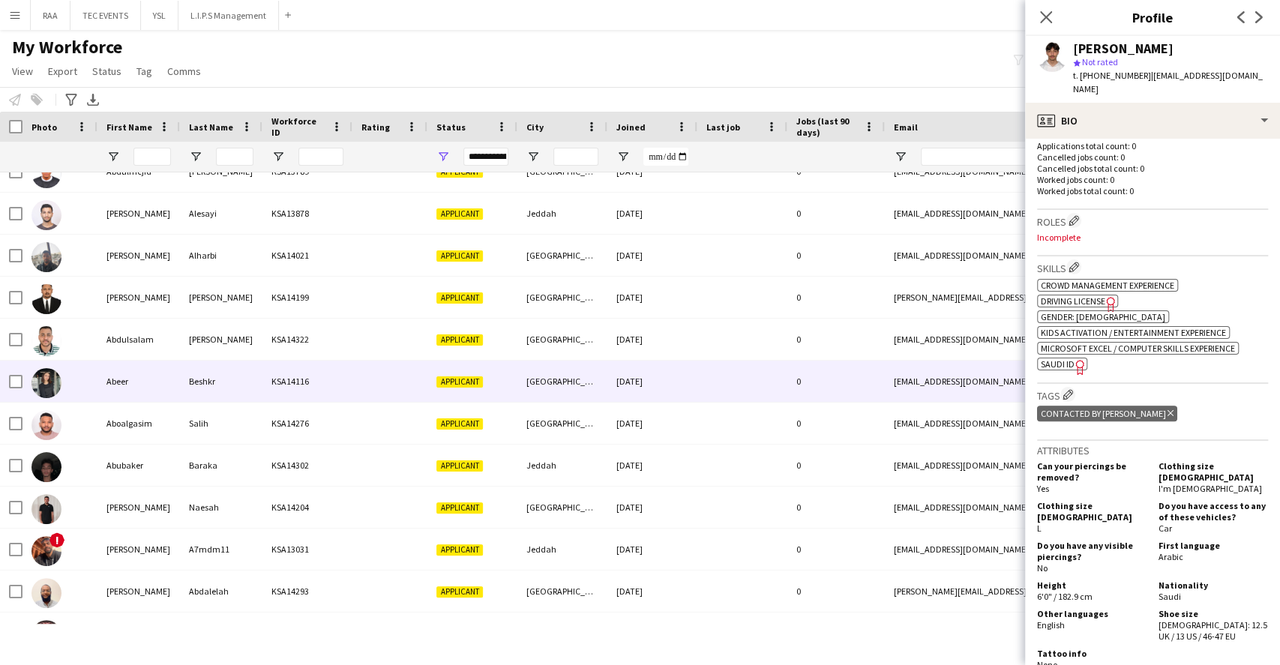
click at [187, 385] on div "Beshkr" at bounding box center [221, 381] width 82 height 41
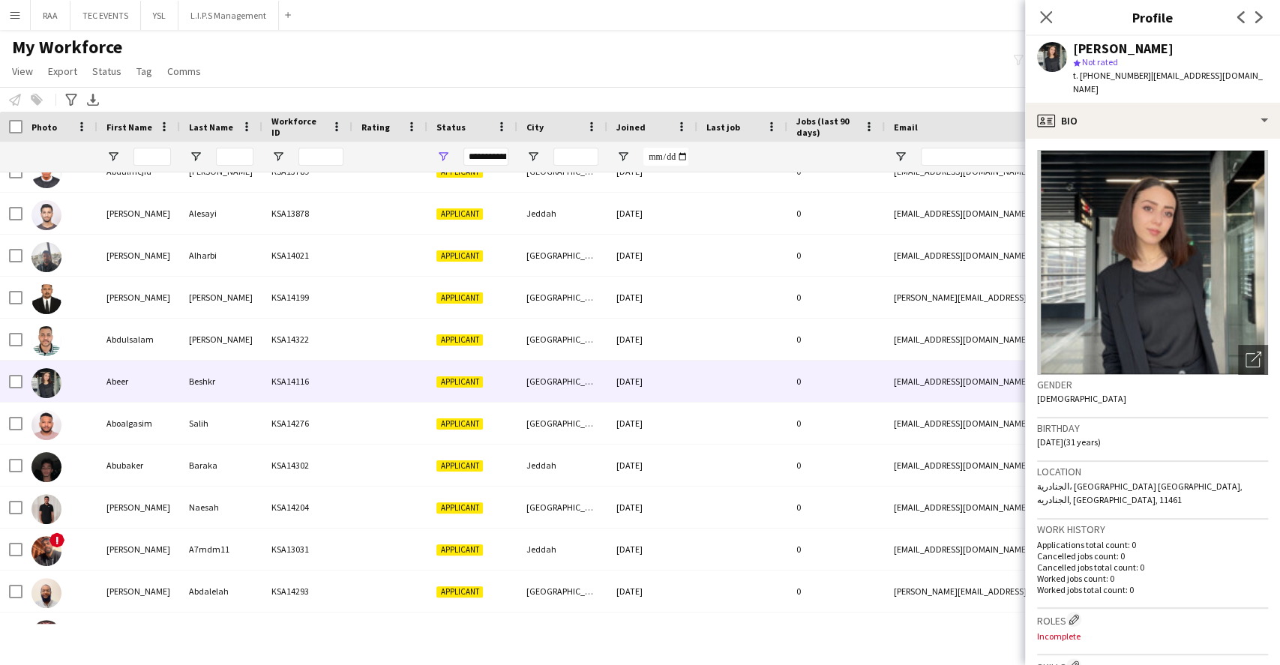
scroll to position [0, 0]
click at [1240, 354] on div "Open photos pop-in" at bounding box center [1253, 361] width 30 height 30
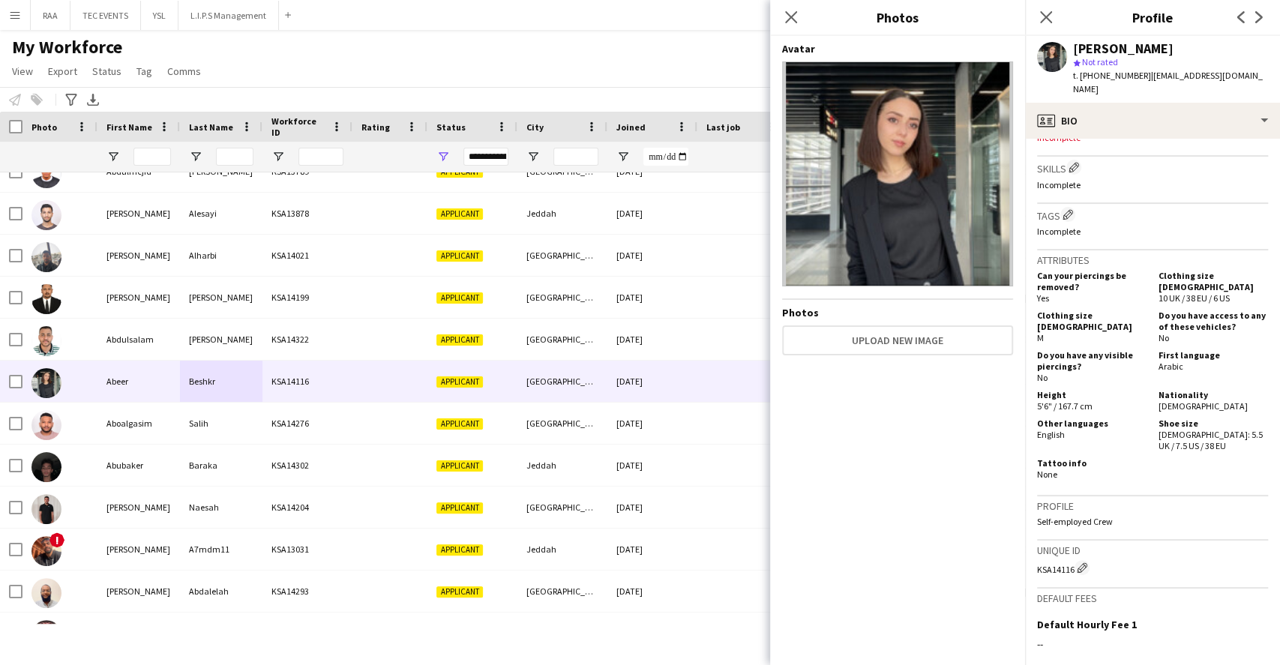
scroll to position [199, 0]
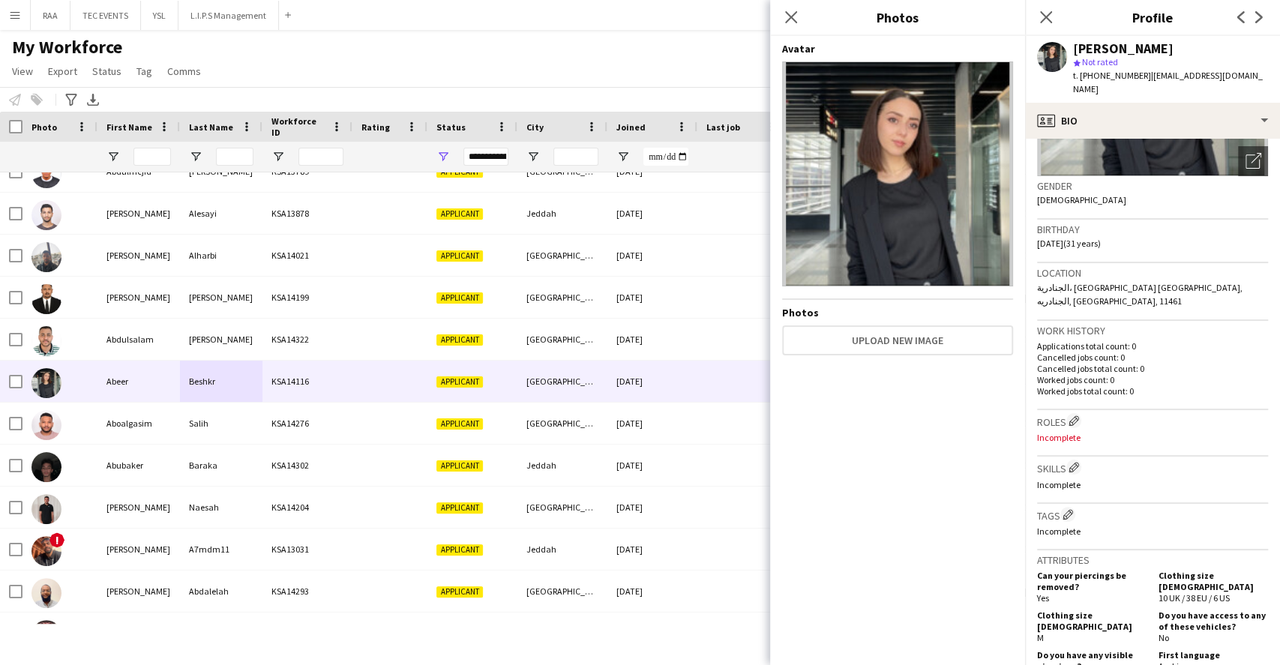
click at [1127, 413] on h3 "Roles Edit crew company roles" at bounding box center [1152, 421] width 231 height 16
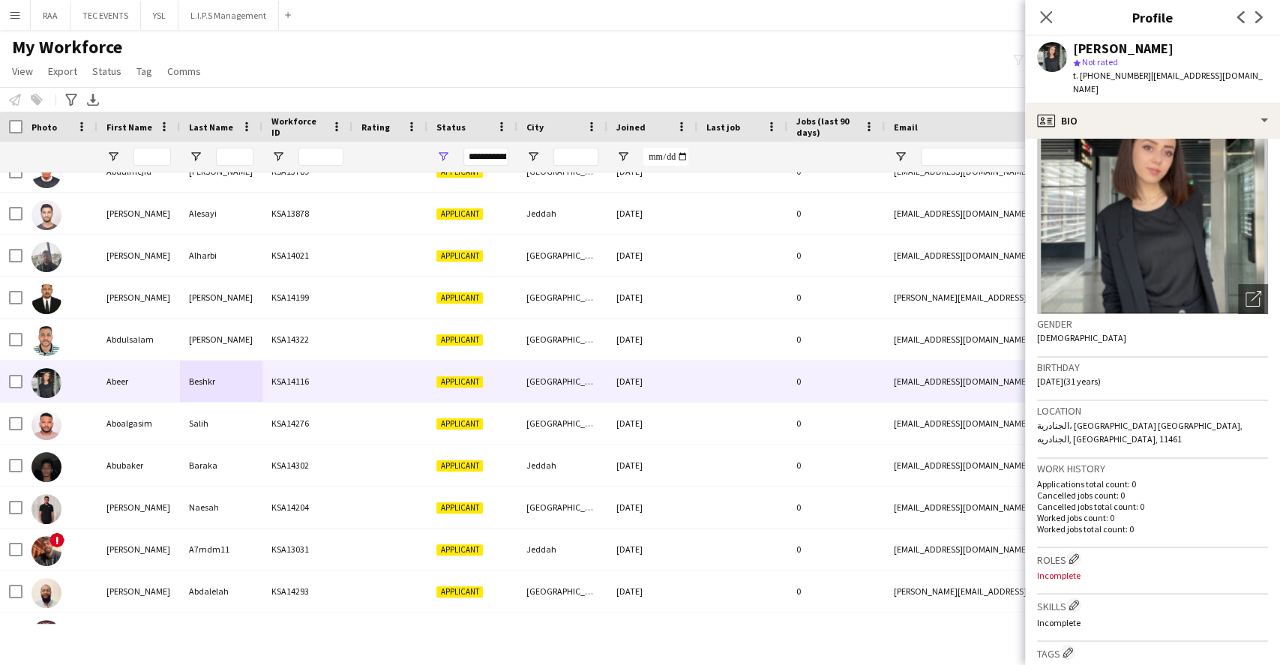
scroll to position [0, 0]
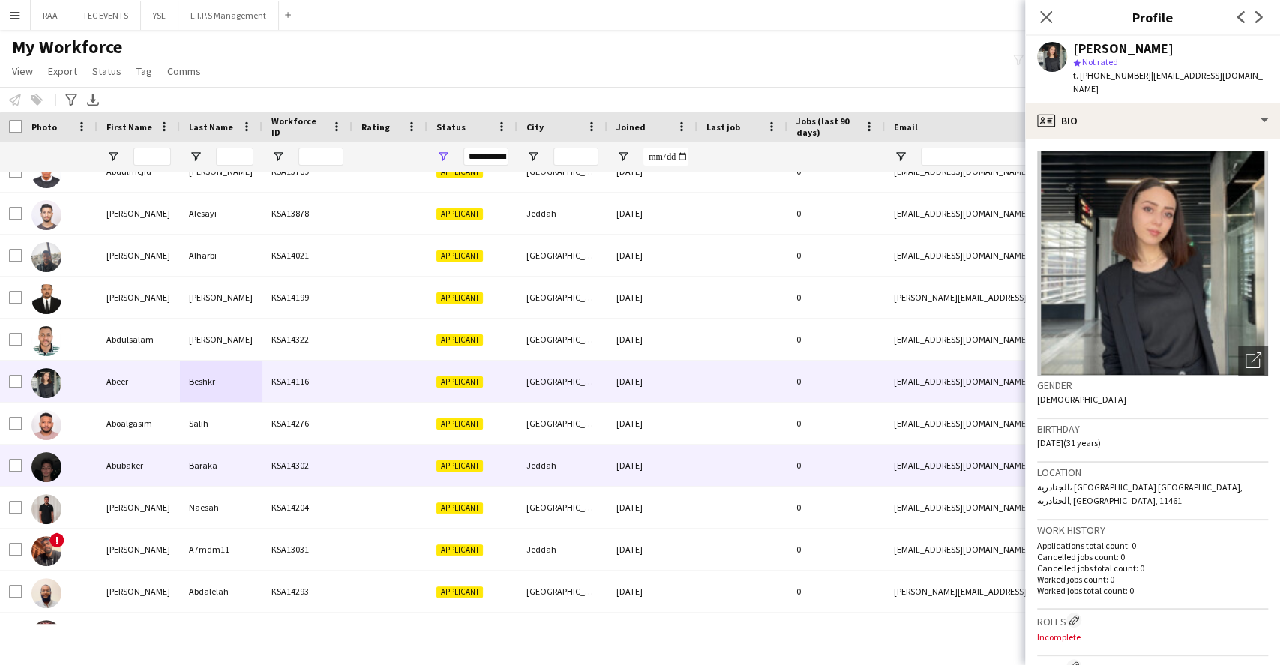
click at [359, 460] on div at bounding box center [389, 465] width 75 height 41
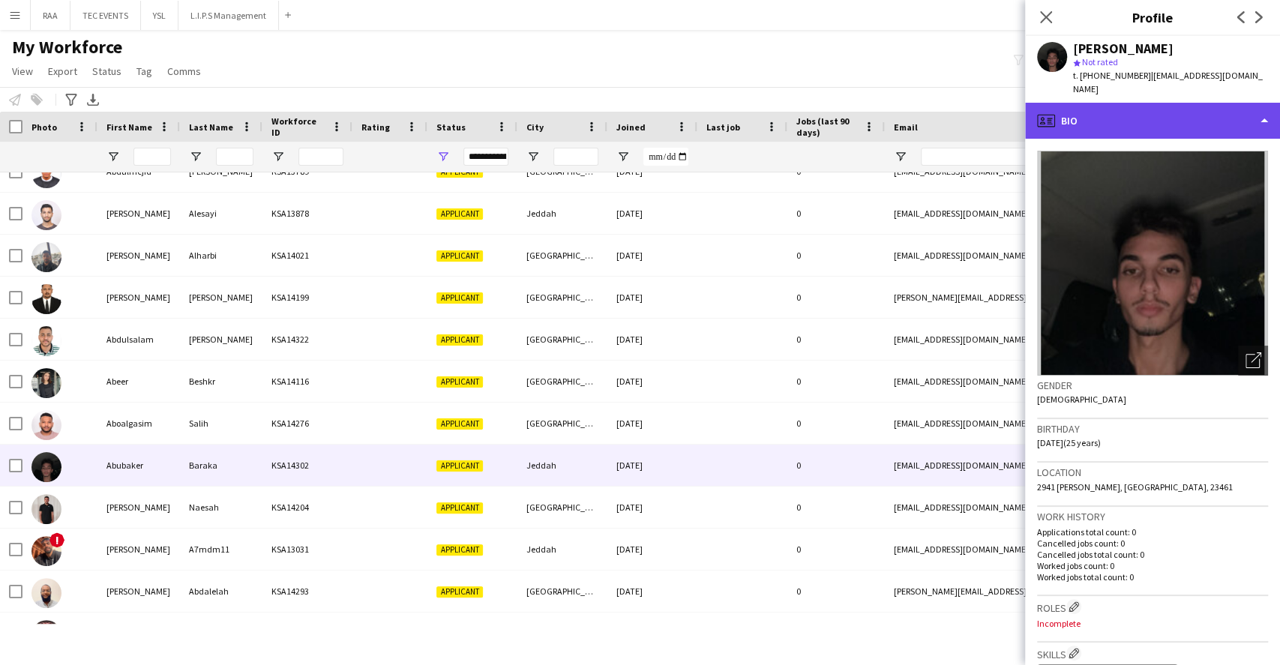
drag, startPoint x: 1209, startPoint y: 119, endPoint x: 1217, endPoint y: 117, distance: 8.5
click at [1209, 118] on div "profile Bio" at bounding box center [1152, 121] width 255 height 36
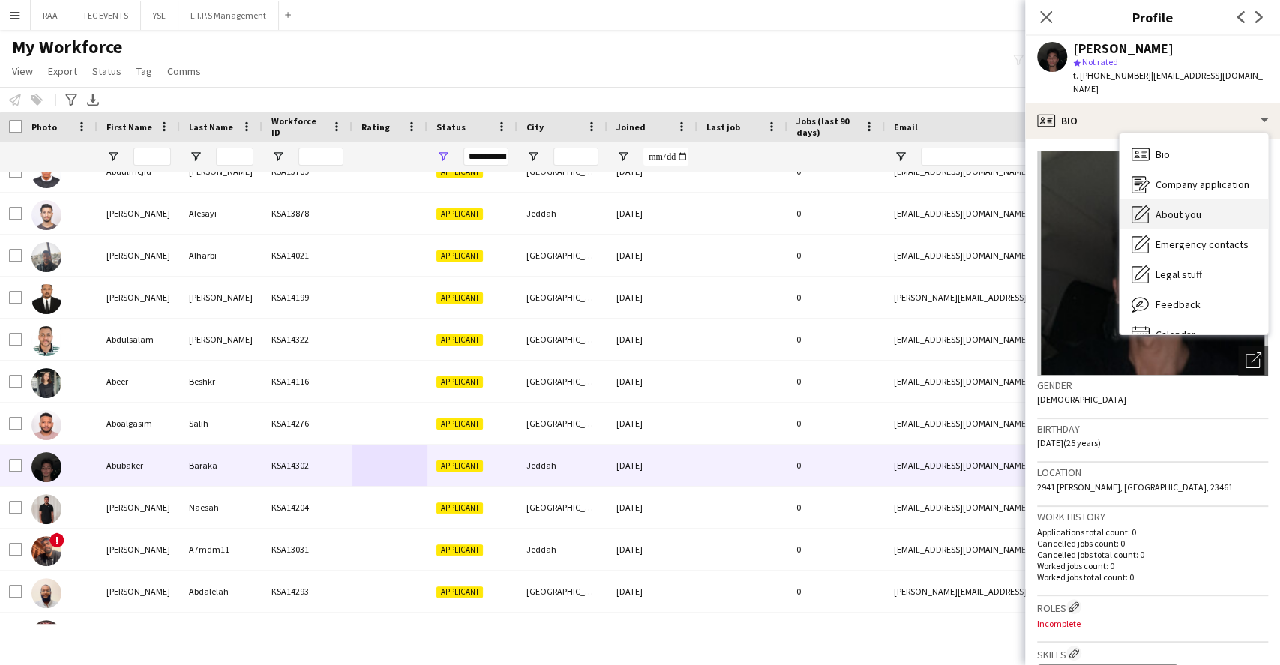
click at [1190, 208] on span "About you" at bounding box center [1178, 214] width 46 height 13
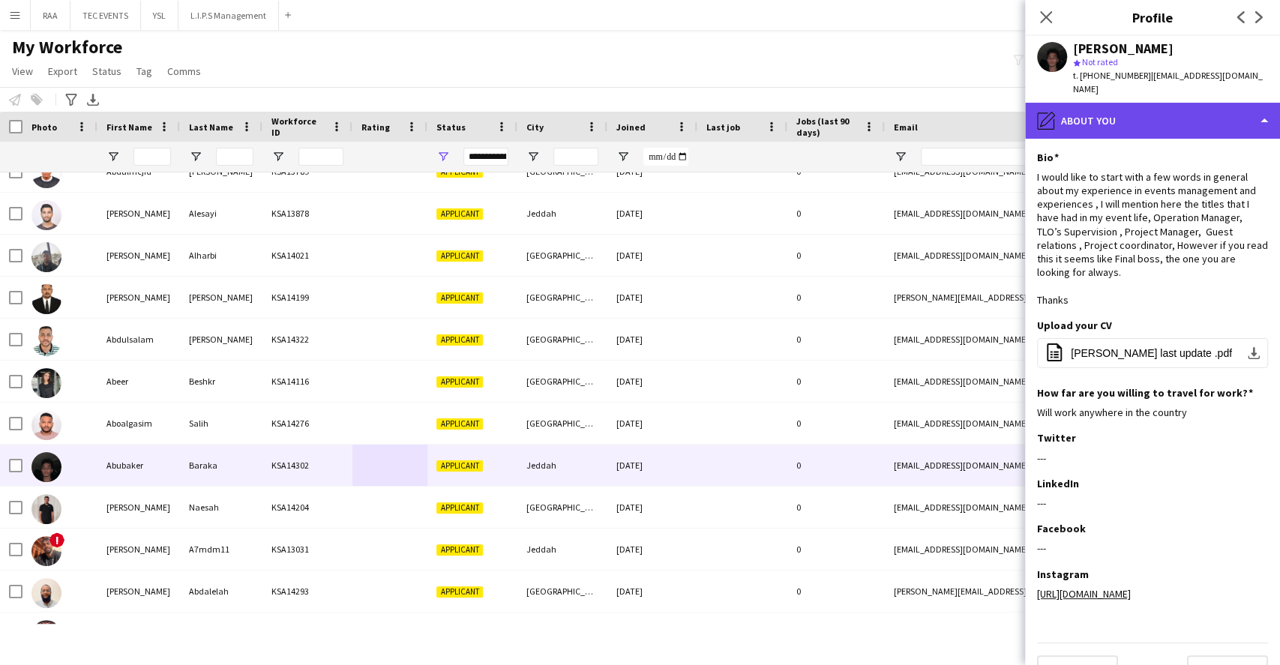
click at [1209, 118] on div "pencil4 About you" at bounding box center [1152, 121] width 255 height 36
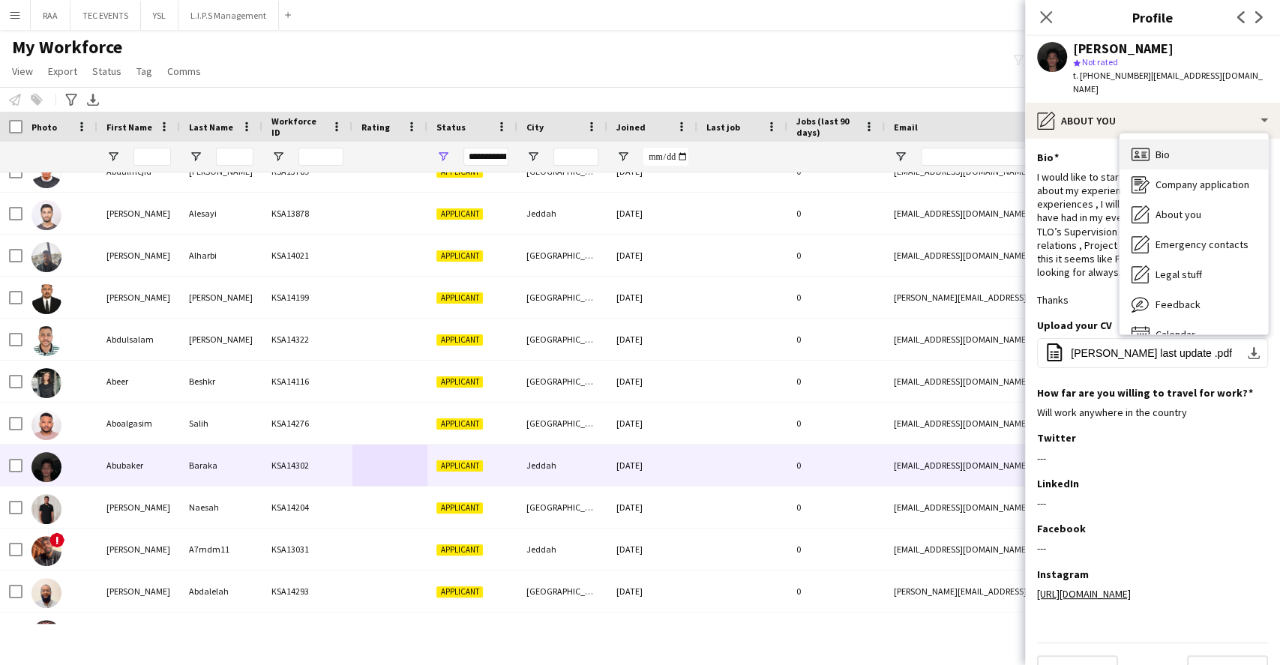
click at [1194, 139] on div "Bio Bio" at bounding box center [1193, 154] width 148 height 30
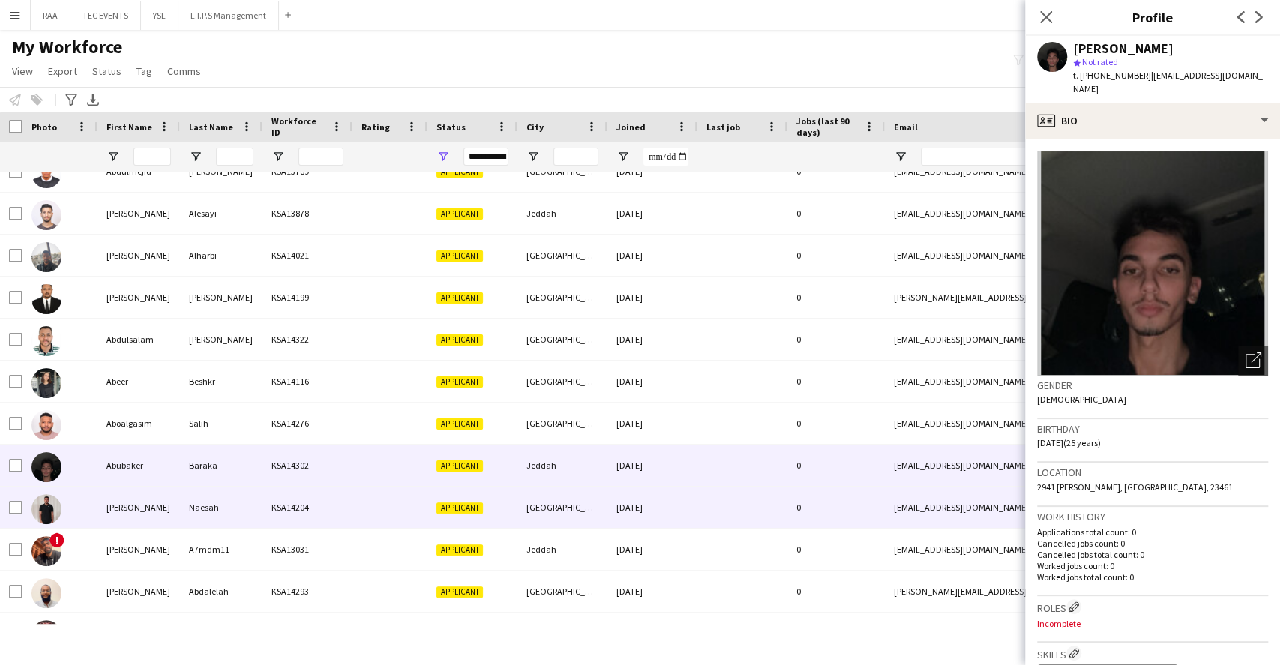
click at [198, 514] on div "Naesah" at bounding box center [221, 506] width 82 height 41
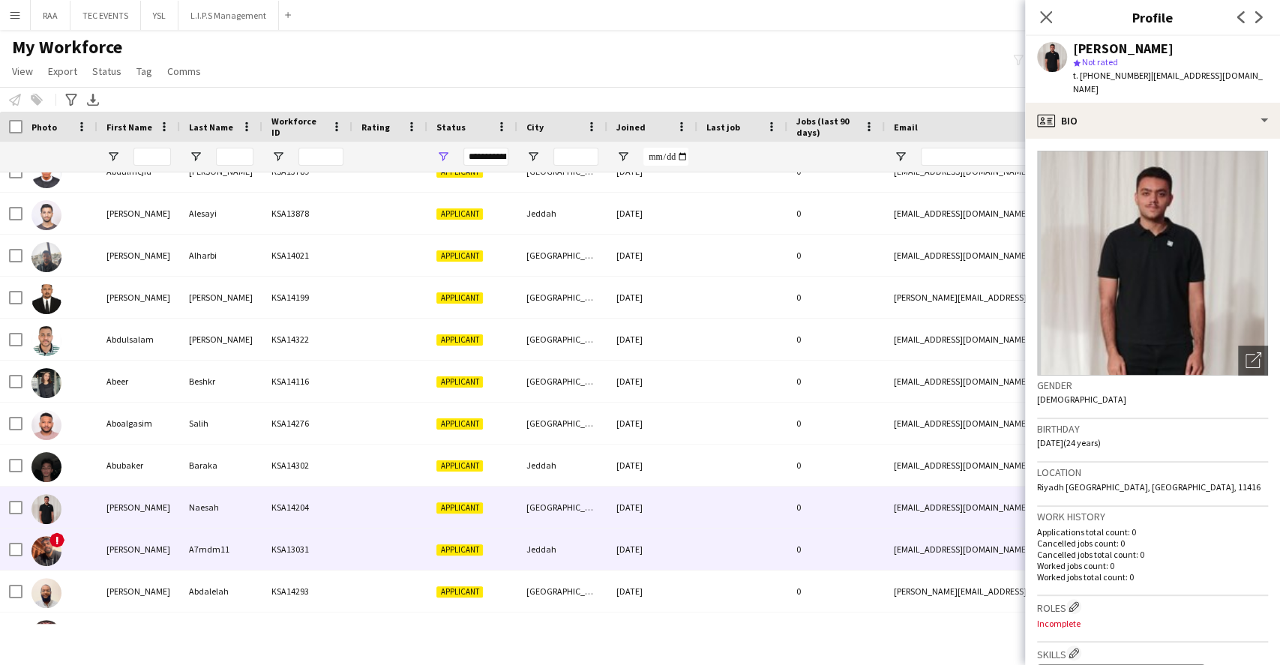
click at [195, 561] on div "A7mdm11" at bounding box center [221, 548] width 82 height 41
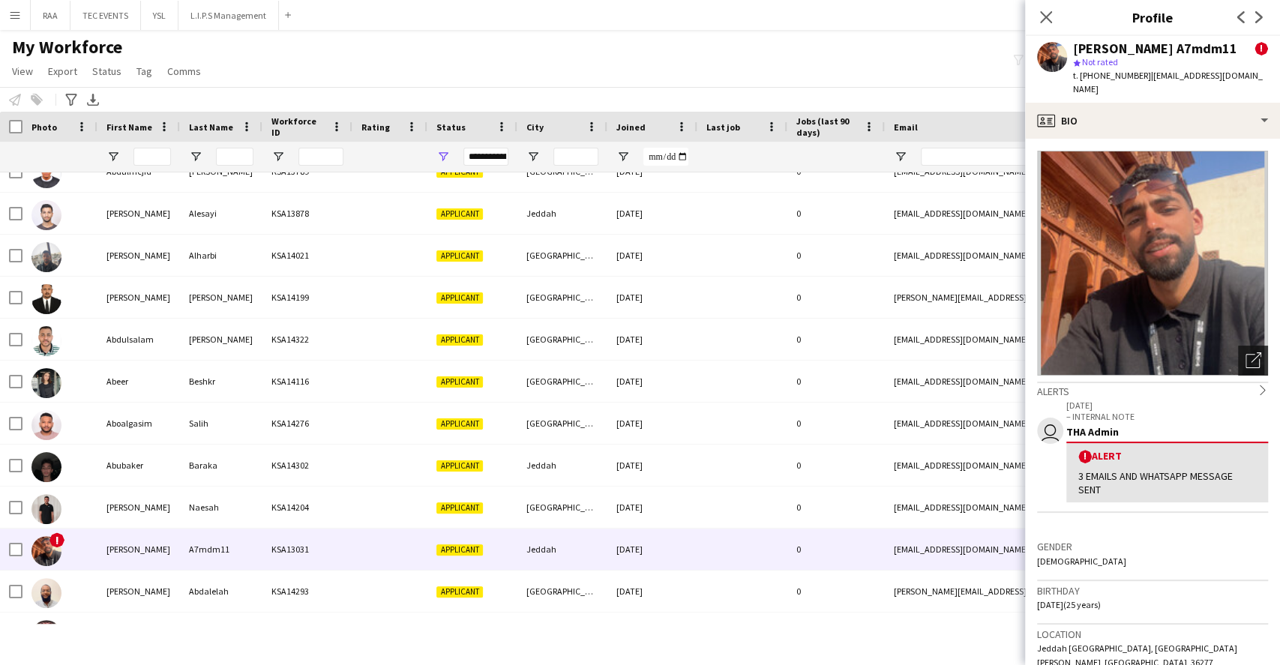
click at [1245, 353] on icon "Open photos pop-in" at bounding box center [1253, 360] width 16 height 16
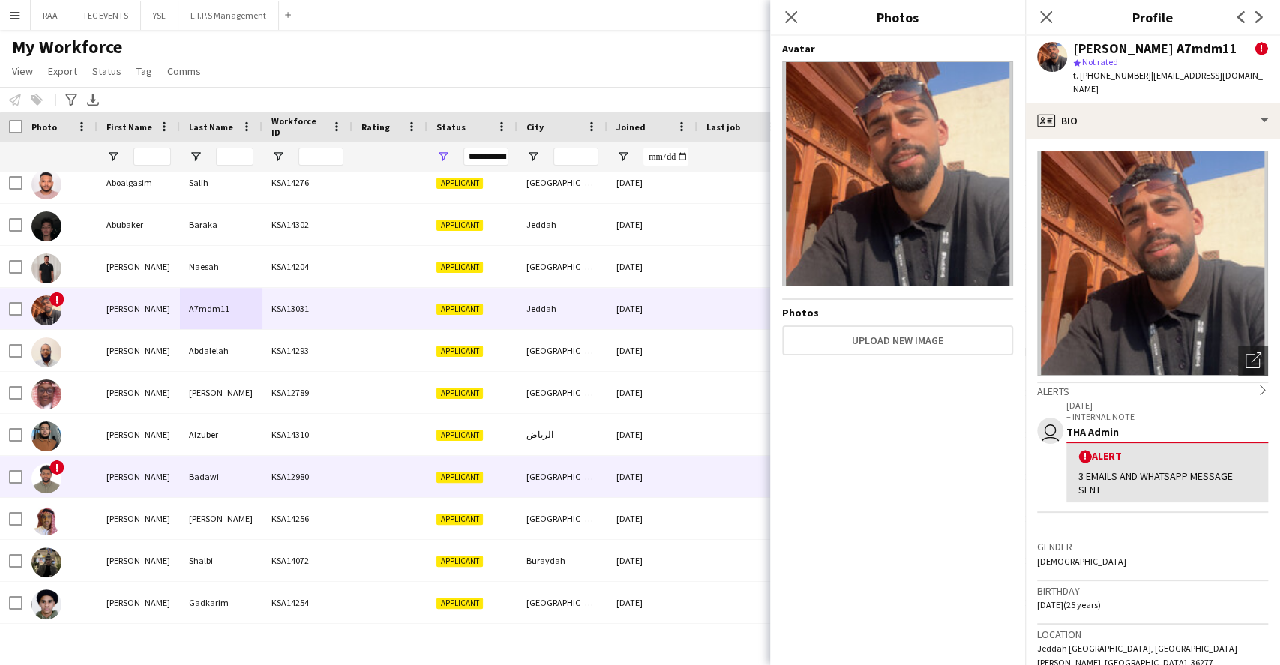
scroll to position [699, 0]
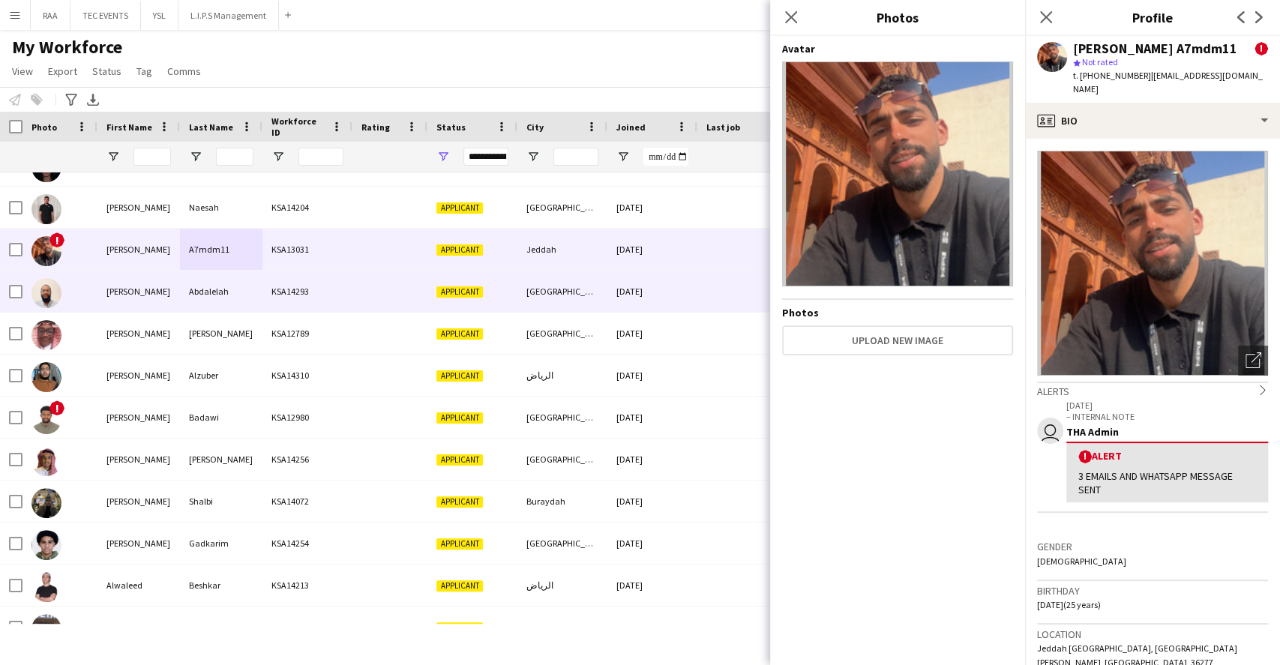
click at [244, 292] on div "Abdalelah" at bounding box center [221, 291] width 82 height 41
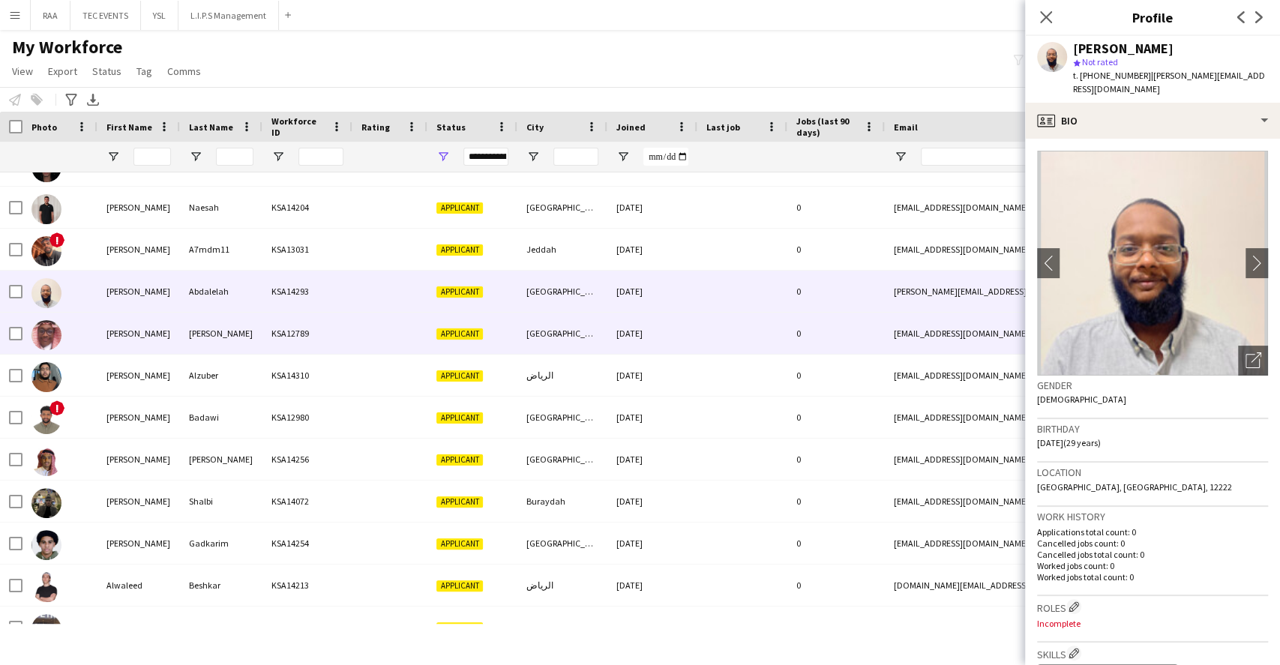
click at [277, 345] on div "KSA12789" at bounding box center [307, 333] width 90 height 41
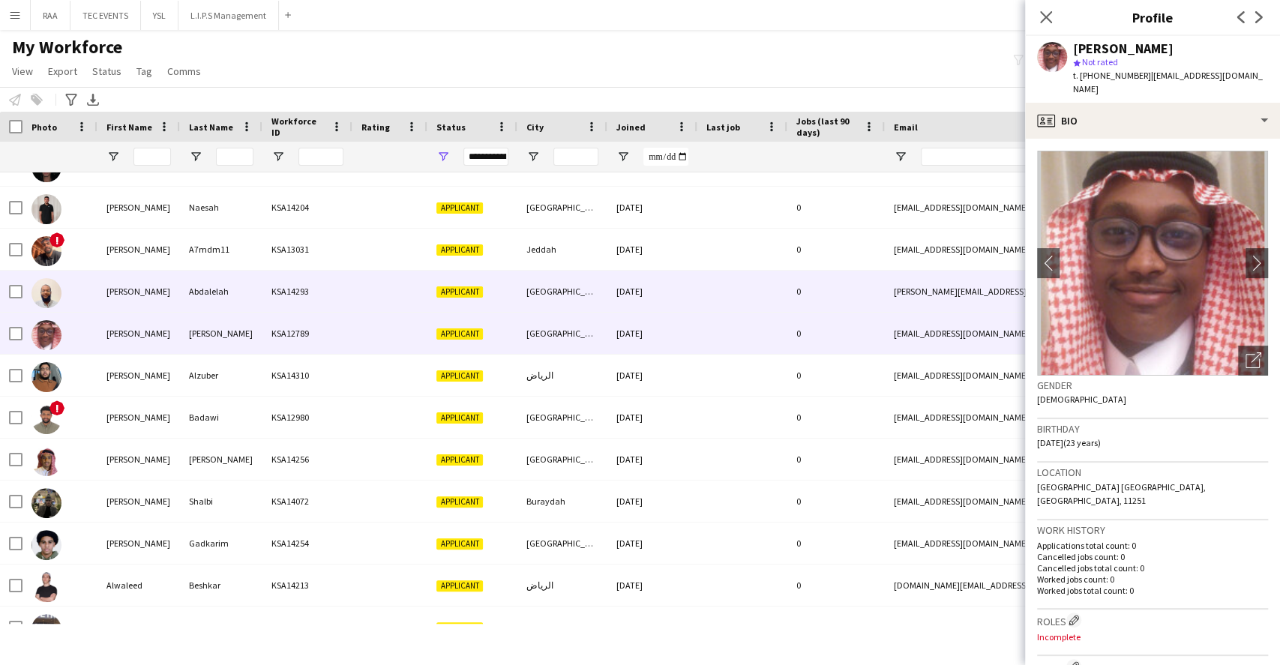
click at [286, 291] on div "KSA14293" at bounding box center [307, 291] width 90 height 41
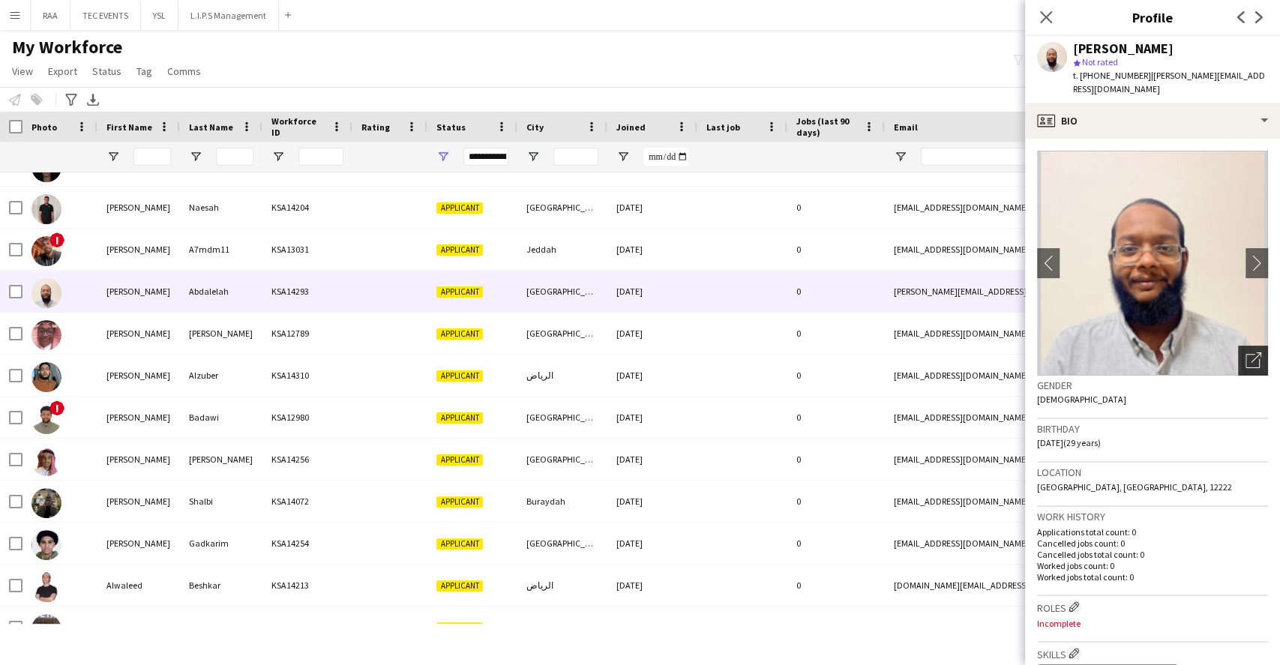
click at [1238, 356] on div "Open photos pop-in" at bounding box center [1253, 361] width 30 height 30
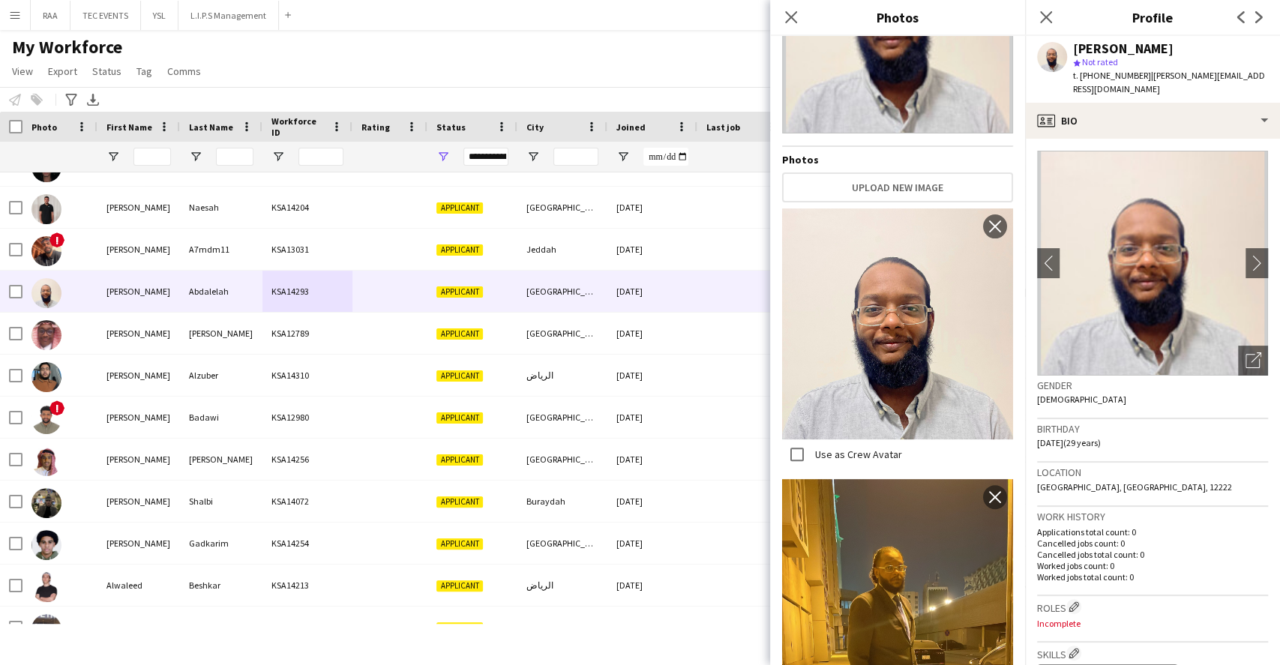
scroll to position [300, 0]
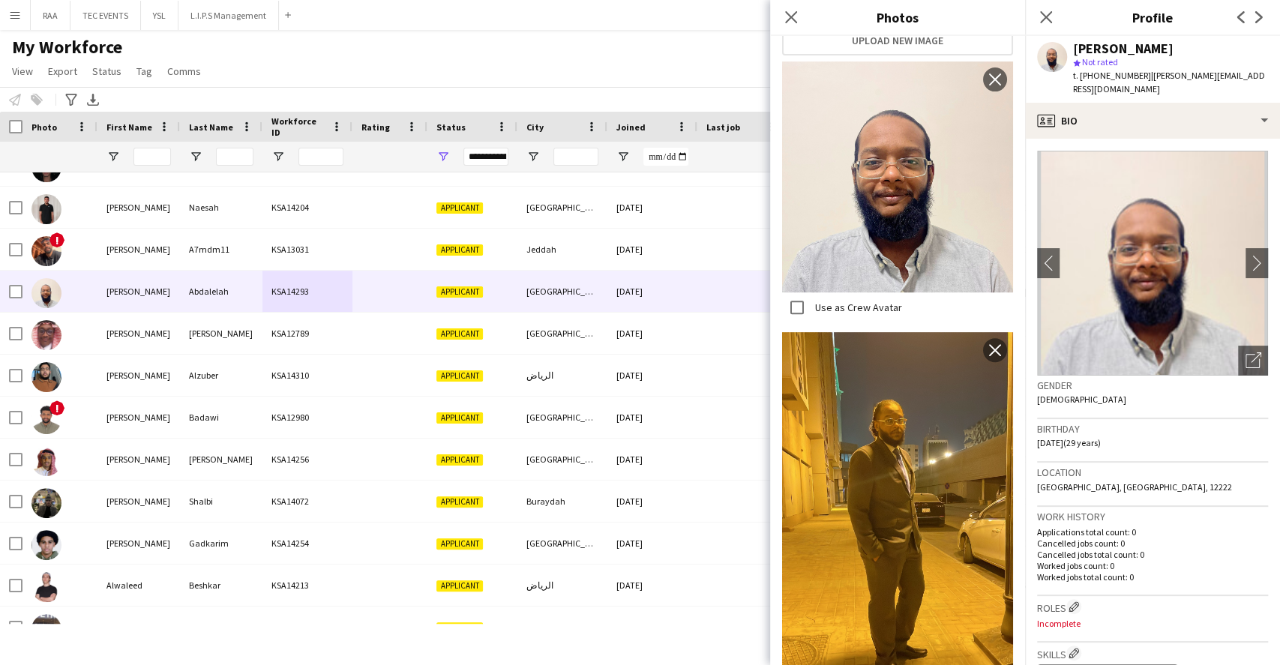
click at [1234, 507] on div "Work history Applications total count: 0 Cancelled jobs count: 0 Cancelled jobs…" at bounding box center [1152, 551] width 231 height 89
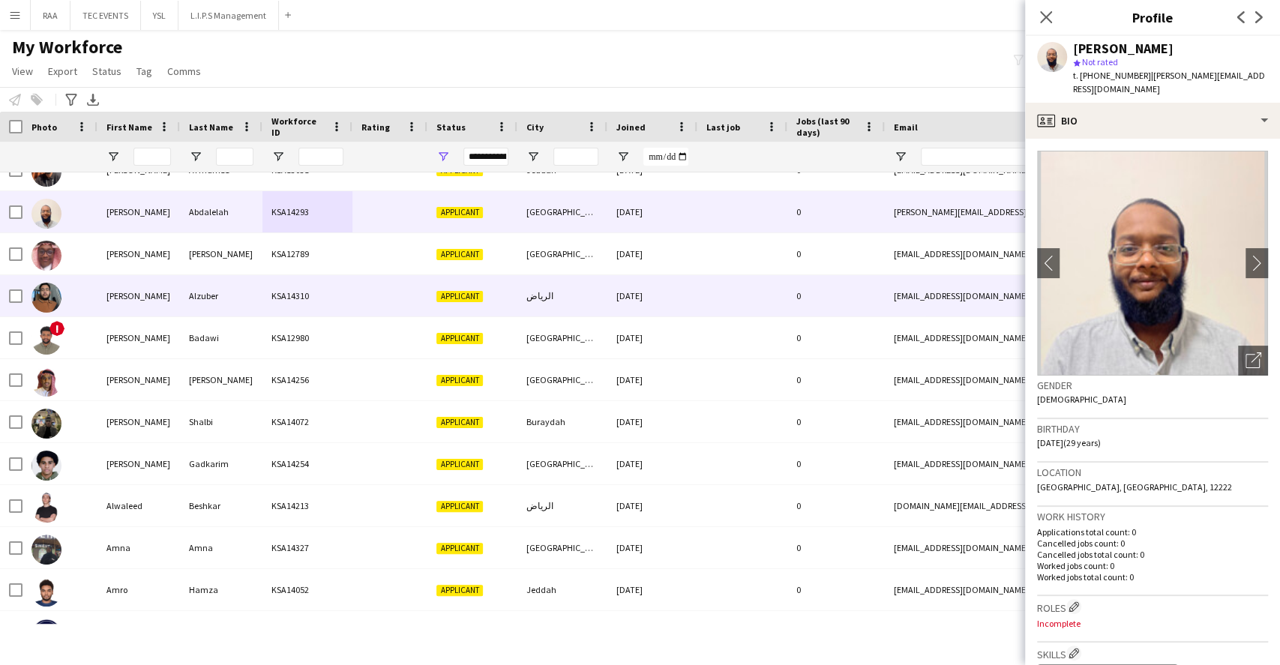
scroll to position [799, 0]
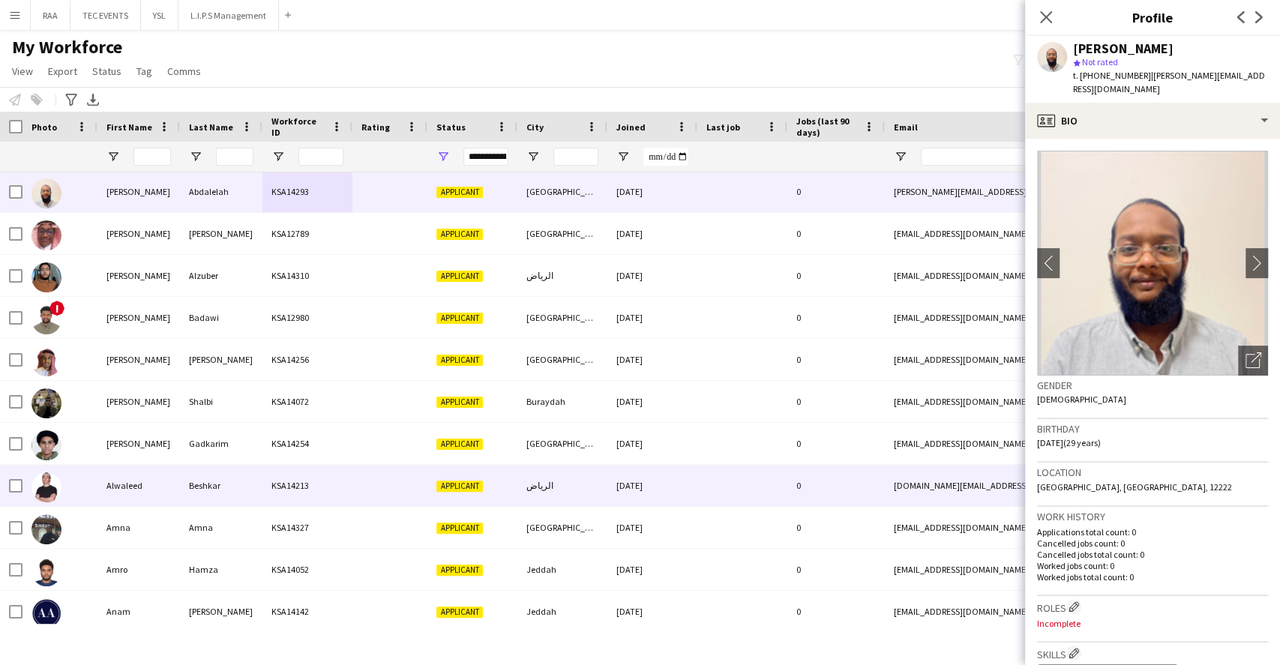
click at [209, 472] on div "Beshkar" at bounding box center [221, 485] width 82 height 41
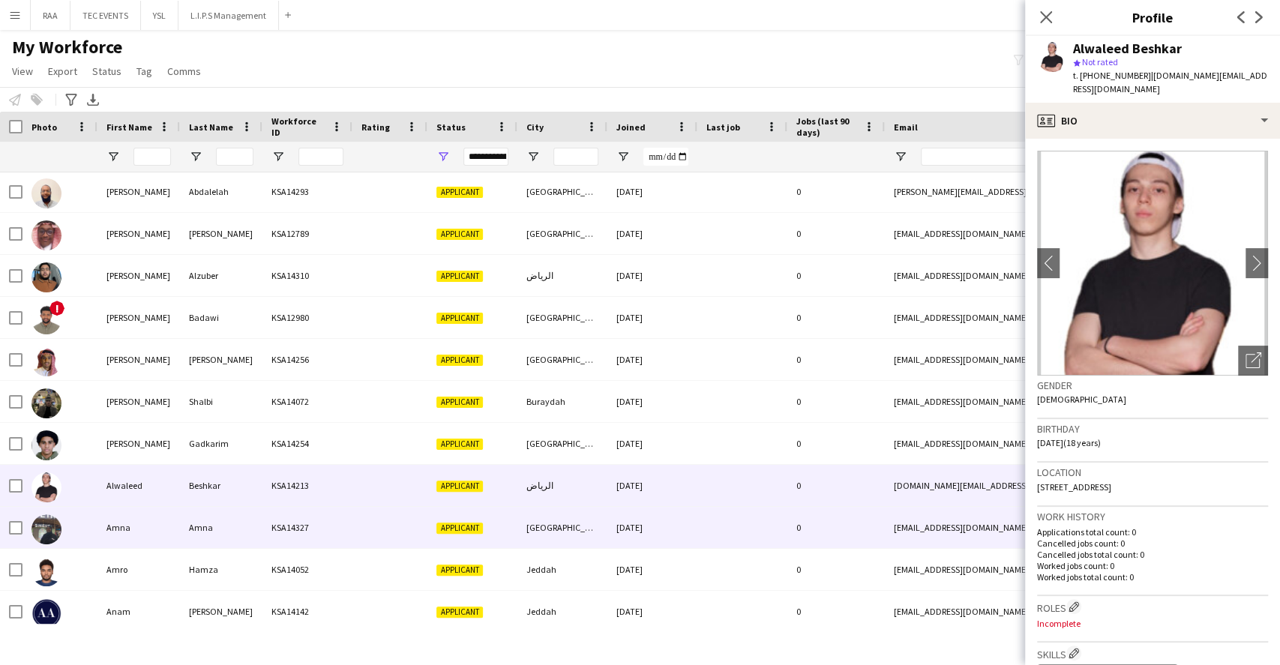
click at [394, 544] on div at bounding box center [389, 527] width 75 height 41
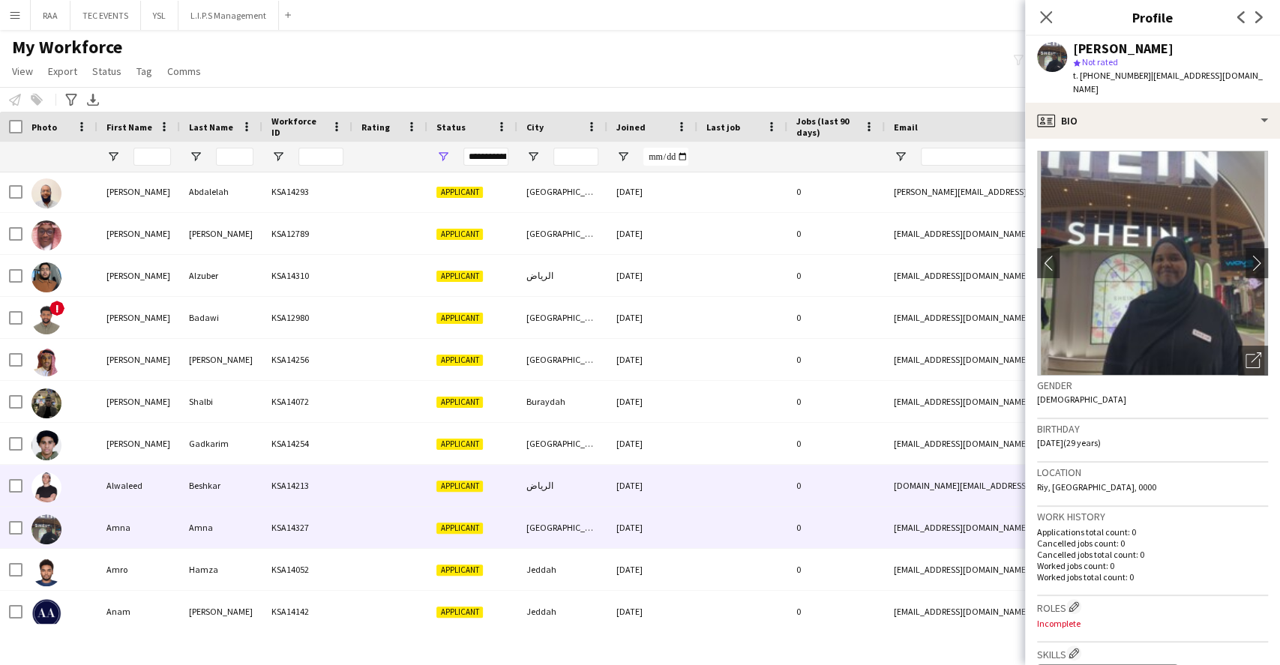
click at [528, 465] on div "الرياض" at bounding box center [562, 485] width 90 height 41
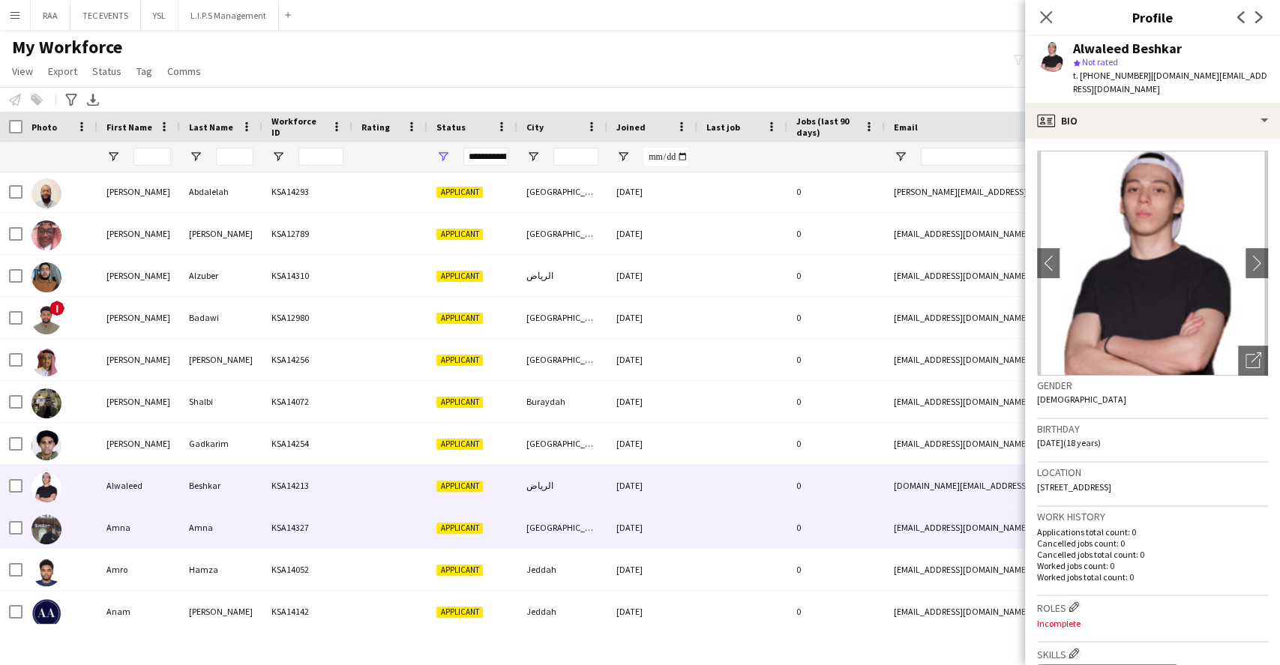
click at [541, 531] on div "[GEOGRAPHIC_DATA]" at bounding box center [562, 527] width 90 height 41
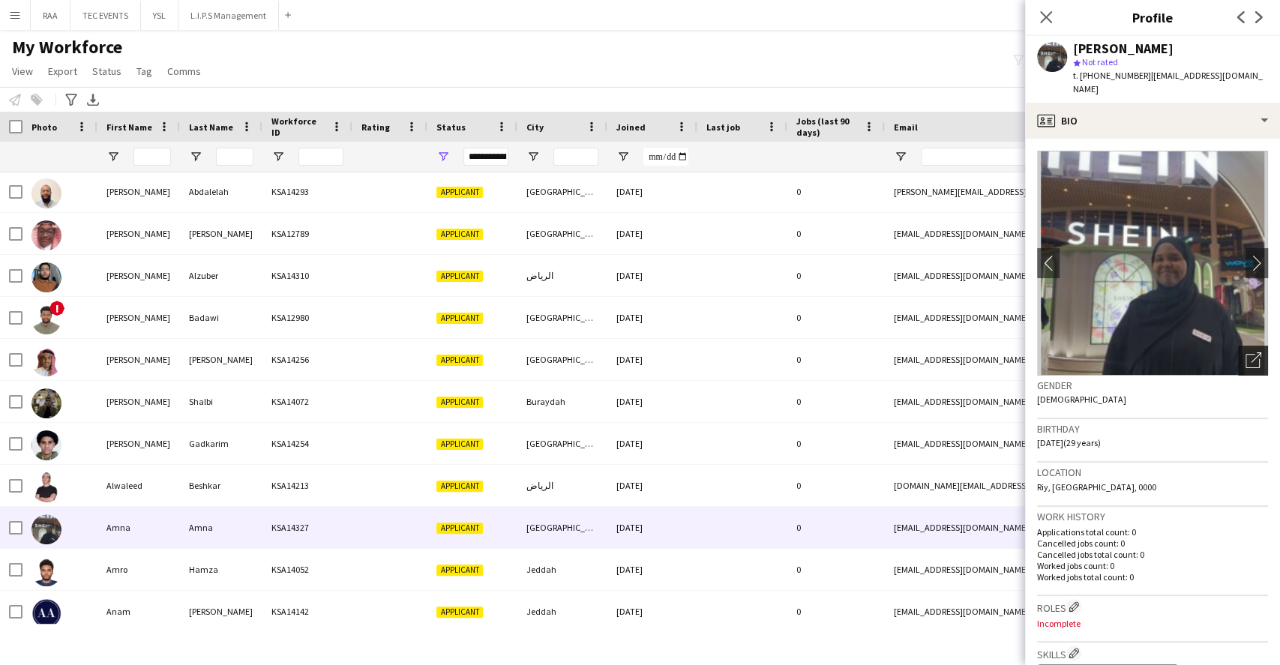
click at [1249, 349] on div "Open photos pop-in" at bounding box center [1253, 361] width 30 height 30
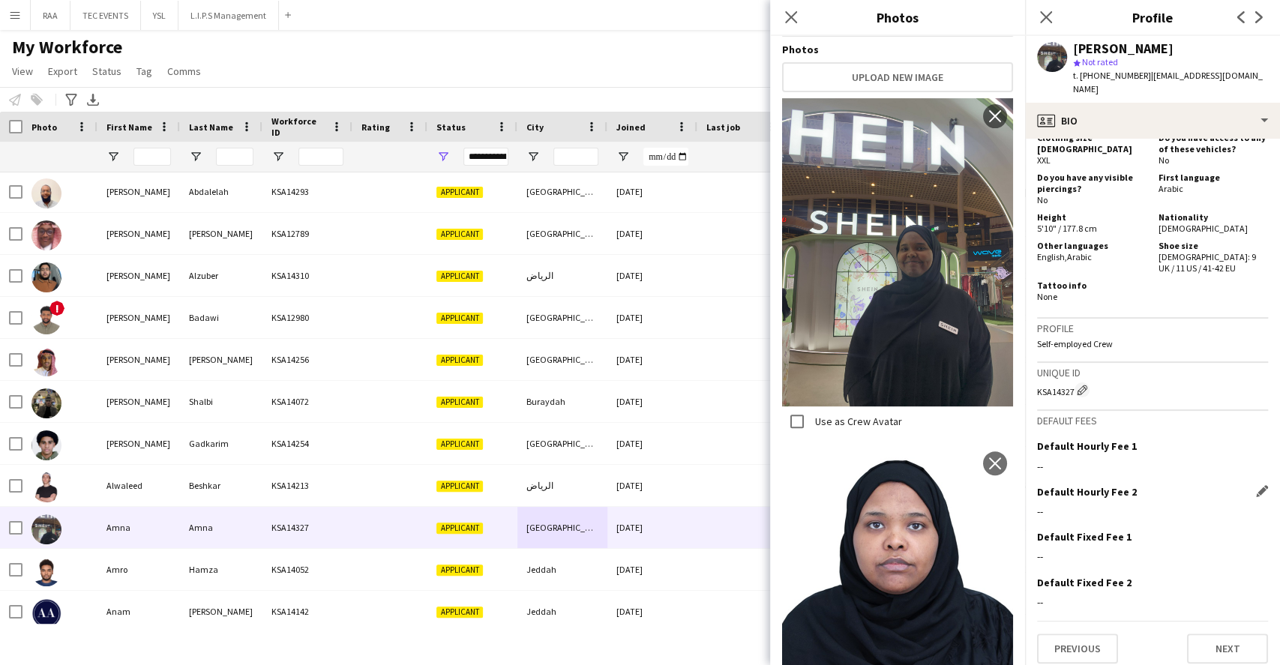
scroll to position [444, 0]
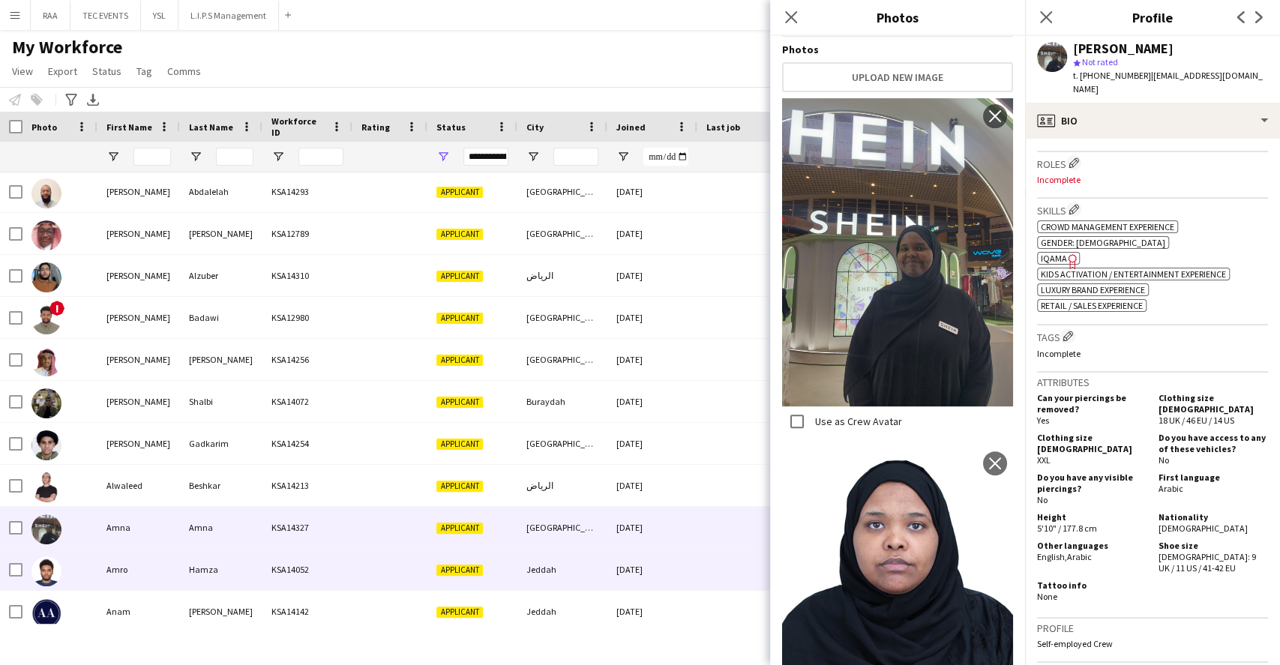
click at [312, 561] on div "KSA14052" at bounding box center [307, 569] width 90 height 41
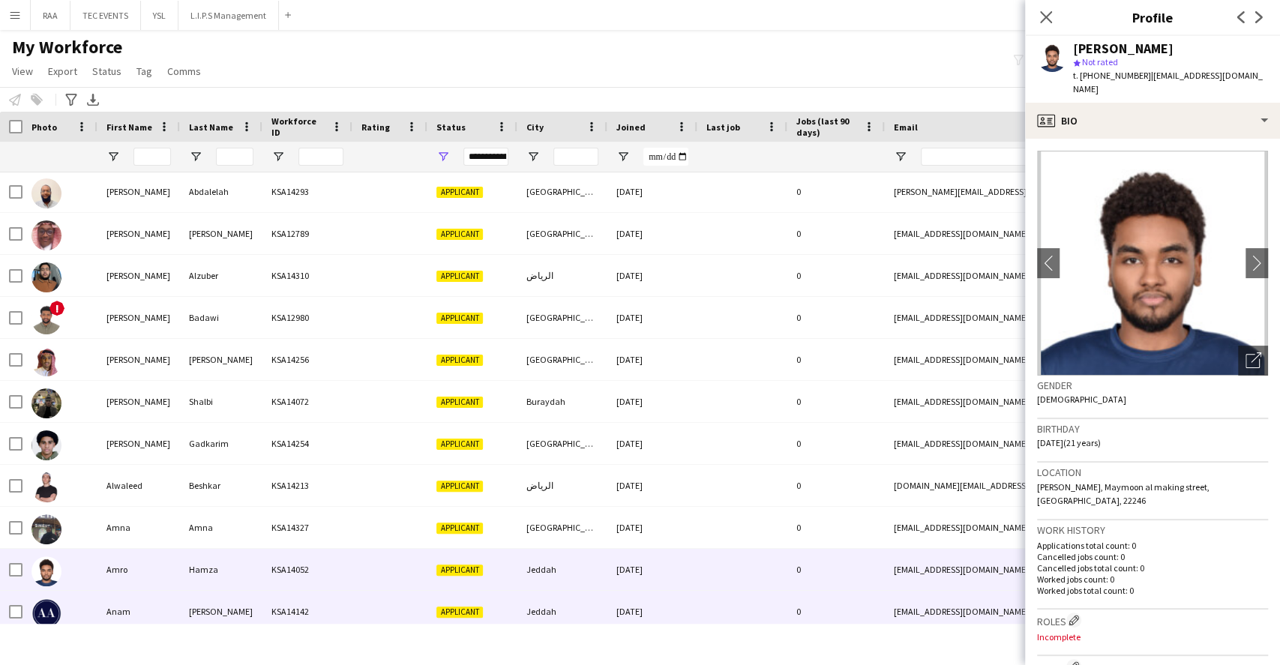
click at [346, 600] on div "KSA14142" at bounding box center [307, 611] width 90 height 41
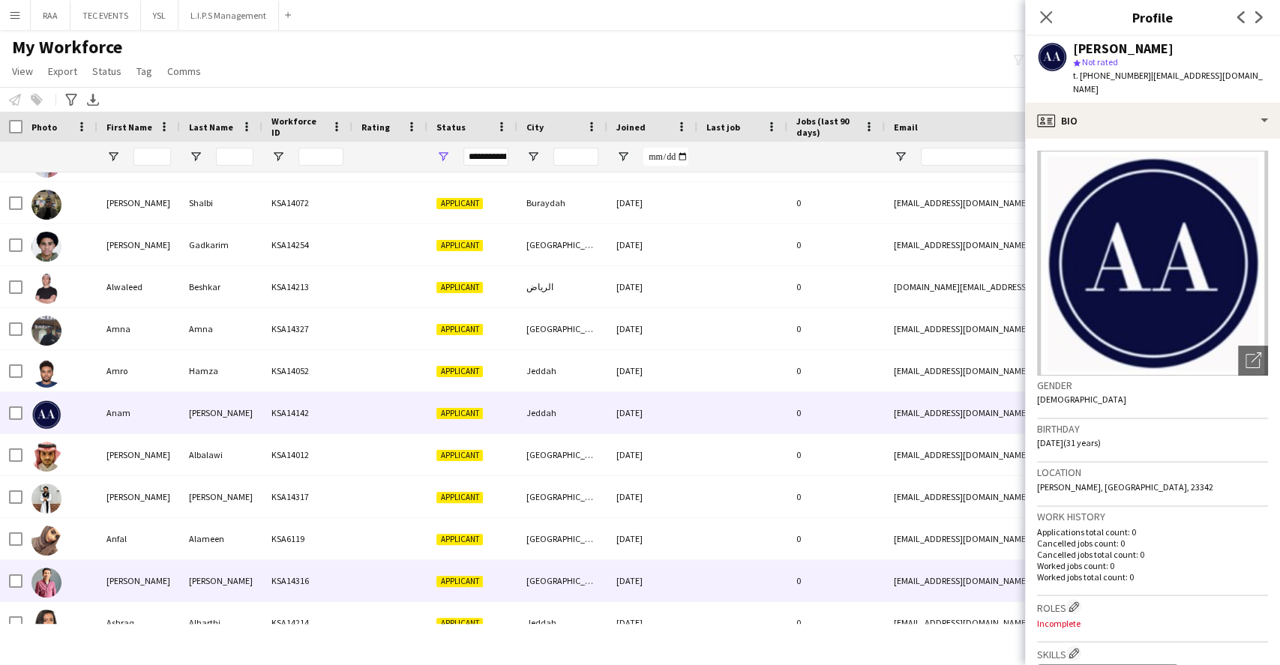
scroll to position [999, 0]
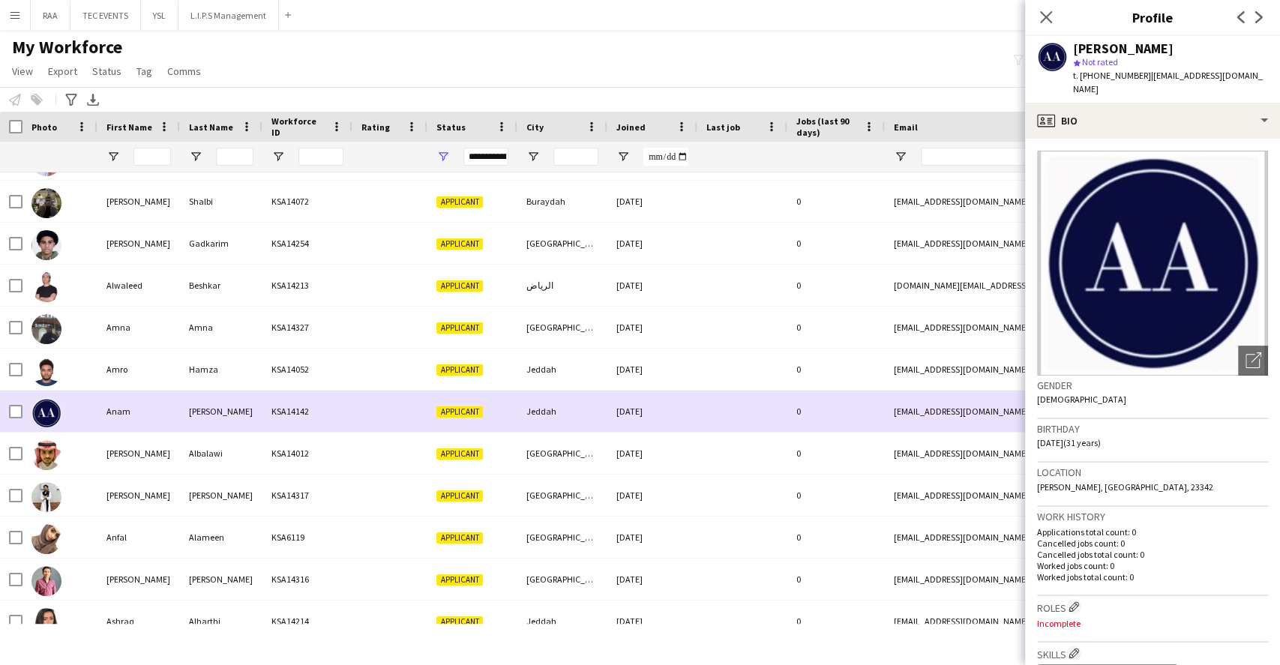
click at [289, 414] on div "KSA14142" at bounding box center [307, 411] width 90 height 41
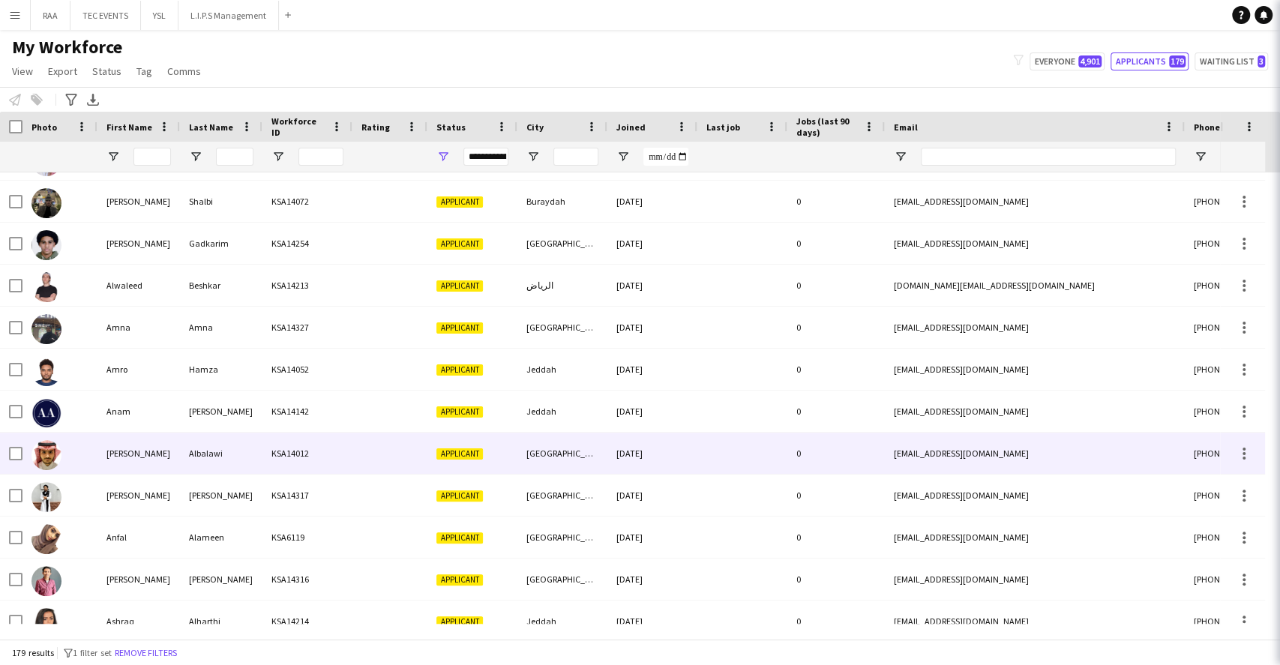
click at [300, 434] on div "KSA14012" at bounding box center [307, 453] width 90 height 41
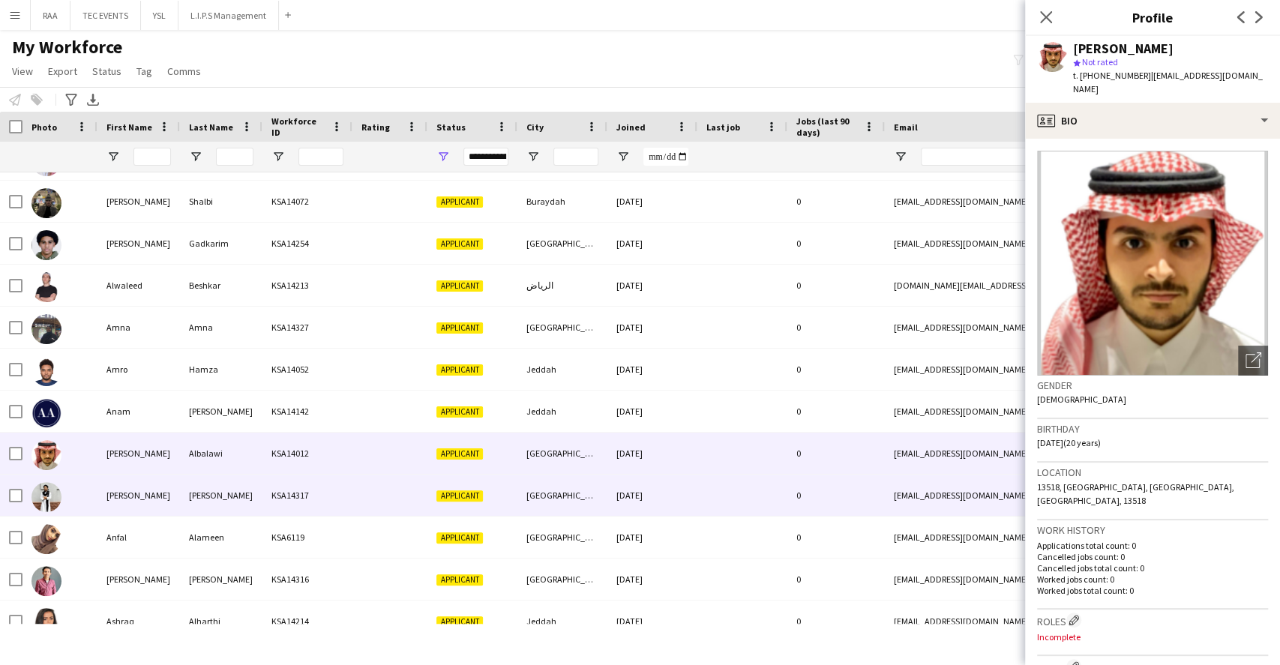
click at [313, 492] on div "KSA14317" at bounding box center [307, 494] width 90 height 41
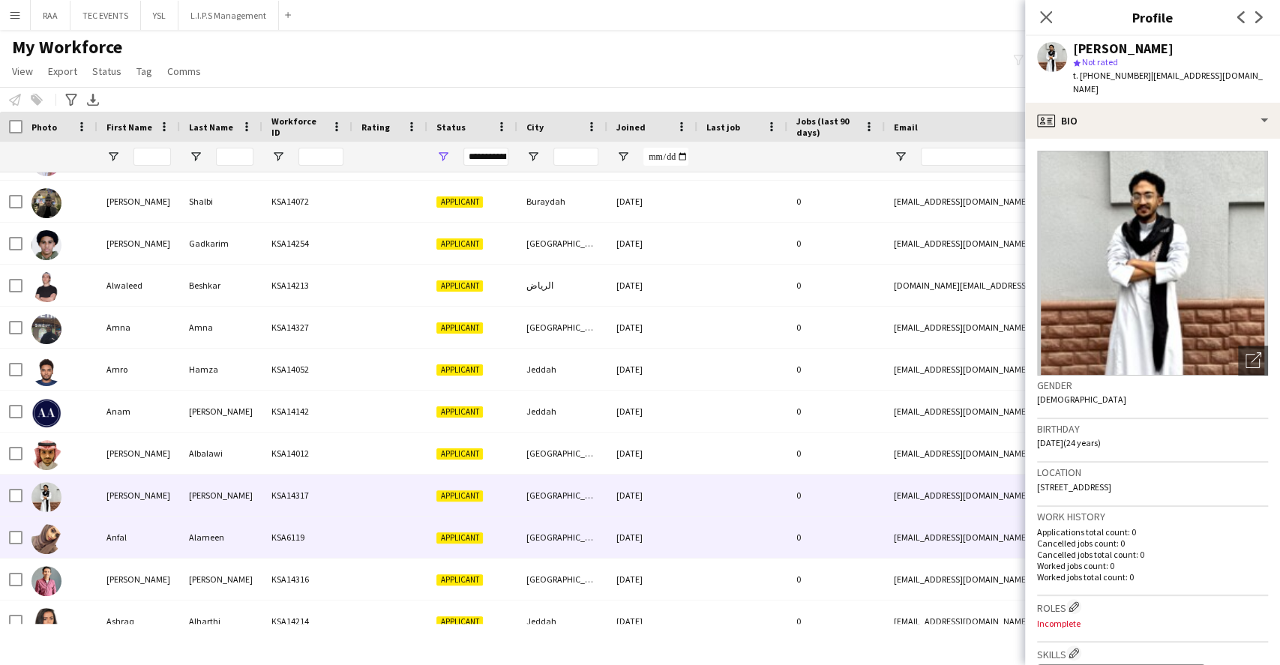
click at [319, 555] on div "KSA6119" at bounding box center [307, 536] width 90 height 41
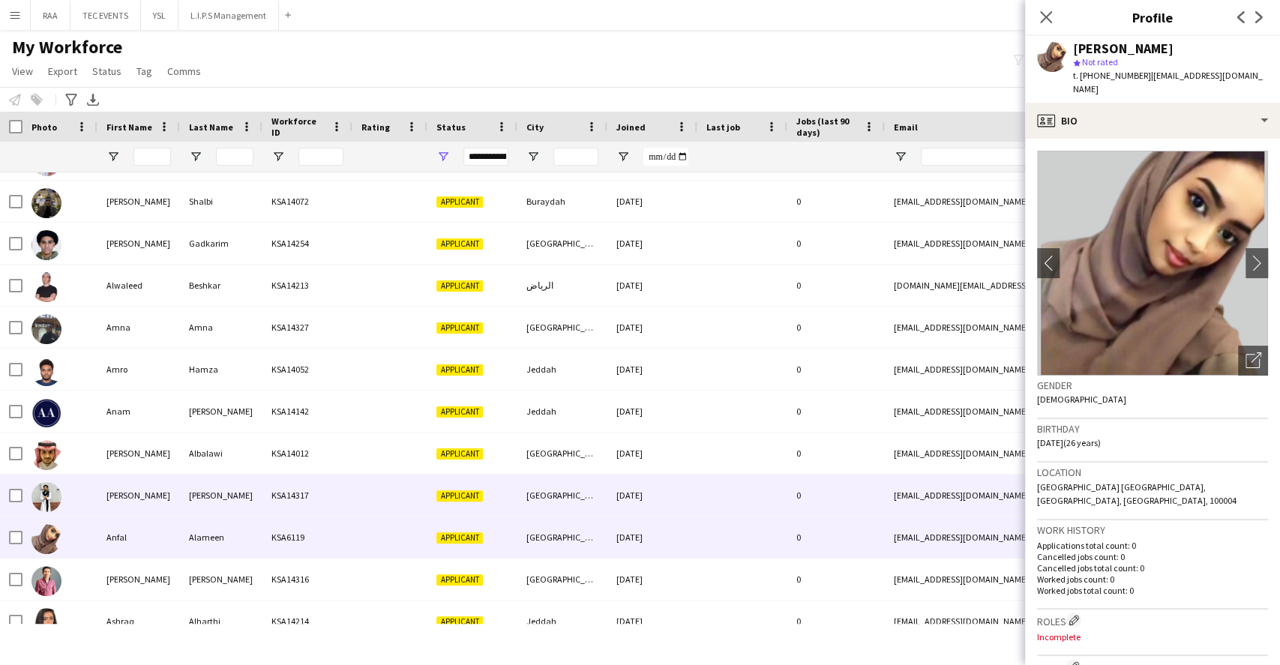
click at [325, 501] on div "KSA14317" at bounding box center [307, 494] width 90 height 41
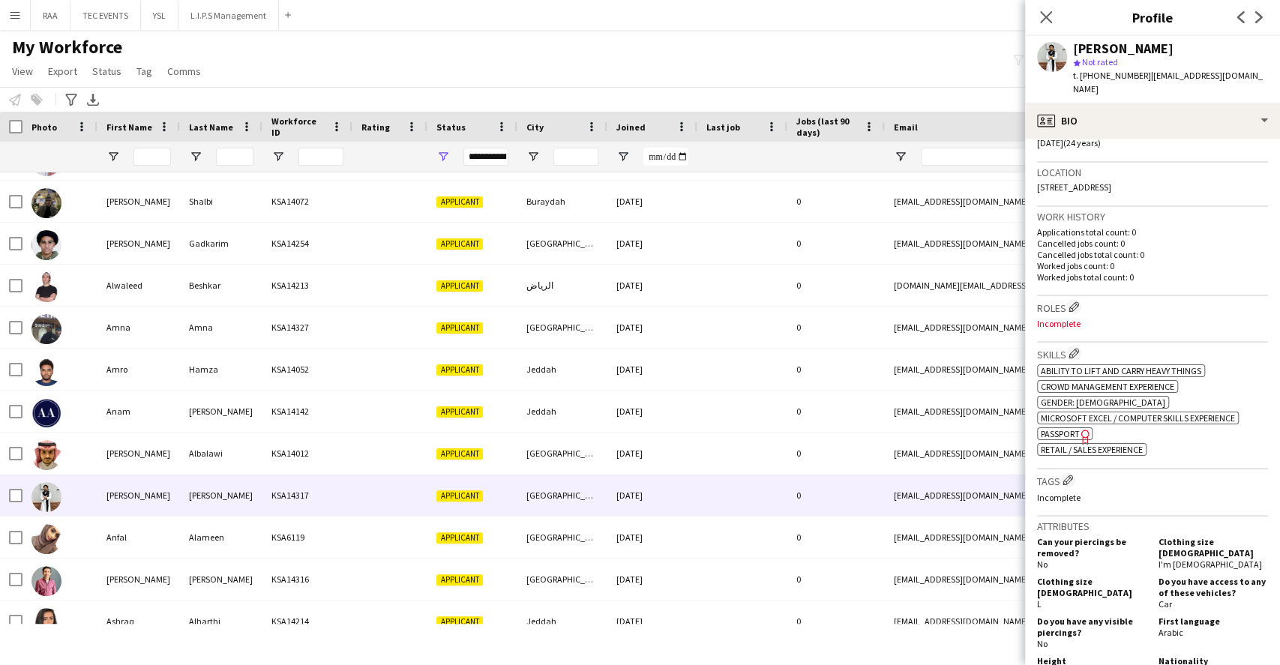
scroll to position [0, 0]
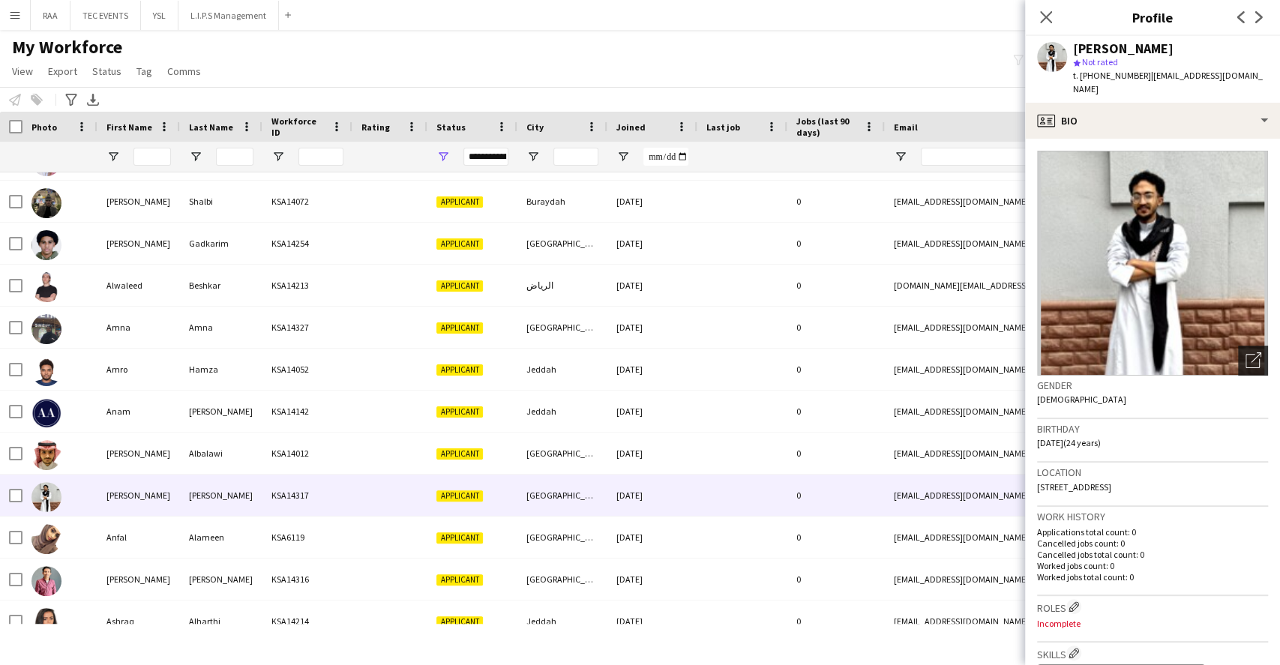
click at [1245, 352] on icon "Open photos pop-in" at bounding box center [1253, 360] width 16 height 16
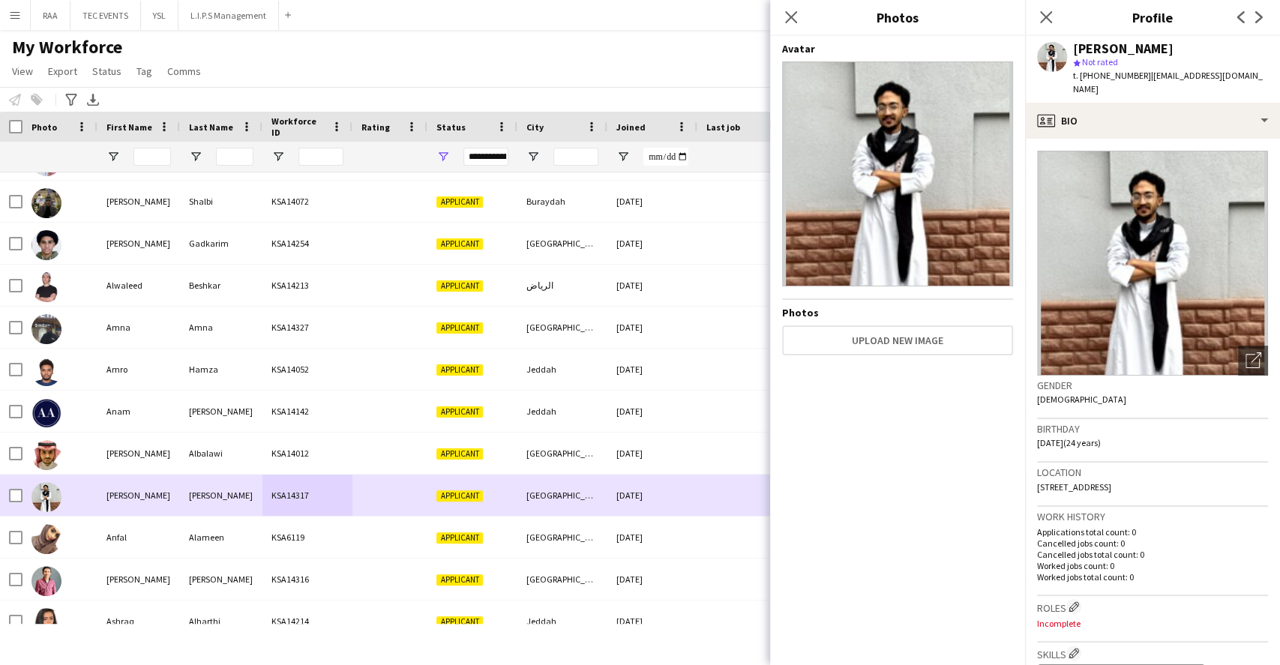
drag, startPoint x: 333, startPoint y: 482, endPoint x: 269, endPoint y: 489, distance: 64.1
click at [276, 489] on div "[PERSON_NAME] KSA14317 Applicant [GEOGRAPHIC_DATA] [DATE] 0 [EMAIL_ADDRESS][DOM…" at bounding box center [812, 495] width 1625 height 42
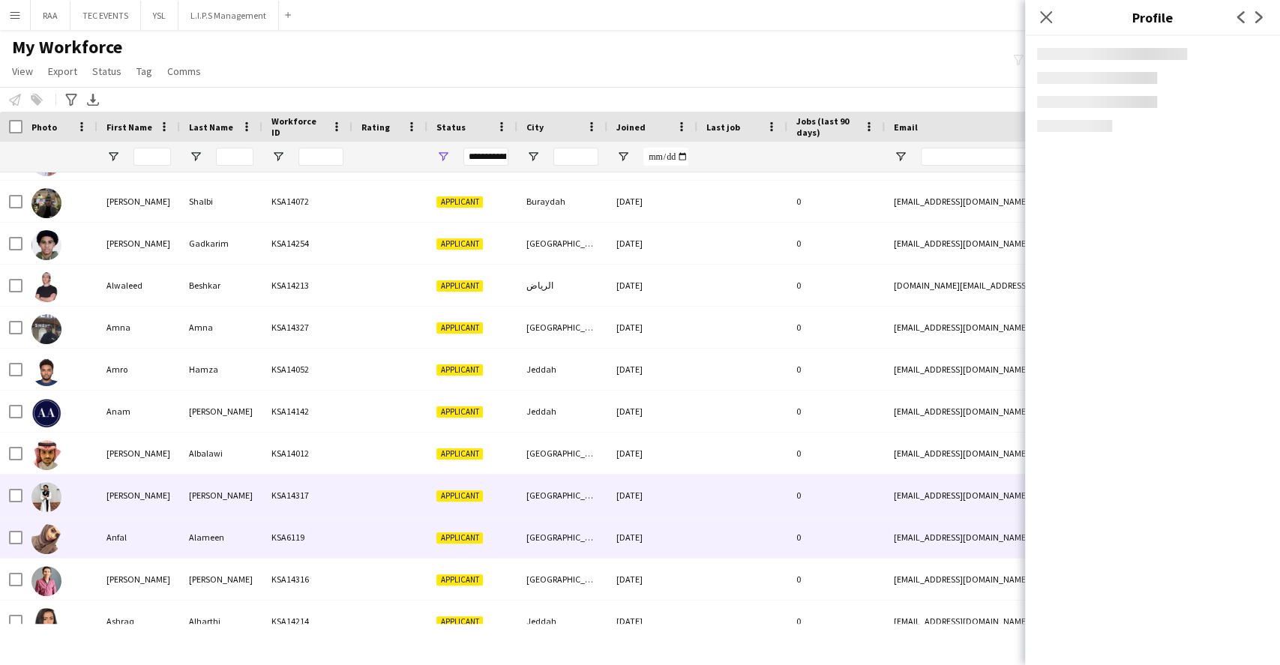
click at [240, 531] on div "Alameen" at bounding box center [221, 536] width 82 height 41
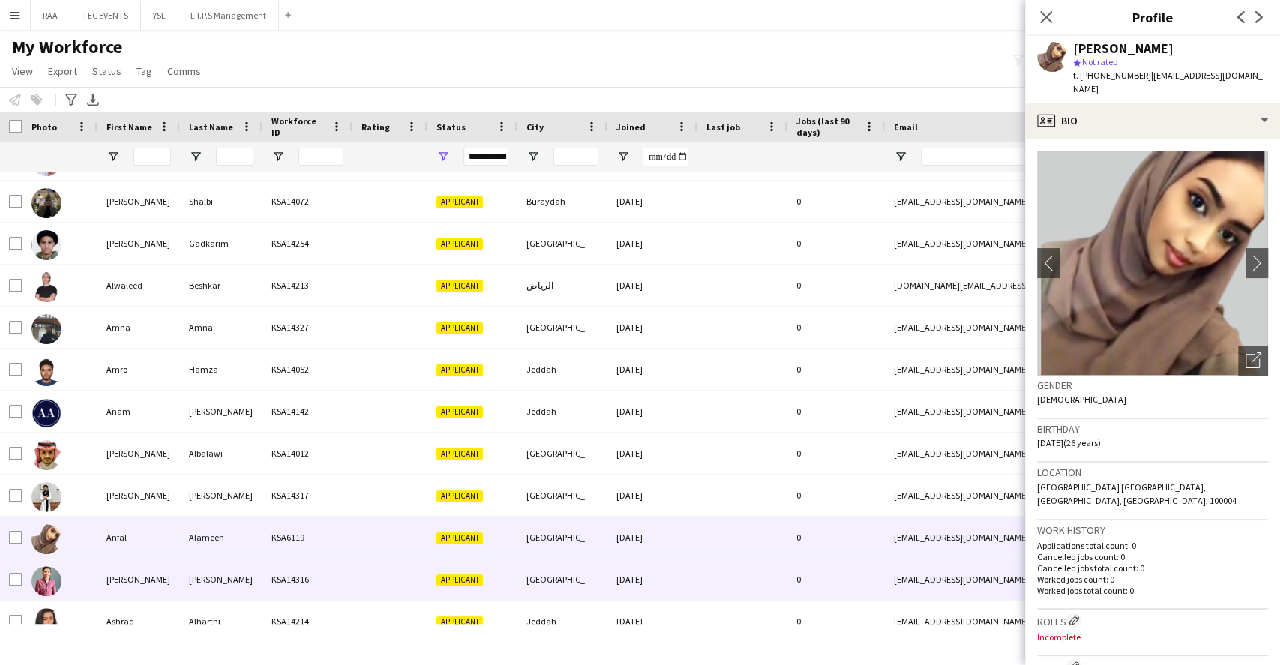
click at [241, 572] on div "[PERSON_NAME]" at bounding box center [221, 578] width 82 height 41
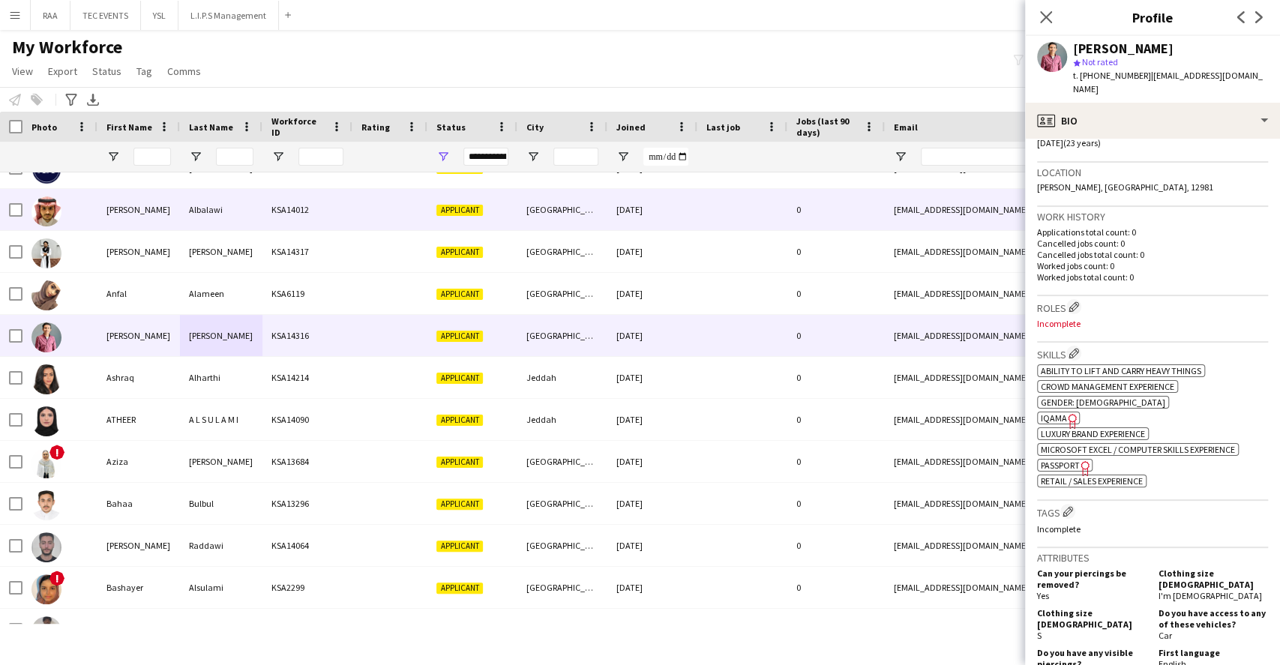
scroll to position [1299, 0]
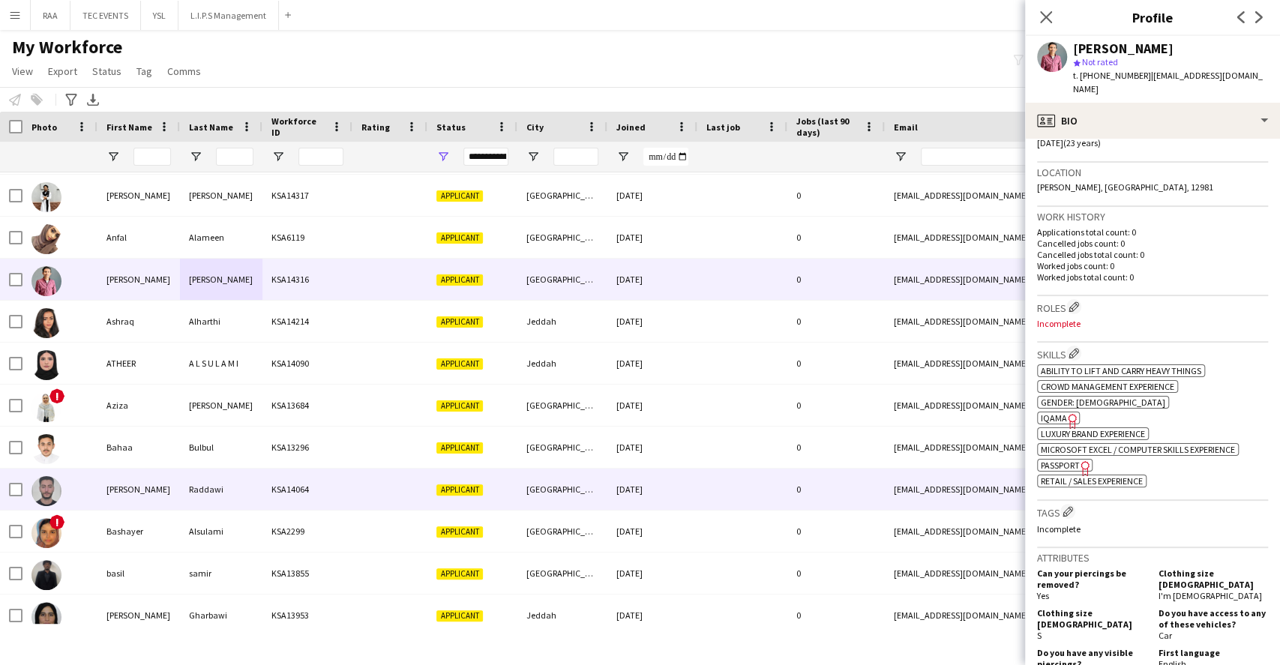
click at [212, 483] on div "Raddawi" at bounding box center [221, 488] width 82 height 41
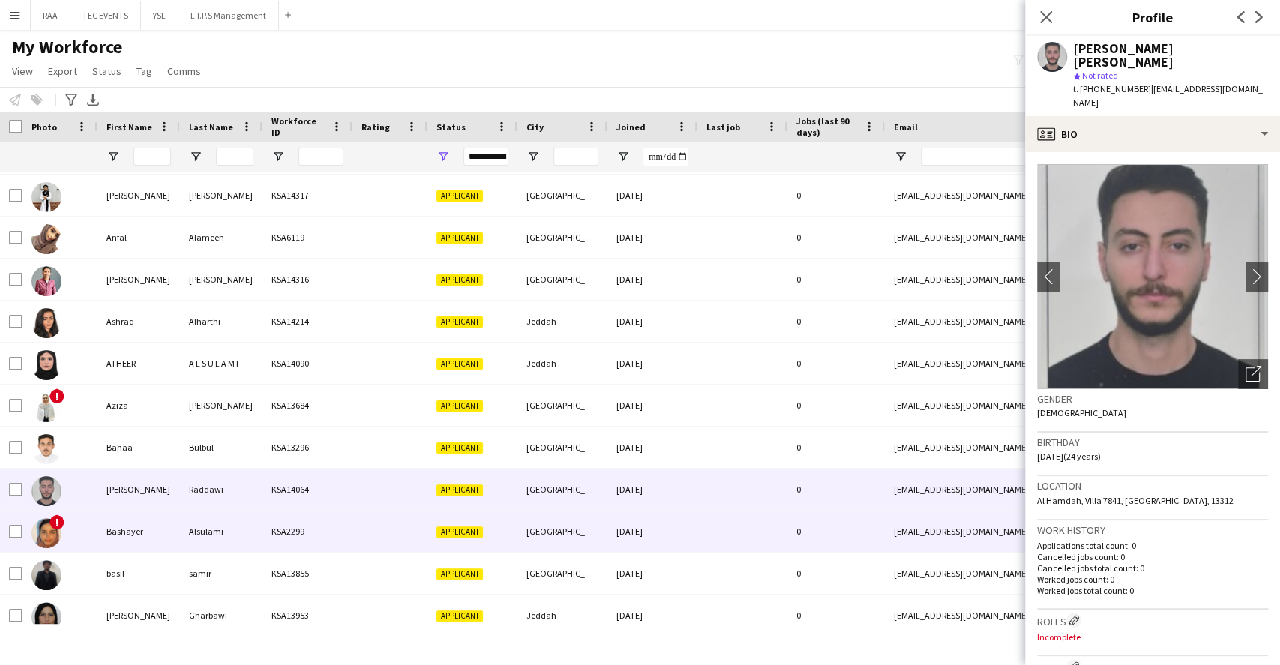
click at [241, 524] on div "Alsulami" at bounding box center [221, 530] width 82 height 41
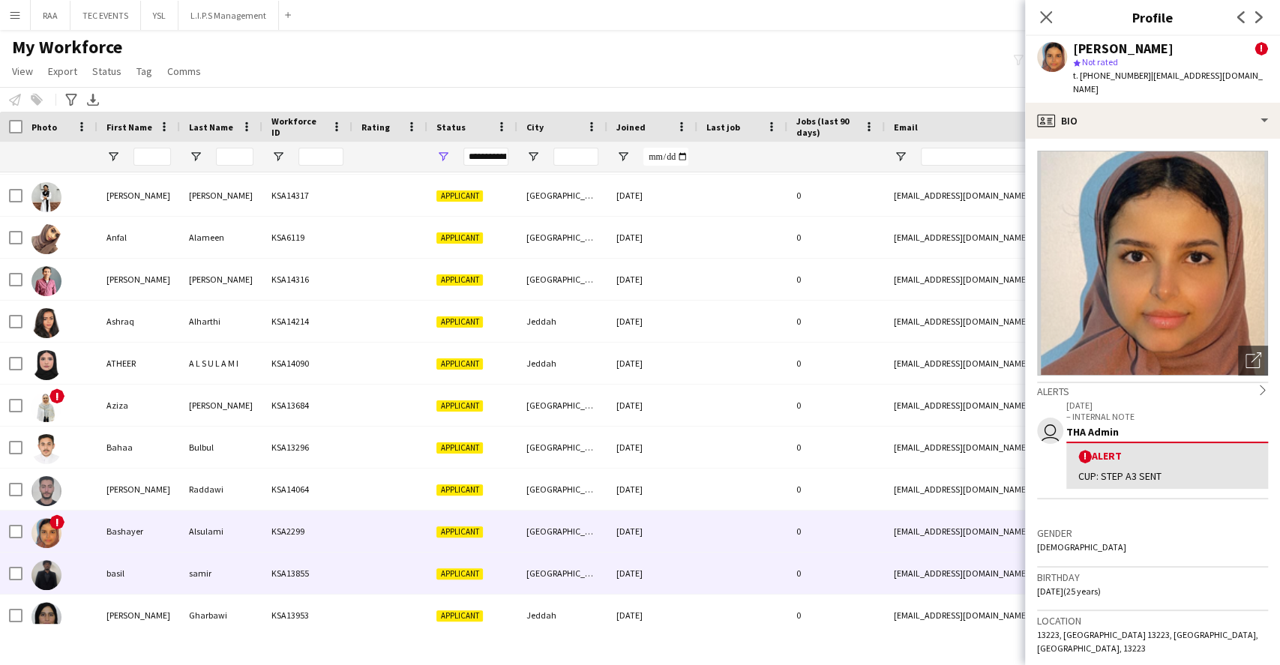
click at [196, 564] on div "samir" at bounding box center [221, 572] width 82 height 41
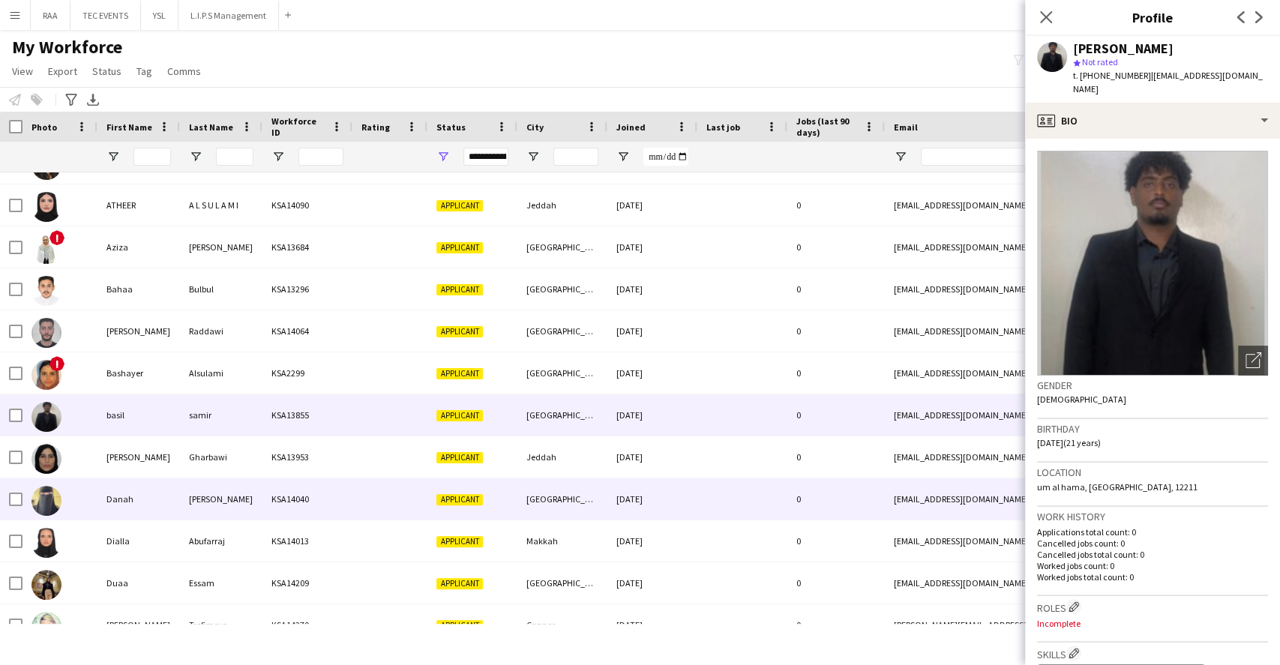
scroll to position [1499, 0]
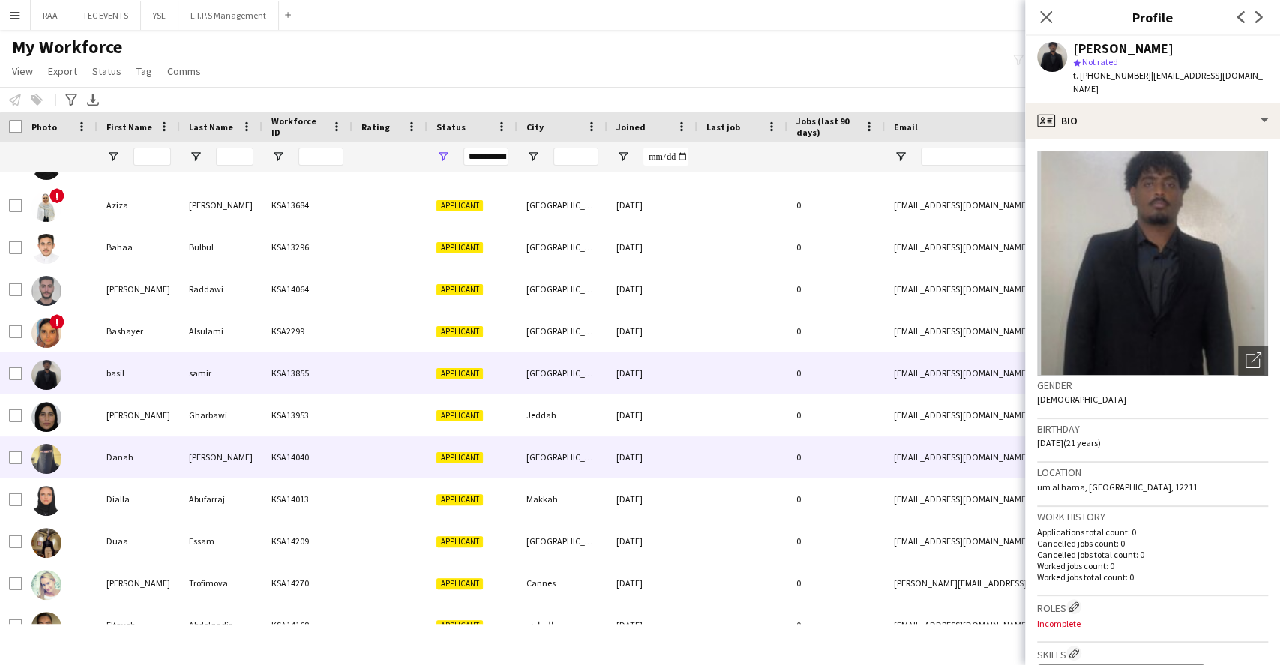
click at [234, 458] on div "[PERSON_NAME]" at bounding box center [221, 456] width 82 height 41
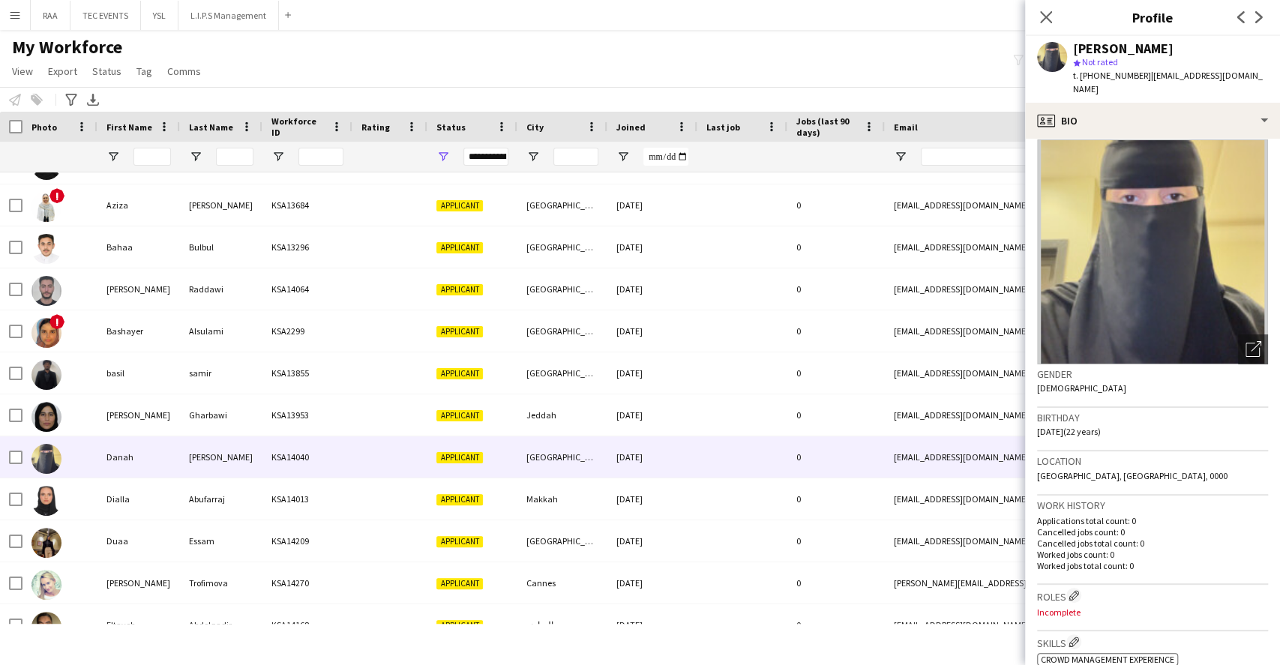
scroll to position [0, 0]
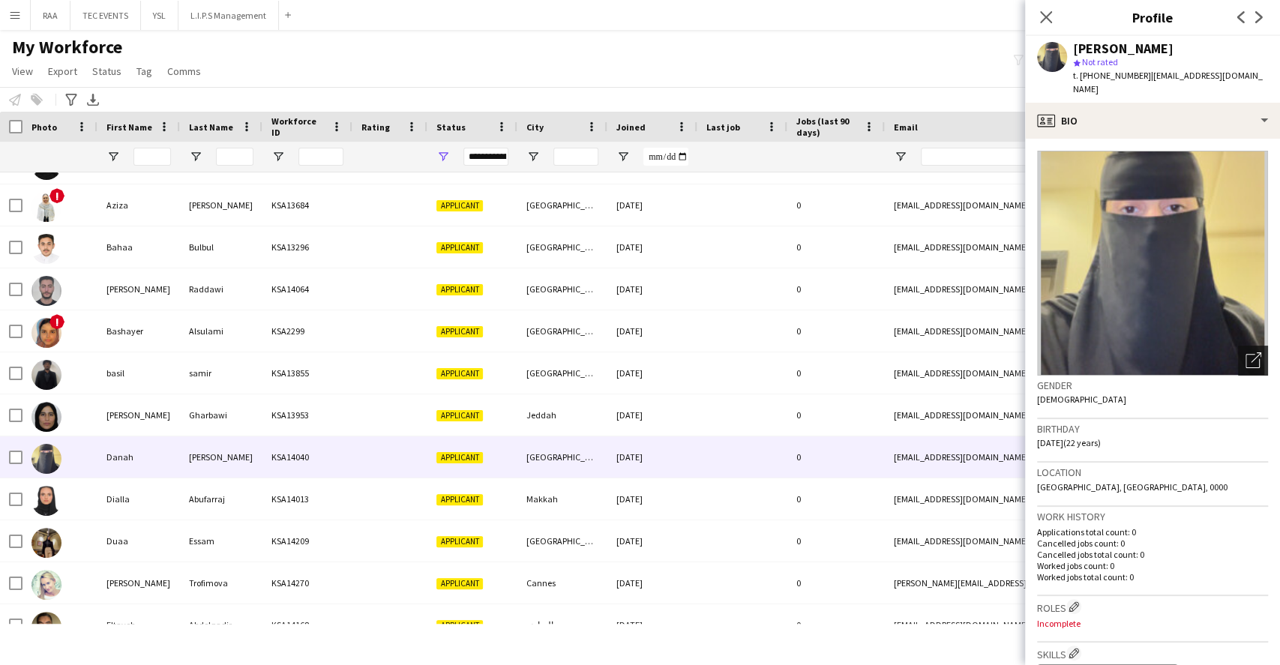
click at [1247, 348] on div "Open photos pop-in" at bounding box center [1253, 361] width 30 height 30
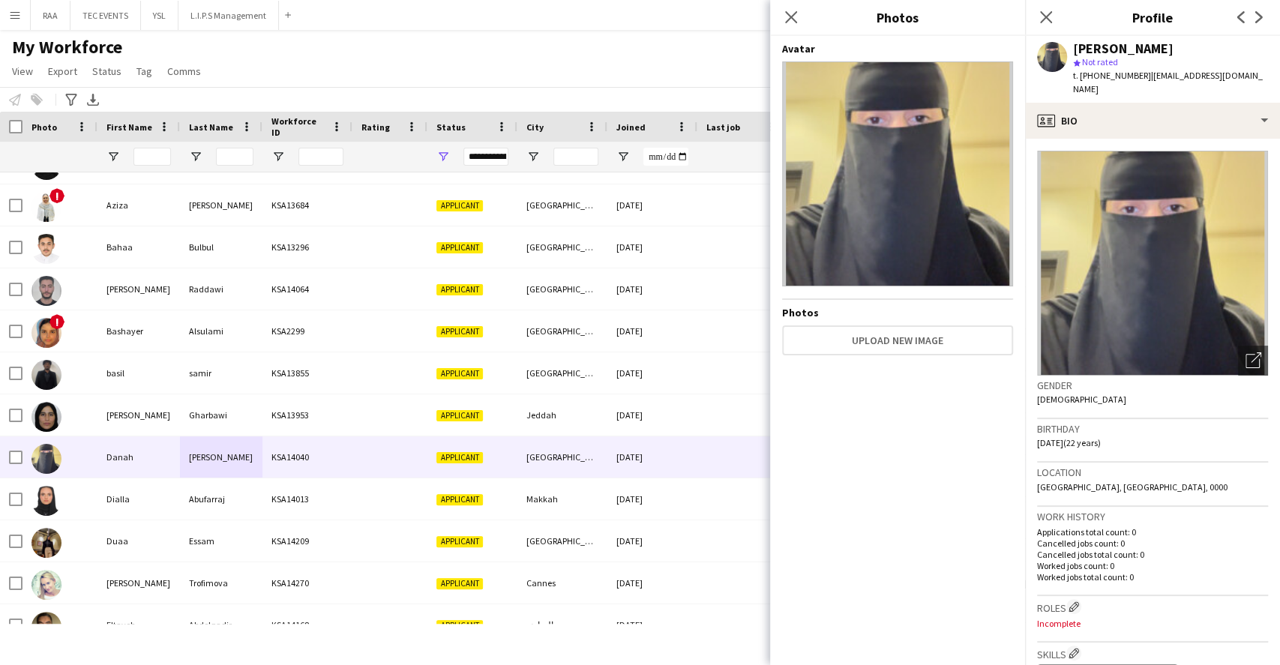
click at [1124, 422] on h3 "Birthday" at bounding box center [1152, 428] width 231 height 13
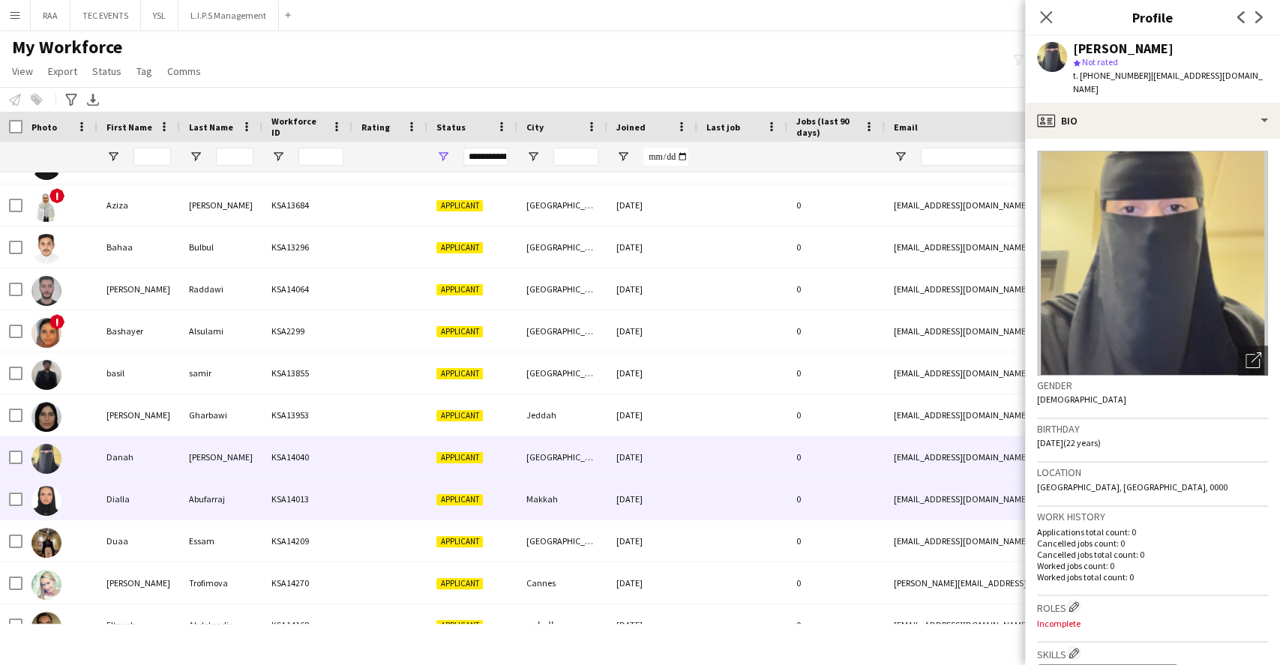
click at [381, 504] on div at bounding box center [389, 498] width 75 height 41
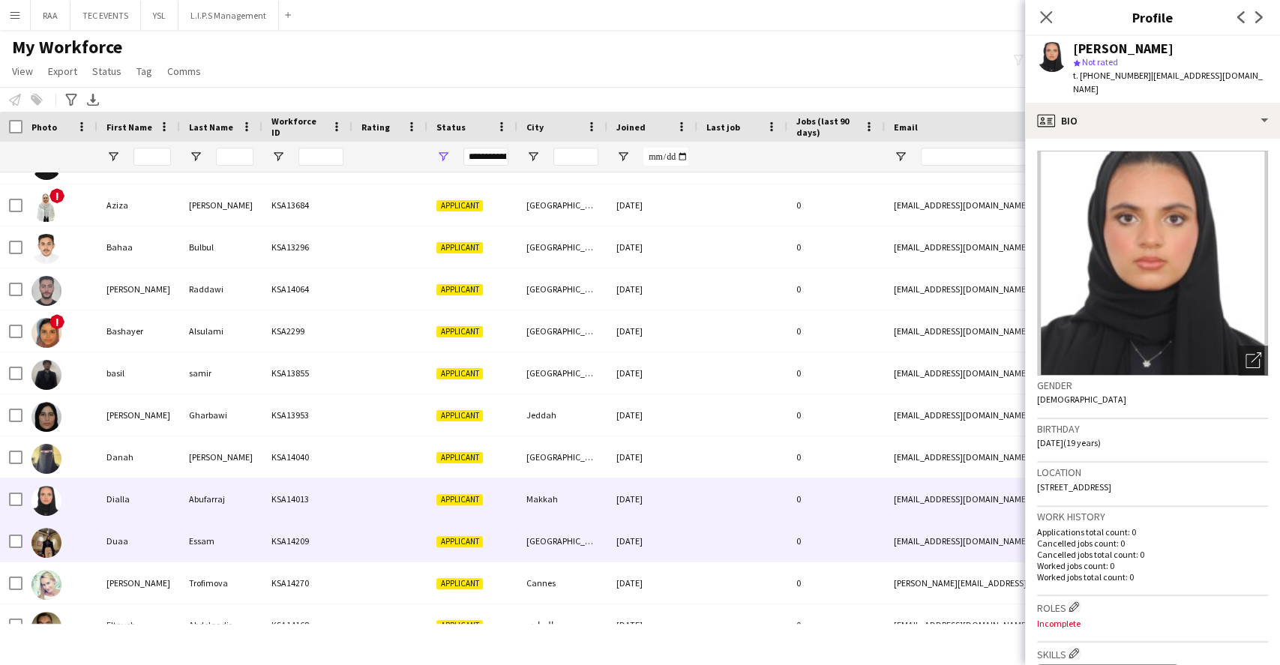
click at [369, 525] on div at bounding box center [389, 540] width 75 height 41
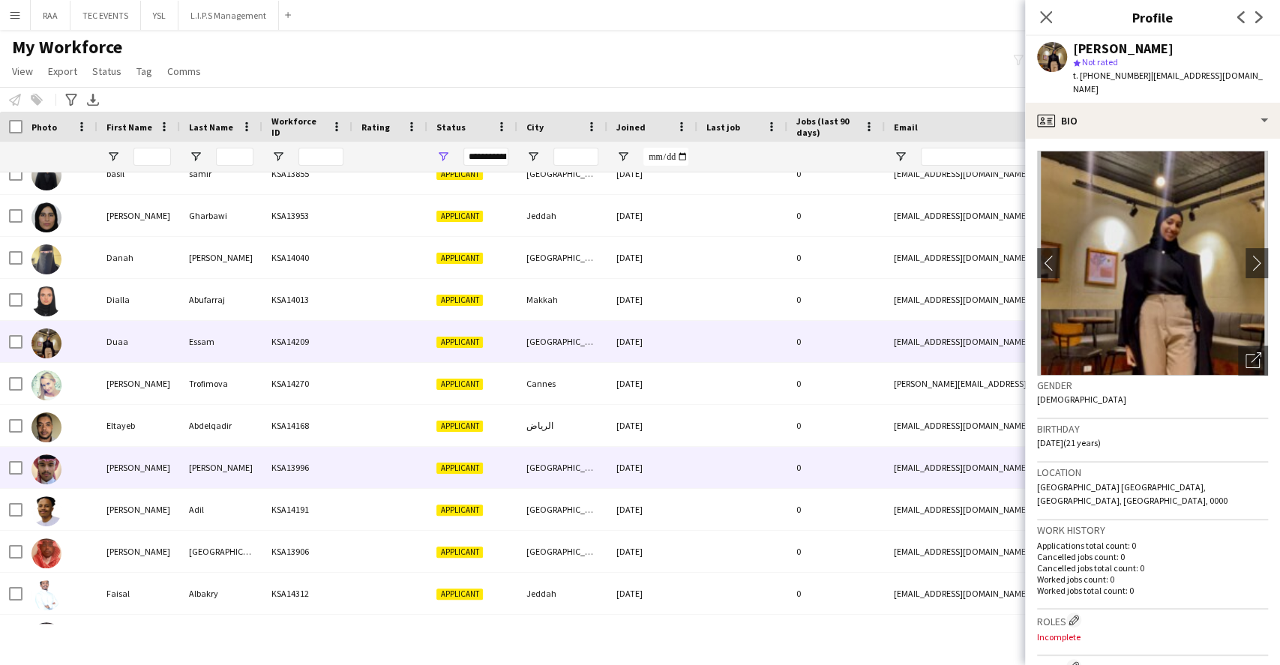
scroll to position [1699, 0]
click at [438, 471] on span "Applicant" at bounding box center [459, 467] width 46 height 11
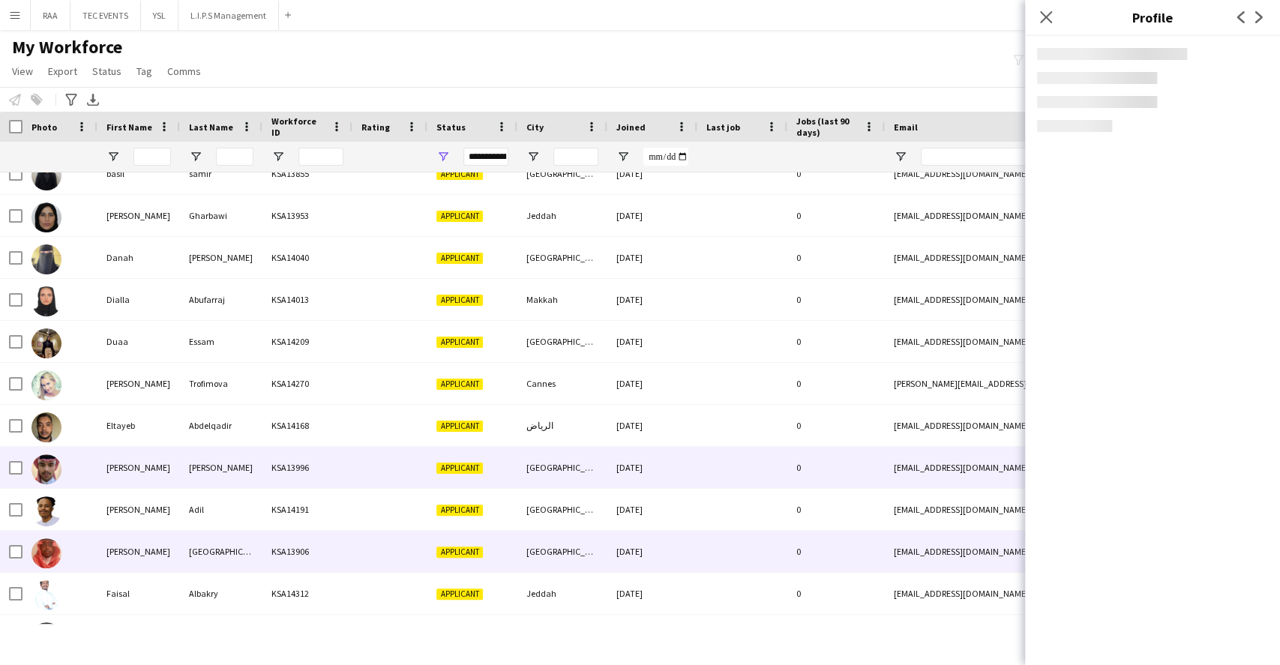
click at [425, 569] on div at bounding box center [389, 551] width 75 height 41
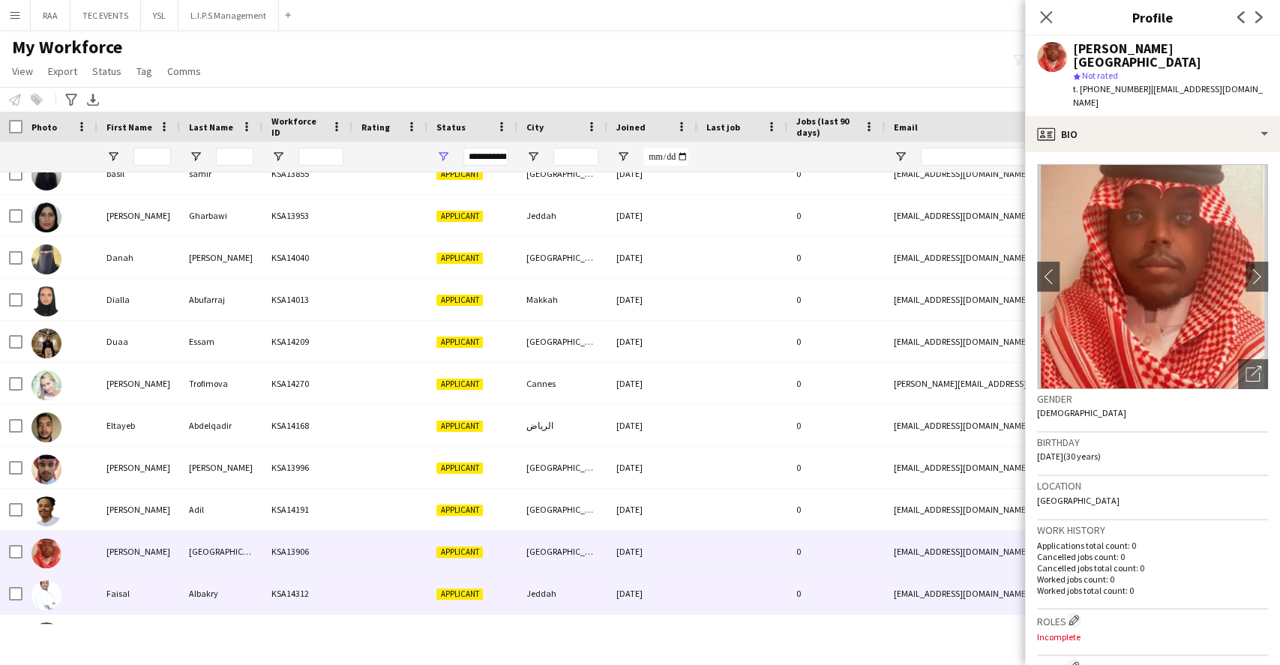
click at [310, 587] on div "KSA14312" at bounding box center [307, 593] width 90 height 41
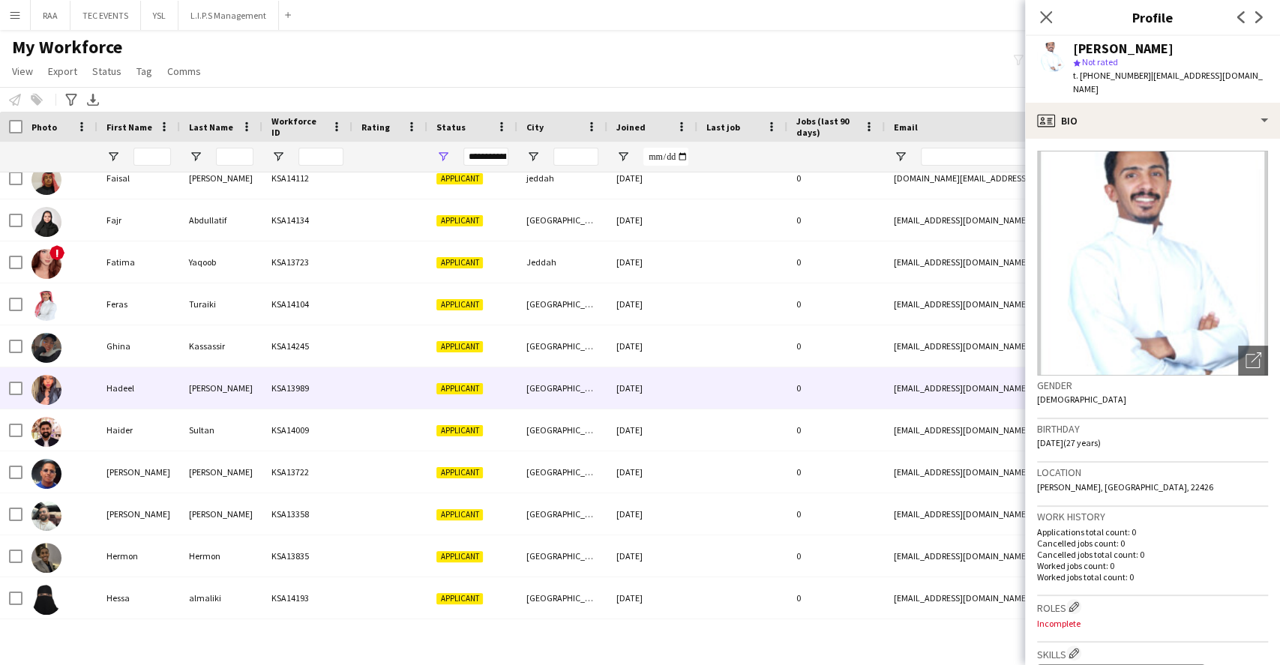
scroll to position [2199, 0]
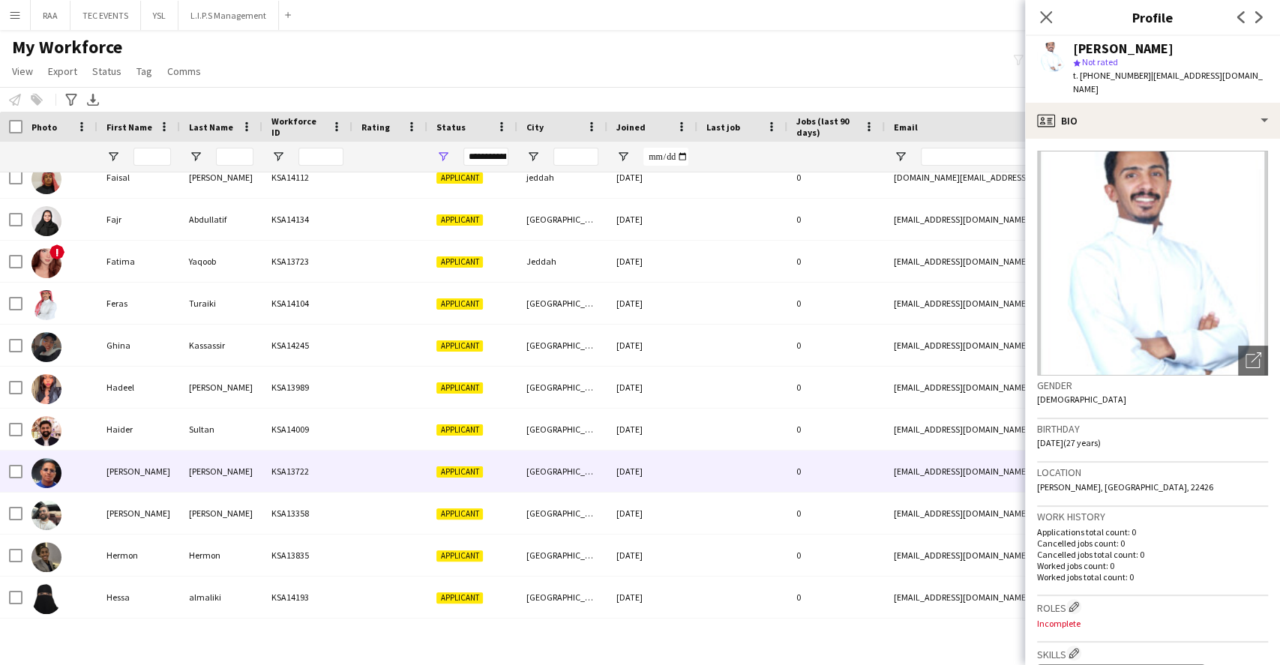
click at [338, 481] on div "KSA13722" at bounding box center [307, 471] width 90 height 41
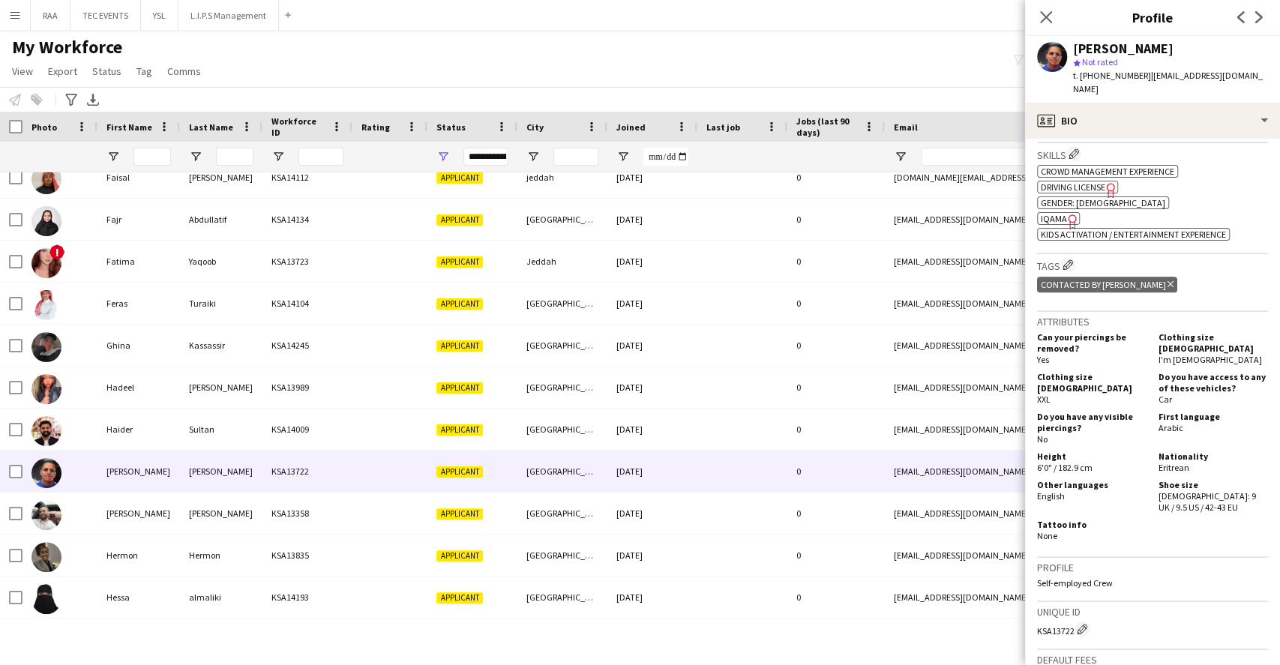
scroll to position [0, 0]
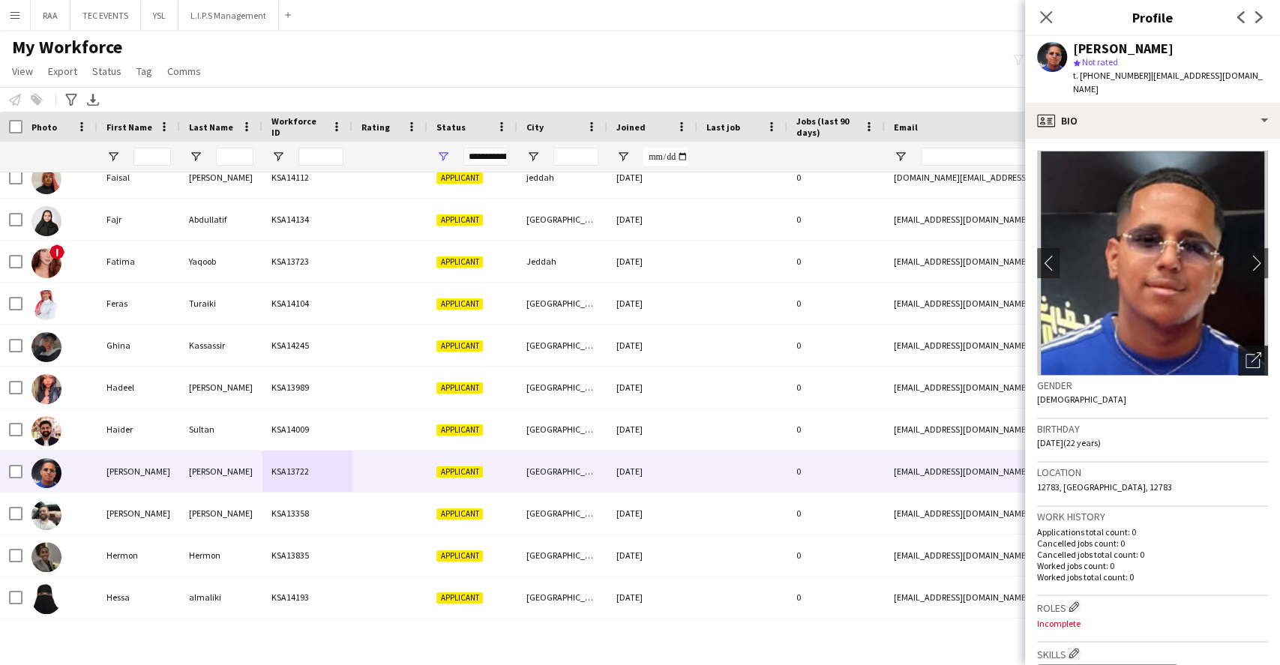
click at [1238, 349] on div "Open photos pop-in" at bounding box center [1253, 361] width 30 height 30
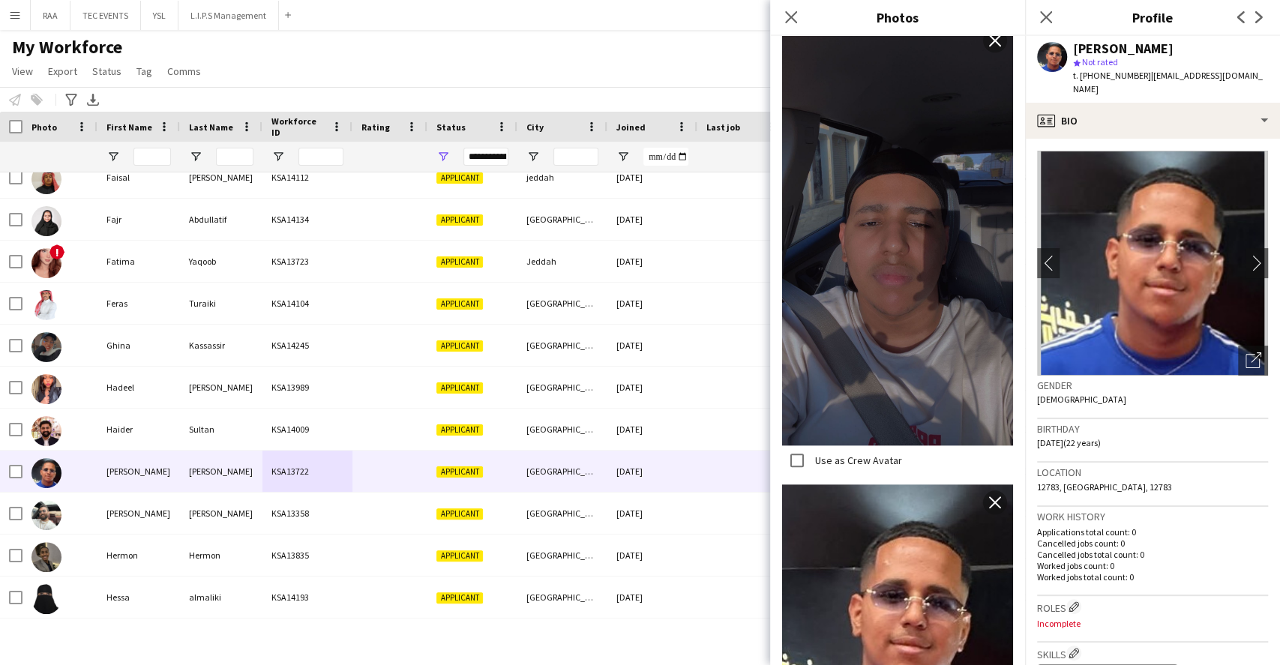
scroll to position [972, 0]
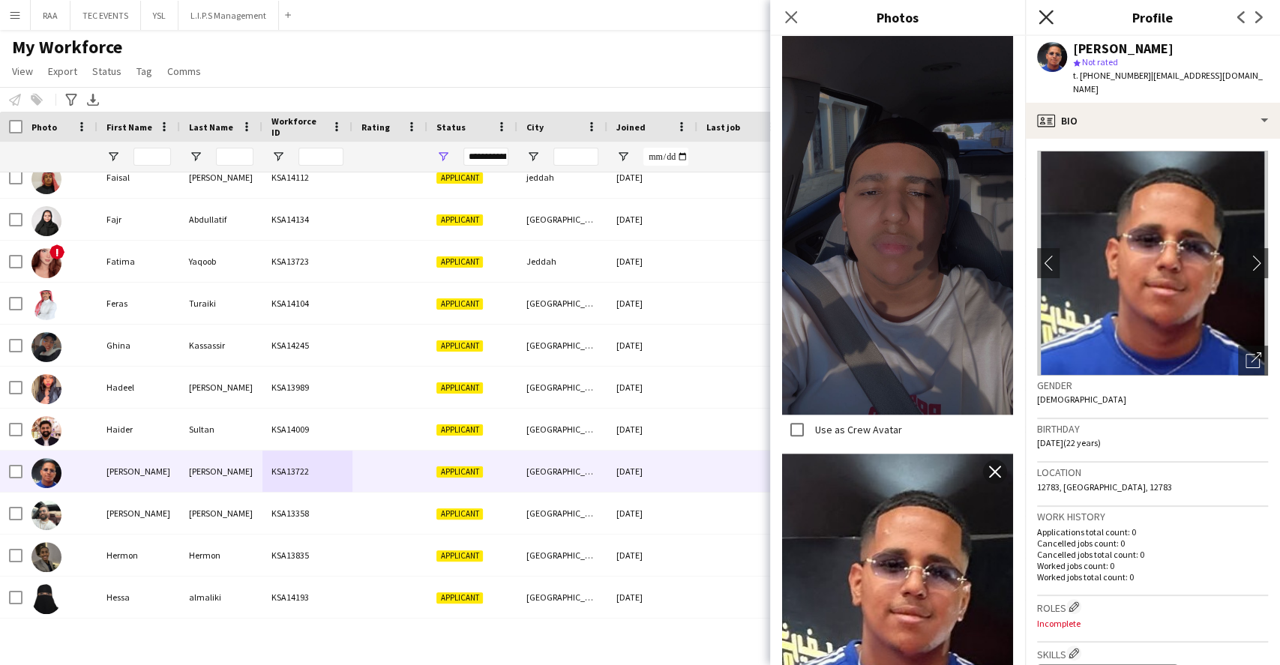
click at [1042, 16] on icon "Close pop-in" at bounding box center [1045, 17] width 14 height 14
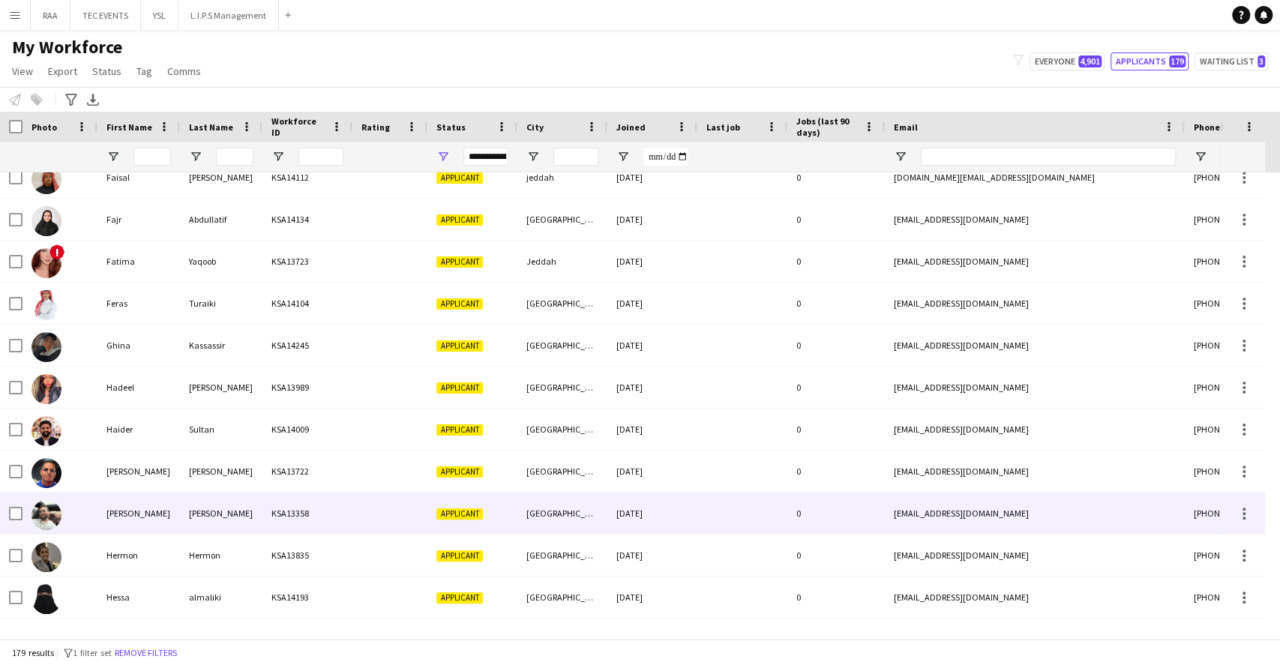
click at [230, 528] on div "[PERSON_NAME]" at bounding box center [221, 512] width 82 height 41
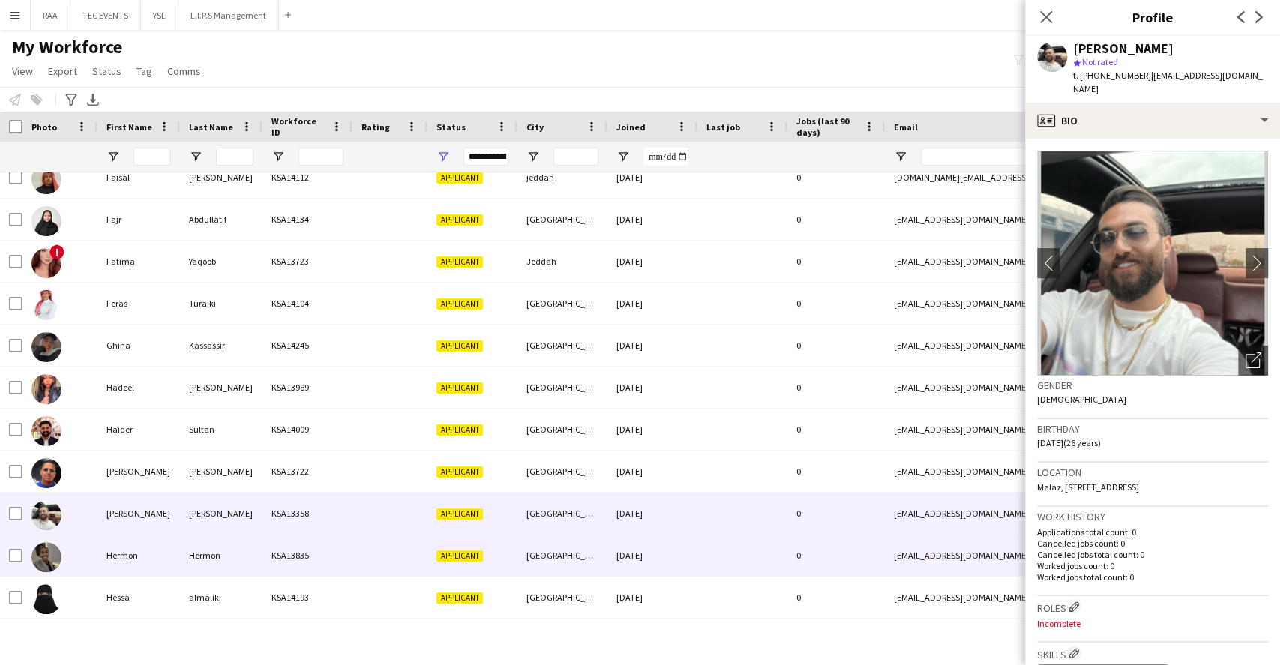
click at [255, 573] on div "Hermon" at bounding box center [221, 554] width 82 height 41
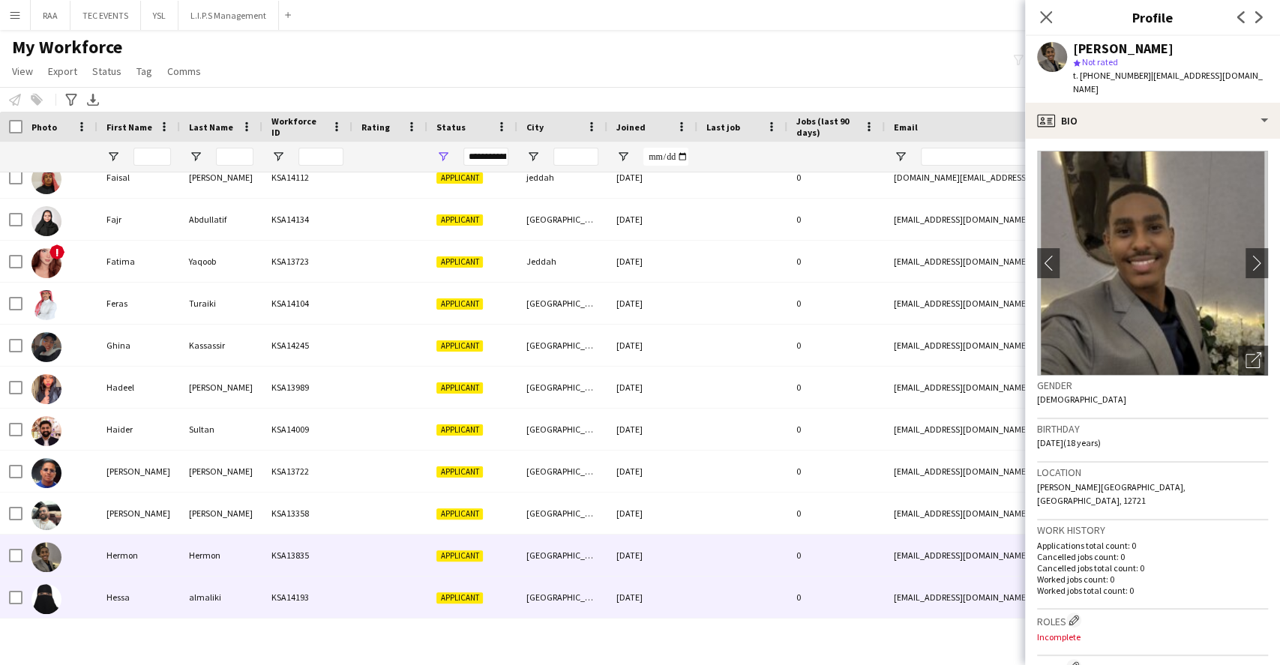
click at [313, 597] on div "KSA14193" at bounding box center [307, 596] width 90 height 41
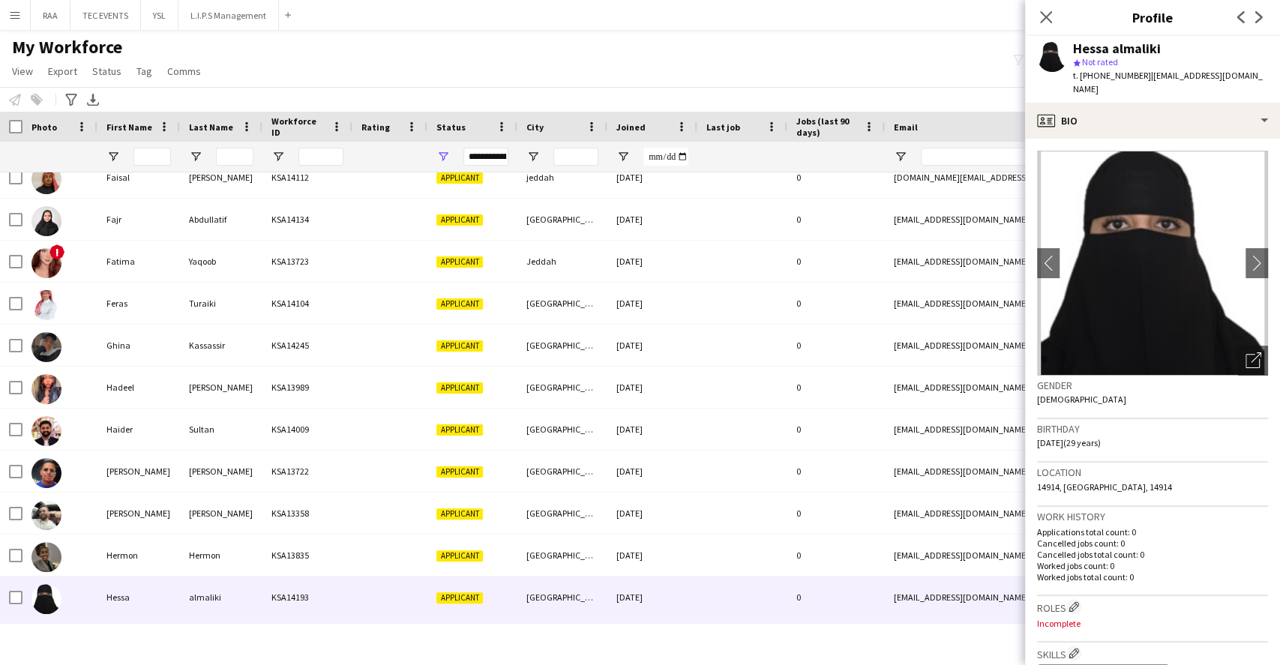
scroll to position [2498, 0]
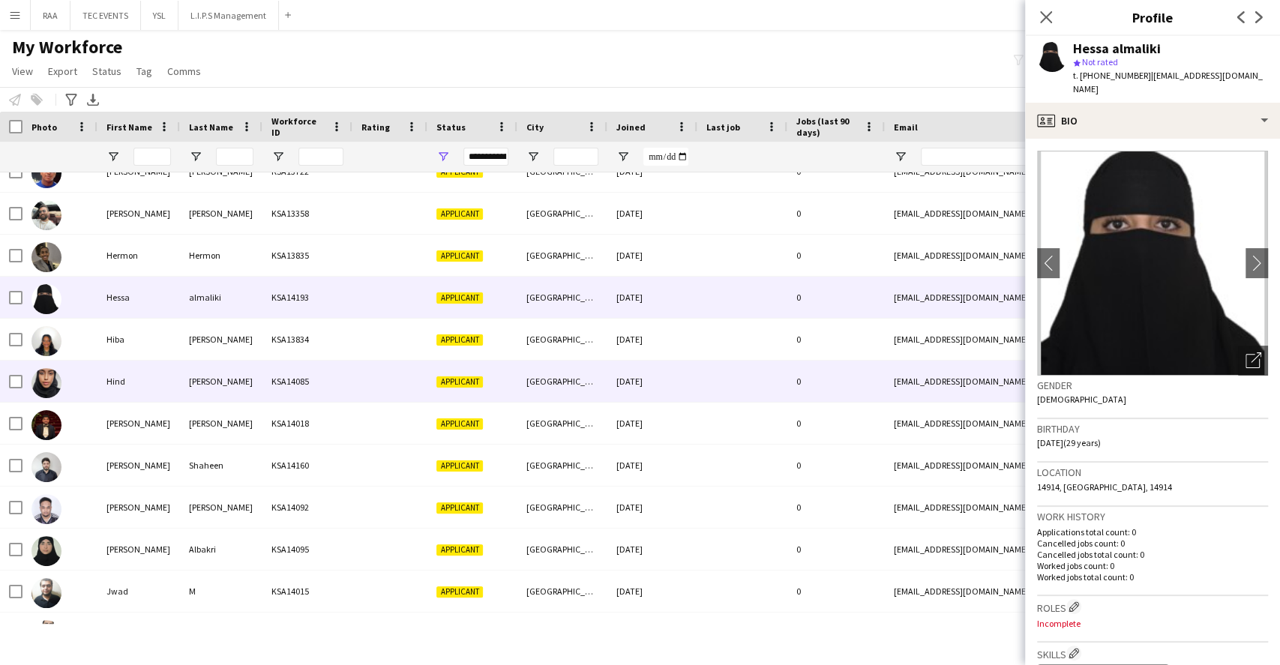
click at [190, 383] on div "[PERSON_NAME]" at bounding box center [221, 381] width 82 height 41
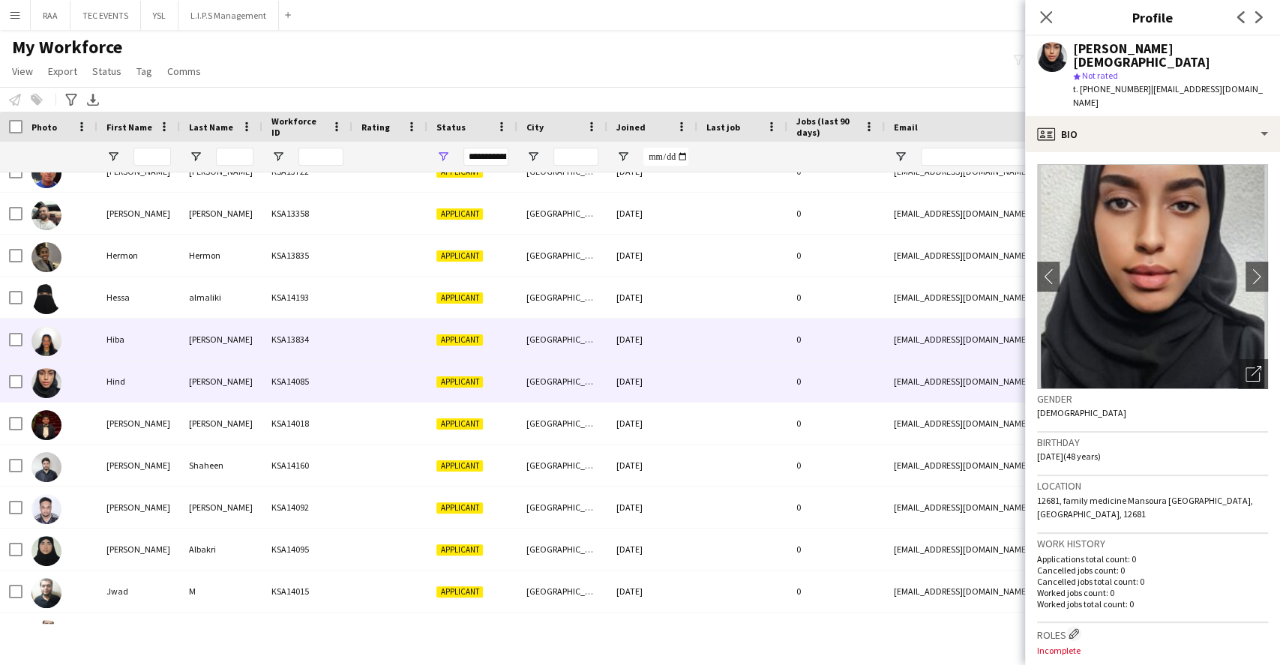
click at [220, 351] on div "[PERSON_NAME]" at bounding box center [221, 339] width 82 height 41
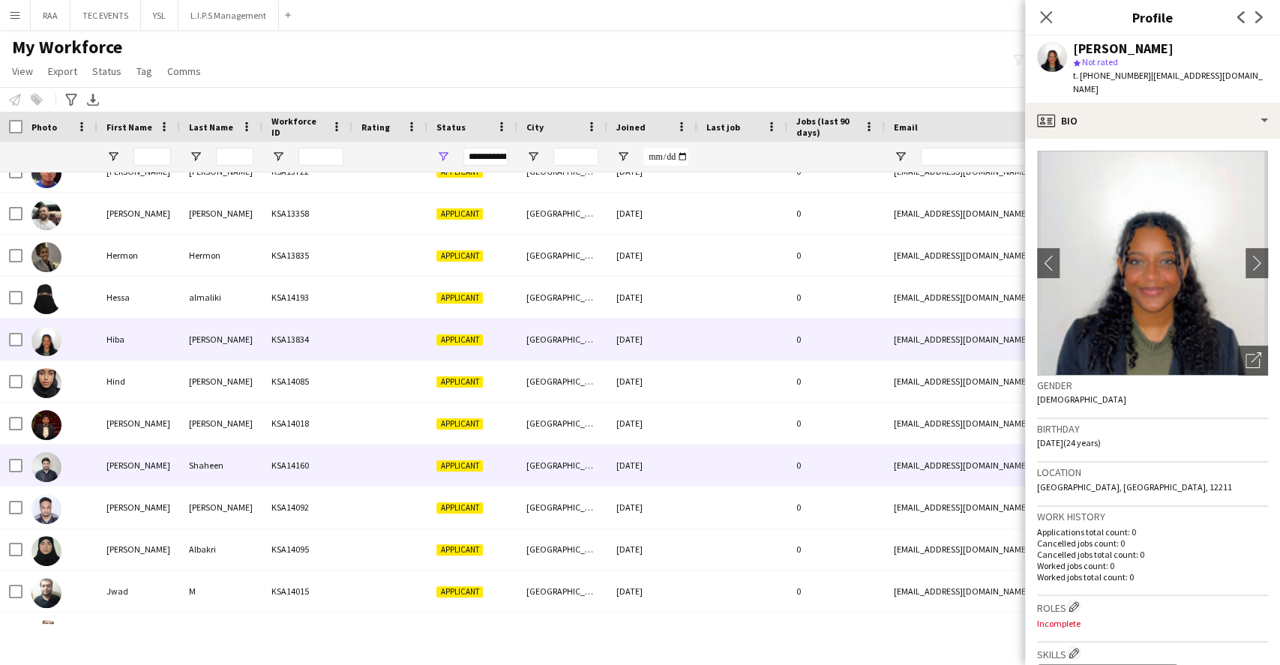
click at [750, 494] on div at bounding box center [742, 506] width 90 height 41
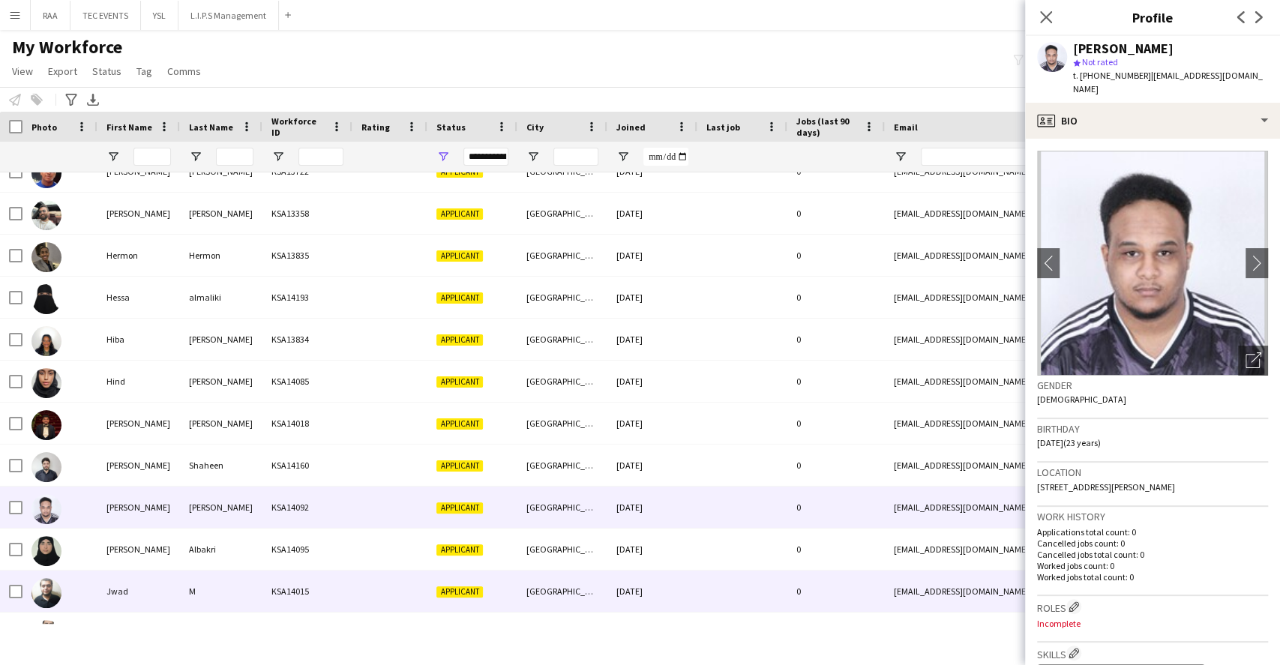
click at [570, 576] on div "[GEOGRAPHIC_DATA]" at bounding box center [562, 590] width 90 height 41
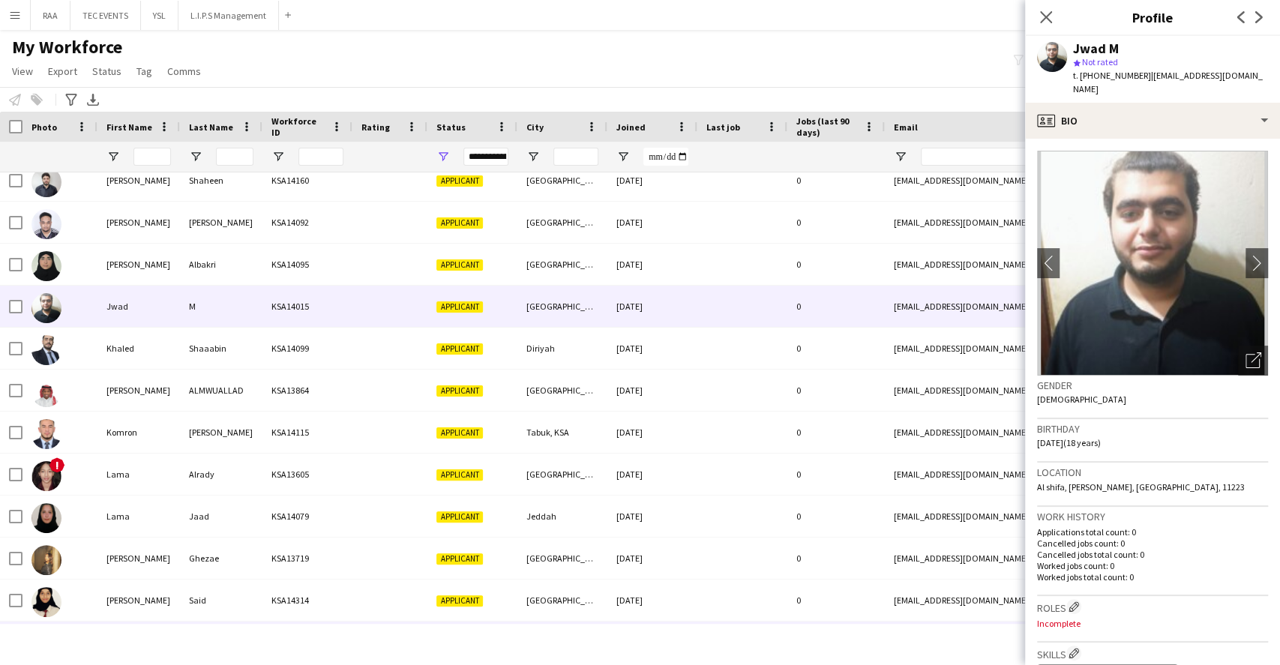
scroll to position [2898, 0]
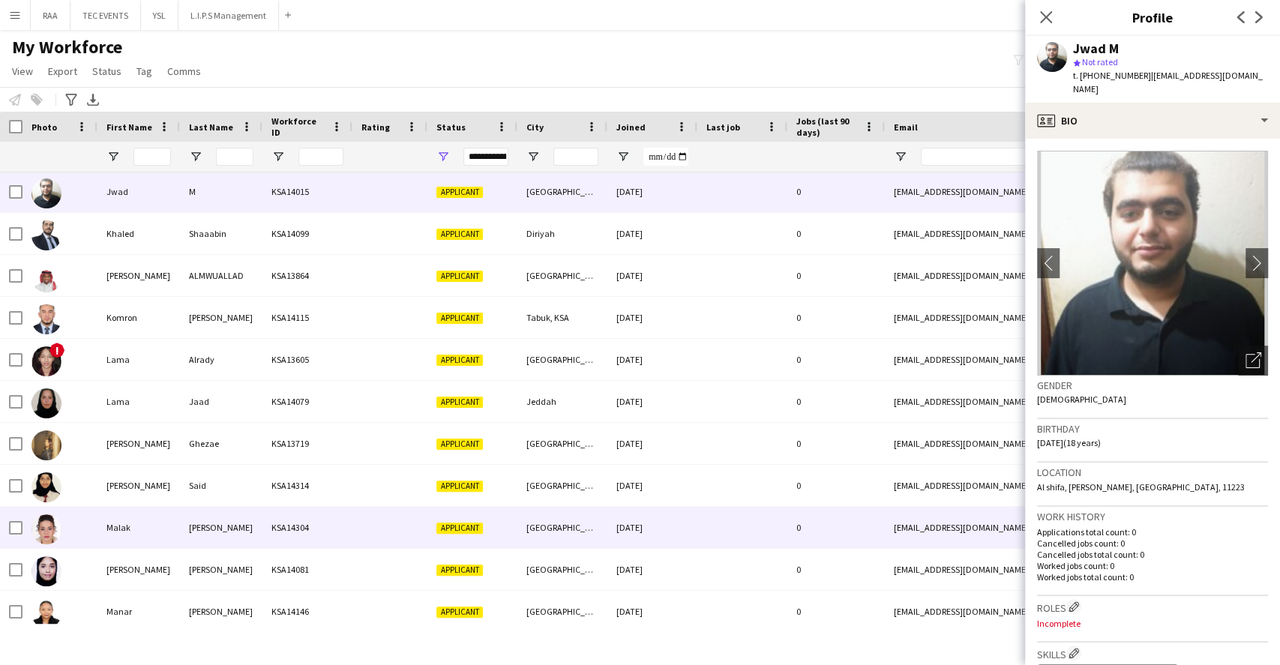
click at [532, 521] on div "[GEOGRAPHIC_DATA]" at bounding box center [562, 527] width 90 height 41
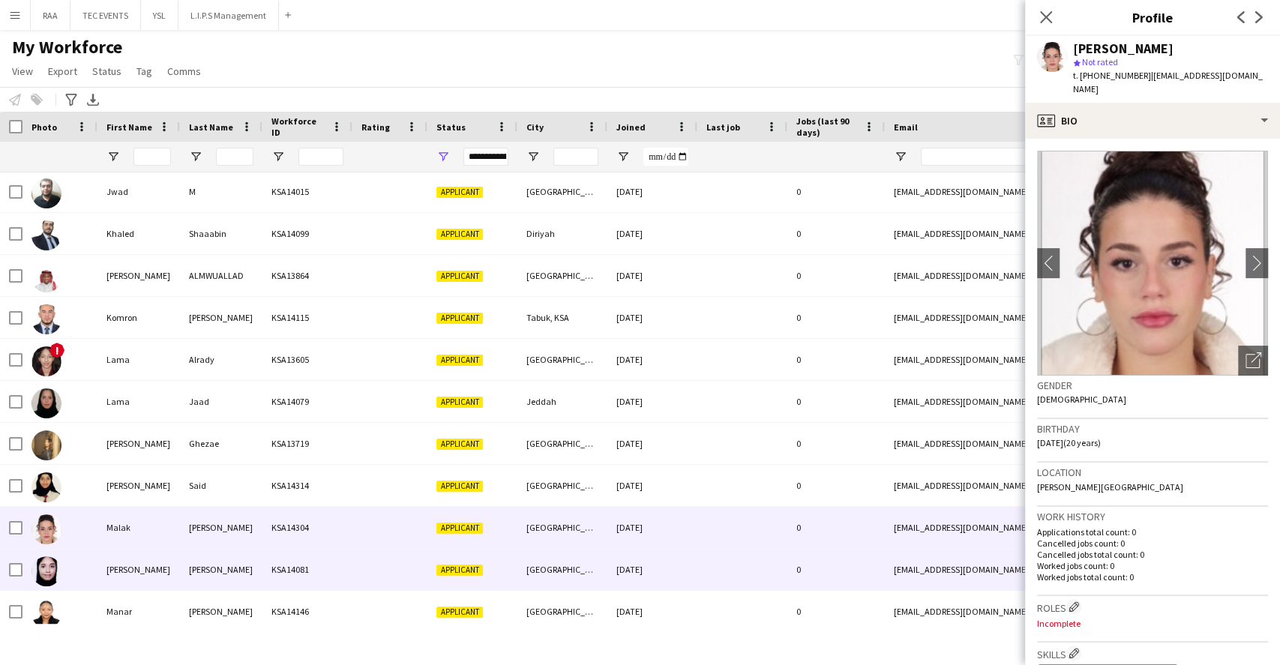
click at [539, 572] on div "[GEOGRAPHIC_DATA]" at bounding box center [562, 569] width 90 height 41
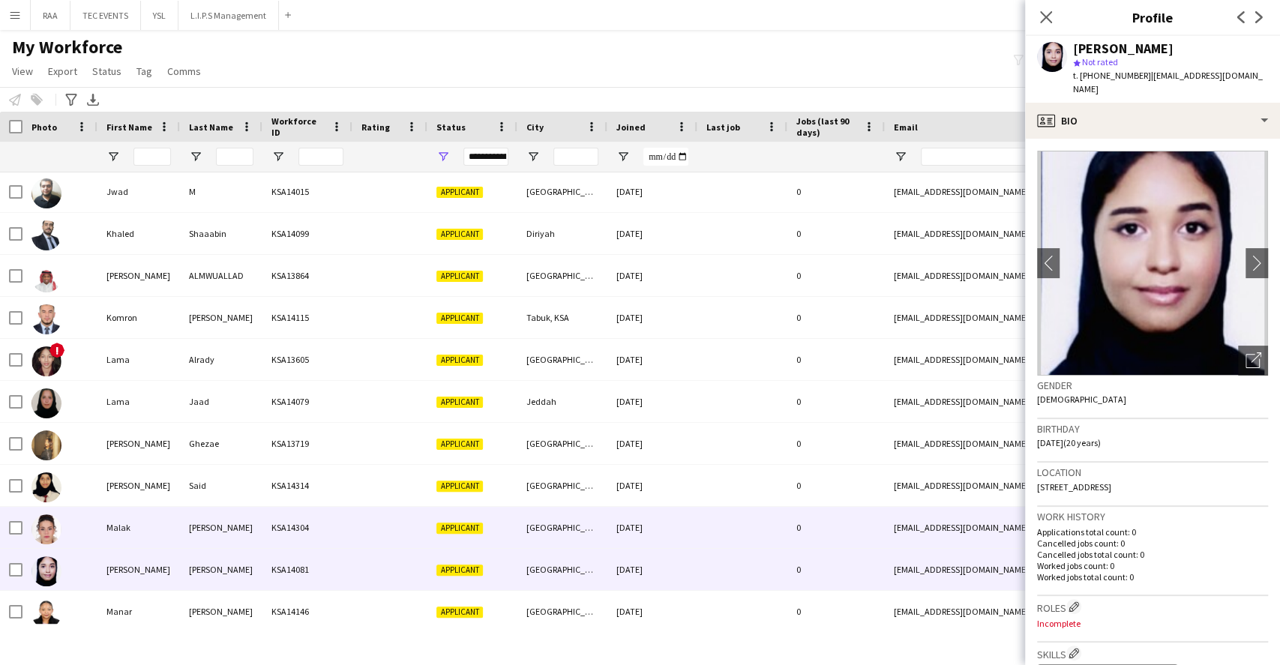
click at [515, 512] on div "Applicant" at bounding box center [472, 527] width 90 height 41
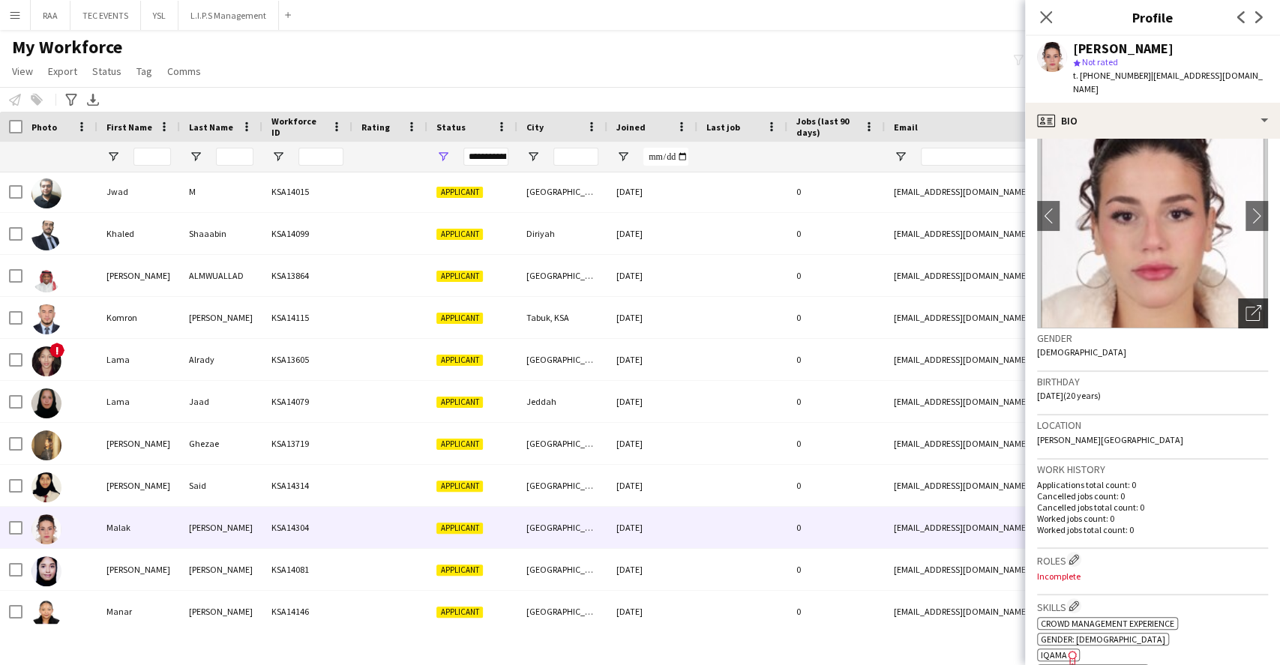
scroll to position [0, 0]
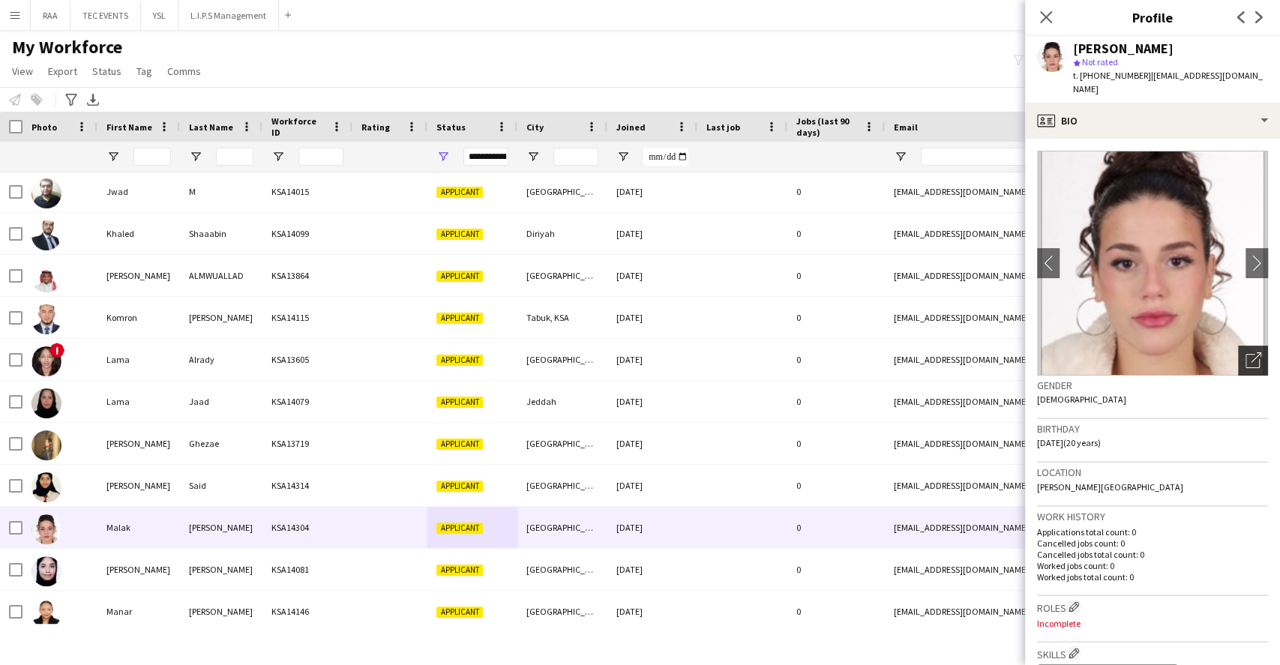
click at [1245, 352] on icon "Open photos pop-in" at bounding box center [1253, 360] width 16 height 16
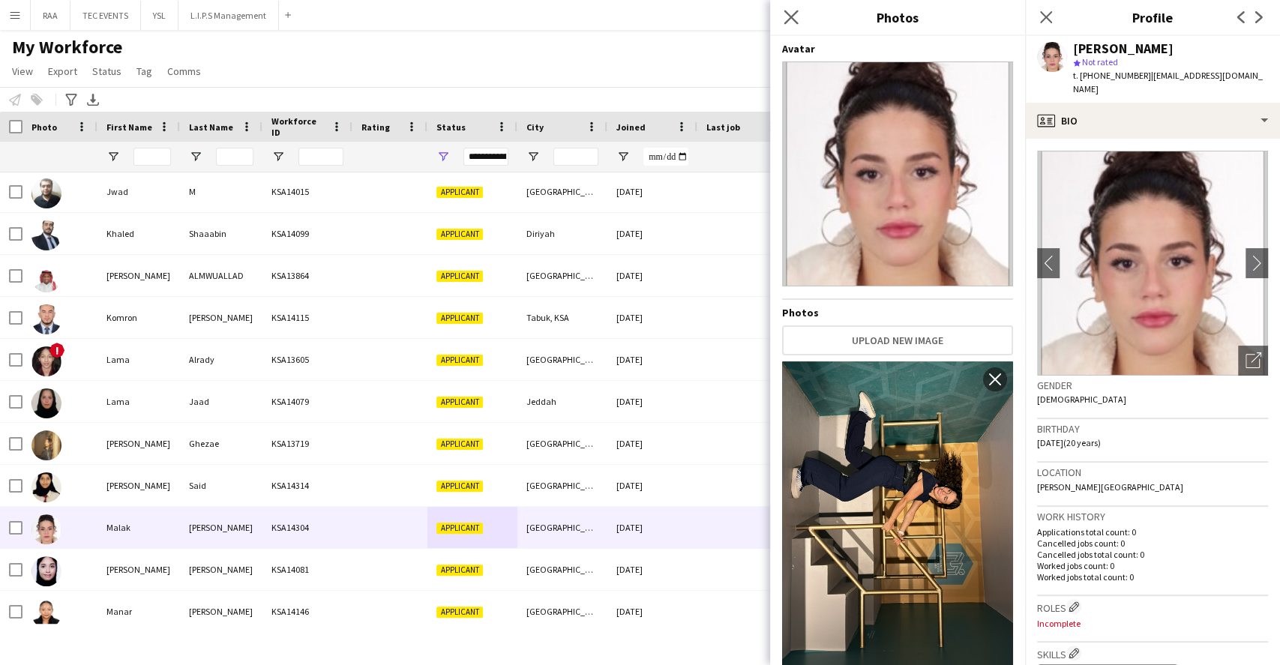
click at [788, 25] on app-icon "Close pop-in" at bounding box center [791, 18] width 22 height 22
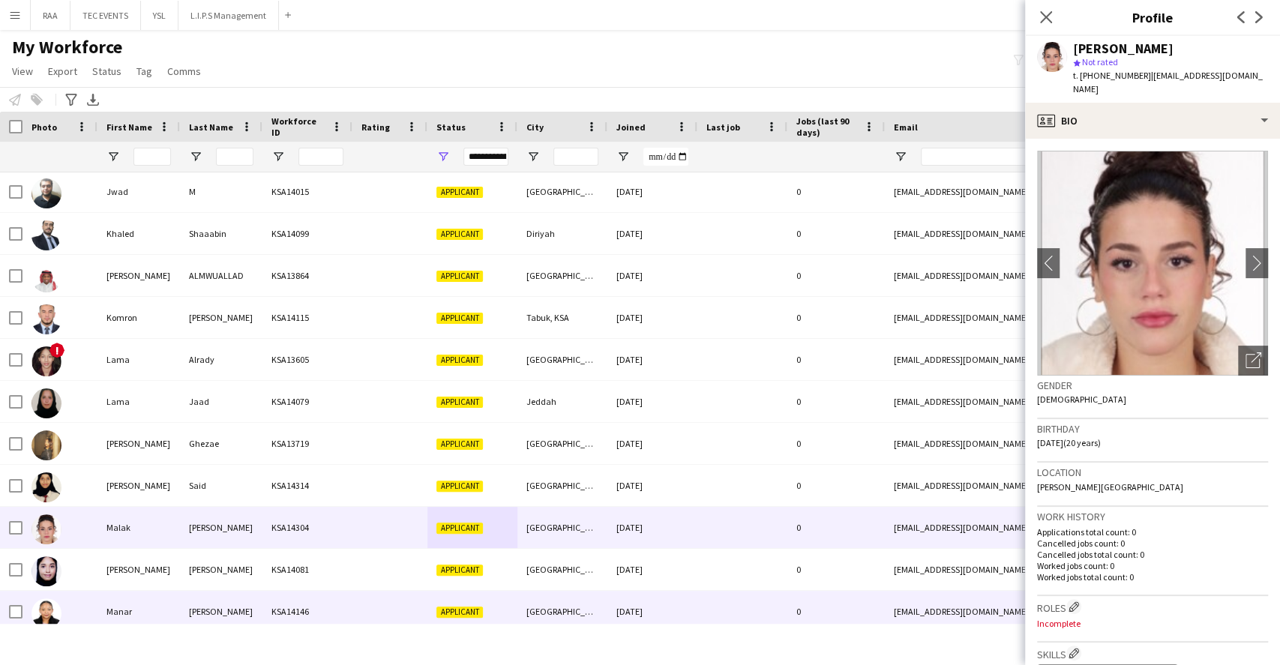
click at [245, 606] on div "[PERSON_NAME]" at bounding box center [221, 611] width 82 height 41
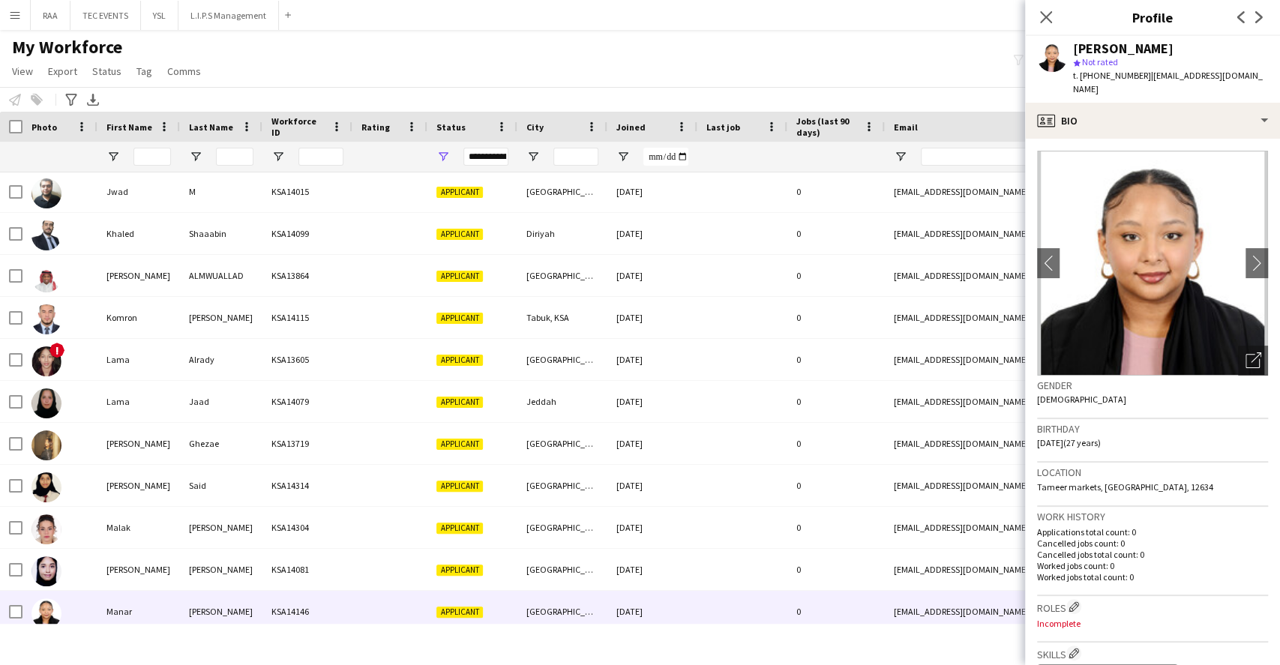
scroll to position [3098, 0]
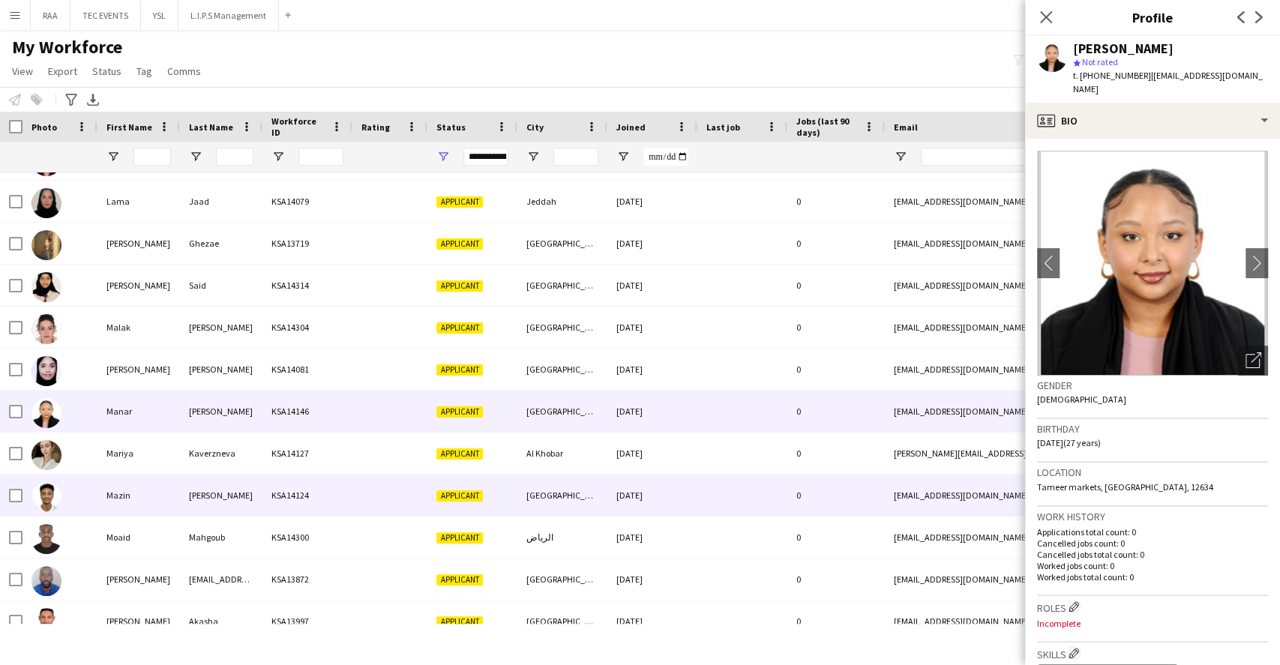
click at [253, 506] on div "[PERSON_NAME]" at bounding box center [221, 494] width 82 height 41
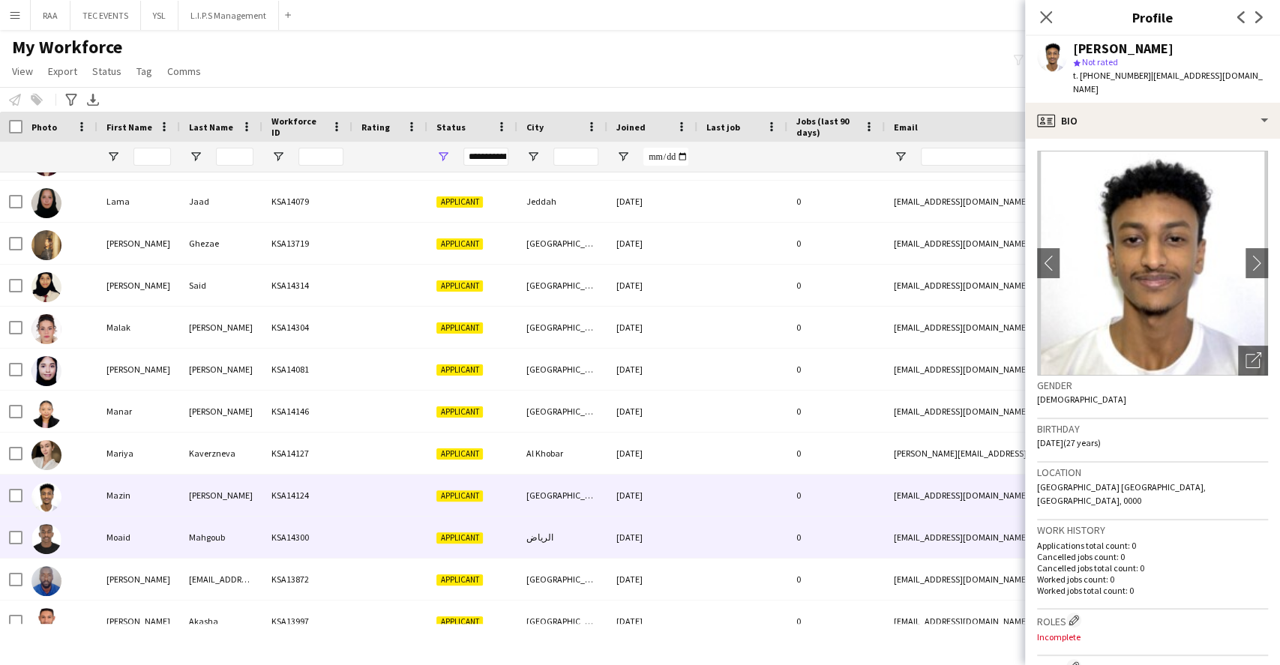
click at [256, 522] on div "Mahgoub" at bounding box center [221, 536] width 82 height 41
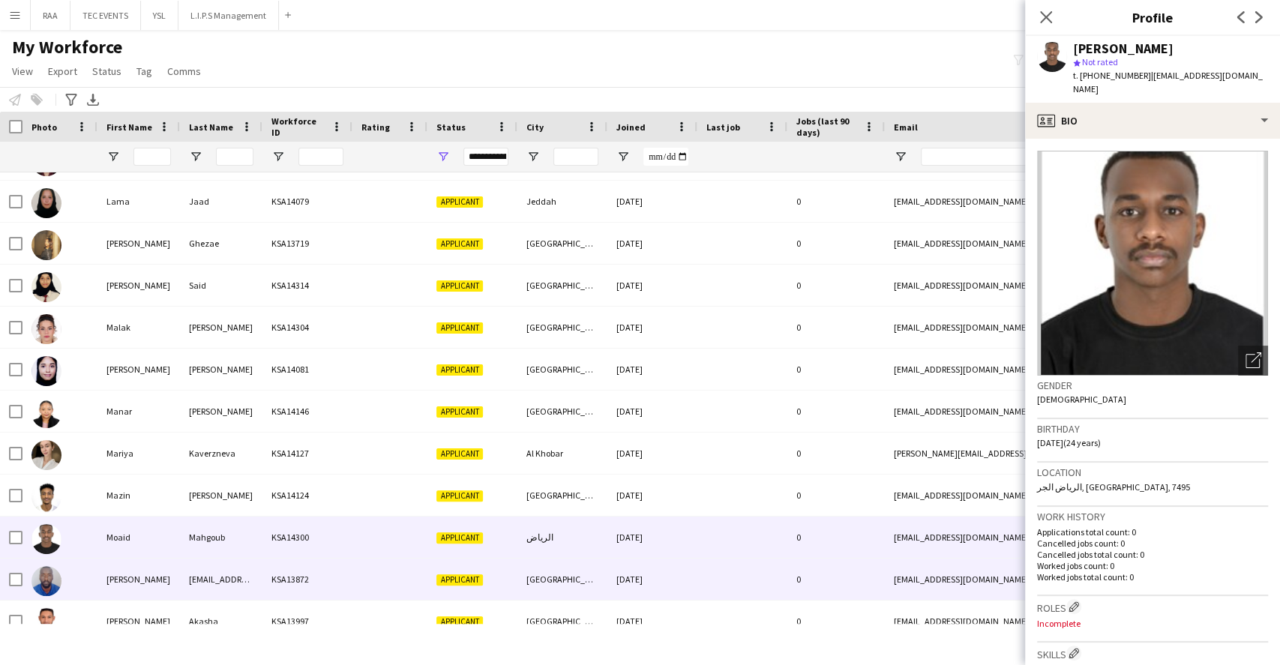
click at [250, 567] on div "[EMAIL_ADDRESS][DOMAIN_NAME]" at bounding box center [221, 578] width 82 height 41
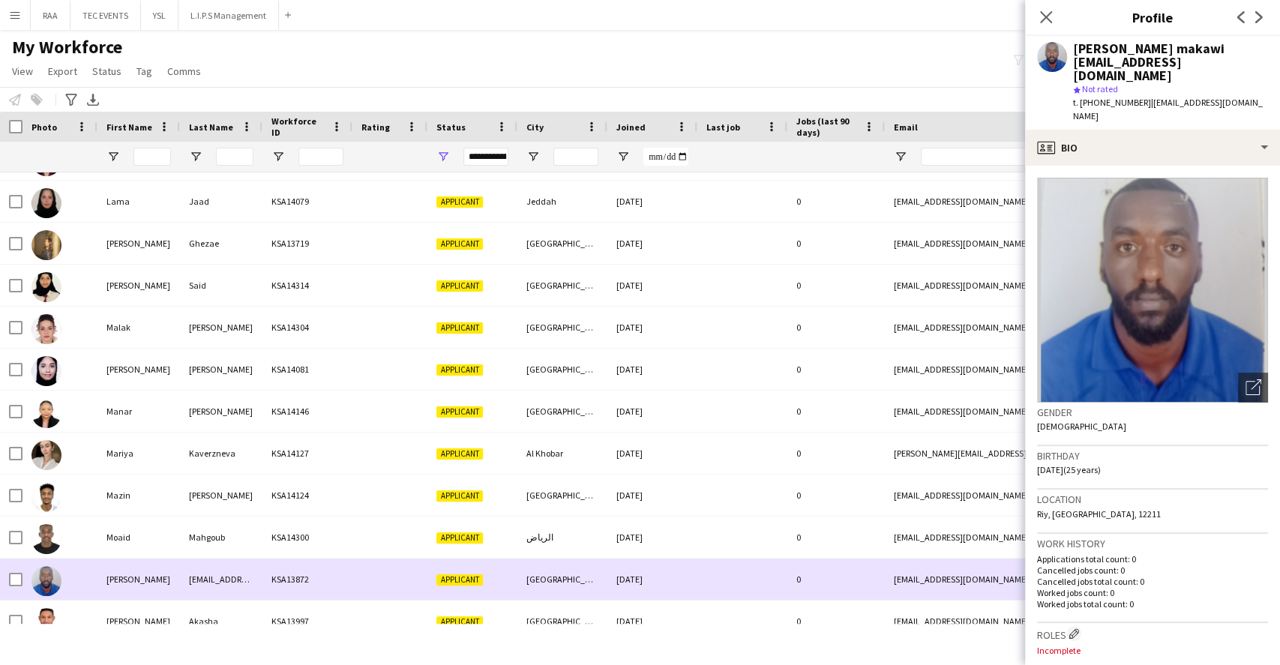
click at [242, 594] on div "[EMAIL_ADDRESS][DOMAIN_NAME]" at bounding box center [221, 578] width 82 height 41
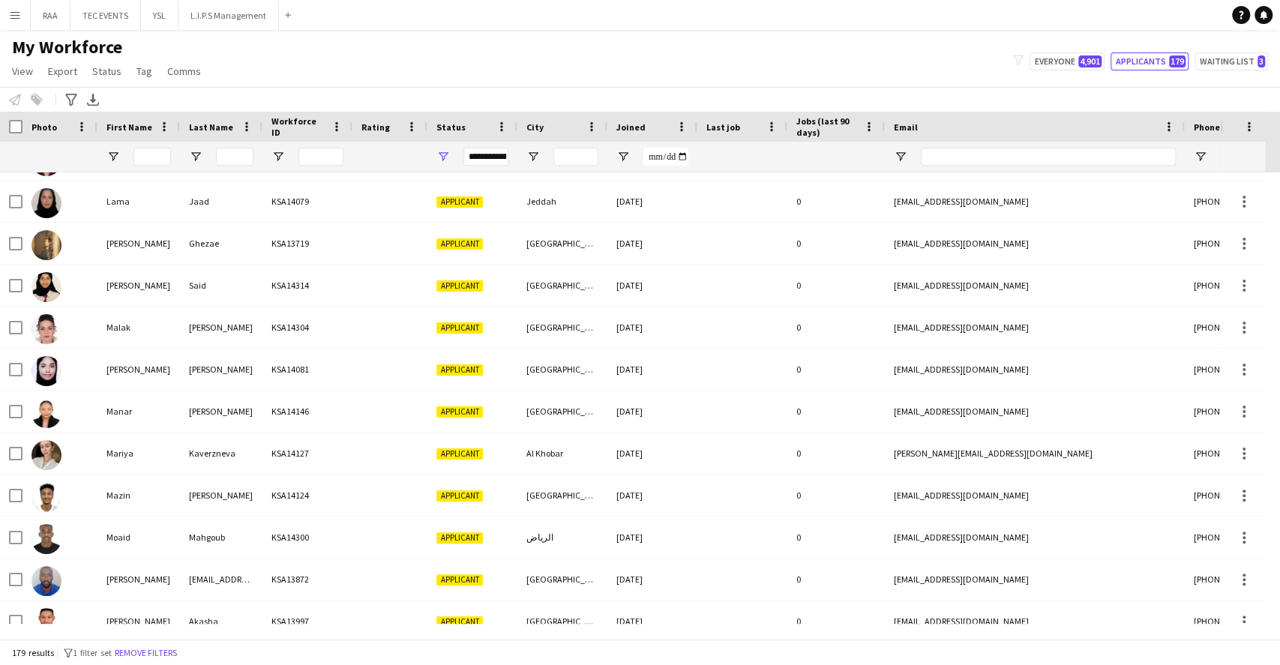
click at [223, 624] on div at bounding box center [610, 631] width 1220 height 15
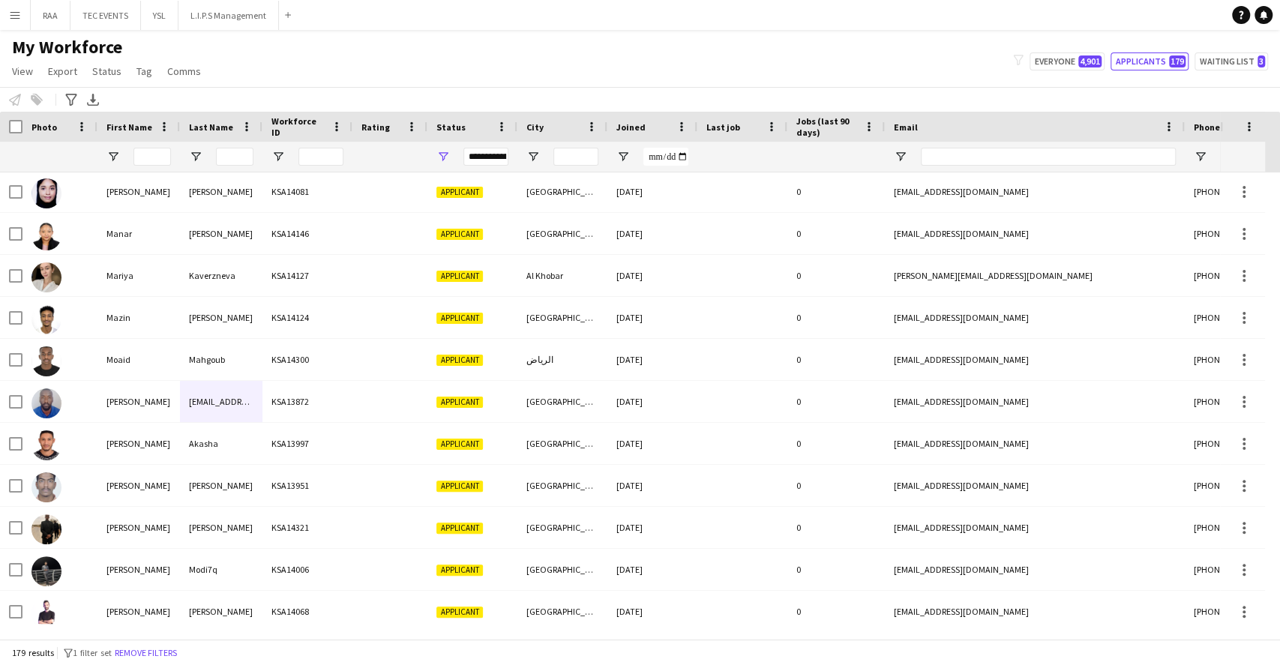
scroll to position [3398, 0]
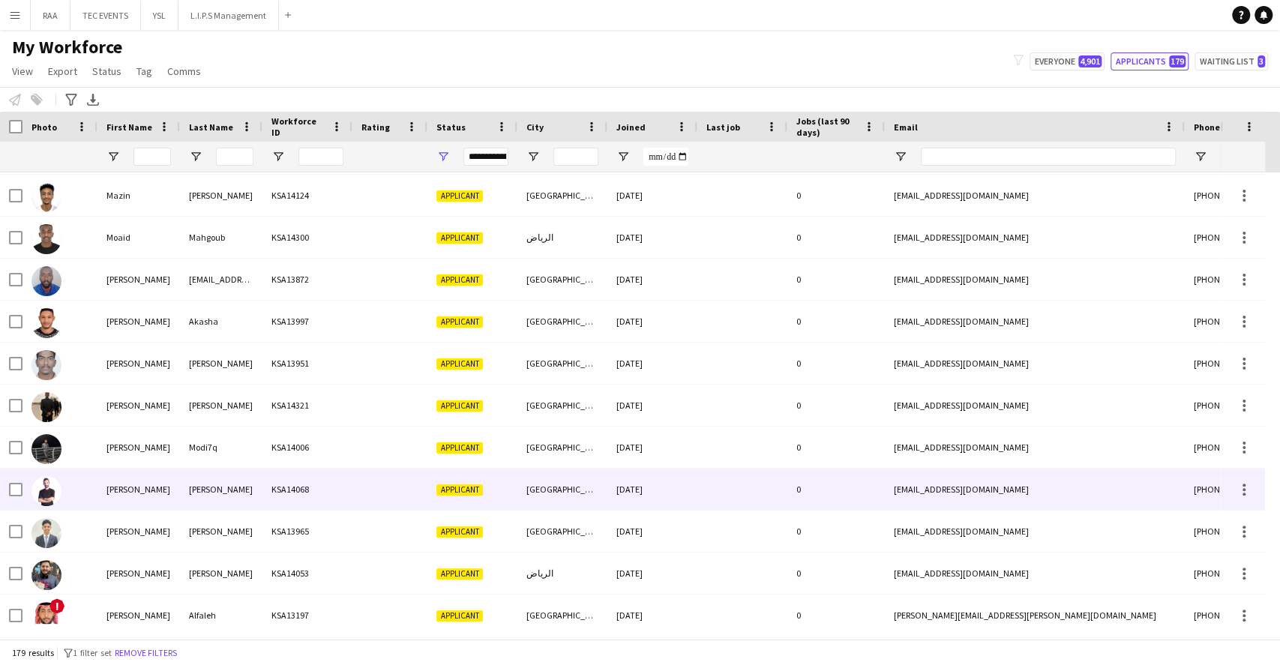
click at [145, 505] on div "[PERSON_NAME]" at bounding box center [138, 488] width 82 height 41
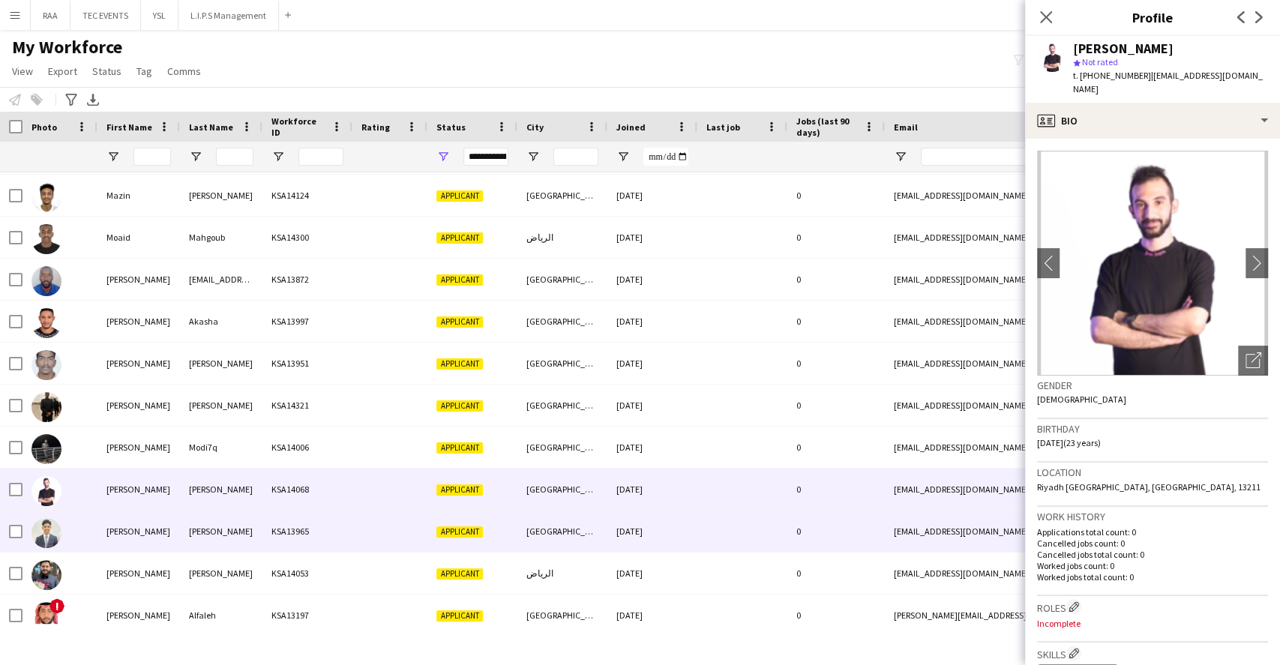
click at [154, 542] on div "[PERSON_NAME]" at bounding box center [138, 530] width 82 height 41
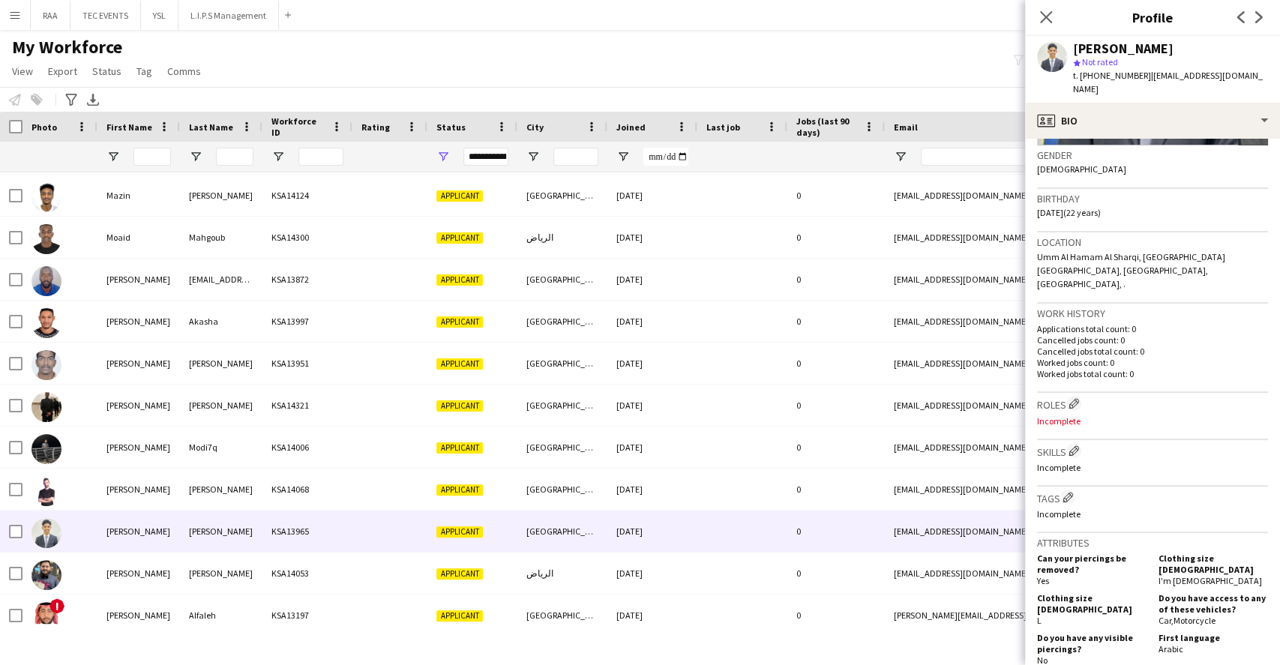
scroll to position [0, 0]
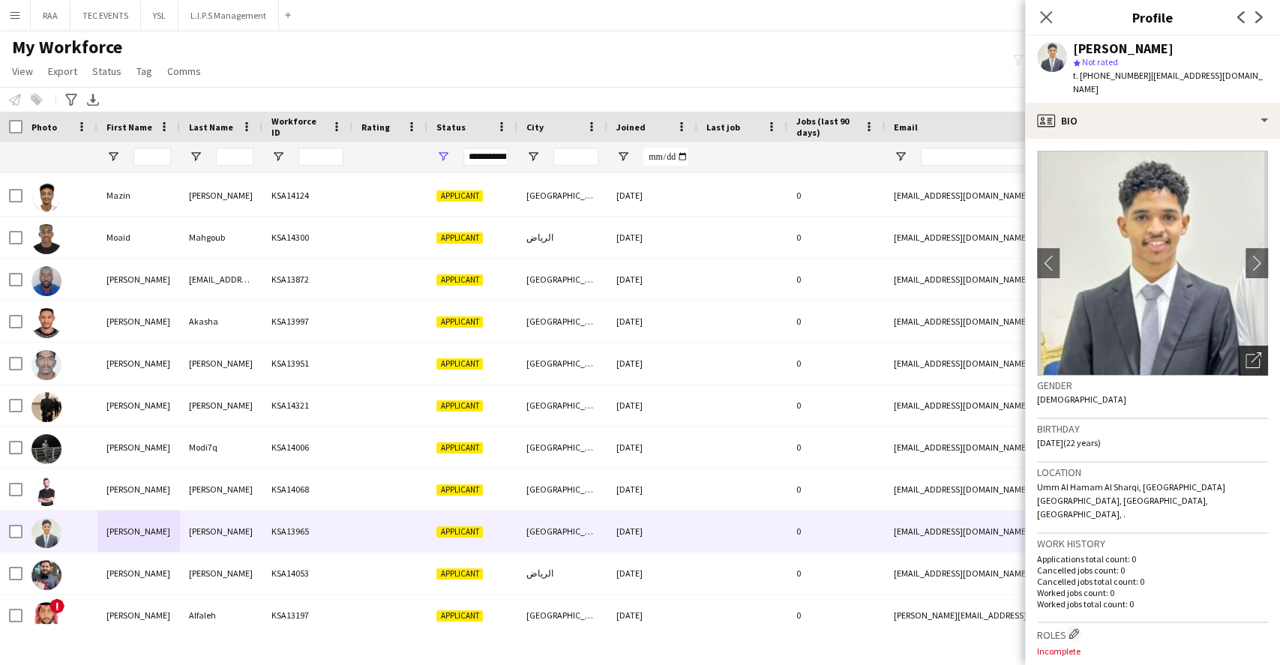
click at [1245, 352] on icon "Open photos pop-in" at bounding box center [1253, 360] width 16 height 16
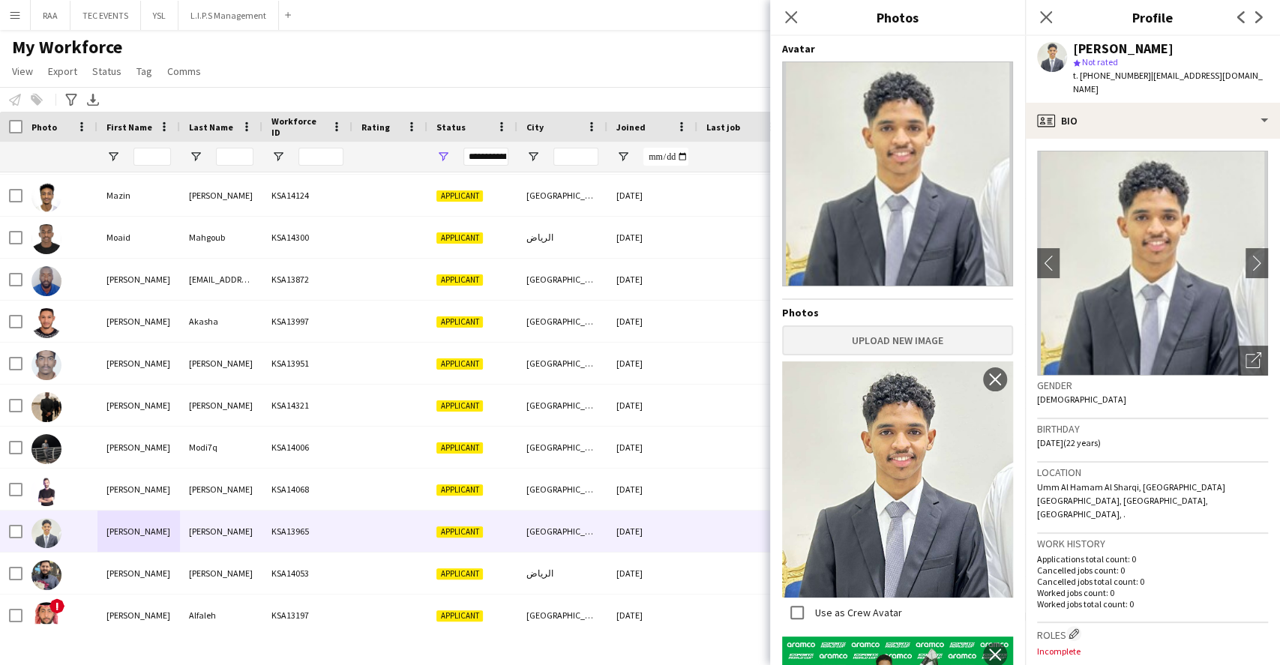
scroll to position [101, 0]
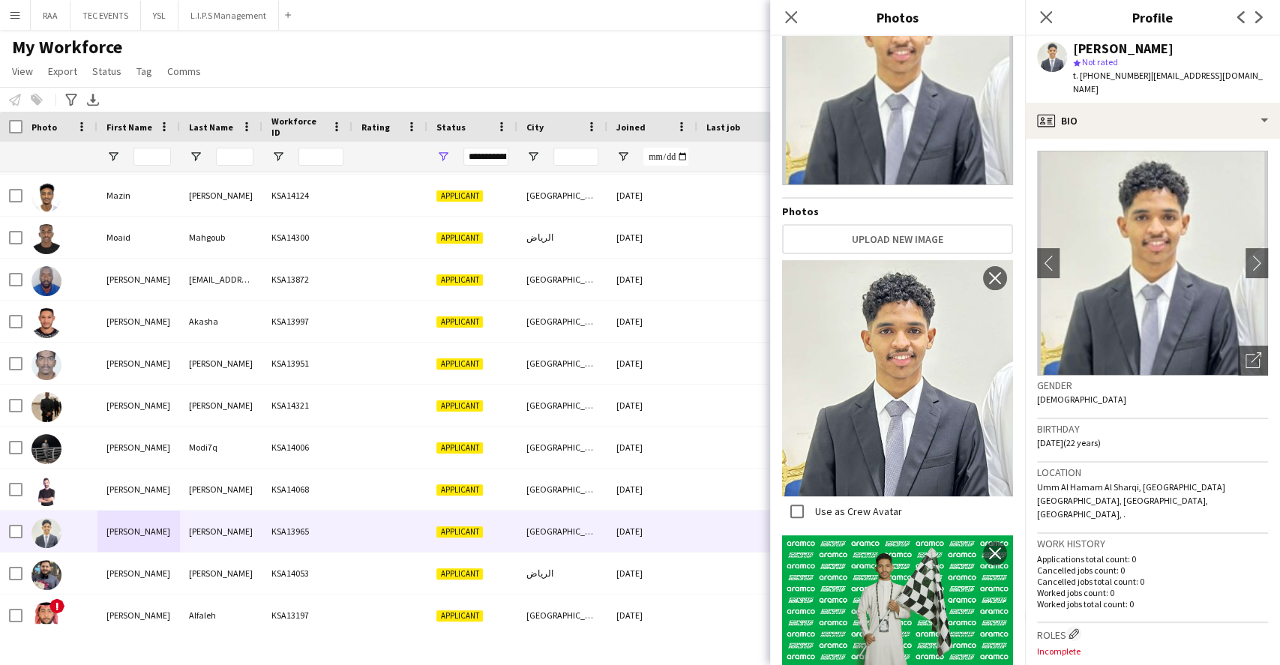
click at [1154, 439] on div "Birthday [DEMOGRAPHIC_DATA] (22 years)" at bounding box center [1152, 440] width 231 height 43
